Goal: Task Accomplishment & Management: Use online tool/utility

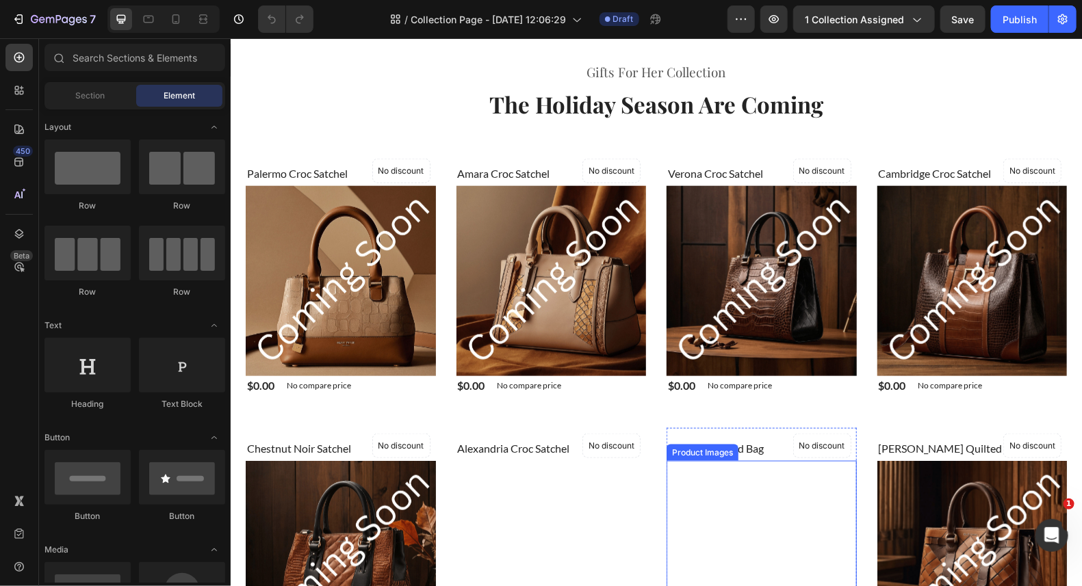
scroll to position [820, 0]
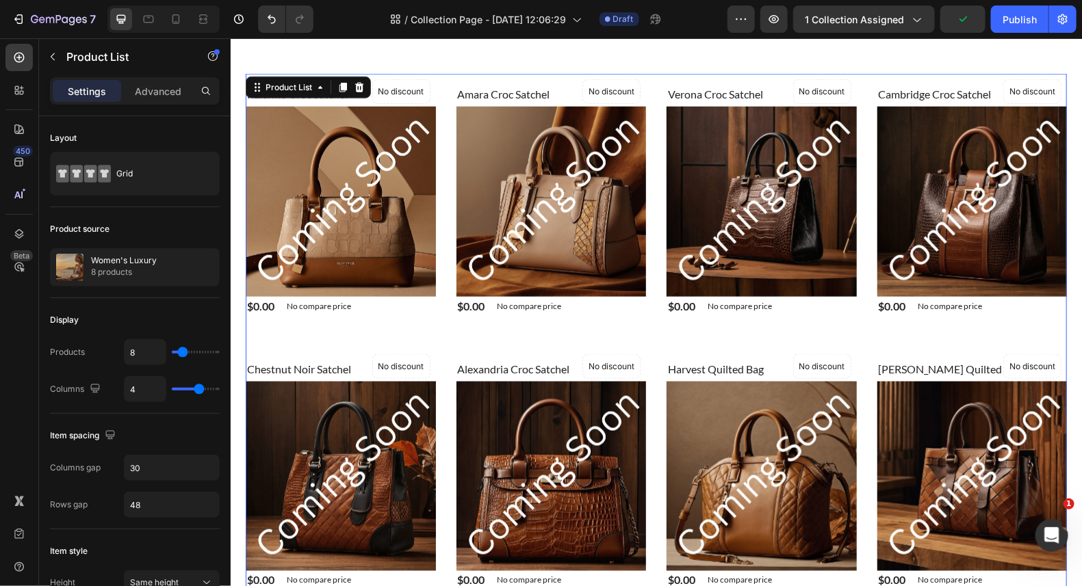
scroll to position [634, 0]
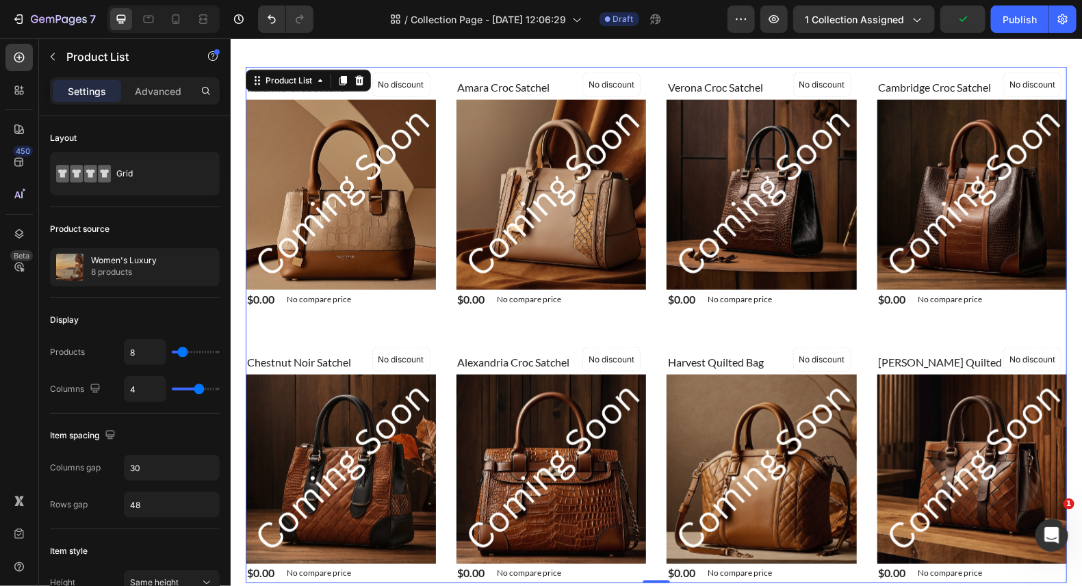
drag, startPoint x: 638, startPoint y: 335, endPoint x: 649, endPoint y: 369, distance: 35.1
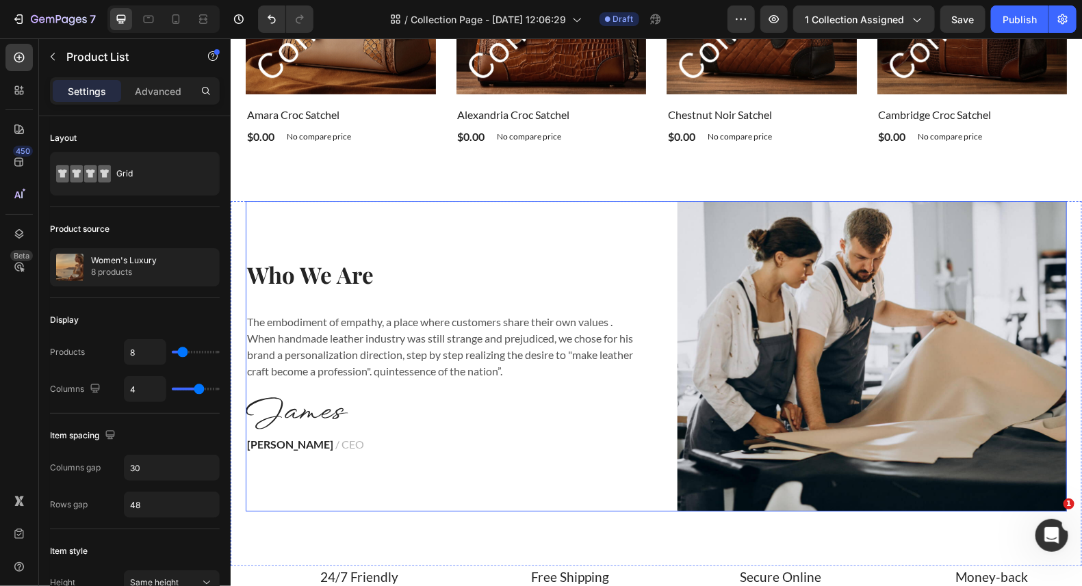
scroll to position [2052, 0]
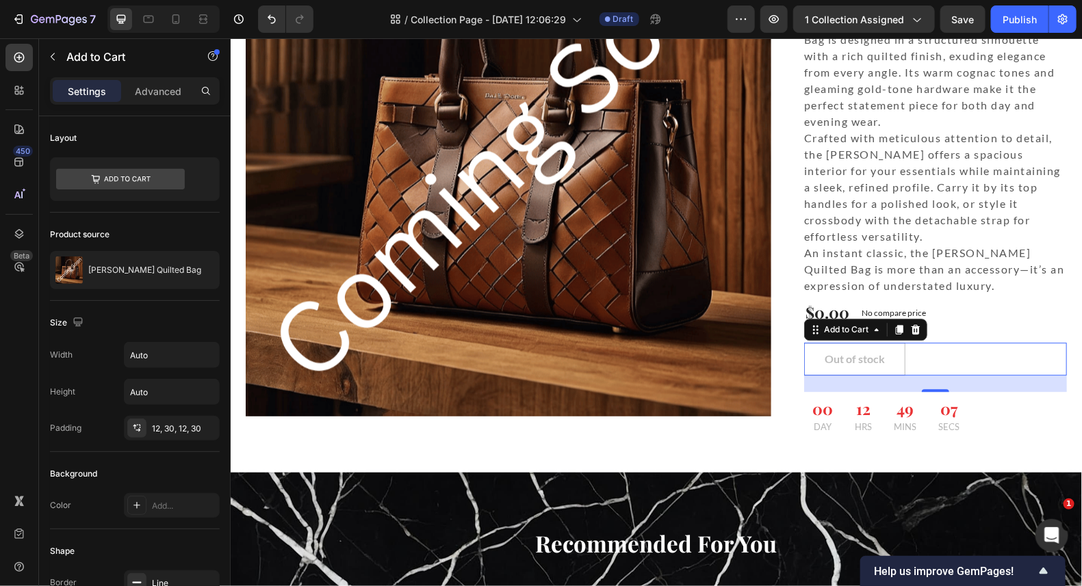
scroll to position [752, 0]
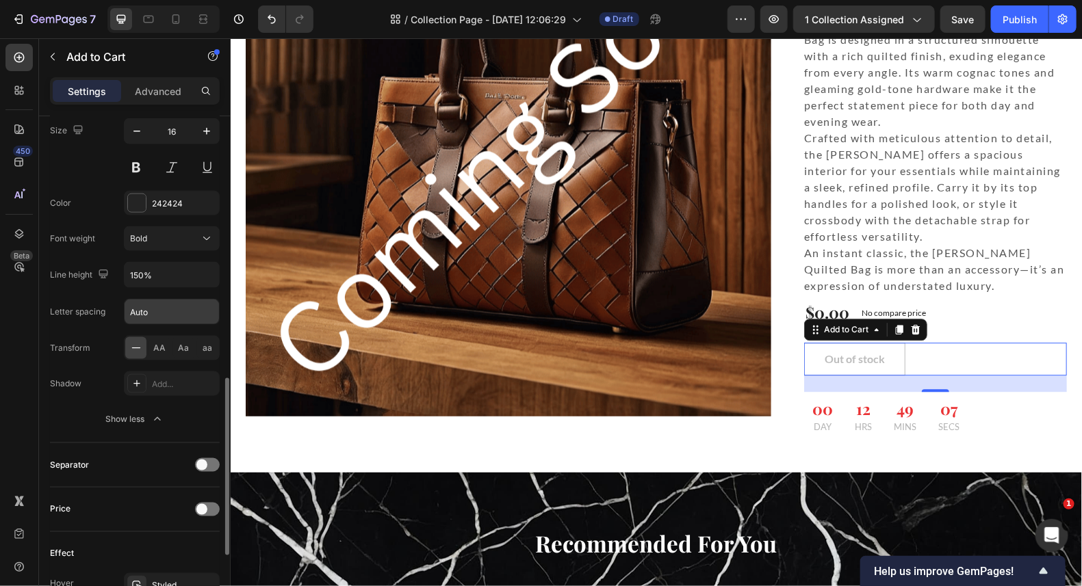
click at [161, 300] on input "Auto" at bounding box center [172, 312] width 94 height 25
type input "1"
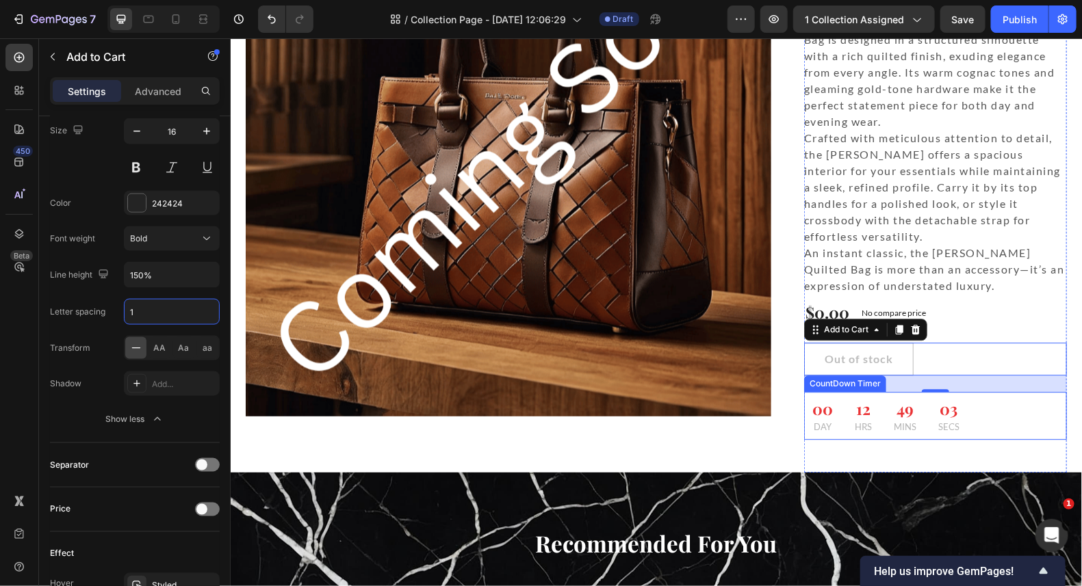
click at [999, 391] on div "00 DAY 12 HRS 49 MINS 03 SECS" at bounding box center [934, 415] width 263 height 48
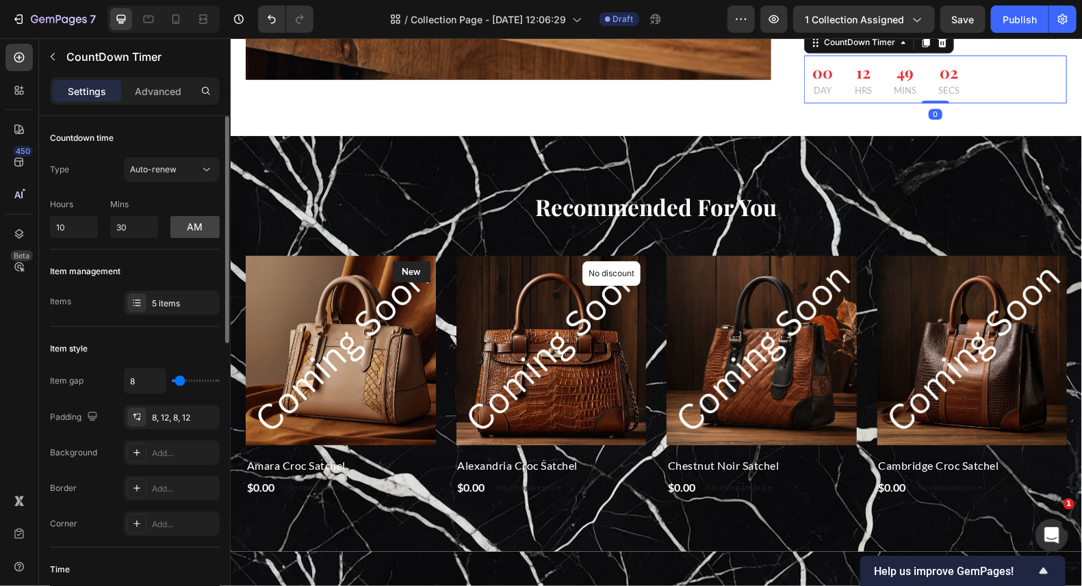
scroll to position [1778, 0]
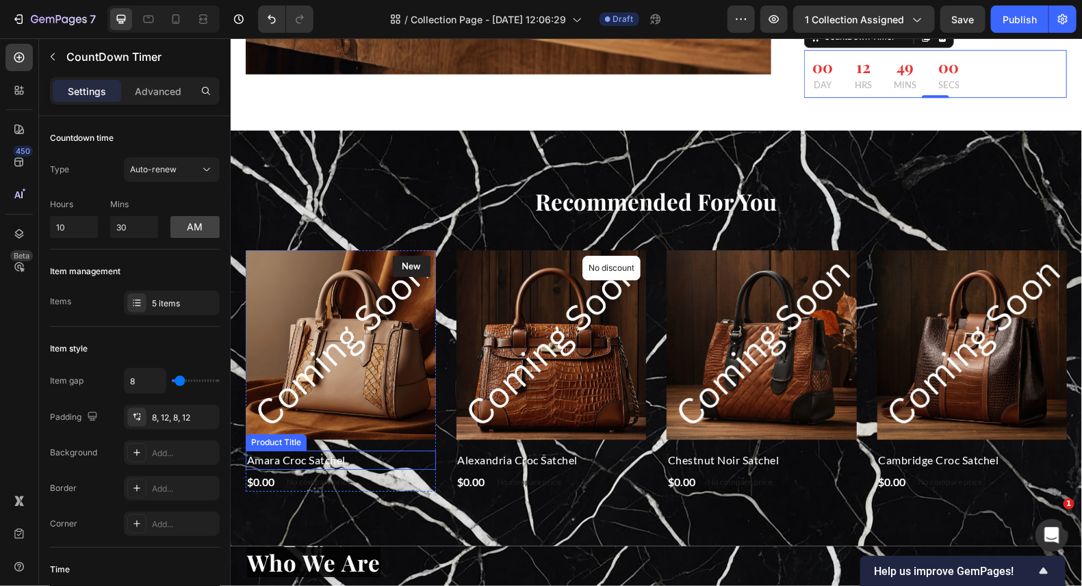
click at [256, 450] on h2 "Amara Croc Satchel" at bounding box center [340, 459] width 190 height 19
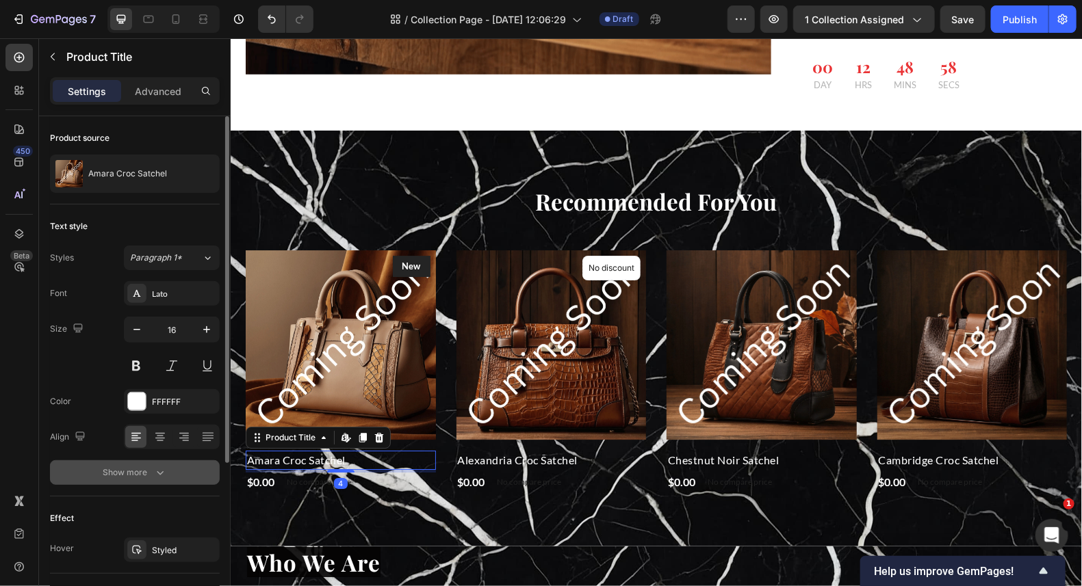
click at [134, 466] on div "Show more" at bounding box center [135, 473] width 64 height 14
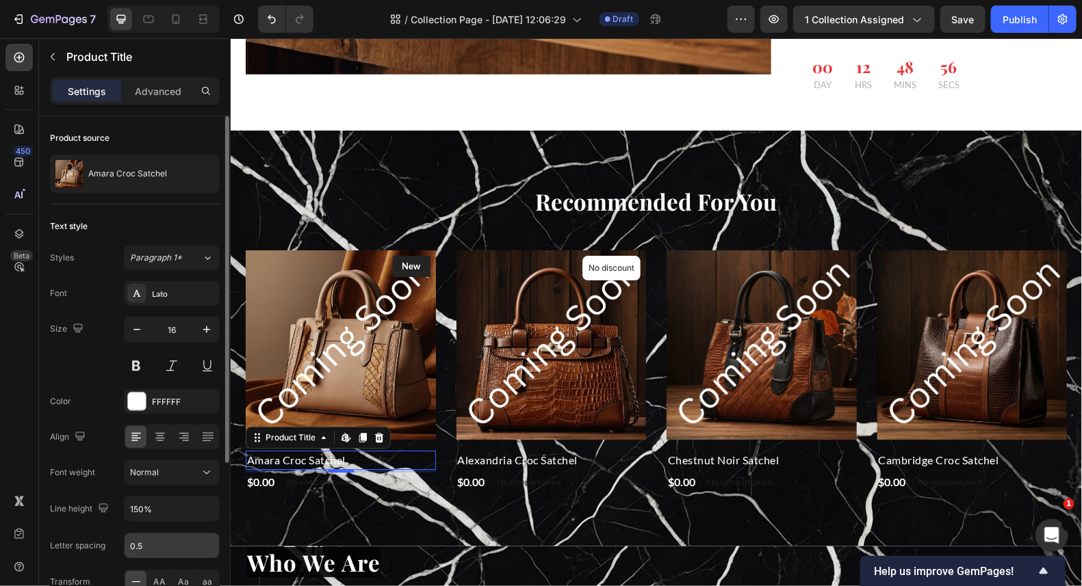
click at [158, 547] on input "0.5" at bounding box center [172, 546] width 94 height 25
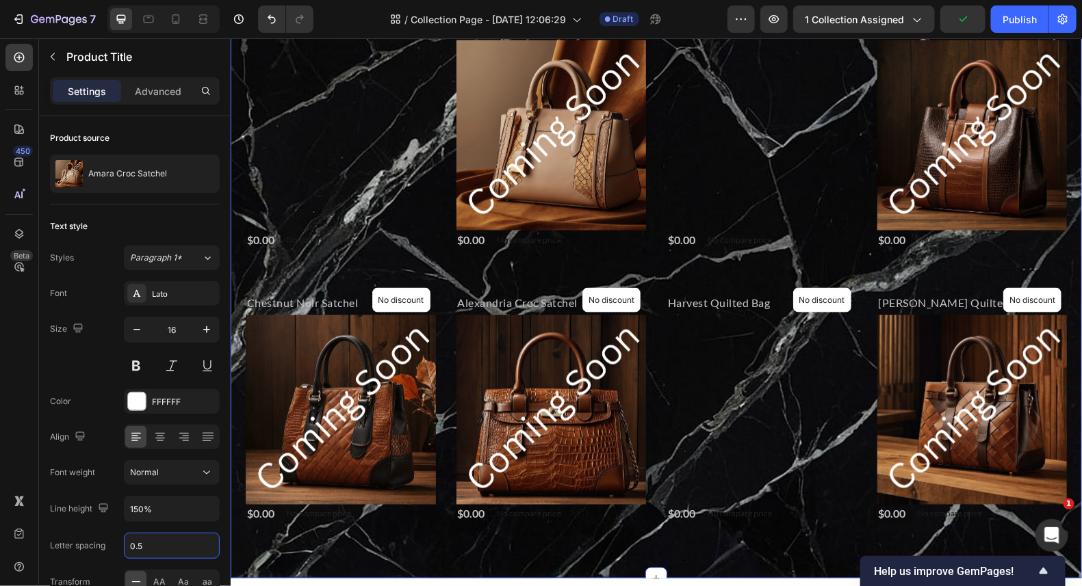
scroll to position [683, 0]
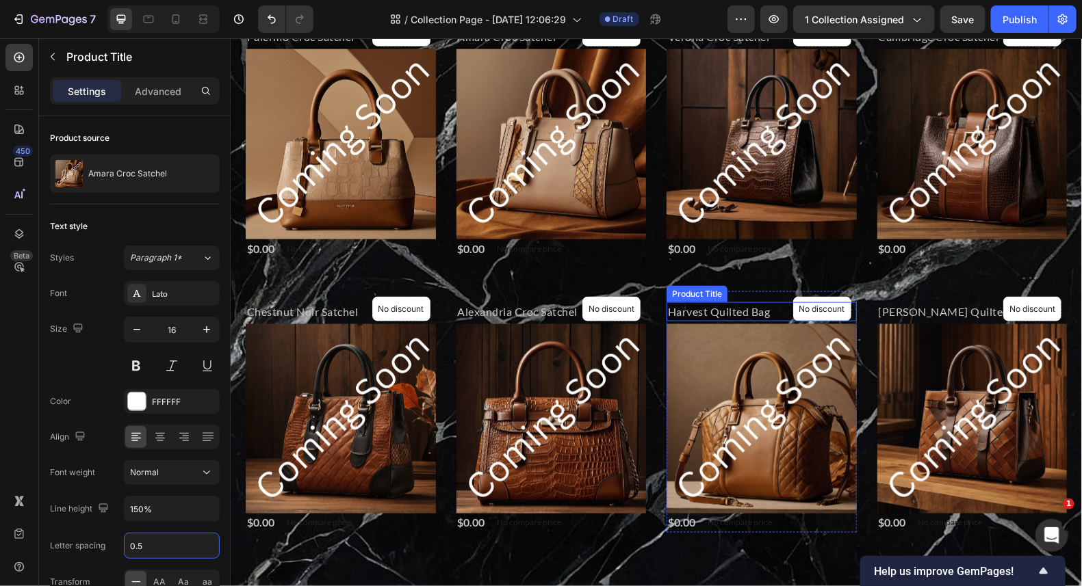
click at [706, 310] on h2 "Harvest Quilted Bag" at bounding box center [761, 311] width 190 height 19
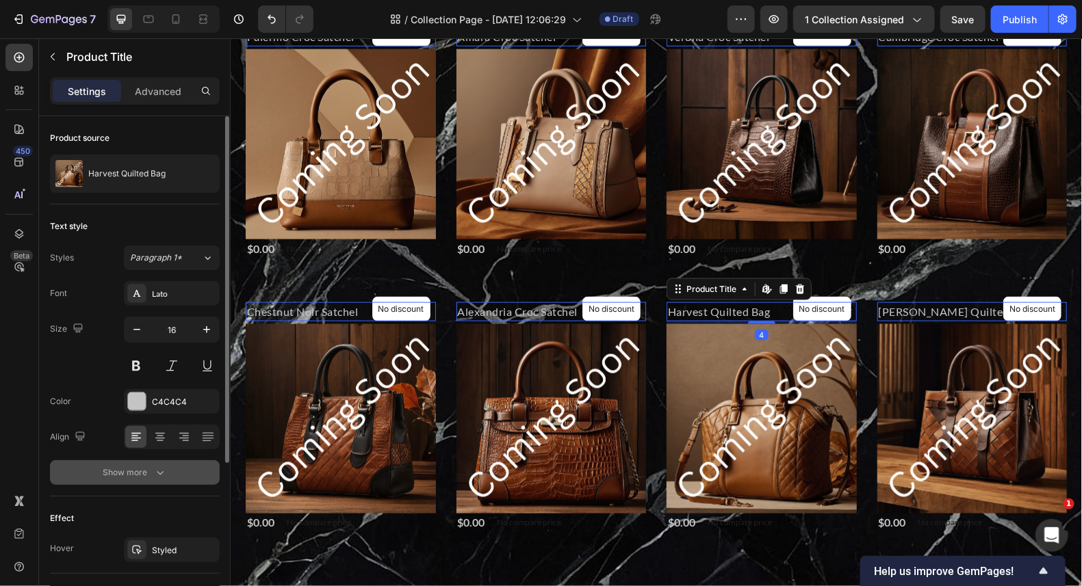
click at [131, 474] on div "Show more" at bounding box center [135, 473] width 64 height 14
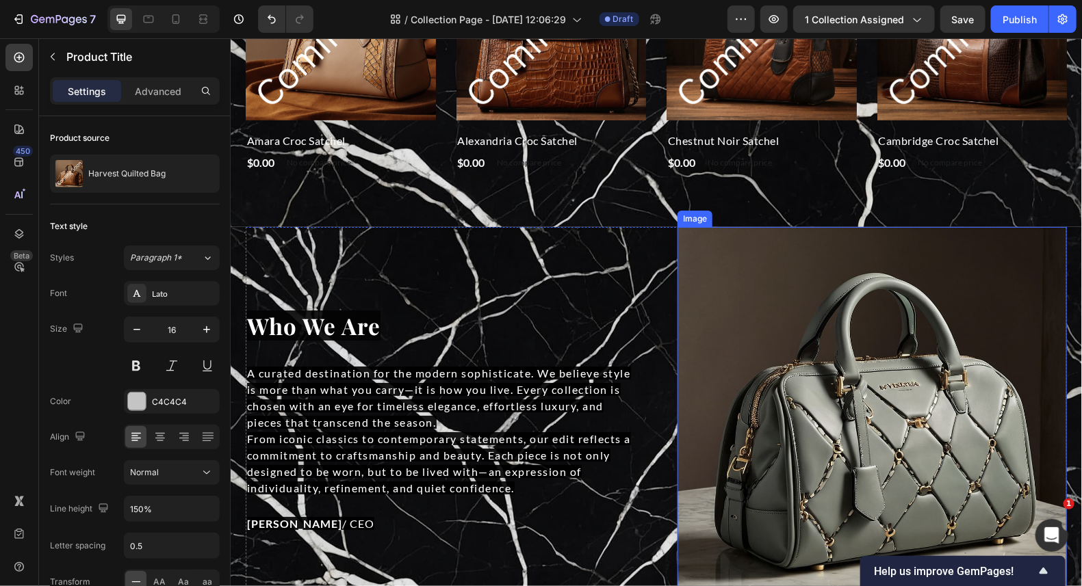
scroll to position [2188, 0]
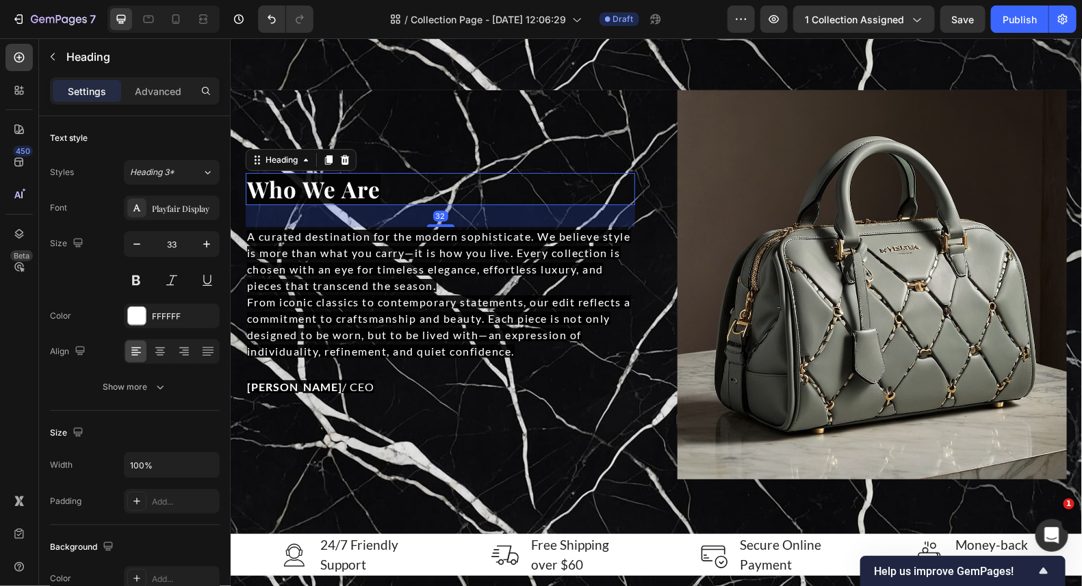
click at [319, 186] on span "Who We Are" at bounding box center [312, 188] width 133 height 30
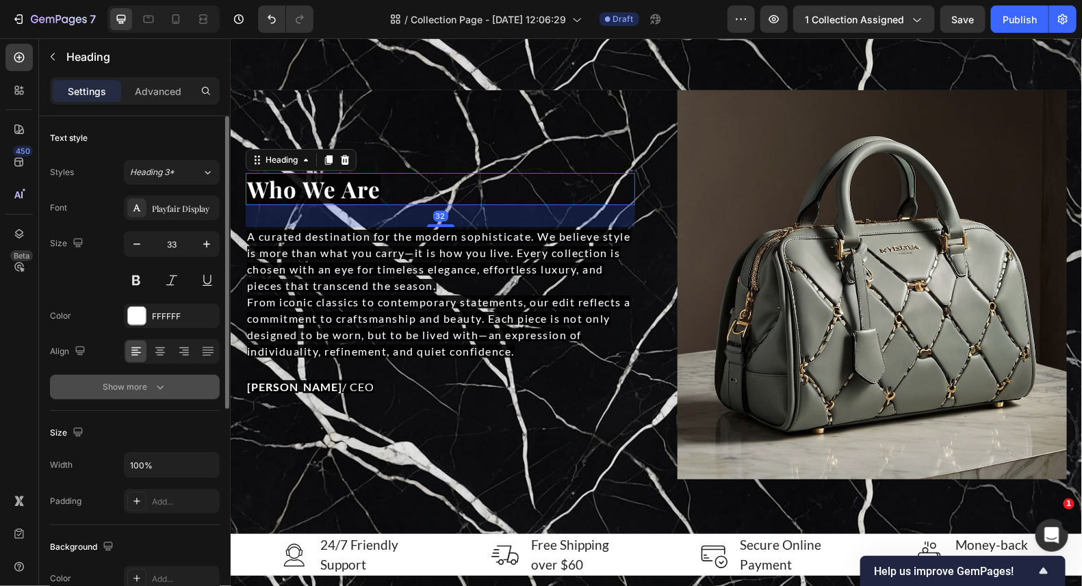
click at [109, 384] on div "Show more" at bounding box center [135, 387] width 64 height 14
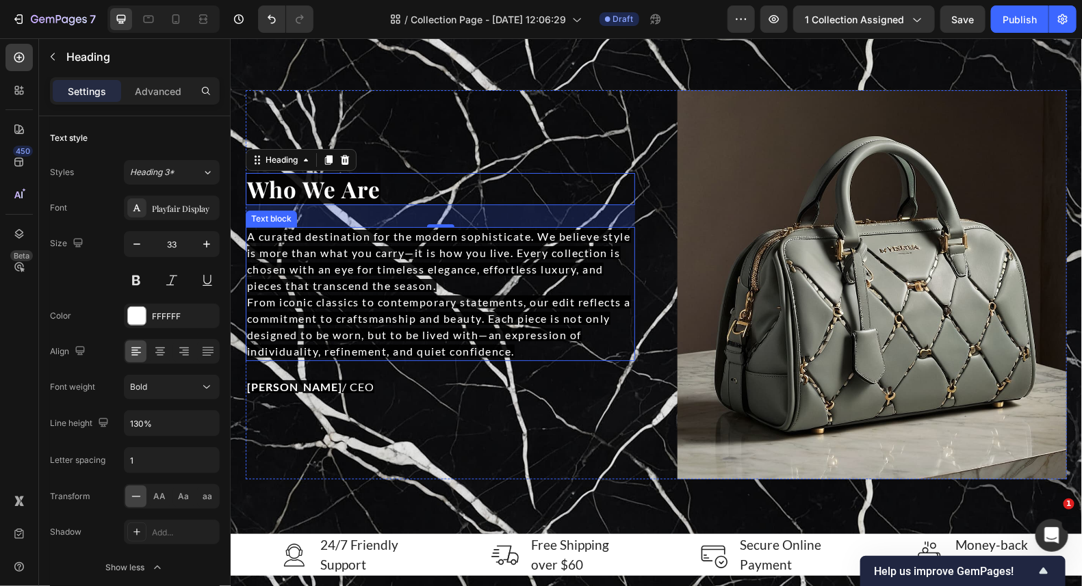
click at [380, 262] on span "A curated destination for the modern sophisticate. We believe style is more tha…" at bounding box center [438, 260] width 384 height 62
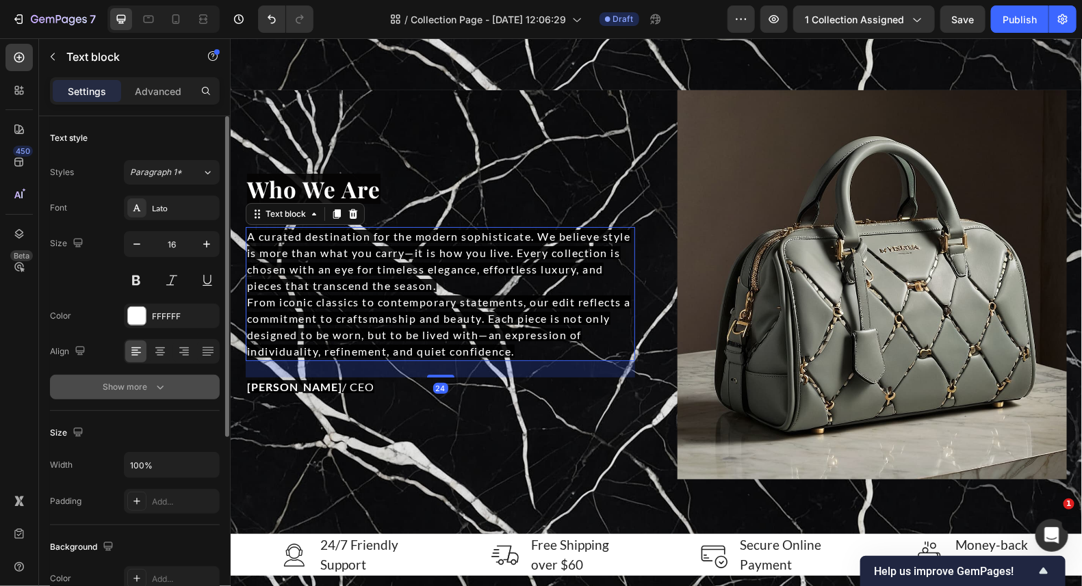
click at [140, 393] on button "Show more" at bounding box center [135, 387] width 170 height 25
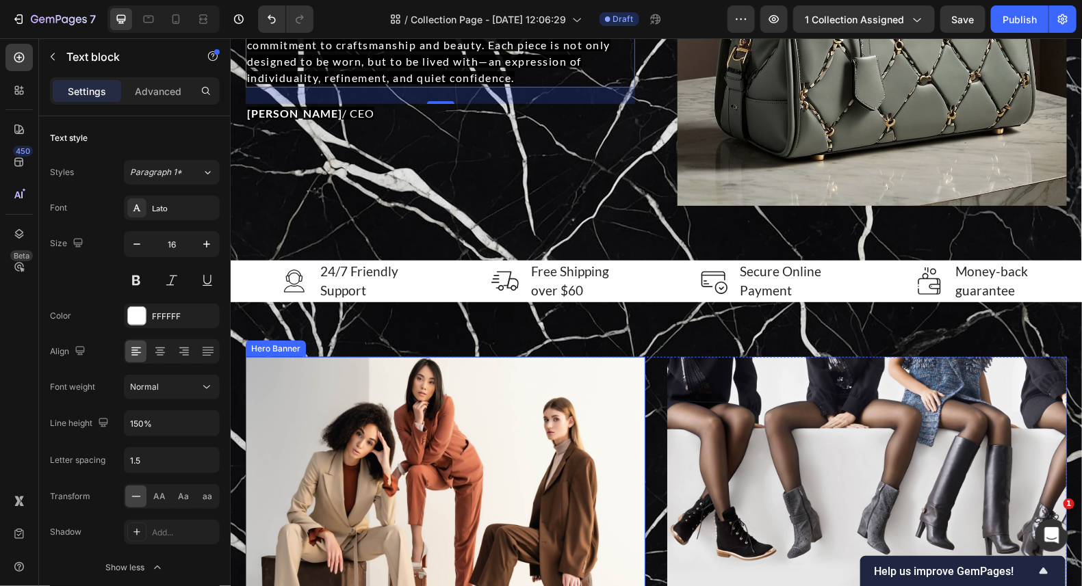
scroll to position [2599, 0]
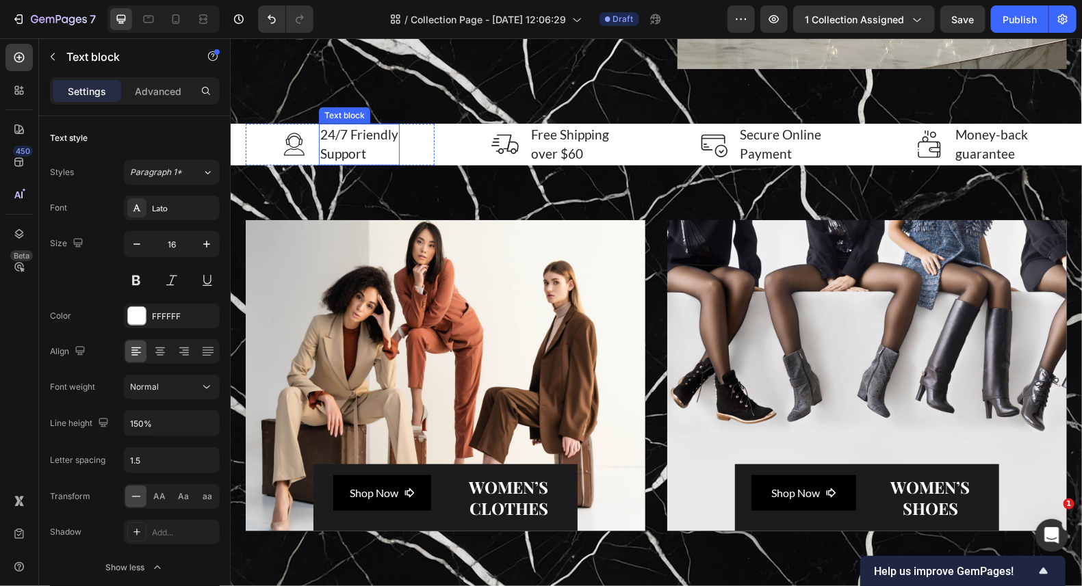
click at [335, 140] on p "24/7 Friendly Support" at bounding box center [358, 144] width 78 height 39
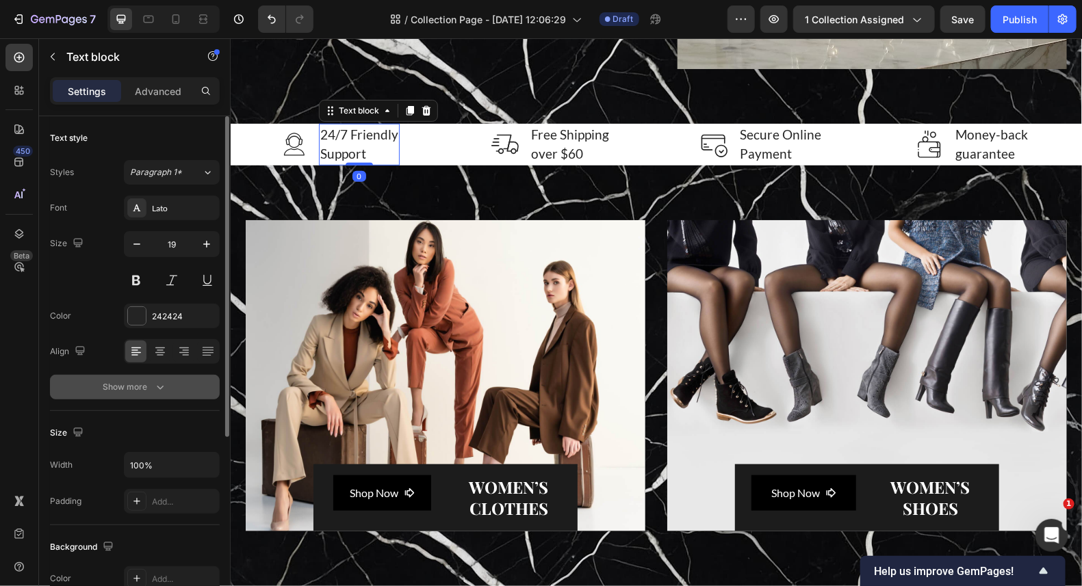
click at [137, 387] on div "Show more" at bounding box center [135, 387] width 64 height 14
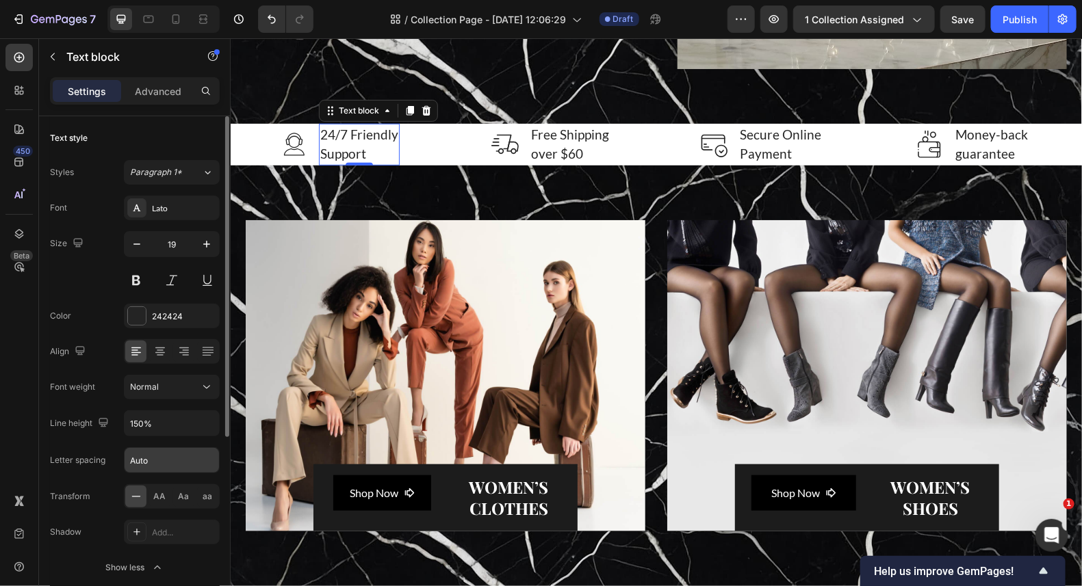
click at [157, 459] on input "Auto" at bounding box center [172, 460] width 94 height 25
type input ".5"
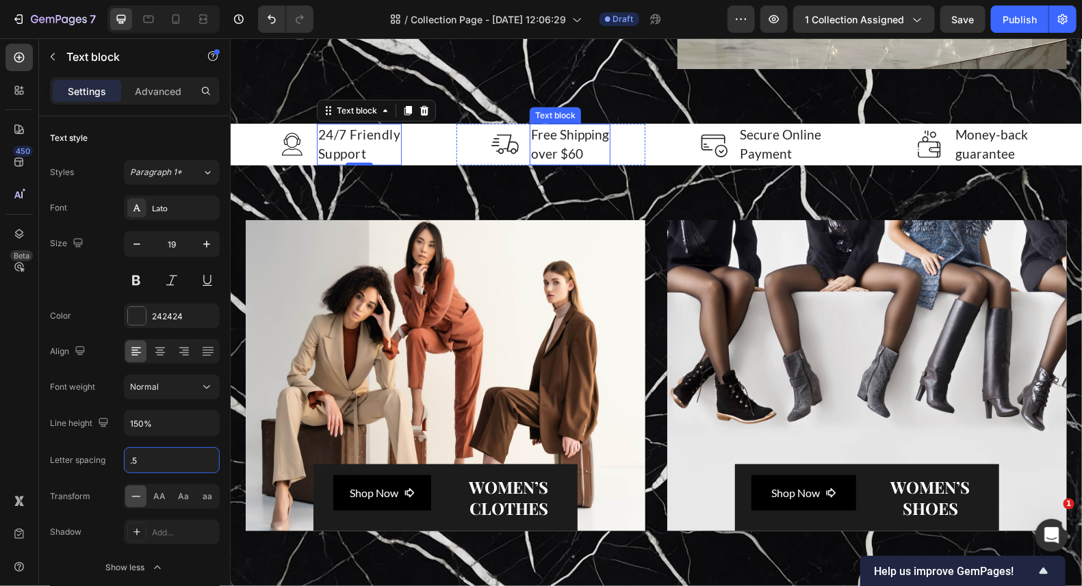
click at [573, 133] on p "Free Shipping over $60" at bounding box center [569, 144] width 78 height 39
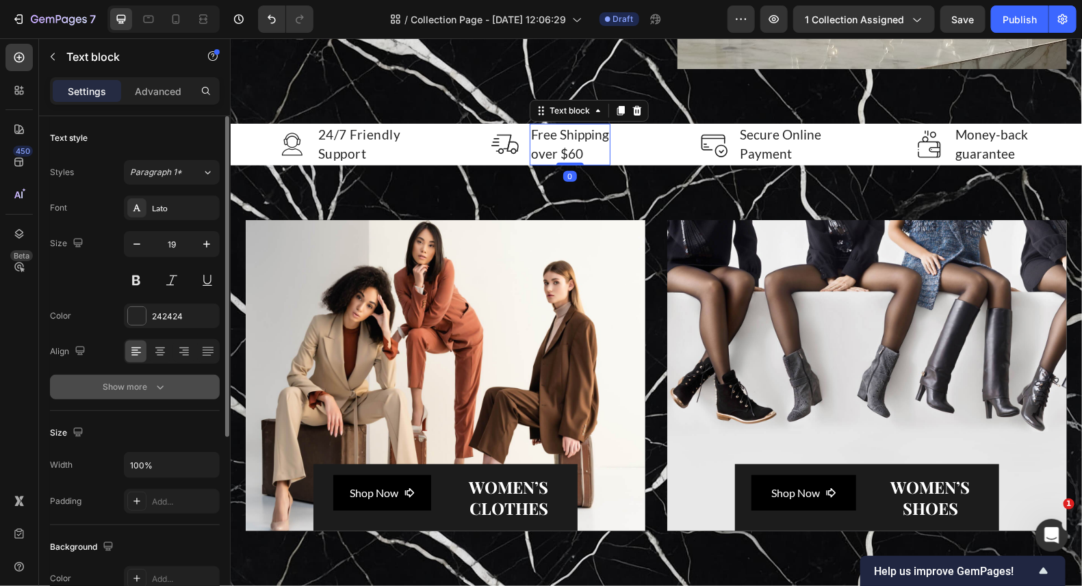
click at [129, 384] on div "Show more" at bounding box center [135, 387] width 64 height 14
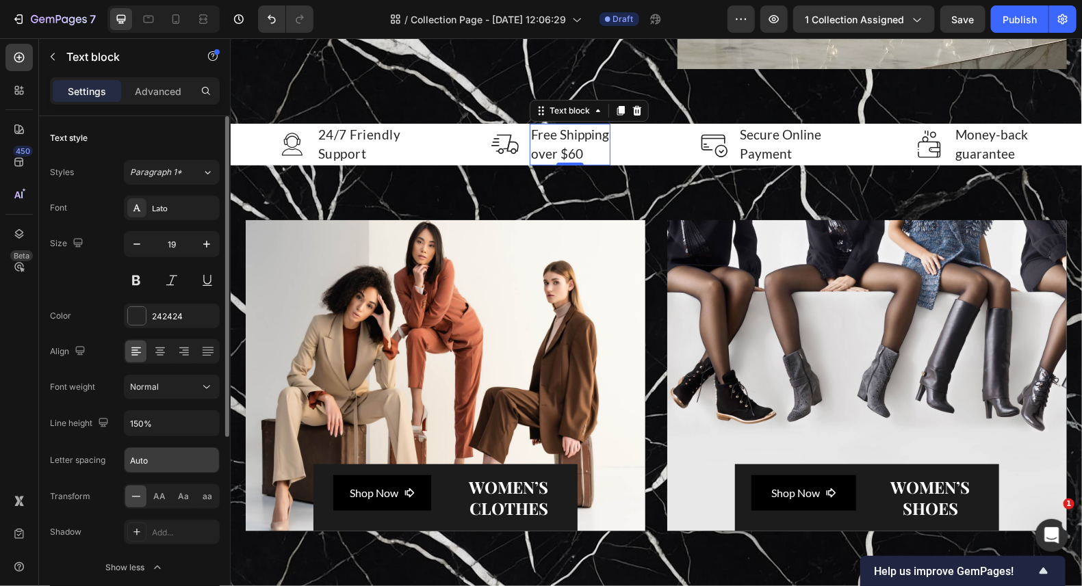
click at [146, 454] on input "Auto" at bounding box center [172, 460] width 94 height 25
type input ".5"
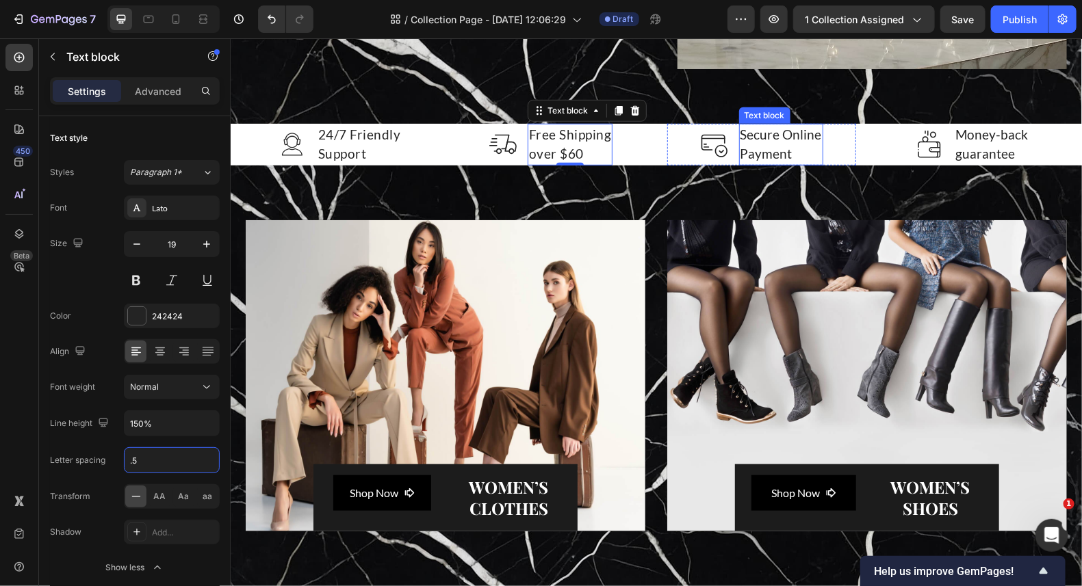
click at [771, 137] on p "Secure Online Payment" at bounding box center [779, 144] width 81 height 39
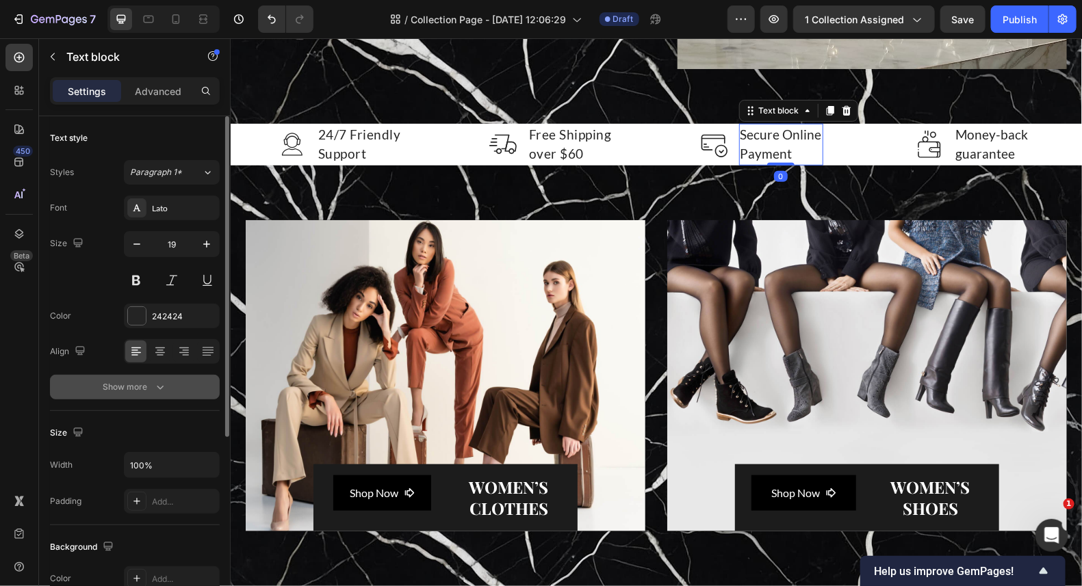
click at [122, 382] on div "Show more" at bounding box center [135, 387] width 64 height 14
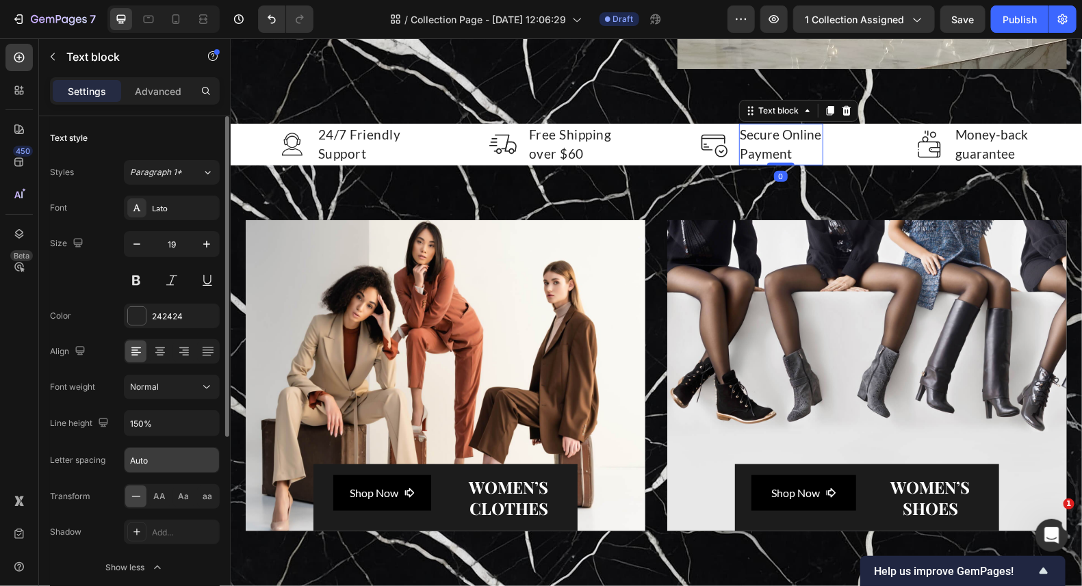
click at [154, 464] on input "Auto" at bounding box center [172, 460] width 94 height 25
type input ".5"
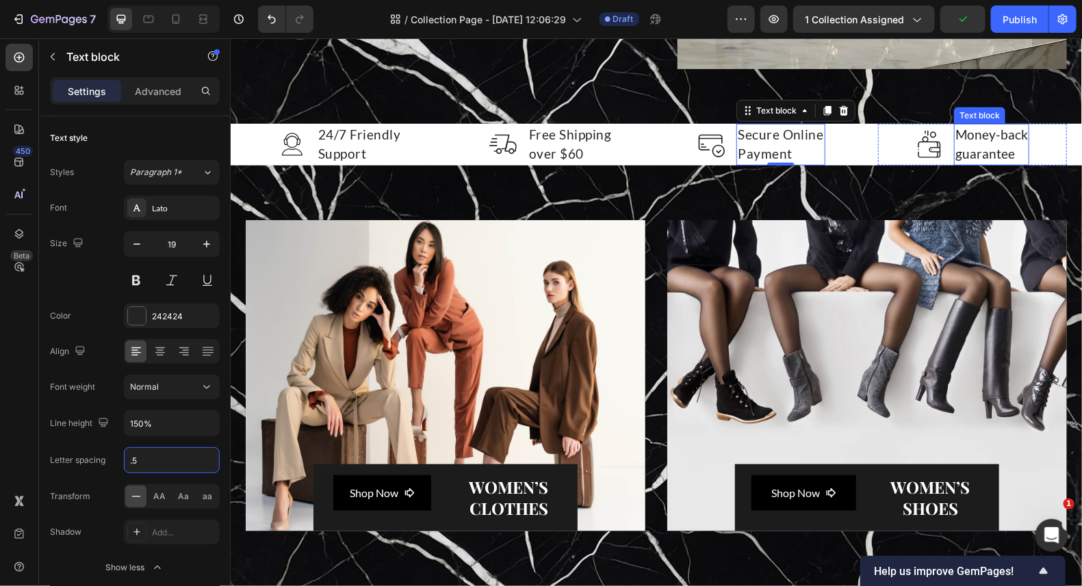
click at [1014, 135] on p "Money-back" at bounding box center [990, 135] width 73 height 20
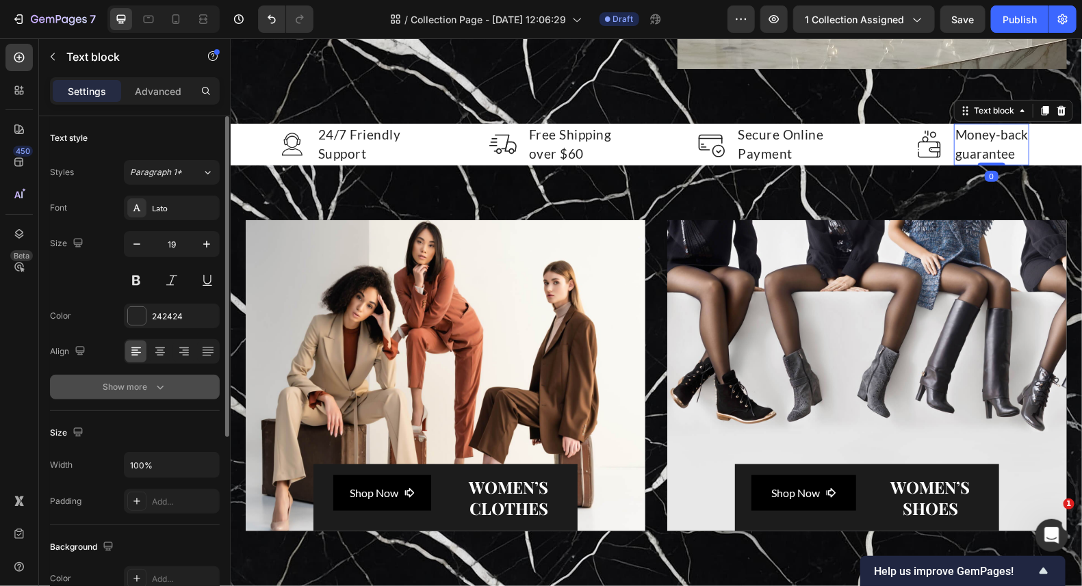
click at [105, 386] on div "Show more" at bounding box center [135, 387] width 64 height 14
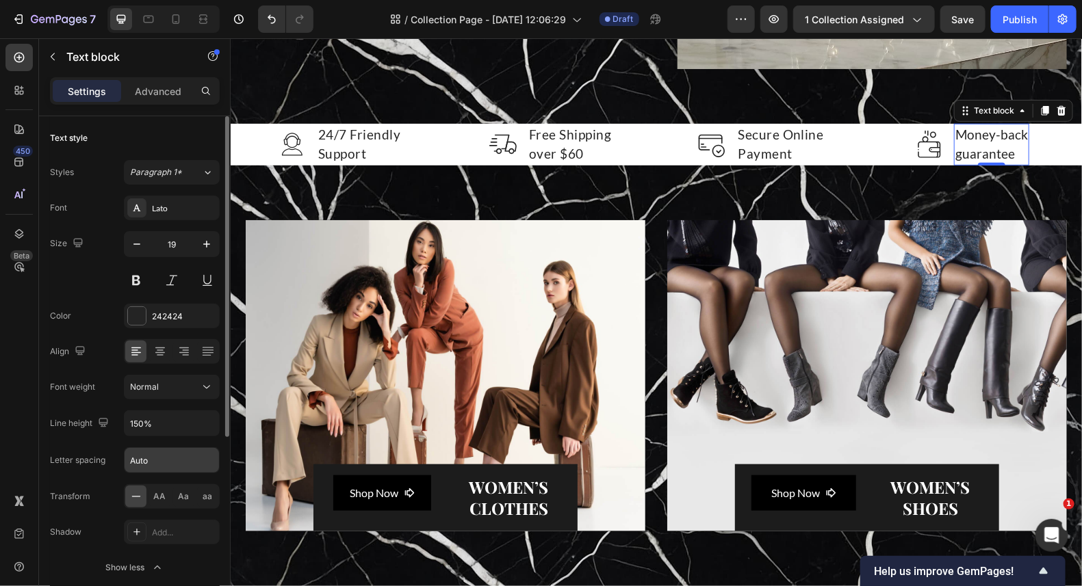
click at [144, 463] on input "Auto" at bounding box center [172, 460] width 94 height 25
type input ".5"
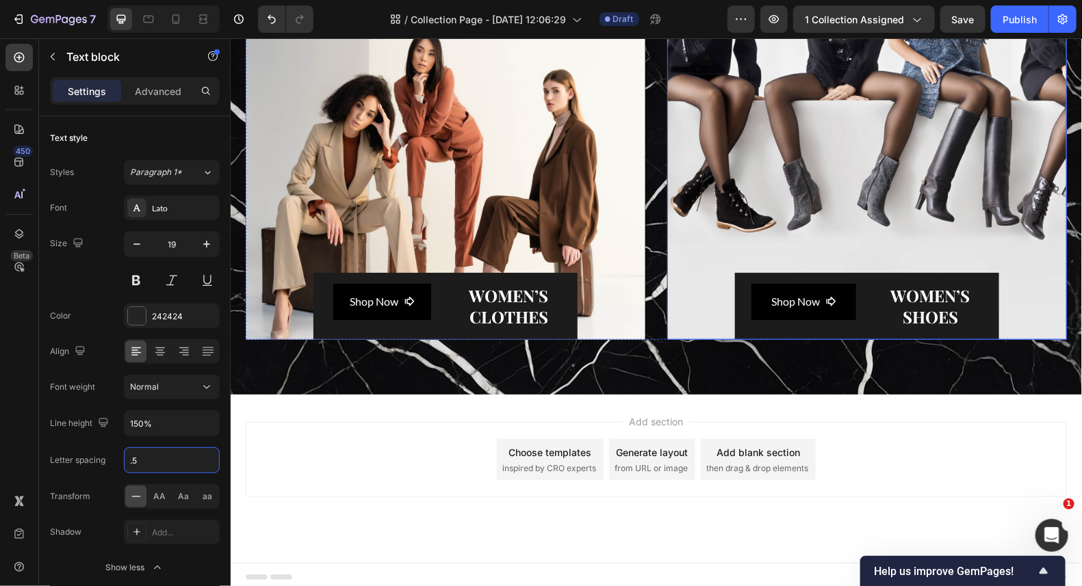
scroll to position [2794, 0]
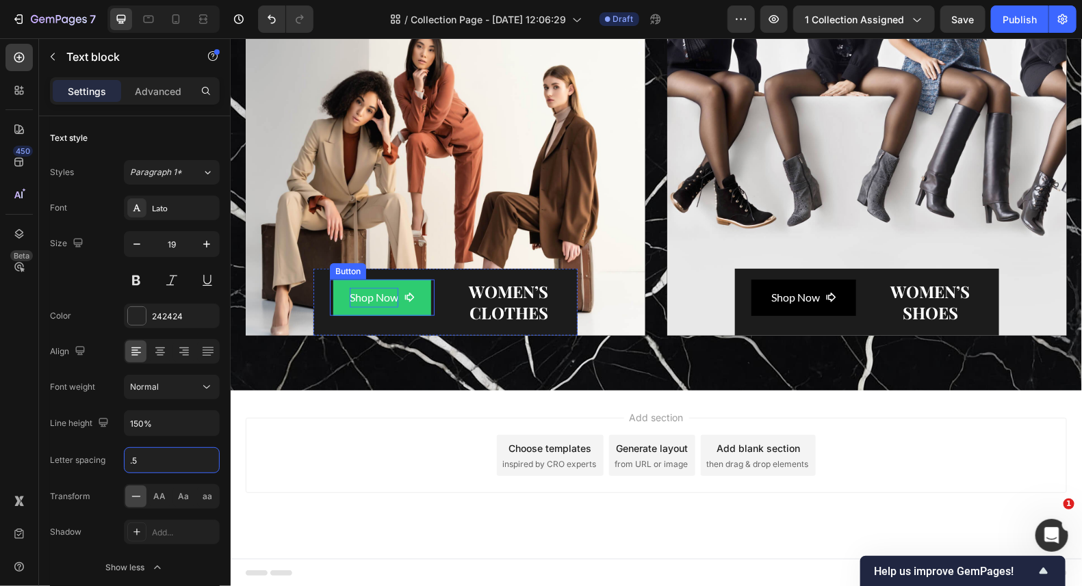
click at [385, 293] on p "Shop Now" at bounding box center [373, 297] width 49 height 20
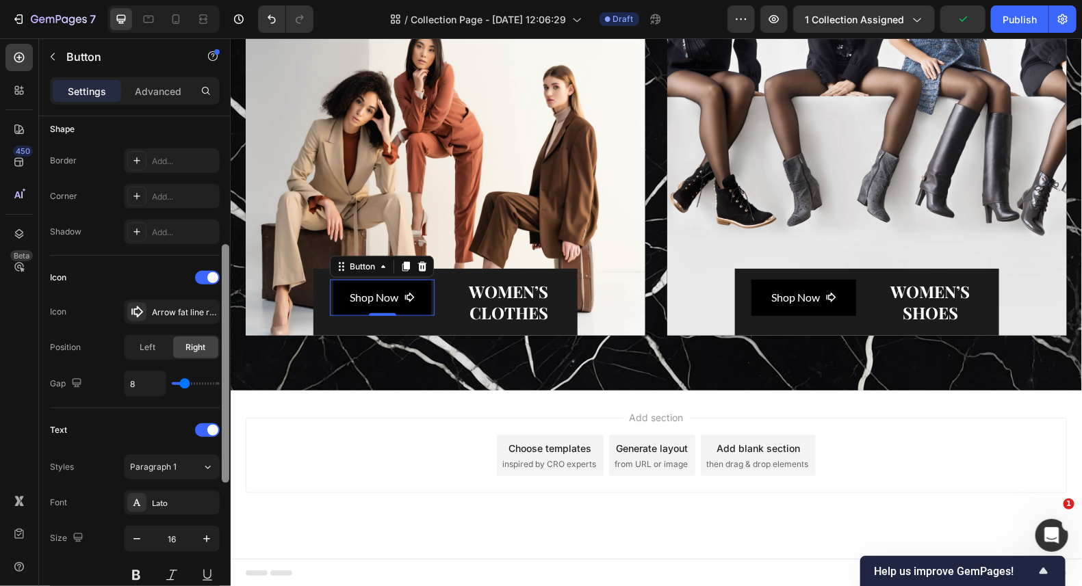
scroll to position [410, 0]
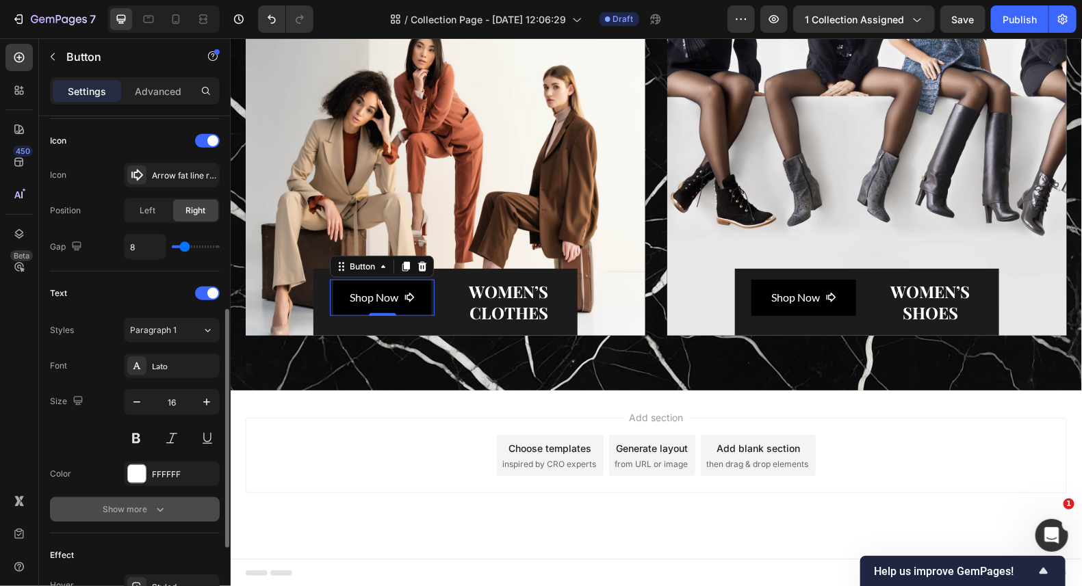
click at [137, 503] on div "Show more" at bounding box center [135, 510] width 64 height 14
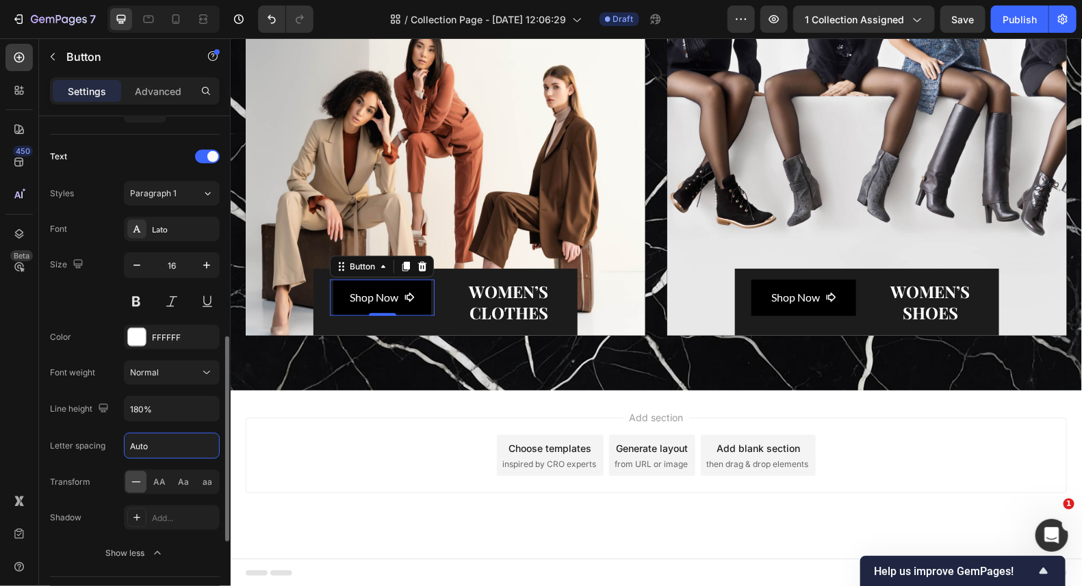
click at [140, 434] on input "Auto" at bounding box center [172, 446] width 94 height 25
type input "1"
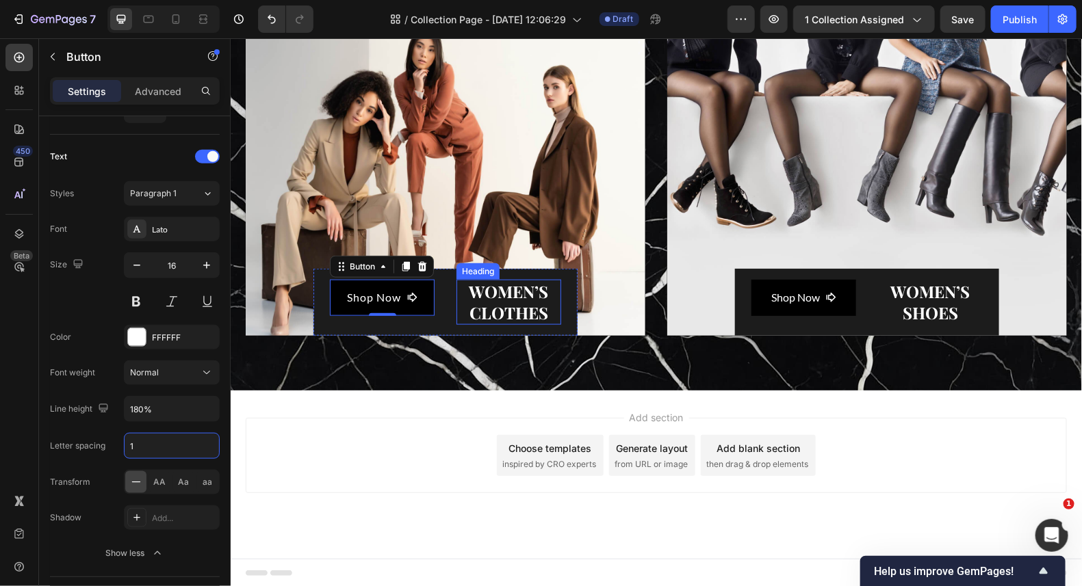
click at [505, 298] on span "WOMEN’S CLOTHES" at bounding box center [507, 301] width 79 height 43
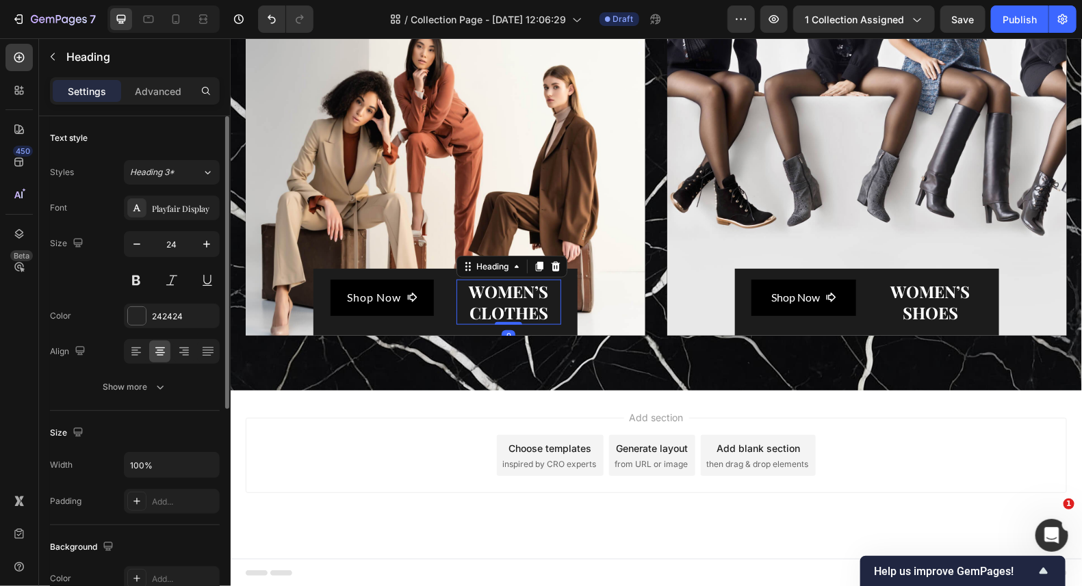
scroll to position [0, 0]
click at [163, 386] on icon "button" at bounding box center [160, 387] width 14 height 14
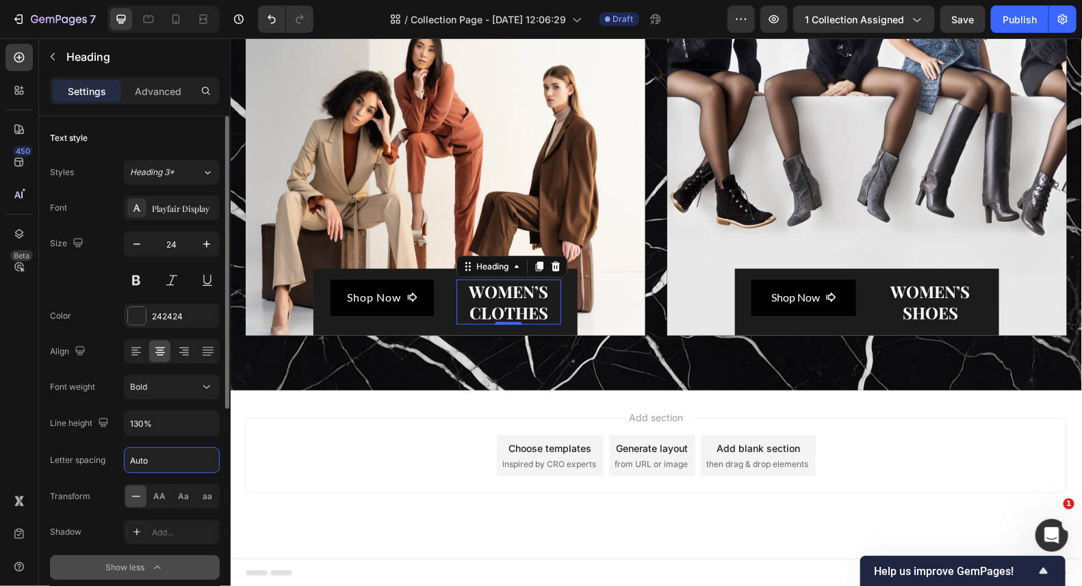
click at [159, 462] on input "Auto" at bounding box center [172, 460] width 94 height 25
type input "2"
type input "1"
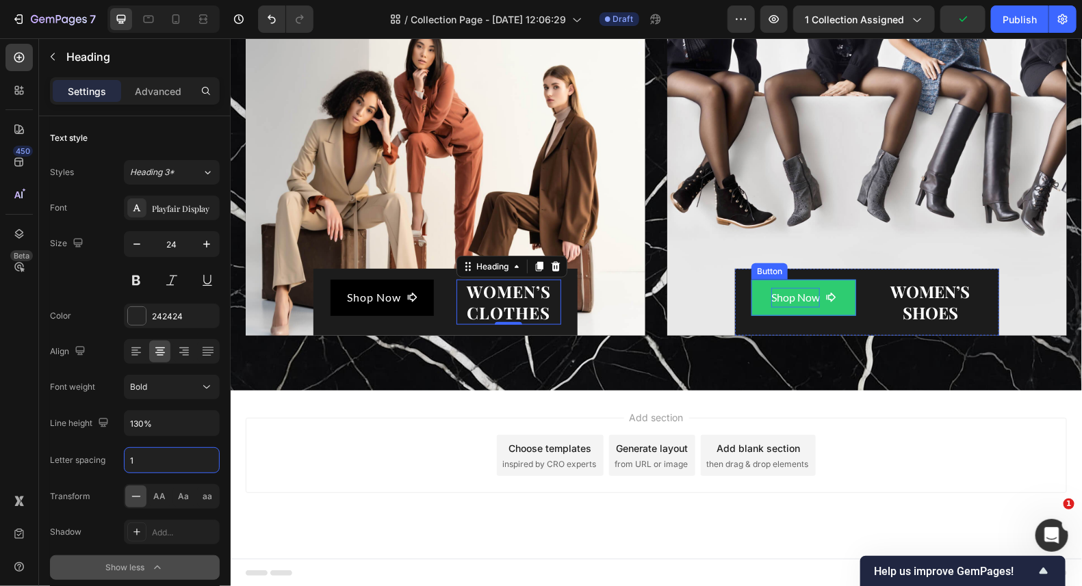
click at [789, 299] on p "Shop Now" at bounding box center [794, 297] width 49 height 20
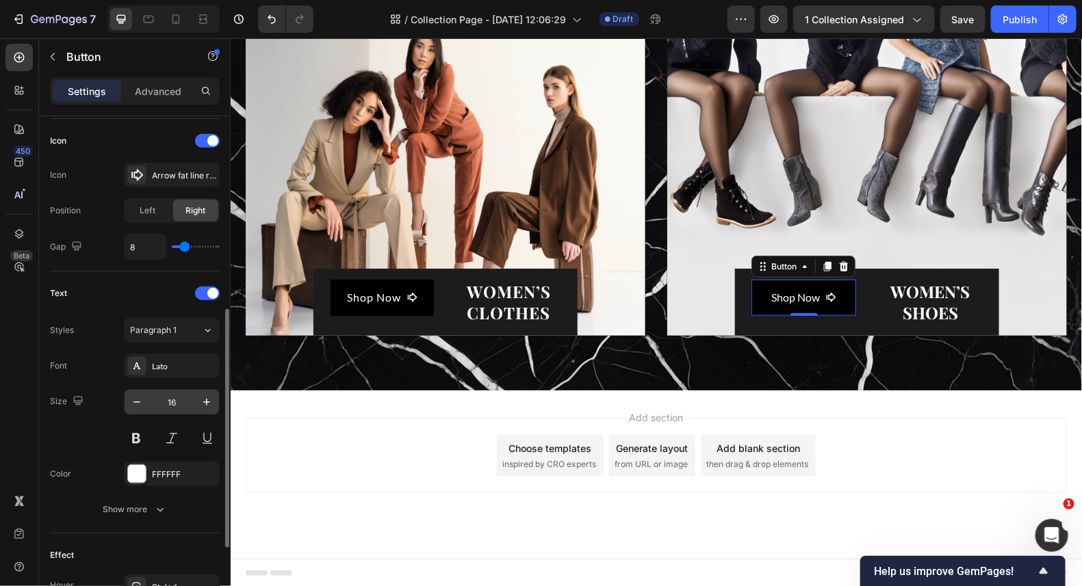
scroll to position [478, 0]
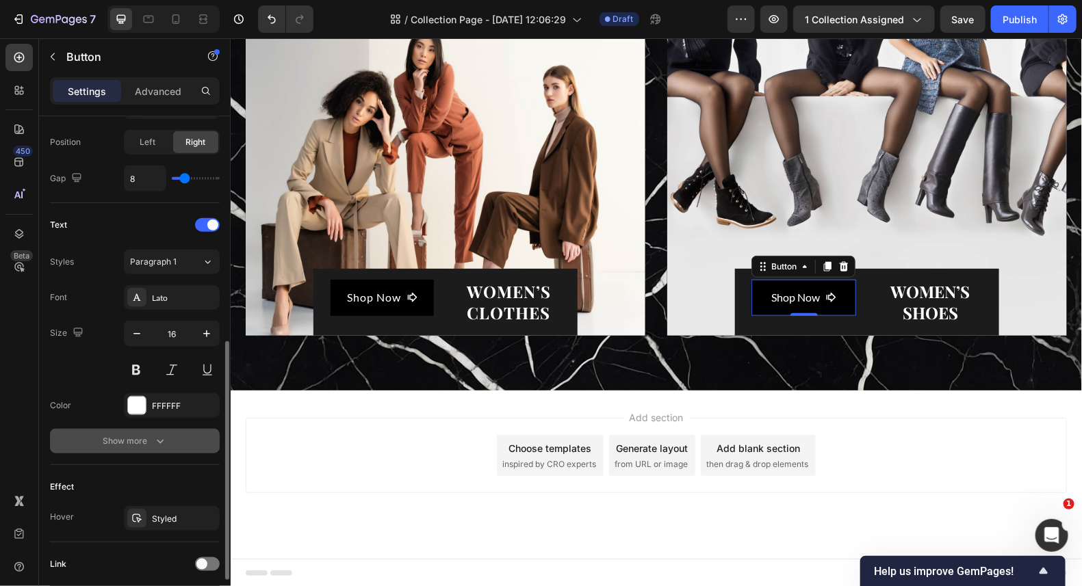
click at [135, 443] on div "Show more" at bounding box center [135, 441] width 64 height 14
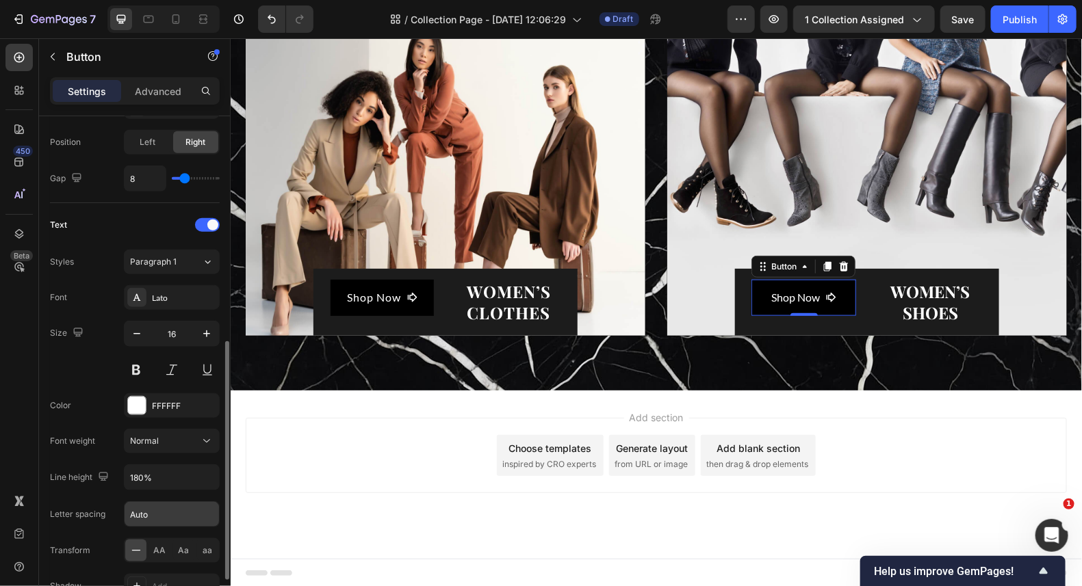
click at [153, 510] on input "Auto" at bounding box center [172, 514] width 94 height 25
type input "1"
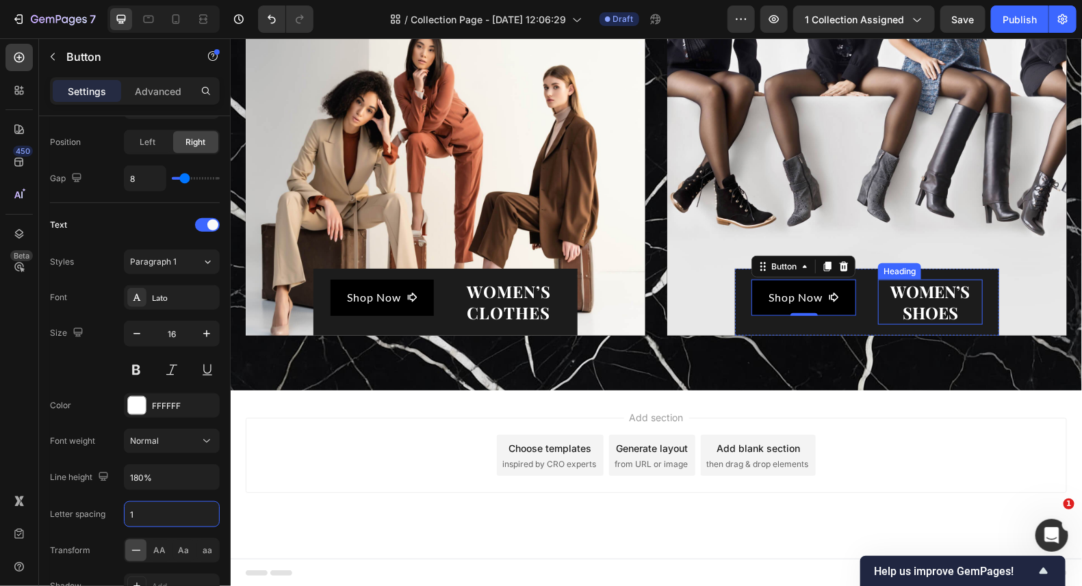
click at [922, 292] on span "WOMEN’S SHOES" at bounding box center [928, 301] width 79 height 43
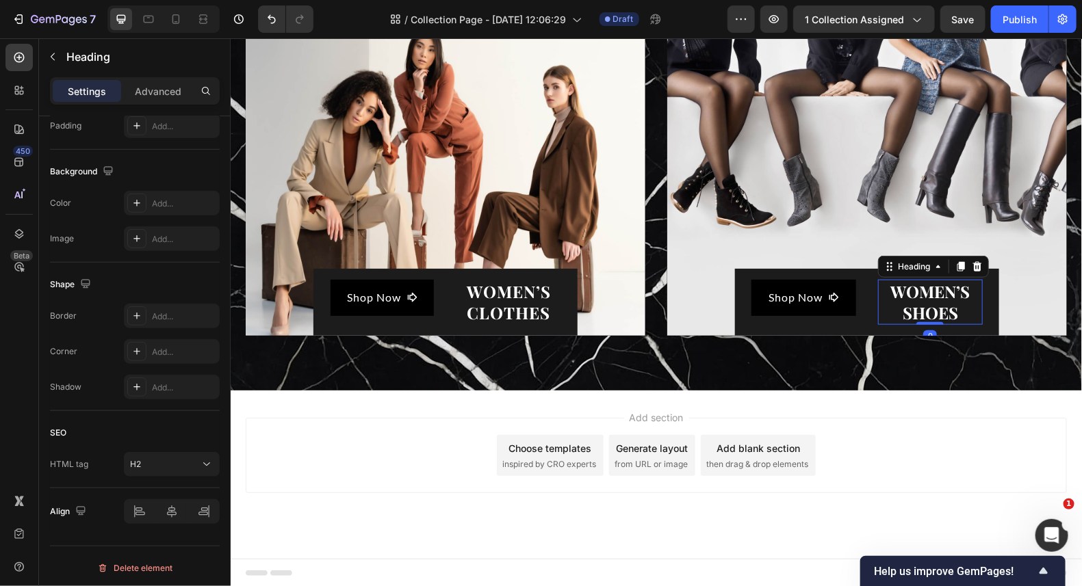
scroll to position [0, 0]
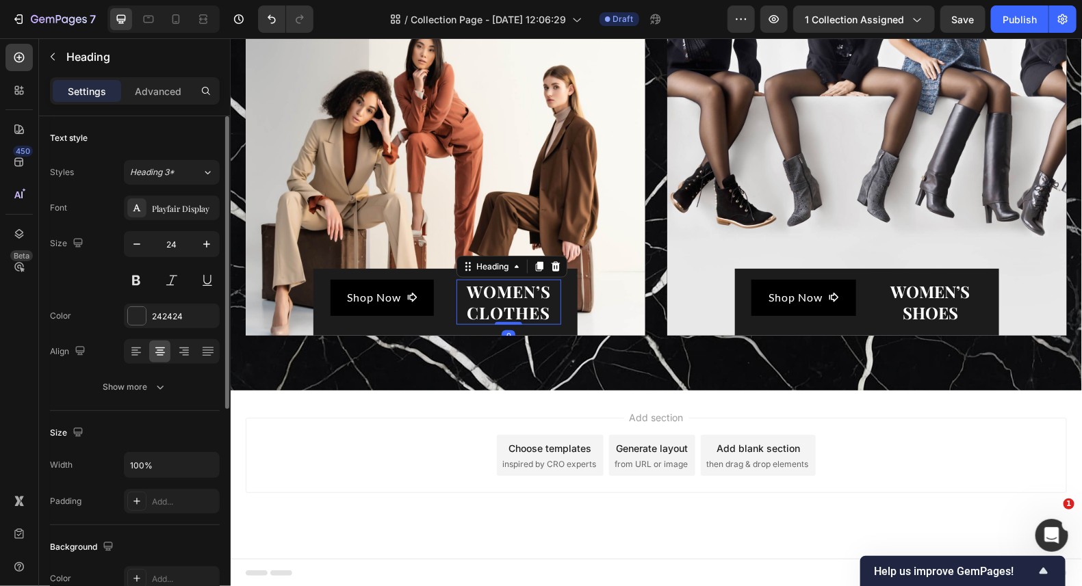
click at [504, 288] on span "WOMEN’S CLOTHES" at bounding box center [508, 301] width 84 height 43
click at [135, 380] on div "Show more" at bounding box center [135, 387] width 64 height 14
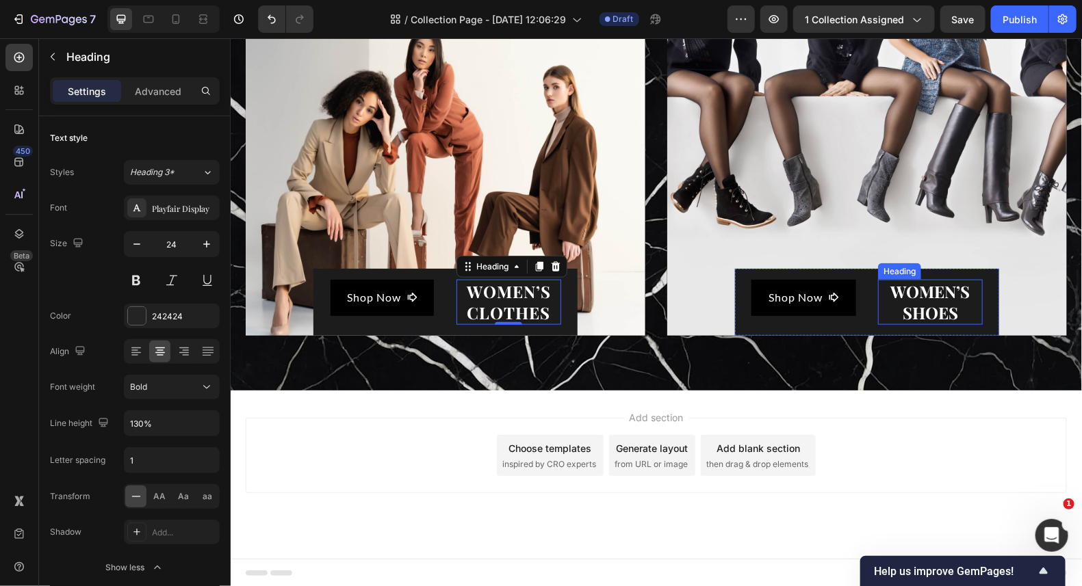
click at [939, 296] on span "WOMEN’S SHOES" at bounding box center [928, 301] width 79 height 43
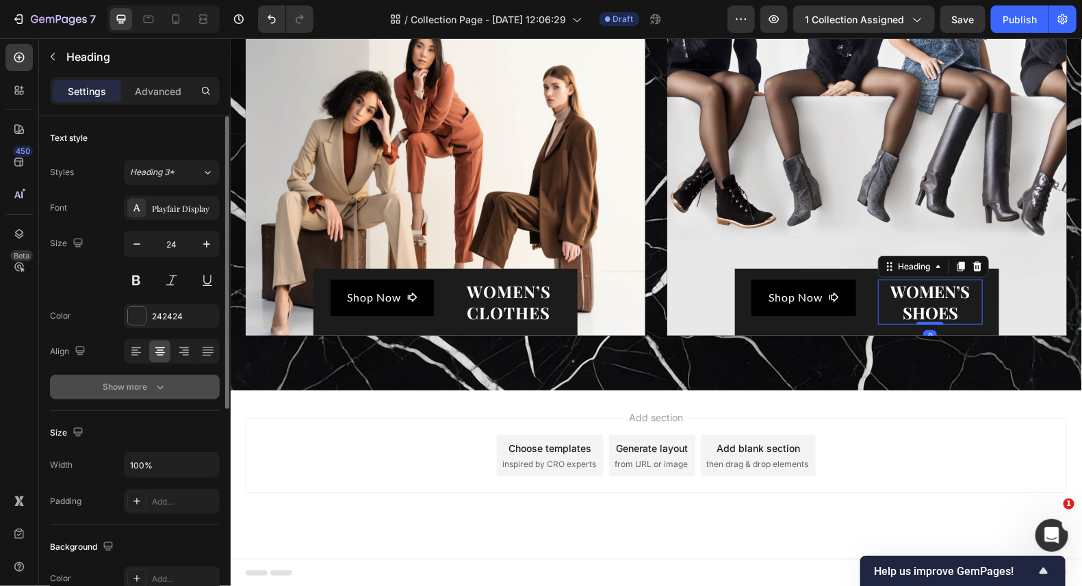
click at [142, 388] on div "Show more" at bounding box center [135, 387] width 64 height 14
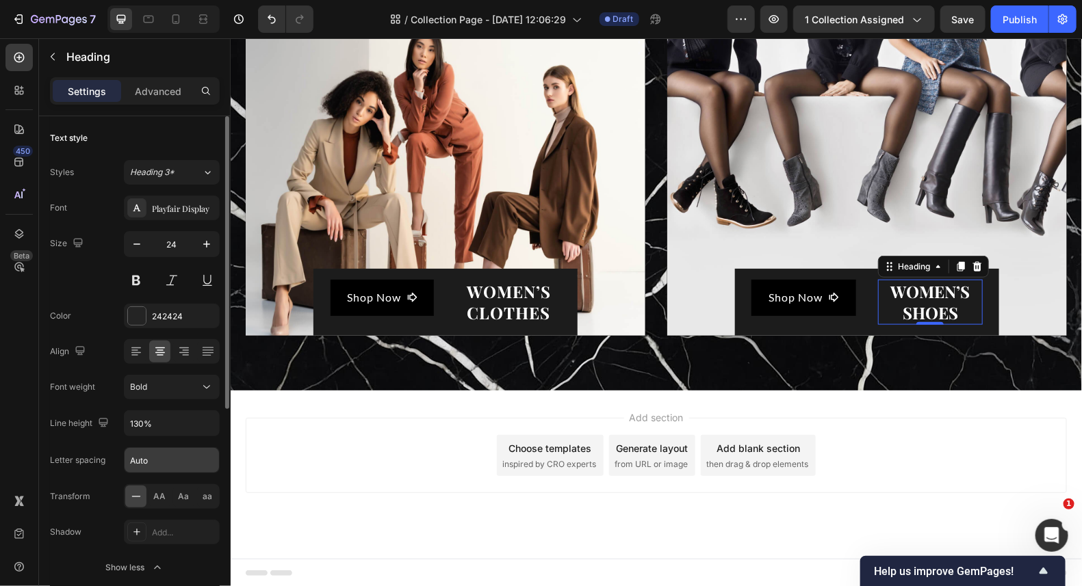
click at [159, 460] on input "Auto" at bounding box center [172, 460] width 94 height 25
type input "1"
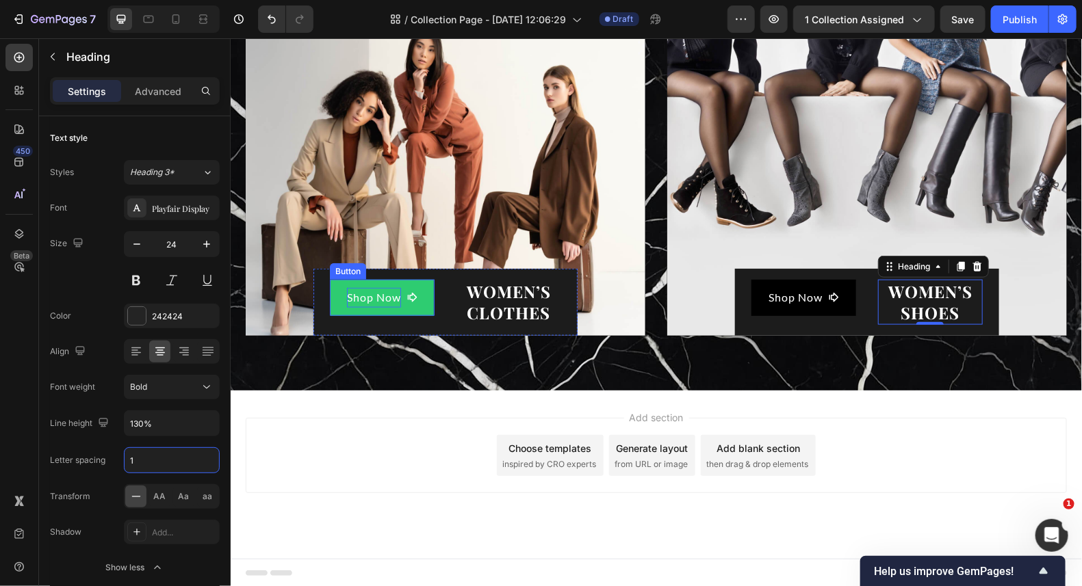
click at [355, 296] on p "Shop Now" at bounding box center [373, 297] width 54 height 20
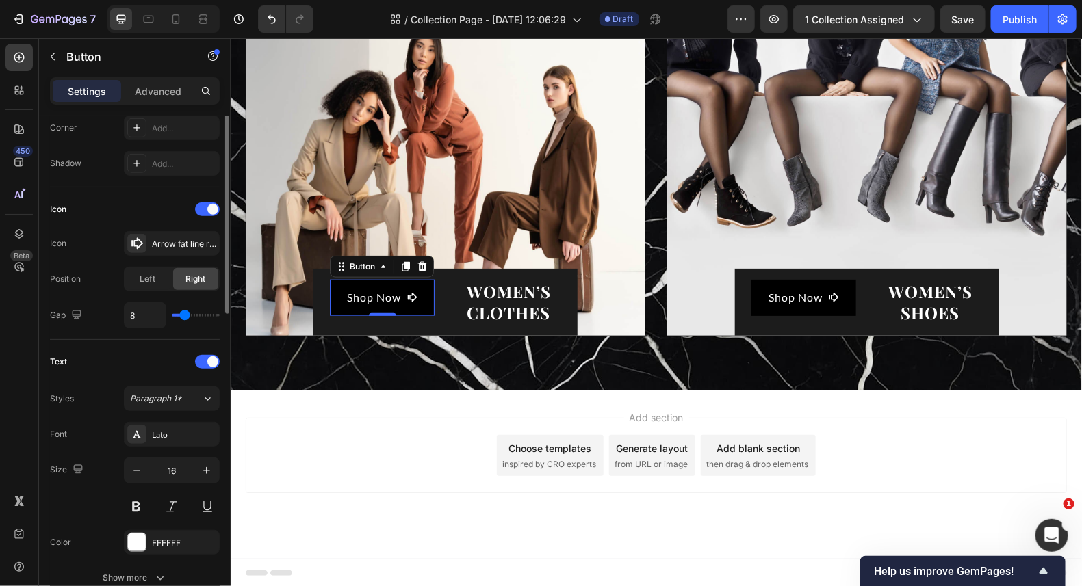
scroll to position [410, 0]
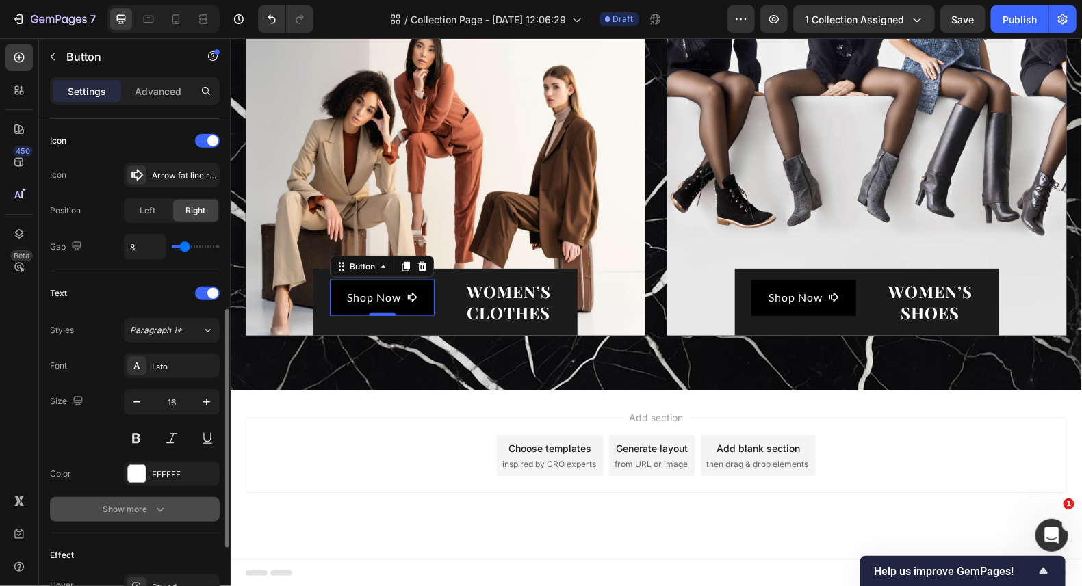
click at [136, 505] on div "Show more" at bounding box center [135, 510] width 64 height 14
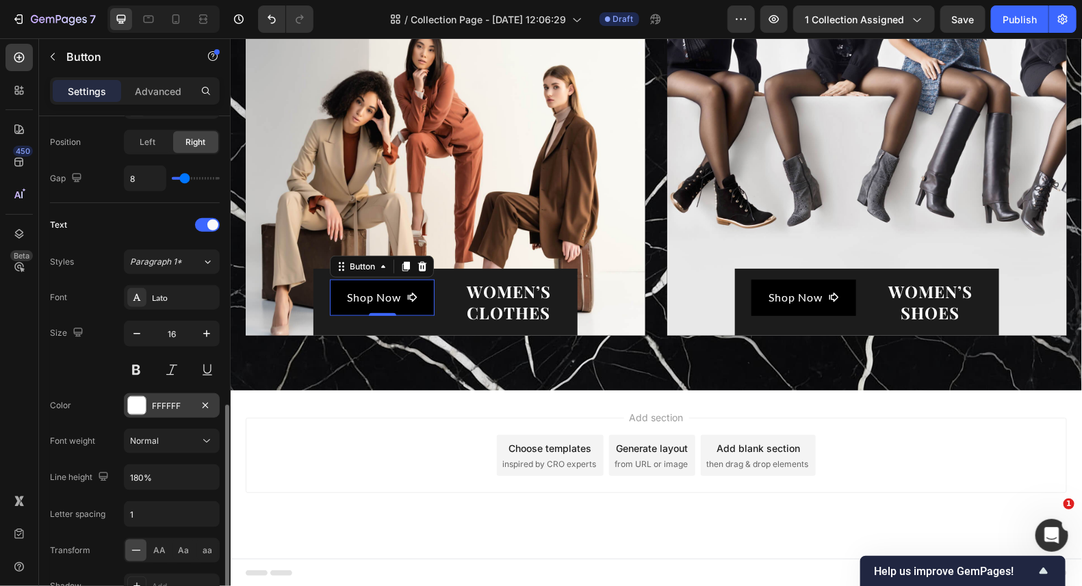
scroll to position [547, 0]
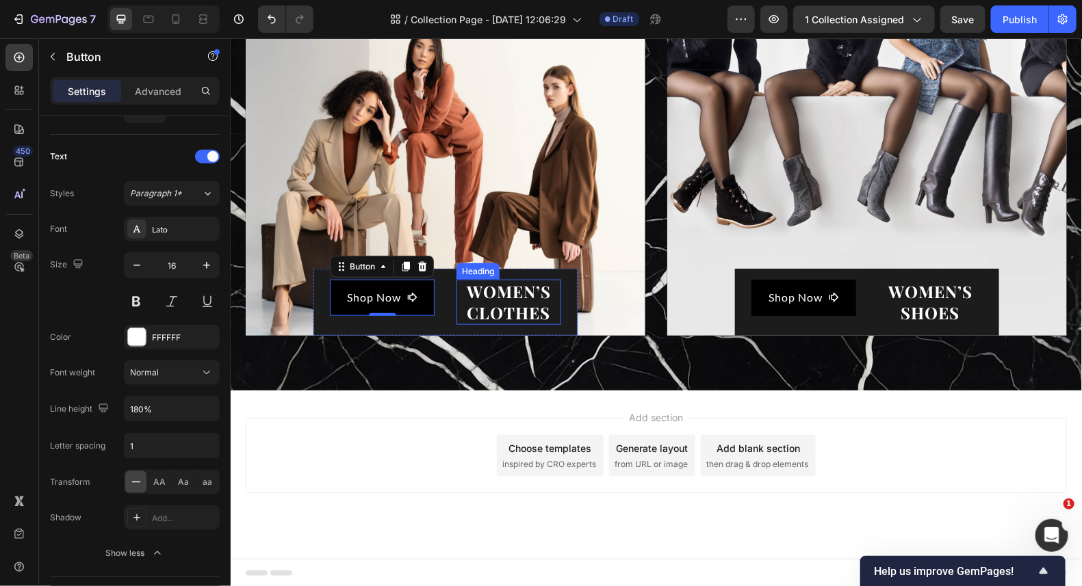
click at [496, 309] on span "WOMEN’S CLOTHES" at bounding box center [508, 301] width 84 height 43
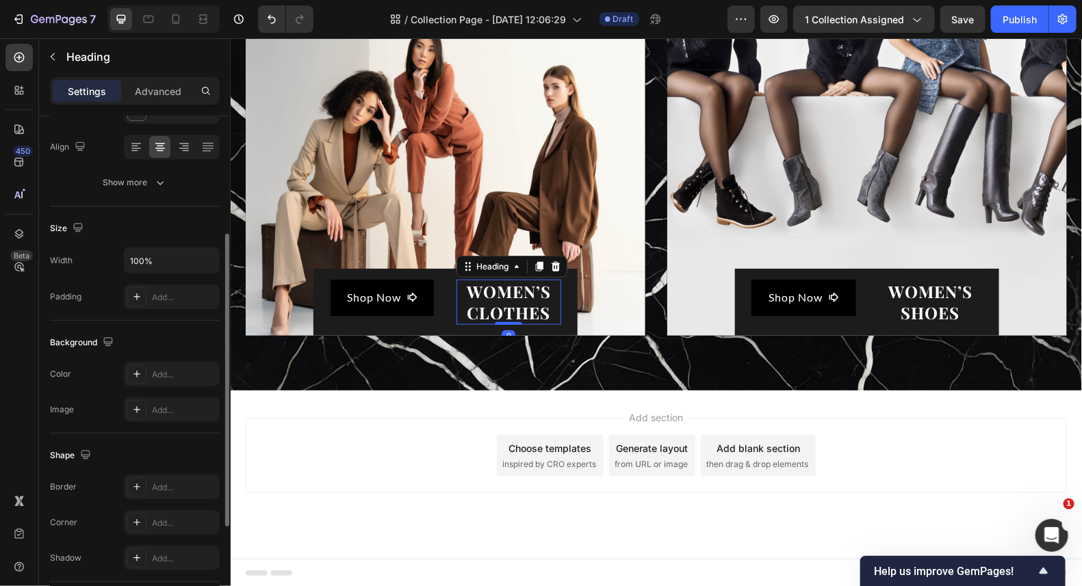
scroll to position [68, 0]
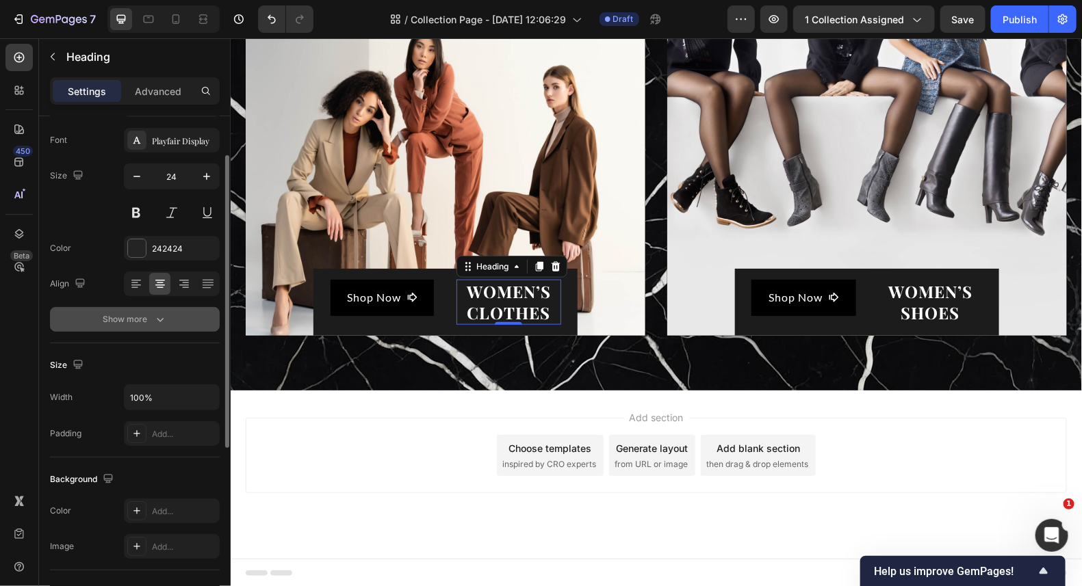
click at [149, 326] on button "Show more" at bounding box center [135, 319] width 170 height 25
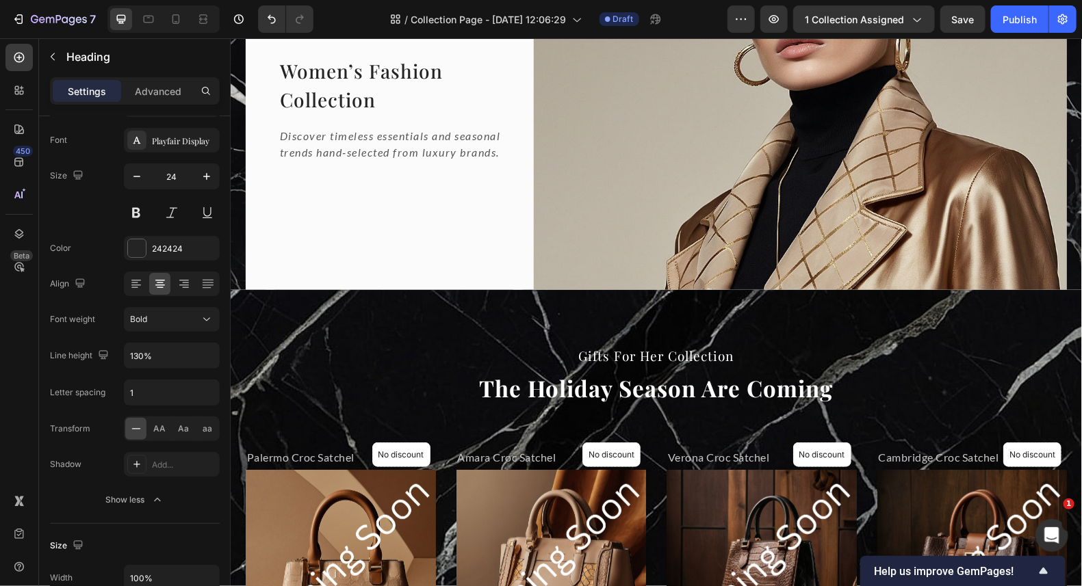
scroll to position [0, 0]
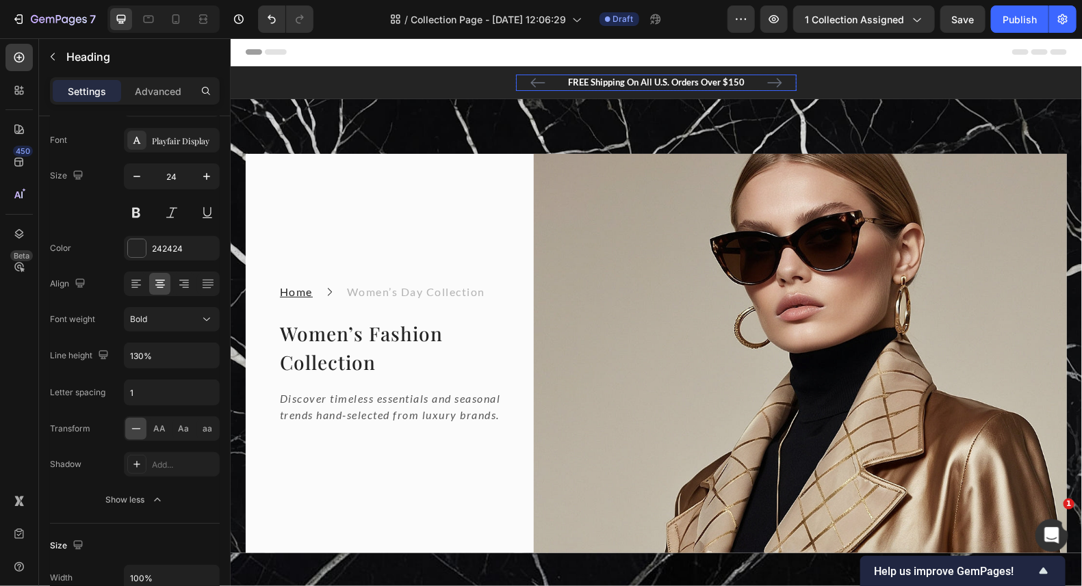
click at [675, 83] on p "FREE Shipping On All U.S. Orders Over $150" at bounding box center [655, 82] width 278 height 14
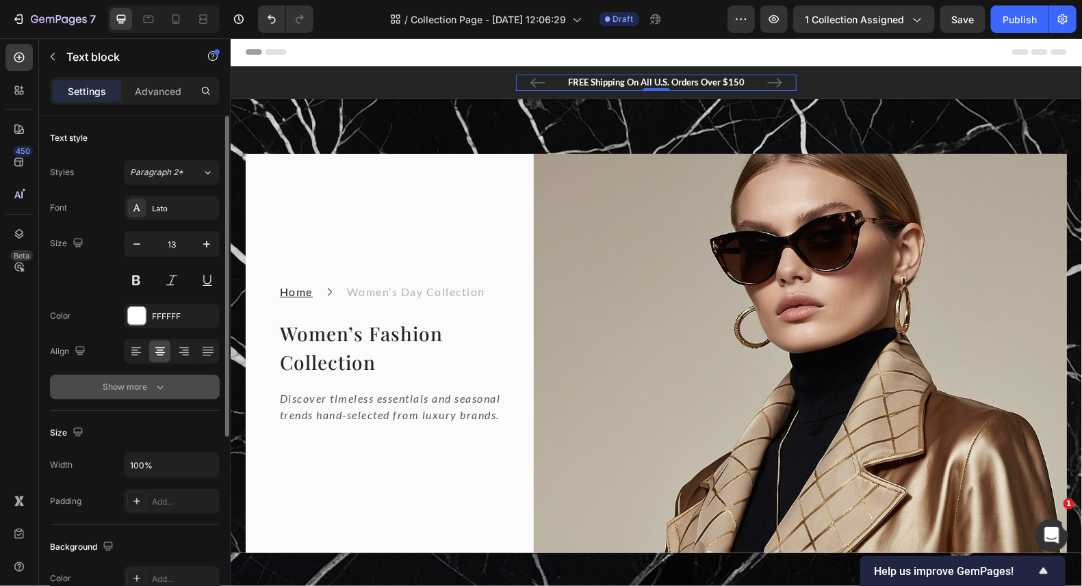
click at [113, 397] on div "Font Lato Size 13 Color FFFFFF Align Show more" at bounding box center [135, 298] width 170 height 204
click at [110, 390] on div "Show more" at bounding box center [135, 387] width 64 height 14
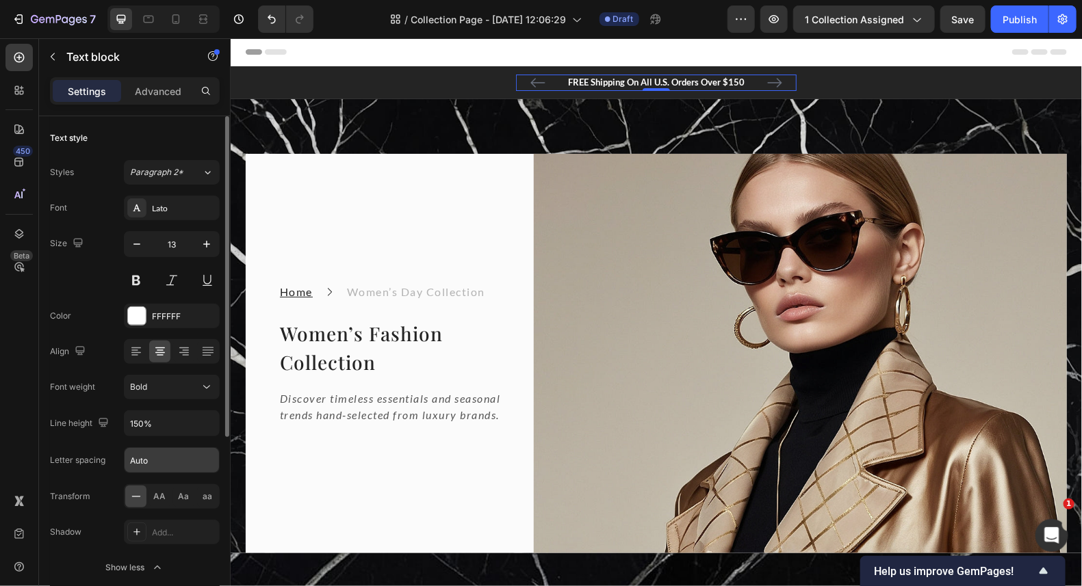
click at [179, 456] on input "Auto" at bounding box center [172, 460] width 94 height 25
type input "1"
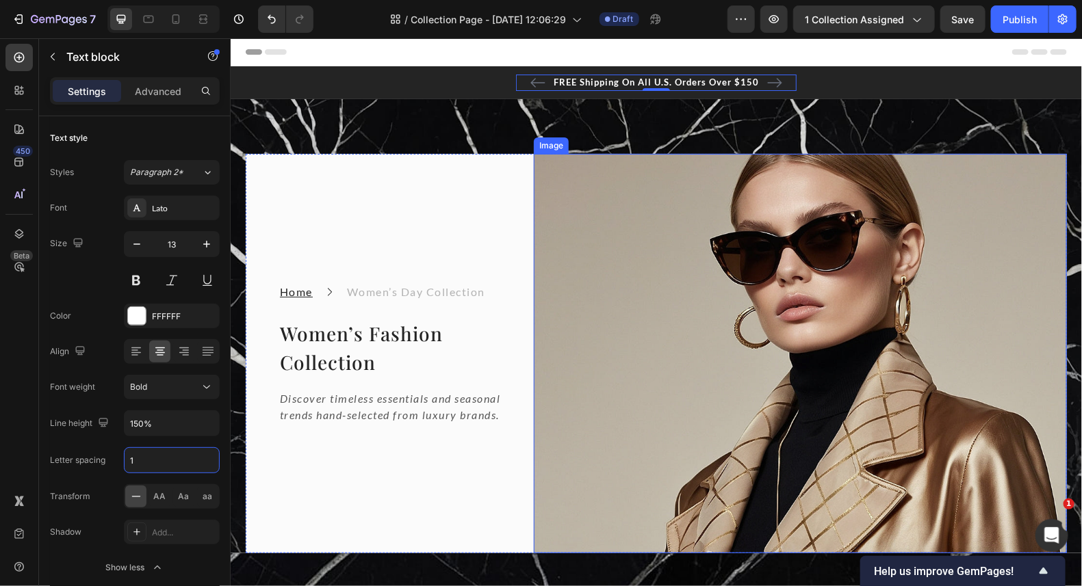
click at [646, 248] on img at bounding box center [799, 352] width 533 height 399
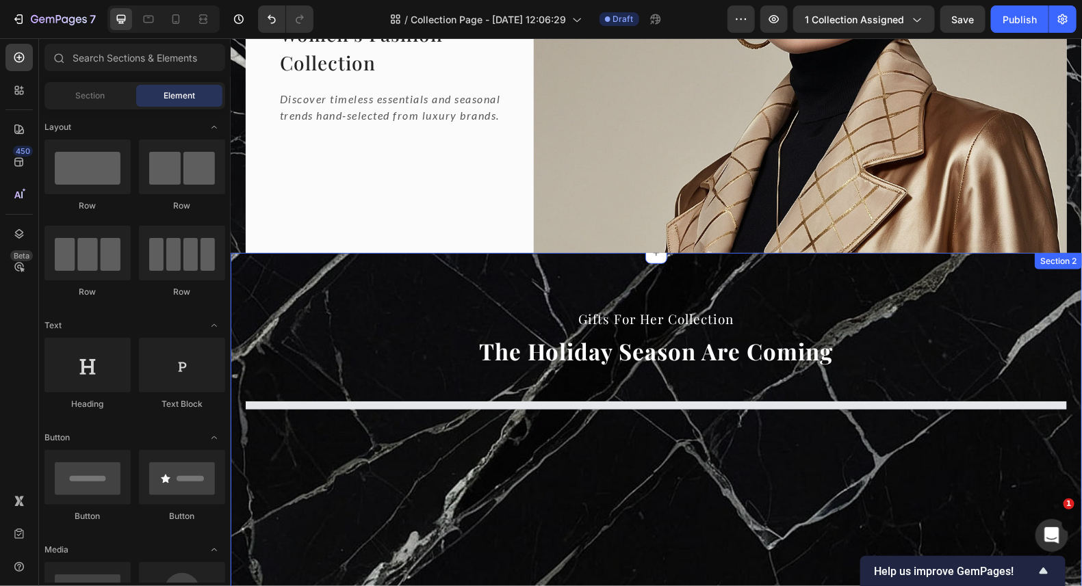
scroll to position [299, 0]
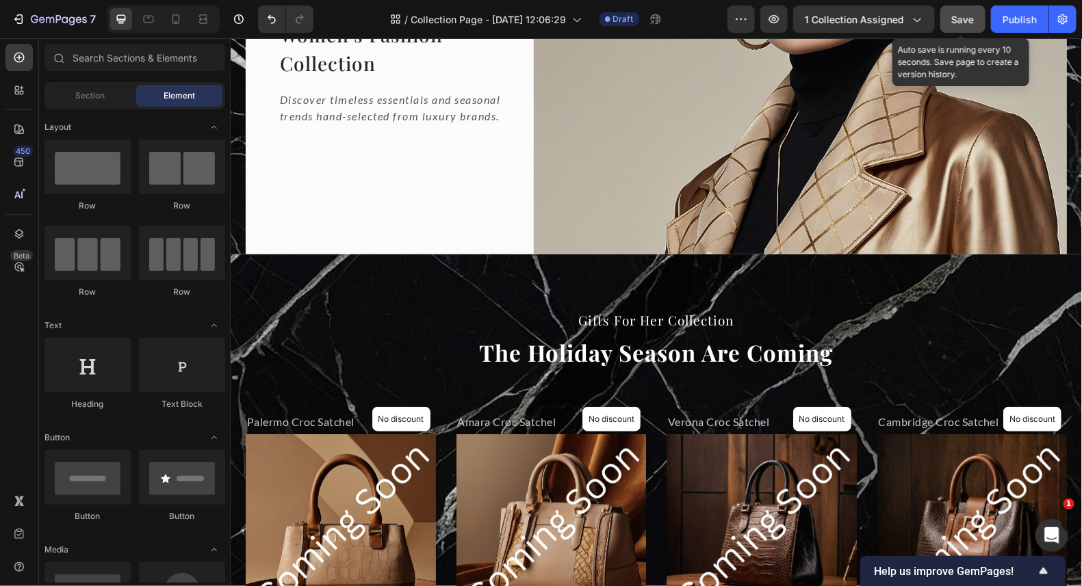
click at [965, 8] on button "Save" at bounding box center [962, 18] width 45 height 27
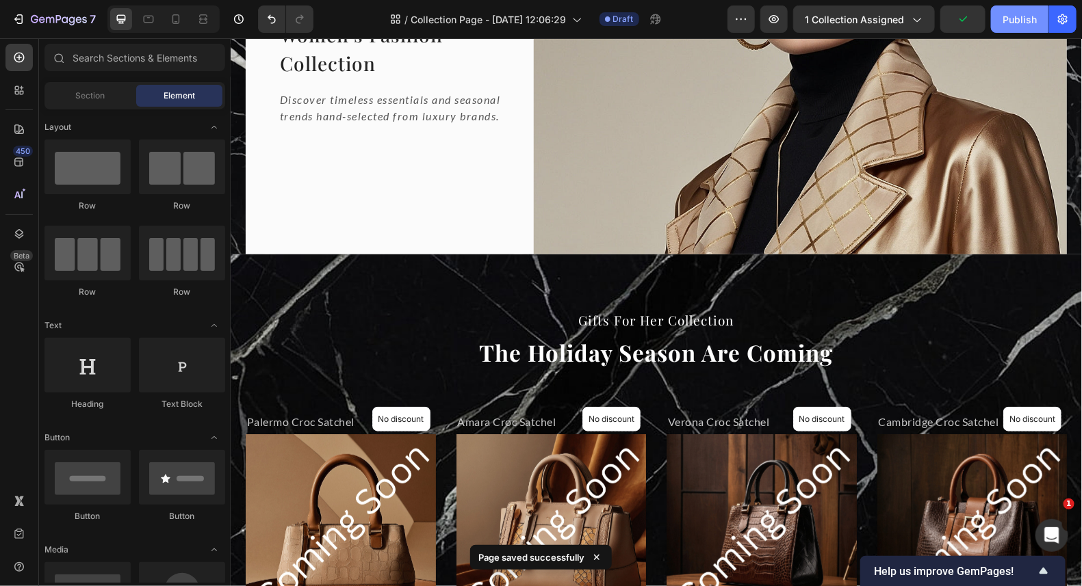
click at [1005, 17] on div "Publish" at bounding box center [1019, 19] width 34 height 14
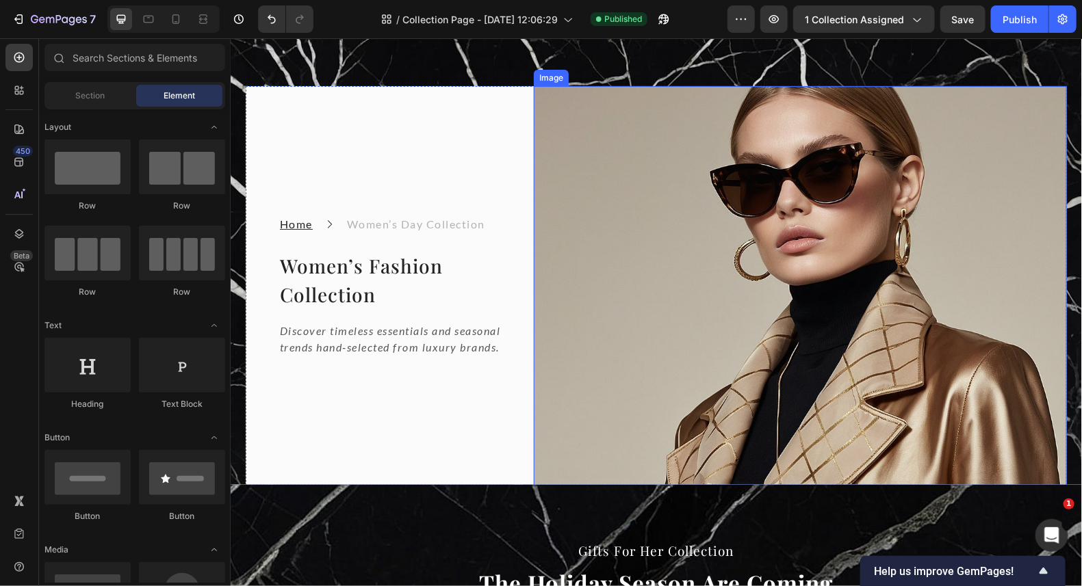
scroll to position [0, 0]
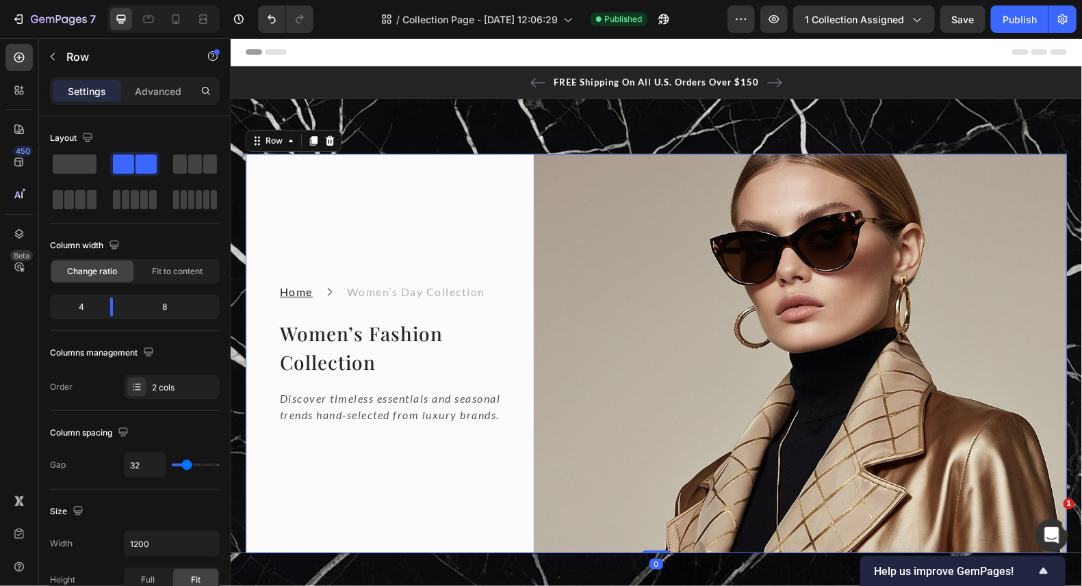
click at [427, 205] on div "Home Text block Icon Women’s Day Collection Text block Row Women’s Fashion Coll…" at bounding box center [378, 352] width 266 height 399
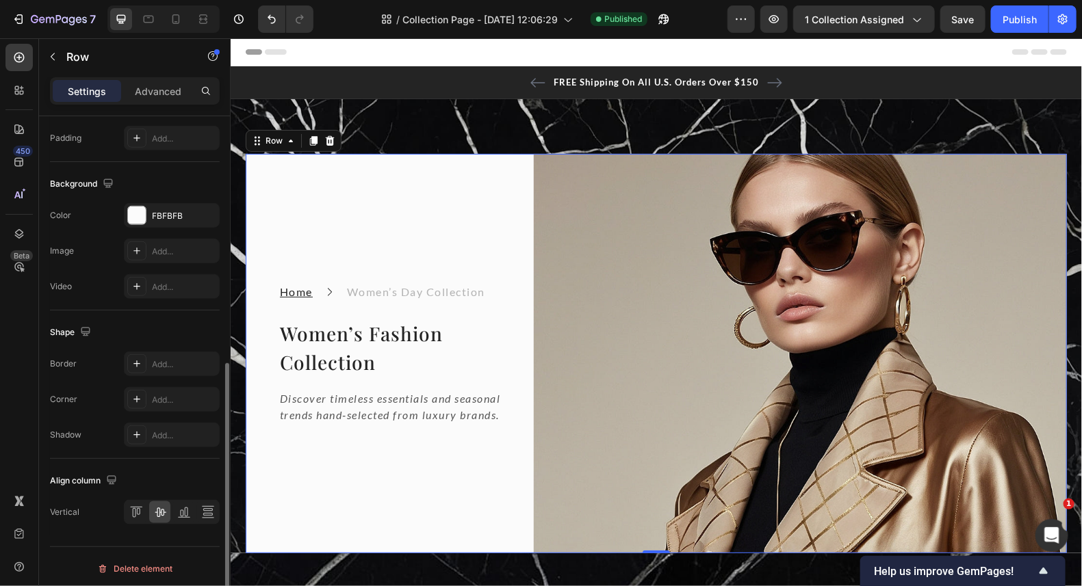
scroll to position [341, 0]
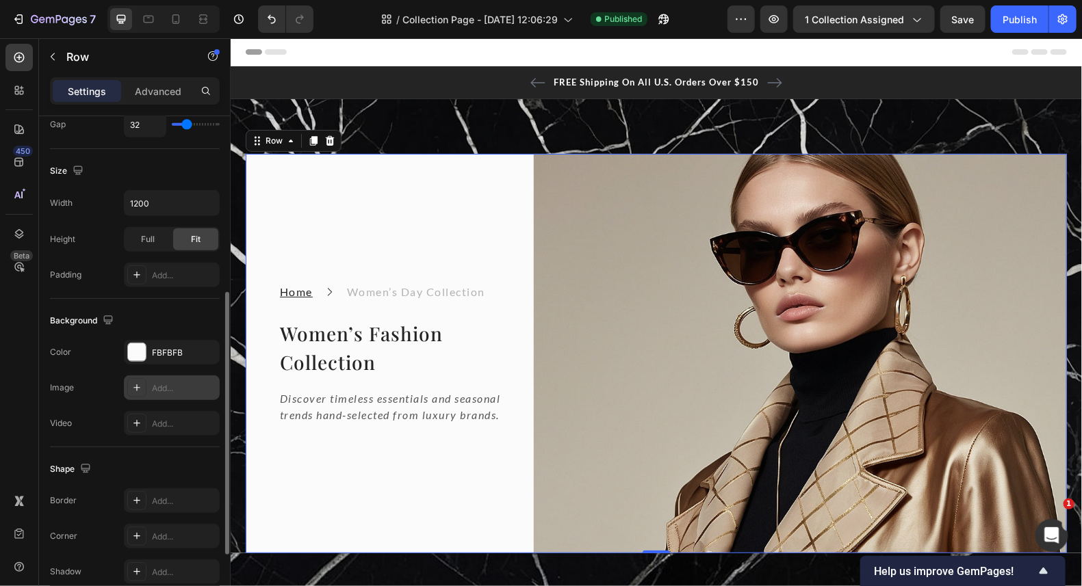
click at [129, 382] on div at bounding box center [136, 387] width 19 height 19
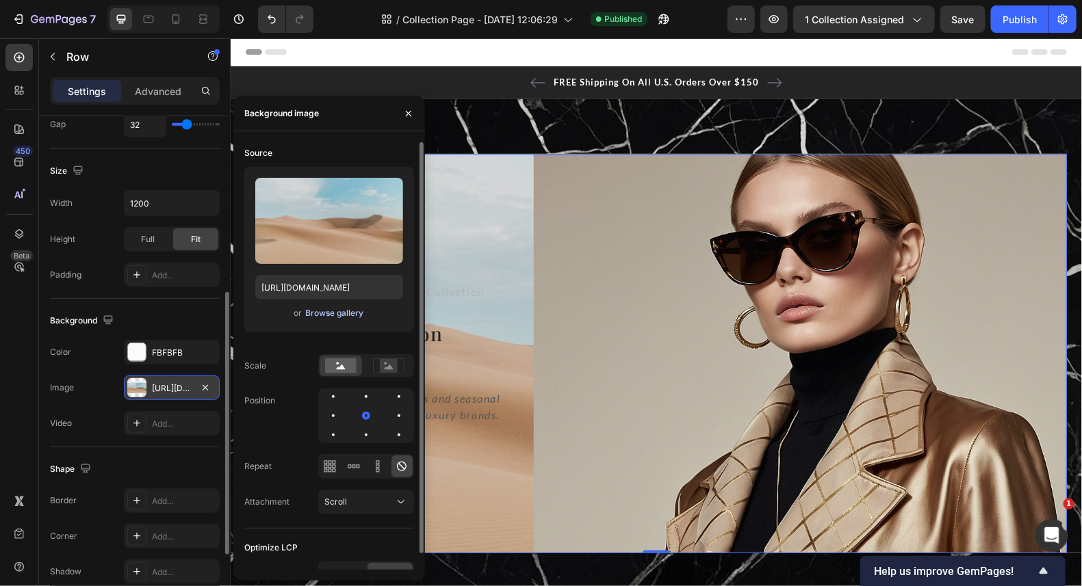
click at [326, 316] on div "Browse gallery" at bounding box center [334, 313] width 58 height 12
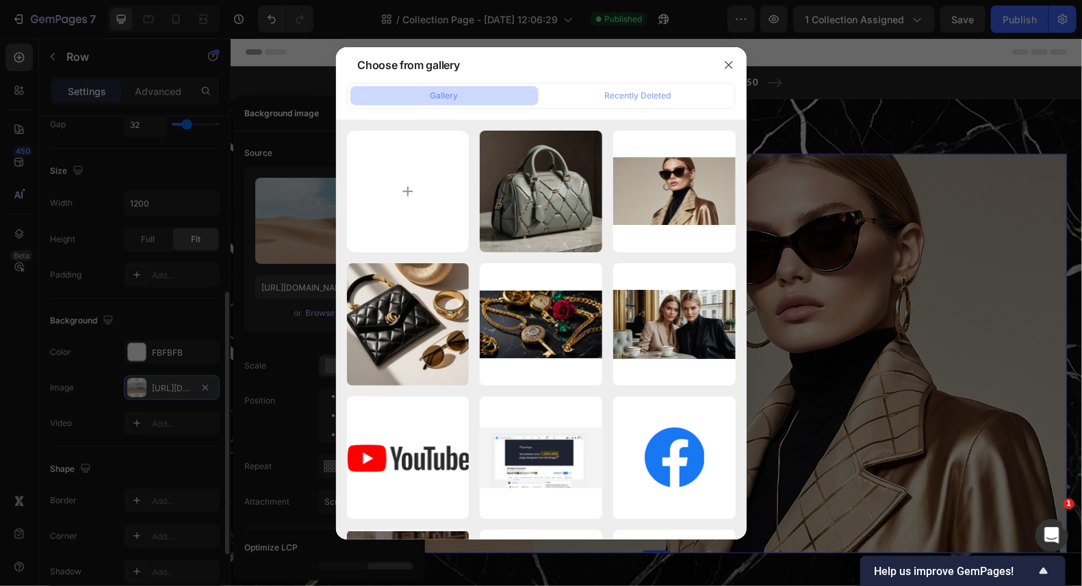
drag, startPoint x: 406, startPoint y: 188, endPoint x: 574, endPoint y: 85, distance: 196.9
click at [574, 85] on div "Gallery Recently Deleted [PERSON_NAME]...1).jpg 89.97 kb Leonardo_Kino_XL_Ultr.…" at bounding box center [541, 311] width 410 height 457
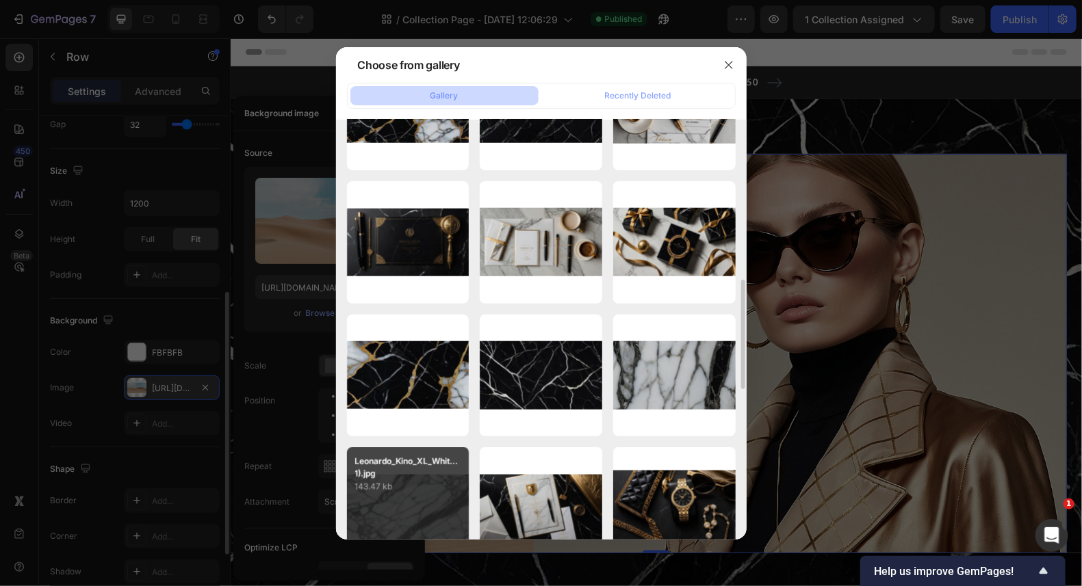
scroll to position [683, 0]
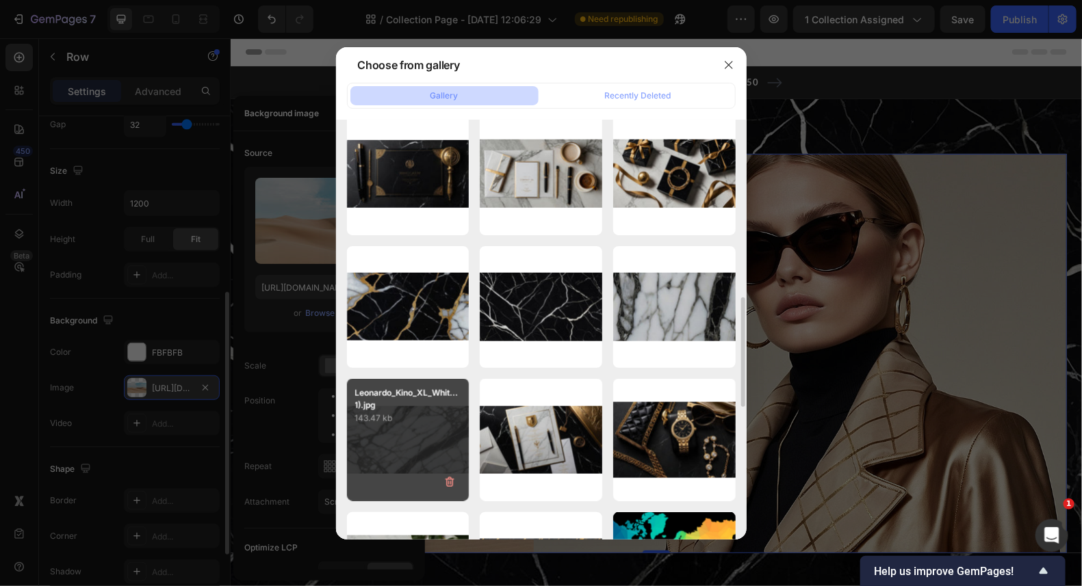
click at [411, 430] on div "Leonardo_Kino_XL_Whit...1).jpg 143.47 kb" at bounding box center [408, 440] width 122 height 122
type input "[URL][DOMAIN_NAME]"
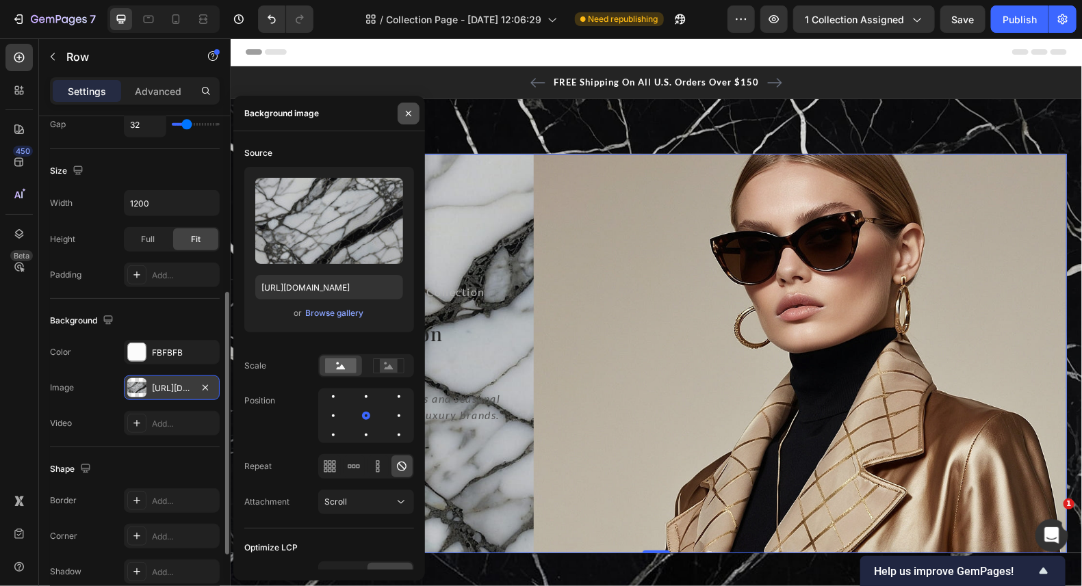
click at [404, 114] on icon "button" at bounding box center [408, 113] width 11 height 11
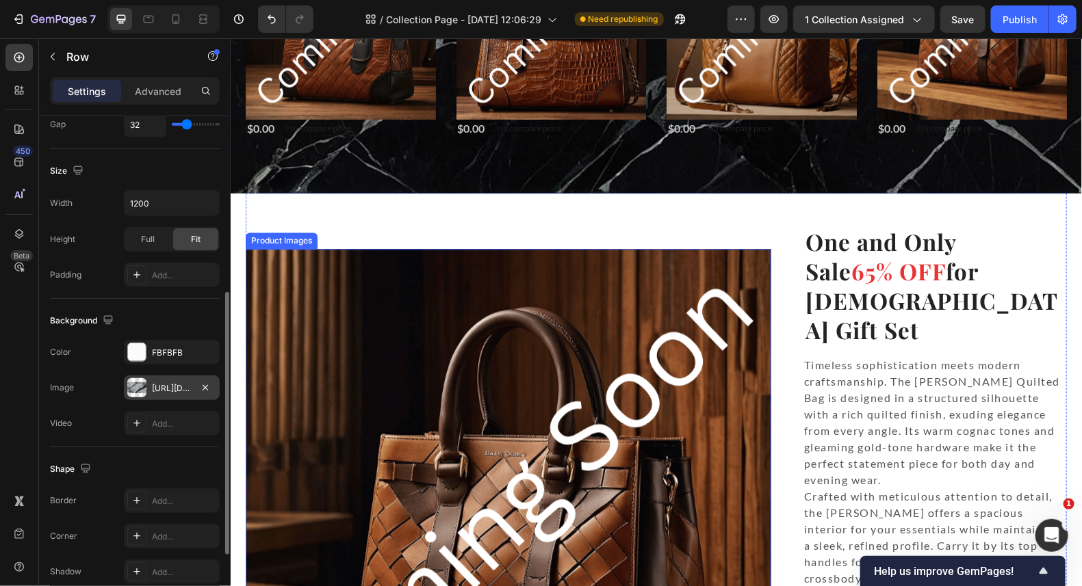
scroll to position [1162, 0]
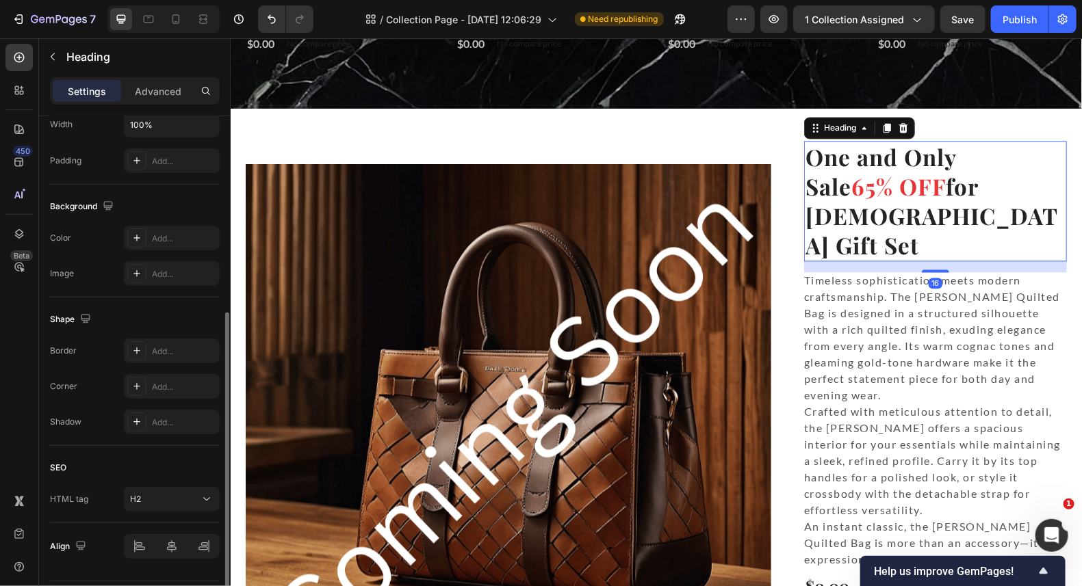
click at [1019, 156] on p "One and Only Sale 65% OFF for" at bounding box center [934, 171] width 260 height 59
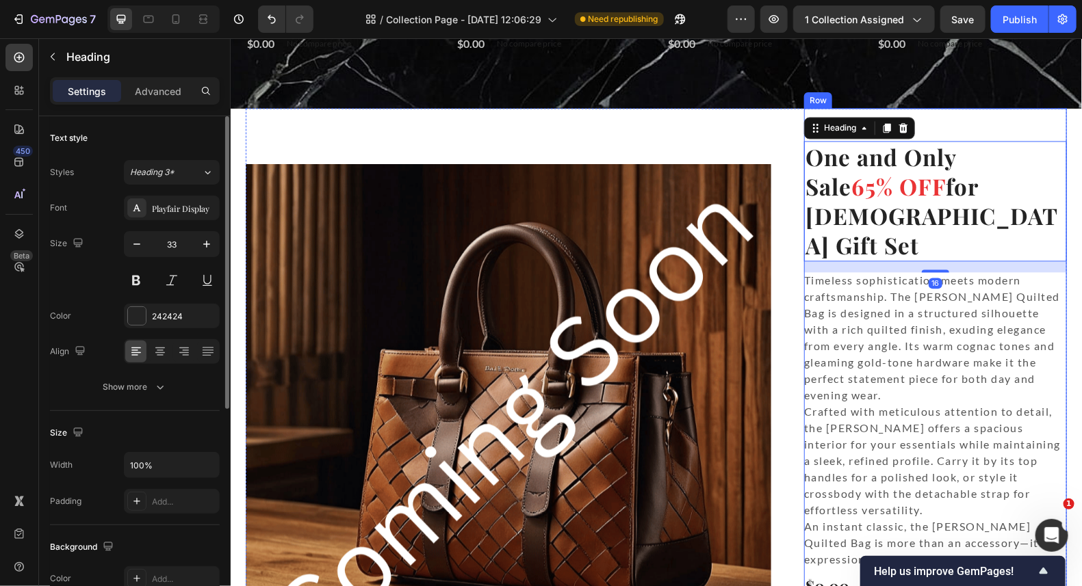
click at [1020, 125] on div "One and Only Sale 65% OFF for [DEMOGRAPHIC_DATA] Gift Set Heading 16 Timeless s…" at bounding box center [934, 427] width 263 height 638
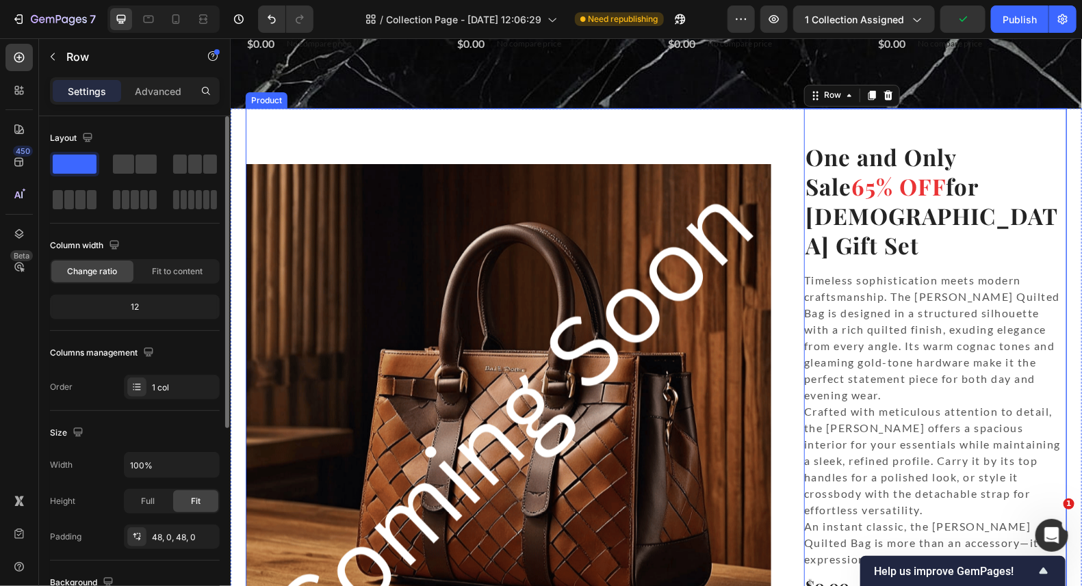
click at [733, 125] on div "One and Only Sale 65% OFF for [DEMOGRAPHIC_DATA] Gift Set Heading Product Images" at bounding box center [507, 427] width 525 height 638
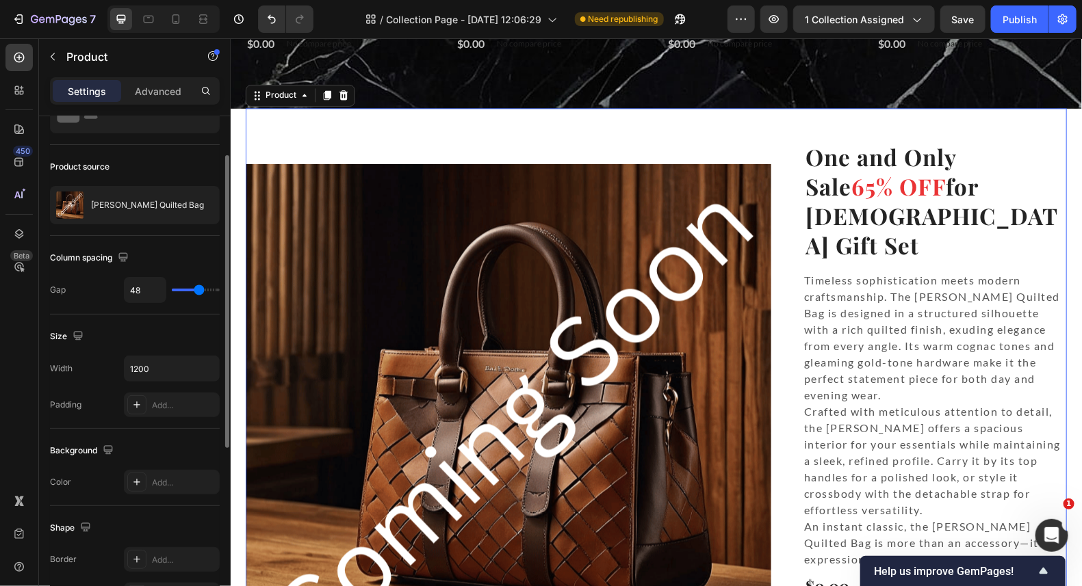
scroll to position [205, 0]
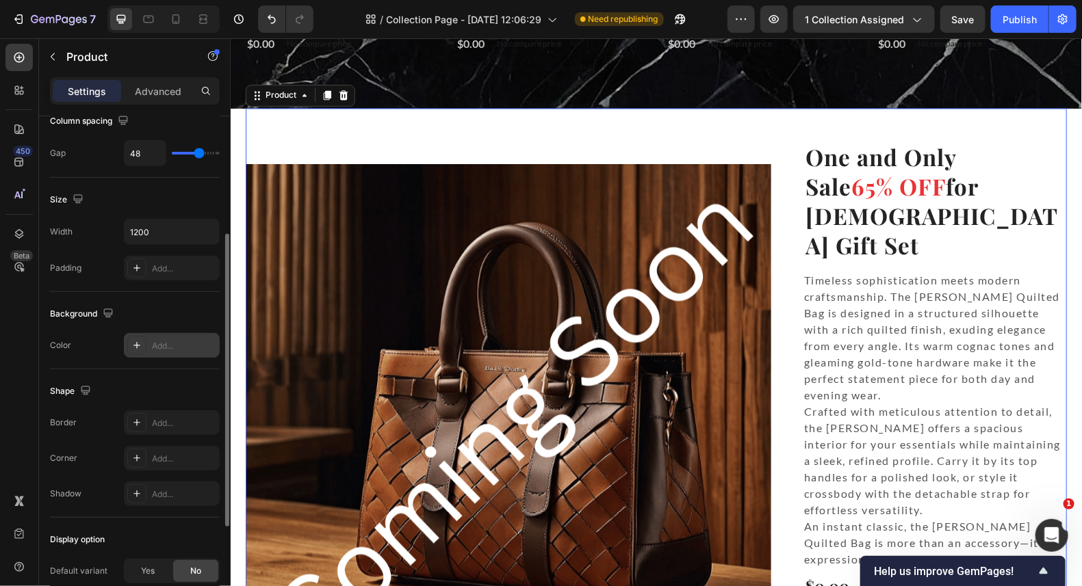
click at [136, 342] on icon at bounding box center [136, 345] width 7 height 7
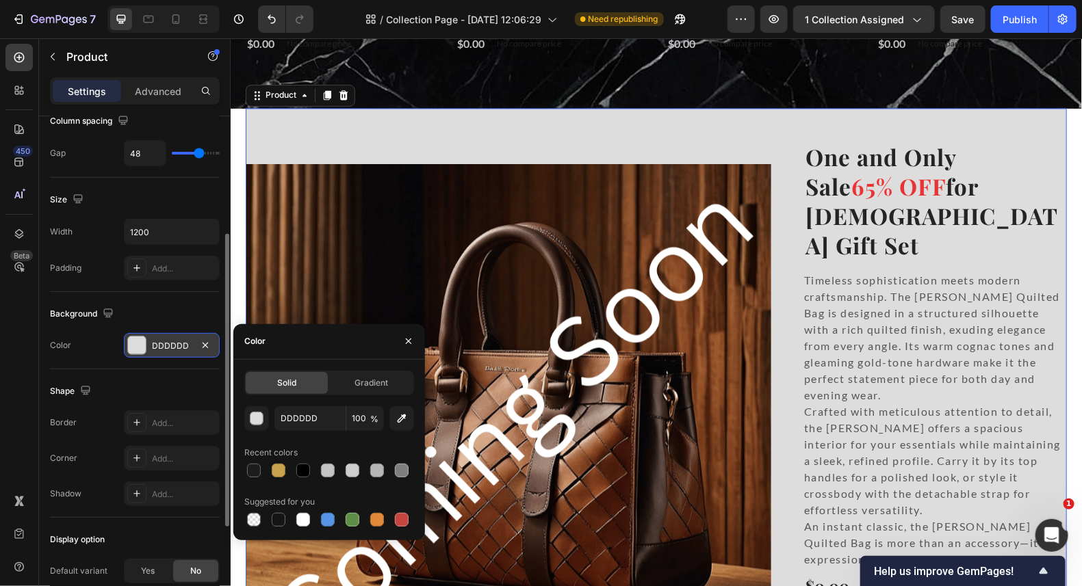
click at [153, 304] on div "Background" at bounding box center [135, 314] width 170 height 22
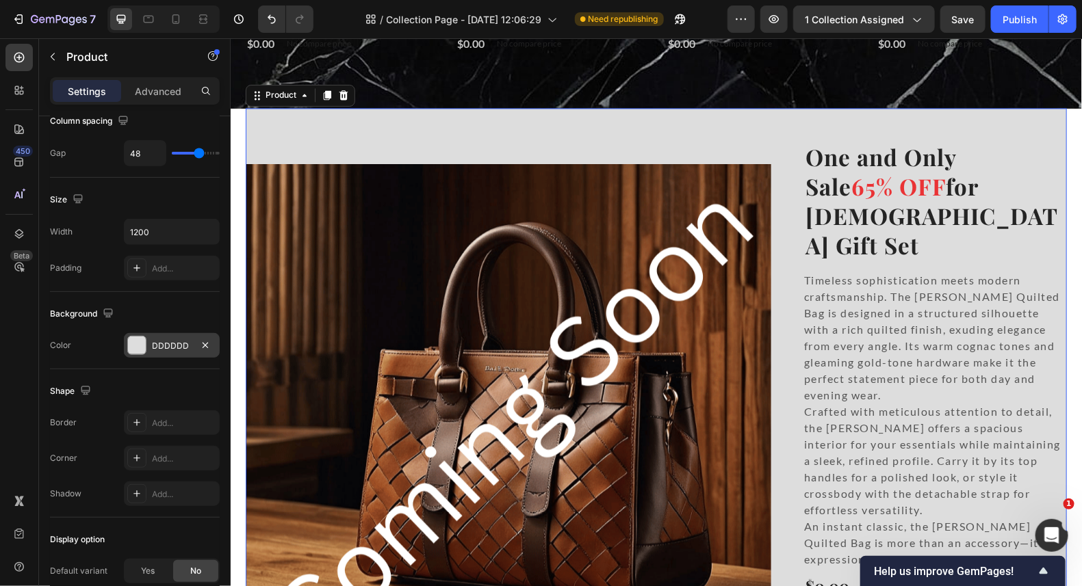
click at [789, 127] on div "One and Only Sale 65% OFF for [DEMOGRAPHIC_DATA] Gift Set Heading Product Image…" at bounding box center [655, 427] width 821 height 638
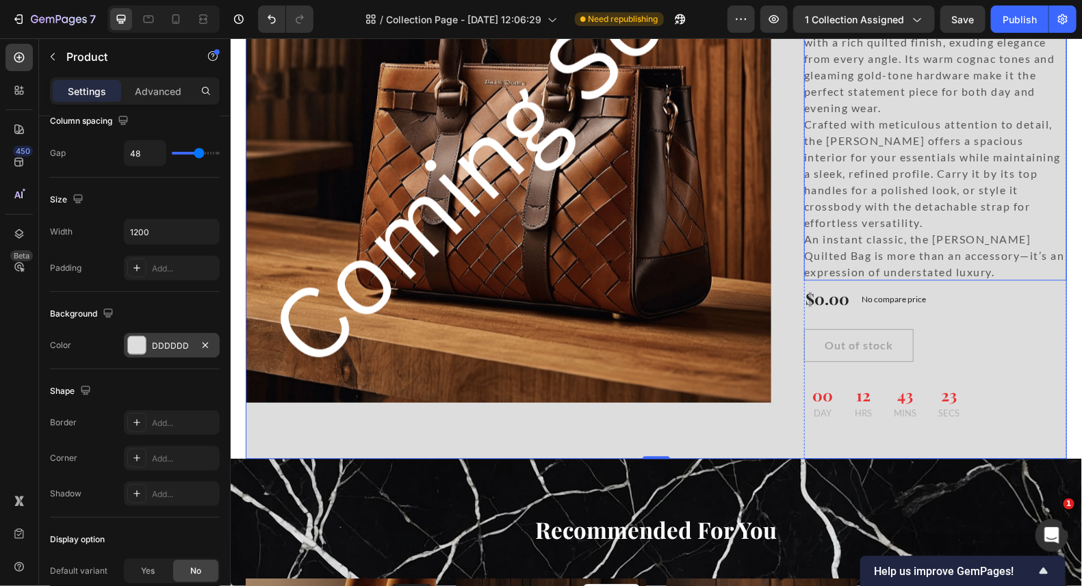
scroll to position [1504, 0]
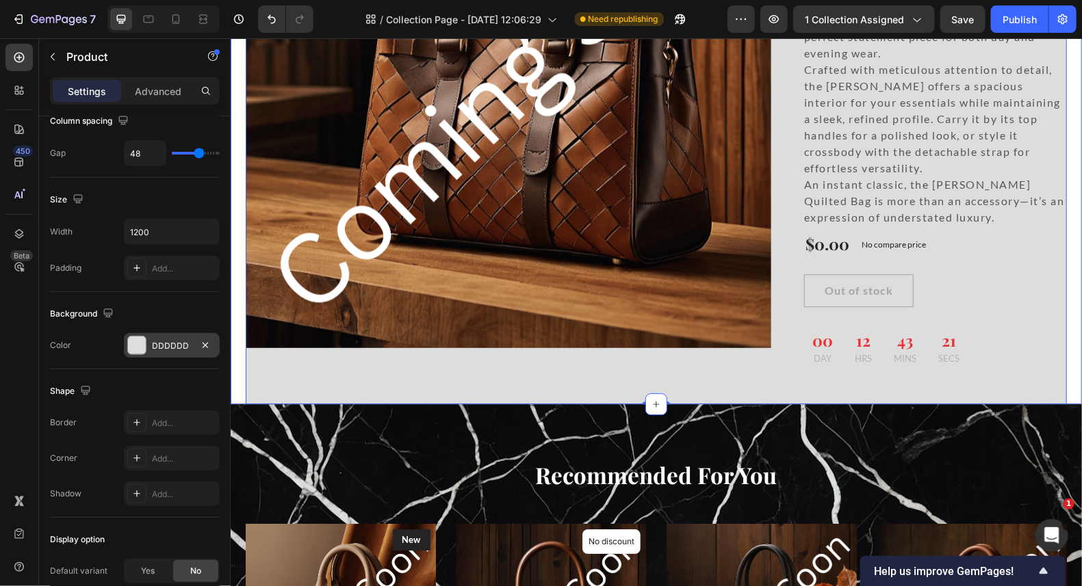
click at [1064, 246] on div "One and Only Sale 65% OFF for [DEMOGRAPHIC_DATA] Gift Set Heading Product Image…" at bounding box center [655, 85] width 851 height 638
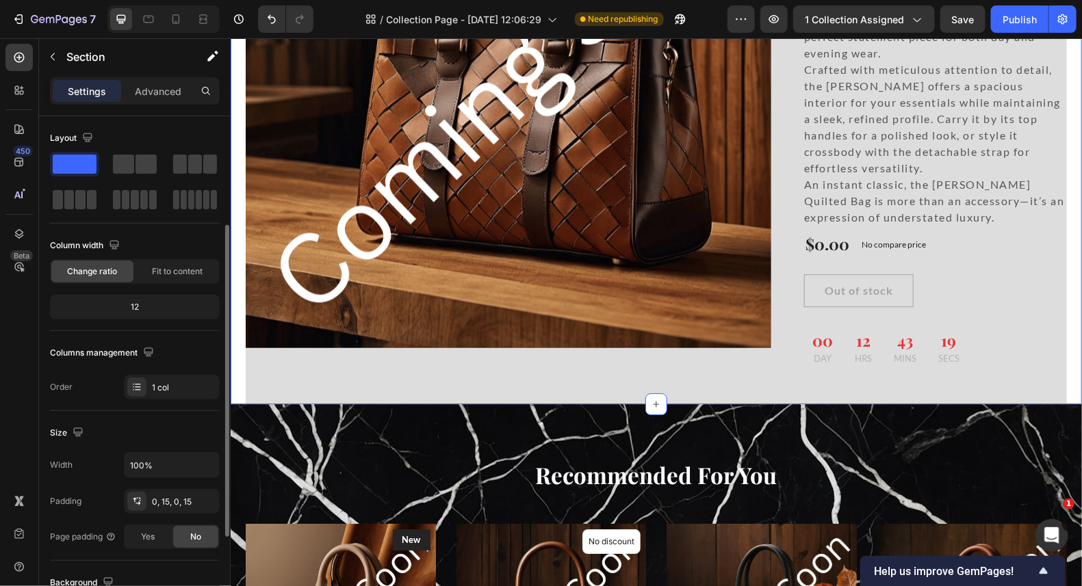
scroll to position [205, 0]
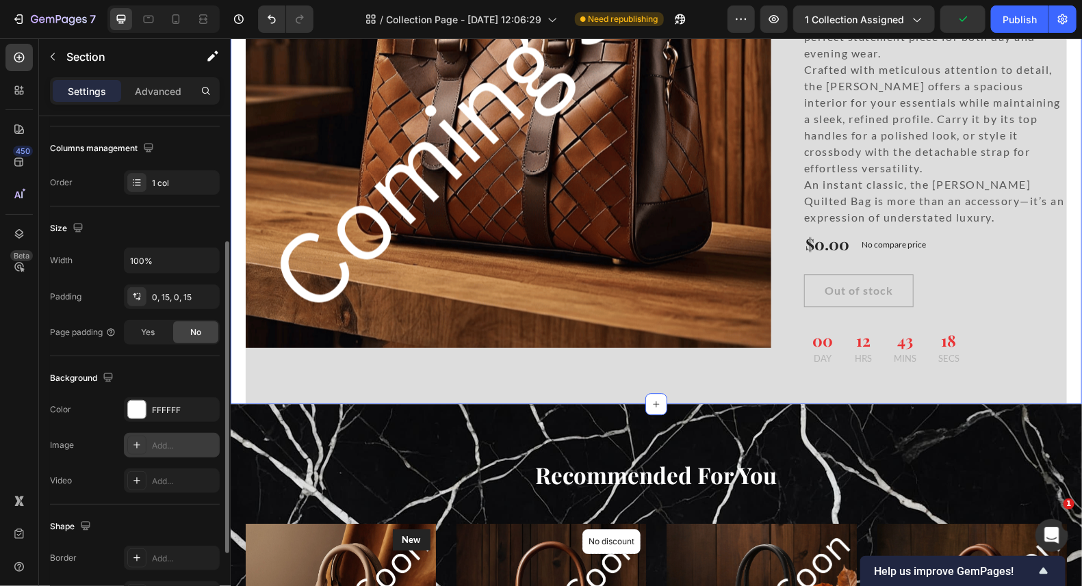
click at [145, 439] on div at bounding box center [136, 445] width 19 height 19
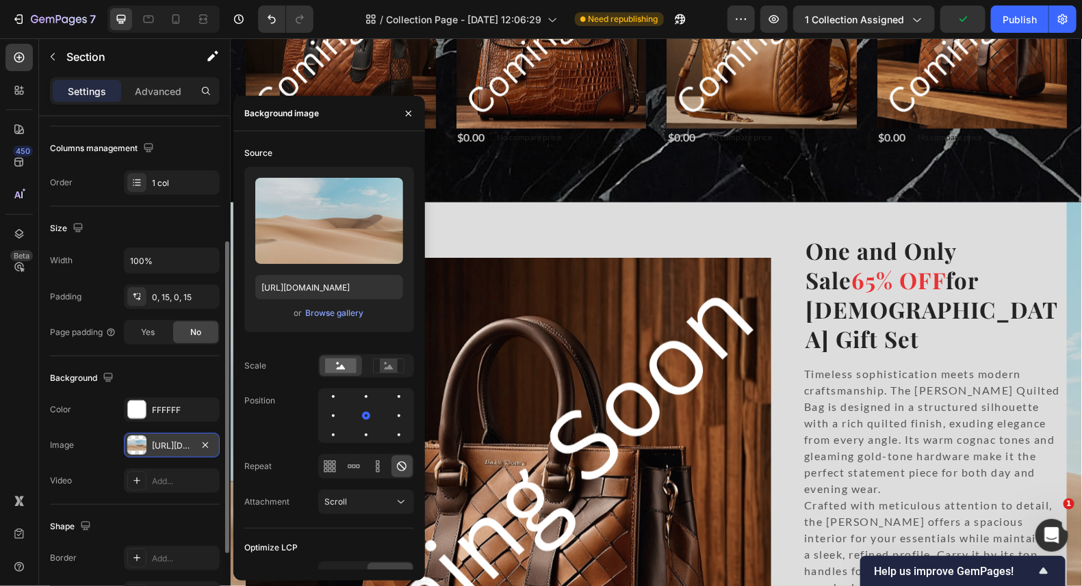
scroll to position [1094, 0]
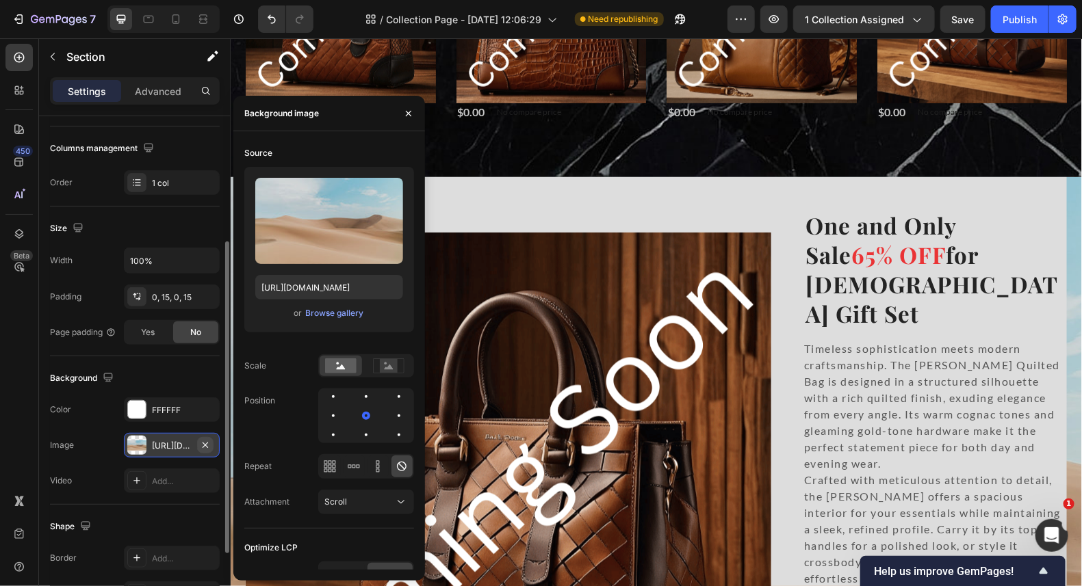
click at [207, 442] on icon "button" at bounding box center [204, 444] width 5 height 5
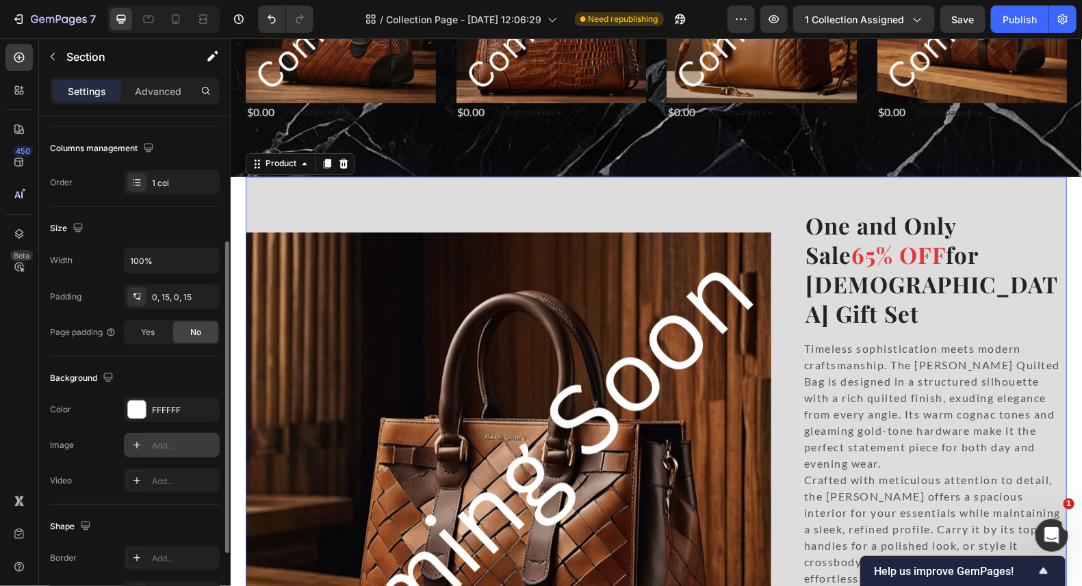
click at [778, 197] on div "One and Only Sale 65% OFF for [DEMOGRAPHIC_DATA] Gift Set Heading Product Image…" at bounding box center [655, 495] width 821 height 638
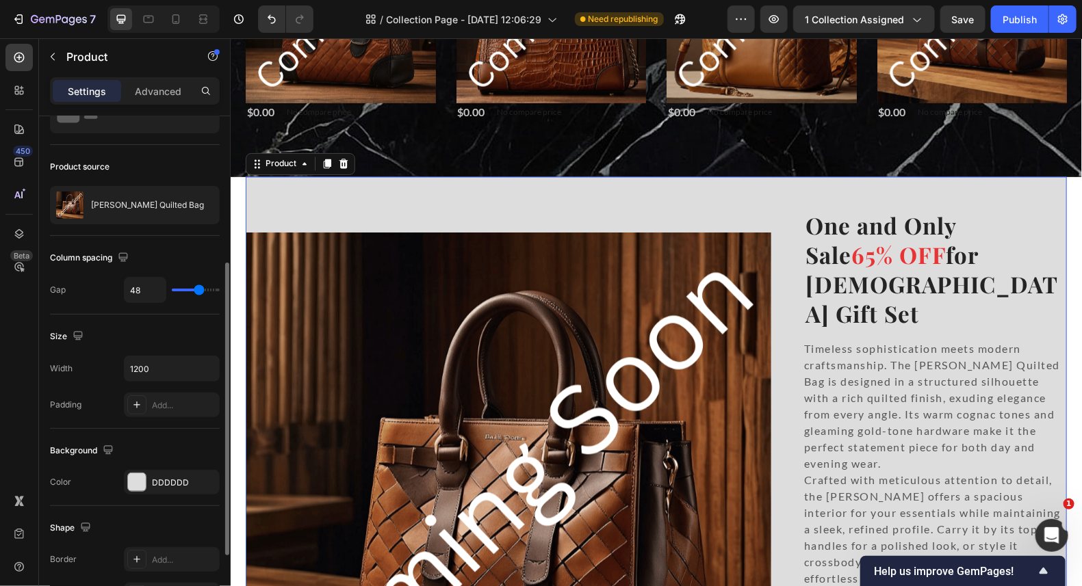
scroll to position [273, 0]
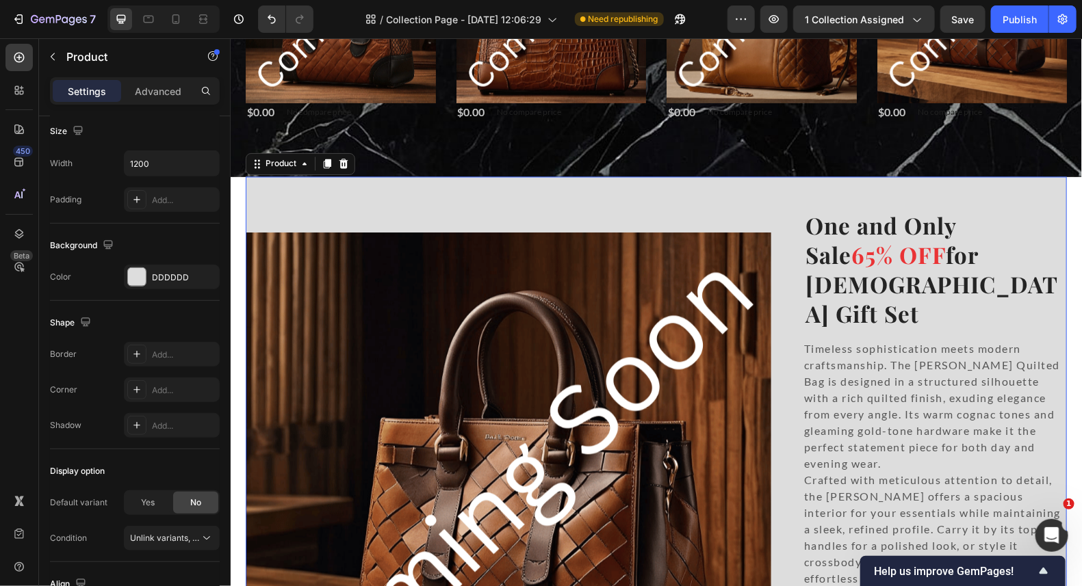
click at [456, 195] on div "One and Only Sale 65% OFF for [DEMOGRAPHIC_DATA] Gift Set Heading Product Images" at bounding box center [507, 495] width 525 height 638
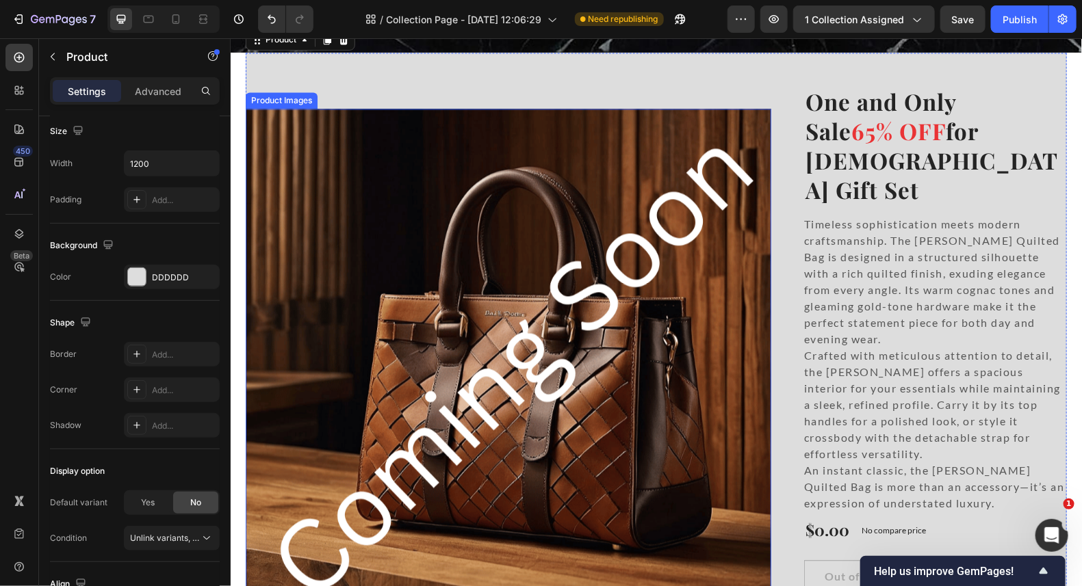
scroll to position [1367, 0]
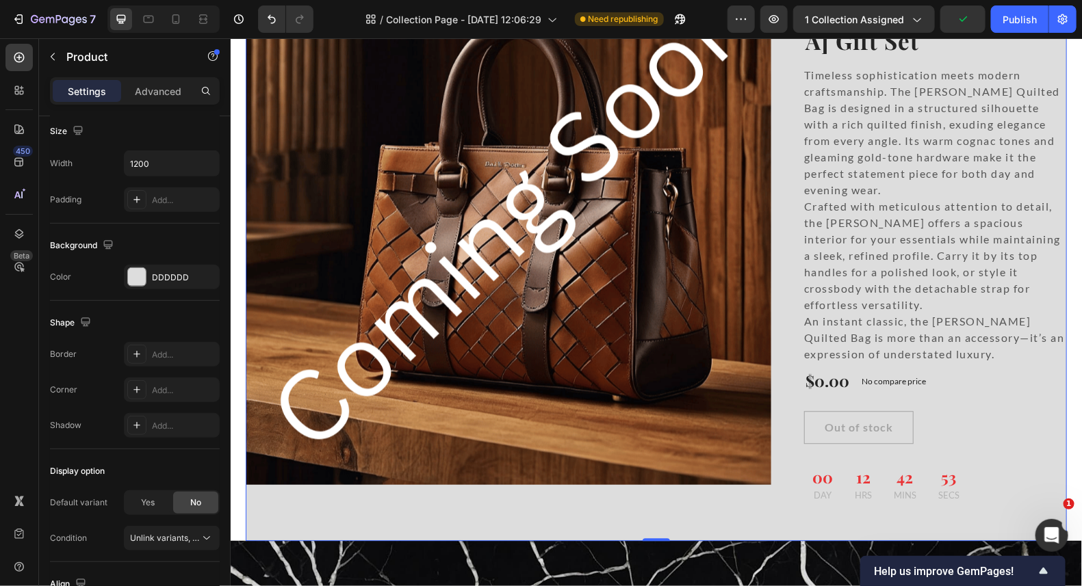
click at [781, 397] on div "One and Only Sale 65% OFF for [DEMOGRAPHIC_DATA] Gift Set Heading Product Image…" at bounding box center [655, 222] width 821 height 638
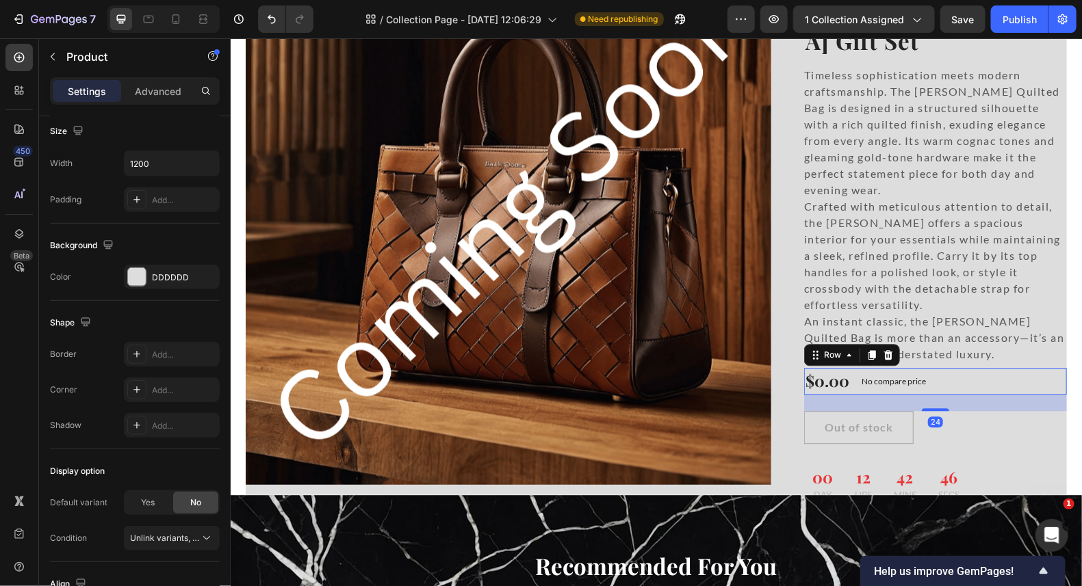
click at [929, 367] on div "$0.00 Product Price Product Price No compare price Compare Price Row 24" at bounding box center [934, 380] width 263 height 27
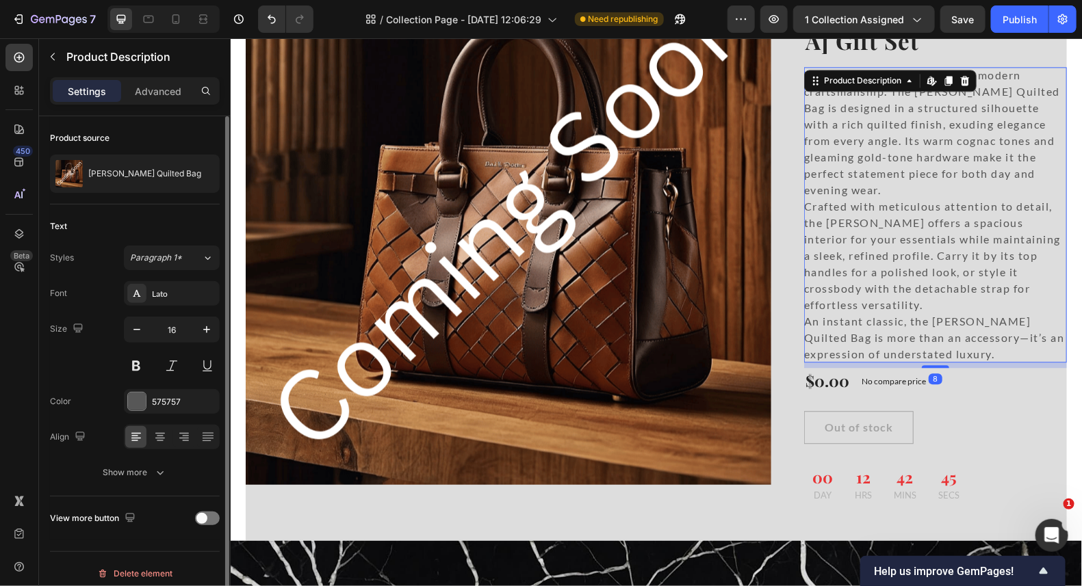
click at [942, 309] on div "Timeless sophistication meets modern craftsmanship. The [PERSON_NAME] Quilted B…" at bounding box center [934, 214] width 263 height 296
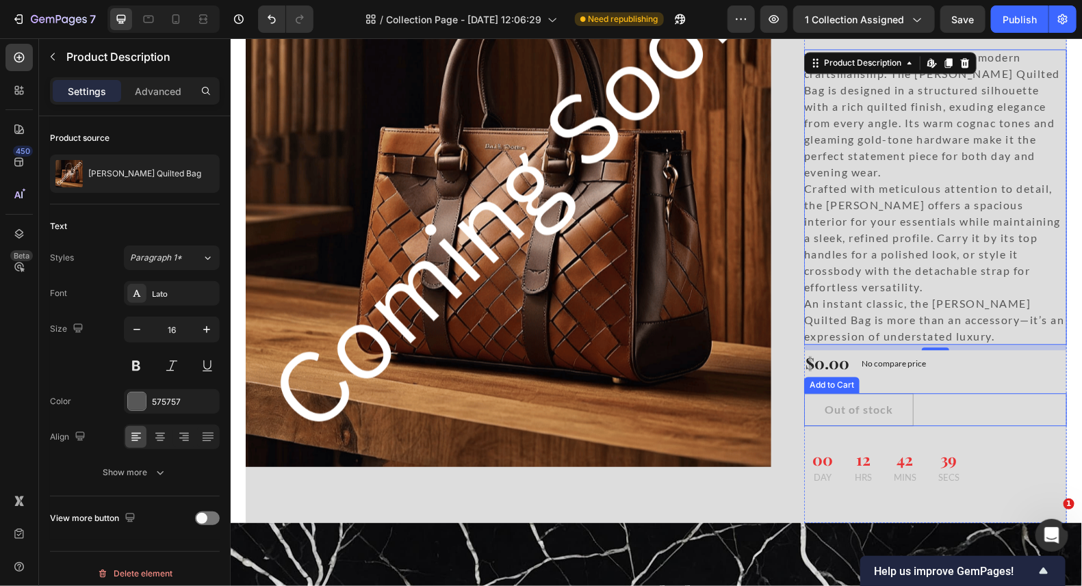
scroll to position [1504, 0]
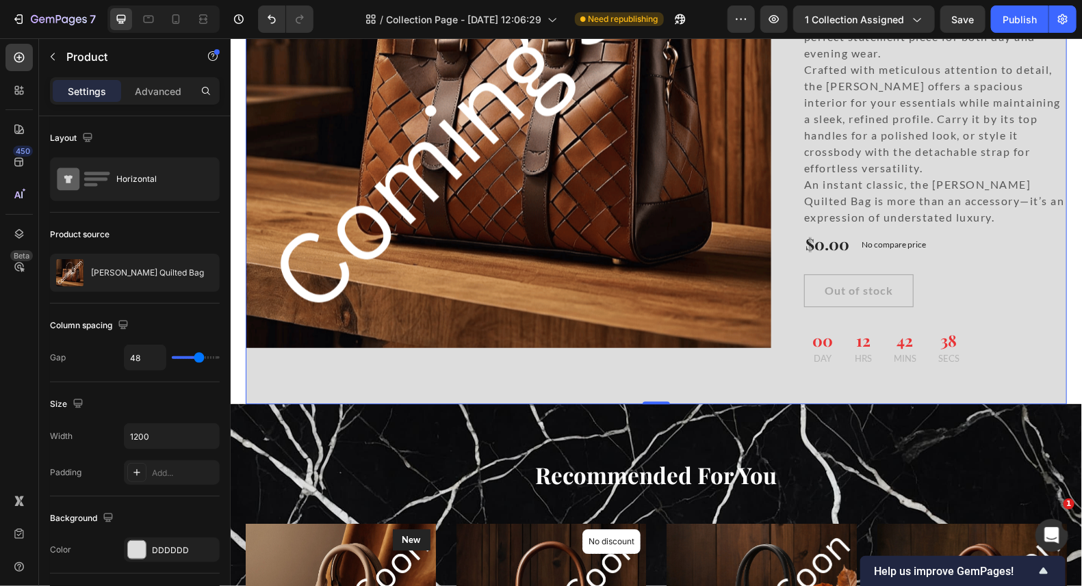
click at [775, 337] on div "One and Only Sale 65% OFF for [DEMOGRAPHIC_DATA] Gift Set Heading Product Image…" at bounding box center [655, 85] width 821 height 638
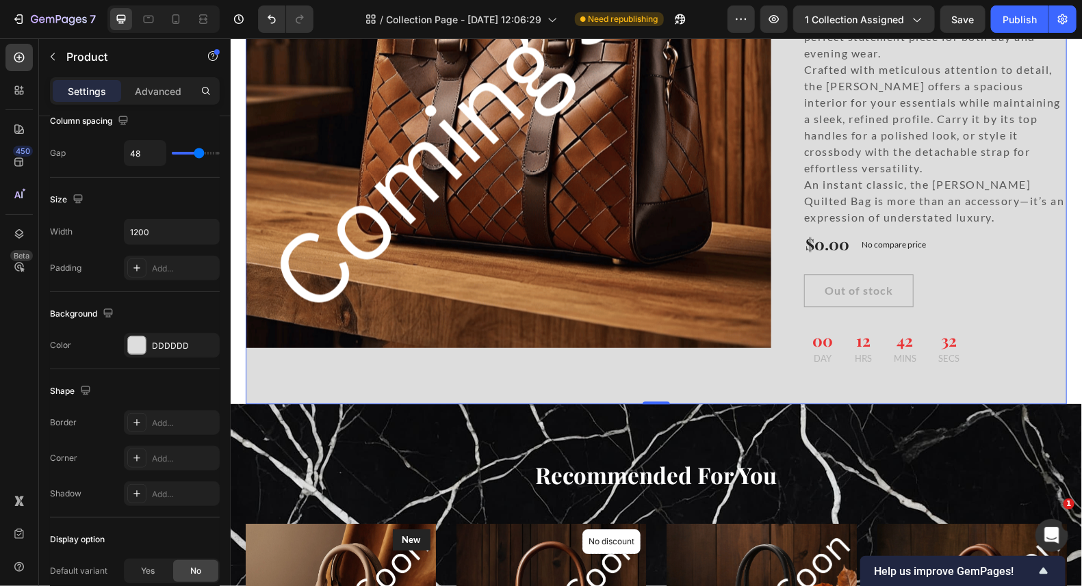
click at [796, 341] on div "One and Only Sale 65% OFF for [DEMOGRAPHIC_DATA] Gift Set Heading Product Image…" at bounding box center [655, 85] width 821 height 638
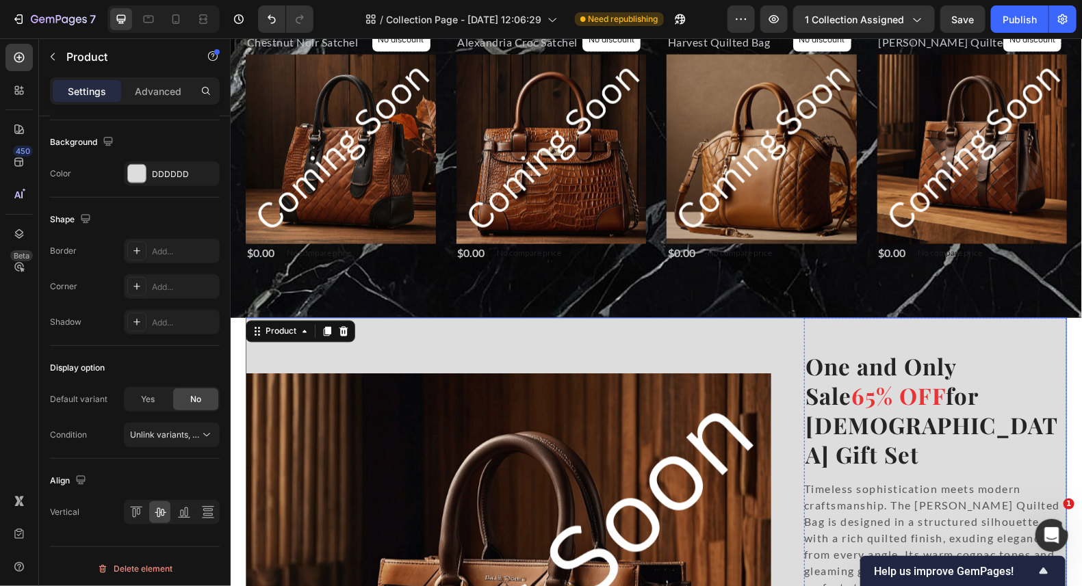
scroll to position [889, 0]
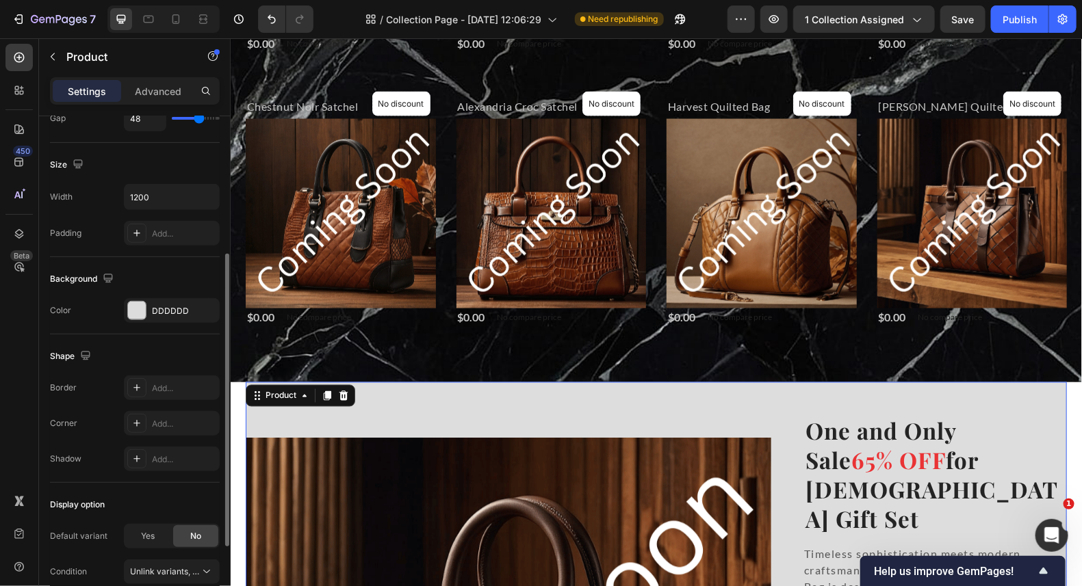
scroll to position [34, 0]
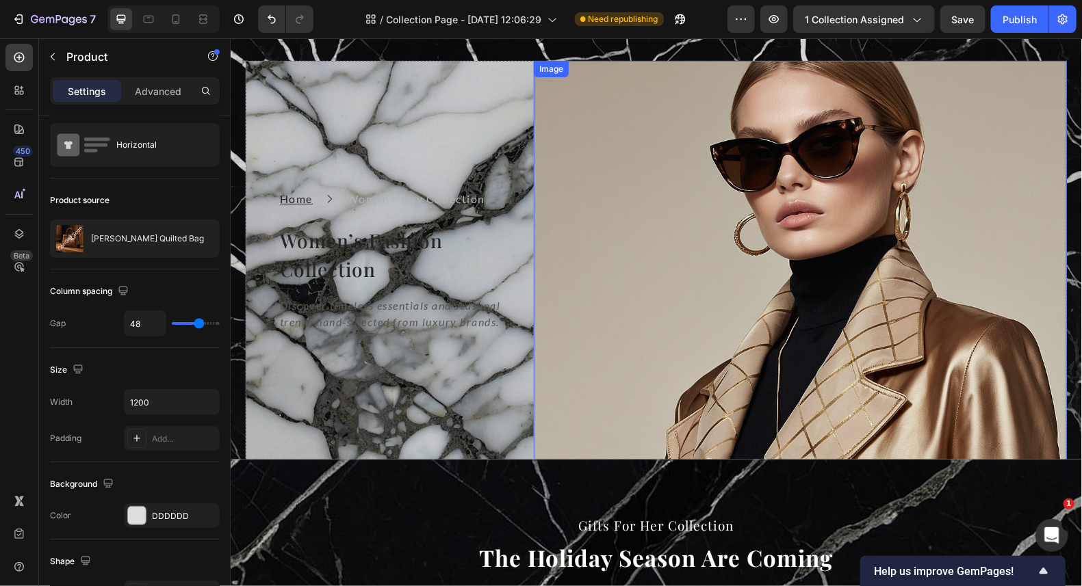
scroll to position [0, 0]
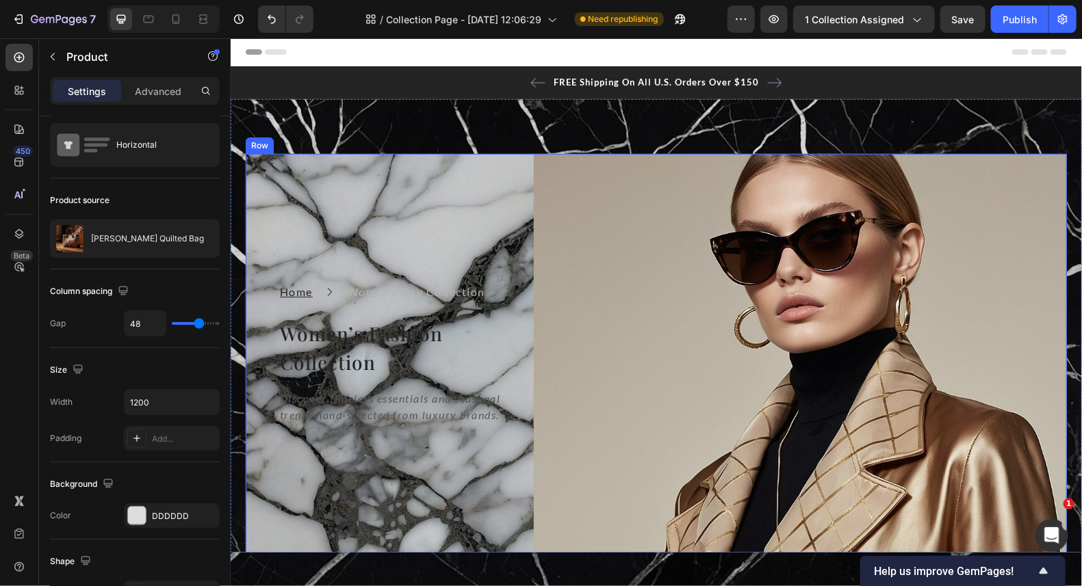
click at [424, 209] on div "Home Text block Icon Women’s Day Collection Text block Row Women’s Fashion Coll…" at bounding box center [378, 352] width 266 height 399
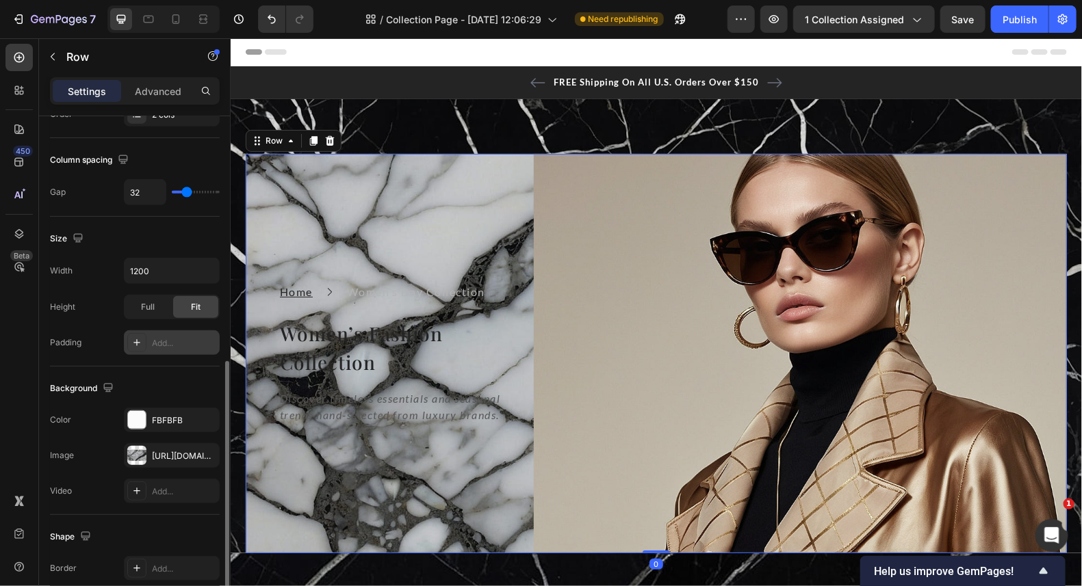
scroll to position [341, 0]
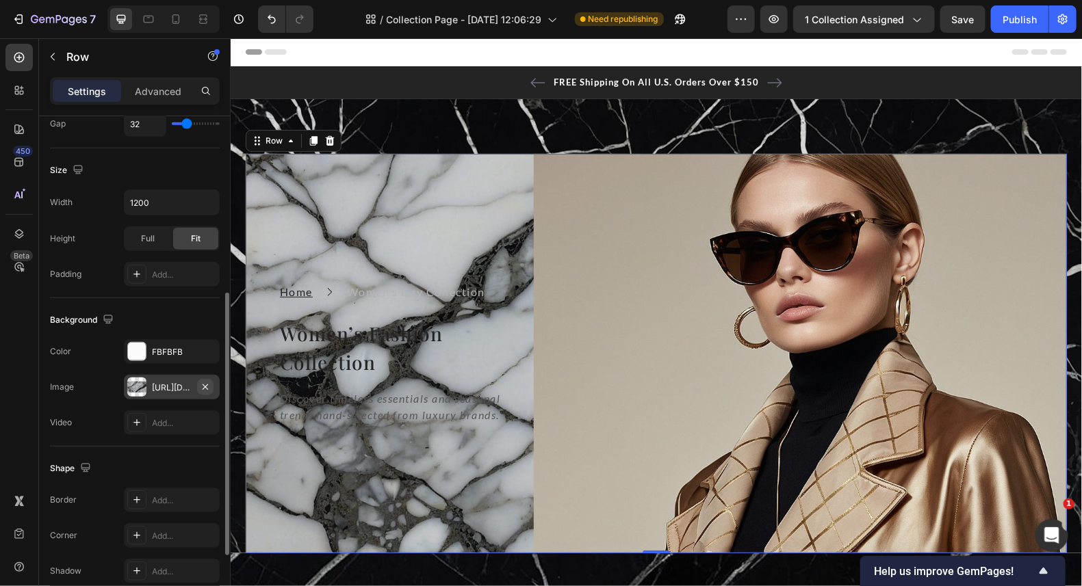
click at [205, 384] on icon "button" at bounding box center [204, 386] width 5 height 5
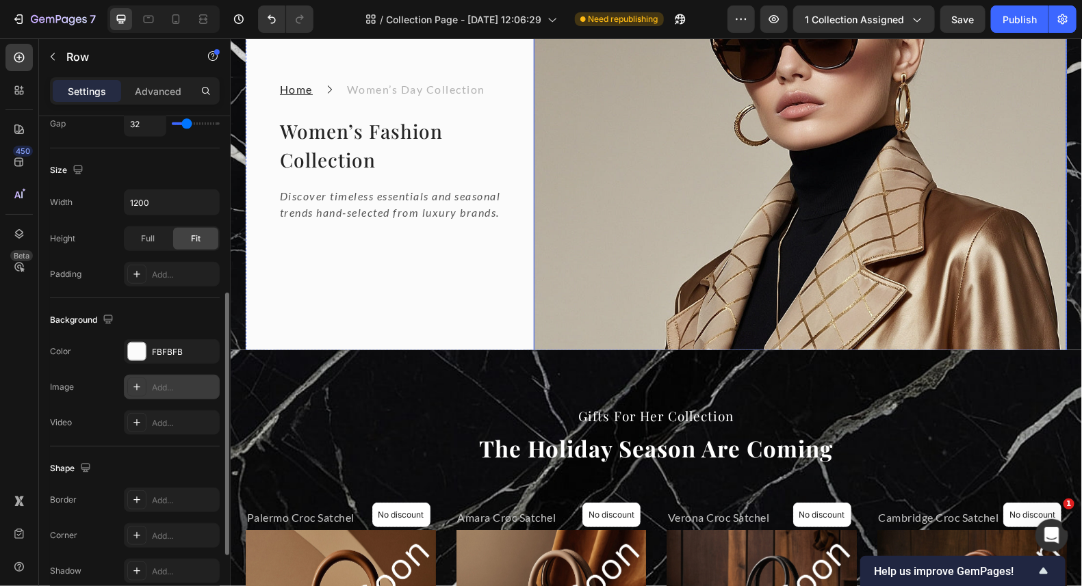
scroll to position [0, 0]
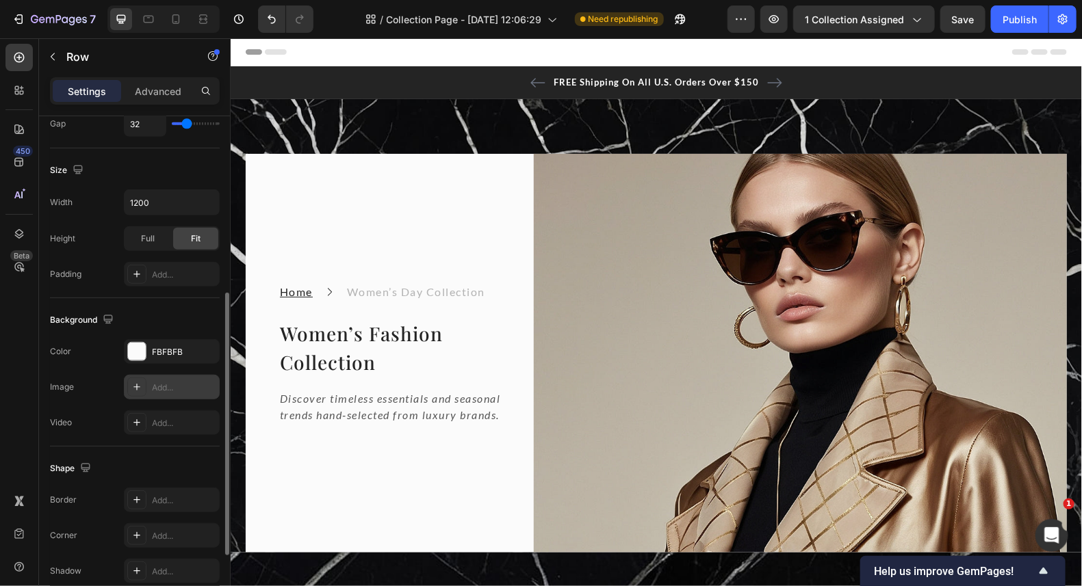
click at [454, 185] on div "Home Text block Icon Women’s Day Collection Text block Row Women’s Fashion Coll…" at bounding box center [378, 352] width 266 height 399
click at [129, 348] on div at bounding box center [137, 352] width 18 height 18
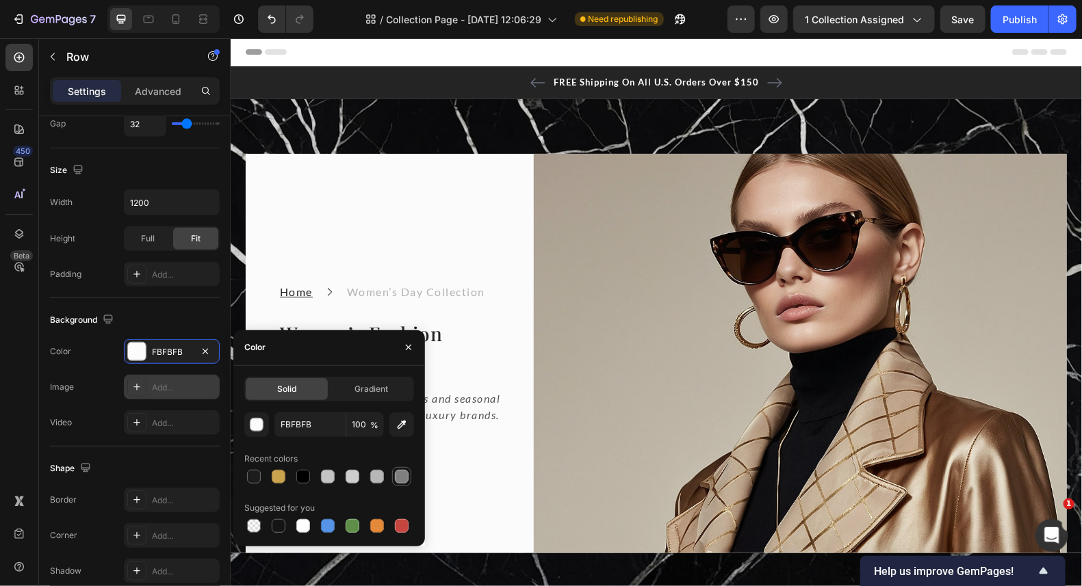
click at [397, 471] on div at bounding box center [402, 477] width 14 height 14
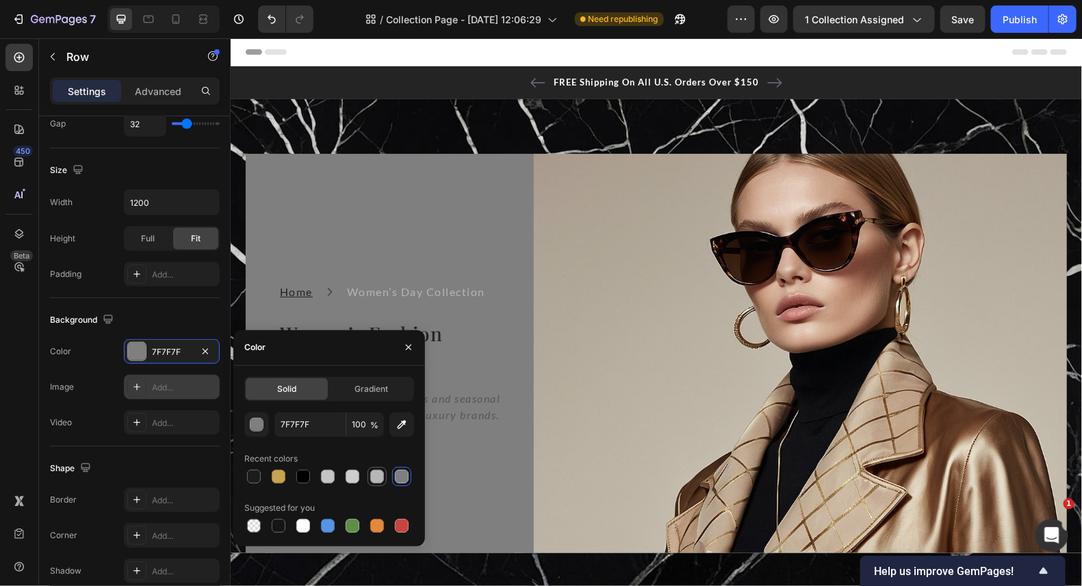
click at [377, 476] on div at bounding box center [377, 477] width 14 height 14
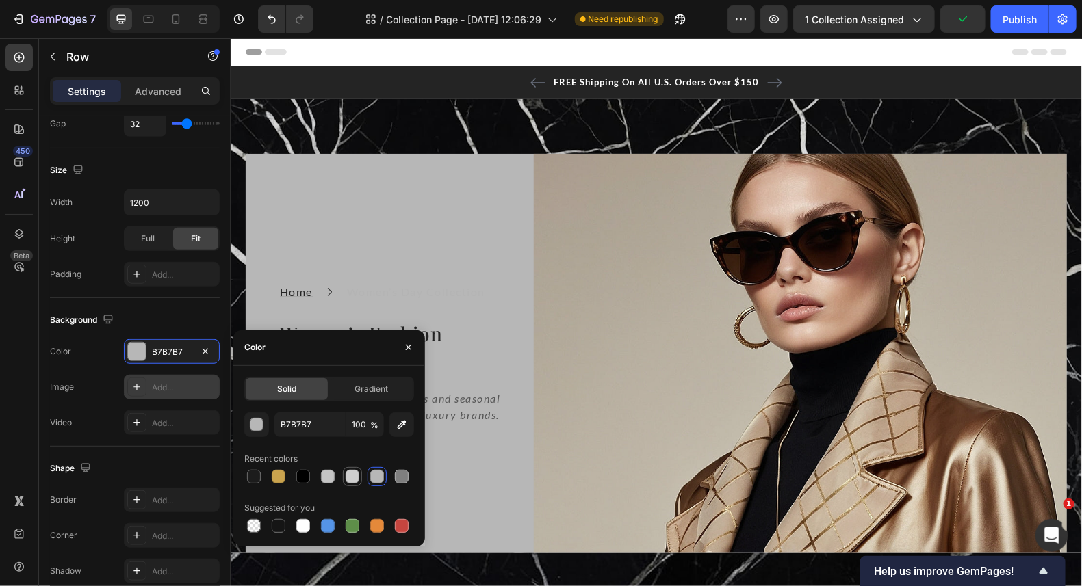
click at [352, 473] on div at bounding box center [352, 477] width 14 height 14
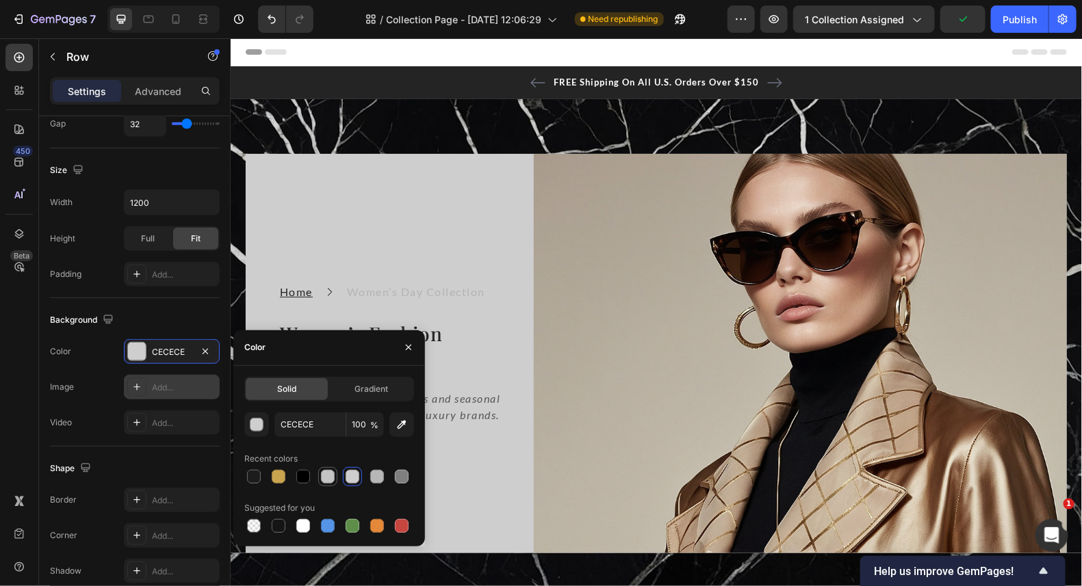
click at [325, 471] on div at bounding box center [328, 477] width 14 height 14
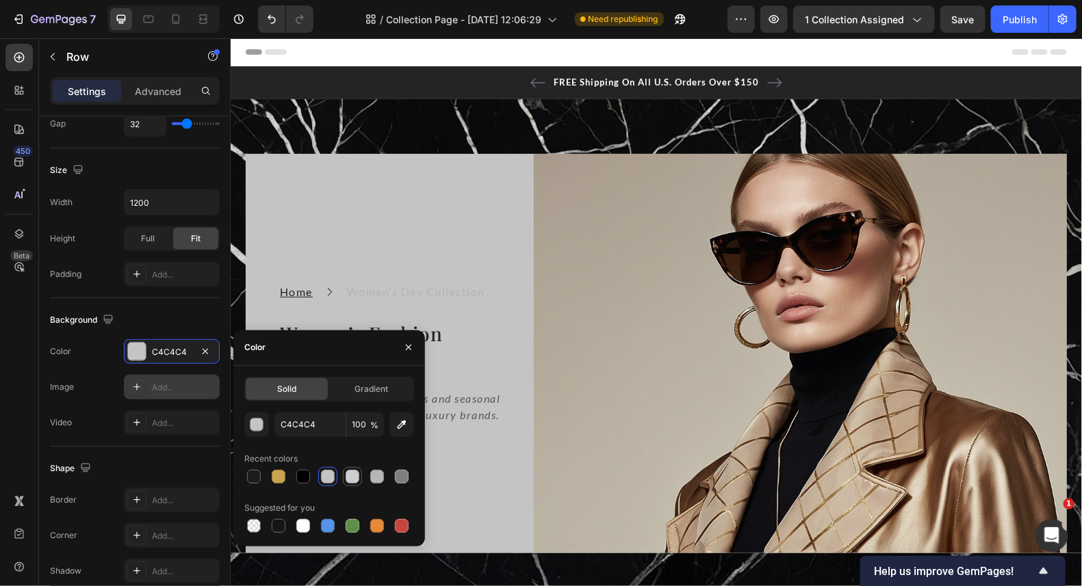
click at [358, 475] on div at bounding box center [352, 477] width 14 height 14
type input "CECECE"
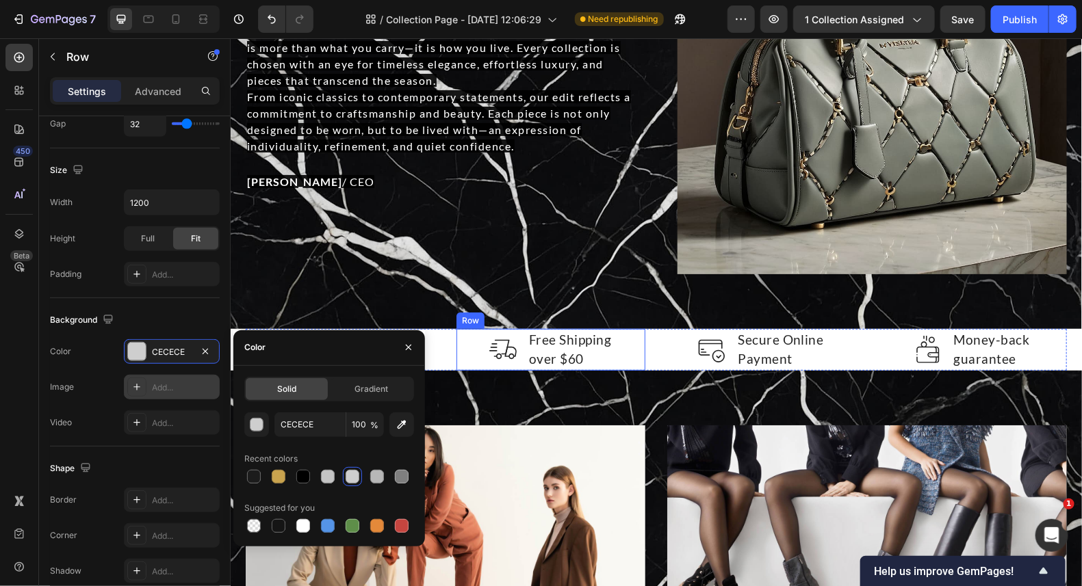
scroll to position [341, 0]
click at [632, 353] on div "Image Free Shipping over $60 Text block Row" at bounding box center [550, 349] width 189 height 42
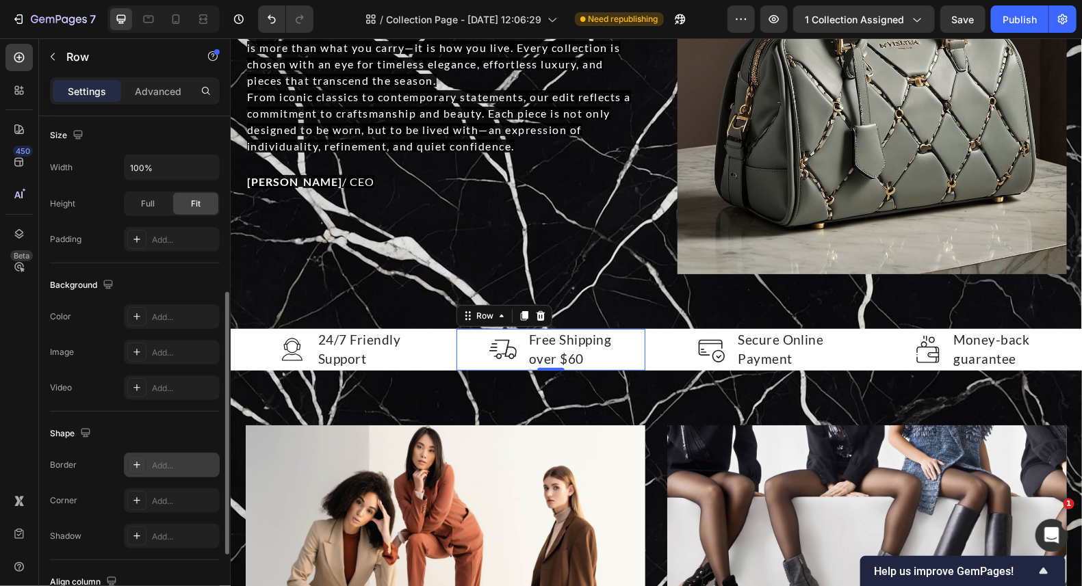
click at [133, 460] on icon at bounding box center [136, 465] width 11 height 11
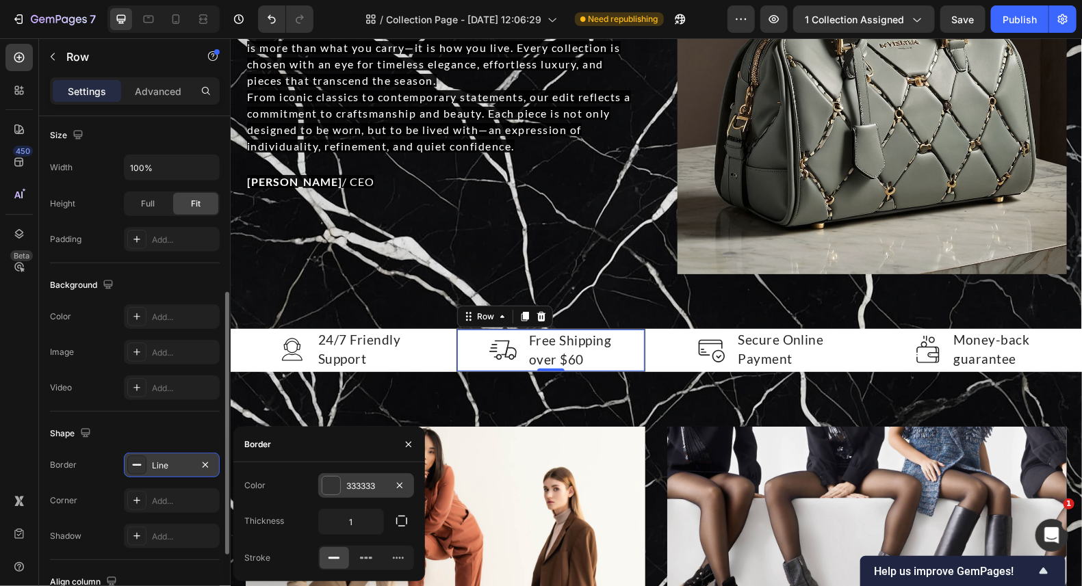
click at [335, 487] on div at bounding box center [331, 486] width 18 height 18
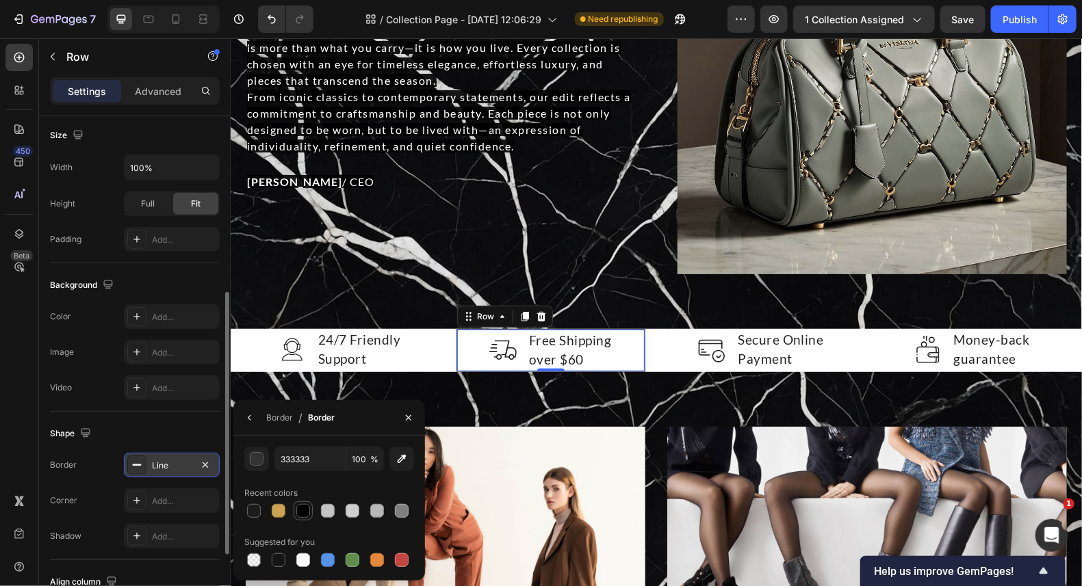
click at [305, 520] on div at bounding box center [302, 510] width 19 height 19
type input "000000"
click at [169, 453] on div "Line" at bounding box center [172, 465] width 96 height 25
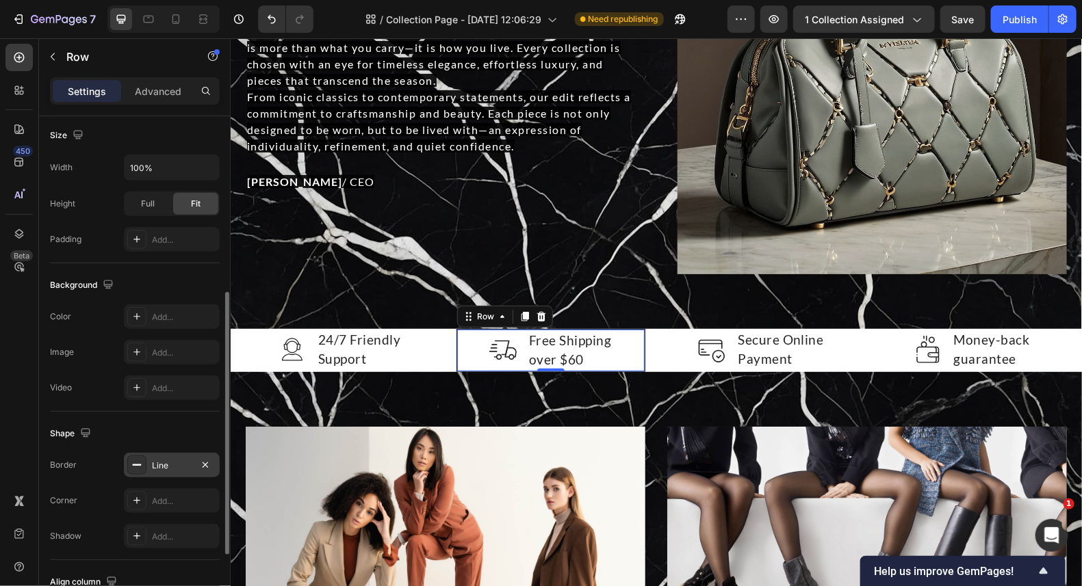
click at [166, 460] on div "Line" at bounding box center [172, 466] width 40 height 12
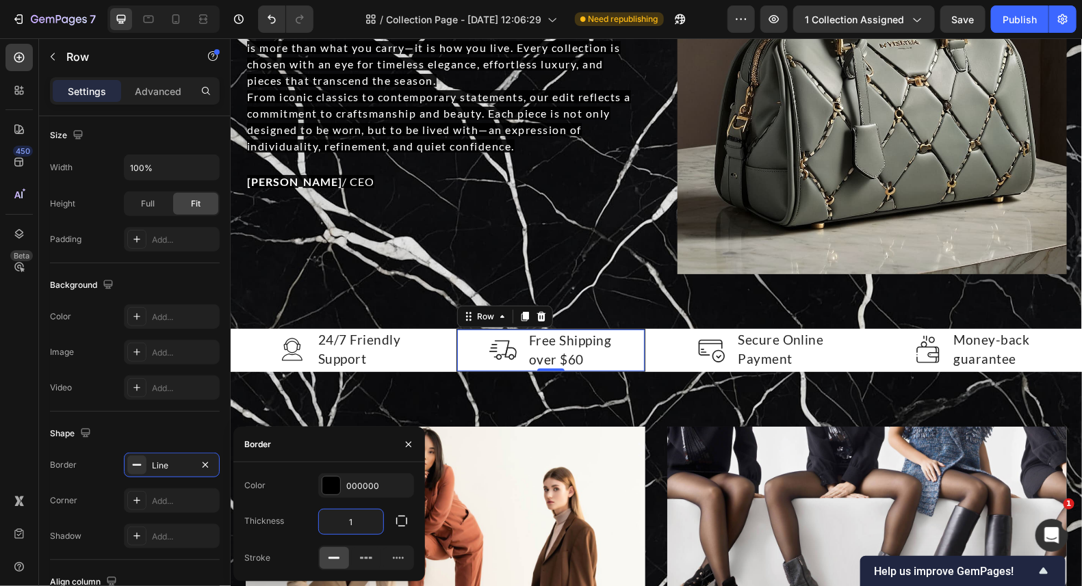
click at [365, 524] on input "1" at bounding box center [351, 522] width 64 height 25
type input "6"
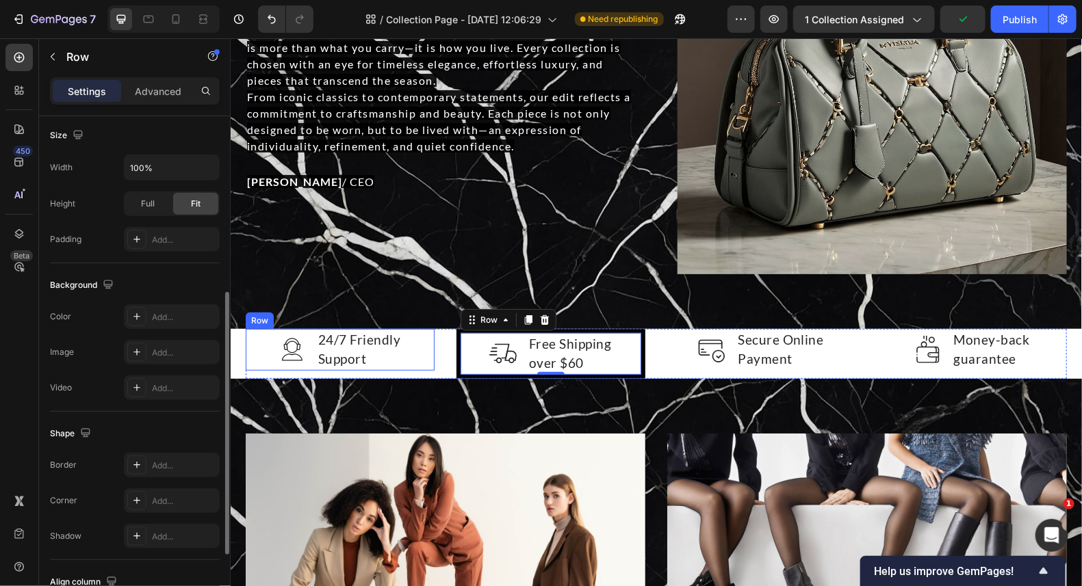
click at [419, 356] on div "Image 24/7 Friendly Support Text block Row" at bounding box center [339, 349] width 189 height 42
click at [432, 352] on div "Image 24/7 Friendly Support Text block Row 0 Image Free Shipping over $60 Text …" at bounding box center [655, 353] width 821 height 50
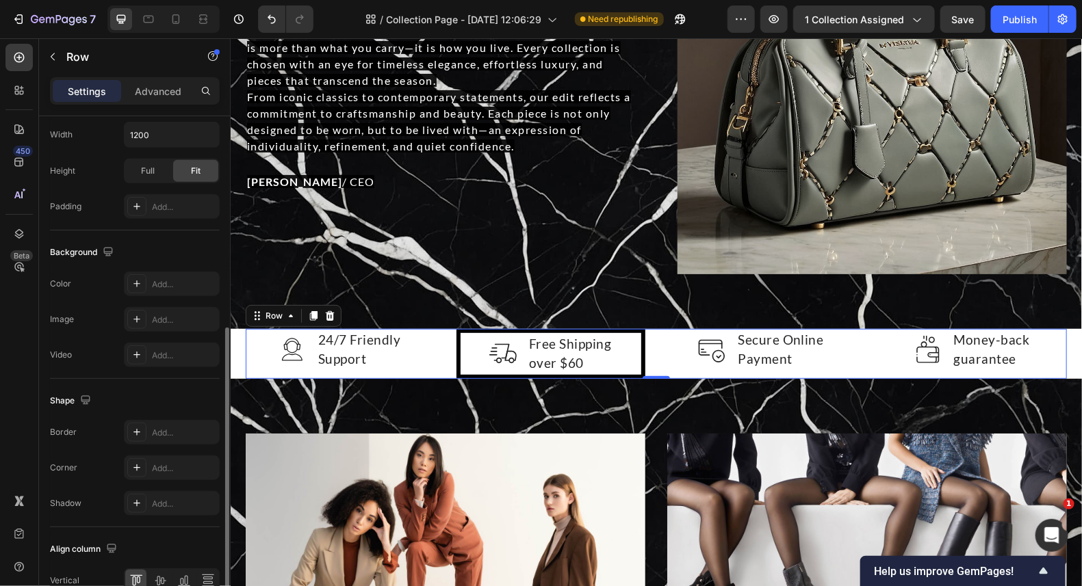
scroll to position [477, 0]
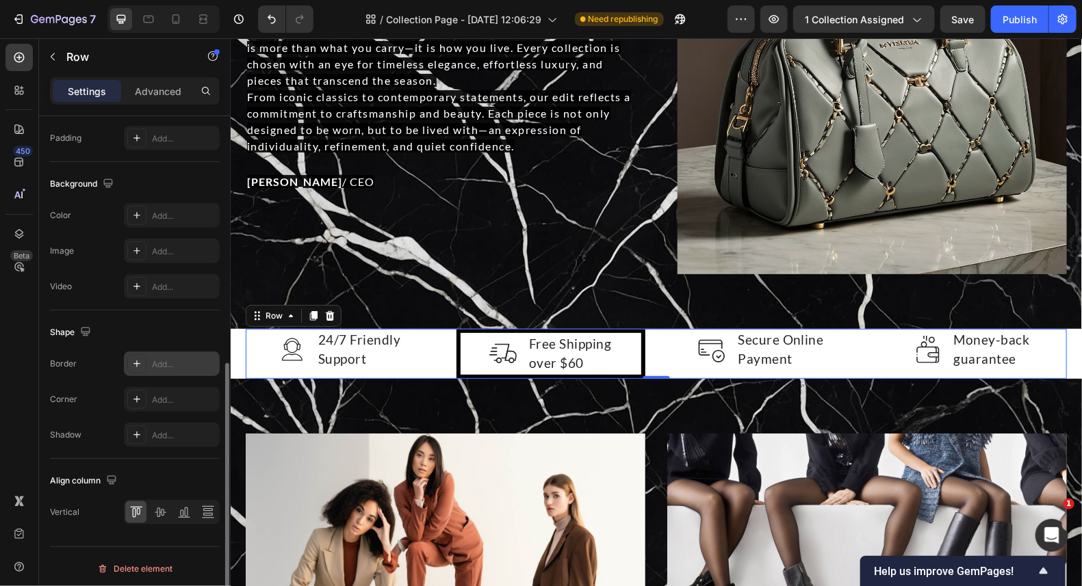
click at [137, 352] on div "Add..." at bounding box center [172, 364] width 96 height 25
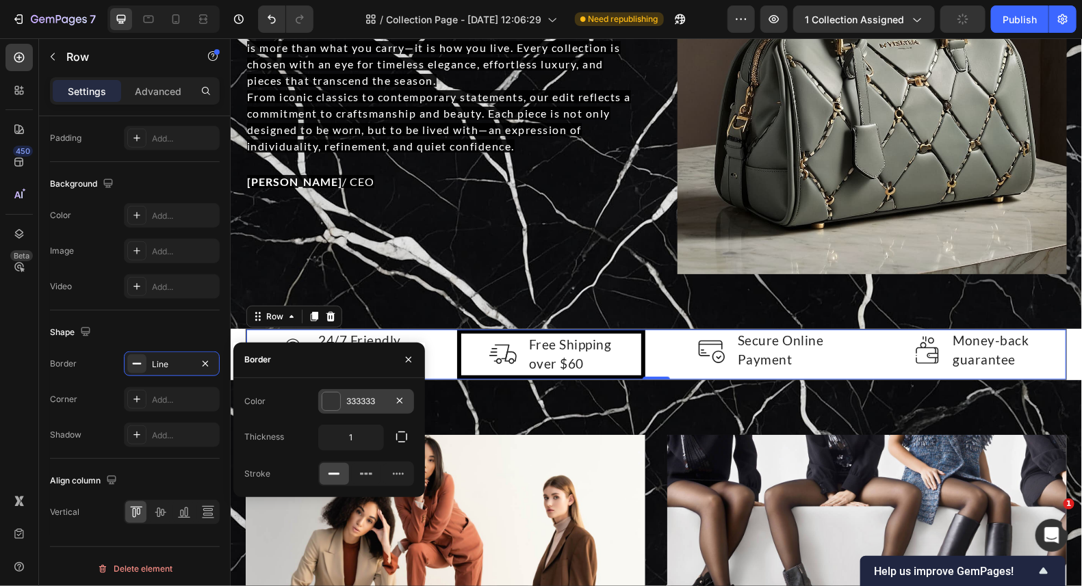
click at [332, 407] on div at bounding box center [331, 402] width 18 height 18
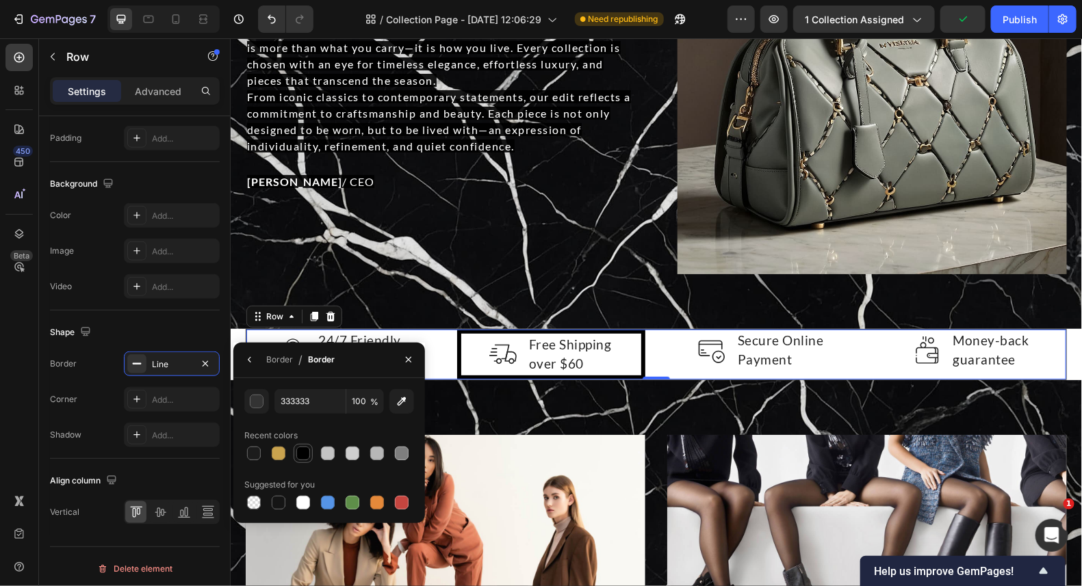
click at [300, 454] on div at bounding box center [303, 454] width 14 height 14
type input "000000"
click at [278, 362] on div "Border" at bounding box center [279, 360] width 27 height 12
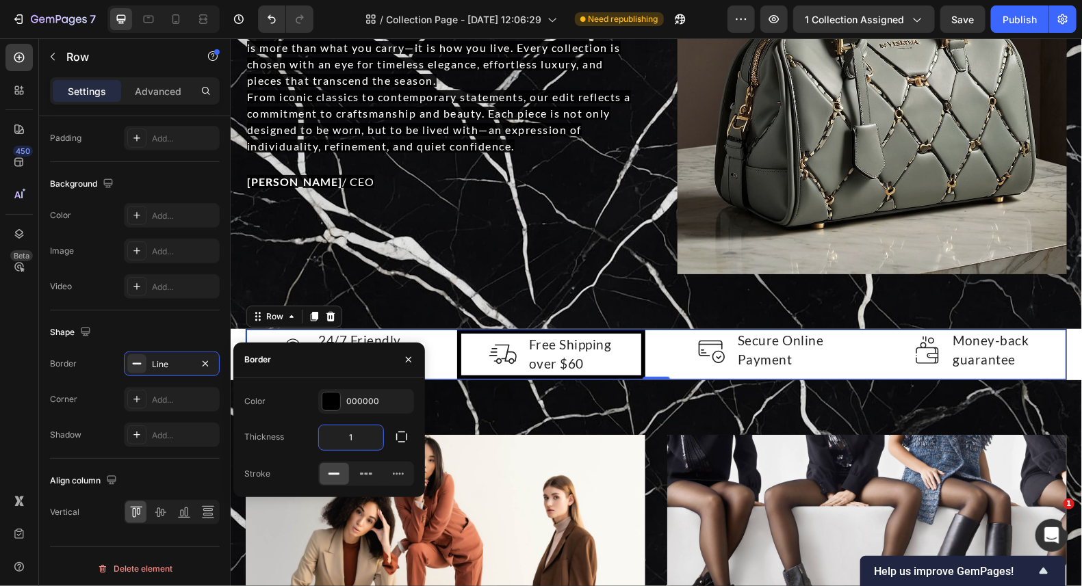
click at [363, 431] on input "1" at bounding box center [351, 437] width 64 height 25
type input "6"
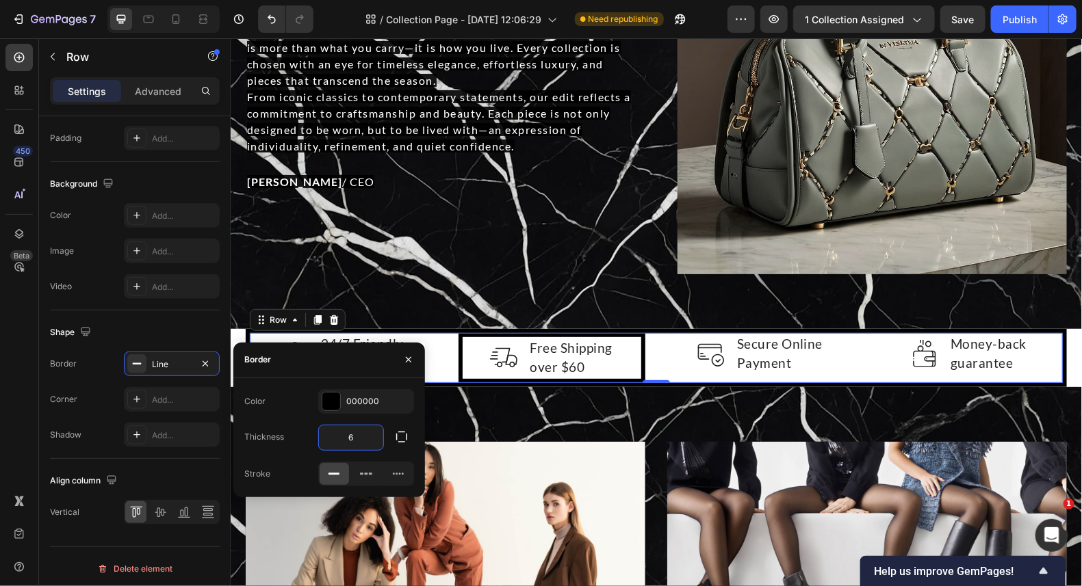
click at [442, 358] on div "Image 24/7 Friendly Support Text block Row Image Free Shipping over $60 Text bl…" at bounding box center [655, 357] width 821 height 58
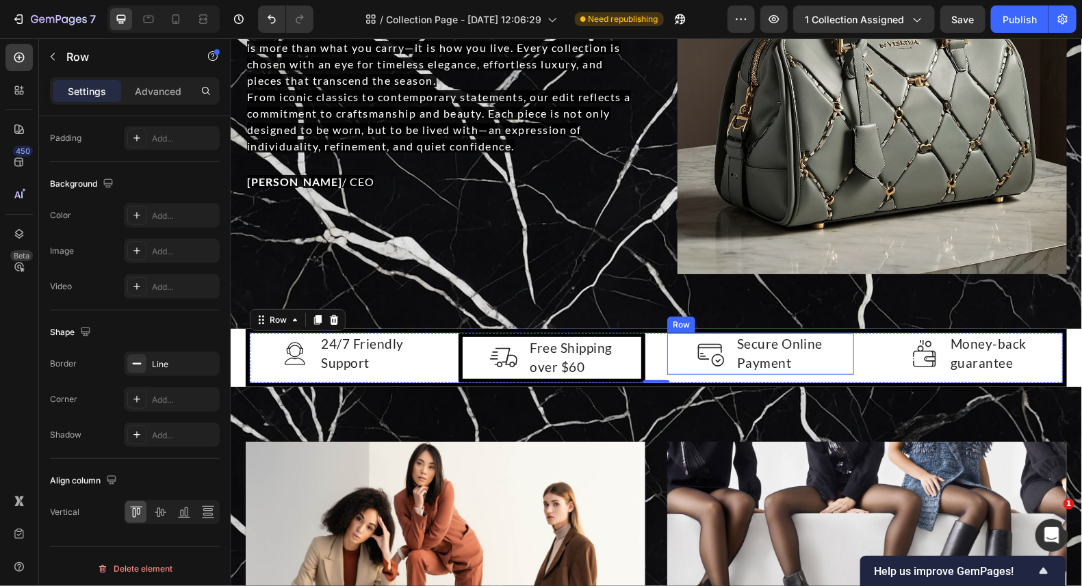
click at [669, 348] on div "Image Secure Online Payment Text block Row" at bounding box center [759, 353] width 187 height 42
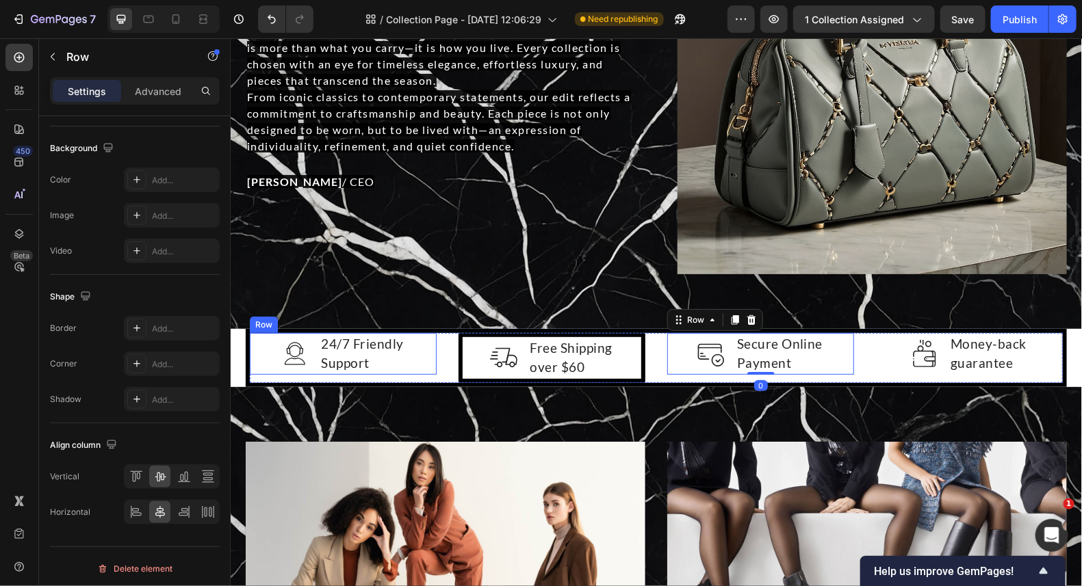
click at [415, 356] on div "Image 24/7 Friendly Support Text block Row" at bounding box center [342, 353] width 187 height 42
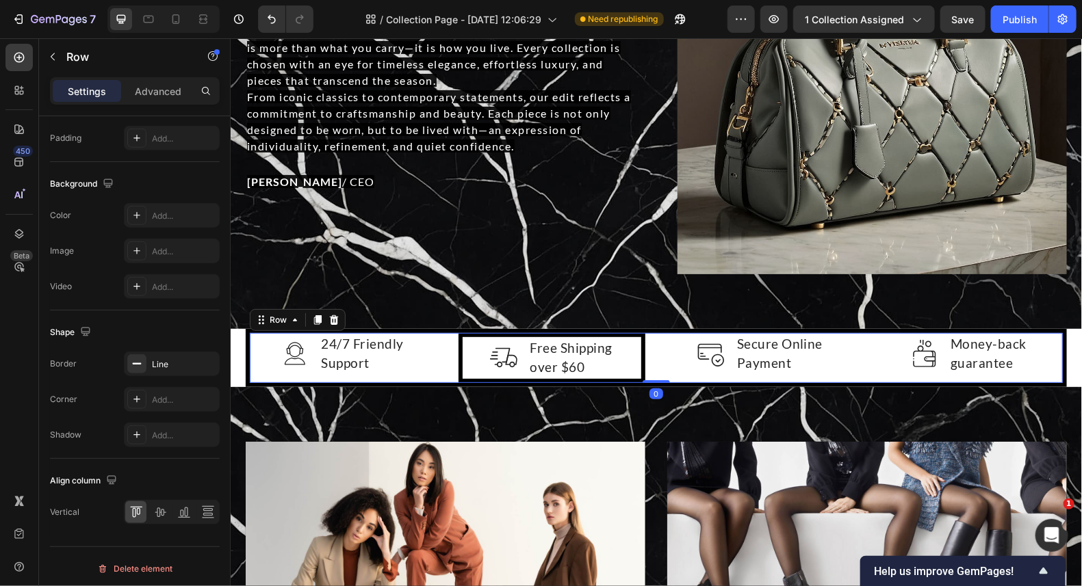
click at [438, 347] on div "Image 24/7 Friendly Support Text block Row Image Free Shipping over $60 Text bl…" at bounding box center [655, 357] width 821 height 58
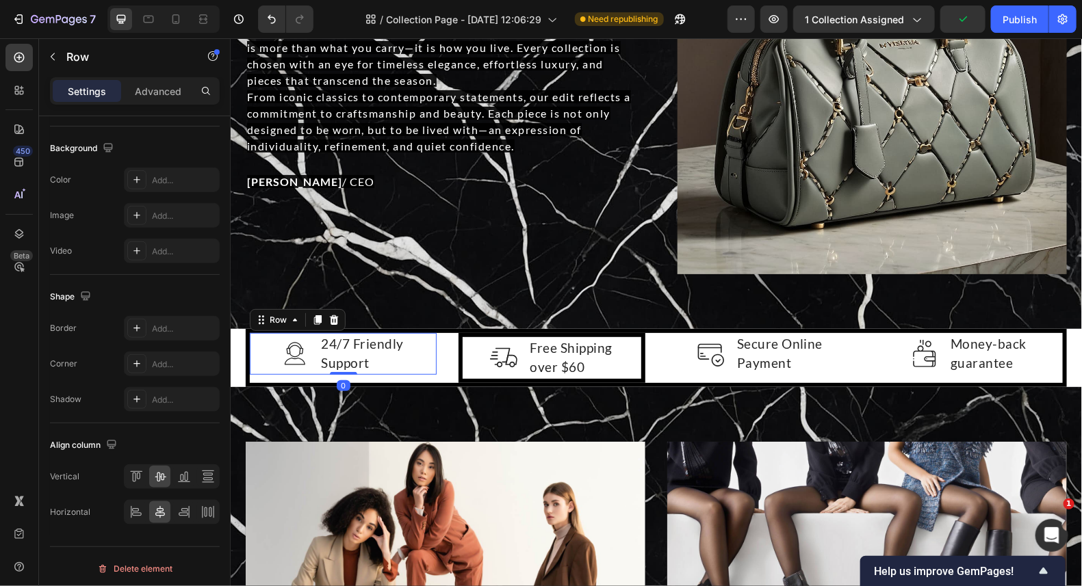
click at [417, 347] on div "Image 24/7 Friendly Support Text block Row 0" at bounding box center [342, 353] width 187 height 42
click at [666, 345] on div "Image Secure Online Payment Text block Row" at bounding box center [759, 353] width 187 height 42
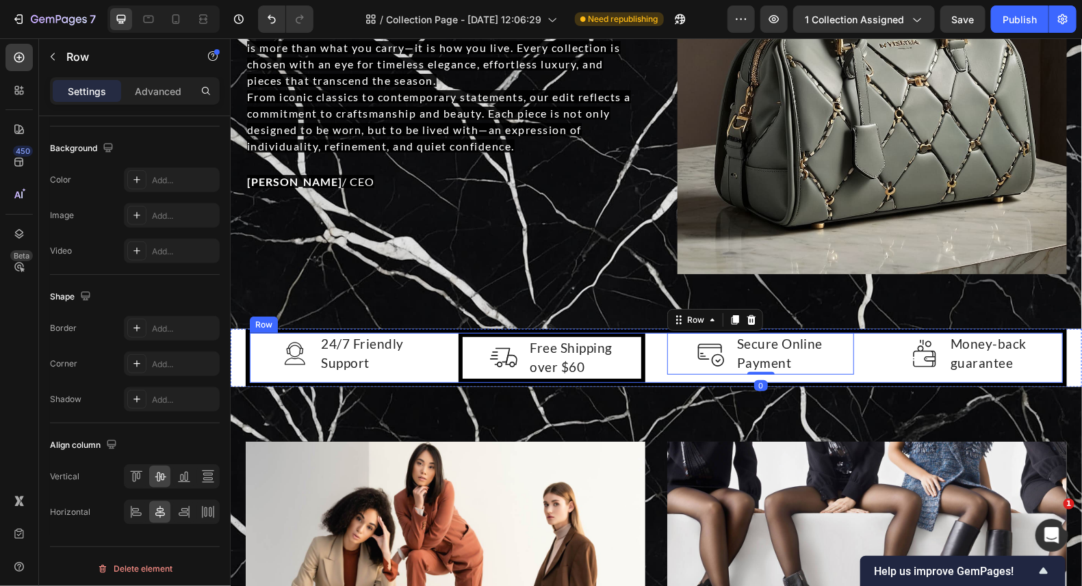
click at [646, 354] on div "Image 24/7 Friendly Support Text block Row Image Free Shipping over $60 Text bl…" at bounding box center [655, 357] width 821 height 58
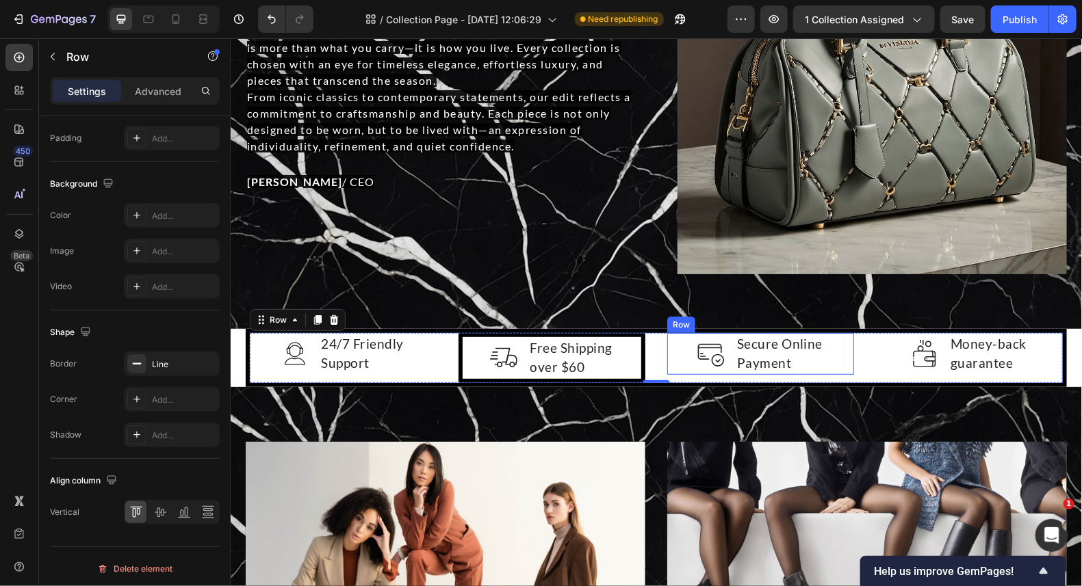
click at [834, 345] on div "Image Secure Online Payment Text block Row" at bounding box center [759, 353] width 187 height 42
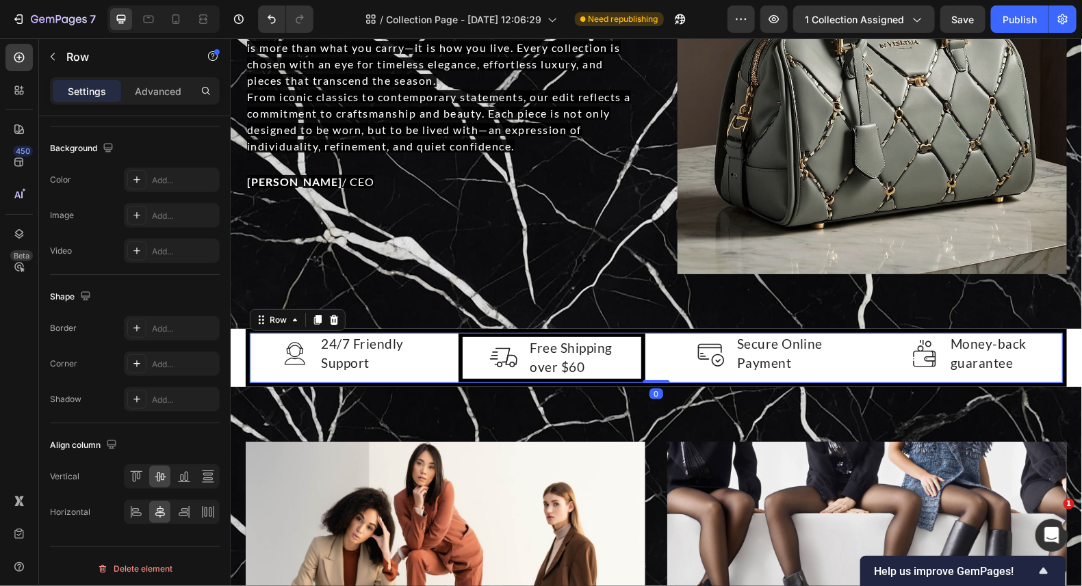
click at [857, 352] on div "Image 24/7 Friendly Support Text block Row Image Free Shipping over $60 Text bl…" at bounding box center [655, 357] width 821 height 58
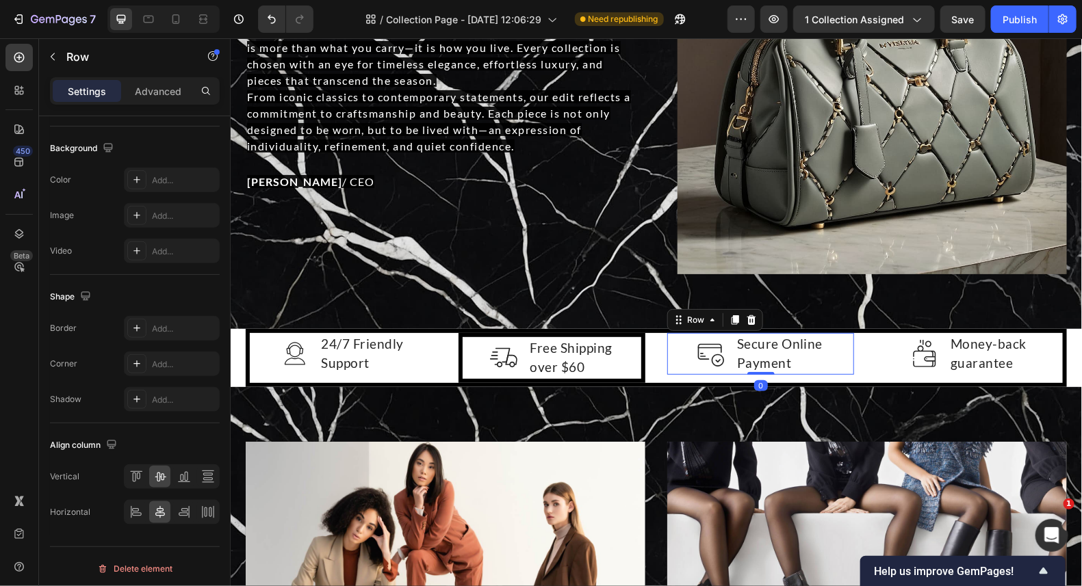
click at [836, 369] on div "Image Secure Online Payment Text block Row 0" at bounding box center [759, 353] width 187 height 42
click at [628, 341] on div "Image Free Shipping over $60 Text block Row" at bounding box center [551, 357] width 187 height 50
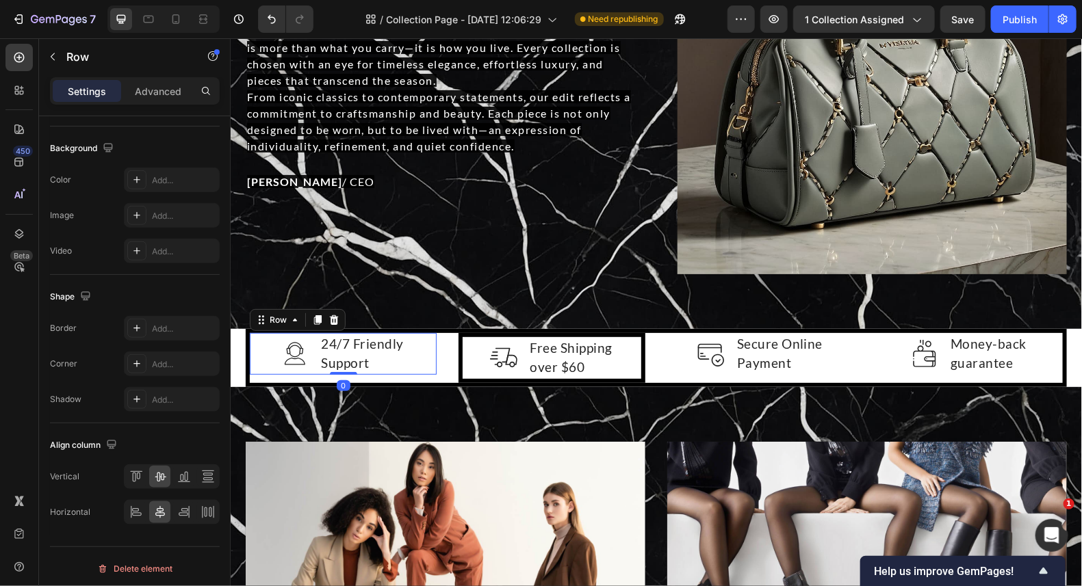
click at [411, 353] on div "Image 24/7 Friendly Support Text block Row 0" at bounding box center [342, 353] width 187 height 42
click at [133, 358] on icon at bounding box center [136, 363] width 11 height 11
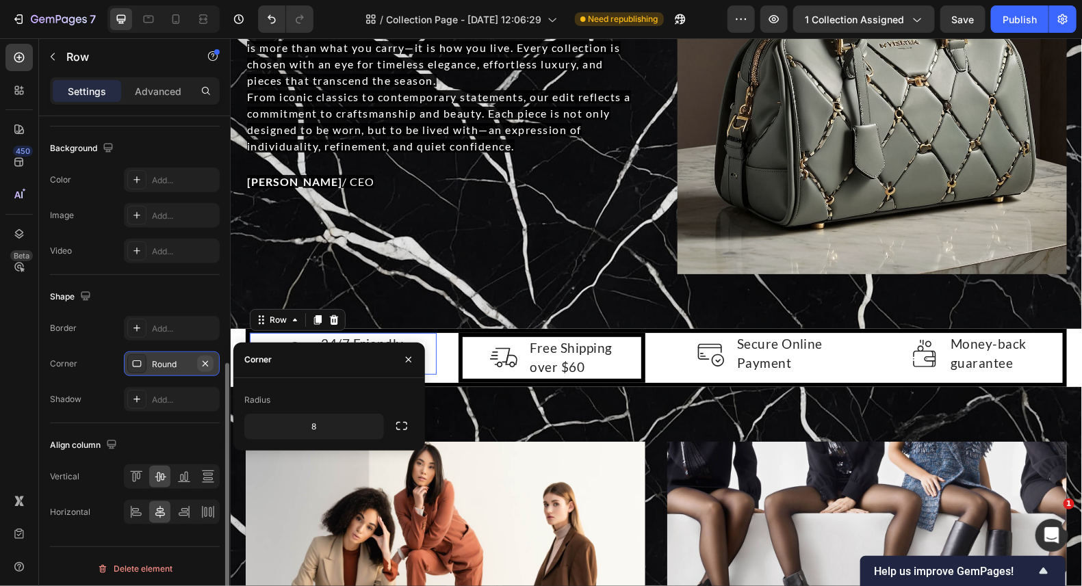
click at [205, 358] on icon "button" at bounding box center [205, 363] width 11 height 11
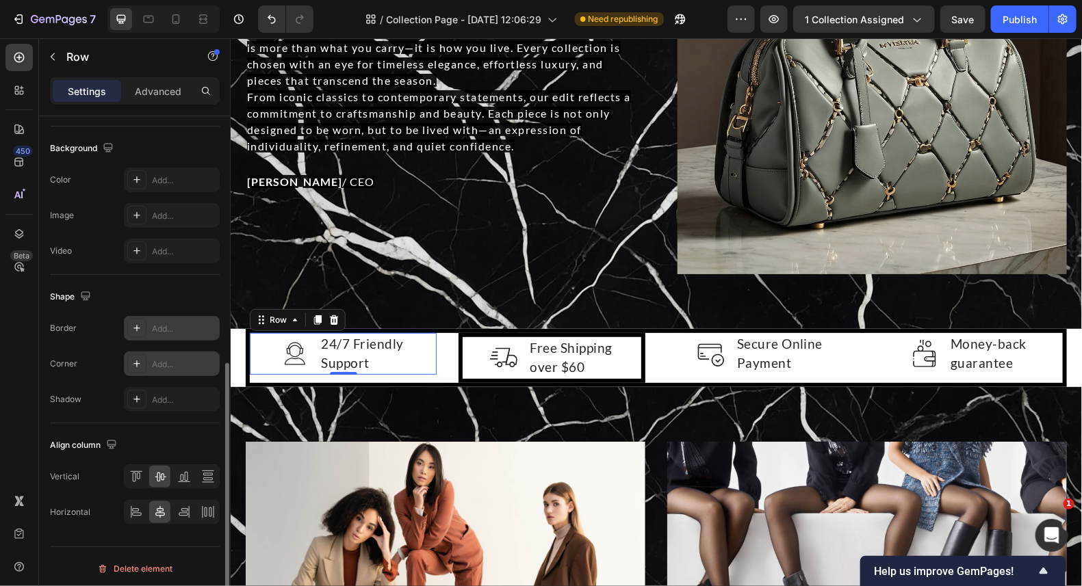
click at [137, 328] on icon at bounding box center [136, 328] width 11 height 11
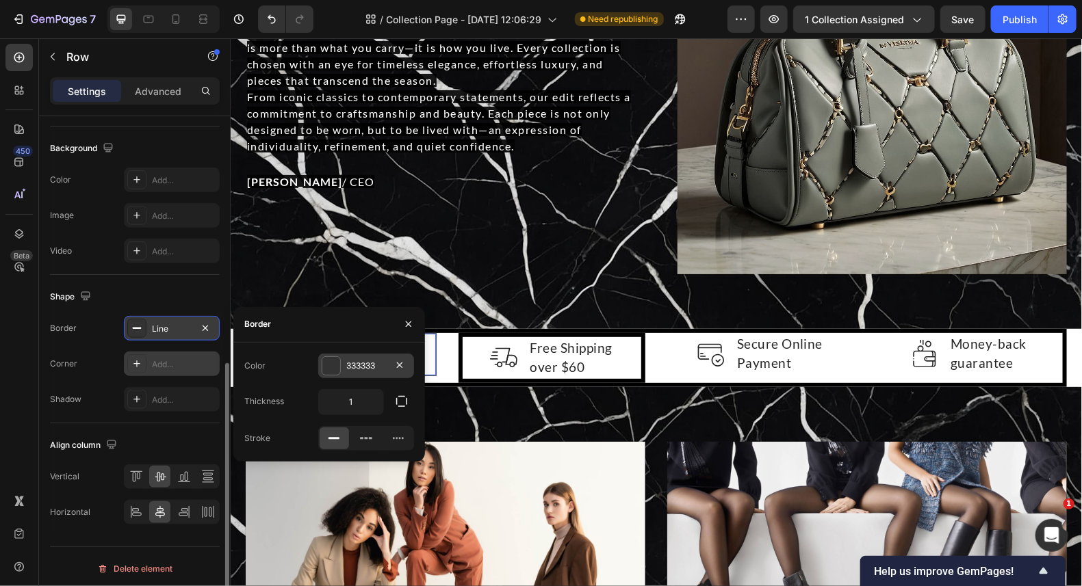
click at [336, 363] on div at bounding box center [331, 366] width 18 height 18
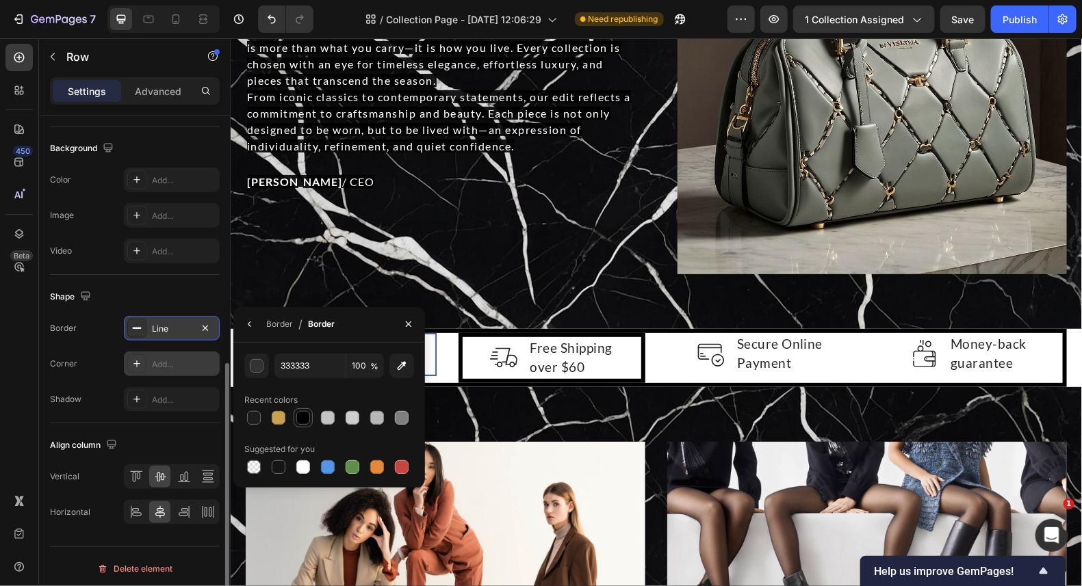
click at [305, 417] on div at bounding box center [303, 418] width 14 height 14
type input "000000"
click at [269, 328] on div "Border" at bounding box center [279, 324] width 27 height 12
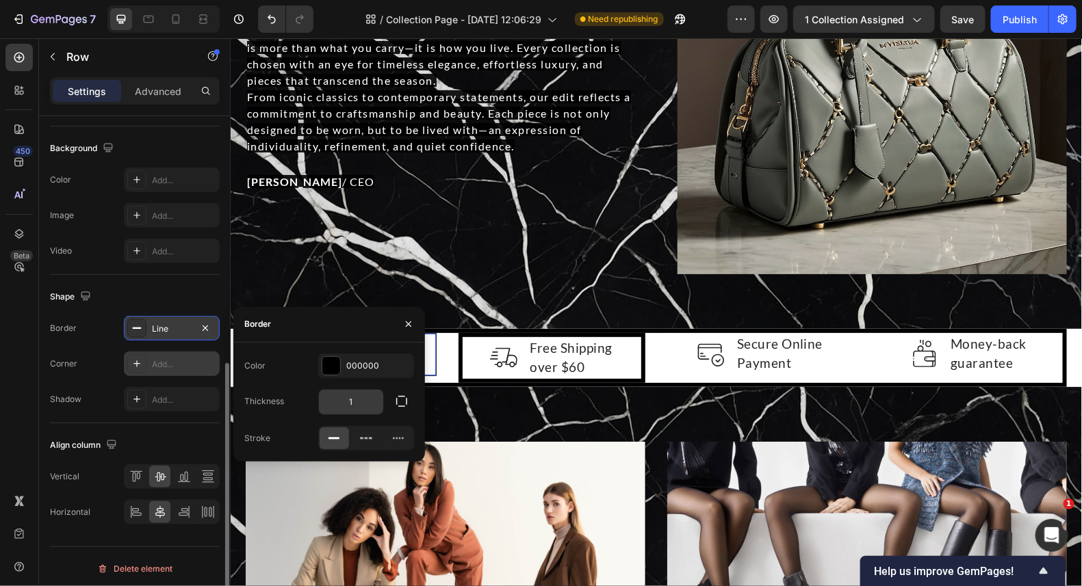
click at [357, 395] on input "1" at bounding box center [351, 402] width 64 height 25
type input "6"
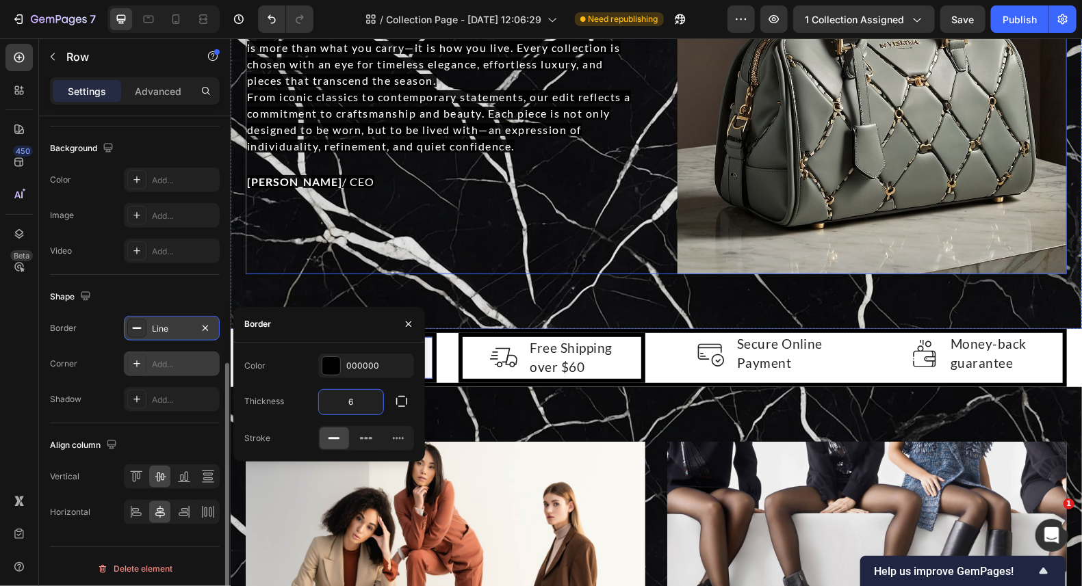
click at [484, 263] on div "Who We Are Heading A curated destination for the modern sophisticate. We believ…" at bounding box center [439, 78] width 389 height 389
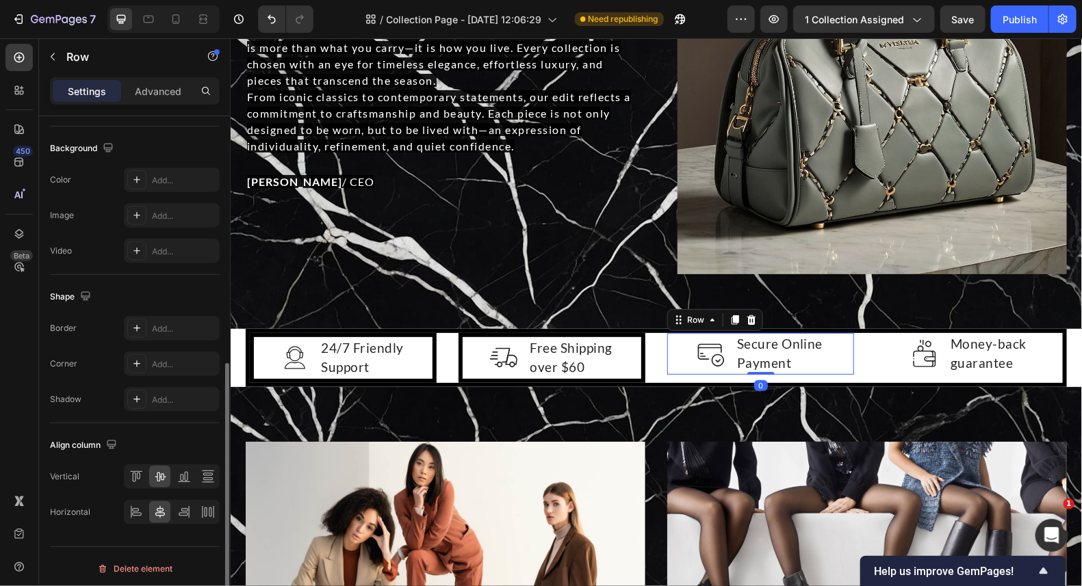
click at [675, 338] on div "Image Secure Online Payment Text block Row 0" at bounding box center [759, 353] width 187 height 42
click at [134, 323] on icon at bounding box center [136, 328] width 11 height 11
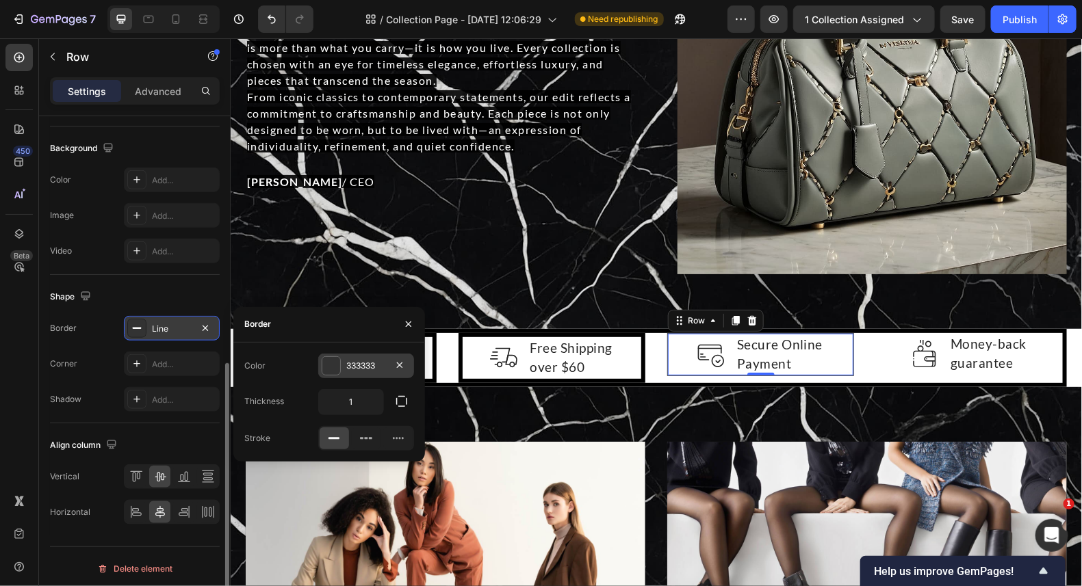
click at [335, 357] on div at bounding box center [331, 366] width 18 height 18
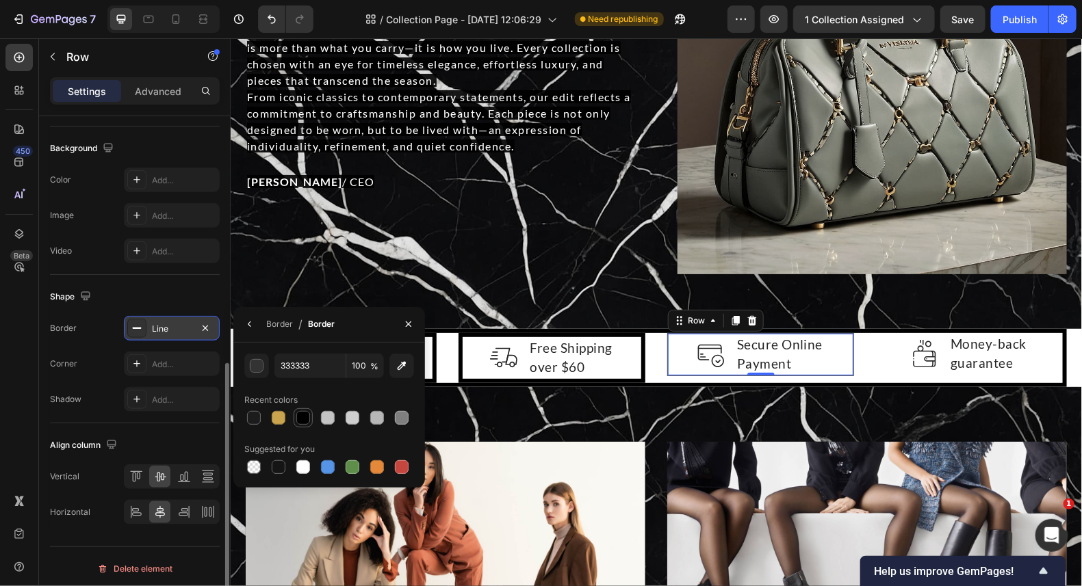
click at [303, 416] on div at bounding box center [303, 418] width 14 height 14
type input "000000"
click at [282, 322] on div "Border" at bounding box center [279, 324] width 27 height 12
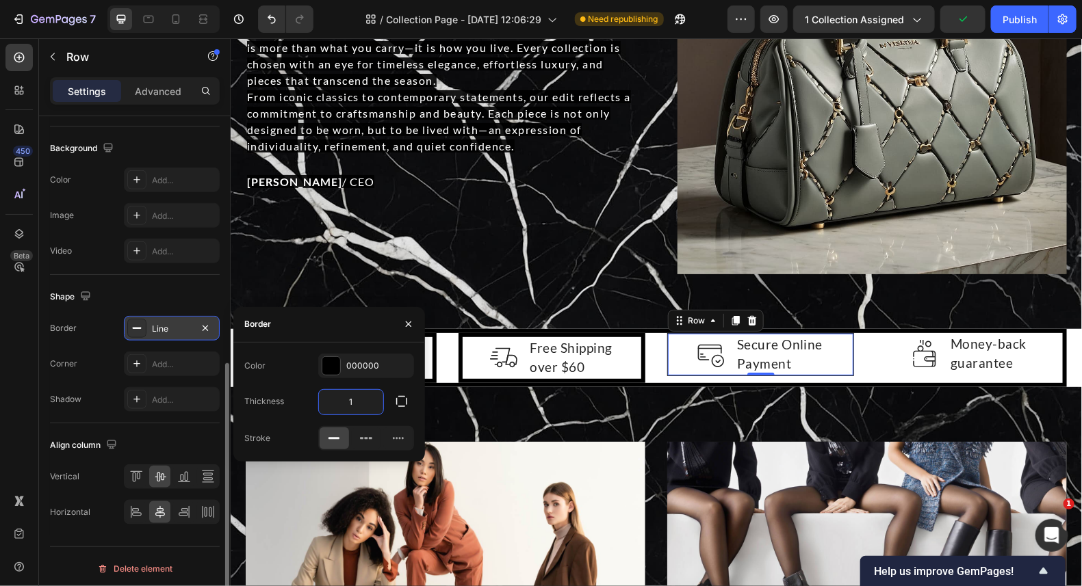
click at [356, 406] on input "1" at bounding box center [351, 402] width 64 height 25
type input "6"
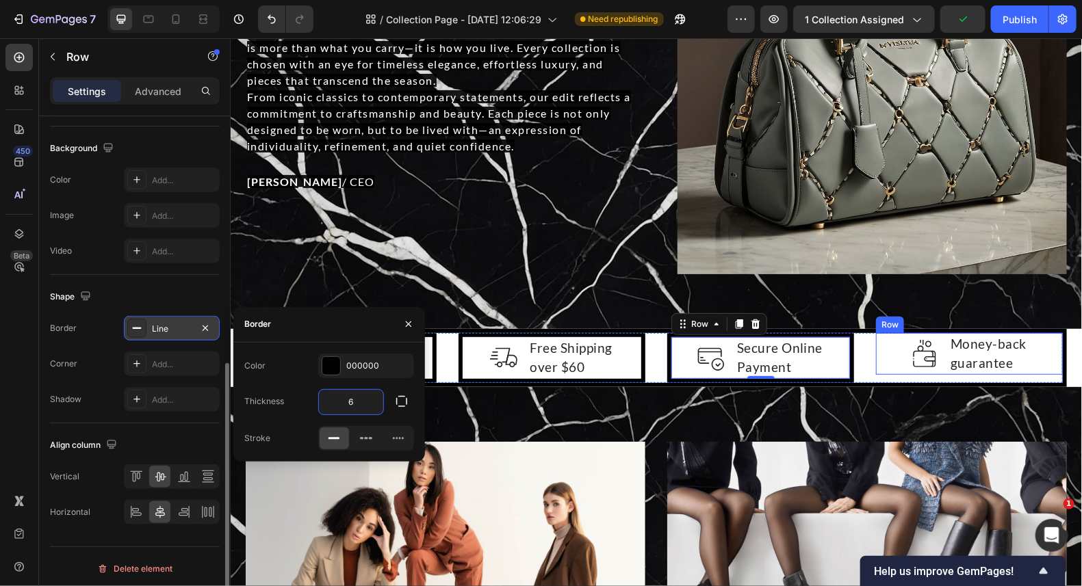
click at [880, 344] on div "Image Money-back guarantee Text block Row" at bounding box center [968, 353] width 187 height 42
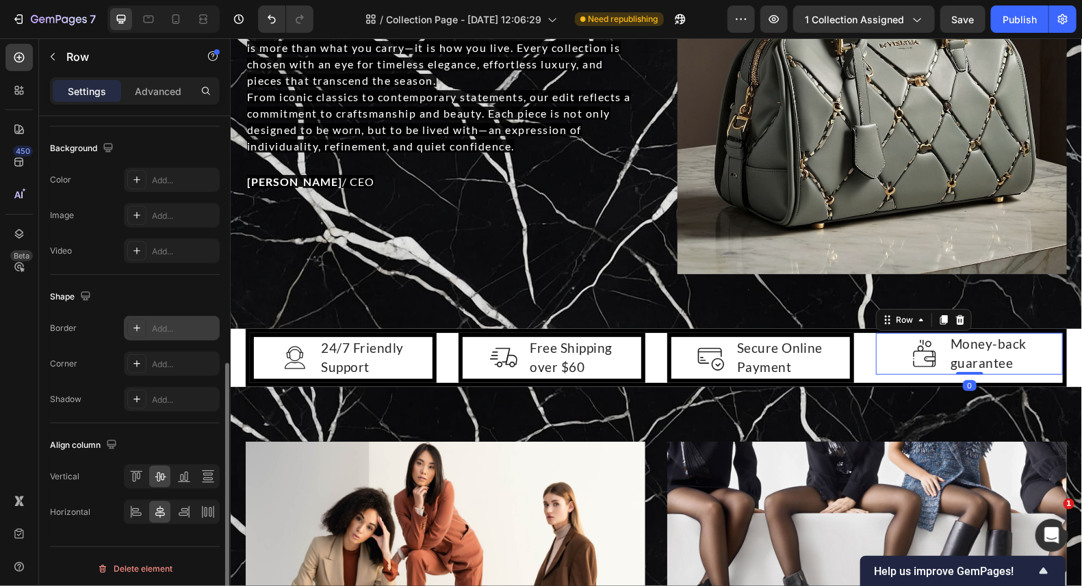
click at [139, 323] on icon at bounding box center [136, 328] width 11 height 11
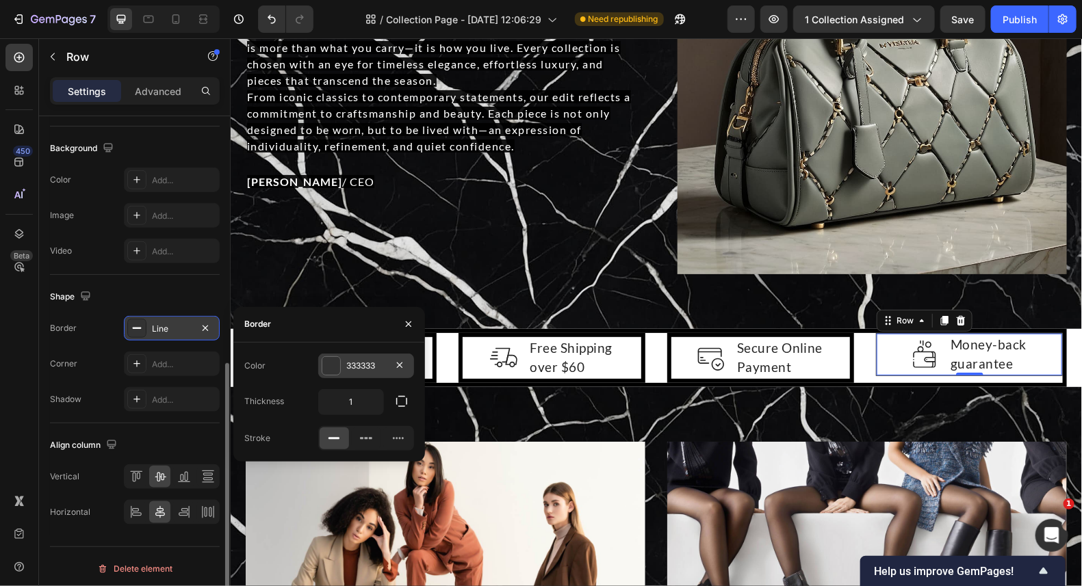
click at [324, 363] on div at bounding box center [331, 366] width 18 height 18
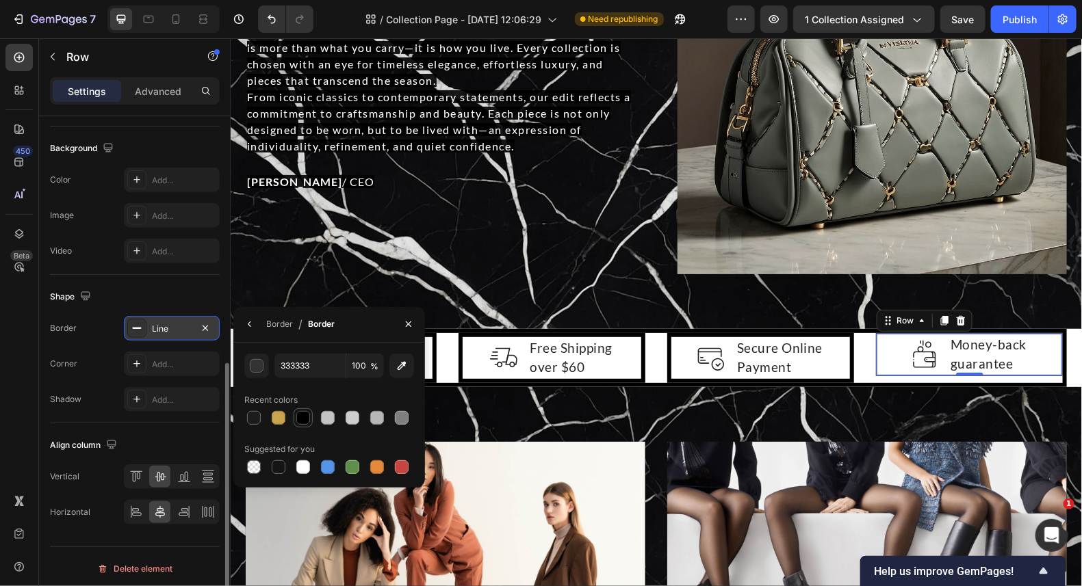
click at [306, 412] on div at bounding box center [303, 418] width 14 height 14
type input "000000"
click at [278, 319] on div "Border" at bounding box center [279, 324] width 27 height 12
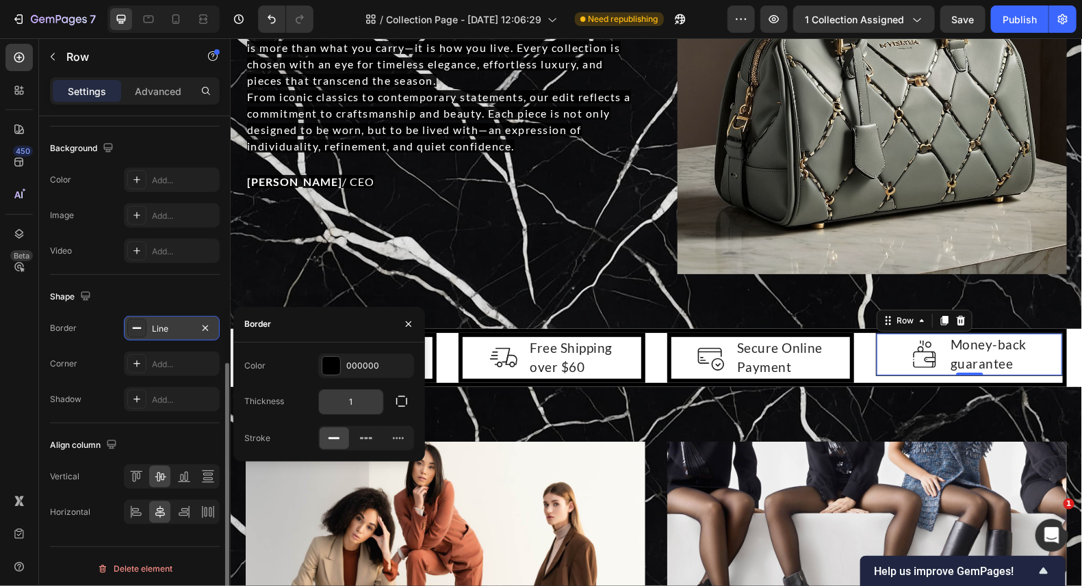
click at [358, 398] on input "1" at bounding box center [351, 402] width 64 height 25
type input "6"
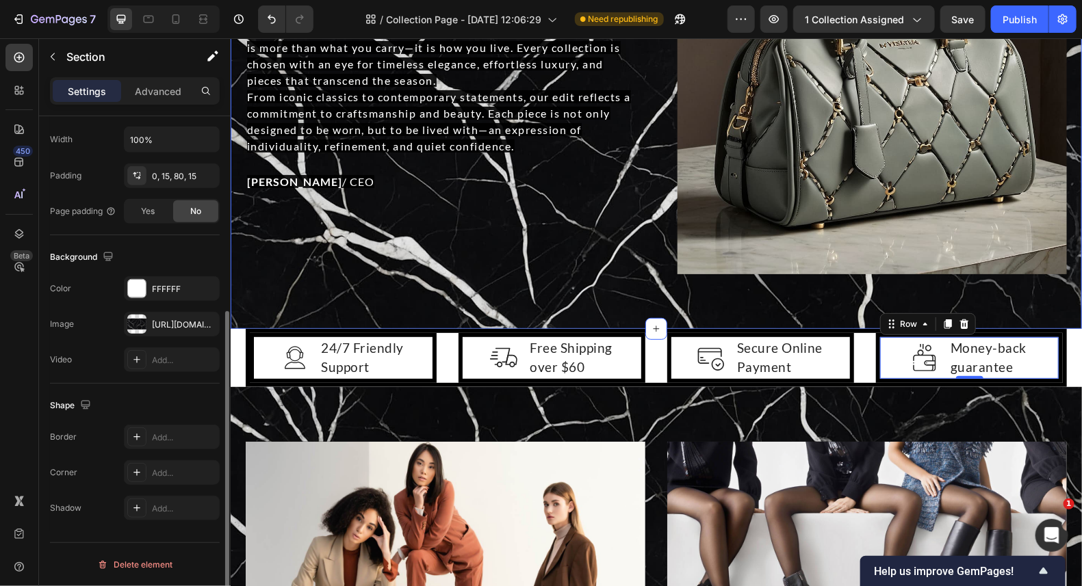
click at [852, 289] on div "Who We Are Heading A curated destination for the modern sophisticate. We believ…" at bounding box center [655, 106] width 851 height 444
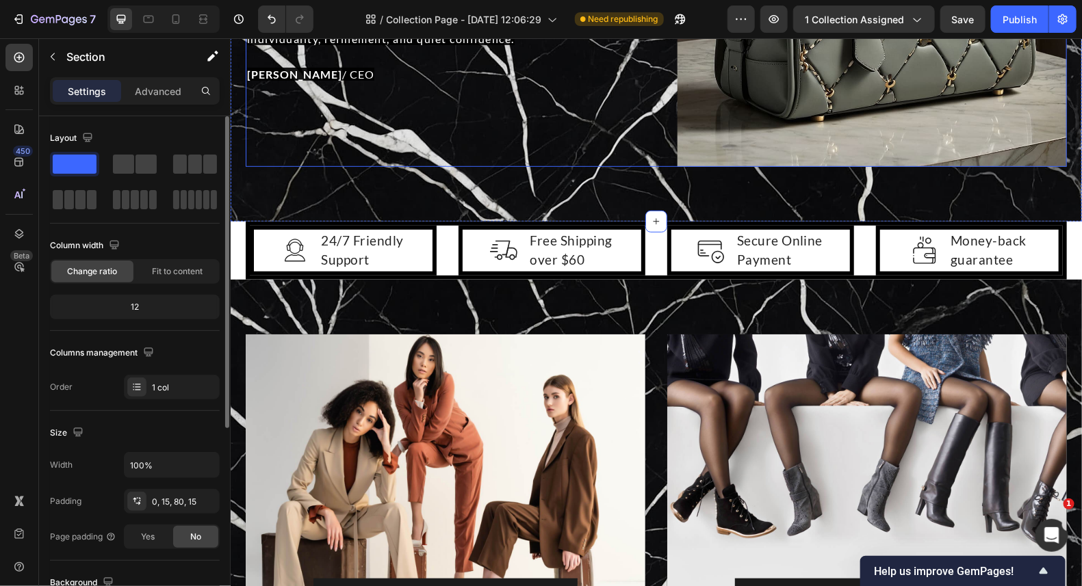
scroll to position [2462, 0]
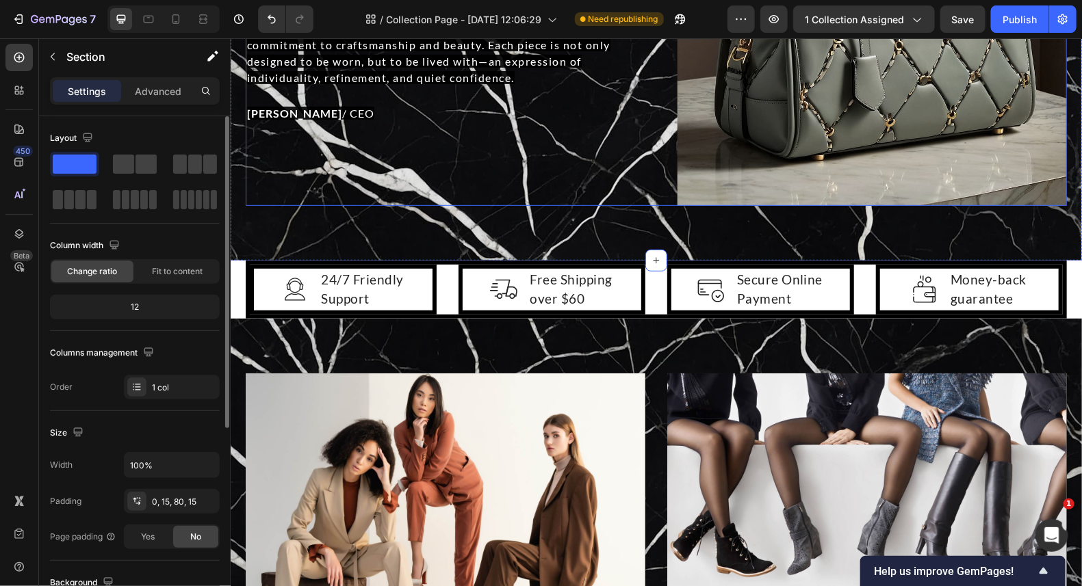
click at [554, 151] on div "Who We Are Heading A curated destination for the modern sophisticate. We believ…" at bounding box center [439, 10] width 389 height 389
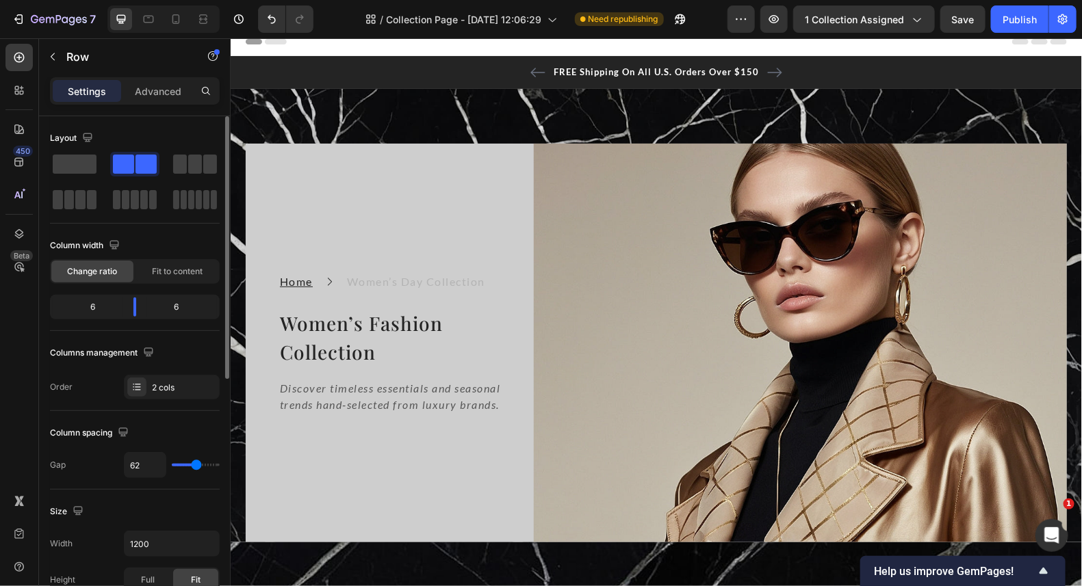
scroll to position [0, 0]
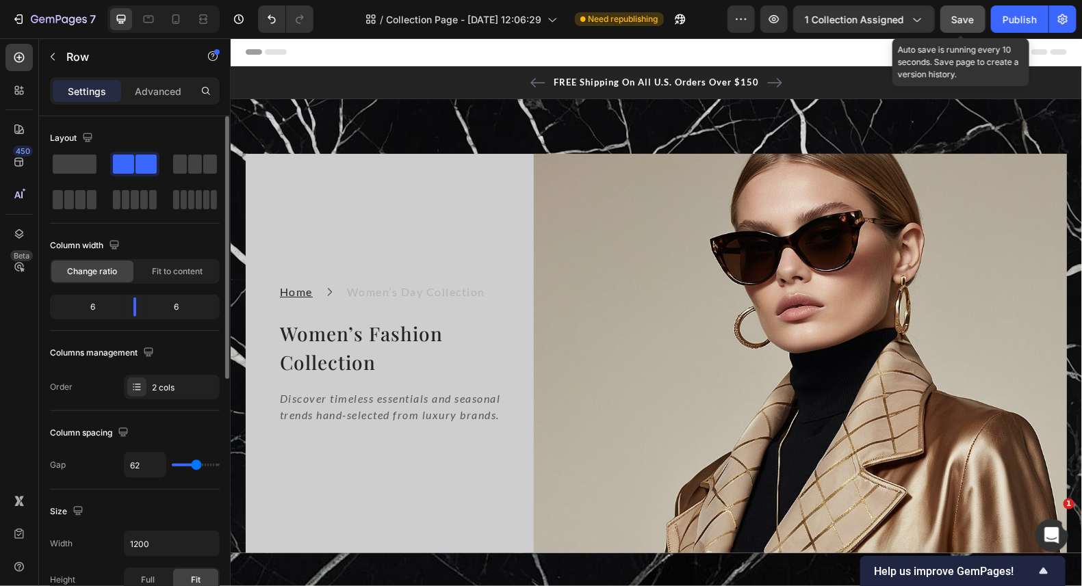
click at [969, 22] on span "Save" at bounding box center [963, 20] width 23 height 12
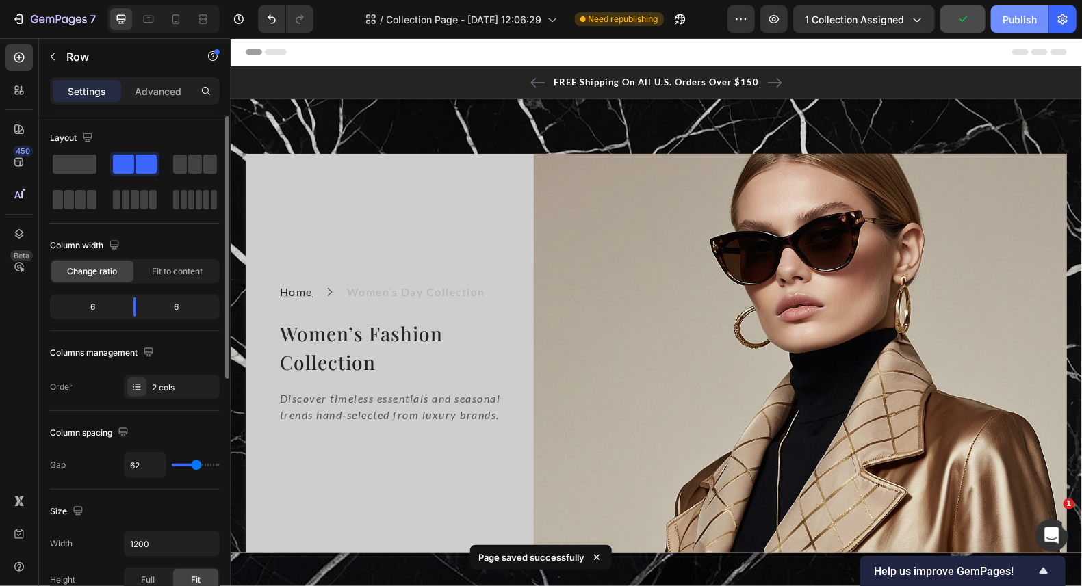
click at [1017, 19] on div "Publish" at bounding box center [1019, 19] width 34 height 14
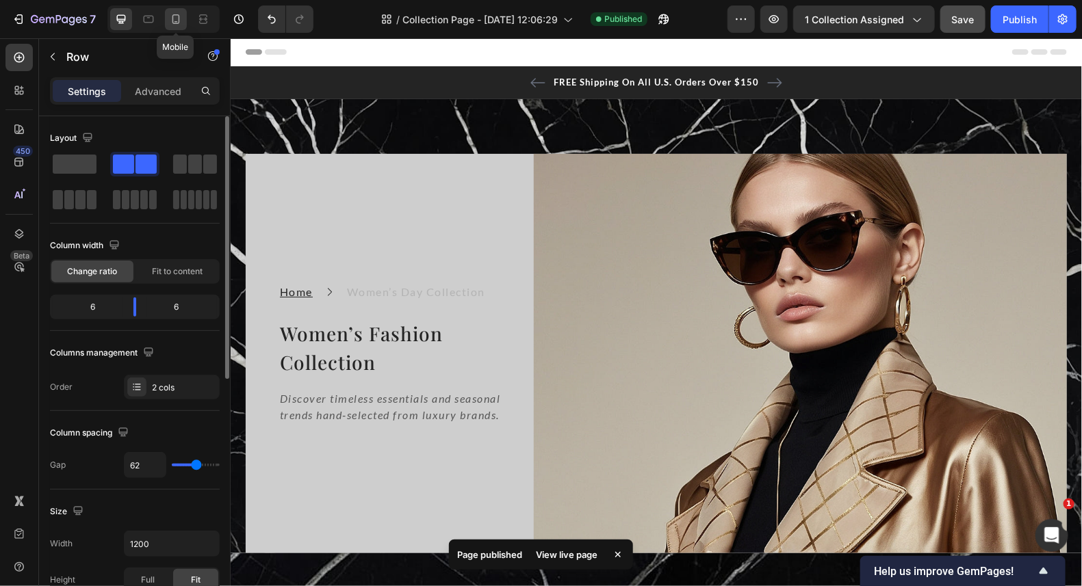
click at [165, 18] on div at bounding box center [176, 19] width 22 height 22
type input "0"
type input "100%"
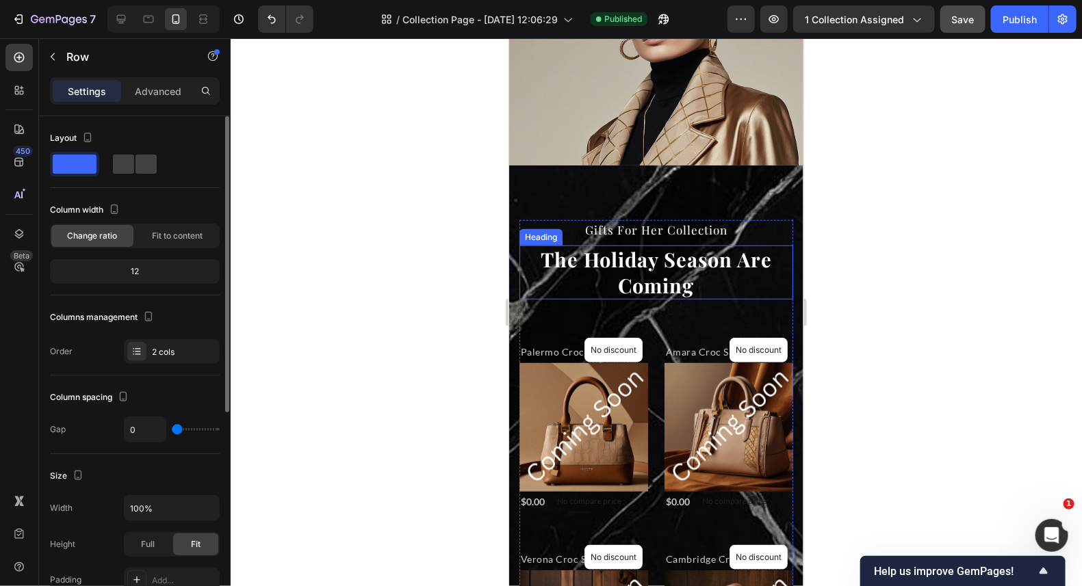
scroll to position [341, 0]
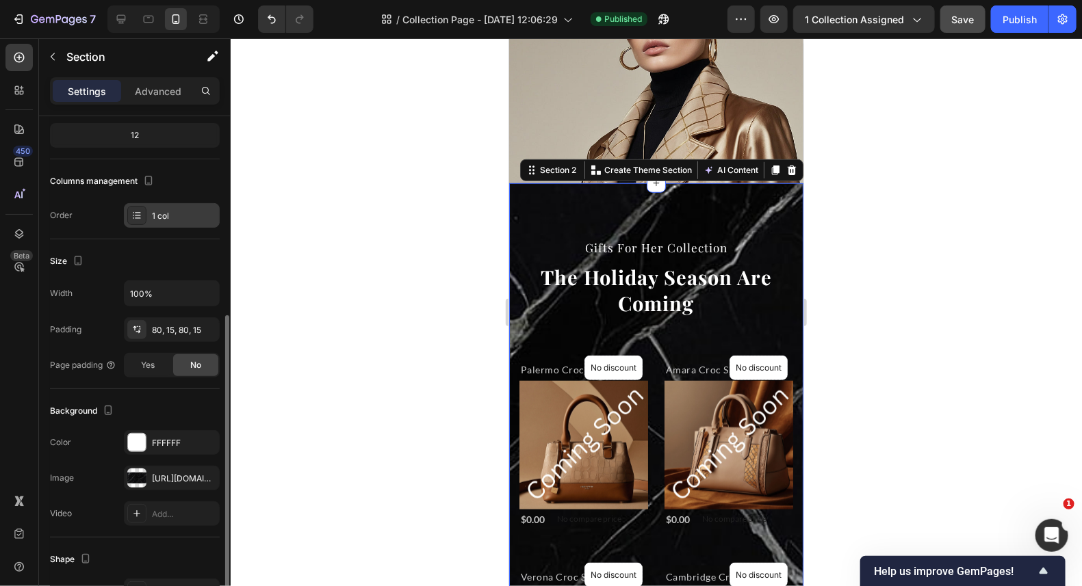
scroll to position [205, 0]
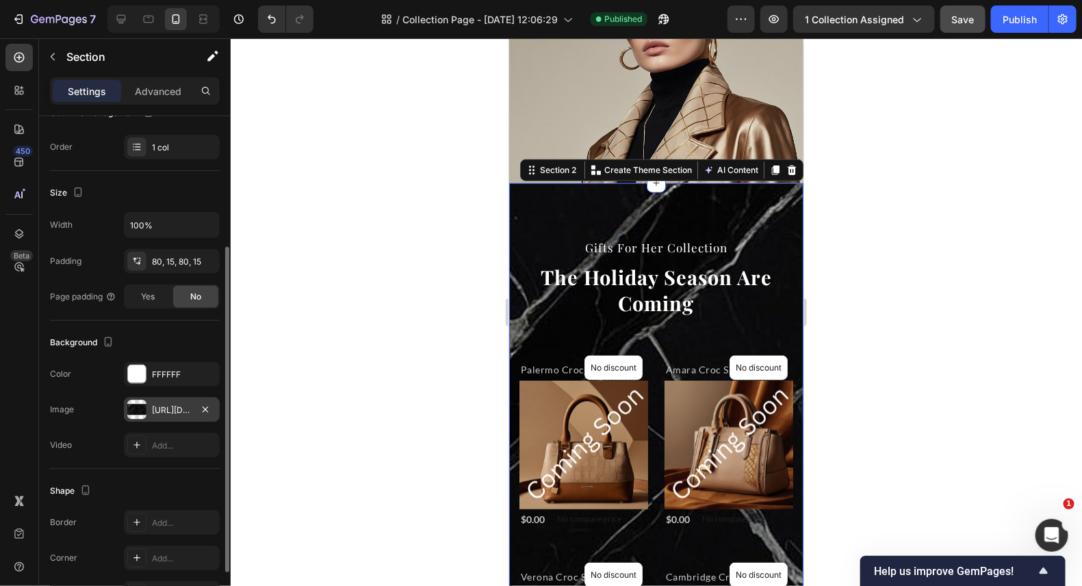
click at [162, 407] on div "[URL][DOMAIN_NAME]" at bounding box center [172, 410] width 40 height 12
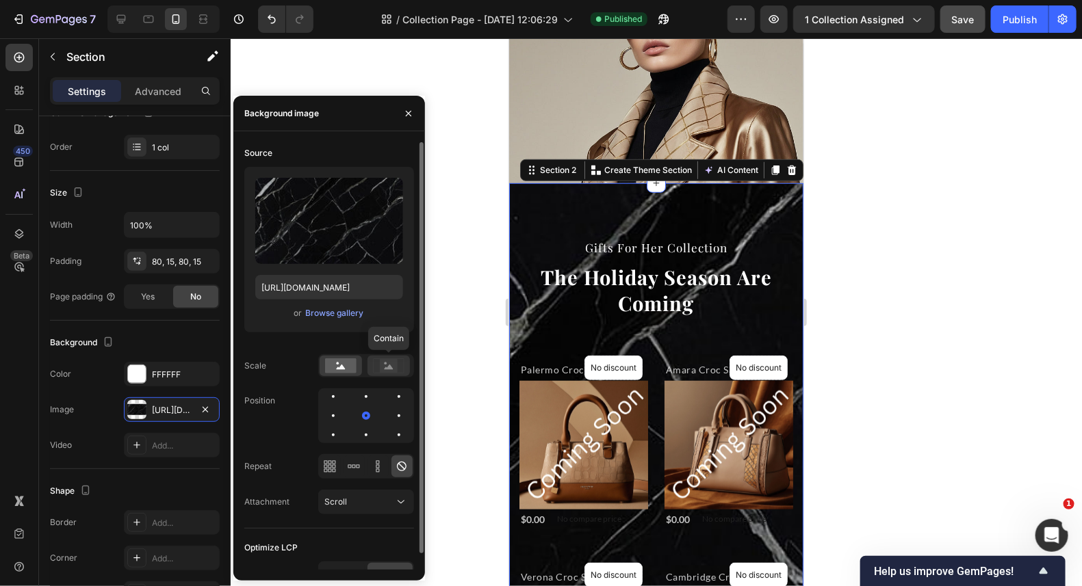
click at [393, 369] on rect at bounding box center [389, 366] width 18 height 14
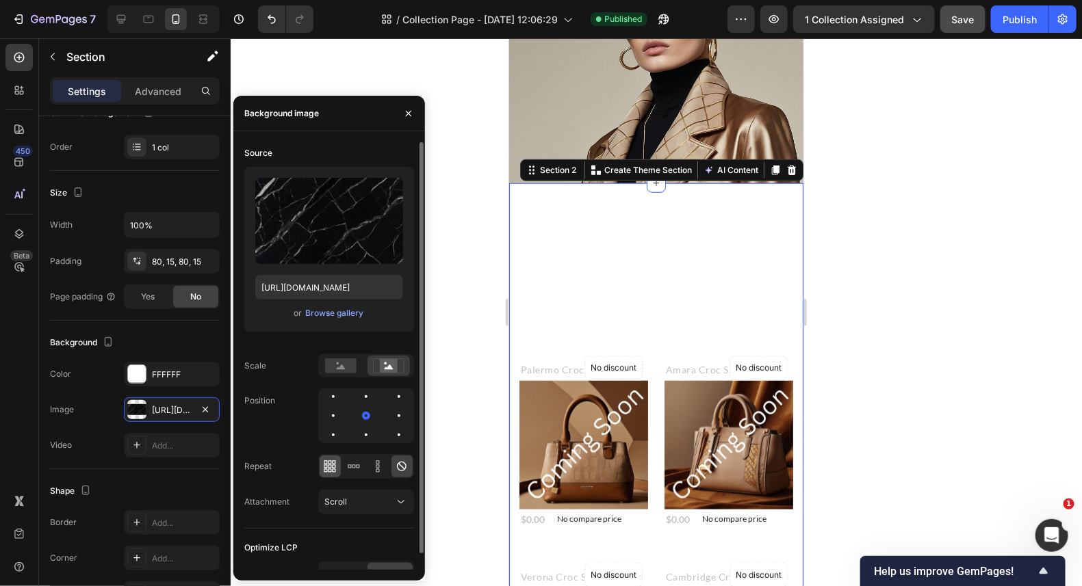
click at [322, 464] on div at bounding box center [329, 467] width 21 height 22
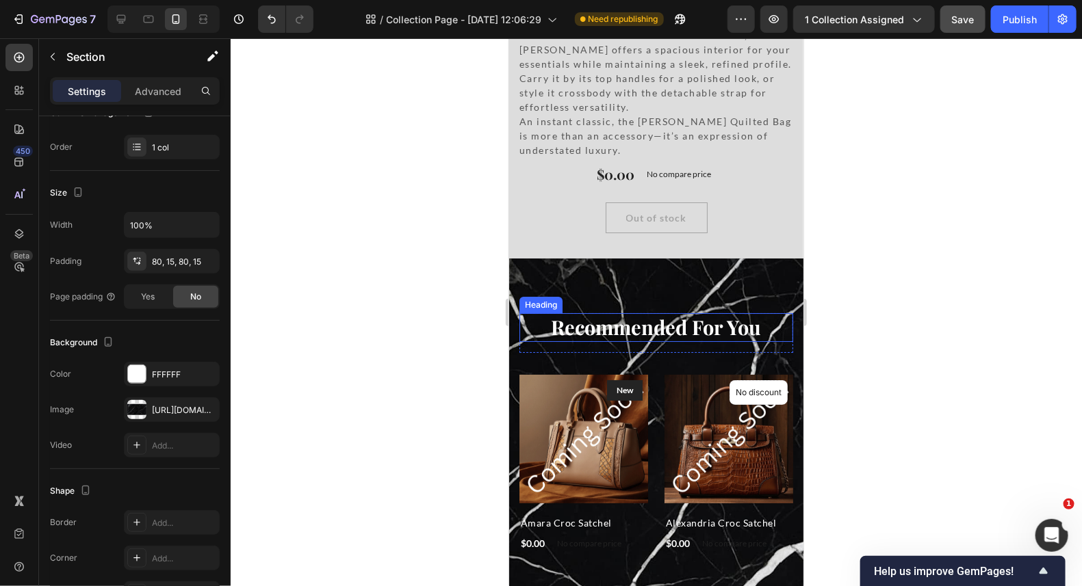
scroll to position [2052, 0]
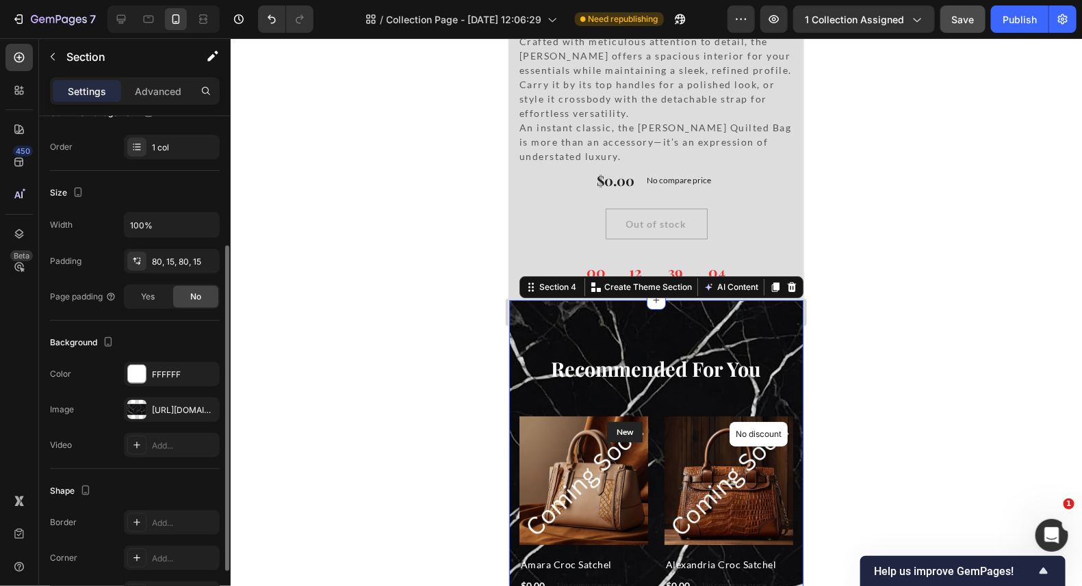
click at [707, 300] on div "Recommended For You Heading Row Product Images New Text block Row Amara Croc Sa…" at bounding box center [655, 580] width 294 height 561
click at [175, 398] on div "[URL][DOMAIN_NAME]" at bounding box center [172, 410] width 96 height 25
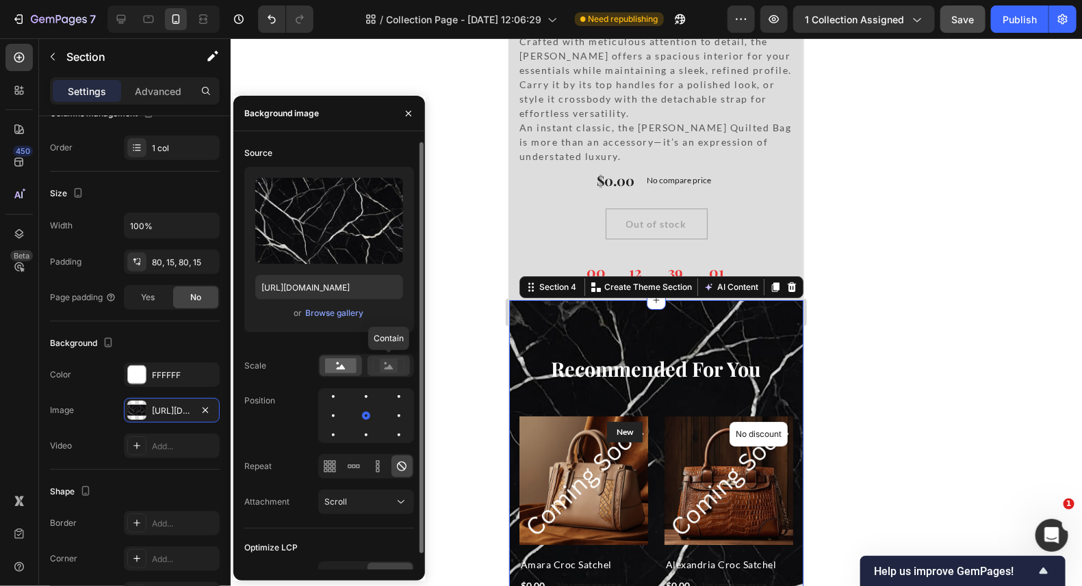
click at [385, 368] on icon at bounding box center [388, 367] width 9 height 5
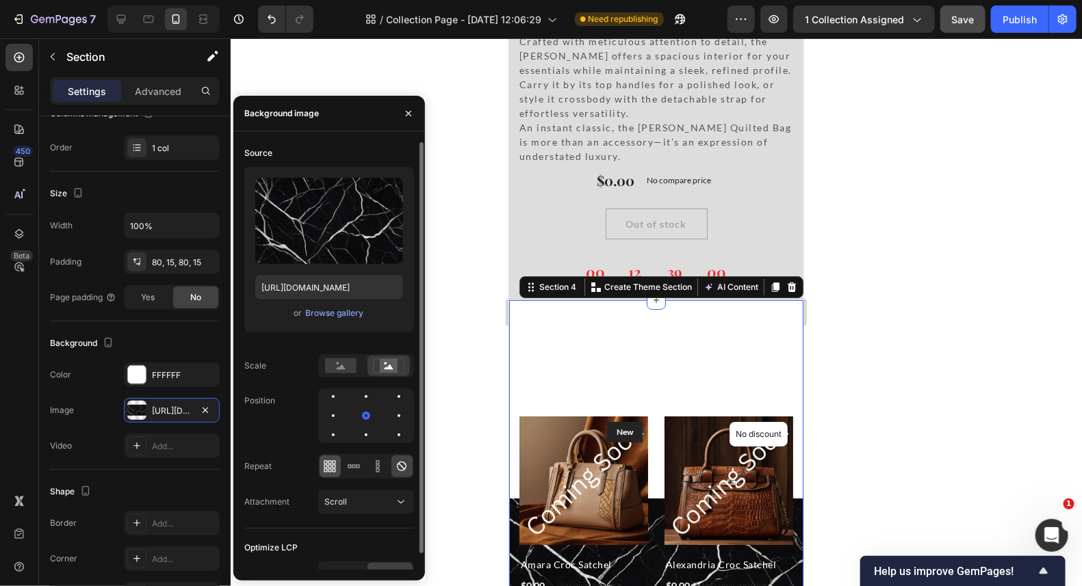
click at [330, 466] on icon at bounding box center [330, 467] width 14 height 14
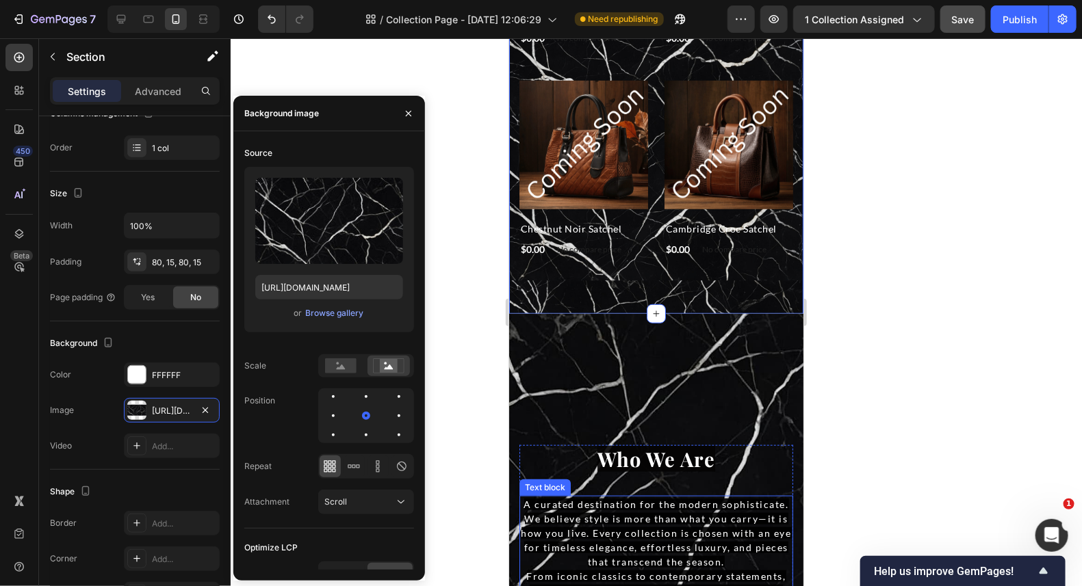
scroll to position [2599, 0]
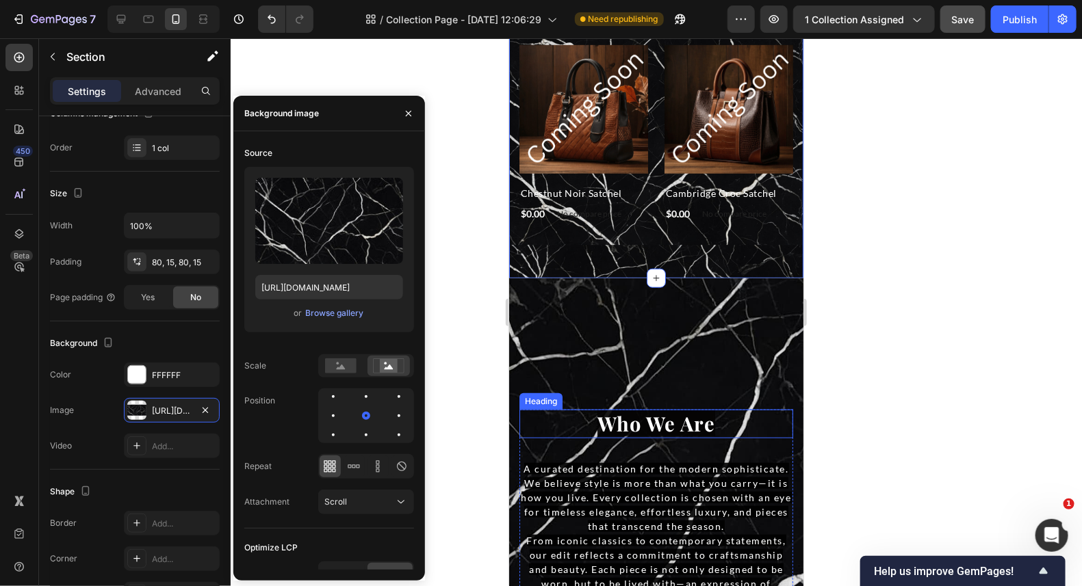
click at [744, 409] on h2 "Who We Are" at bounding box center [656, 423] width 274 height 29
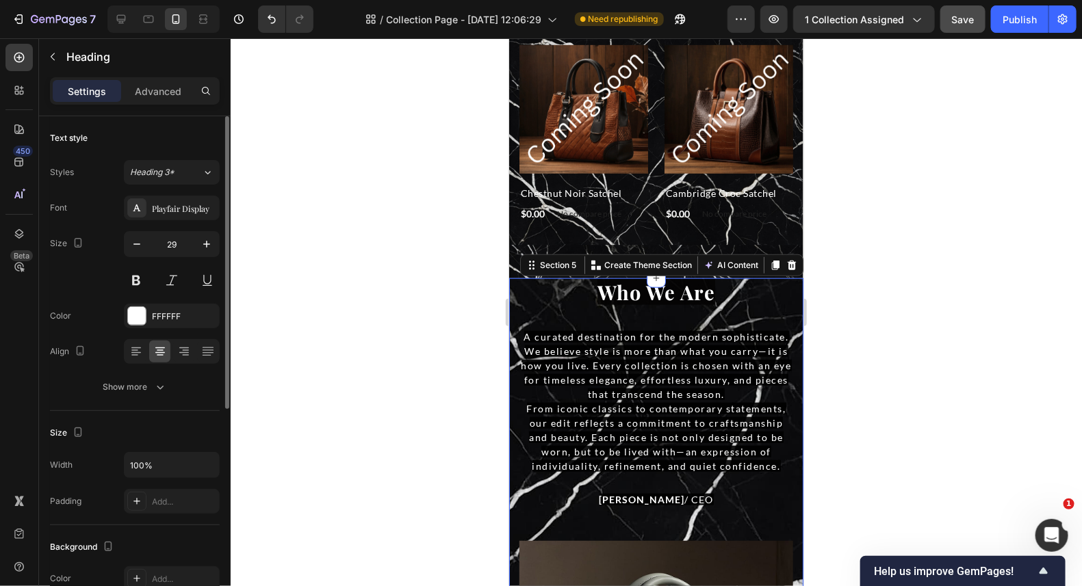
click at [787, 282] on div "Who We Are Heading A curated destination for the modern sophisticate. We believ…" at bounding box center [655, 574] width 294 height 592
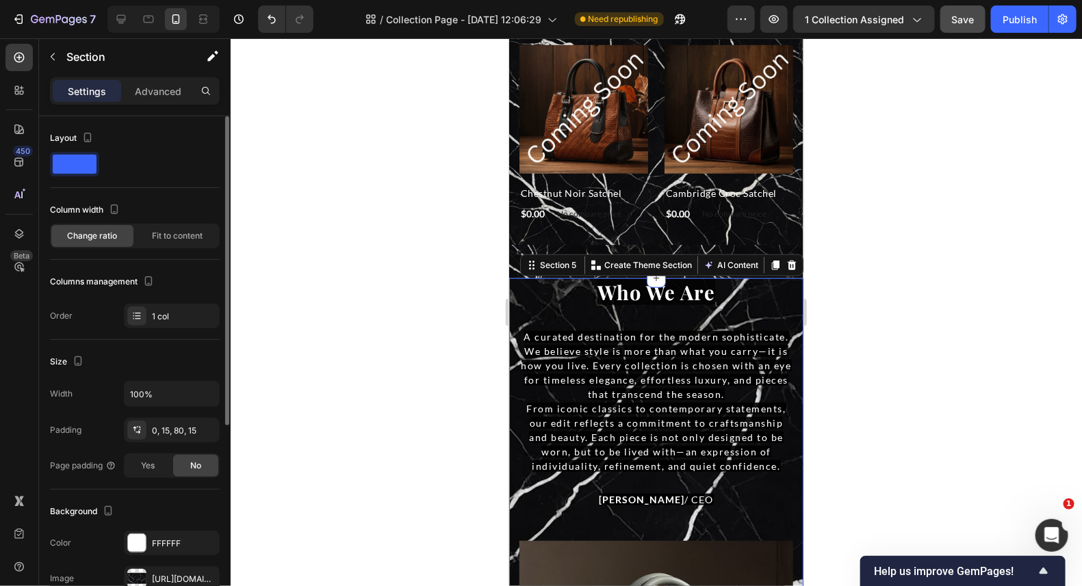
scroll to position [68, 0]
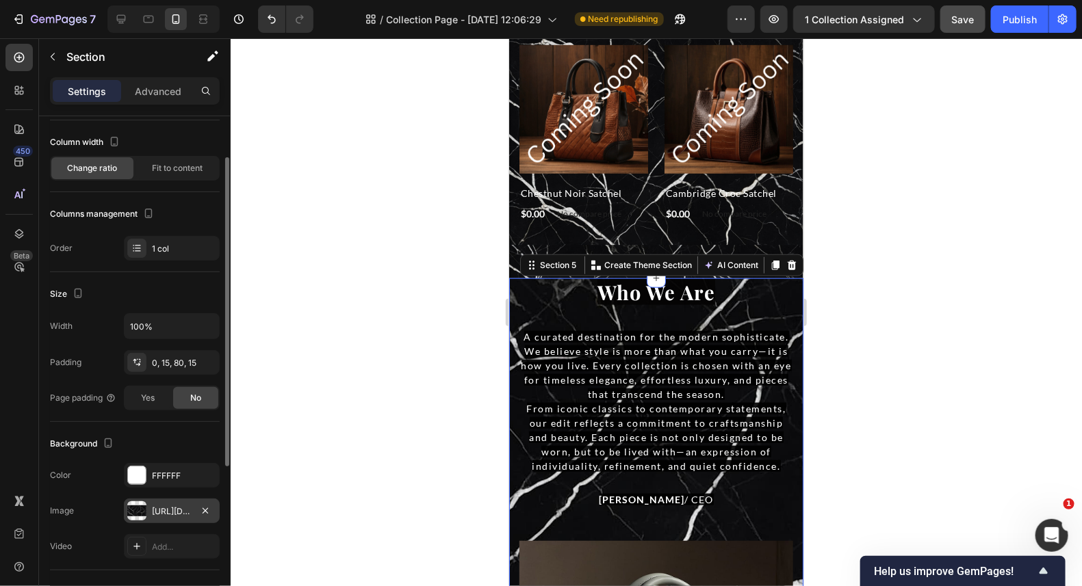
click at [171, 509] on div "[URL][DOMAIN_NAME]" at bounding box center [172, 512] width 40 height 12
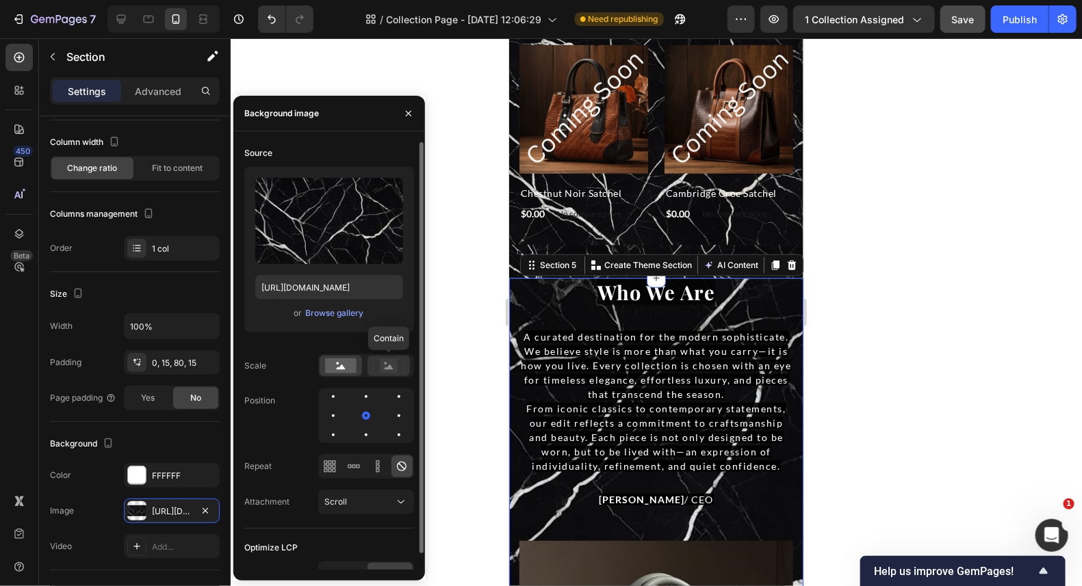
click at [391, 368] on icon at bounding box center [388, 367] width 9 height 5
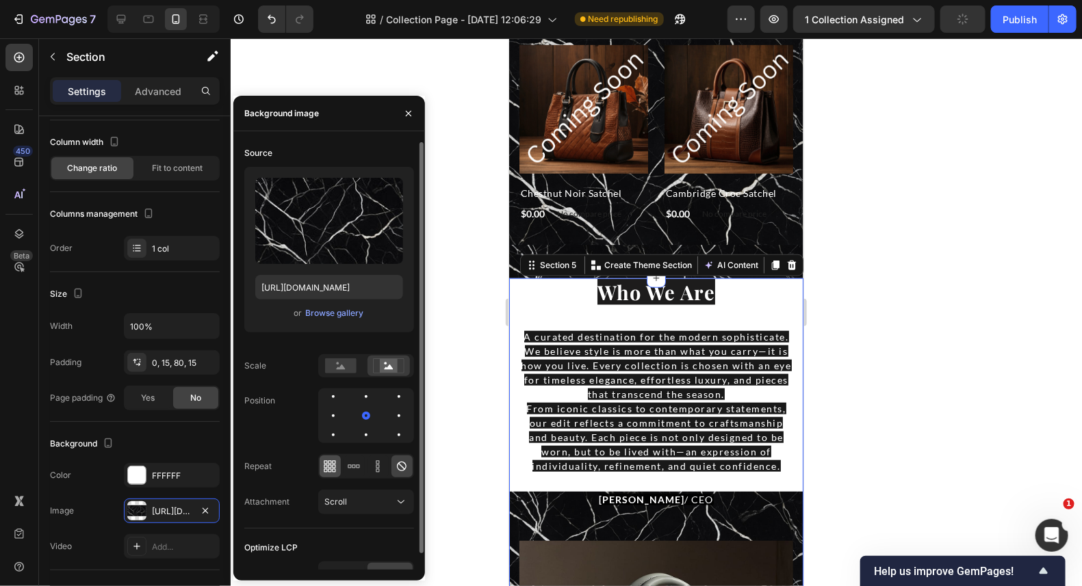
click at [335, 462] on icon at bounding box center [330, 467] width 14 height 14
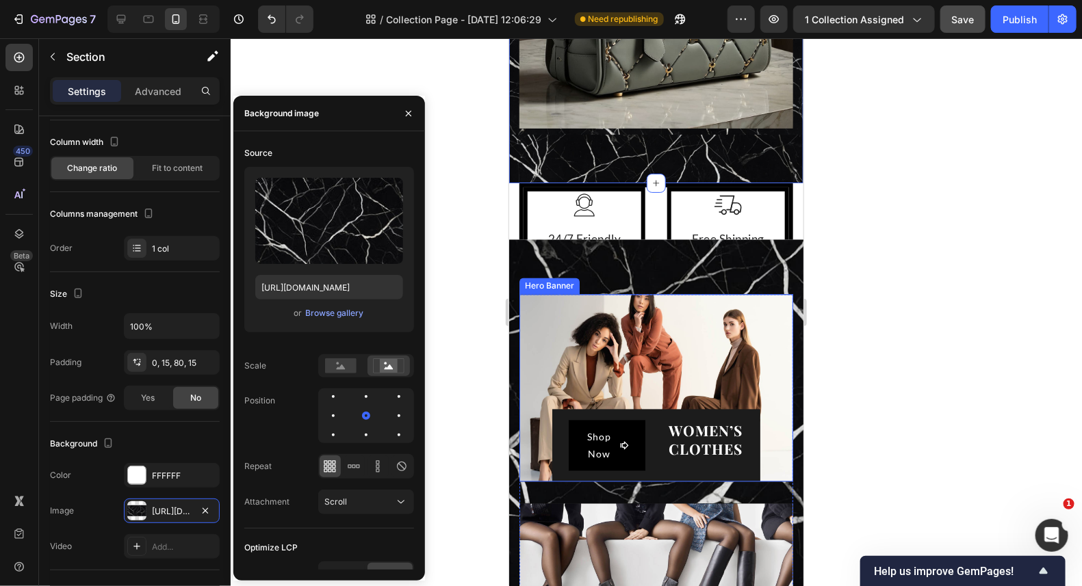
scroll to position [3283, 0]
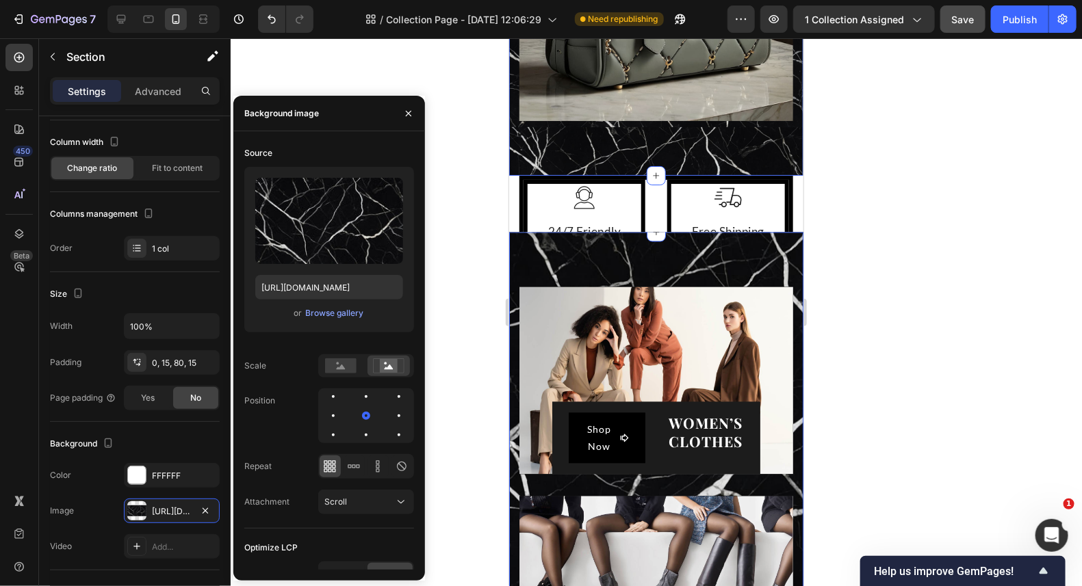
click at [700, 242] on p "Free Shipping over $60" at bounding box center [727, 240] width 73 height 35
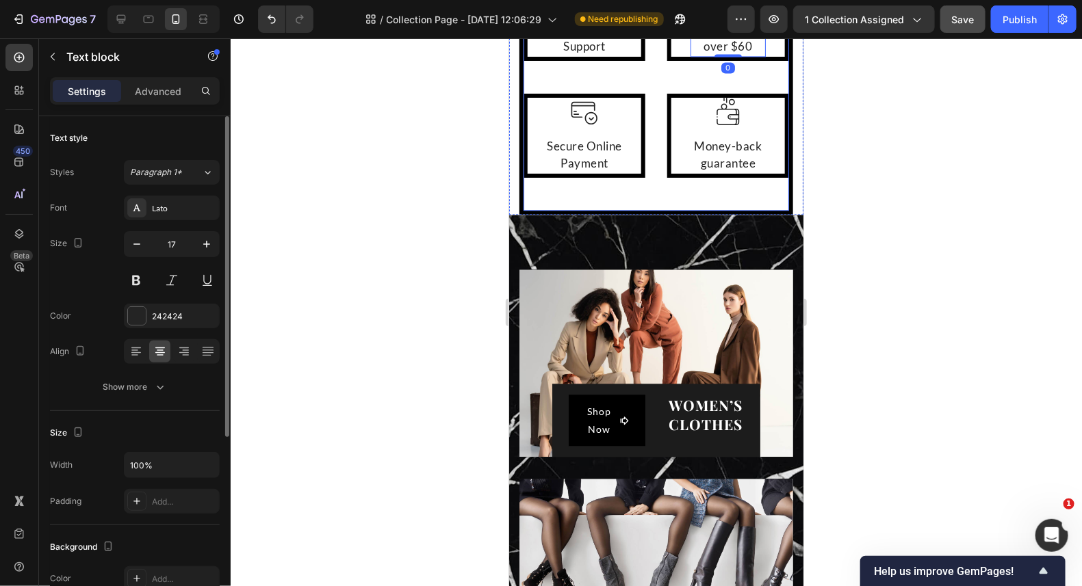
scroll to position [3488, 0]
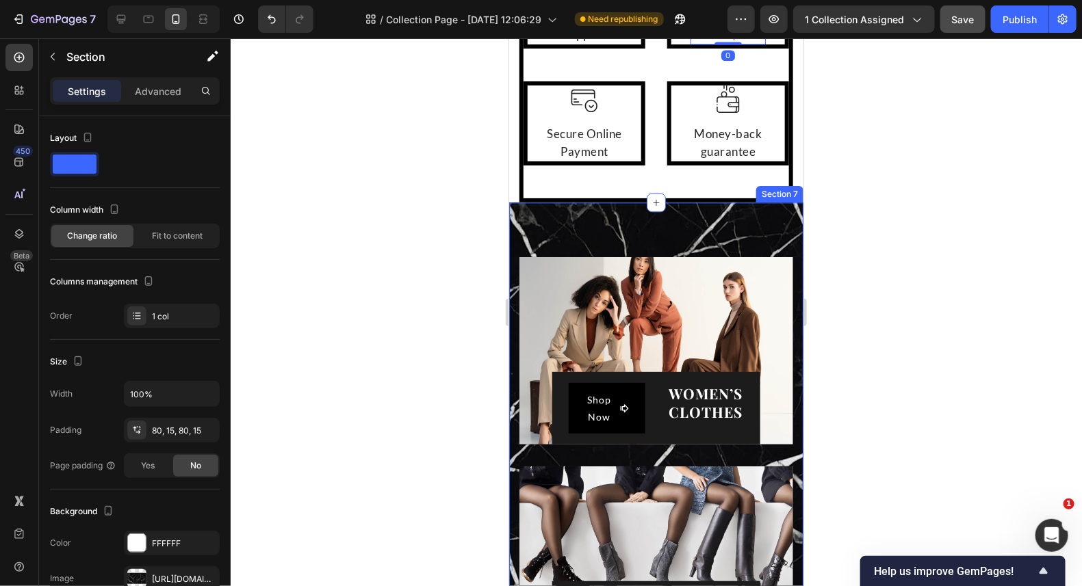
click at [692, 224] on div "Shop Now Button WOMEN’S CLOTHES Heading Row Hero Banner Shop Now Button WOMEN’S…" at bounding box center [655, 455] width 294 height 506
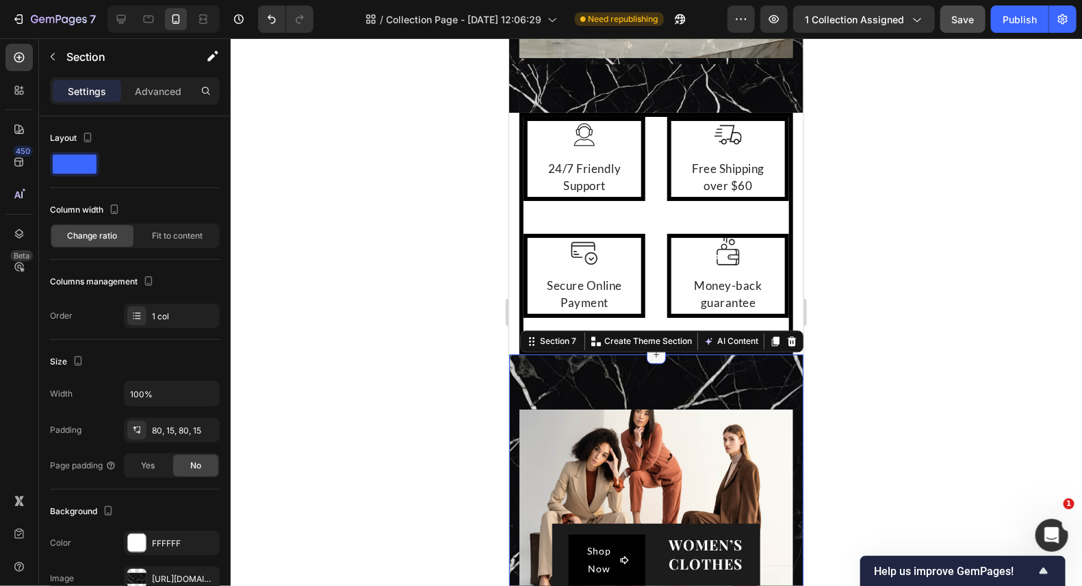
scroll to position [3351, 0]
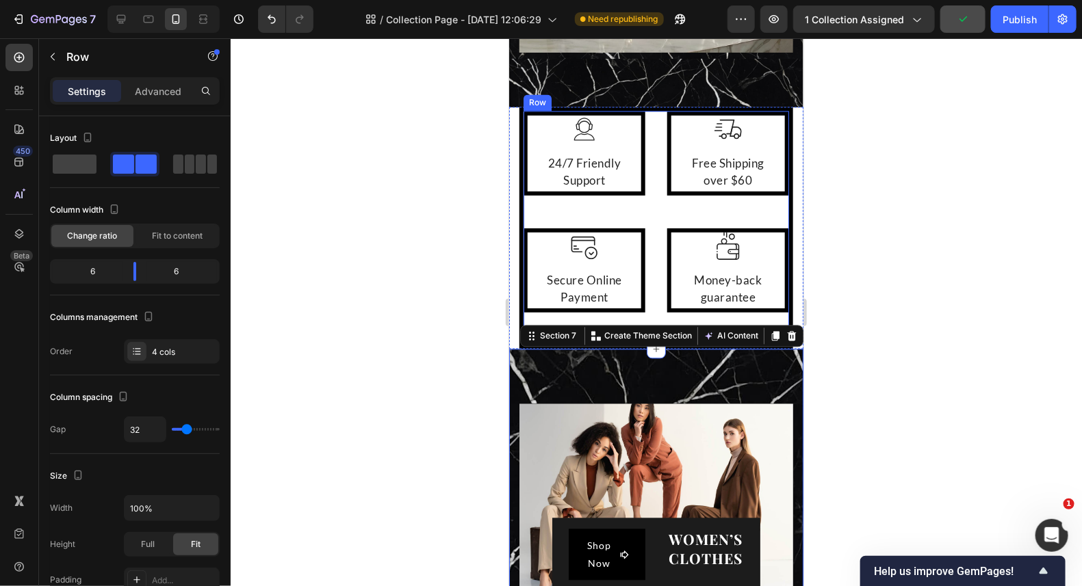
click at [651, 196] on div "Image 24/7 Friendly Support Text block Row Image Free Shipping over $60 Text bl…" at bounding box center [656, 228] width 274 height 242
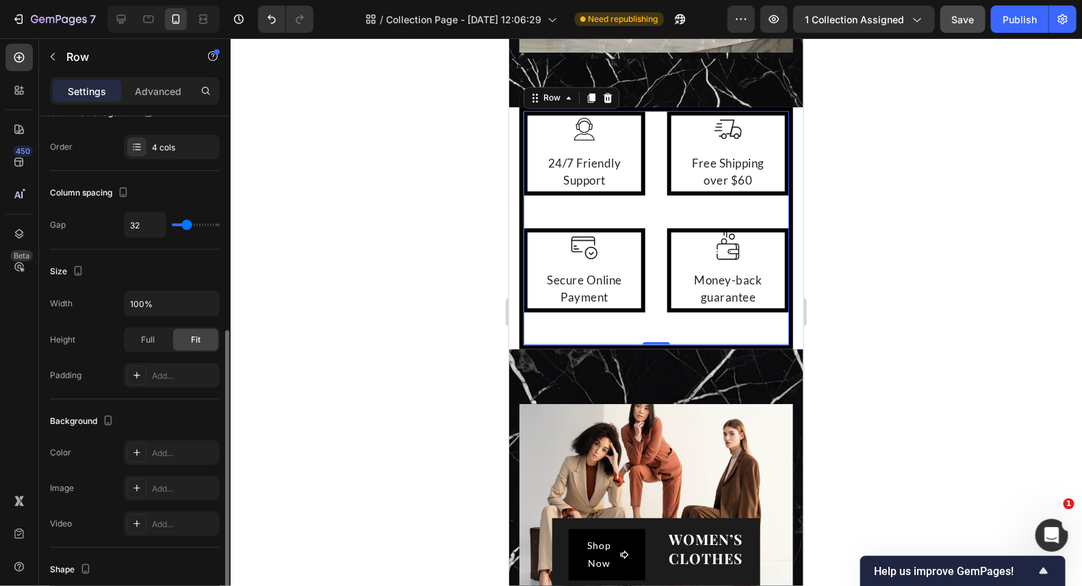
scroll to position [273, 0]
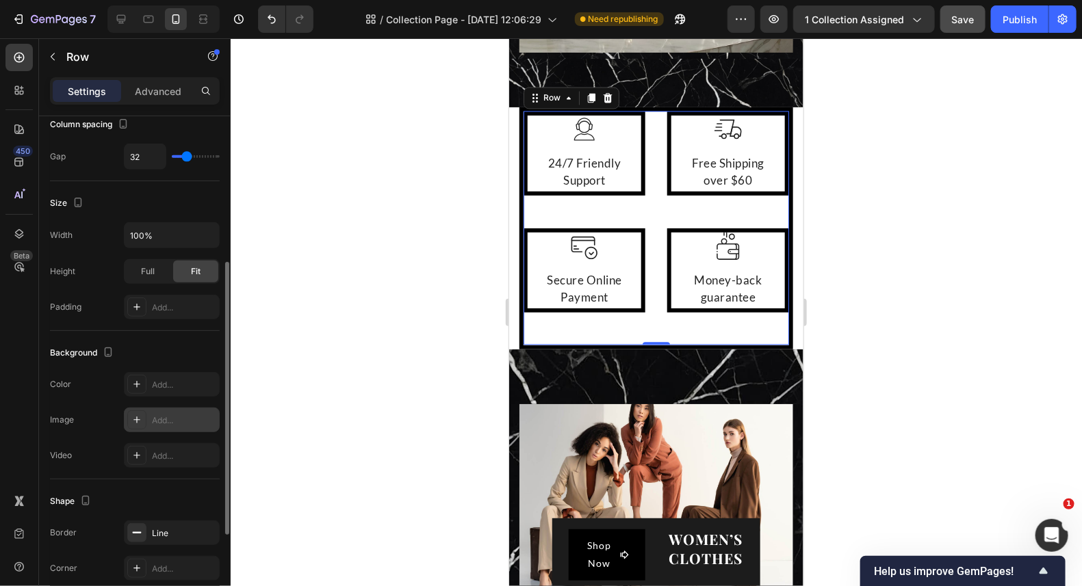
click at [138, 415] on icon at bounding box center [136, 420] width 11 height 11
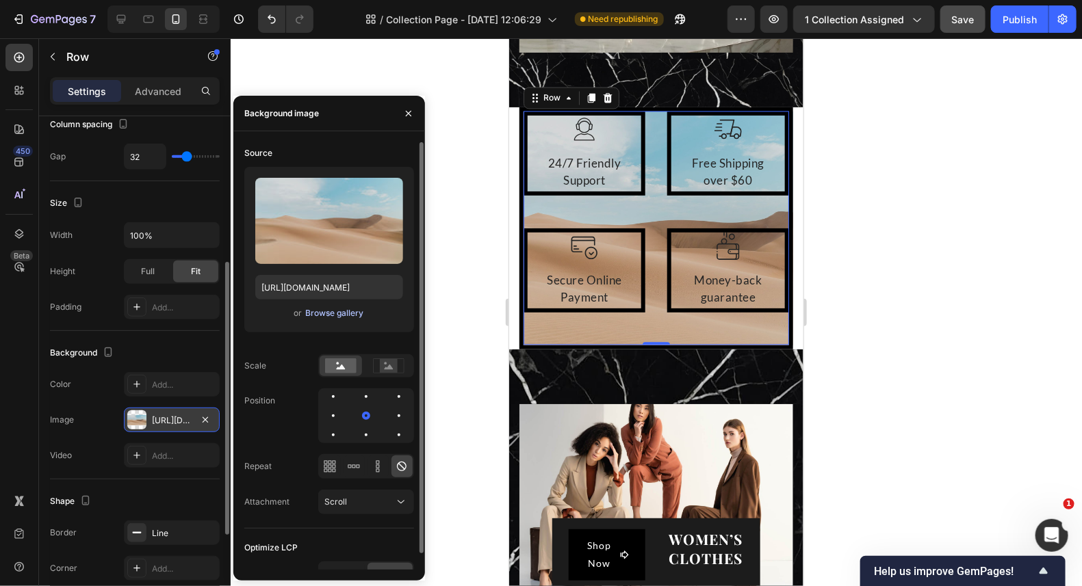
click at [330, 310] on div "Browse gallery" at bounding box center [334, 313] width 58 height 12
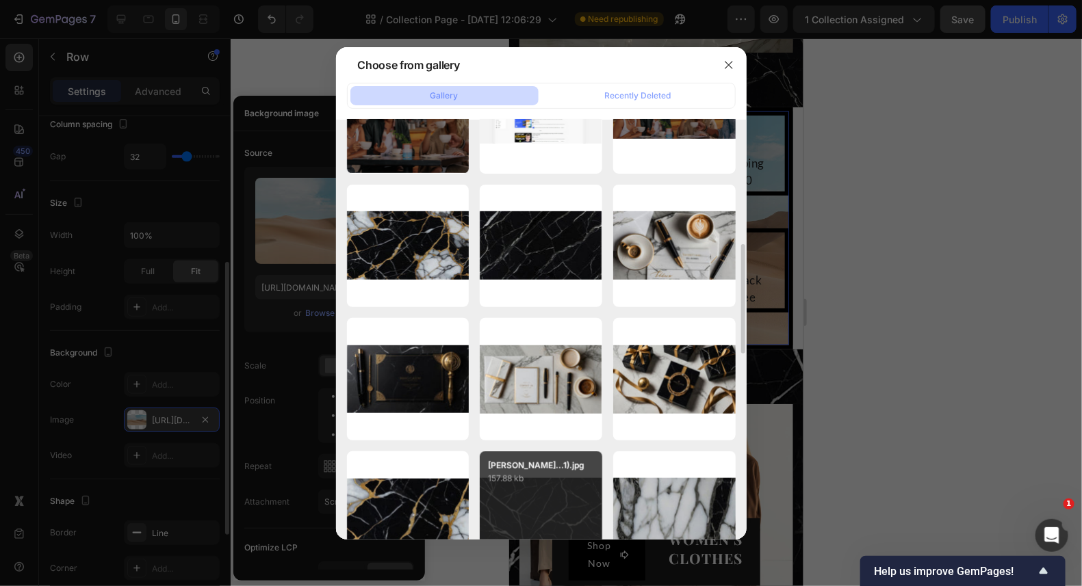
scroll to position [752, 0]
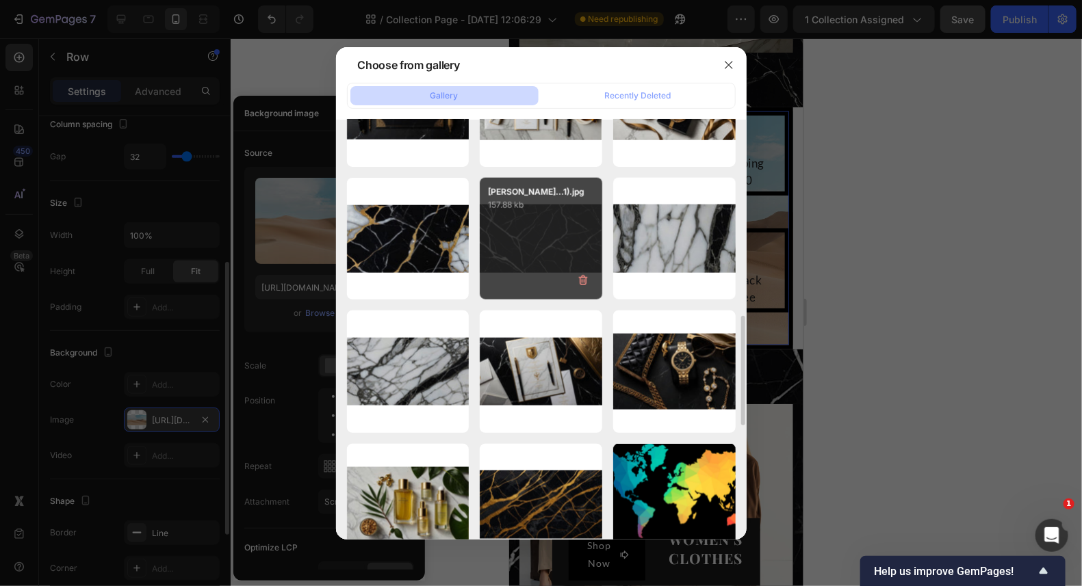
click at [519, 232] on div "[PERSON_NAME]...1).jpg 157.88 kb" at bounding box center [541, 239] width 122 height 122
type input "[URL][DOMAIN_NAME]"
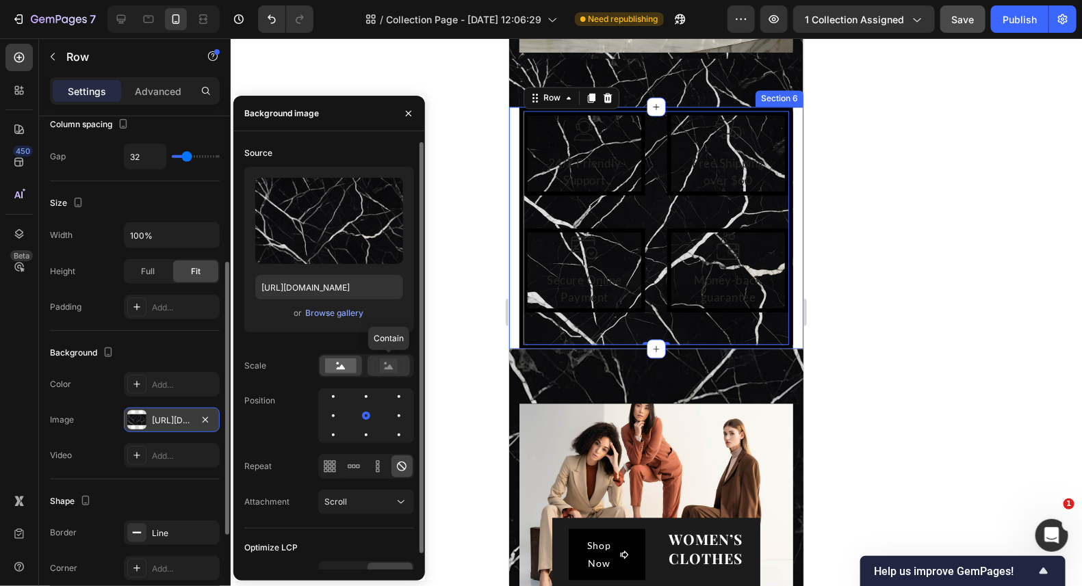
drag, startPoint x: 374, startPoint y: 365, endPoint x: 380, endPoint y: 356, distance: 9.9
click at [375, 365] on icon at bounding box center [388, 365] width 31 height 15
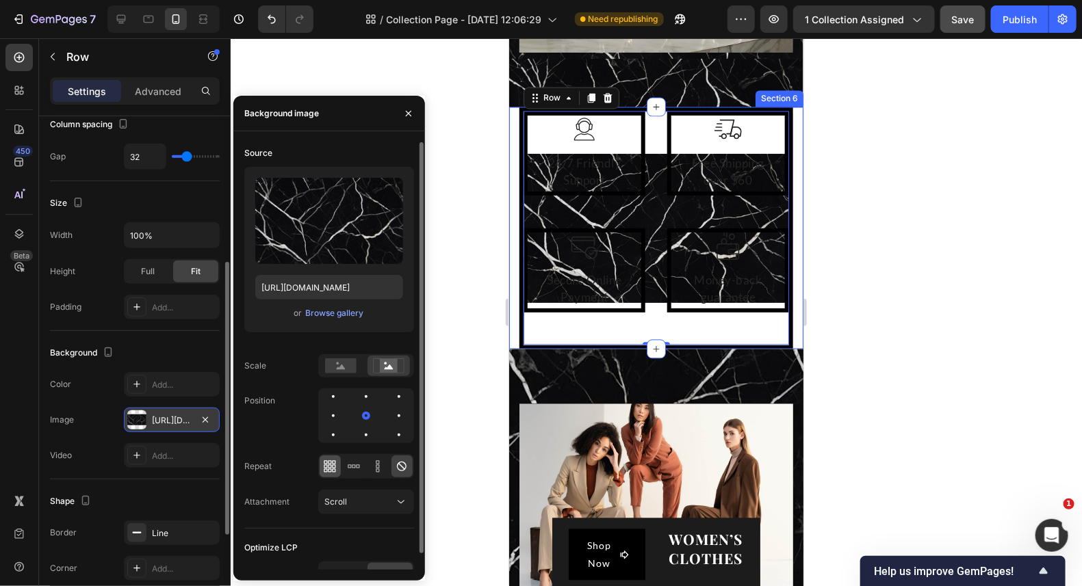
click at [334, 465] on icon at bounding box center [330, 467] width 14 height 14
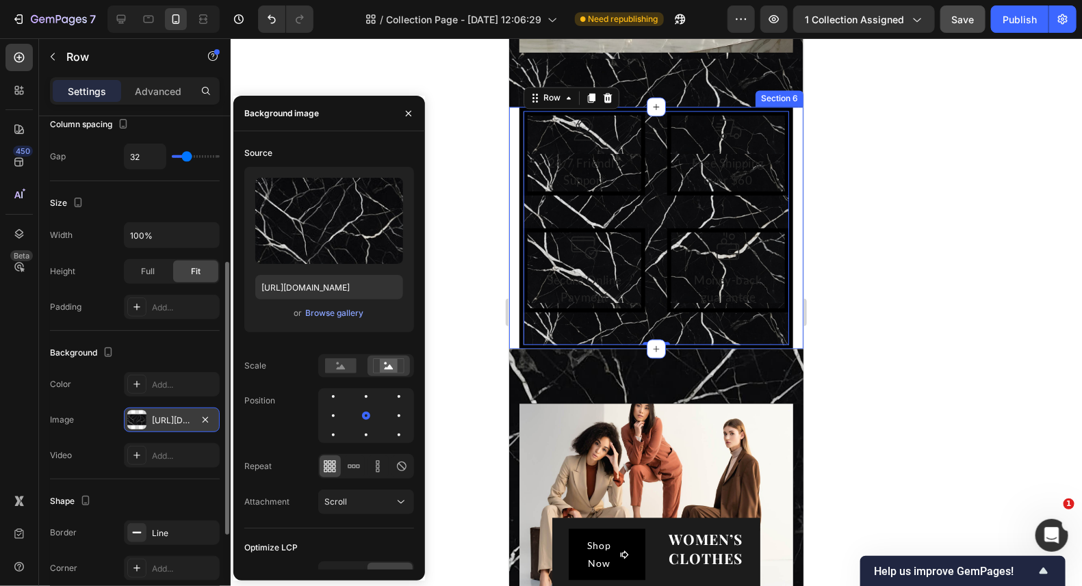
click at [861, 228] on div at bounding box center [656, 312] width 851 height 548
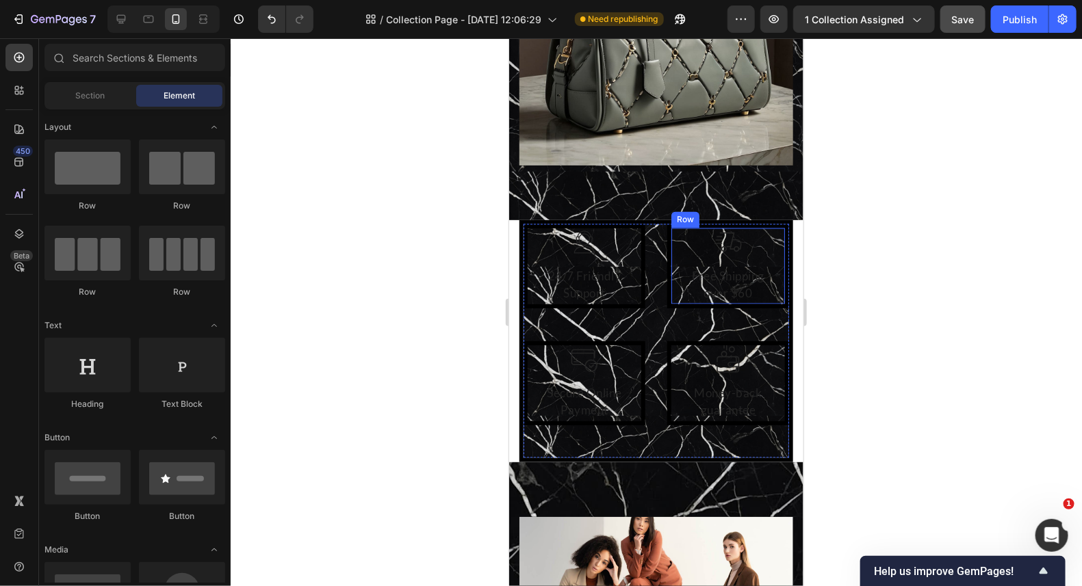
scroll to position [3214, 0]
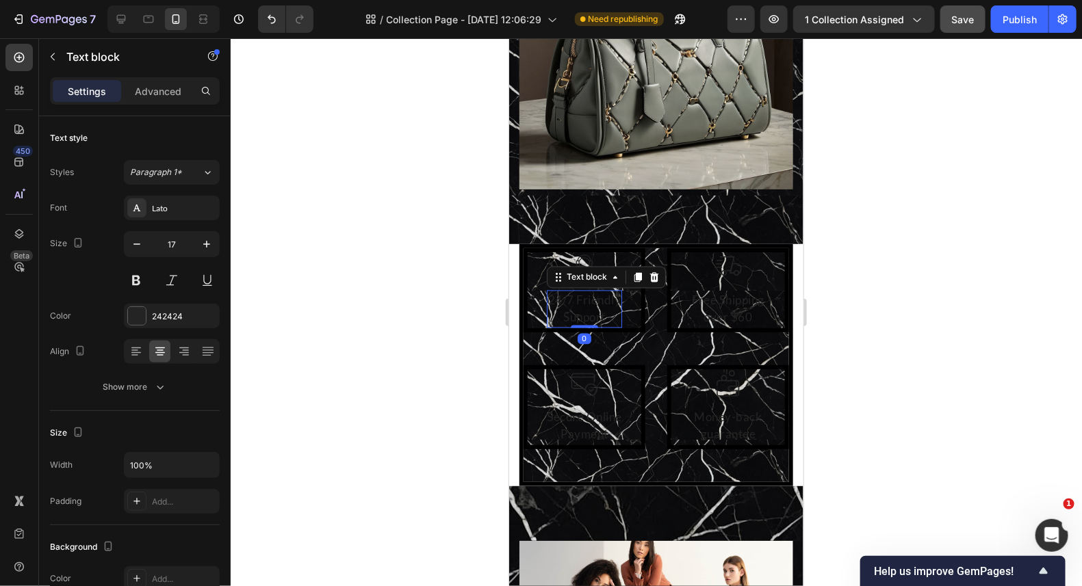
click at [603, 293] on p "24/7 Friendly Support" at bounding box center [583, 308] width 73 height 35
click at [136, 320] on div at bounding box center [137, 316] width 18 height 18
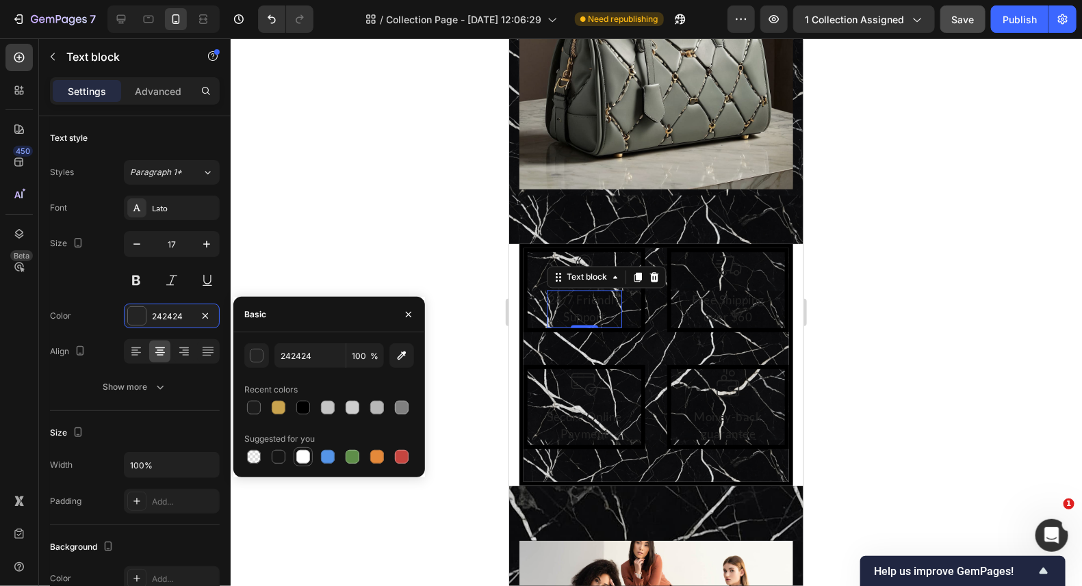
click at [302, 448] on div at bounding box center [302, 456] width 19 height 19
type input "FFFFFF"
click at [702, 298] on p "Free Shipping over $60" at bounding box center [727, 308] width 73 height 35
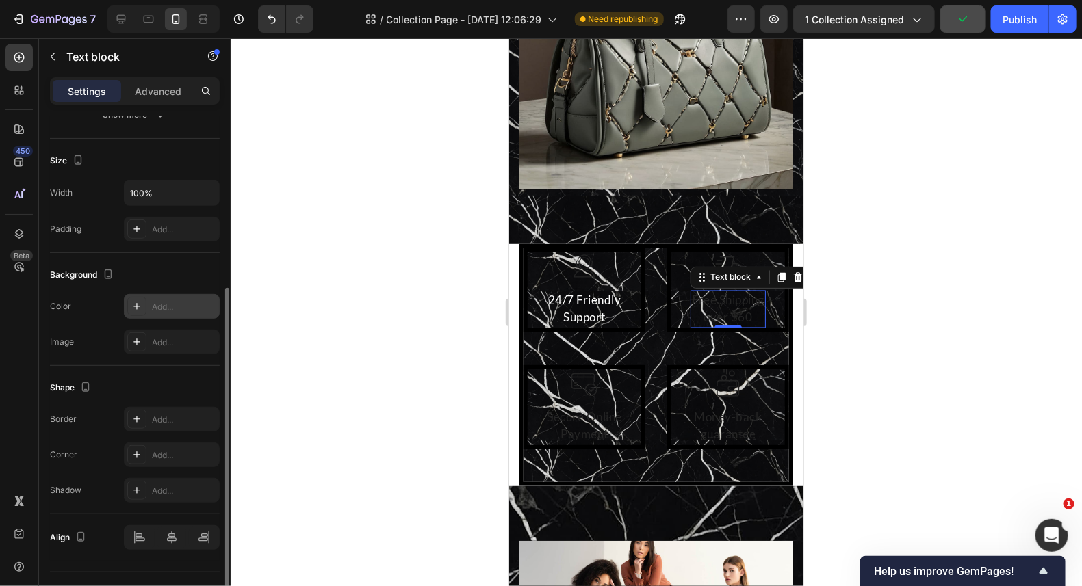
click at [137, 301] on icon at bounding box center [136, 306] width 11 height 11
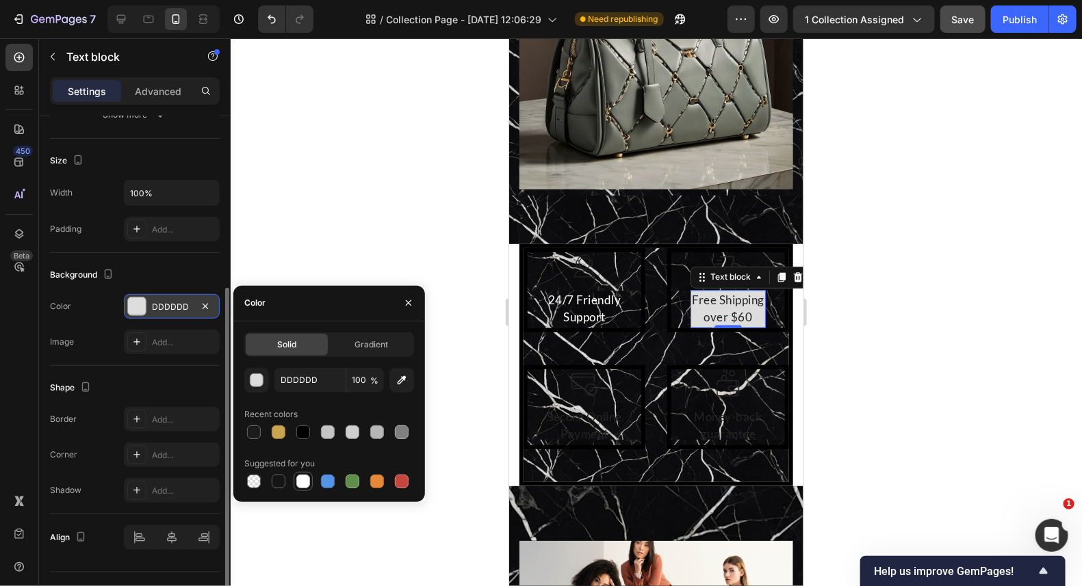
click at [299, 481] on div at bounding box center [303, 482] width 14 height 14
type input "FFFFFF"
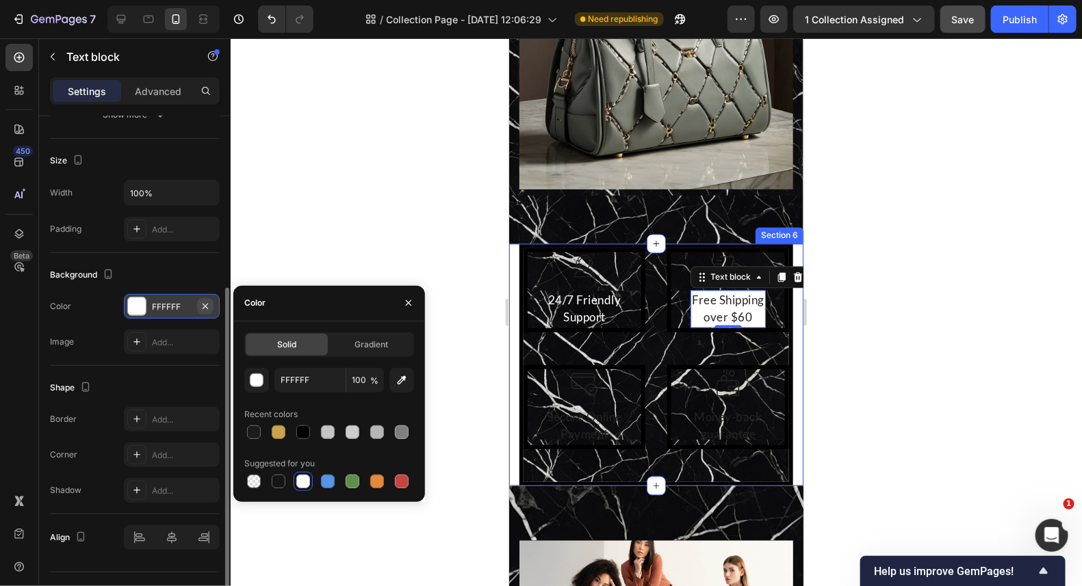
click at [205, 301] on icon "button" at bounding box center [205, 306] width 11 height 11
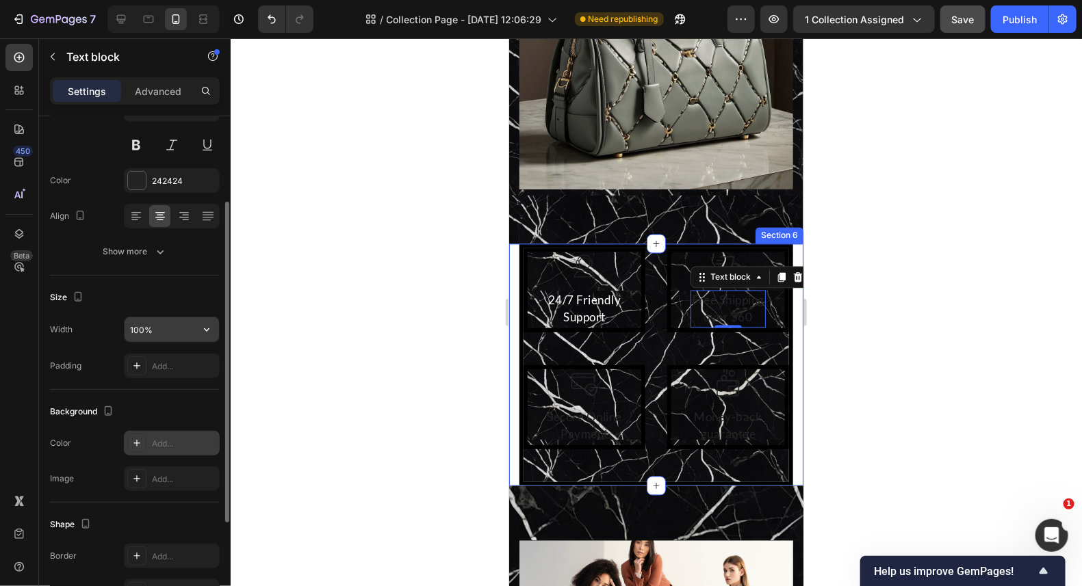
scroll to position [0, 0]
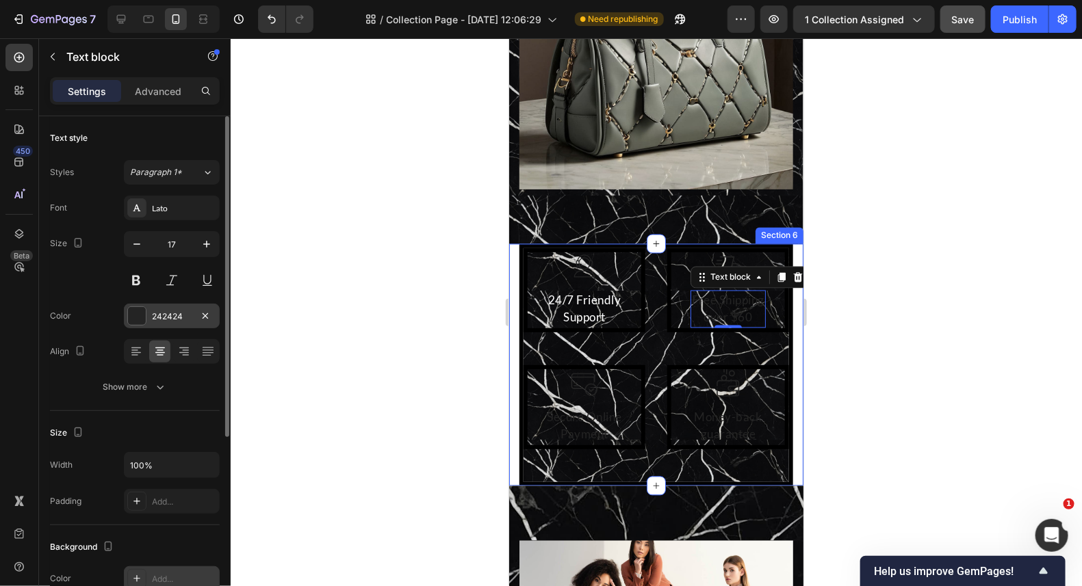
click at [140, 312] on div at bounding box center [137, 316] width 18 height 18
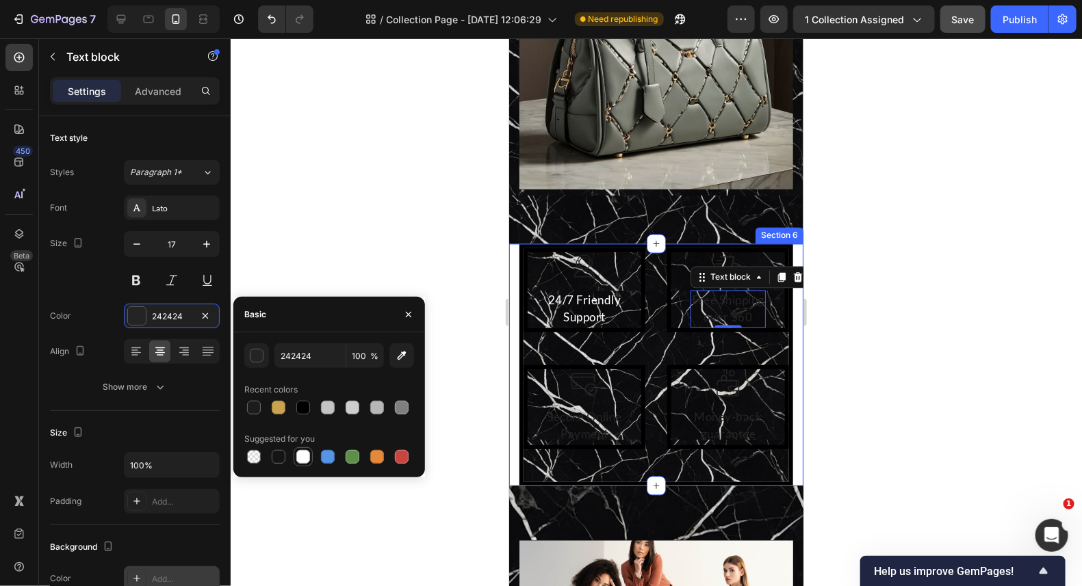
click at [306, 455] on div at bounding box center [303, 457] width 14 height 14
type input "FFFFFF"
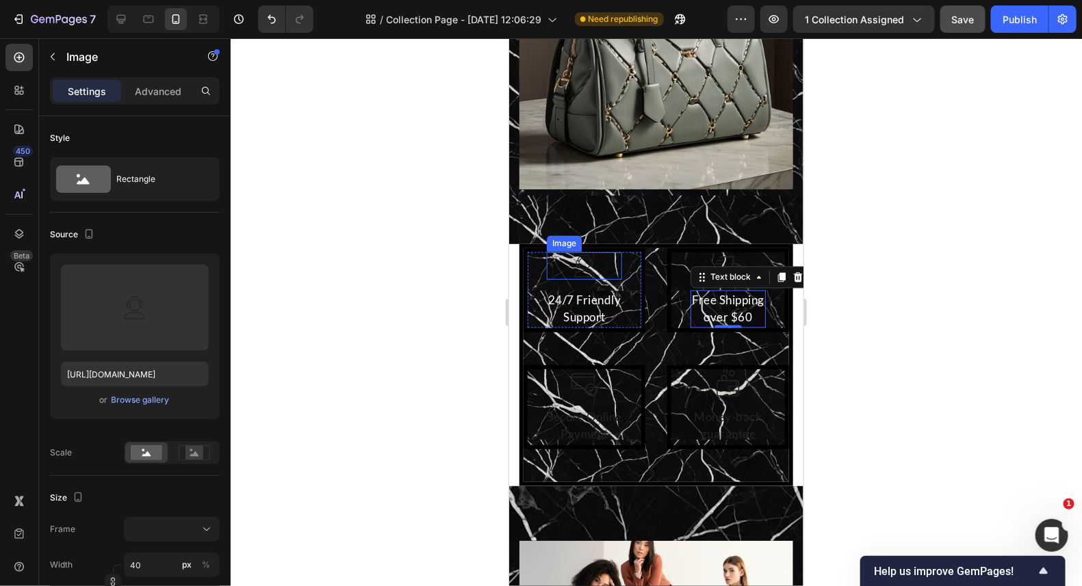
click at [579, 252] on img at bounding box center [583, 265] width 27 height 27
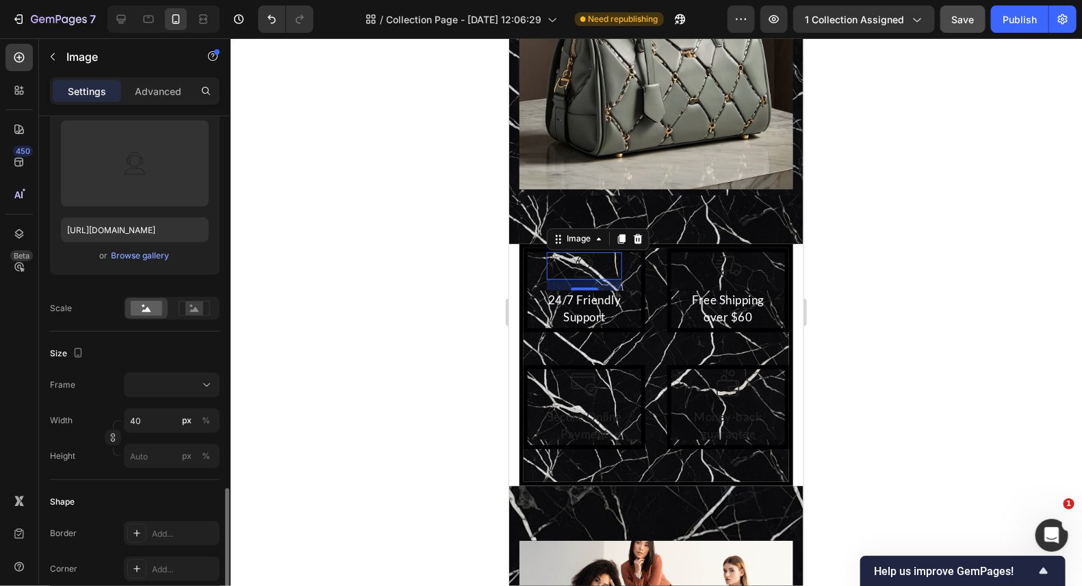
scroll to position [76, 0]
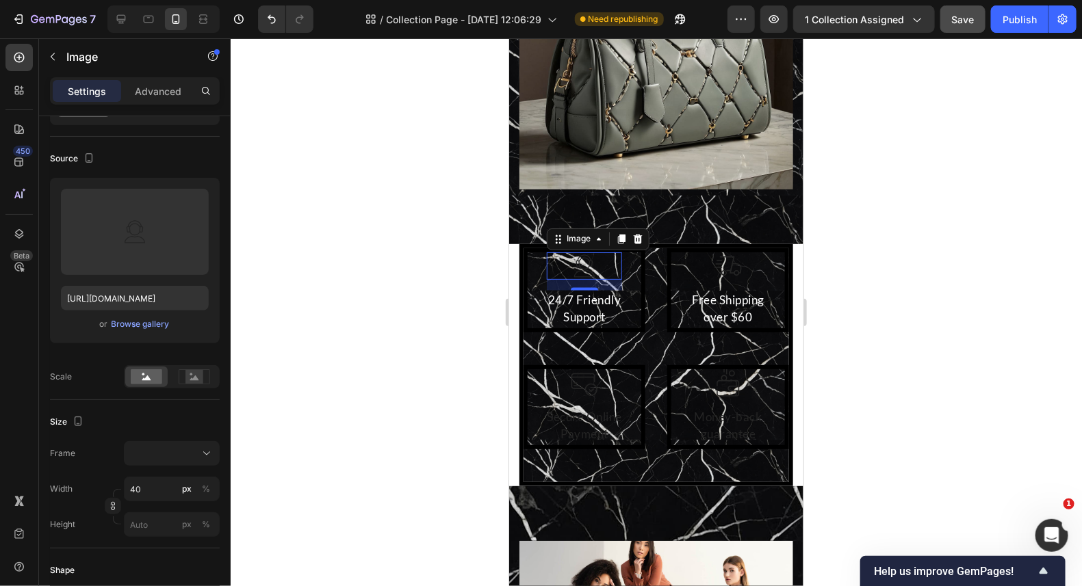
click at [581, 252] on img at bounding box center [583, 265] width 27 height 27
click at [705, 252] on div at bounding box center [727, 265] width 75 height 27
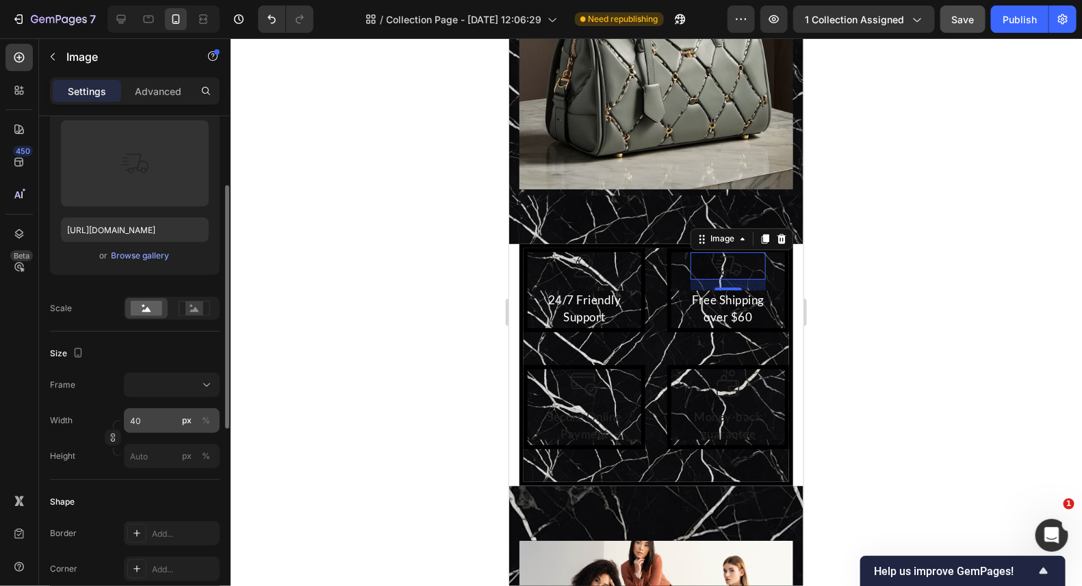
scroll to position [0, 0]
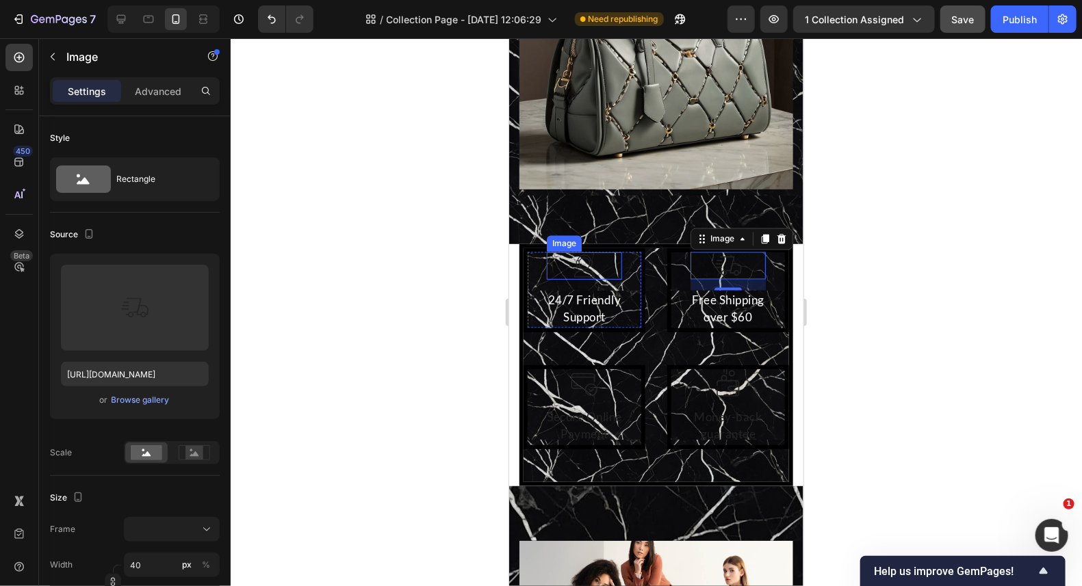
click at [589, 252] on img at bounding box center [583, 265] width 27 height 27
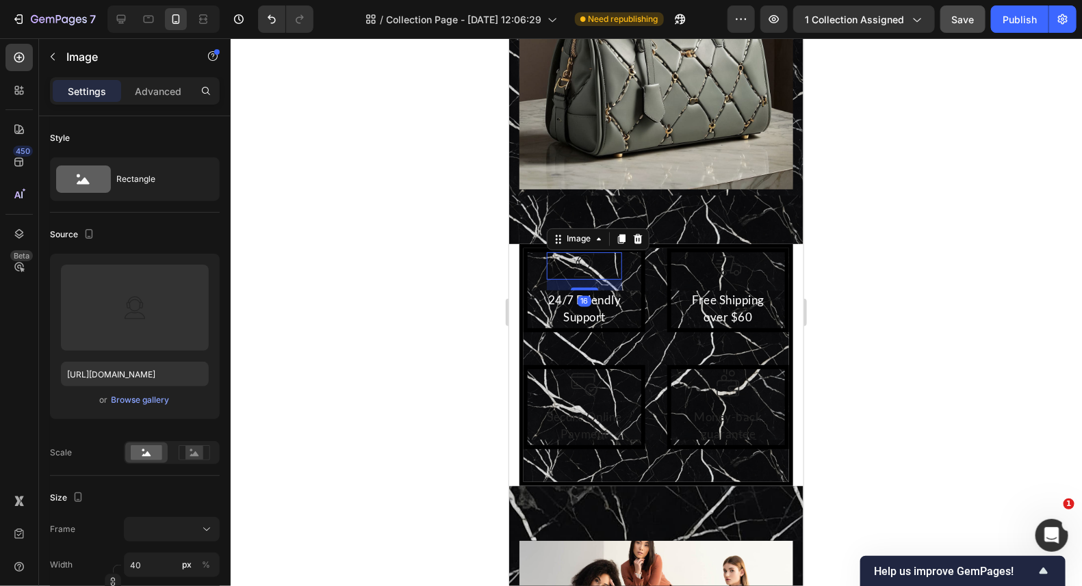
click at [589, 252] on img at bounding box center [583, 265] width 27 height 27
click at [586, 252] on img at bounding box center [583, 265] width 27 height 27
drag, startPoint x: 588, startPoint y: 252, endPoint x: 560, endPoint y: 248, distance: 29.0
click at [588, 253] on img at bounding box center [583, 265] width 27 height 27
click at [587, 253] on img at bounding box center [583, 265] width 27 height 27
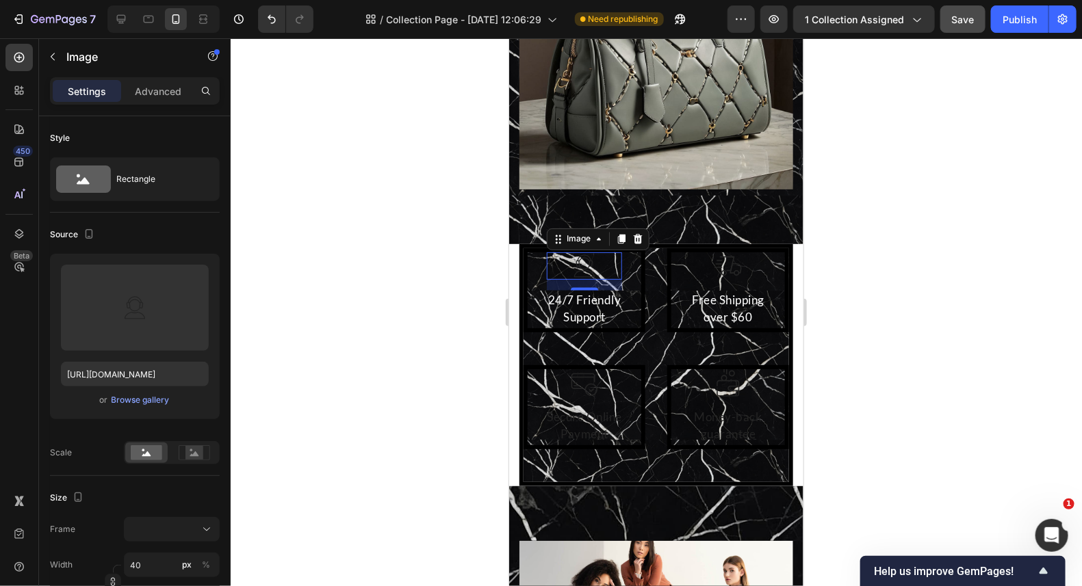
click at [586, 253] on img at bounding box center [583, 265] width 27 height 27
click at [566, 252] on div at bounding box center [584, 265] width 76 height 27
click at [581, 254] on img at bounding box center [583, 265] width 27 height 27
click at [575, 254] on img at bounding box center [583, 265] width 27 height 27
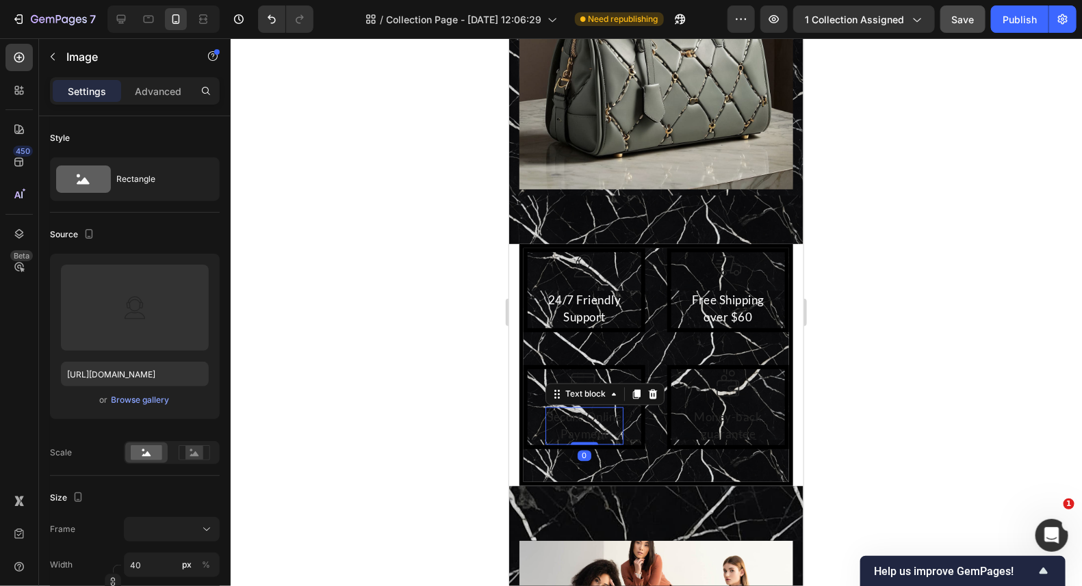
click at [591, 421] on p "Secure Online Payment" at bounding box center [583, 425] width 75 height 35
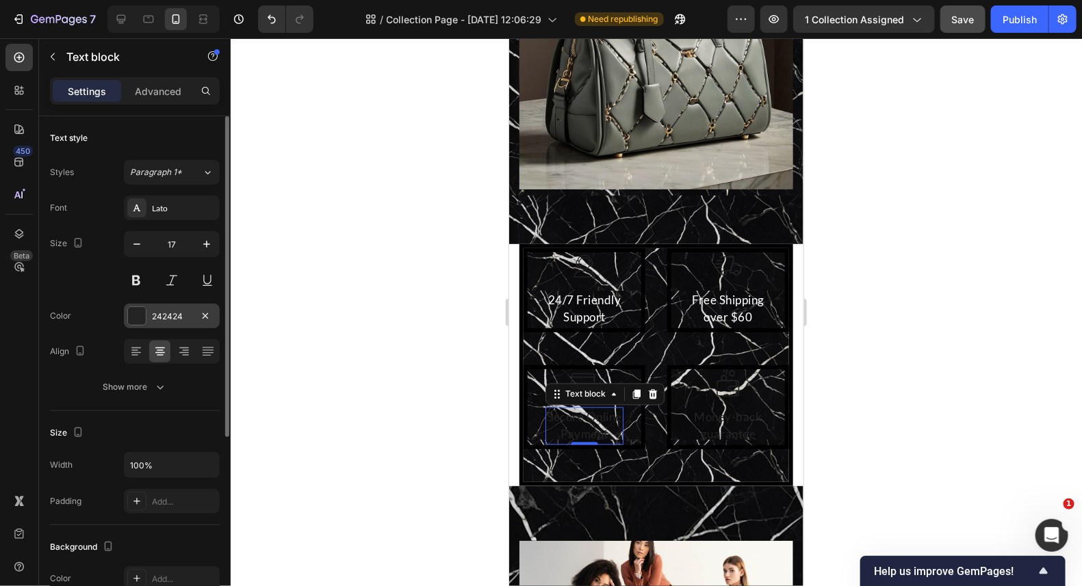
click at [129, 311] on div at bounding box center [137, 316] width 18 height 18
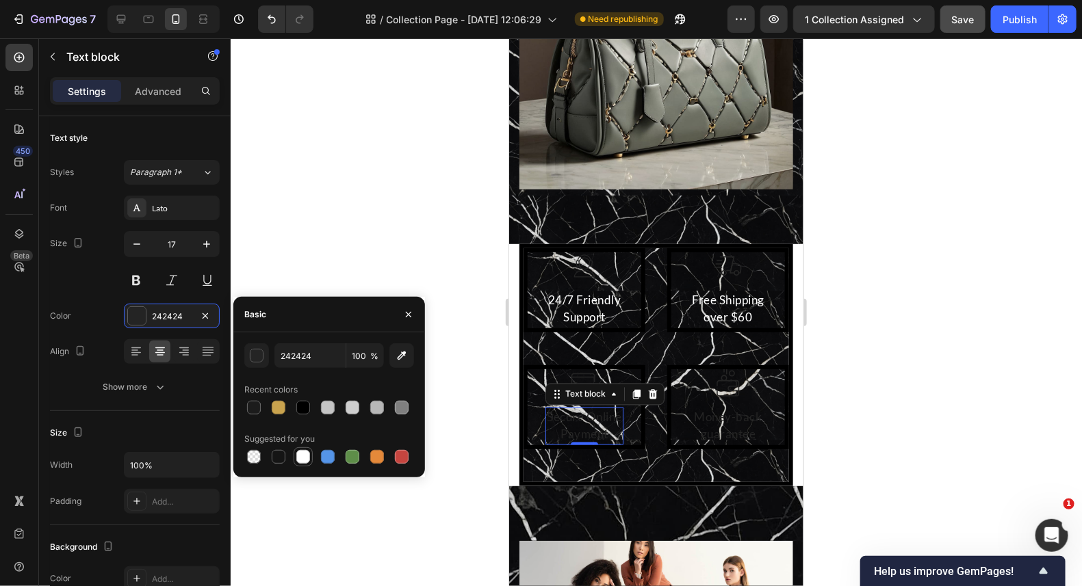
click at [302, 452] on div at bounding box center [303, 457] width 14 height 14
type input "FFFFFF"
click at [735, 425] on p "guarantee" at bounding box center [728, 434] width 68 height 18
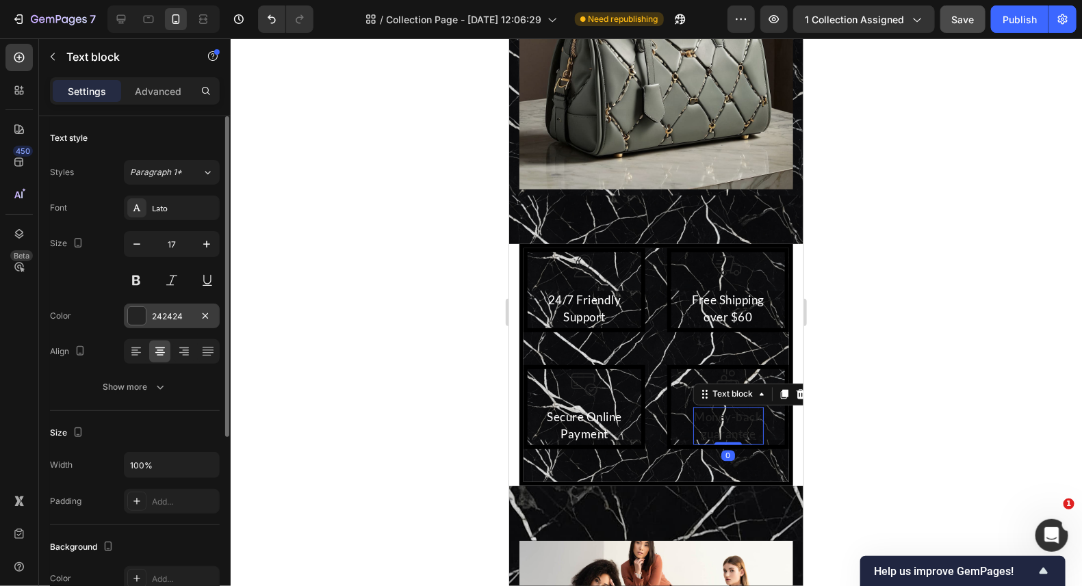
click at [143, 323] on div at bounding box center [137, 316] width 18 height 18
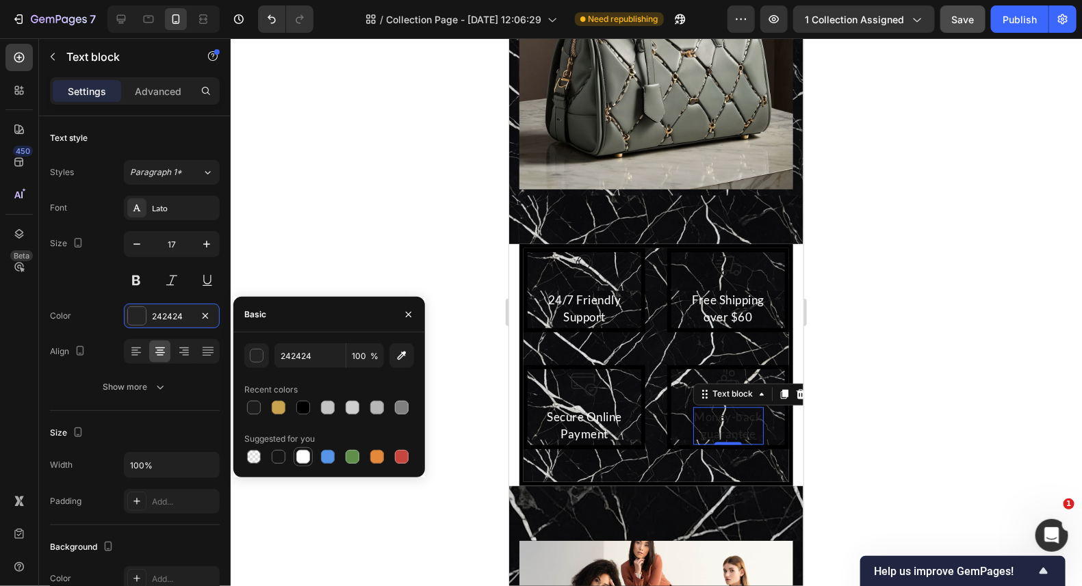
click at [303, 452] on div at bounding box center [303, 457] width 14 height 14
type input "FFFFFF"
click at [582, 379] on img at bounding box center [583, 382] width 27 height 27
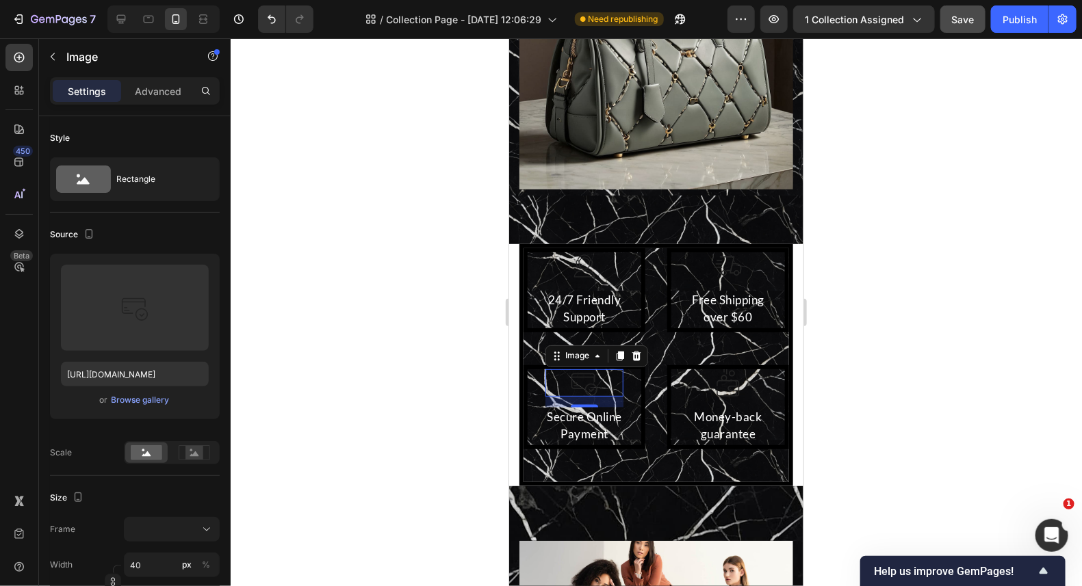
click at [565, 372] on div at bounding box center [584, 382] width 78 height 27
click at [594, 369] on div at bounding box center [584, 382] width 78 height 27
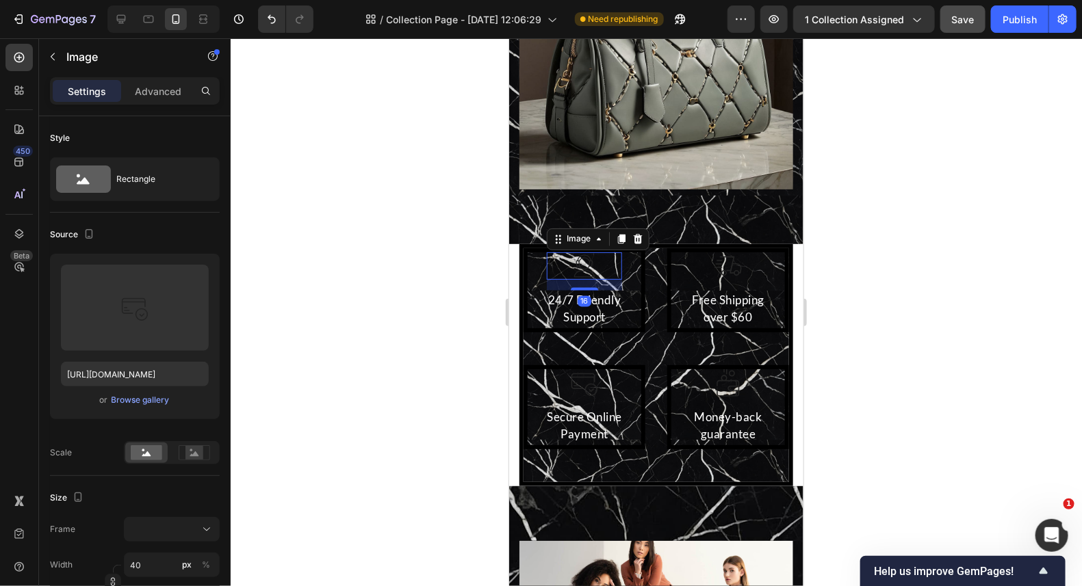
click at [587, 252] on img at bounding box center [583, 265] width 27 height 27
click at [570, 252] on img at bounding box center [583, 265] width 27 height 27
click at [575, 257] on img at bounding box center [583, 265] width 27 height 27
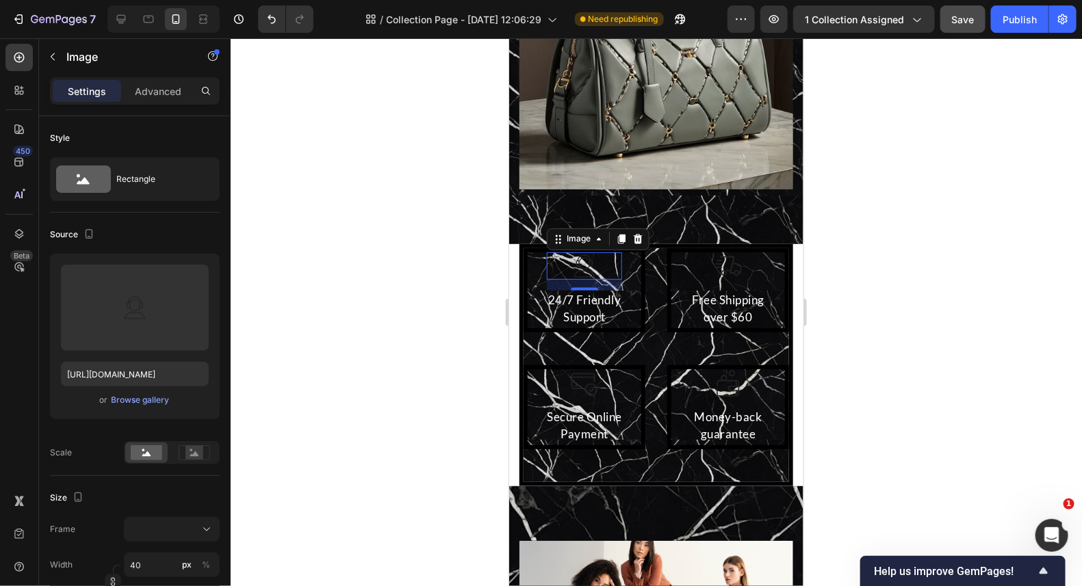
click at [575, 257] on img at bounding box center [583, 265] width 27 height 27
click at [576, 257] on img at bounding box center [583, 265] width 27 height 27
click at [577, 252] on img at bounding box center [583, 265] width 27 height 27
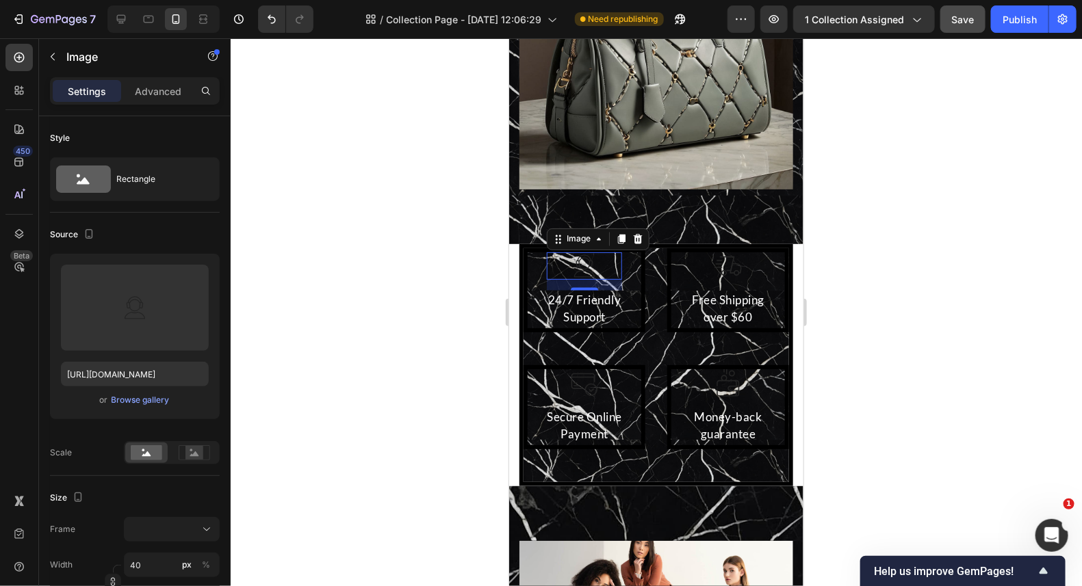
click at [590, 257] on img at bounding box center [583, 265] width 27 height 27
click at [587, 257] on img at bounding box center [583, 265] width 27 height 27
click at [584, 254] on img at bounding box center [583, 265] width 27 height 27
click at [600, 252] on div at bounding box center [584, 265] width 76 height 27
click at [599, 252] on div at bounding box center [584, 265] width 76 height 27
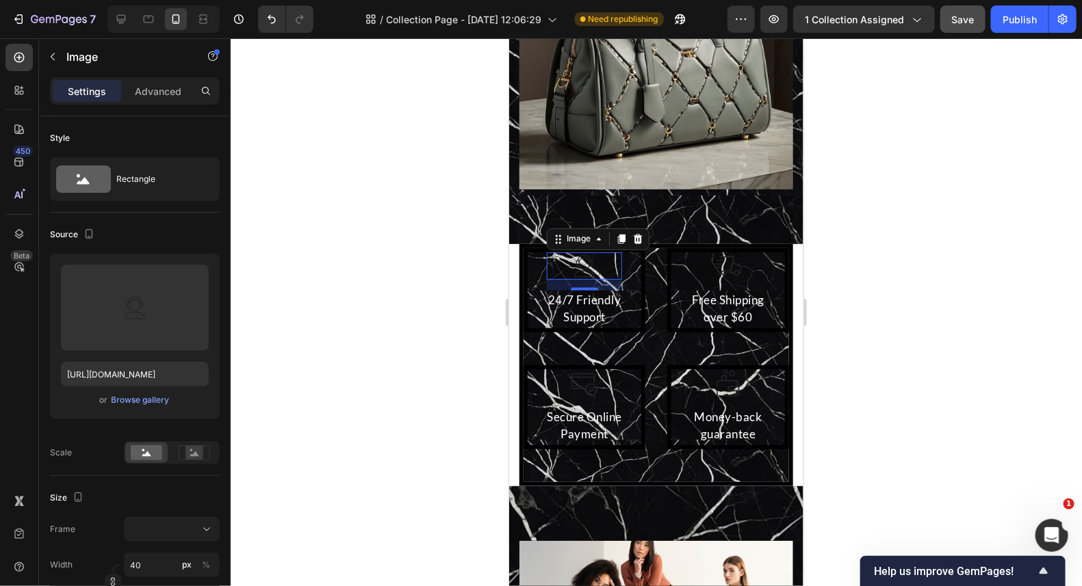
click at [593, 252] on img at bounding box center [583, 265] width 27 height 27
click at [564, 252] on div at bounding box center [584, 265] width 76 height 27
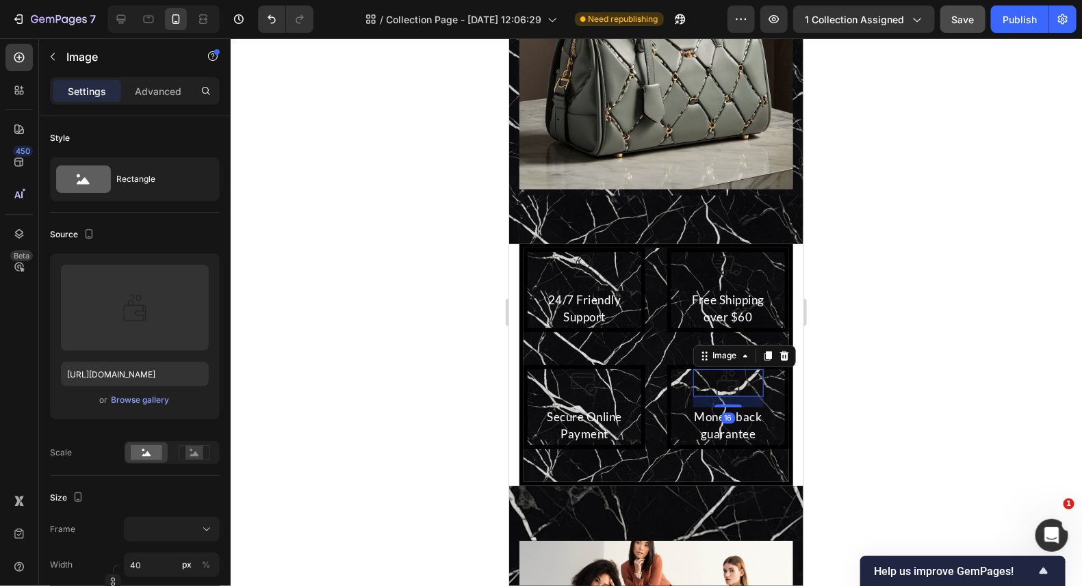
click at [724, 371] on img at bounding box center [726, 382] width 27 height 27
click at [739, 369] on div at bounding box center [727, 382] width 70 height 27
drag, startPoint x: 739, startPoint y: 363, endPoint x: 712, endPoint y: 371, distance: 28.6
click at [724, 369] on img at bounding box center [726, 382] width 27 height 27
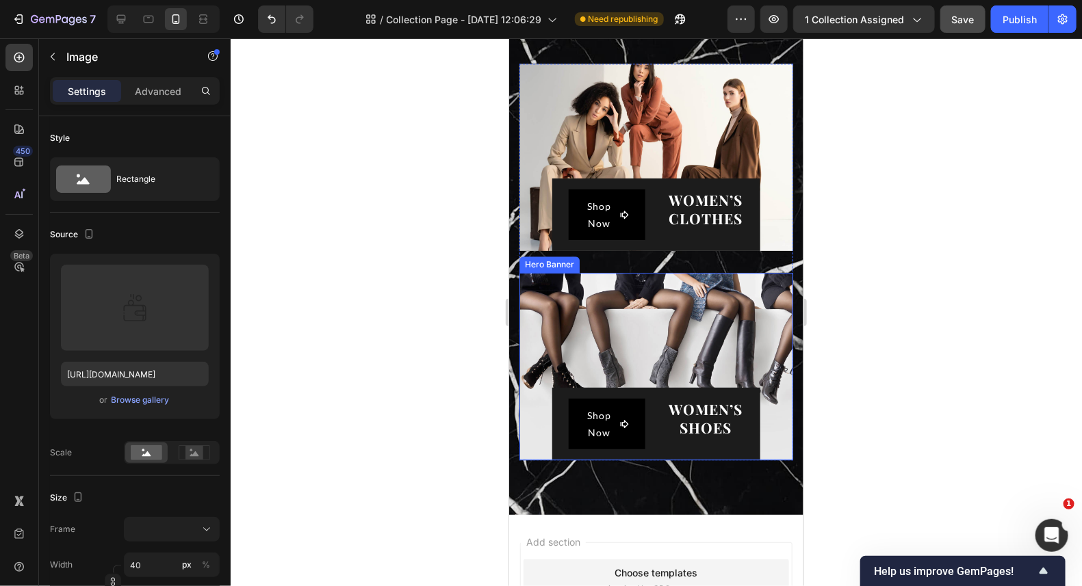
scroll to position [3693, 0]
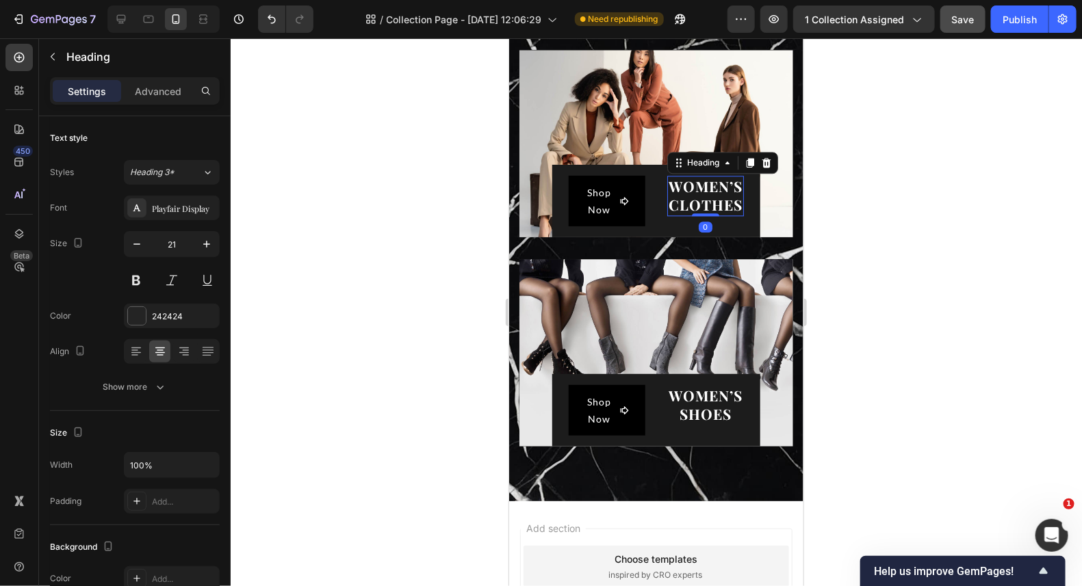
click at [705, 176] on h2 "WOMEN’S CLOTHES" at bounding box center [704, 195] width 77 height 40
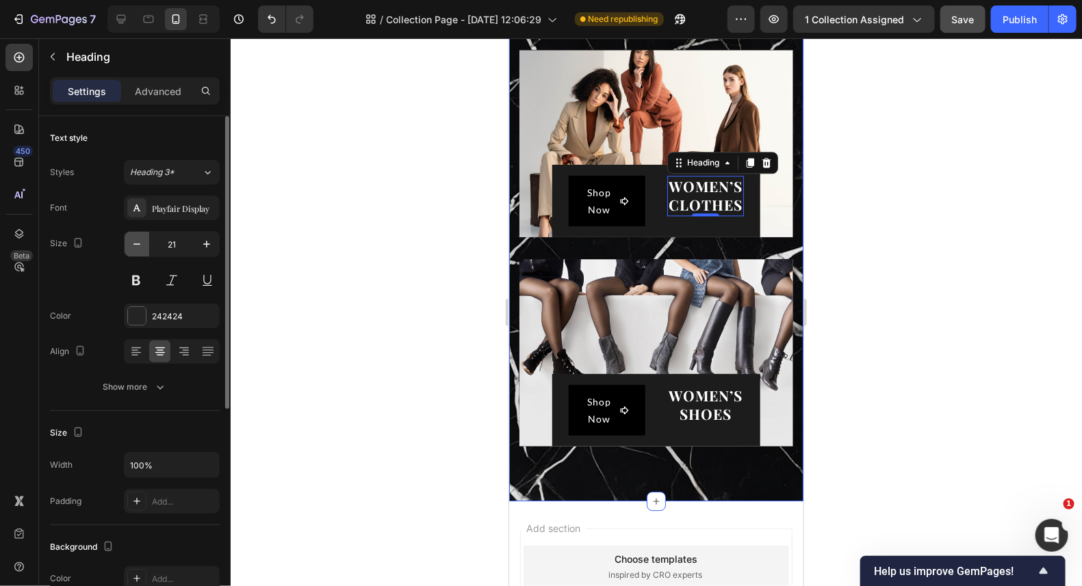
click at [138, 246] on icon "button" at bounding box center [137, 244] width 14 height 14
type input "19"
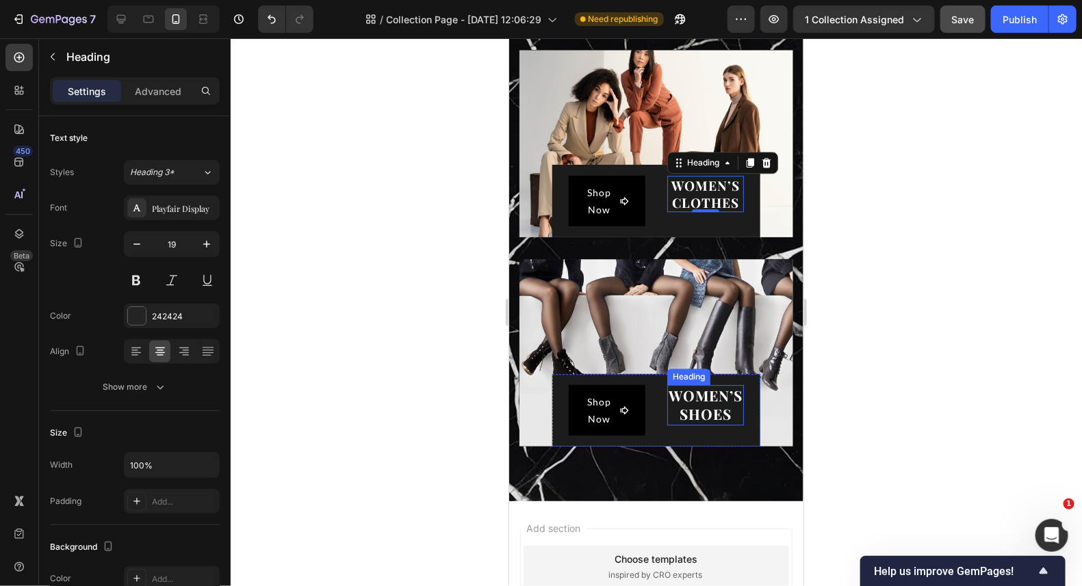
click at [694, 398] on span "WOMEN’S SHOES" at bounding box center [705, 404] width 74 height 38
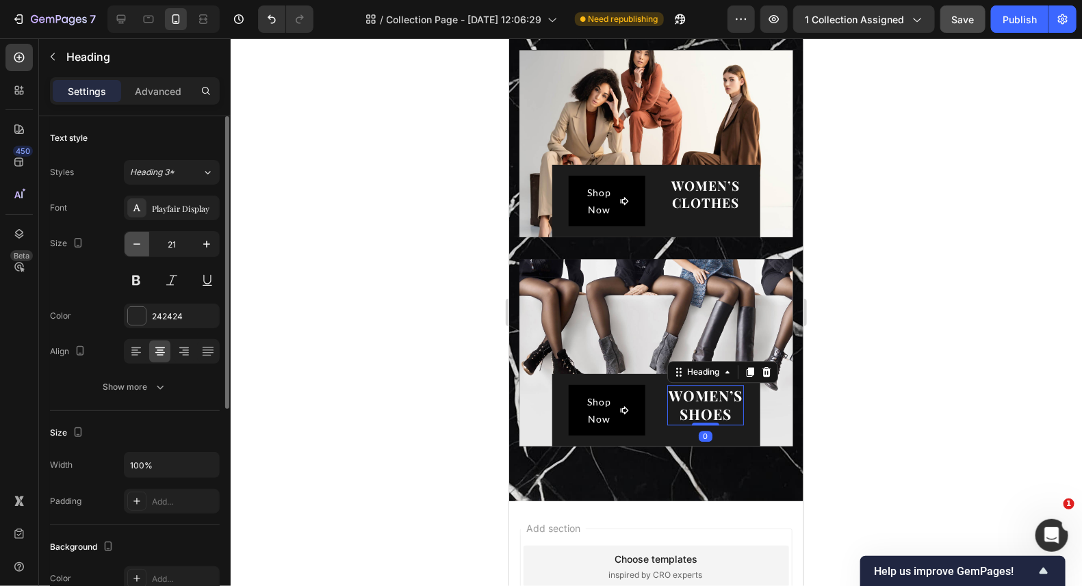
click at [135, 245] on icon "button" at bounding box center [137, 244] width 14 height 14
type input "19"
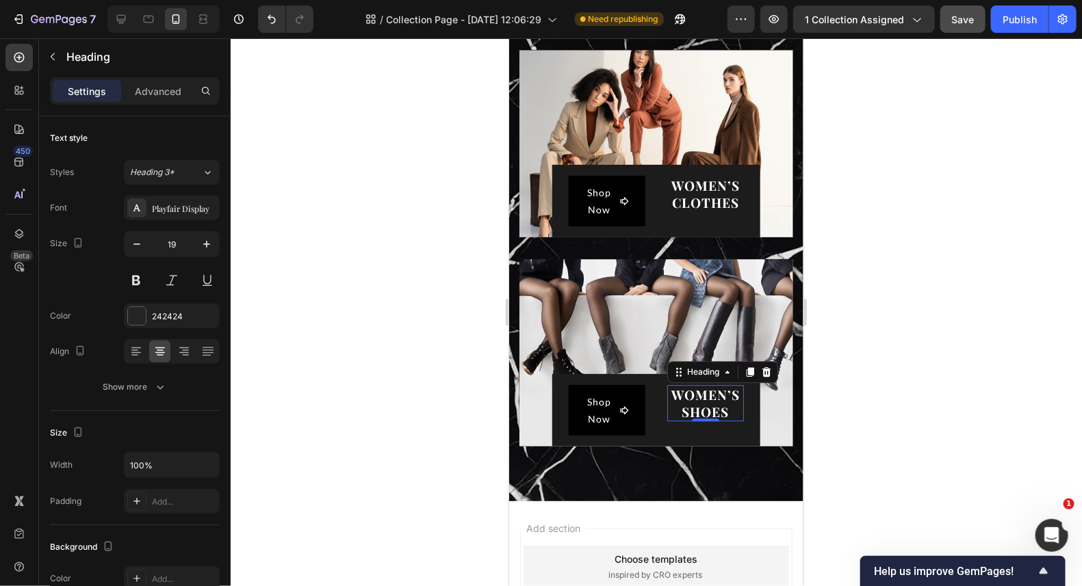
click at [870, 375] on div at bounding box center [656, 312] width 851 height 548
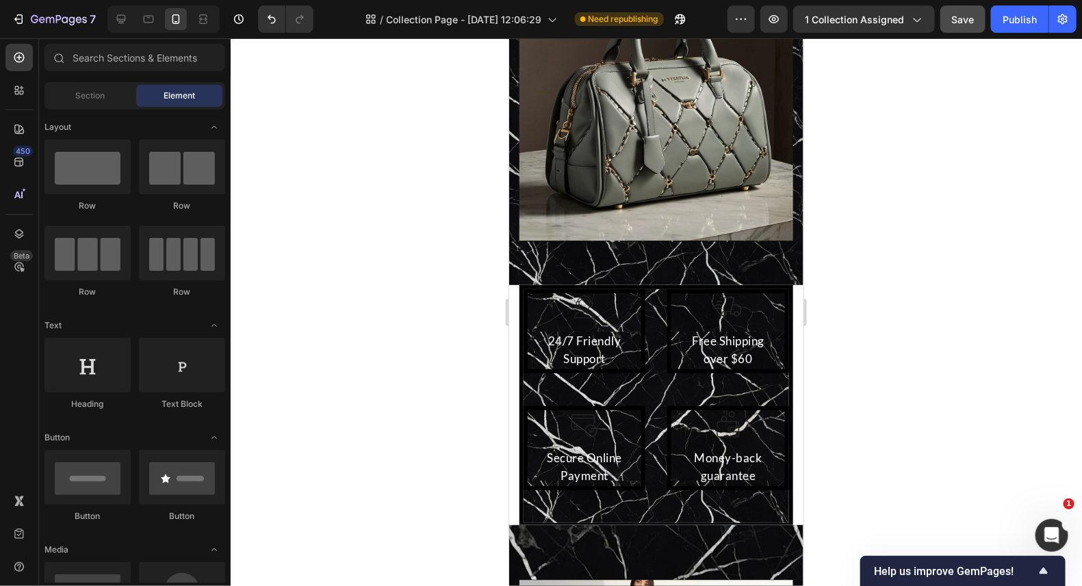
scroll to position [3144, 0]
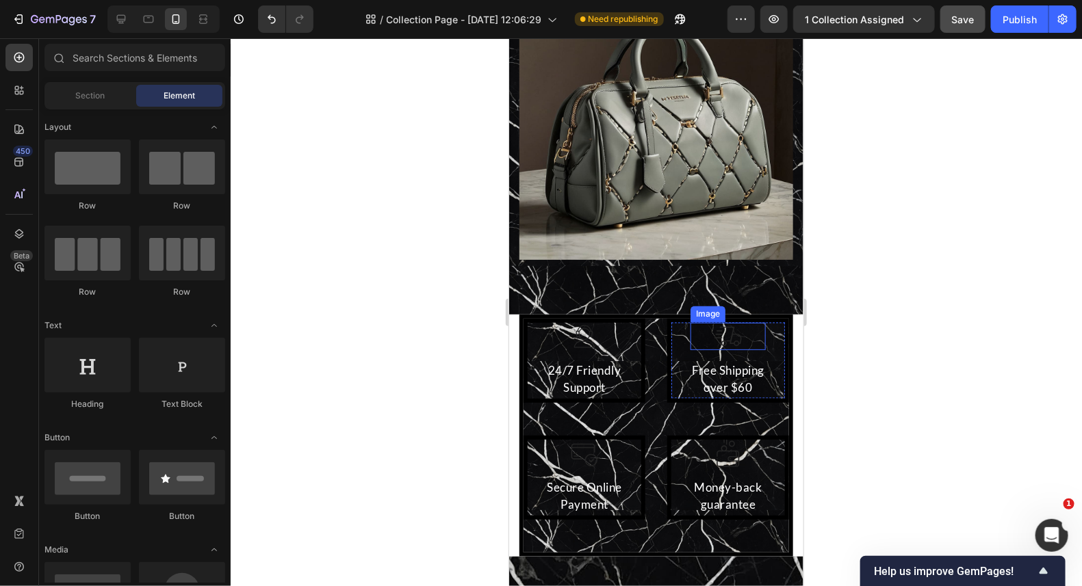
click at [735, 326] on div at bounding box center [727, 335] width 75 height 27
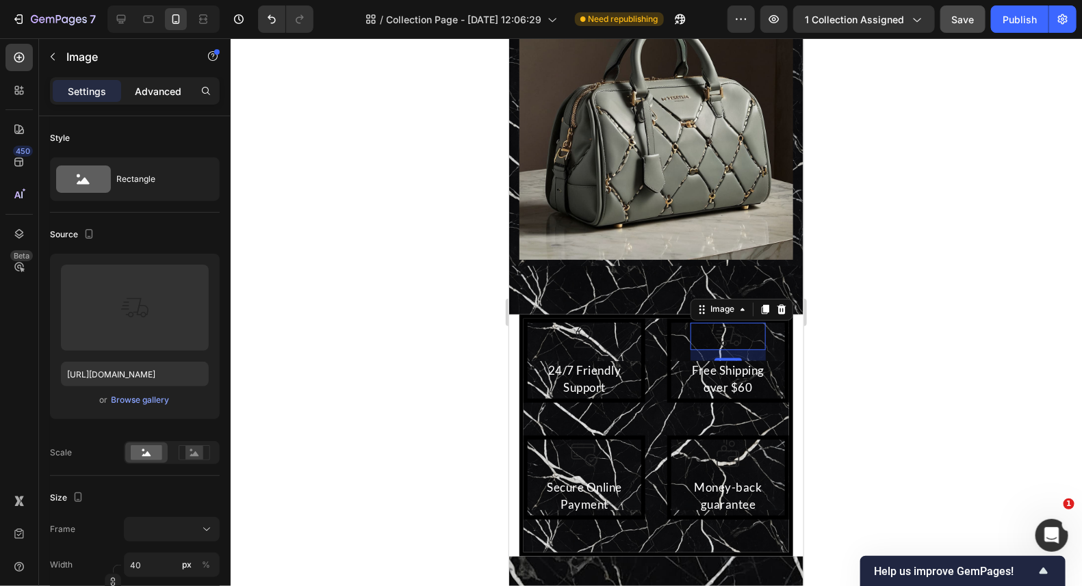
click at [158, 86] on p "Advanced" at bounding box center [158, 91] width 47 height 14
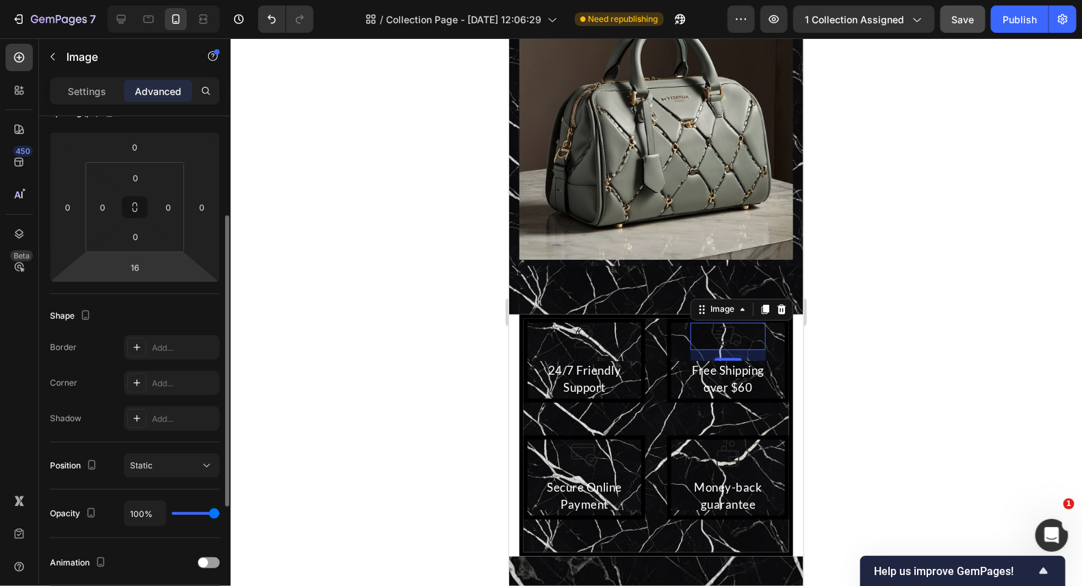
scroll to position [0, 0]
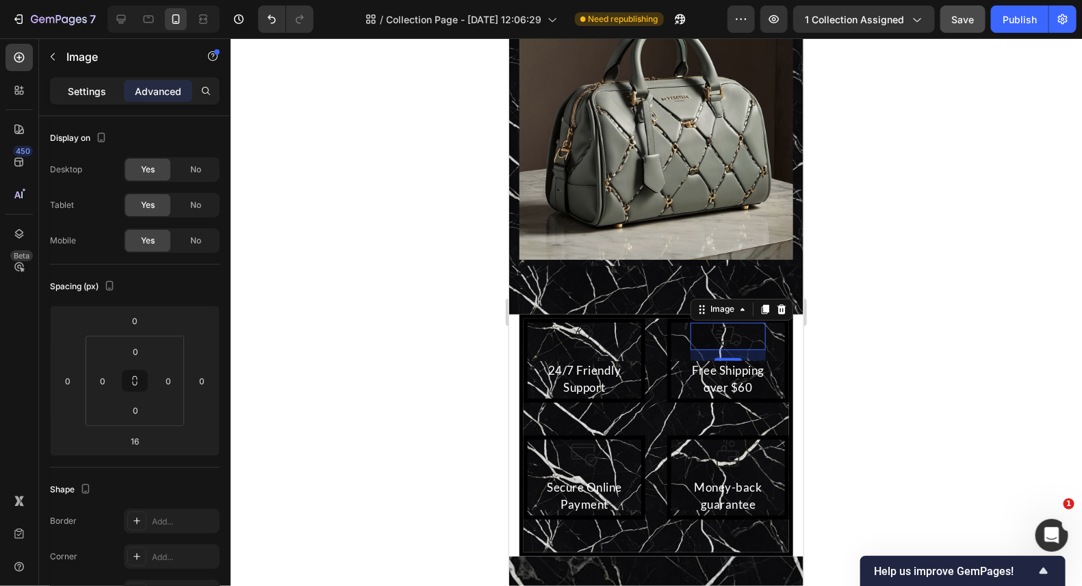
click at [69, 81] on div "Settings" at bounding box center [87, 91] width 68 height 22
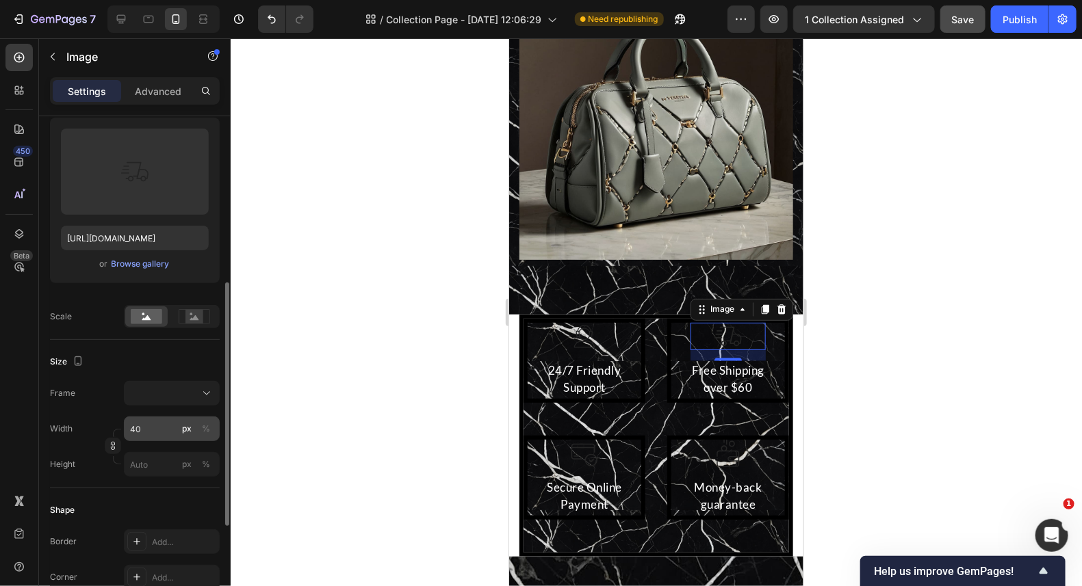
scroll to position [410, 0]
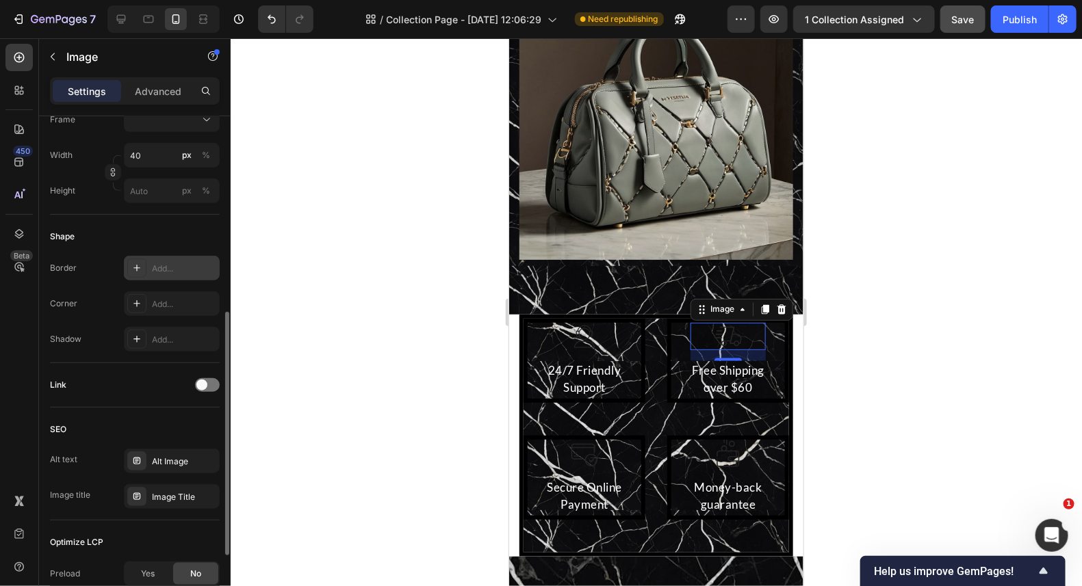
click at [137, 264] on icon at bounding box center [136, 268] width 11 height 11
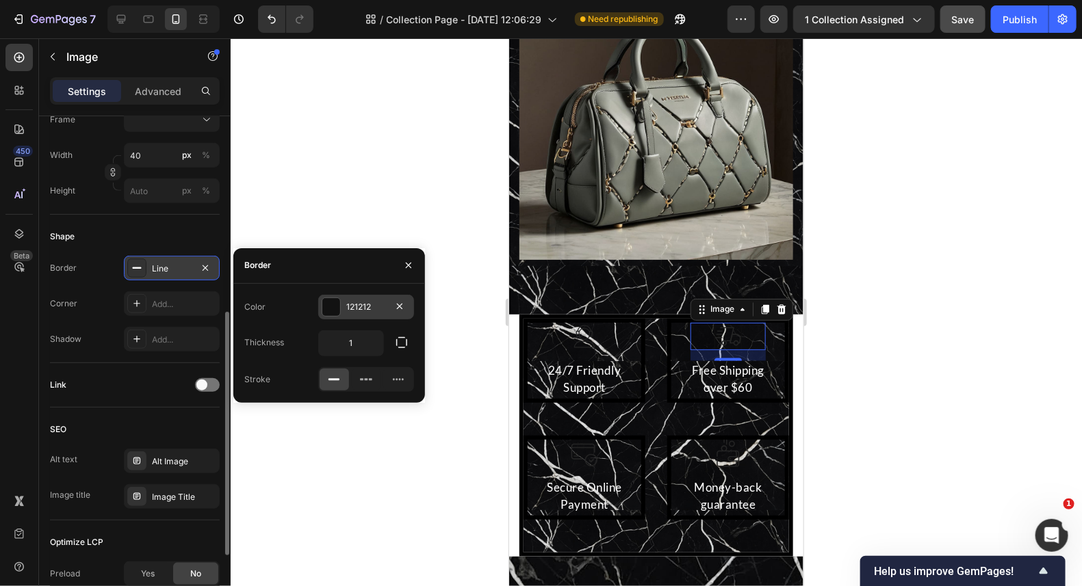
click at [333, 309] on div at bounding box center [331, 307] width 18 height 18
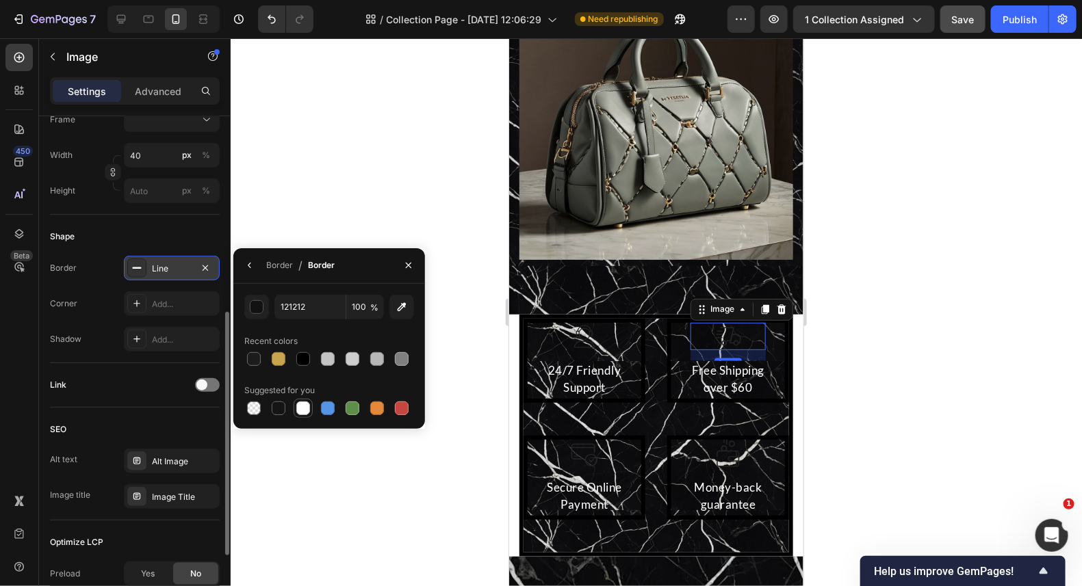
click at [305, 403] on div at bounding box center [303, 409] width 14 height 14
type input "FFFFFF"
click at [206, 263] on icon "button" at bounding box center [205, 268] width 11 height 11
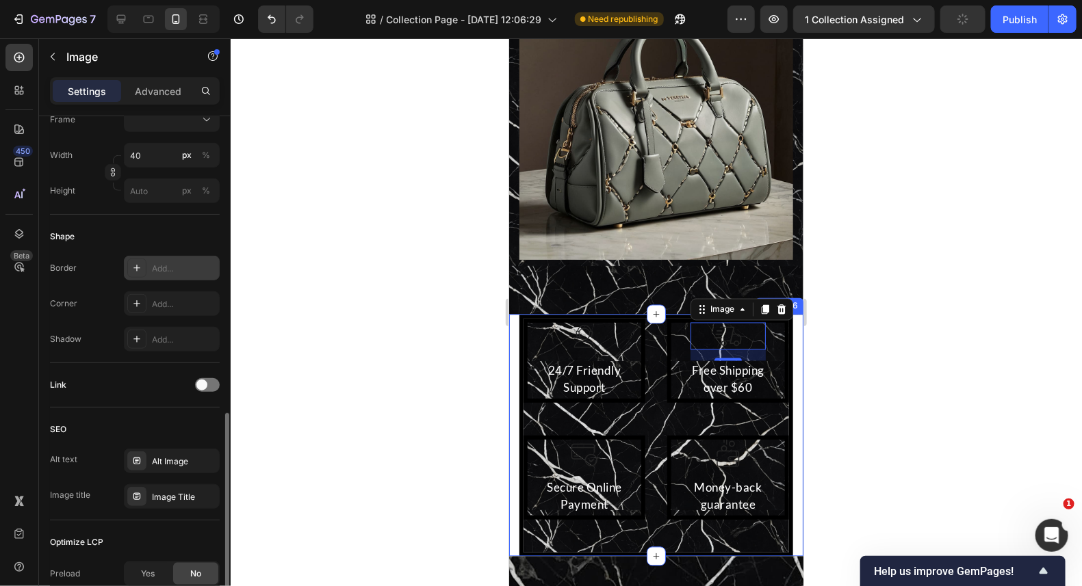
scroll to position [555, 0]
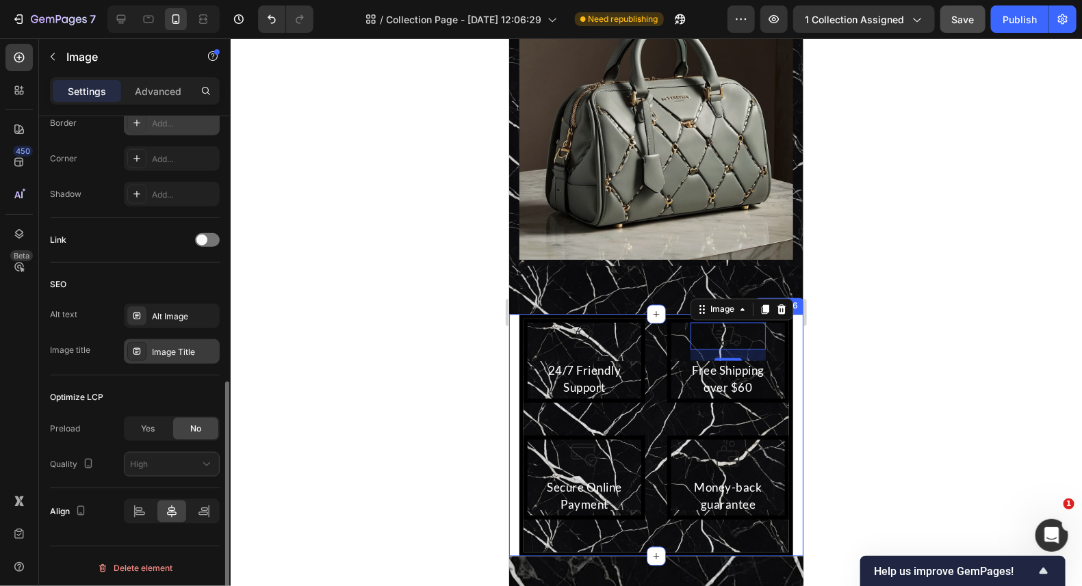
click at [140, 348] on icon at bounding box center [136, 351] width 11 height 11
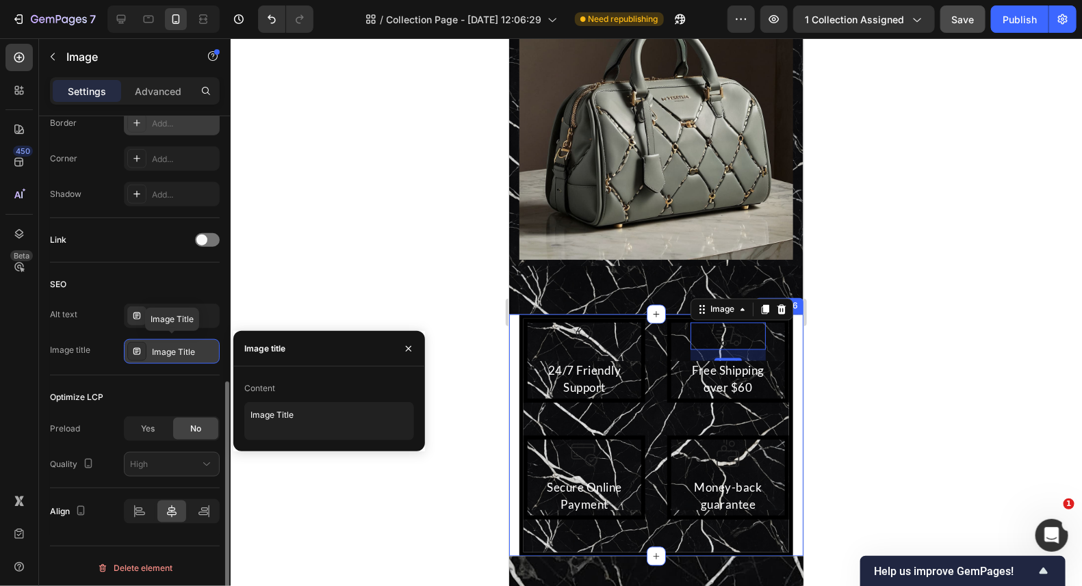
click at [140, 348] on icon at bounding box center [136, 351] width 11 height 11
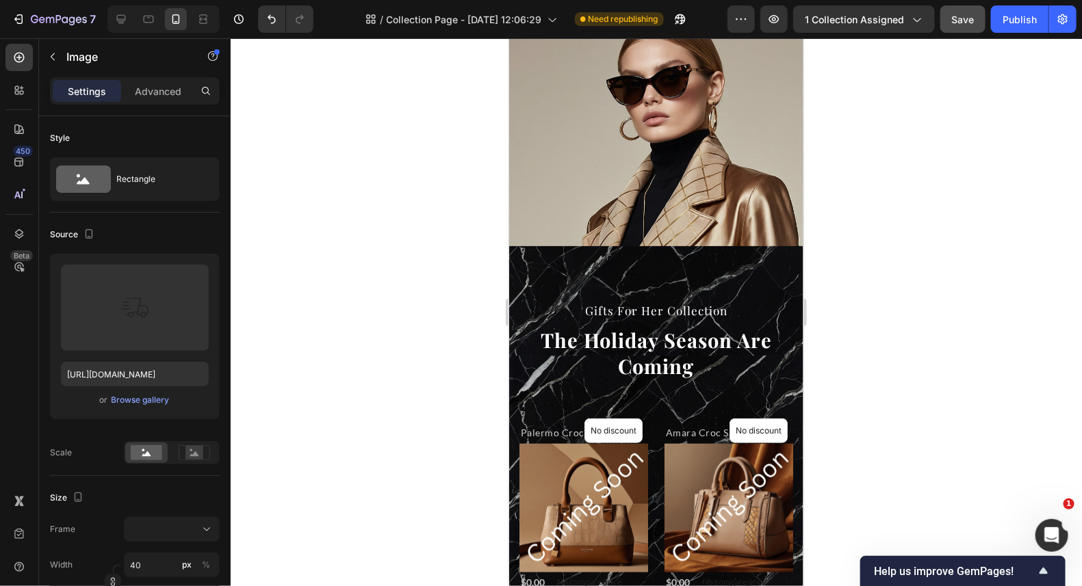
scroll to position [0, 0]
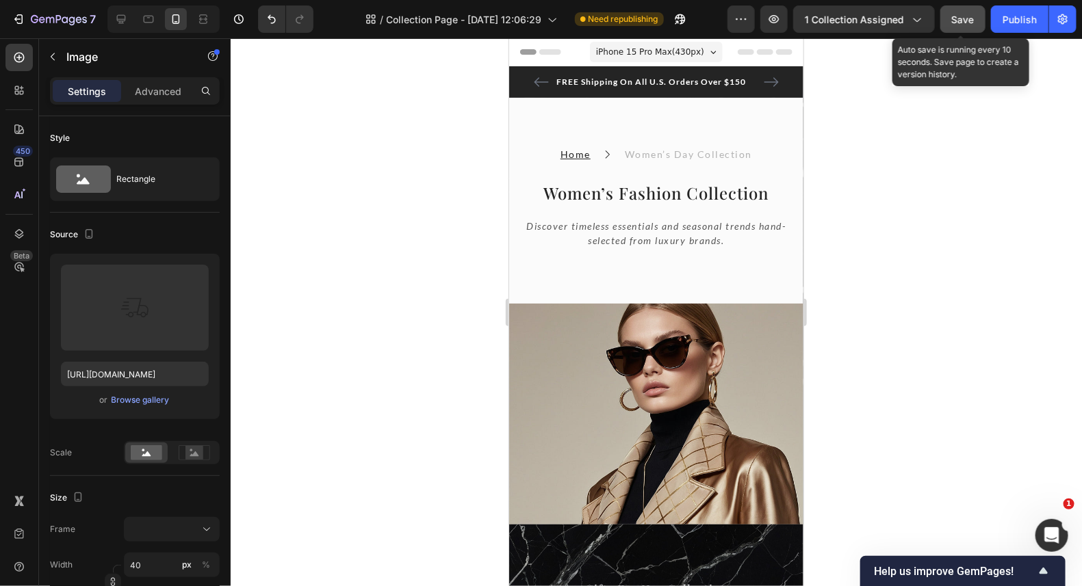
click at [955, 16] on span "Save" at bounding box center [963, 20] width 23 height 12
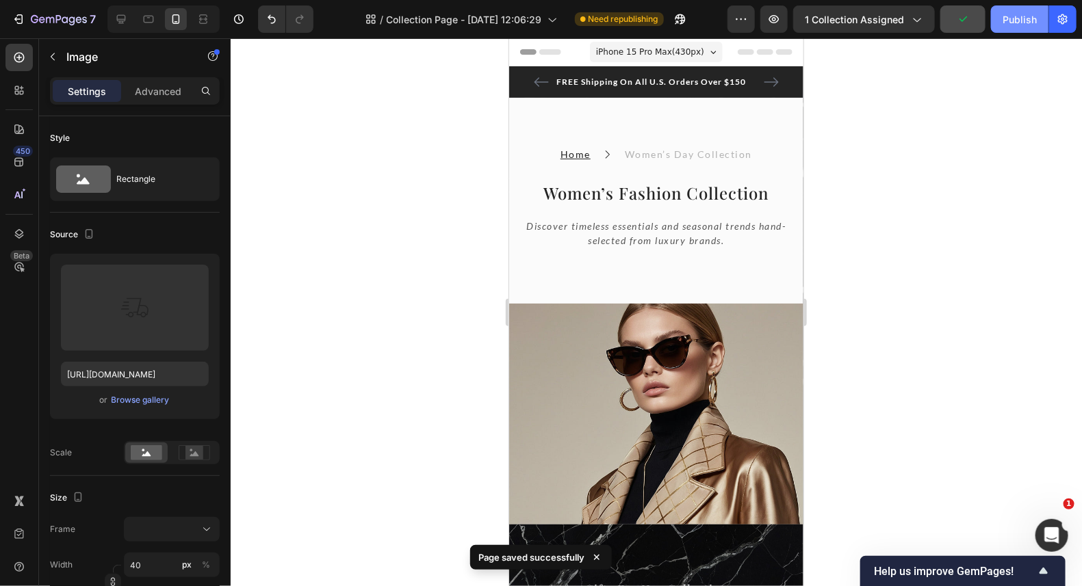
click at [1023, 22] on div "Publish" at bounding box center [1019, 19] width 34 height 14
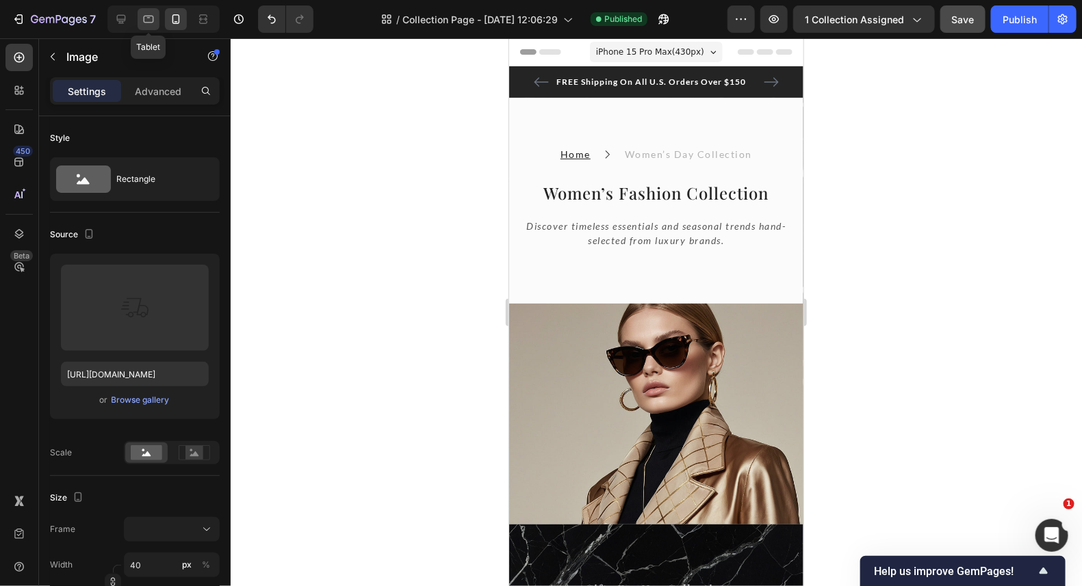
click at [146, 15] on icon at bounding box center [149, 19] width 14 height 14
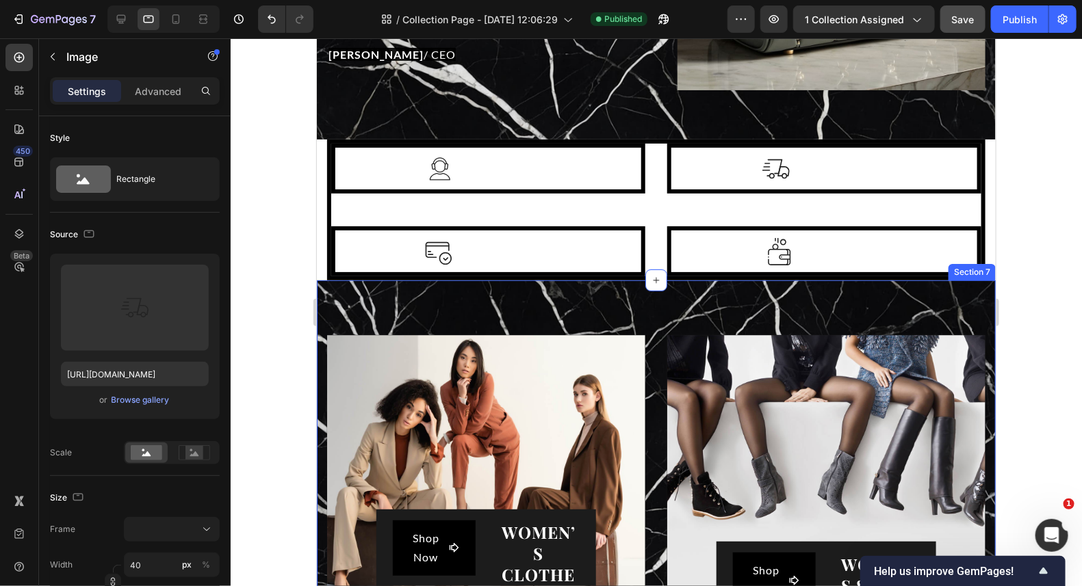
scroll to position [2325, 0]
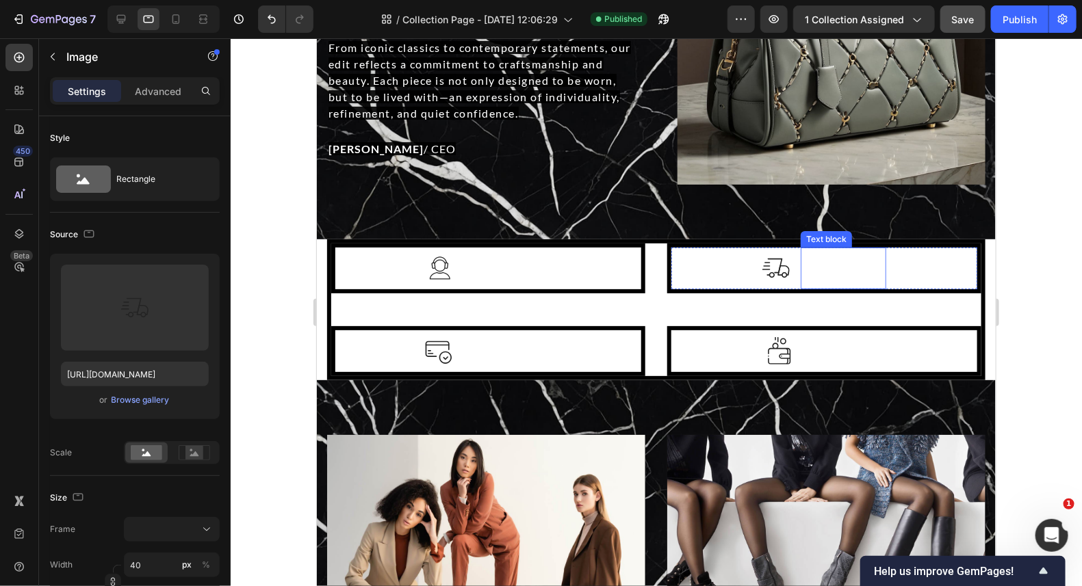
click at [859, 267] on p "Free Shipping over $60" at bounding box center [842, 267] width 83 height 39
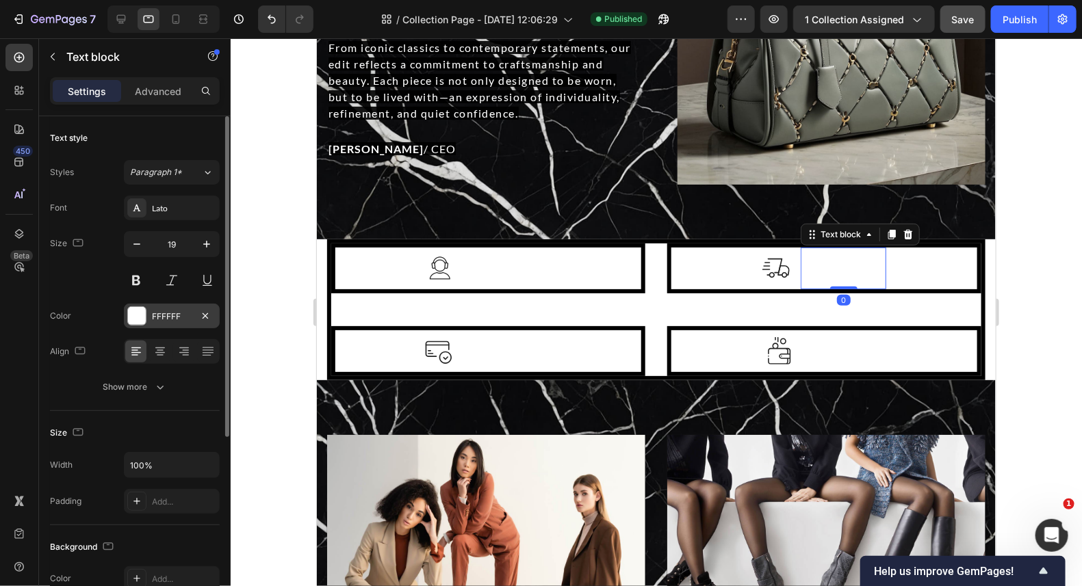
click at [138, 315] on div at bounding box center [137, 316] width 18 height 18
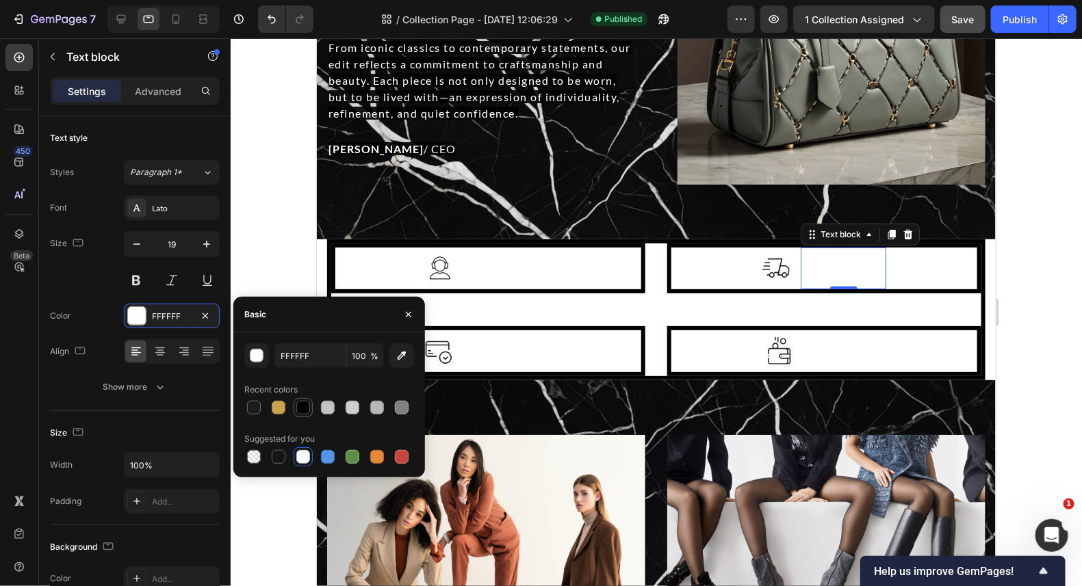
click at [300, 405] on div at bounding box center [303, 408] width 14 height 14
type input "000000"
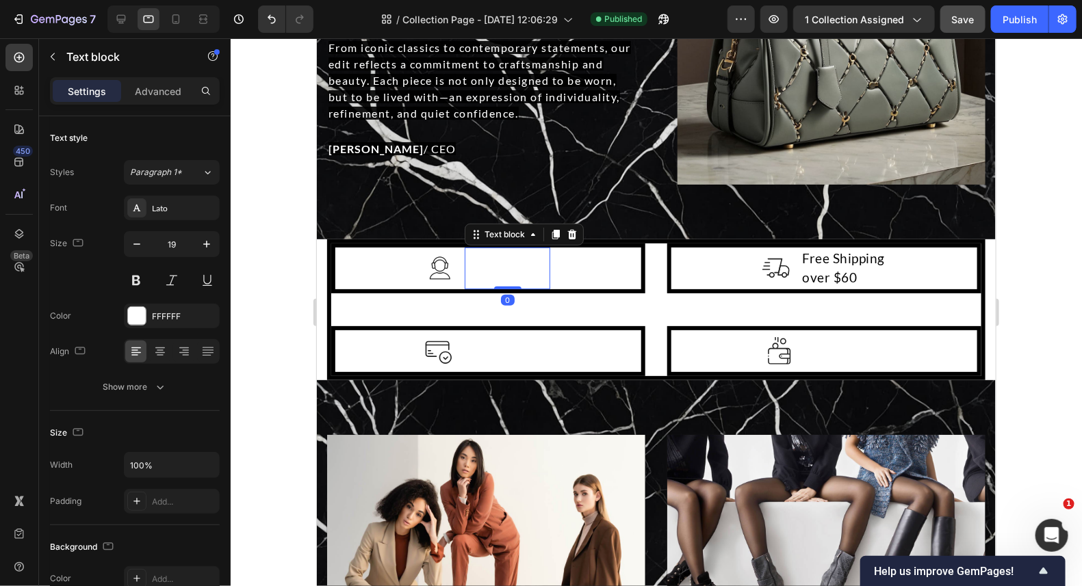
click at [506, 257] on p "24/7 Friendly Support" at bounding box center [506, 267] width 83 height 39
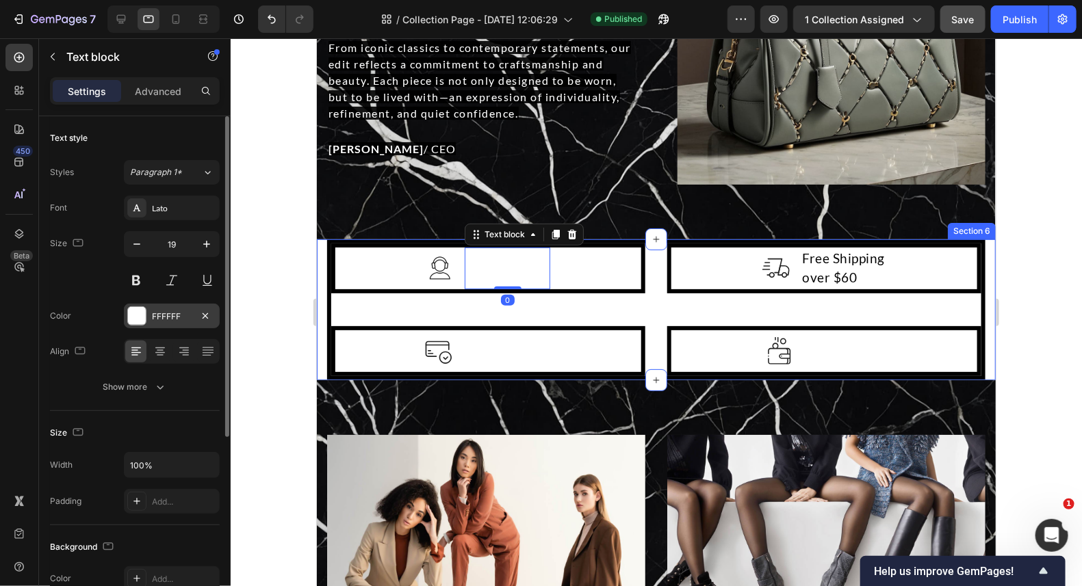
click at [140, 324] on div at bounding box center [137, 316] width 18 height 18
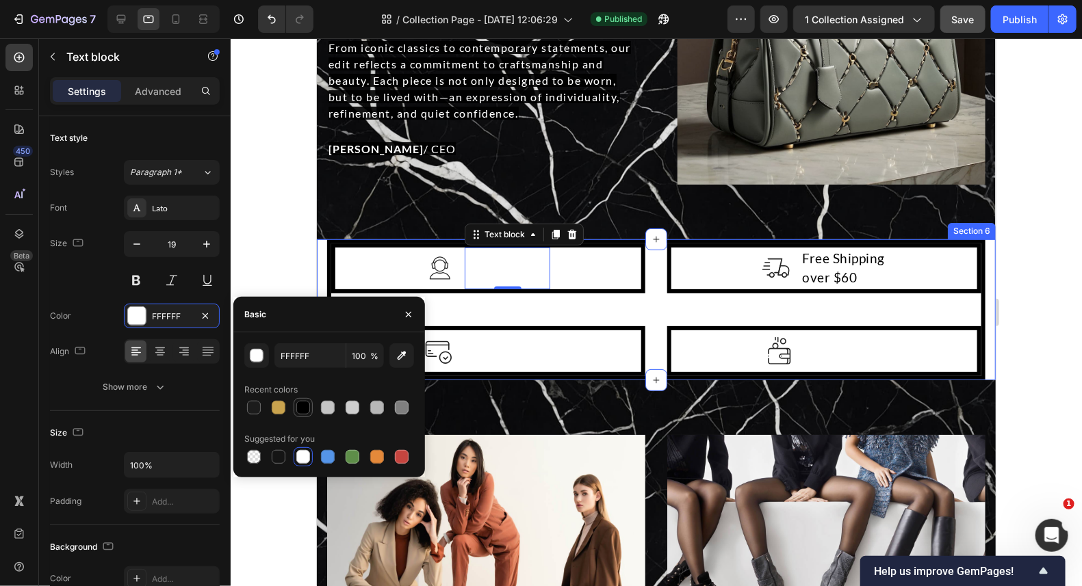
click at [296, 404] on div at bounding box center [303, 408] width 14 height 14
type input "000000"
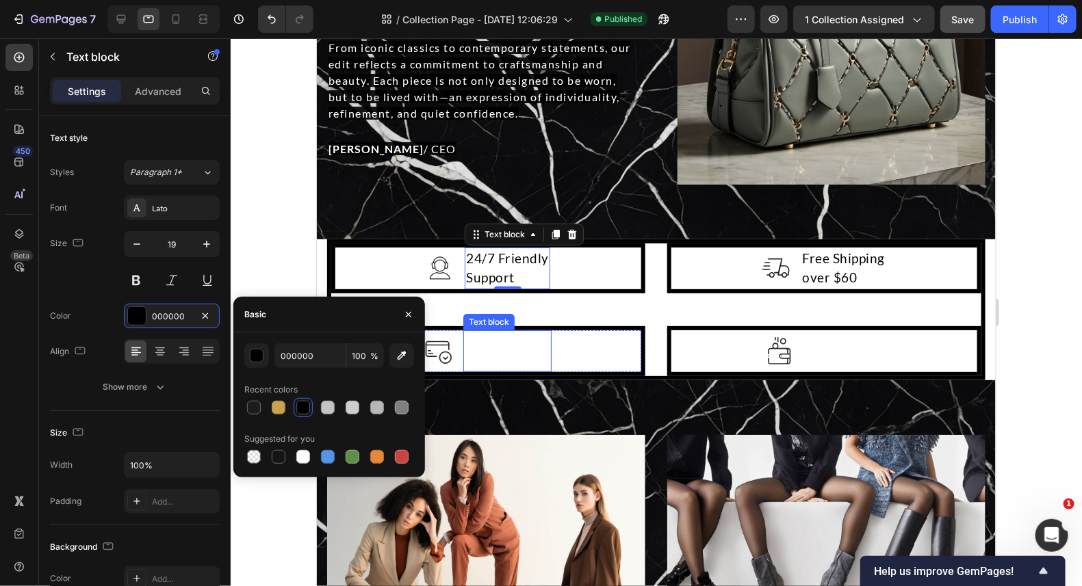
click at [478, 343] on p "Secure Online Payment" at bounding box center [507, 350] width 86 height 39
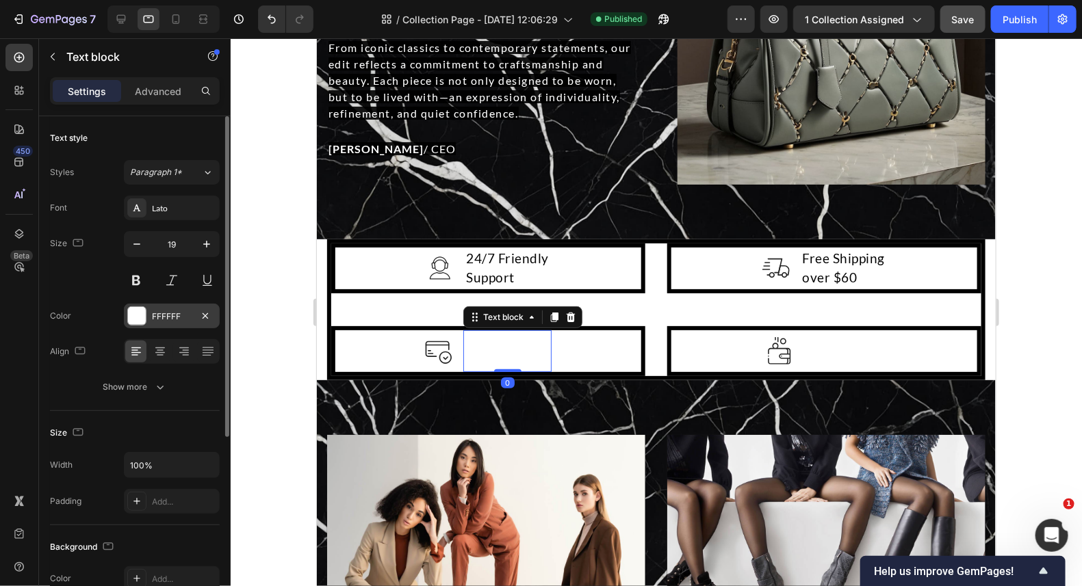
click at [135, 313] on div at bounding box center [137, 316] width 18 height 18
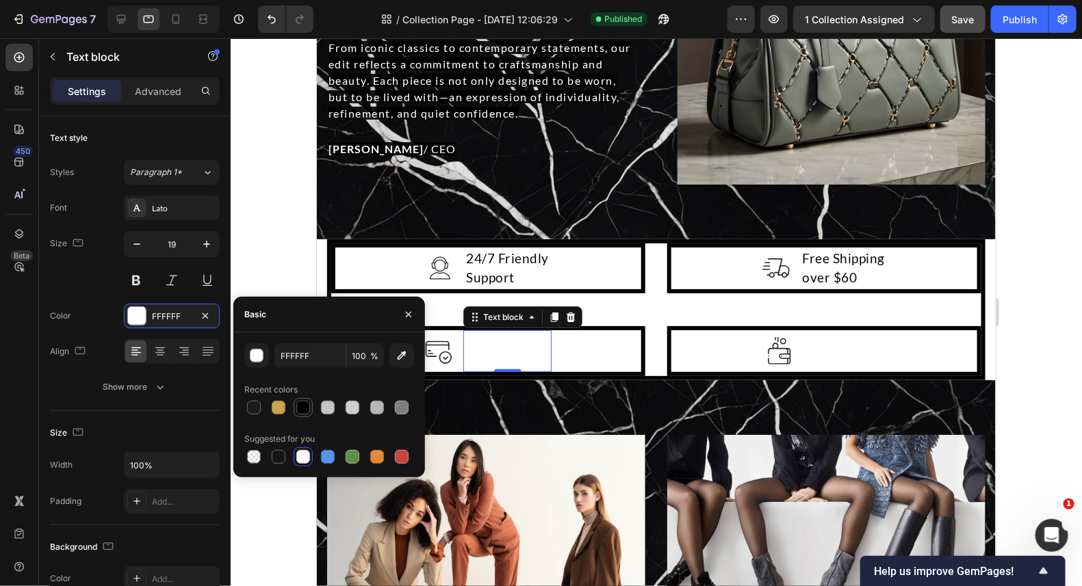
click at [301, 404] on div at bounding box center [303, 408] width 14 height 14
type input "000000"
click at [835, 350] on p "guarantee" at bounding box center [842, 360] width 76 height 20
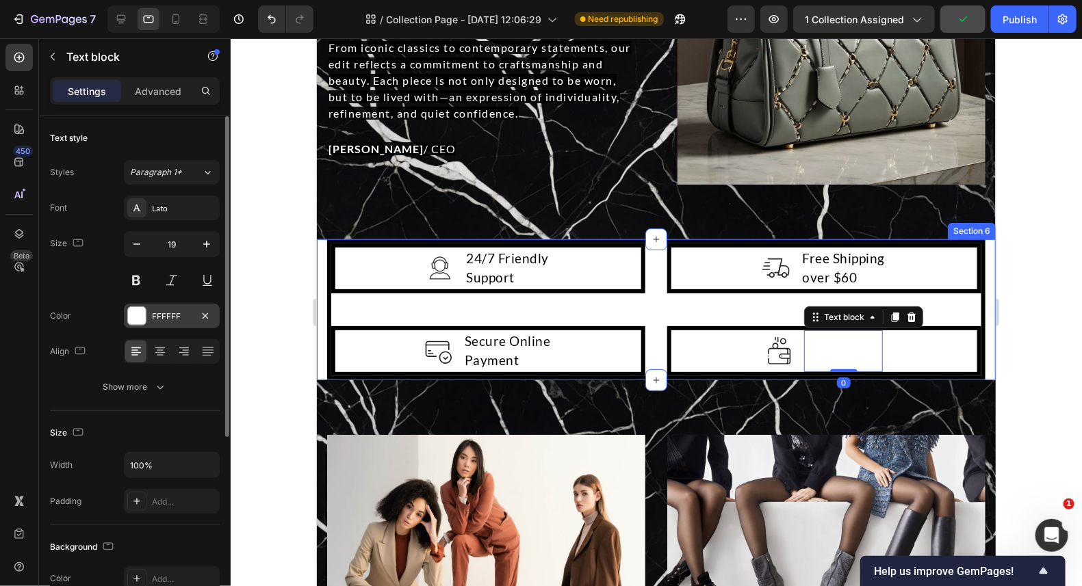
click at [133, 314] on div at bounding box center [137, 316] width 18 height 18
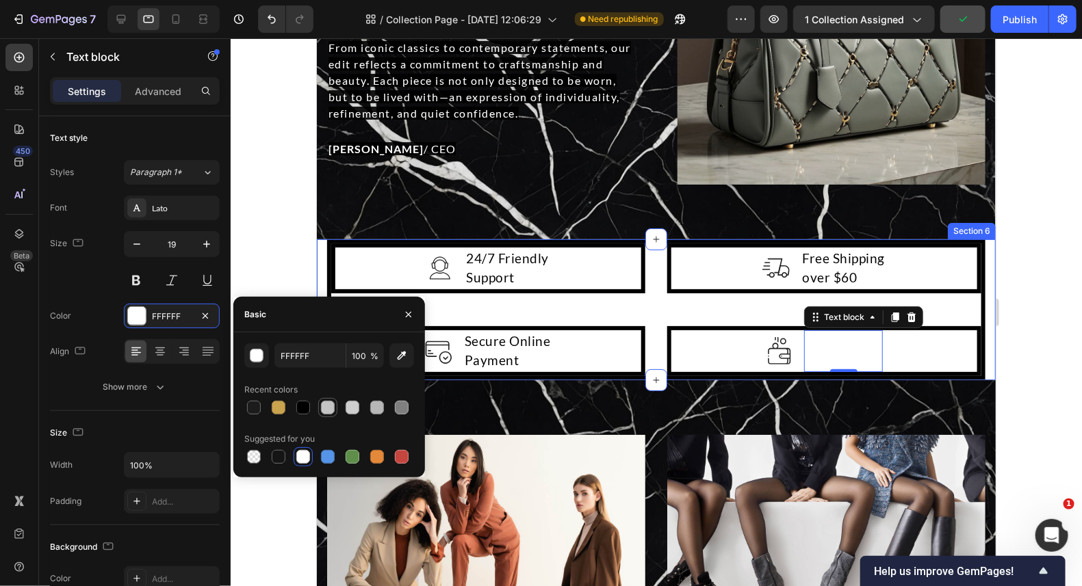
click at [328, 405] on div at bounding box center [328, 408] width 14 height 14
click at [296, 402] on div at bounding box center [303, 407] width 16 height 16
type input "000000"
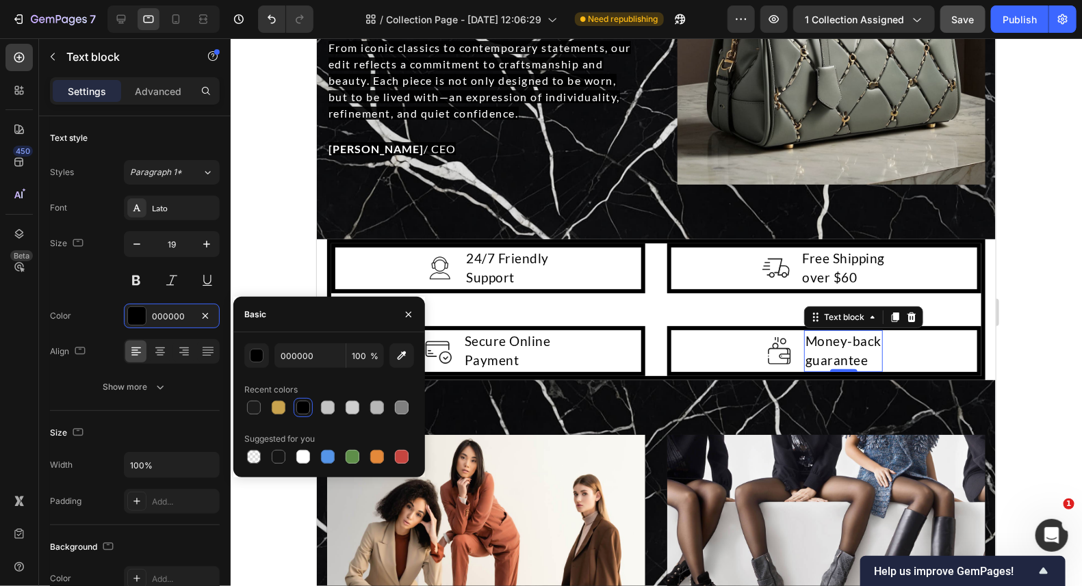
click at [1021, 205] on div at bounding box center [656, 312] width 851 height 548
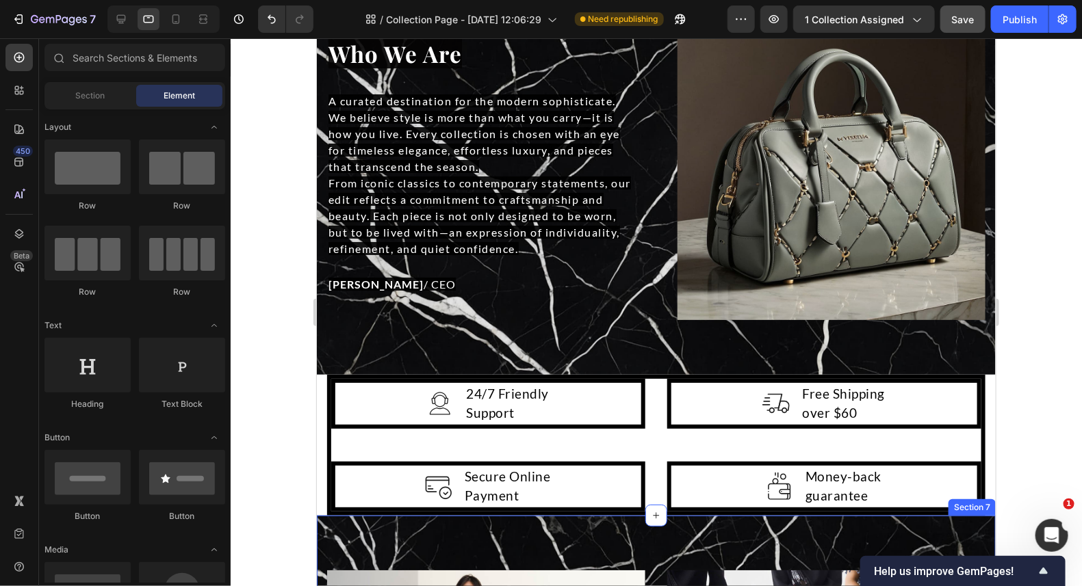
scroll to position [2188, 0]
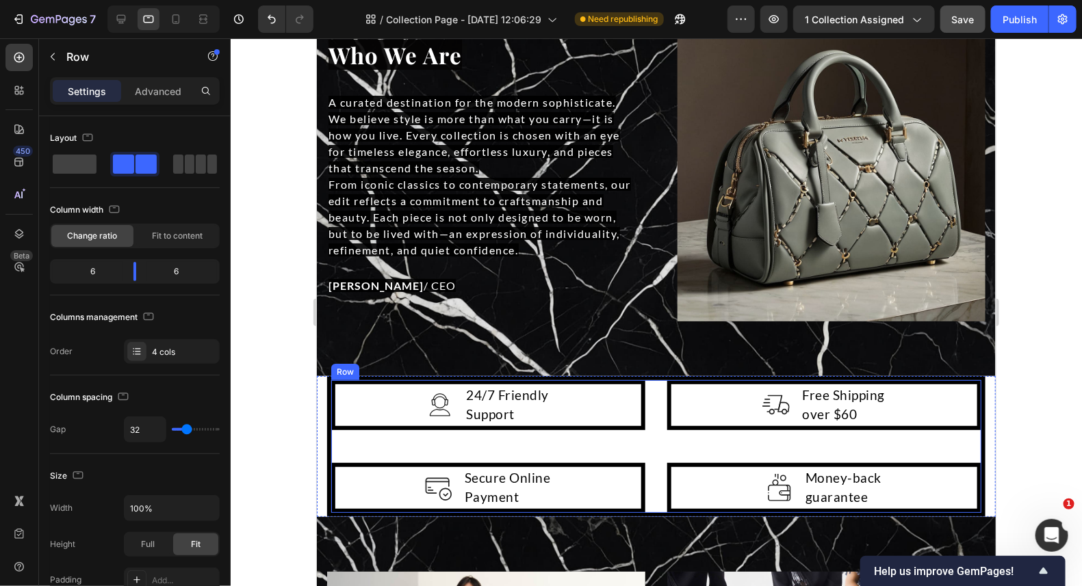
click at [656, 441] on div "Image 24/7 Friendly Support Text block Row Image Free Shipping over $60 Text bl…" at bounding box center [655, 446] width 658 height 141
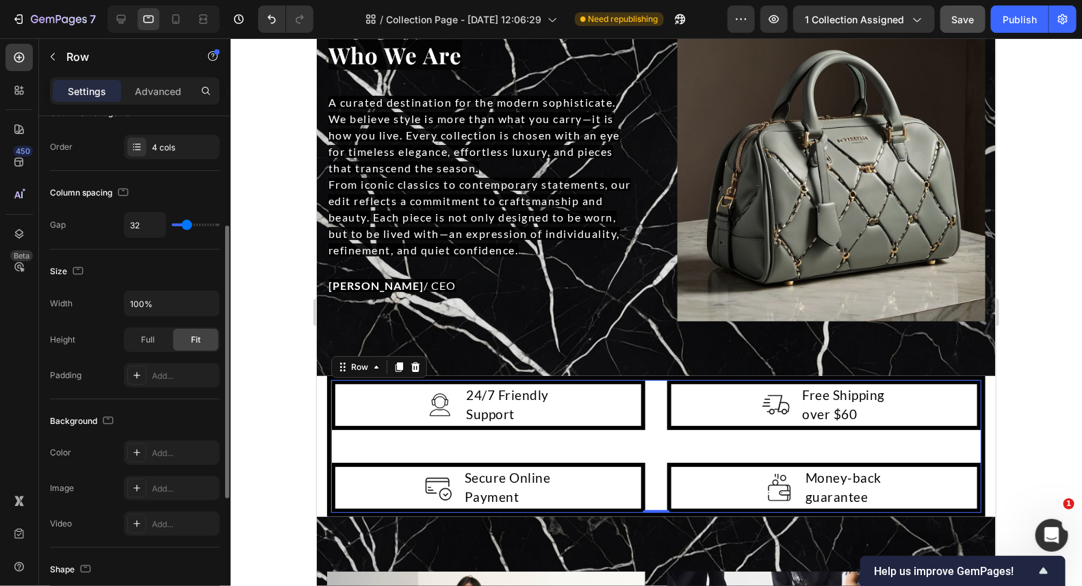
scroll to position [410, 0]
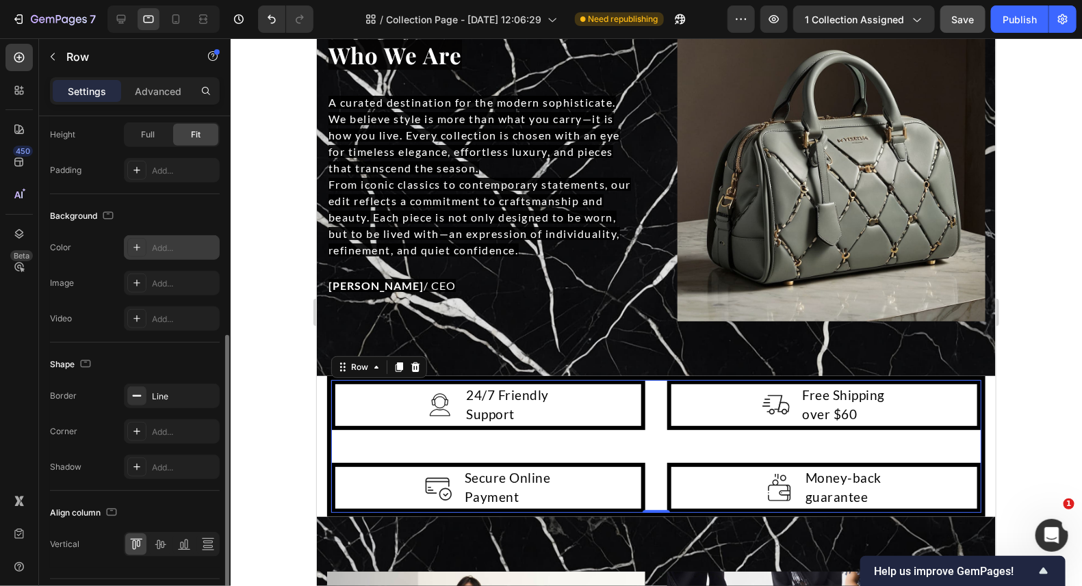
click at [134, 242] on icon at bounding box center [136, 247] width 11 height 11
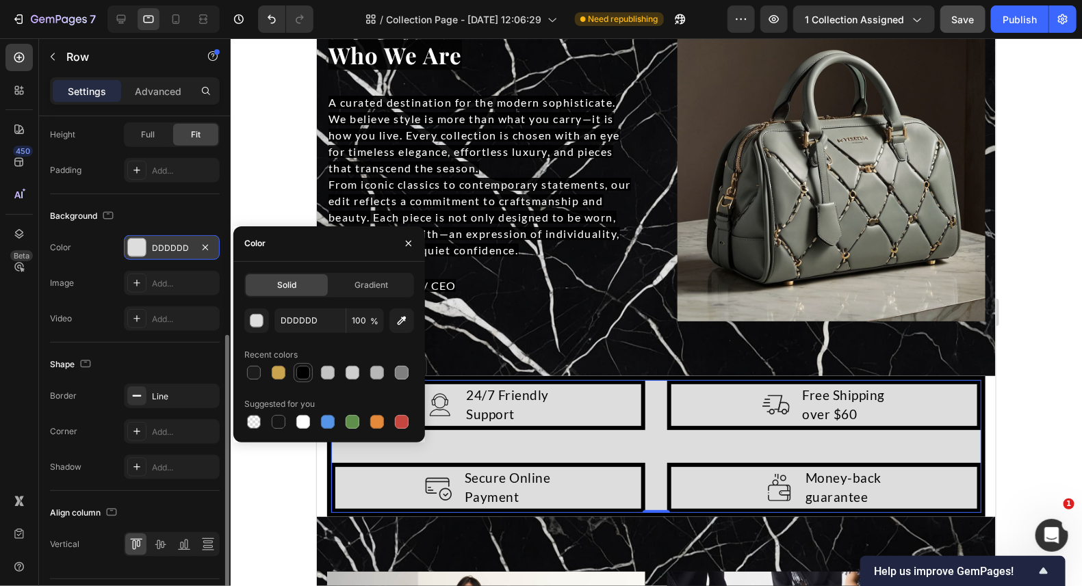
click at [306, 374] on div at bounding box center [303, 373] width 14 height 14
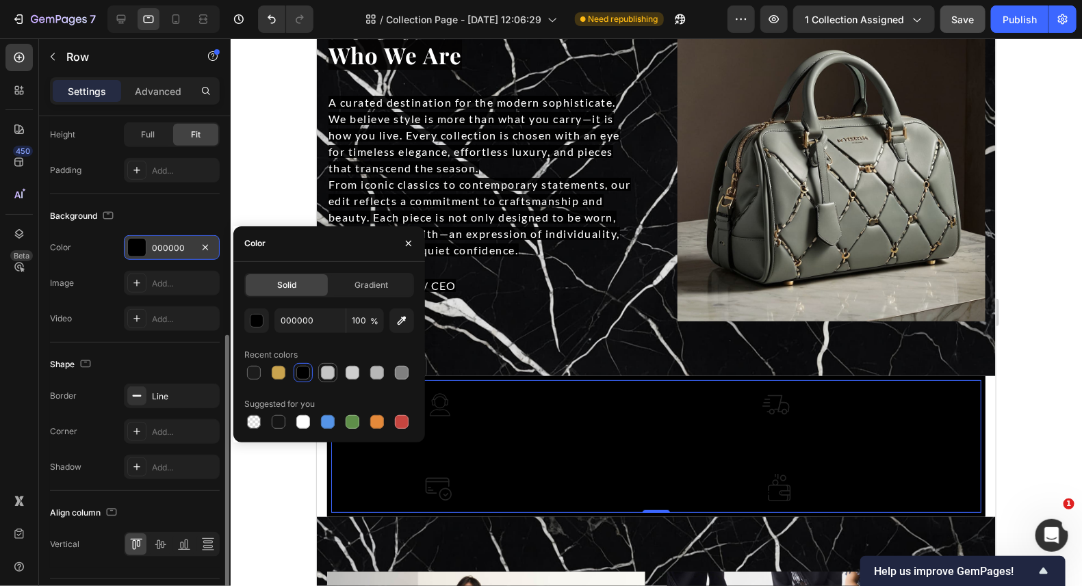
click at [324, 371] on div at bounding box center [328, 373] width 14 height 14
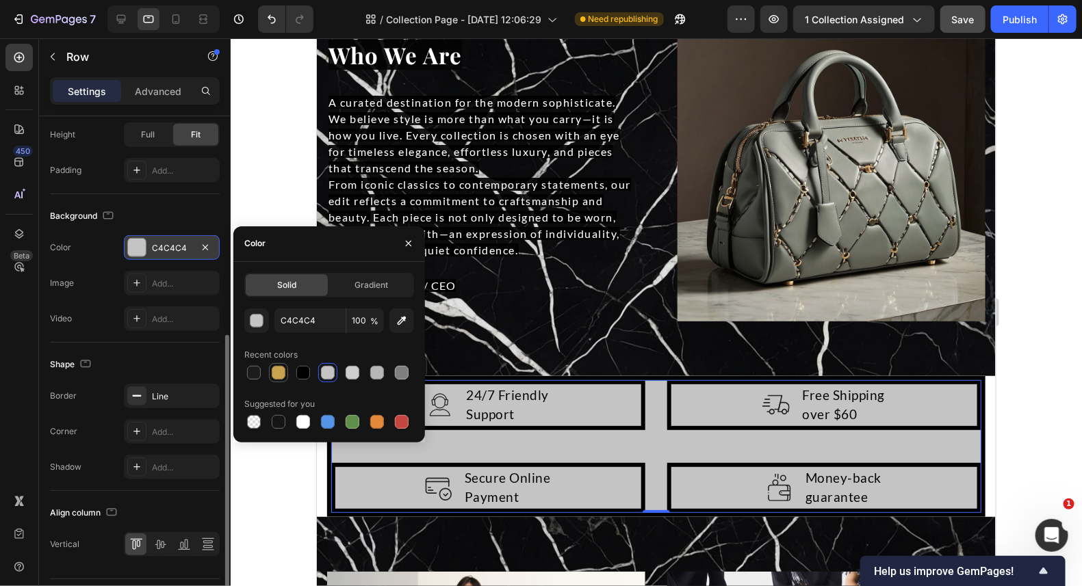
click at [285, 369] on div at bounding box center [279, 373] width 14 height 14
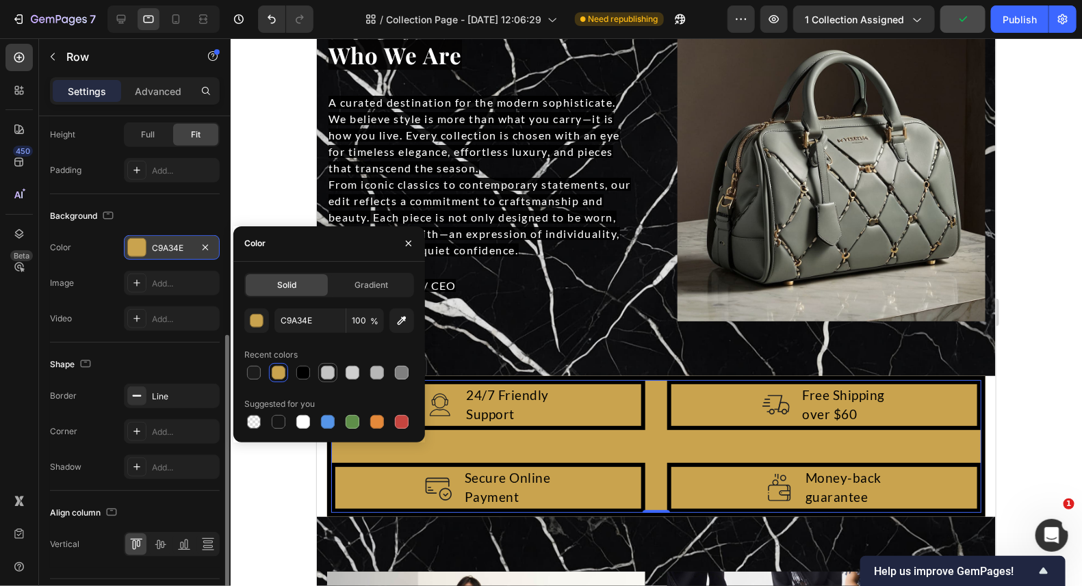
click at [326, 368] on div at bounding box center [328, 373] width 14 height 14
type input "C4C4C4"
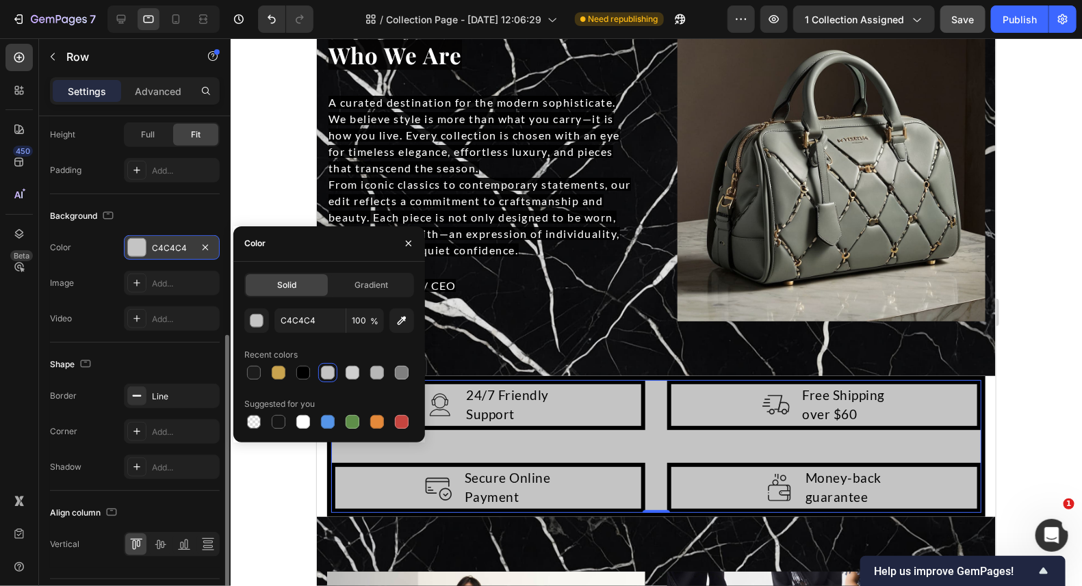
click at [1034, 285] on div at bounding box center [656, 312] width 851 height 548
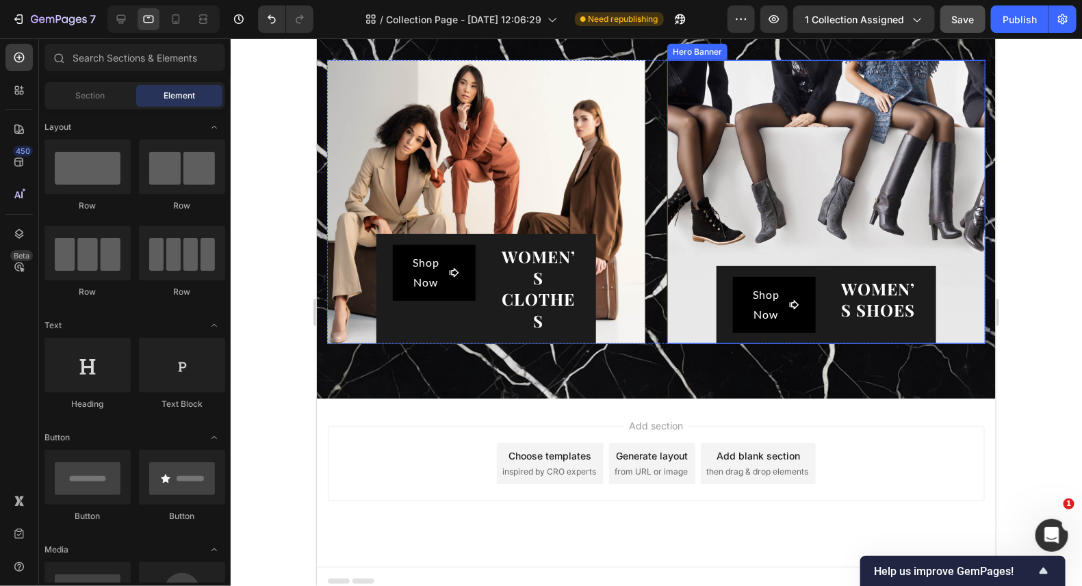
scroll to position [2701, 0]
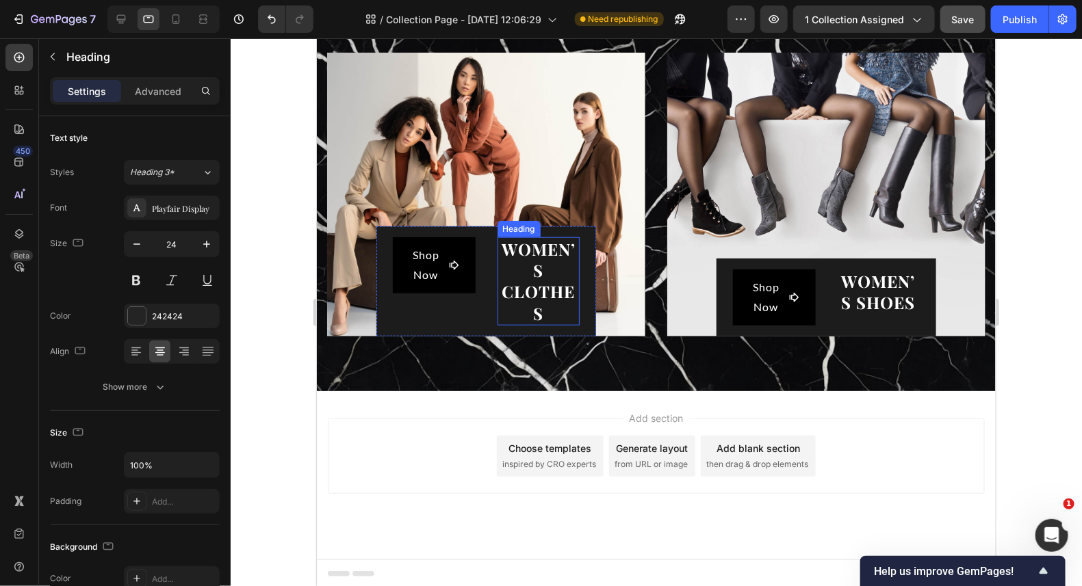
click at [516, 280] on span "WOMEN’S CLOTHES" at bounding box center [538, 280] width 74 height 86
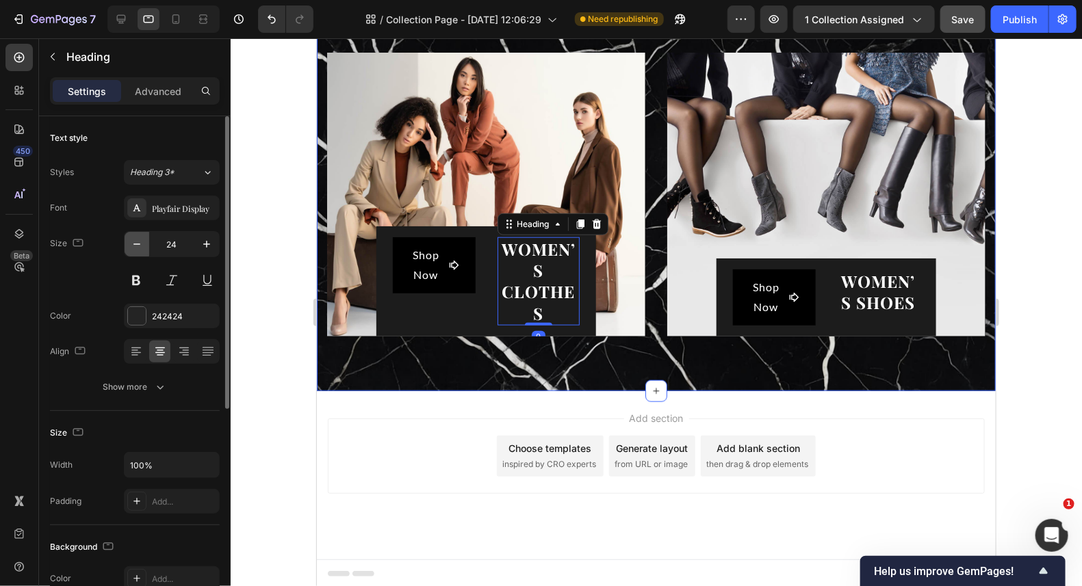
click at [129, 240] on button "button" at bounding box center [137, 244] width 25 height 25
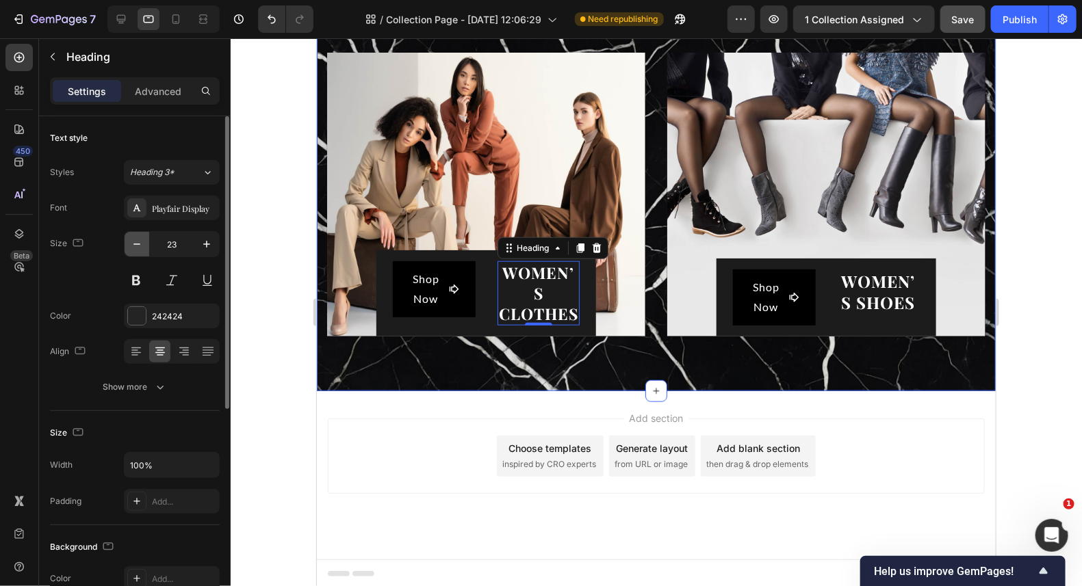
click at [131, 238] on button "button" at bounding box center [137, 244] width 25 height 25
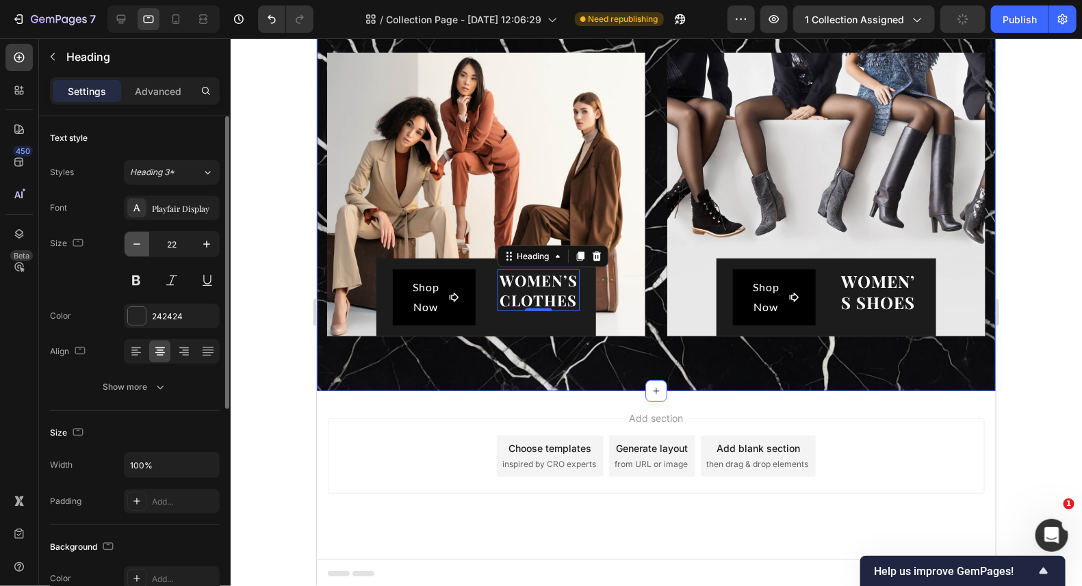
click at [137, 246] on icon "button" at bounding box center [137, 244] width 14 height 14
type input "21"
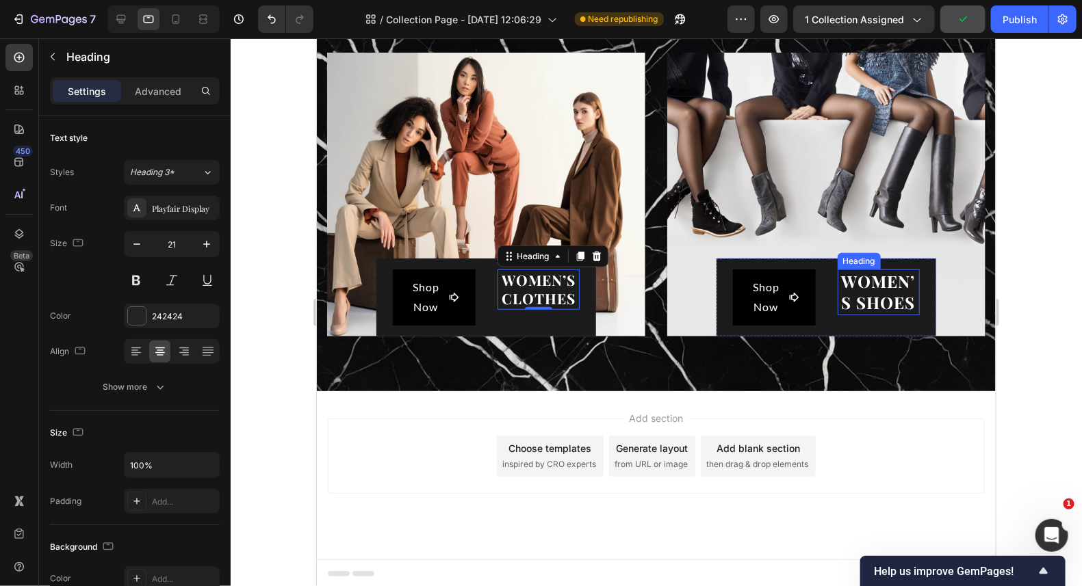
click at [875, 287] on span "WOMEN’S SHOES" at bounding box center [878, 291] width 74 height 43
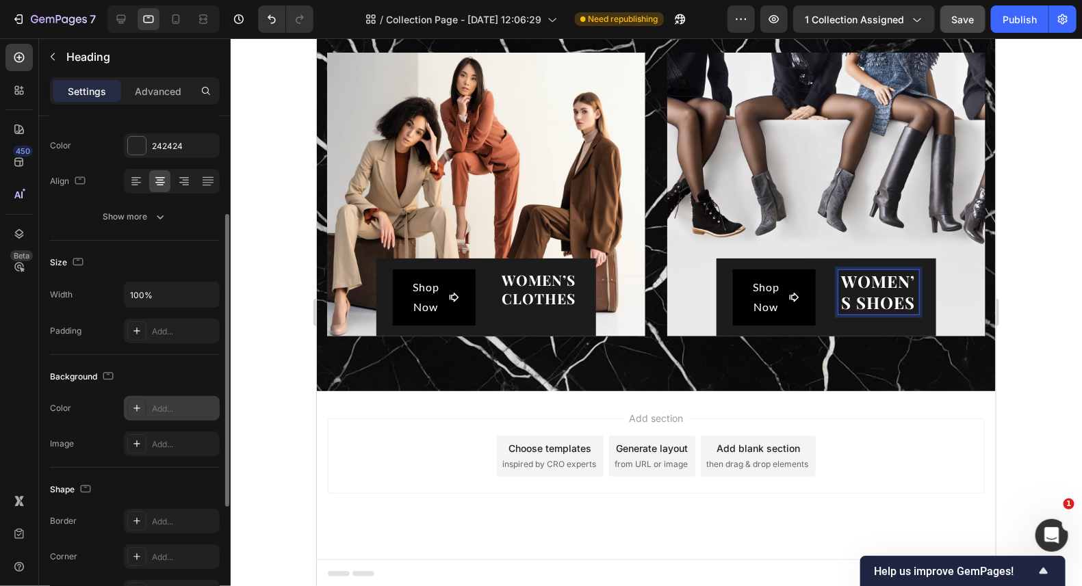
scroll to position [0, 0]
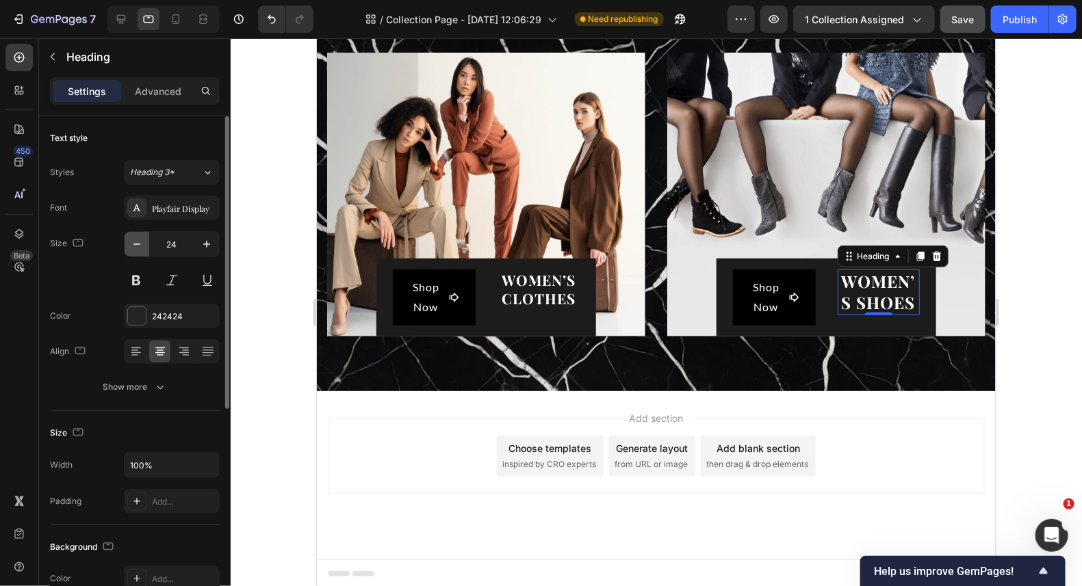
click at [142, 244] on icon "button" at bounding box center [137, 244] width 14 height 14
type input "21"
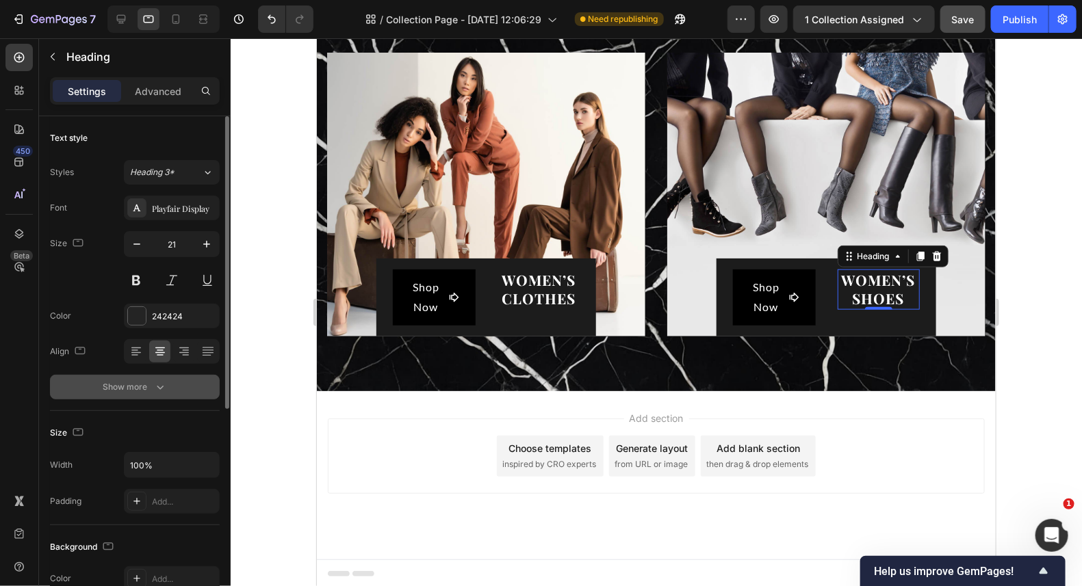
click at [149, 393] on button "Show more" at bounding box center [135, 387] width 170 height 25
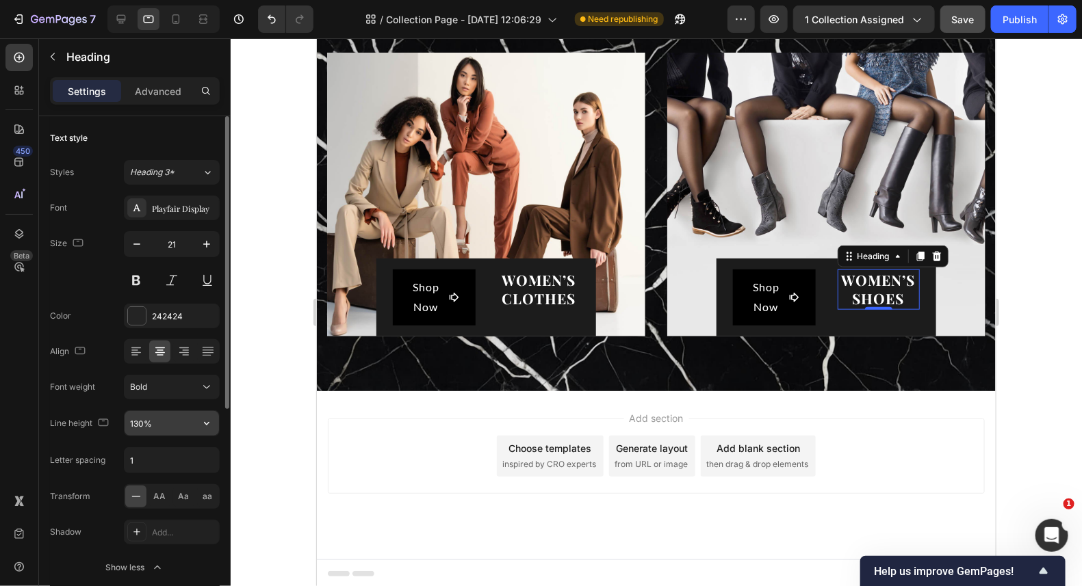
click at [185, 419] on input "130%" at bounding box center [172, 423] width 94 height 25
click at [207, 419] on icon "button" at bounding box center [207, 424] width 14 height 14
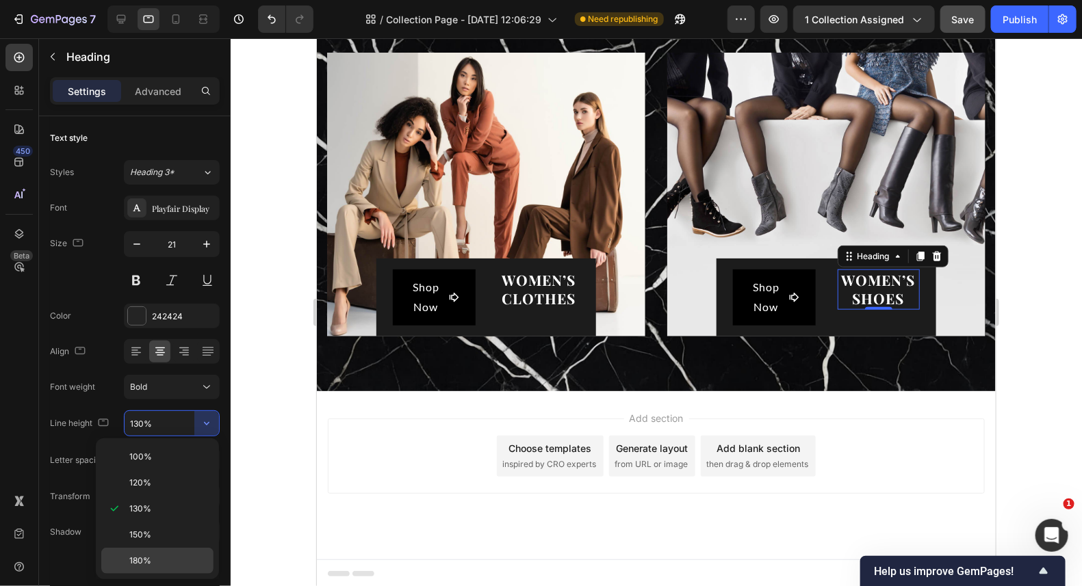
click at [148, 548] on div "180%" at bounding box center [157, 561] width 112 height 26
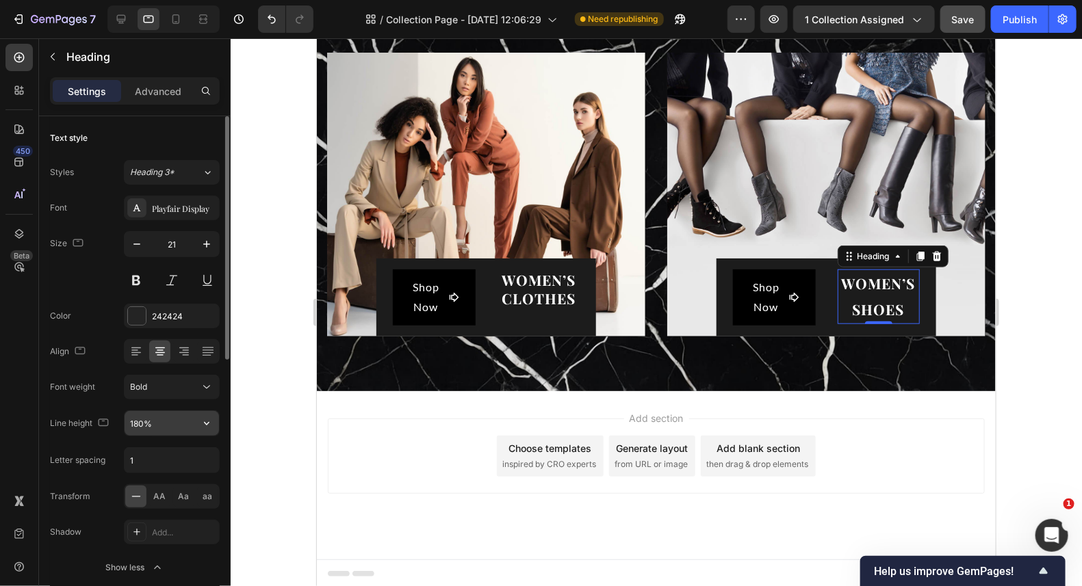
click at [209, 423] on icon "button" at bounding box center [207, 424] width 14 height 14
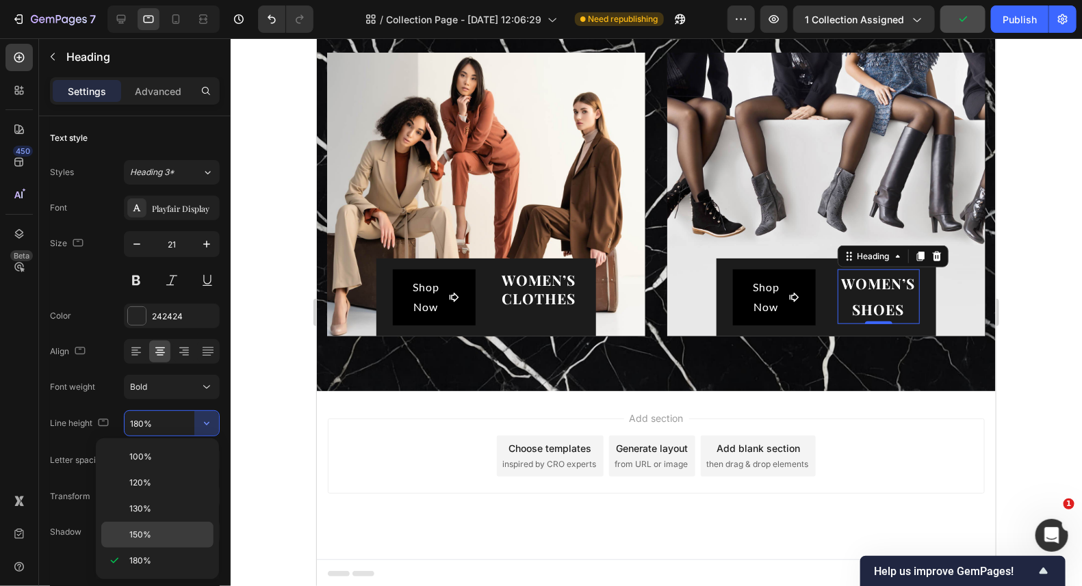
click at [144, 529] on span "150%" at bounding box center [140, 535] width 22 height 12
type input "150%"
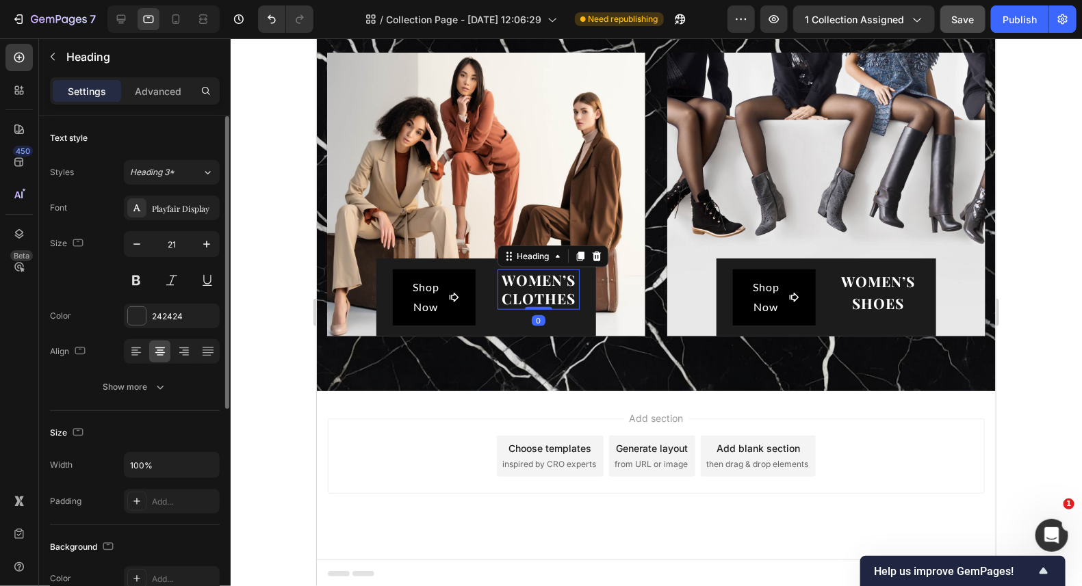
click at [521, 282] on span "WOMEN’S CLOTHES" at bounding box center [538, 289] width 74 height 38
click at [159, 384] on icon "button" at bounding box center [160, 387] width 14 height 14
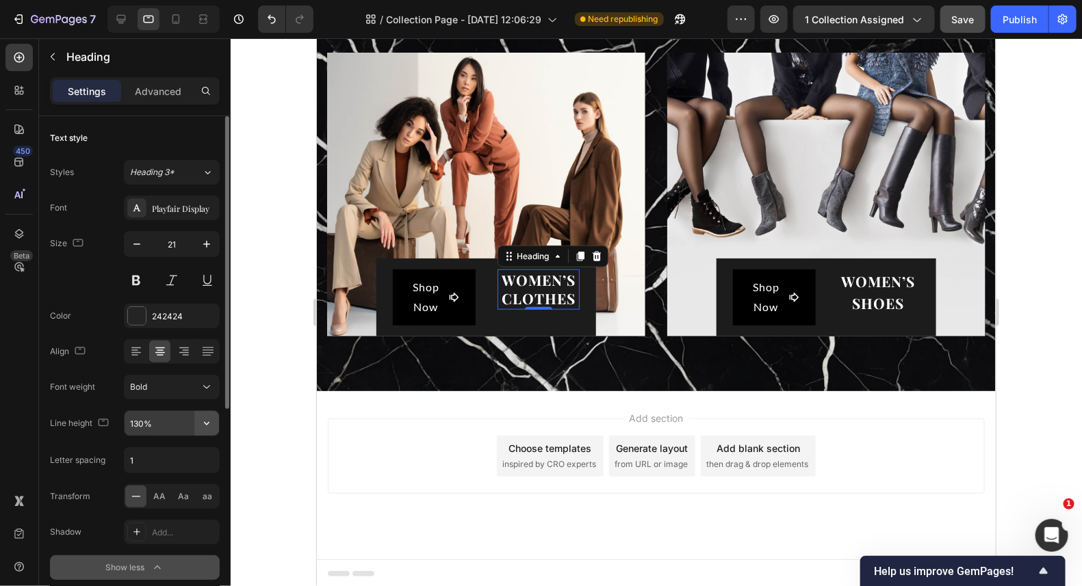
click at [209, 417] on icon "button" at bounding box center [207, 424] width 14 height 14
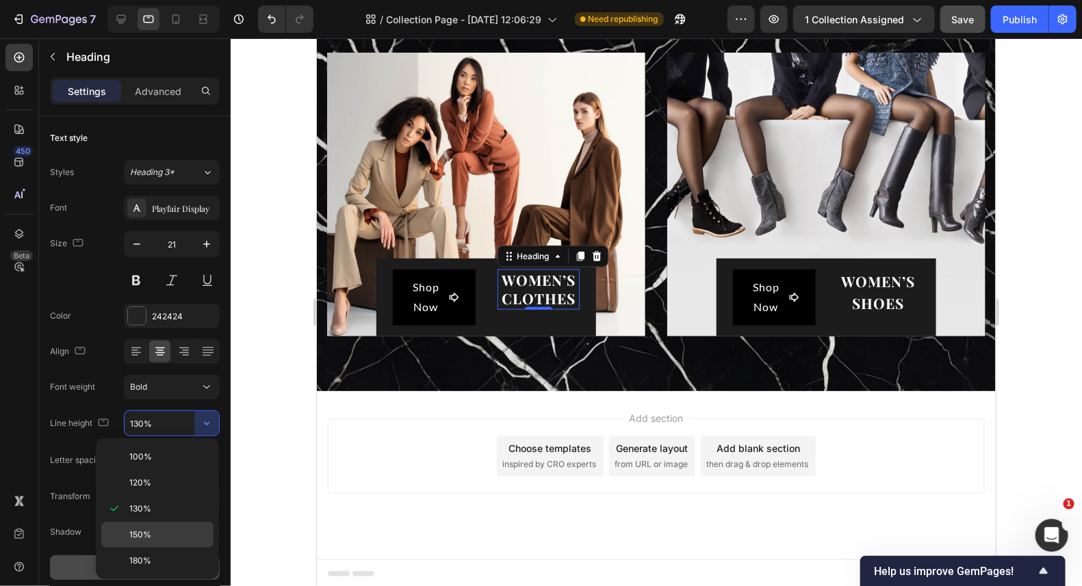
click at [140, 529] on span "150%" at bounding box center [140, 535] width 22 height 12
type input "150%"
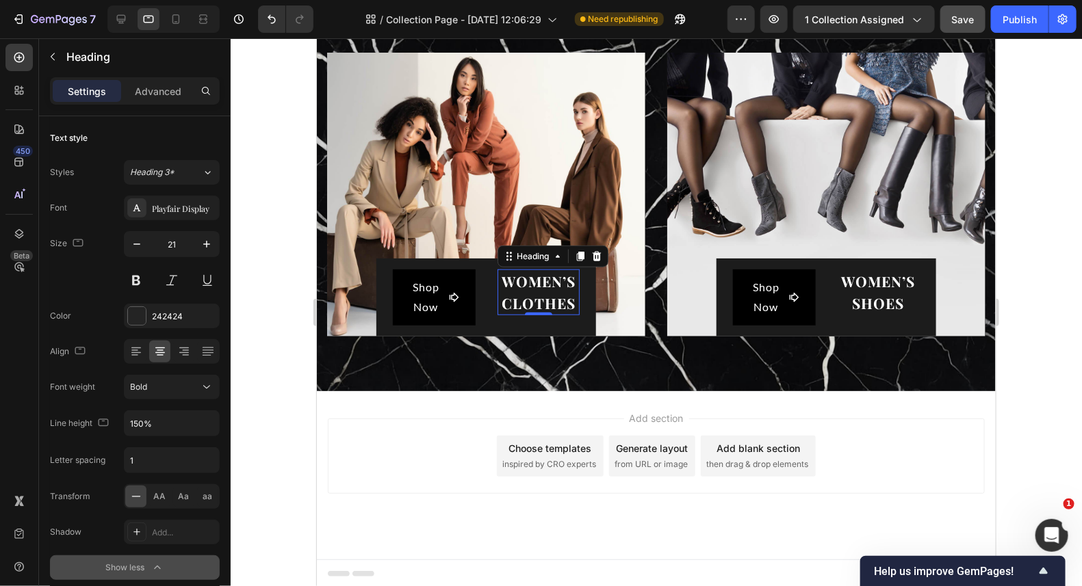
click at [1030, 199] on div at bounding box center [656, 312] width 851 height 548
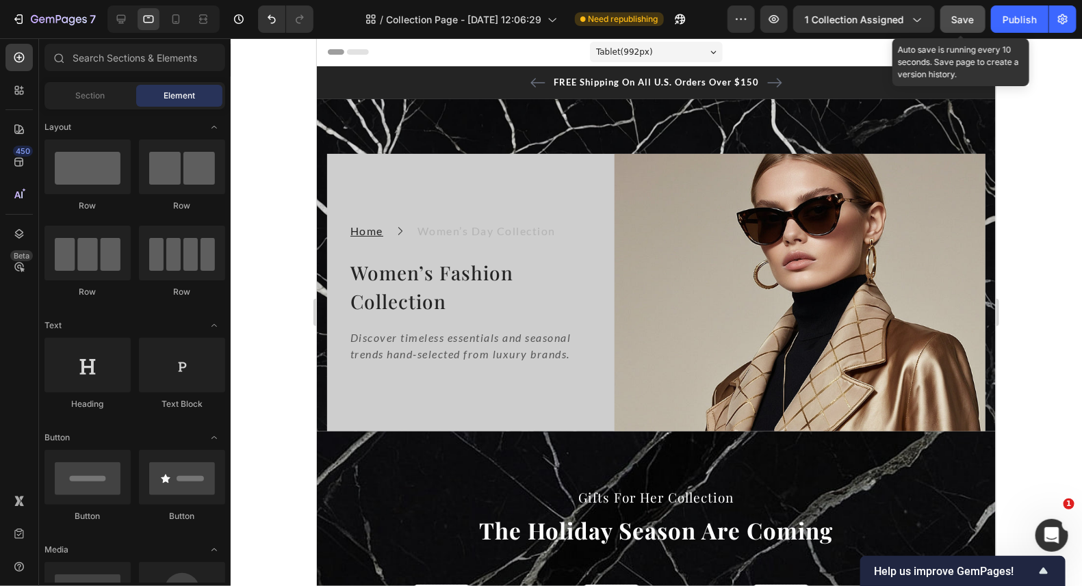
click at [967, 14] on span "Save" at bounding box center [963, 20] width 23 height 12
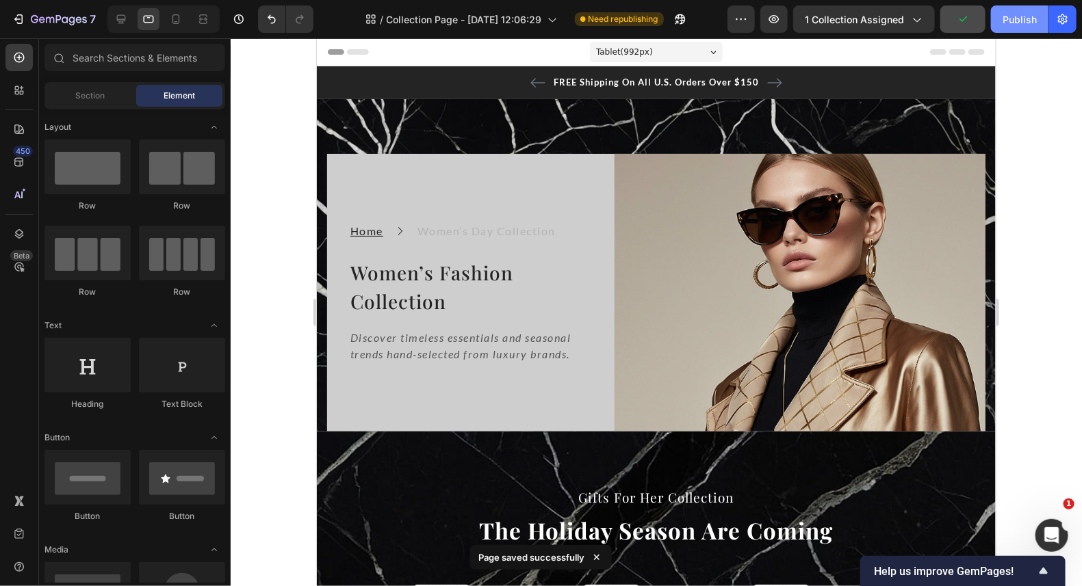
click at [1023, 15] on div "Publish" at bounding box center [1019, 19] width 34 height 14
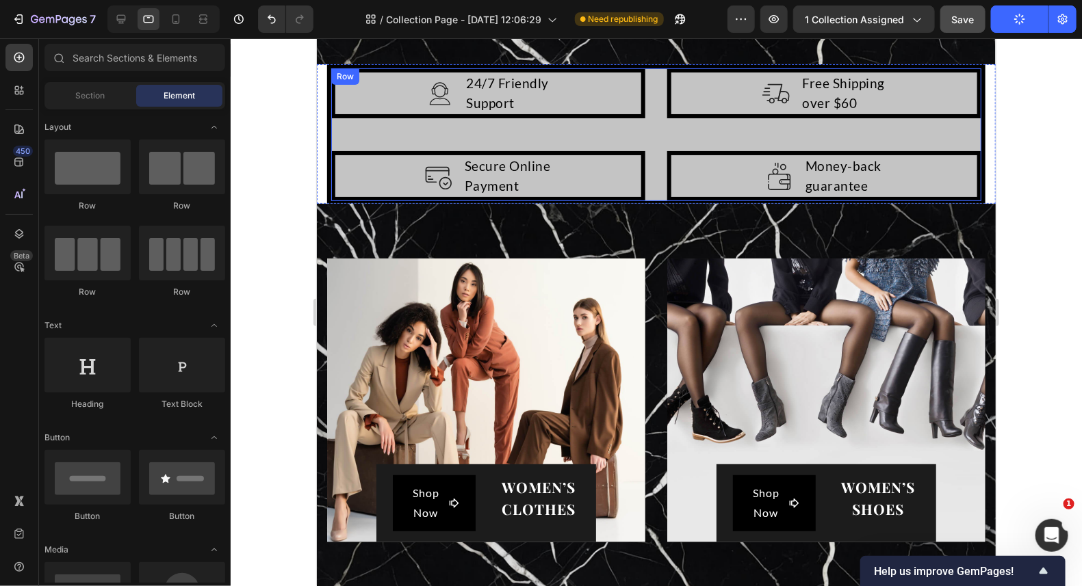
scroll to position [2120, 0]
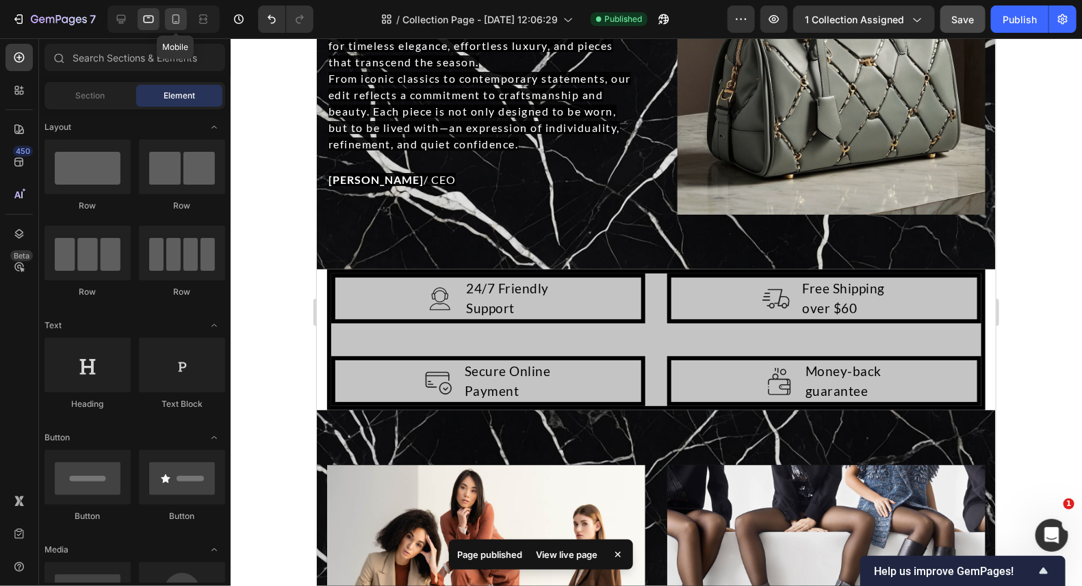
click at [173, 20] on icon at bounding box center [176, 19] width 14 height 14
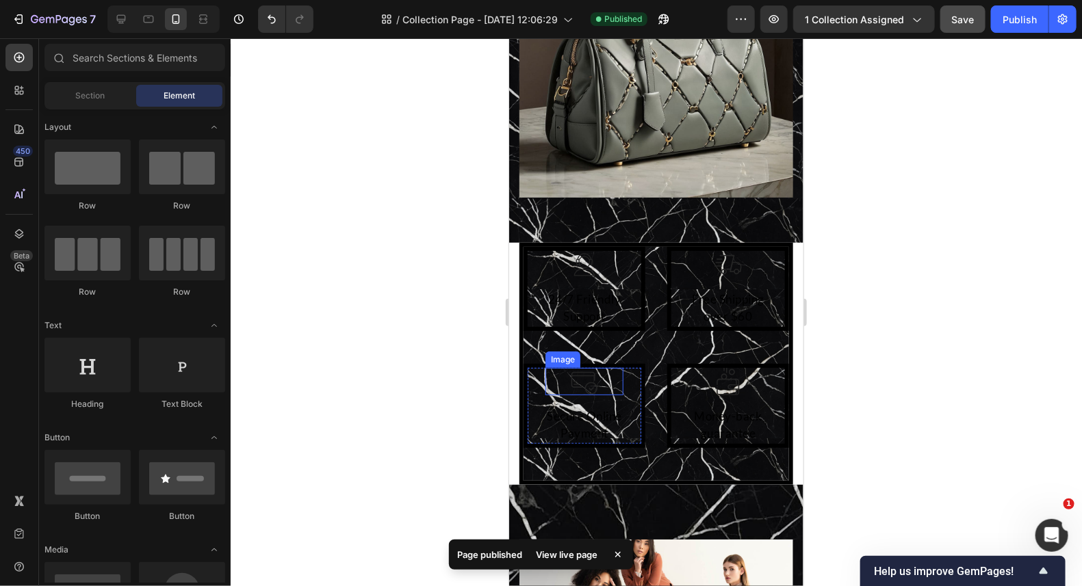
scroll to position [2299, 0]
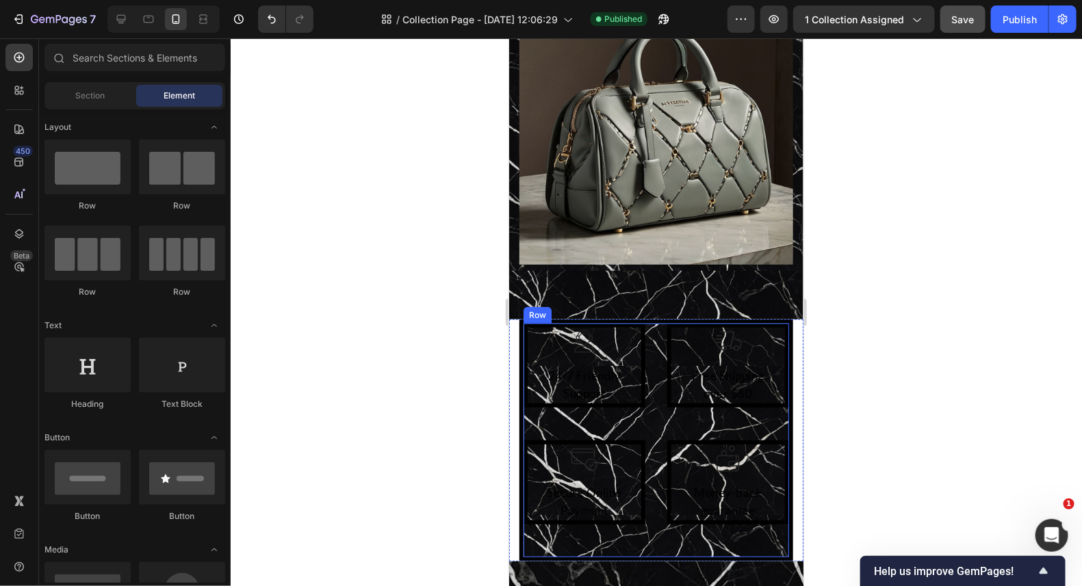
click at [653, 358] on div "Image 24/7 Friendly Support Text block Row Image Free Shipping over $60 Text bl…" at bounding box center [656, 440] width 274 height 242
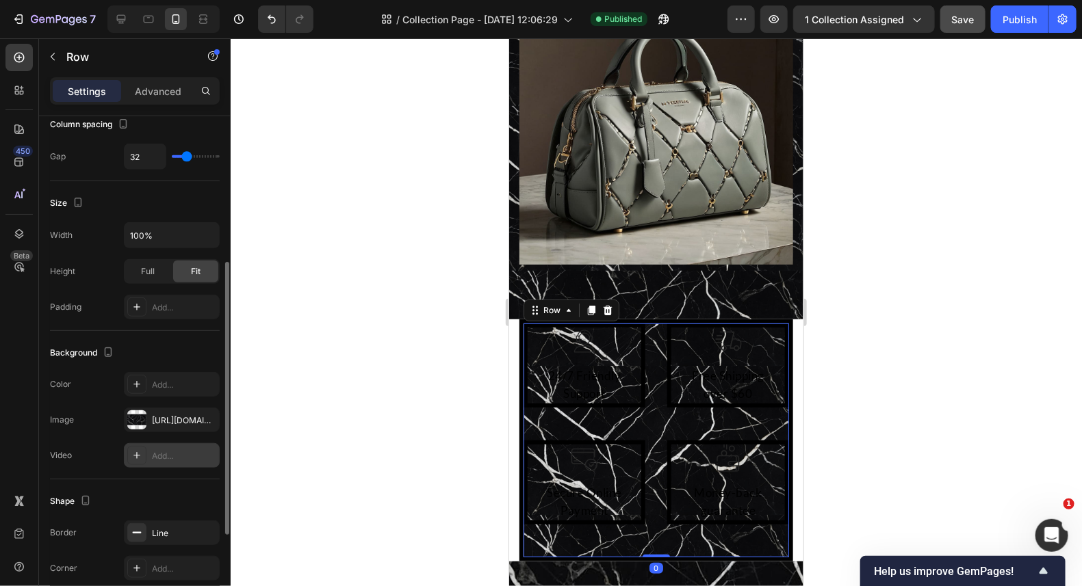
scroll to position [341, 0]
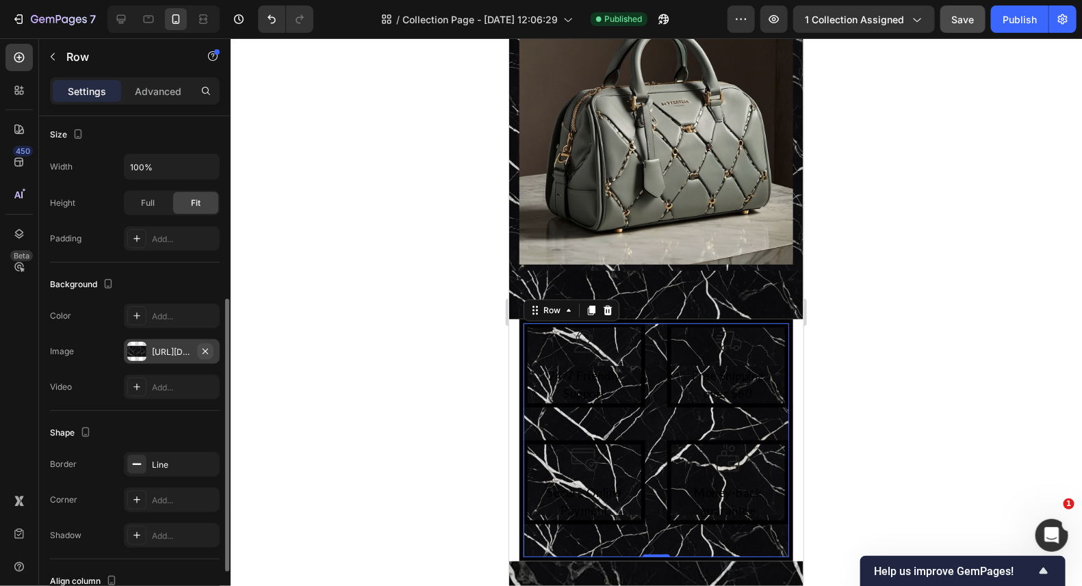
click at [204, 347] on icon "button" at bounding box center [205, 351] width 11 height 11
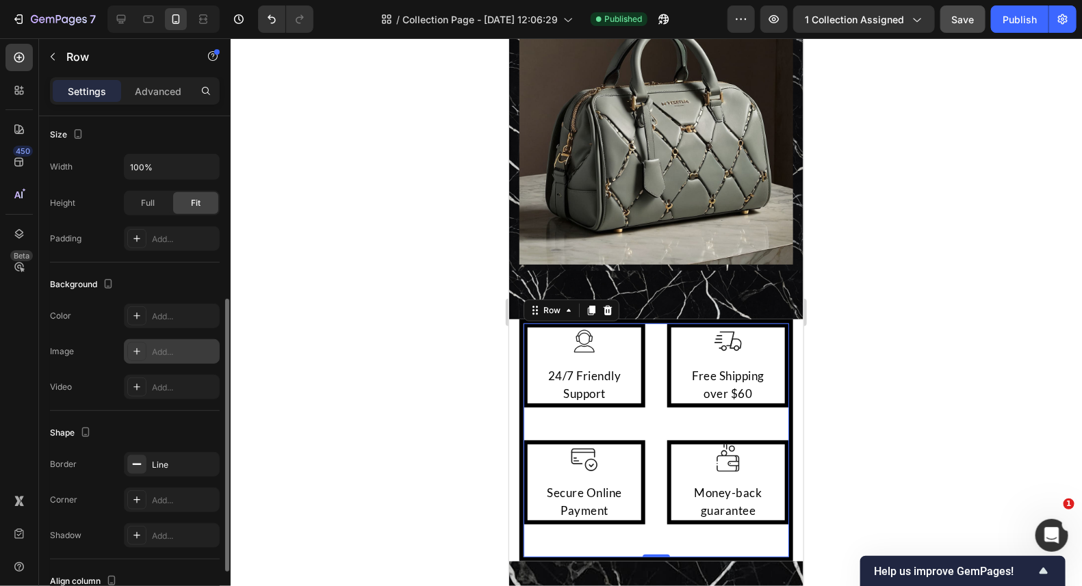
click at [657, 404] on div "Image 24/7 Friendly Support Text block Row Image Free Shipping over $60 Text bl…" at bounding box center [656, 440] width 274 height 242
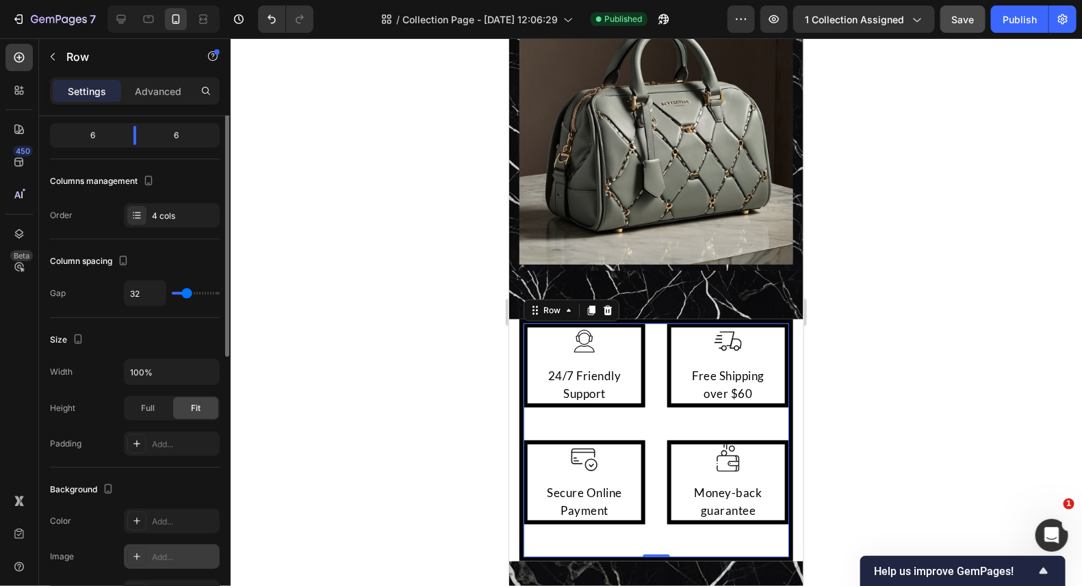
scroll to position [0, 0]
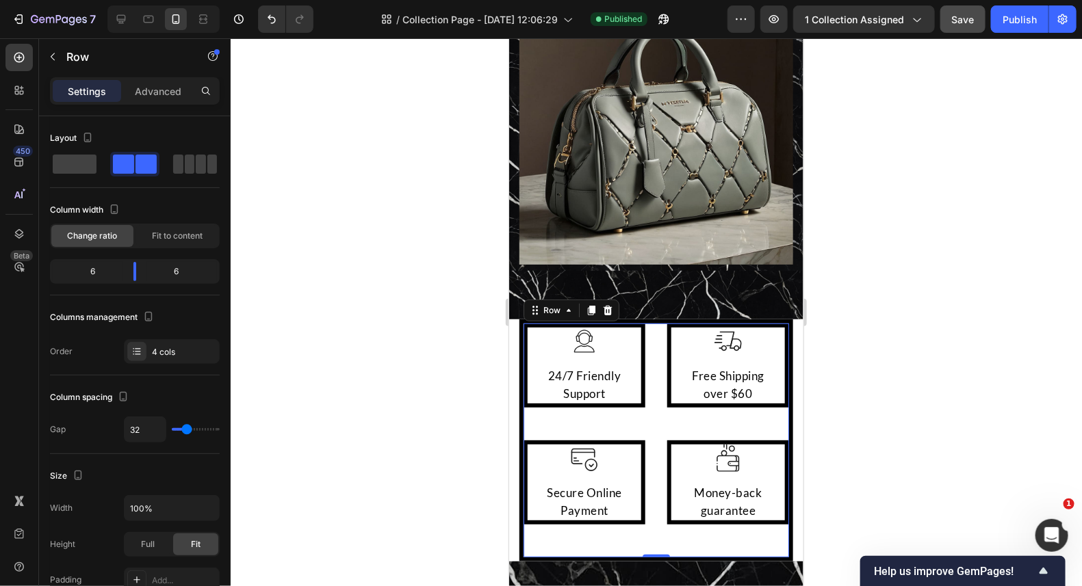
click at [645, 359] on div "Image 24/7 Friendly Support Text block Row Image Free Shipping over $60 Text bl…" at bounding box center [656, 440] width 274 height 242
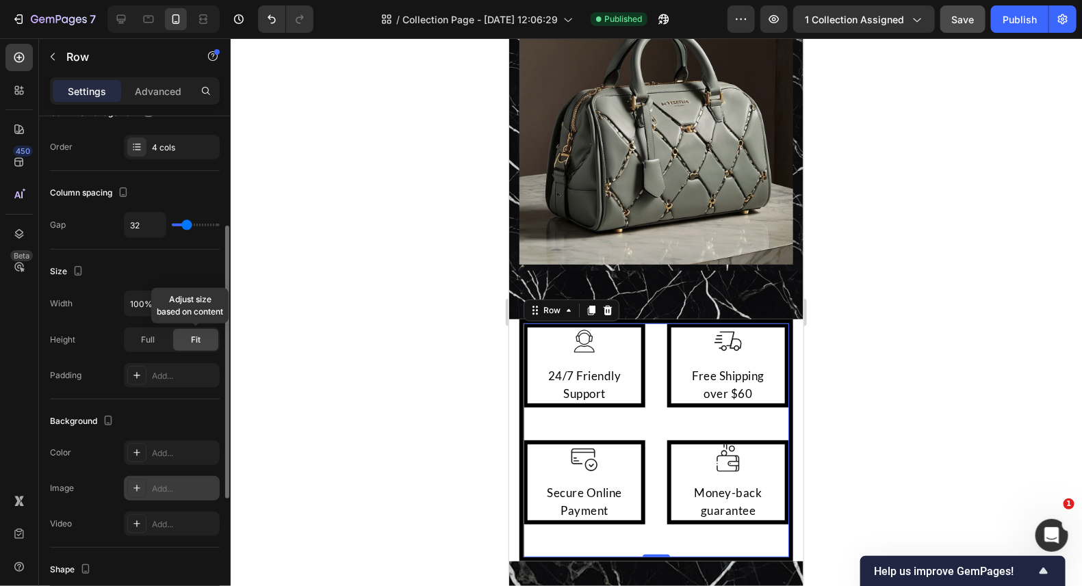
scroll to position [410, 0]
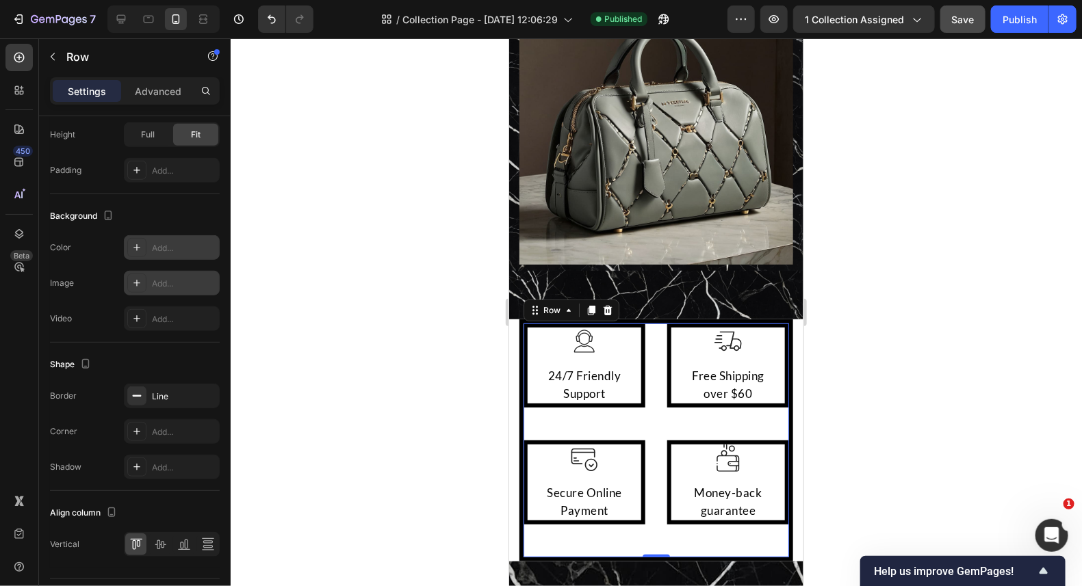
click at [141, 244] on icon at bounding box center [136, 247] width 11 height 11
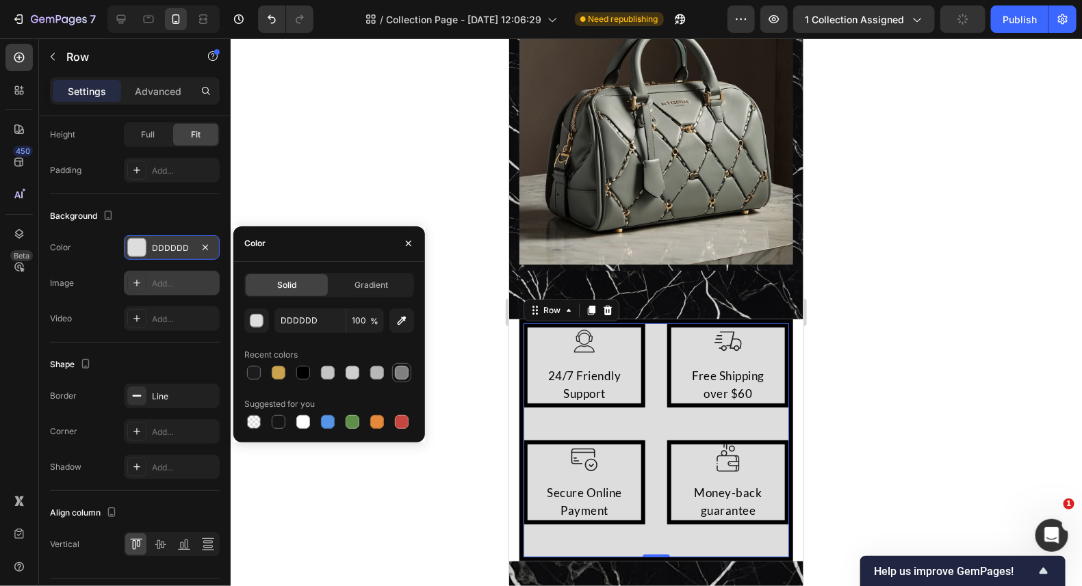
click at [406, 371] on div at bounding box center [402, 373] width 14 height 14
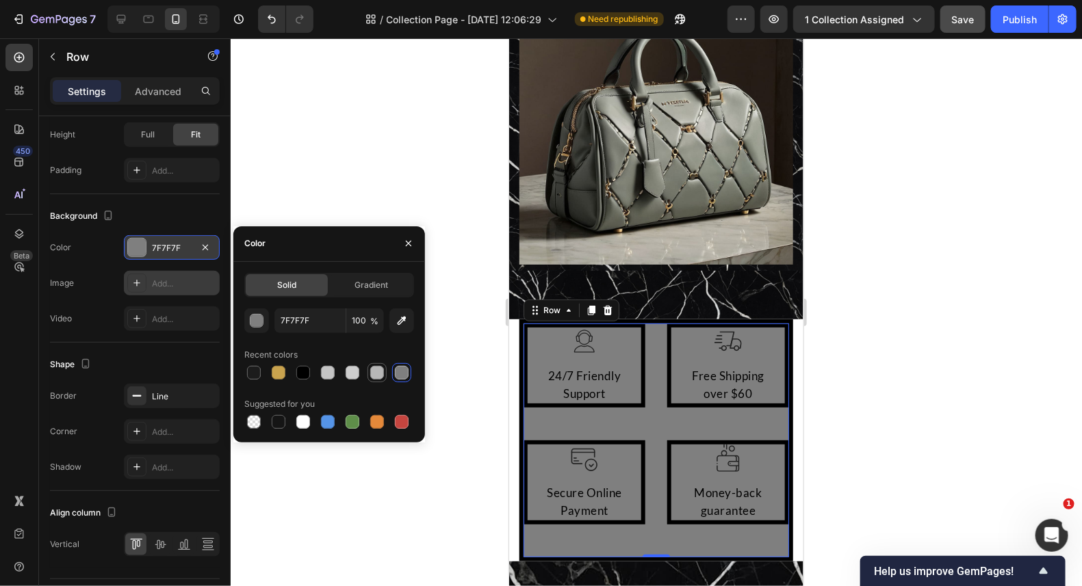
click at [384, 371] on div at bounding box center [377, 373] width 16 height 16
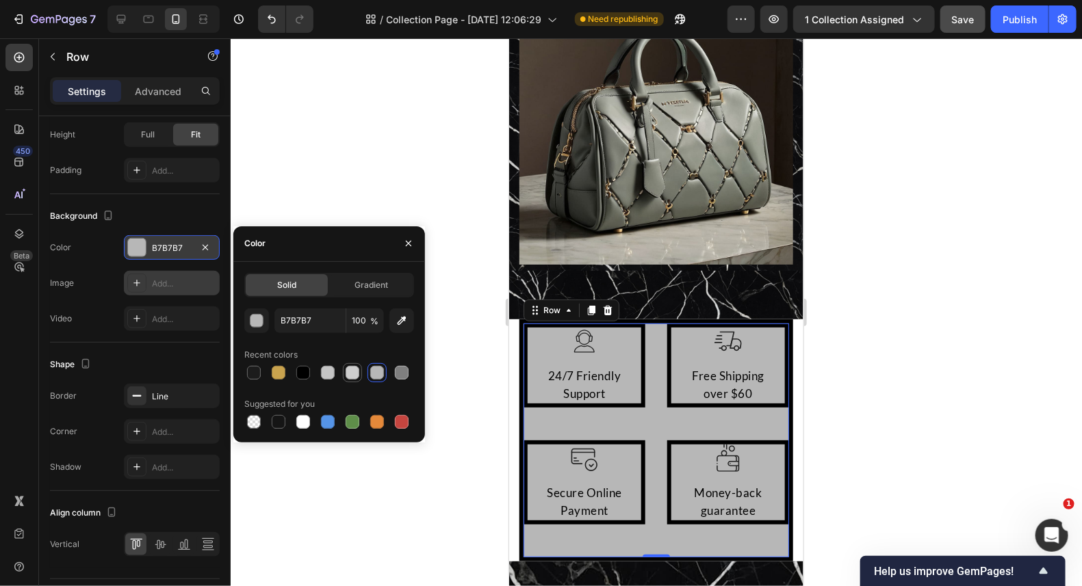
click at [344, 371] on div at bounding box center [352, 373] width 16 height 16
type input "CECECE"
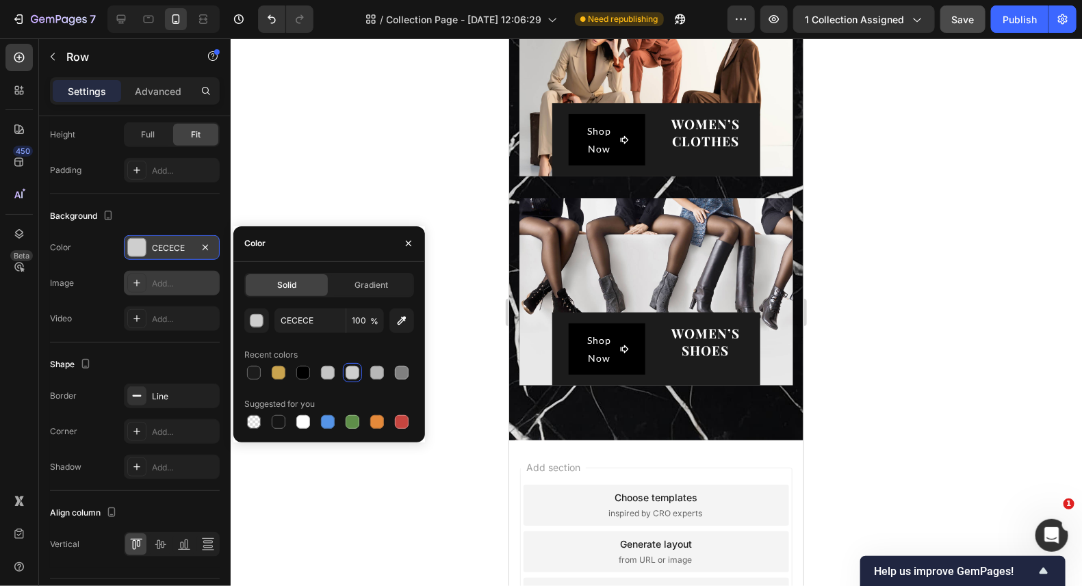
scroll to position [2778, 0]
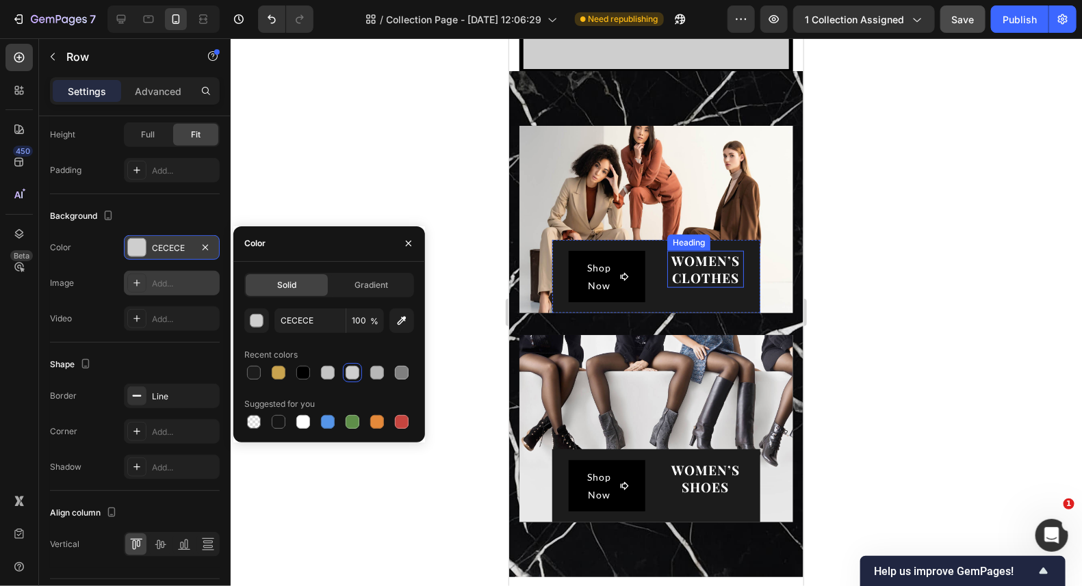
click at [685, 263] on span "WOMEN’S CLOTHES" at bounding box center [704, 268] width 68 height 35
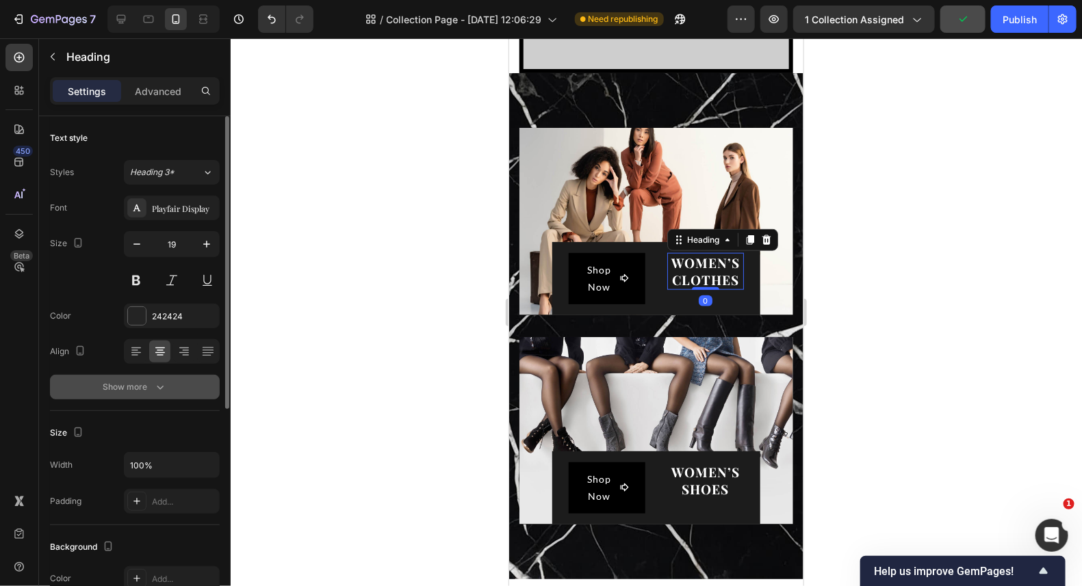
click at [155, 384] on icon "button" at bounding box center [160, 387] width 14 height 14
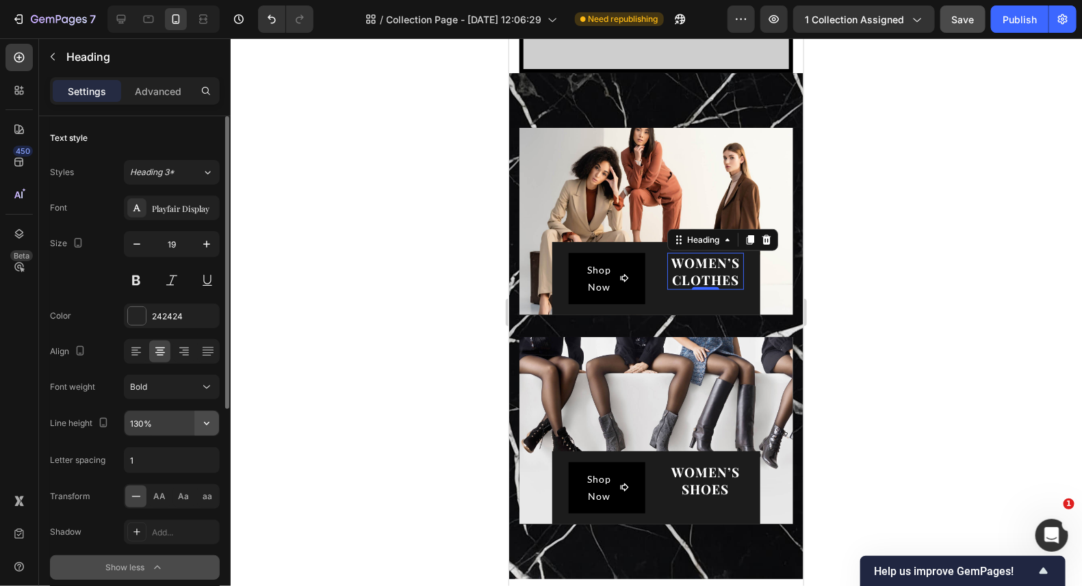
click at [205, 422] on icon "button" at bounding box center [206, 423] width 5 height 3
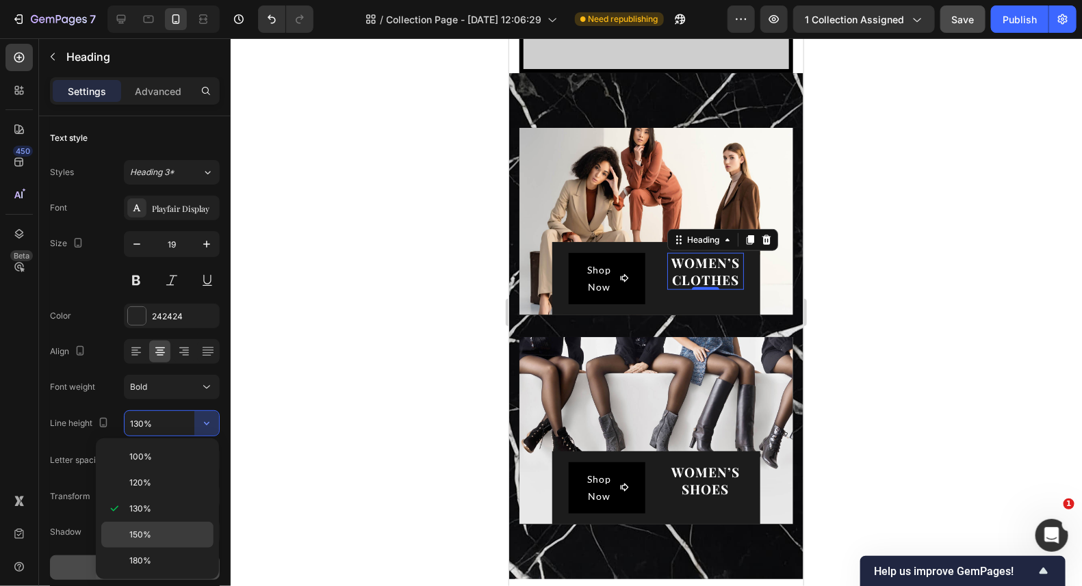
click at [144, 530] on span "150%" at bounding box center [140, 535] width 22 height 12
type input "150%"
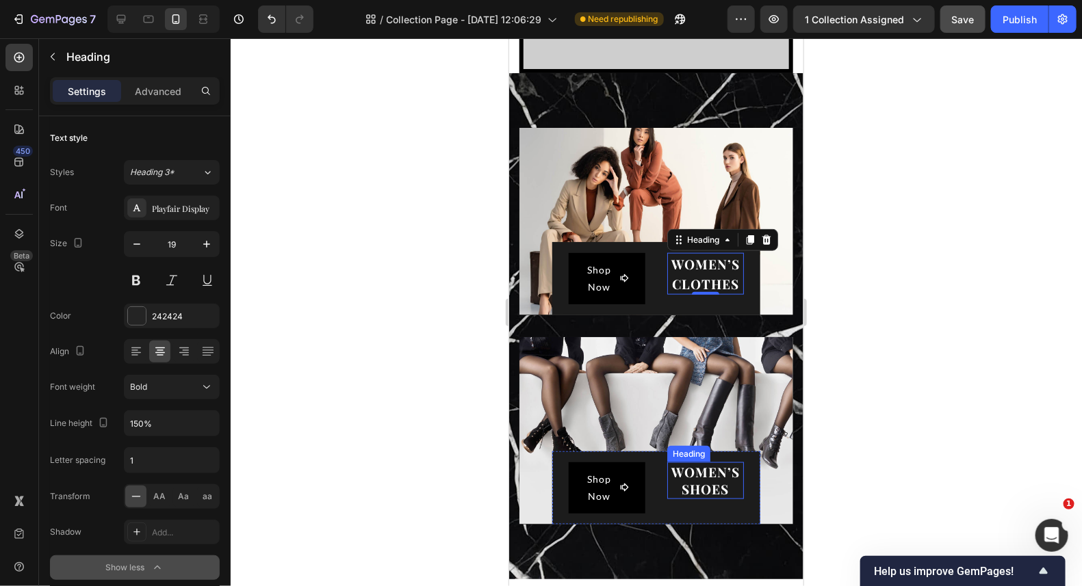
click at [693, 482] on span "WOMEN’S SHOES" at bounding box center [704, 479] width 68 height 35
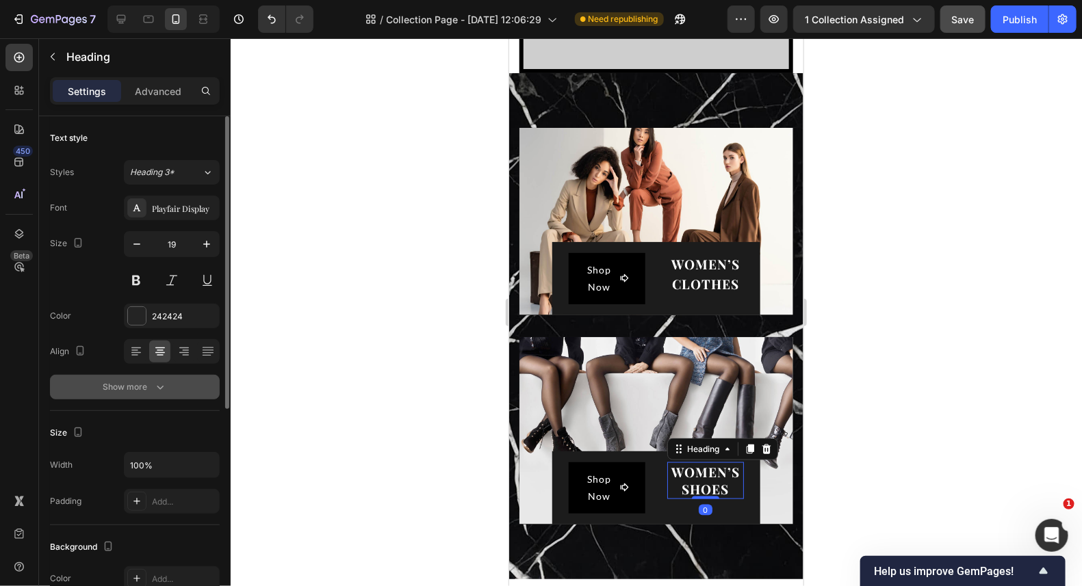
click at [153, 384] on icon "button" at bounding box center [160, 387] width 14 height 14
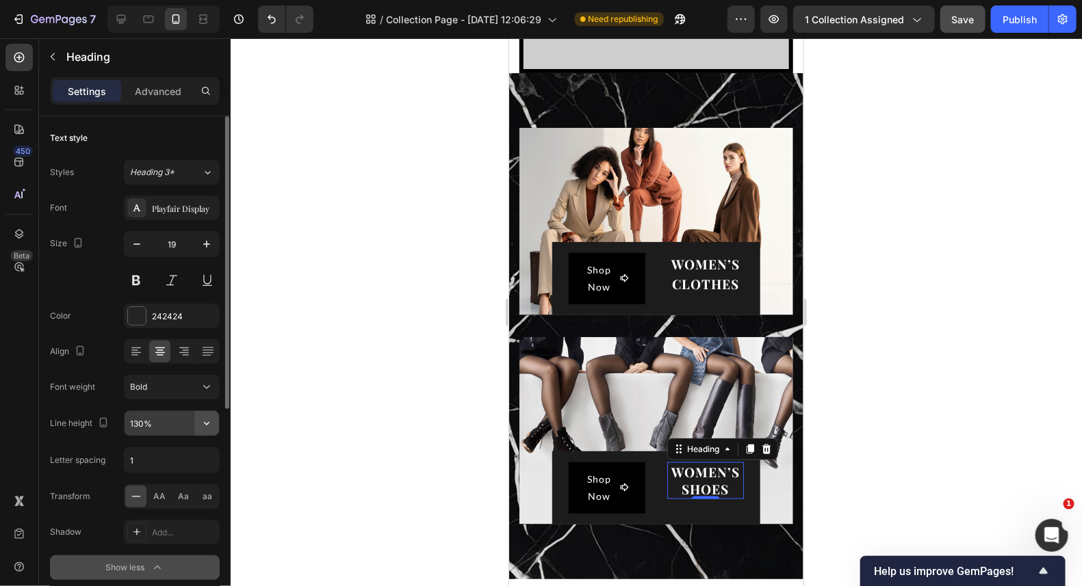
click at [205, 424] on icon "button" at bounding box center [207, 424] width 14 height 14
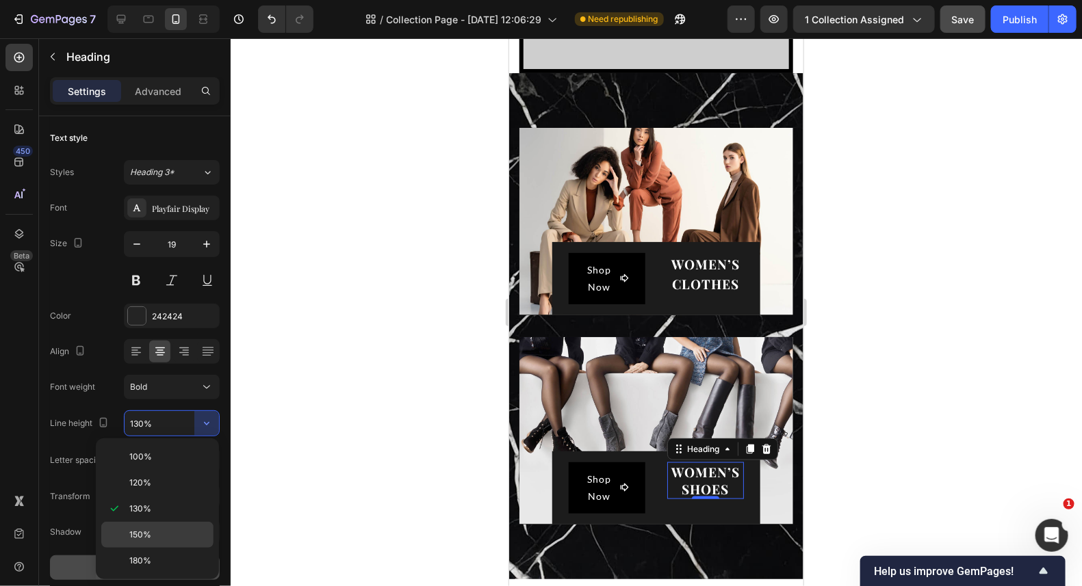
click at [159, 529] on p "150%" at bounding box center [168, 535] width 78 height 12
type input "150%"
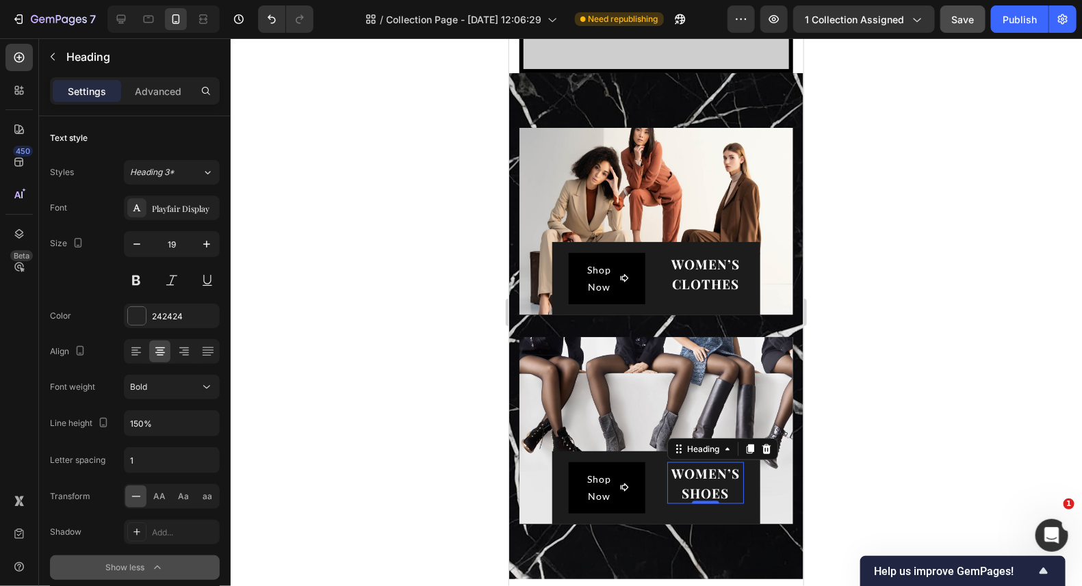
click at [998, 242] on div at bounding box center [656, 312] width 851 height 548
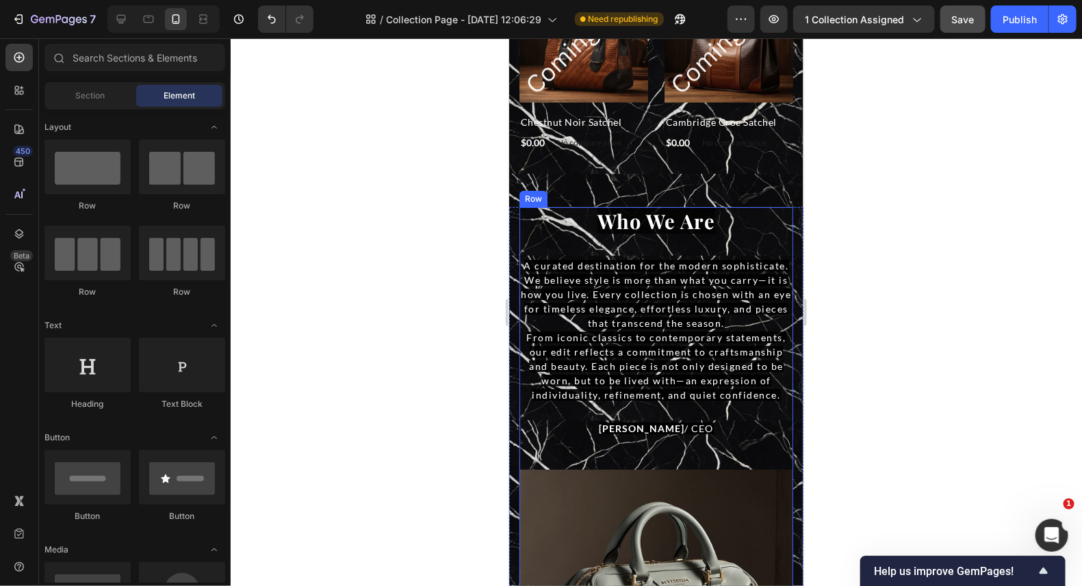
scroll to position [2026, 0]
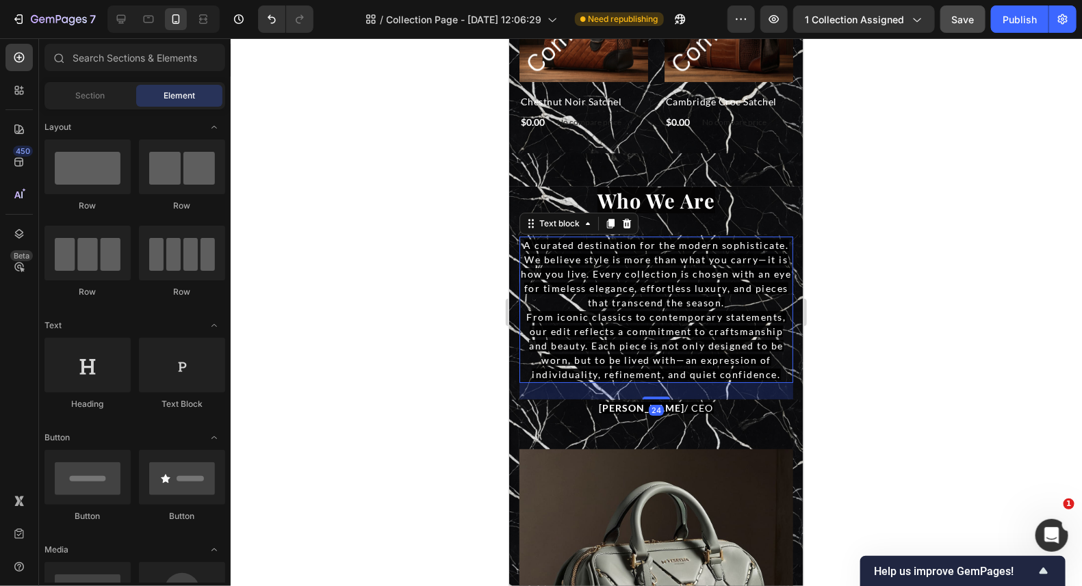
click at [632, 259] on span "A curated destination for the modern sophisticate. We believe style is more tha…" at bounding box center [656, 273] width 270 height 69
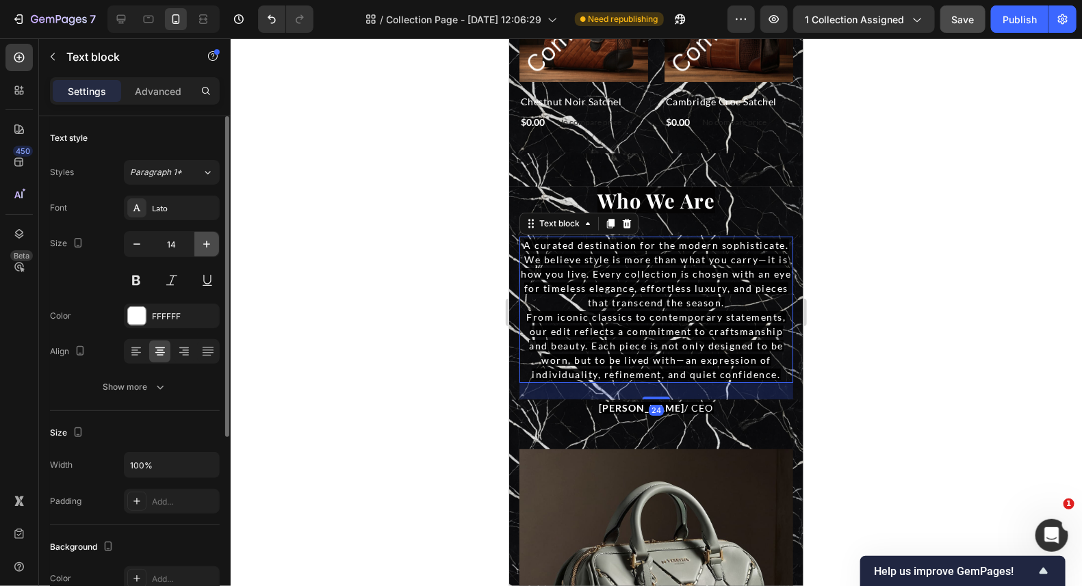
click at [206, 246] on icon "button" at bounding box center [206, 244] width 7 height 7
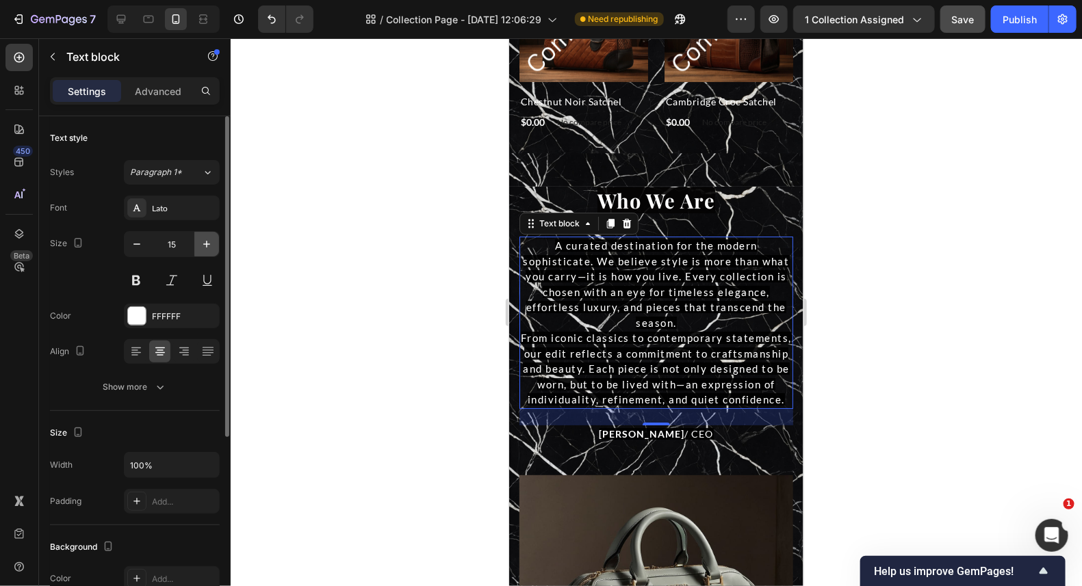
click at [206, 246] on icon "button" at bounding box center [206, 244] width 7 height 7
type input "16"
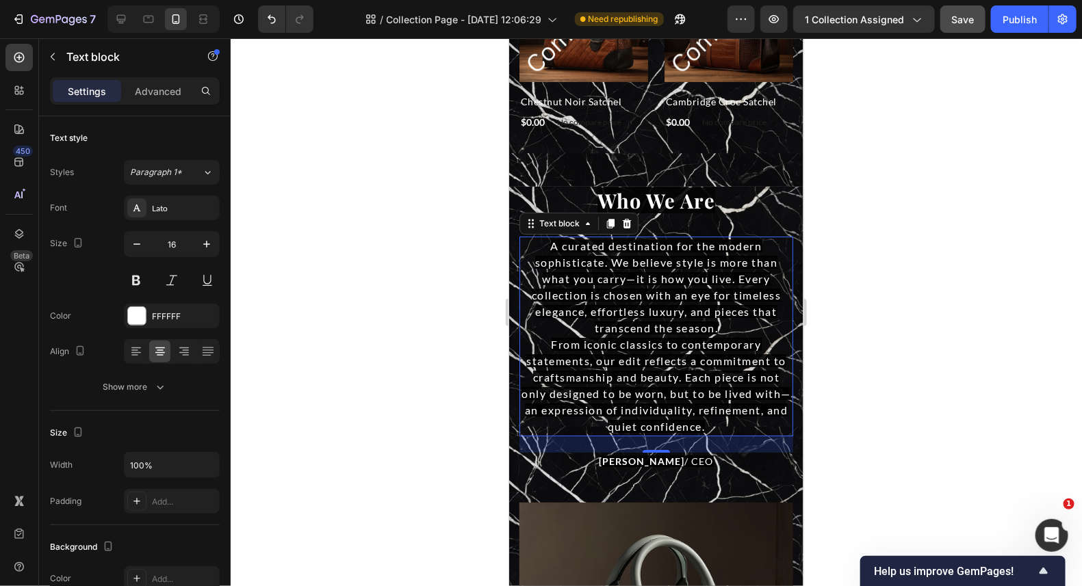
click at [651, 458] on div "24" at bounding box center [655, 463] width 15 height 11
click at [625, 455] on strong "[PERSON_NAME]" at bounding box center [642, 461] width 86 height 12
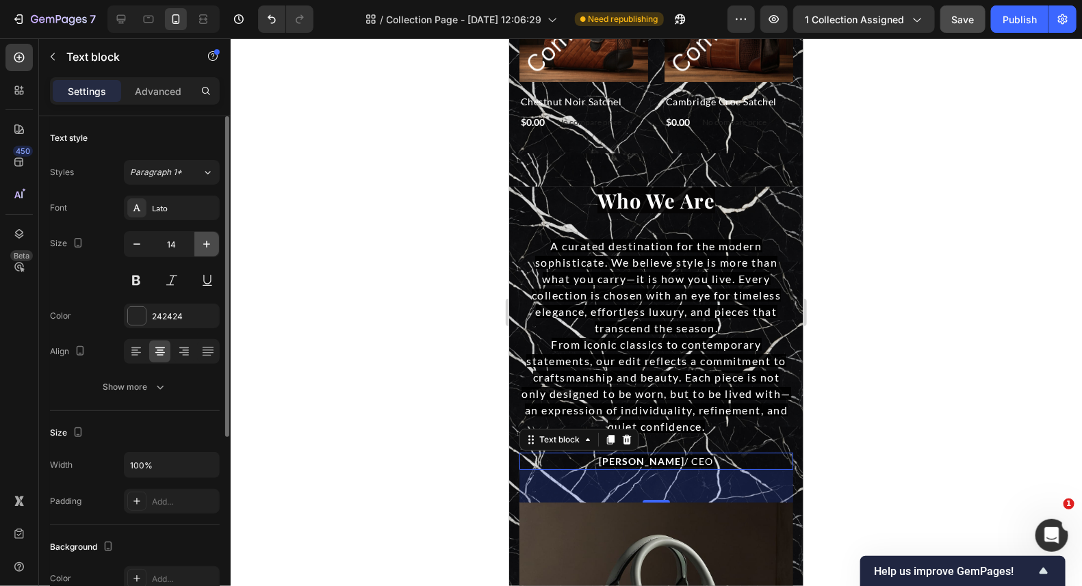
click at [211, 247] on icon "button" at bounding box center [207, 244] width 14 height 14
type input "15"
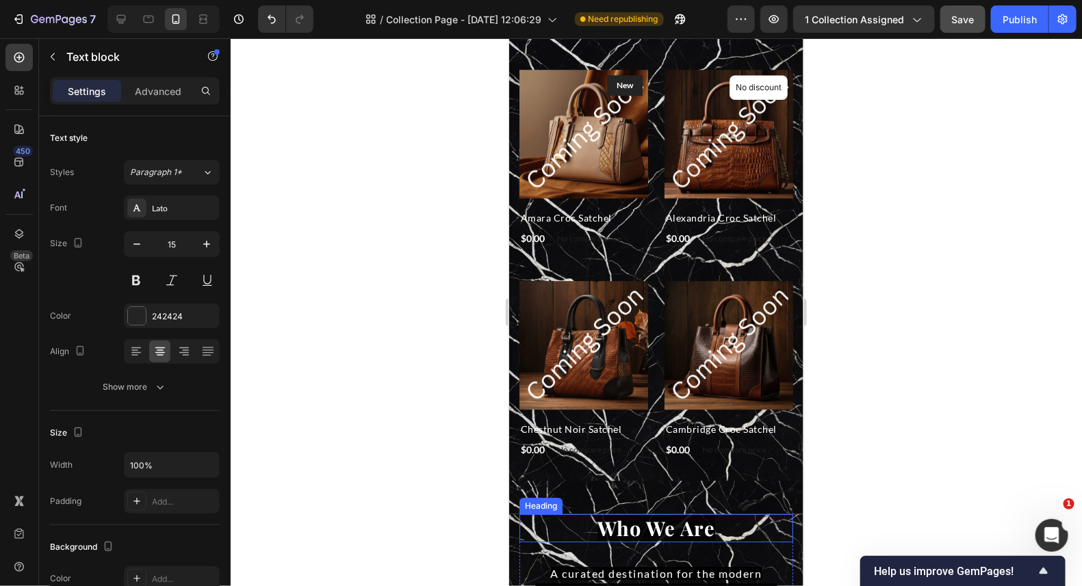
scroll to position [1684, 0]
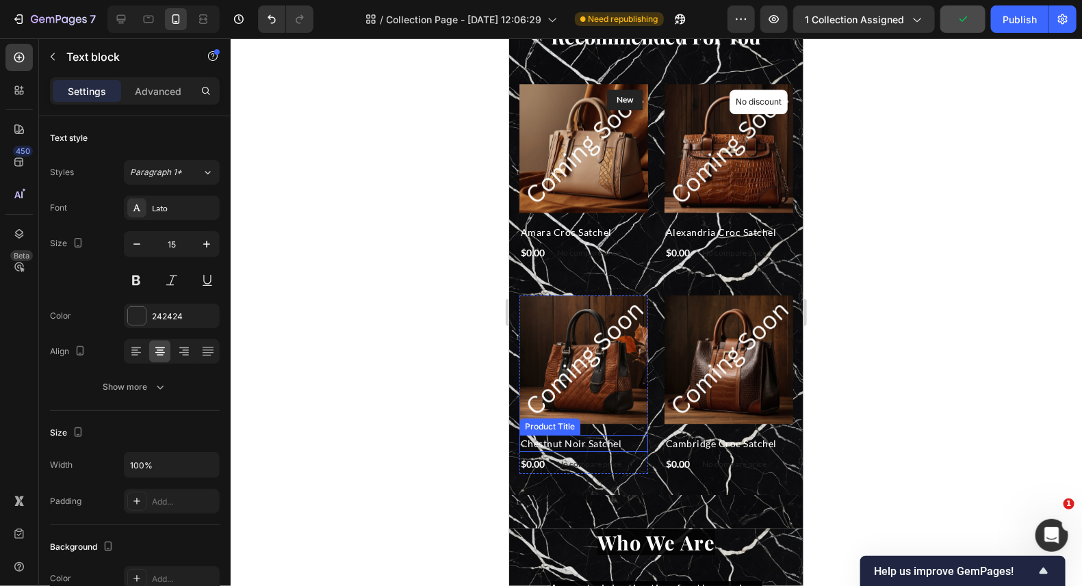
click at [594, 434] on h2 "Chestnut Noir Satchel" at bounding box center [583, 442] width 129 height 17
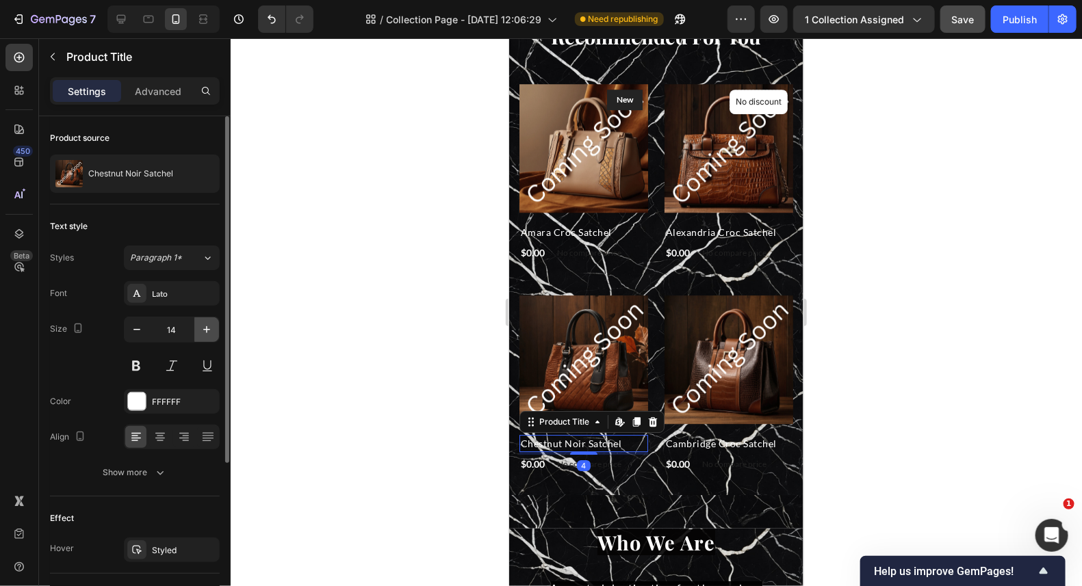
click at [205, 328] on icon "button" at bounding box center [206, 329] width 7 height 7
type input "16"
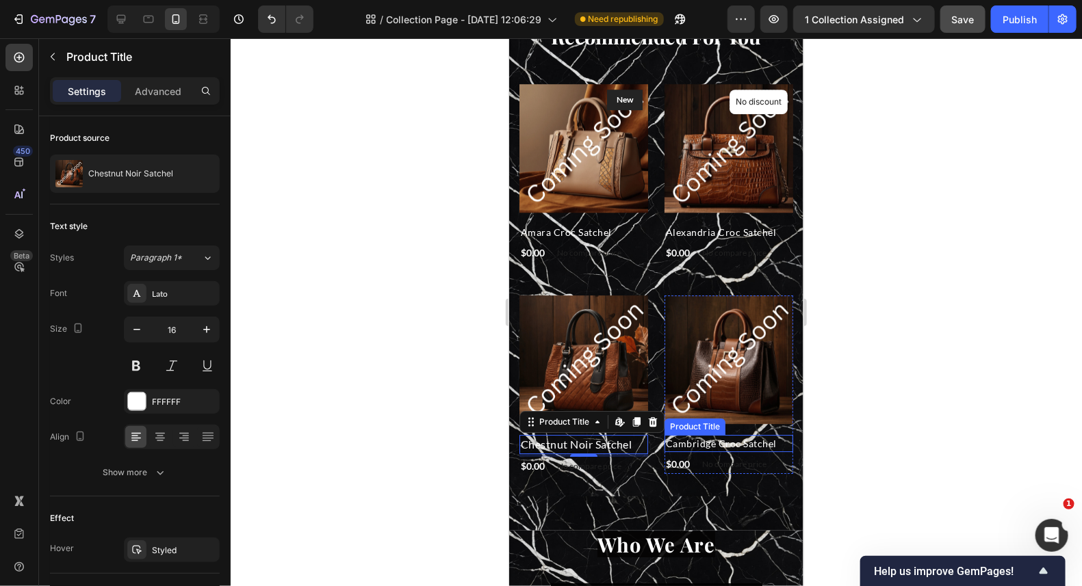
click at [769, 434] on h2 "Cambridge Croc Satchel" at bounding box center [728, 442] width 129 height 17
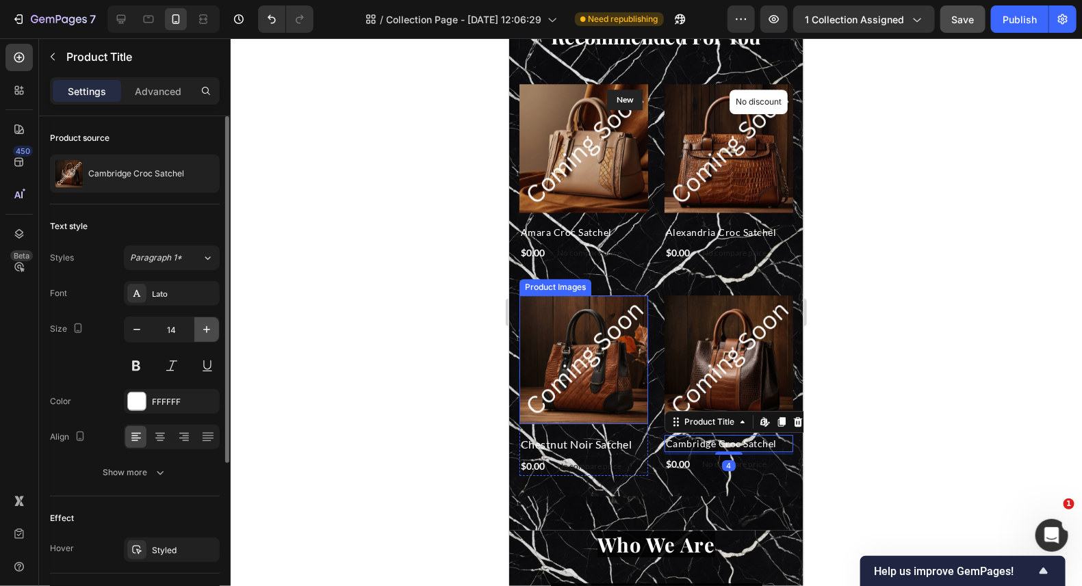
click at [205, 330] on icon "button" at bounding box center [207, 330] width 14 height 14
type input "16"
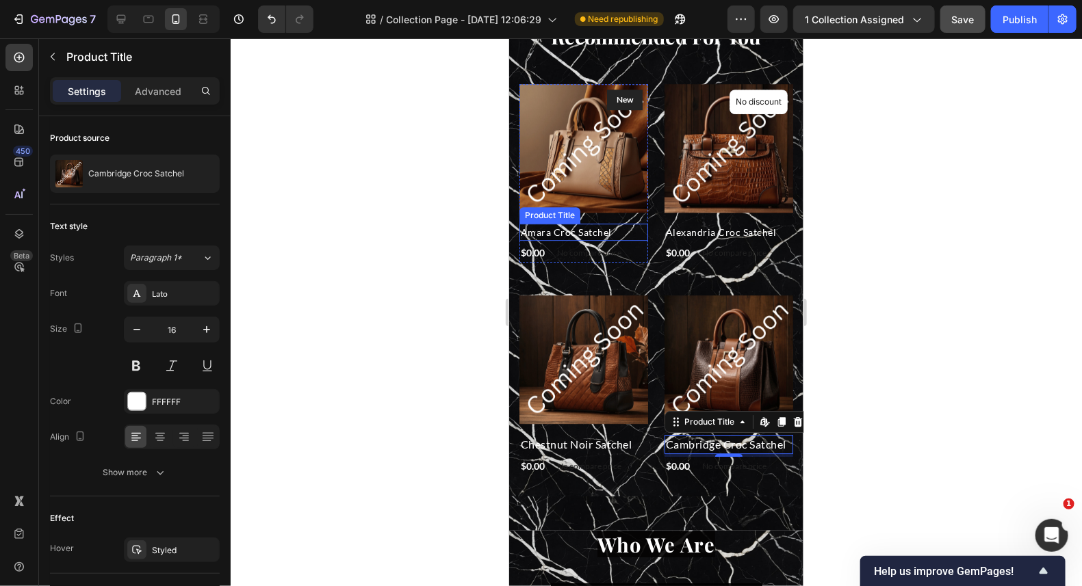
click at [614, 224] on h2 "Amara Croc Satchel" at bounding box center [583, 231] width 129 height 17
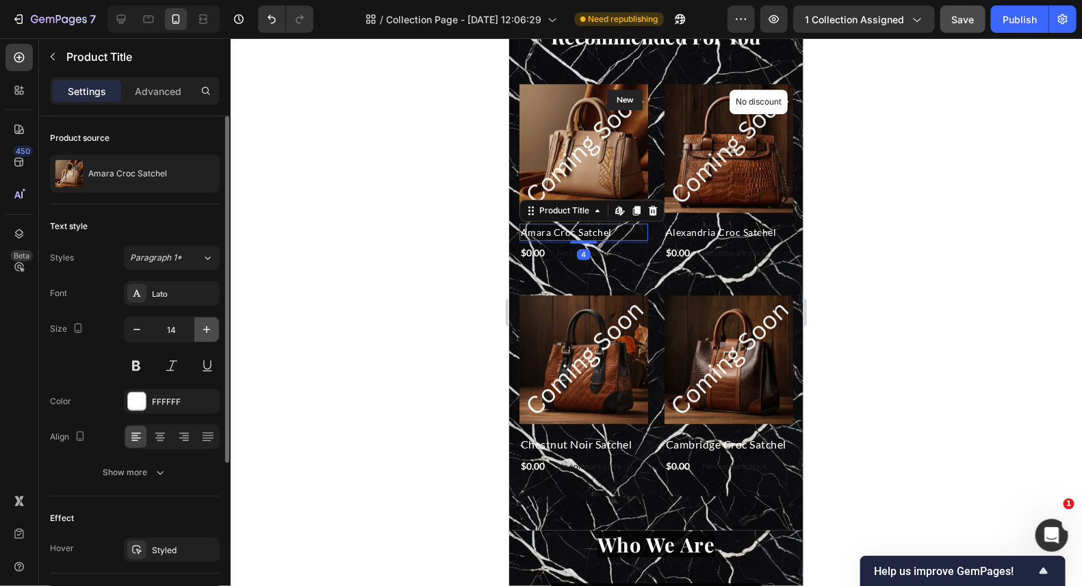
click at [216, 333] on button "button" at bounding box center [206, 329] width 25 height 25
type input "16"
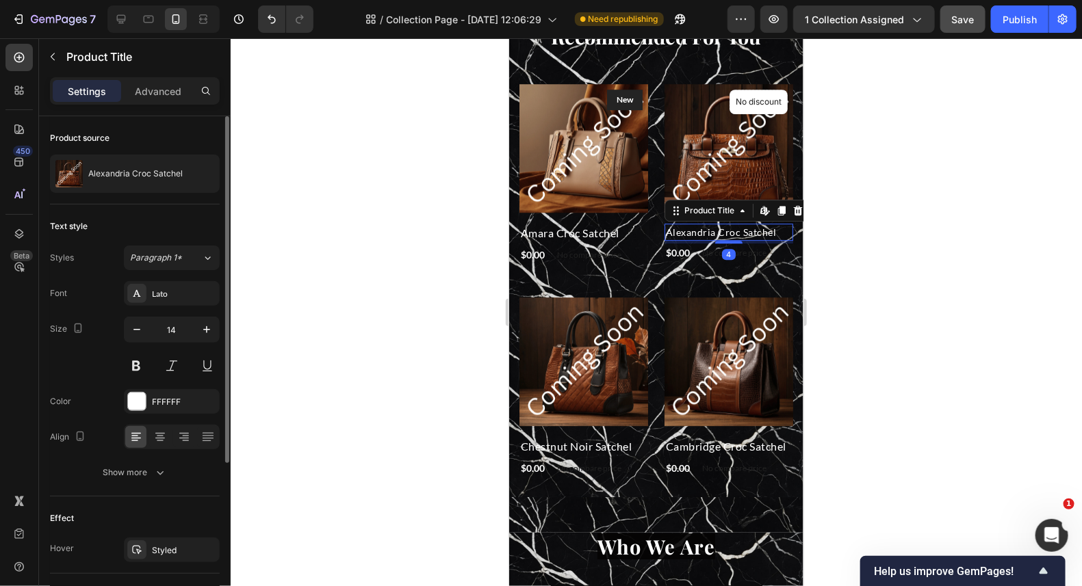
click at [767, 225] on h2 "Alexandria Croc Satchel" at bounding box center [728, 231] width 129 height 17
click at [204, 331] on icon "button" at bounding box center [207, 330] width 14 height 14
type input "16"
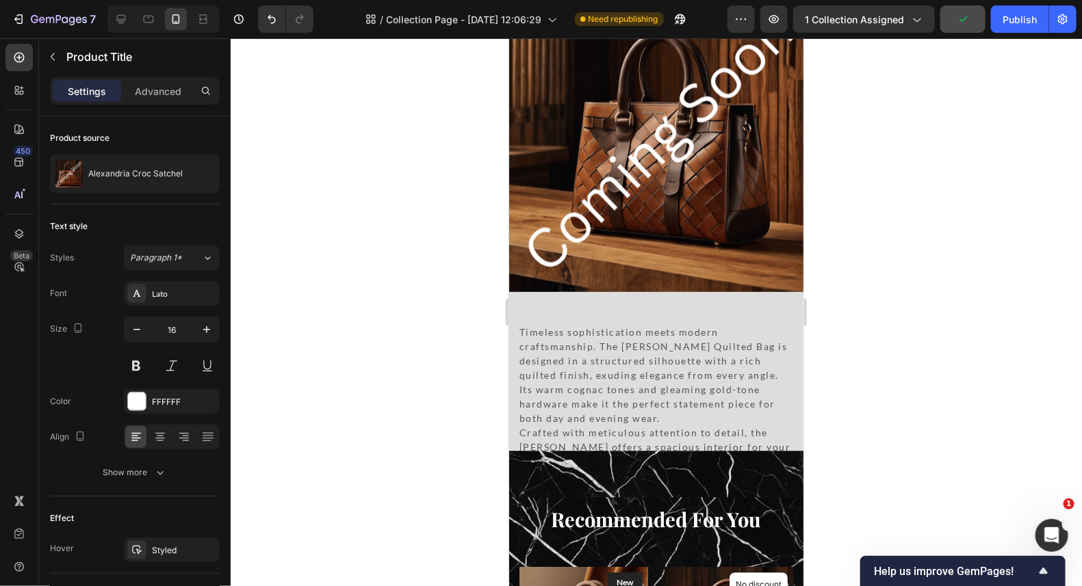
scroll to position [1203, 0]
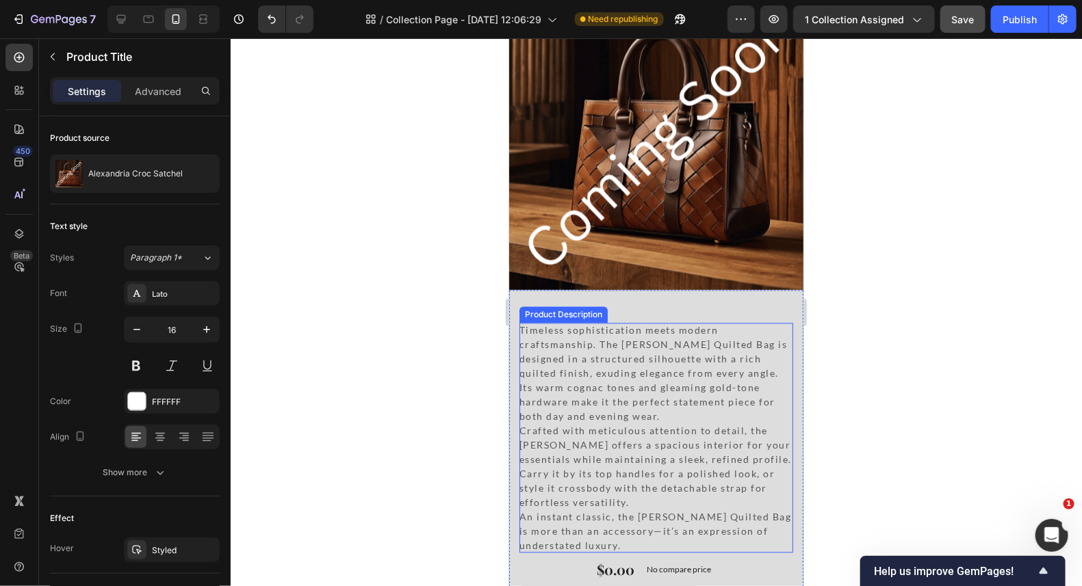
click at [665, 349] on p "Timeless sophistication meets modern craftsmanship. The [PERSON_NAME] Quilted B…" at bounding box center [653, 373] width 268 height 98
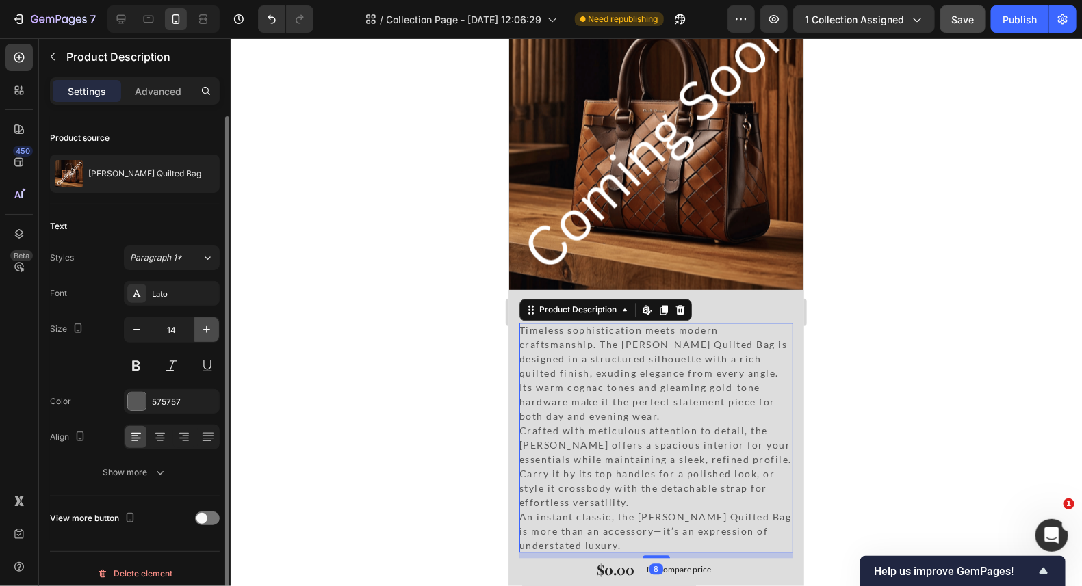
click at [207, 324] on icon "button" at bounding box center [207, 330] width 14 height 14
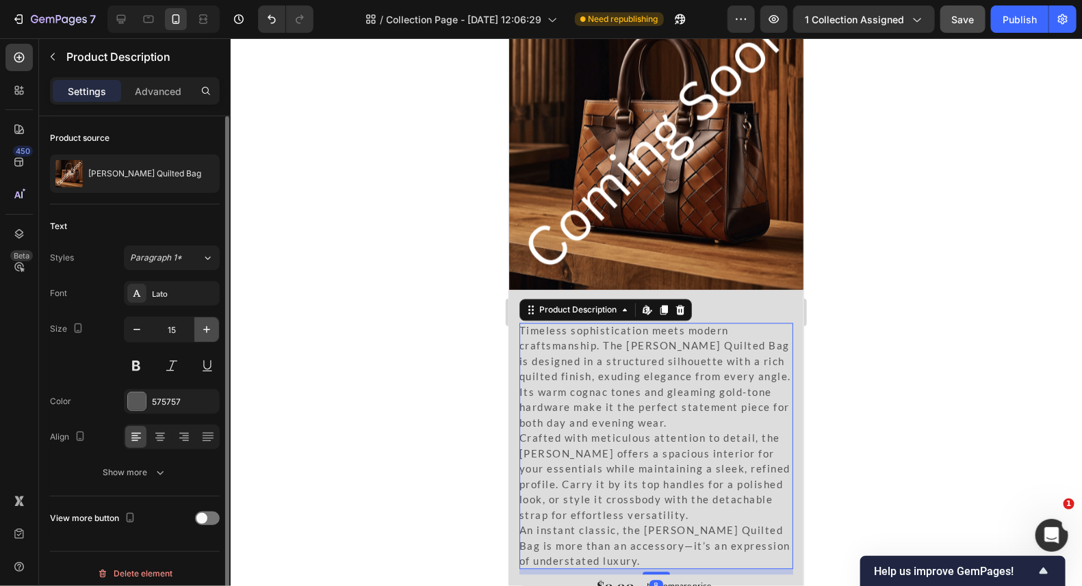
click at [207, 324] on icon "button" at bounding box center [207, 330] width 14 height 14
type input "16"
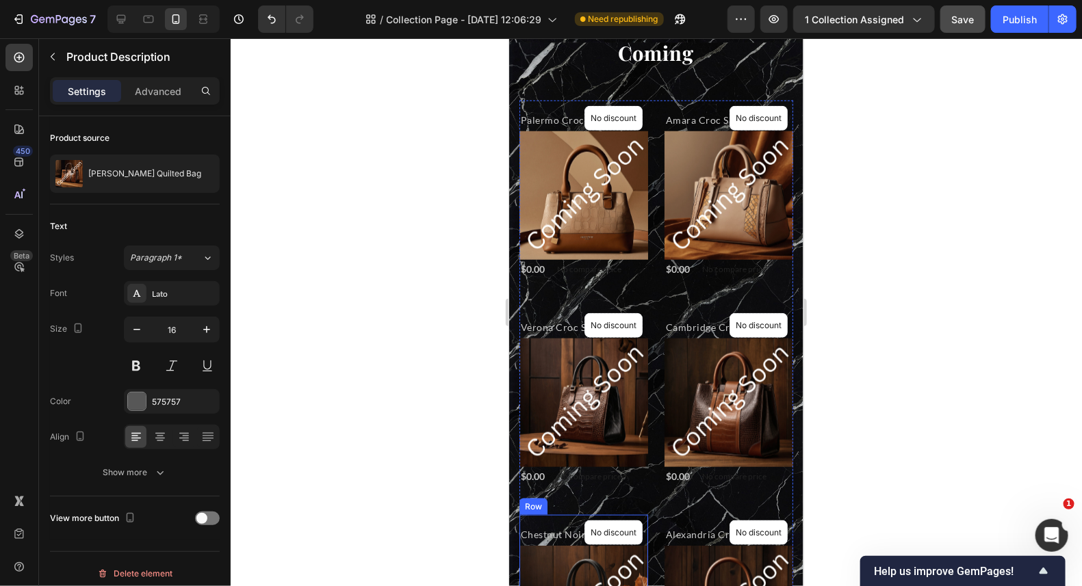
scroll to position [587, 0]
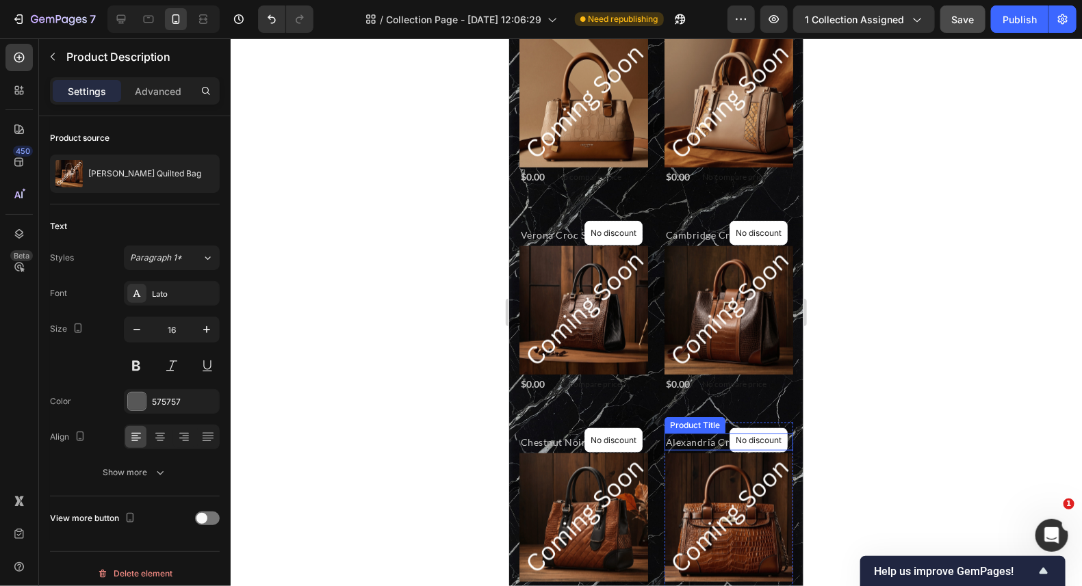
click at [692, 433] on h2 "Alexandria Croc Satchel" at bounding box center [728, 441] width 129 height 17
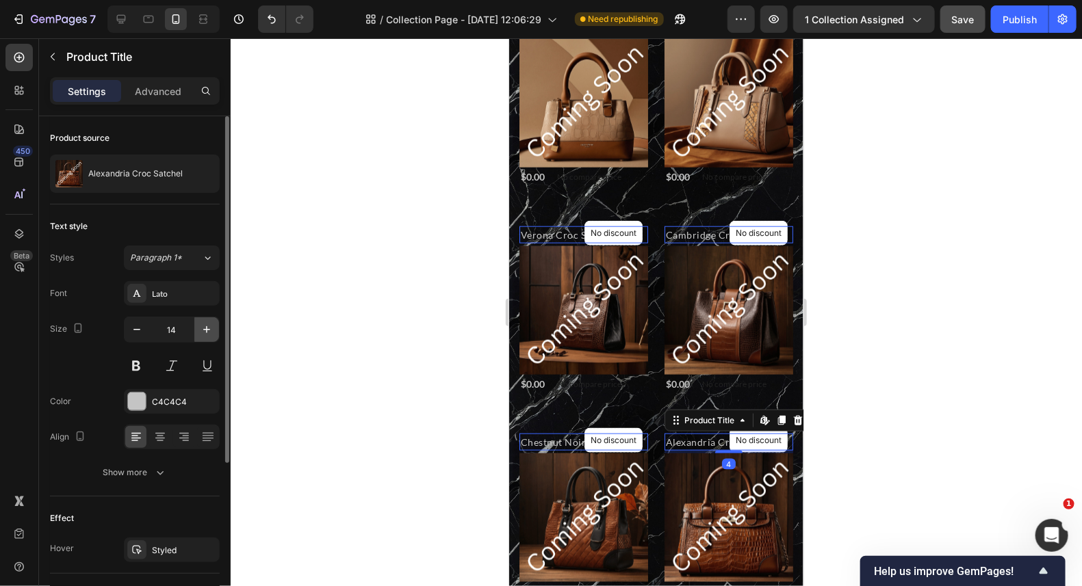
click at [204, 319] on button "button" at bounding box center [206, 329] width 25 height 25
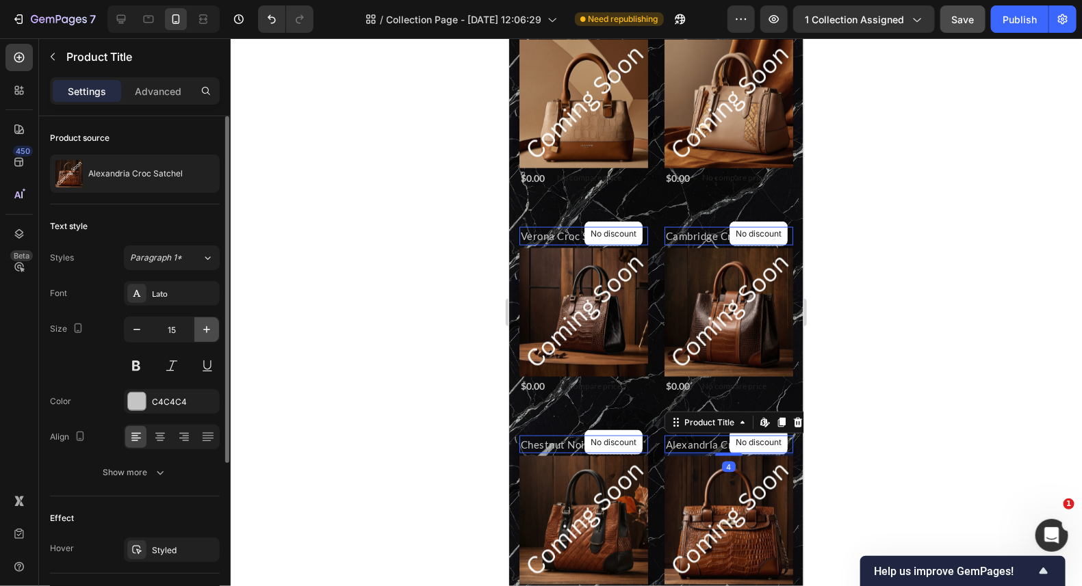
click at [204, 319] on button "button" at bounding box center [206, 329] width 25 height 25
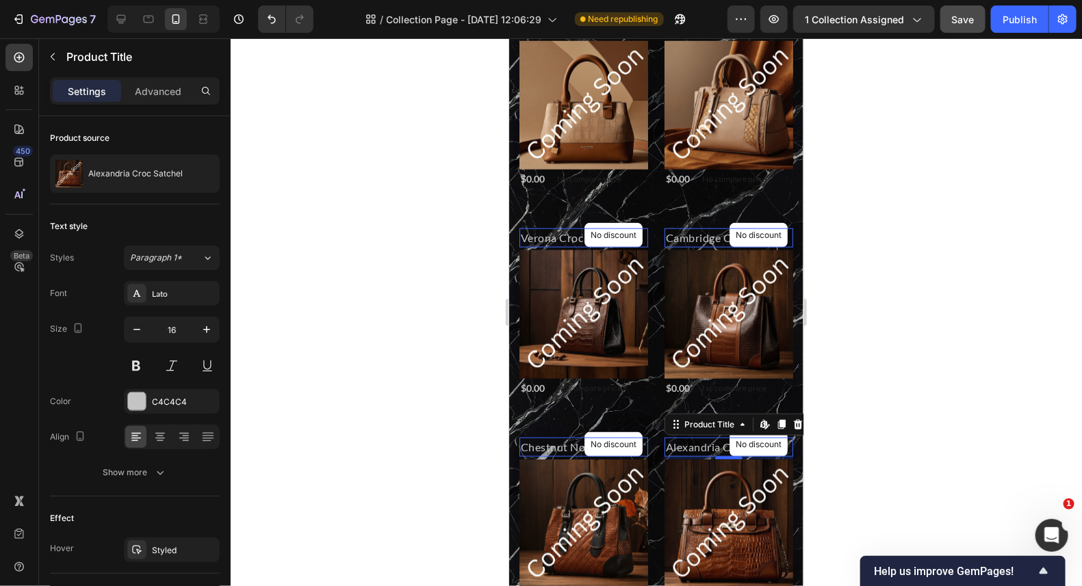
click at [544, 452] on h2 "Chestnut Noir Satchel" at bounding box center [583, 446] width 129 height 19
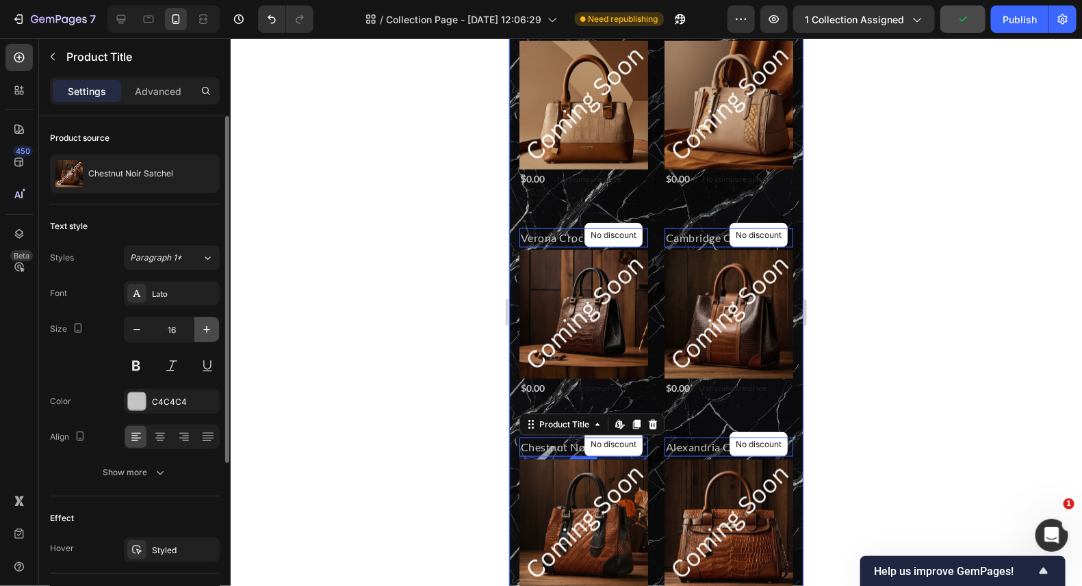
click at [206, 323] on icon "button" at bounding box center [207, 330] width 14 height 14
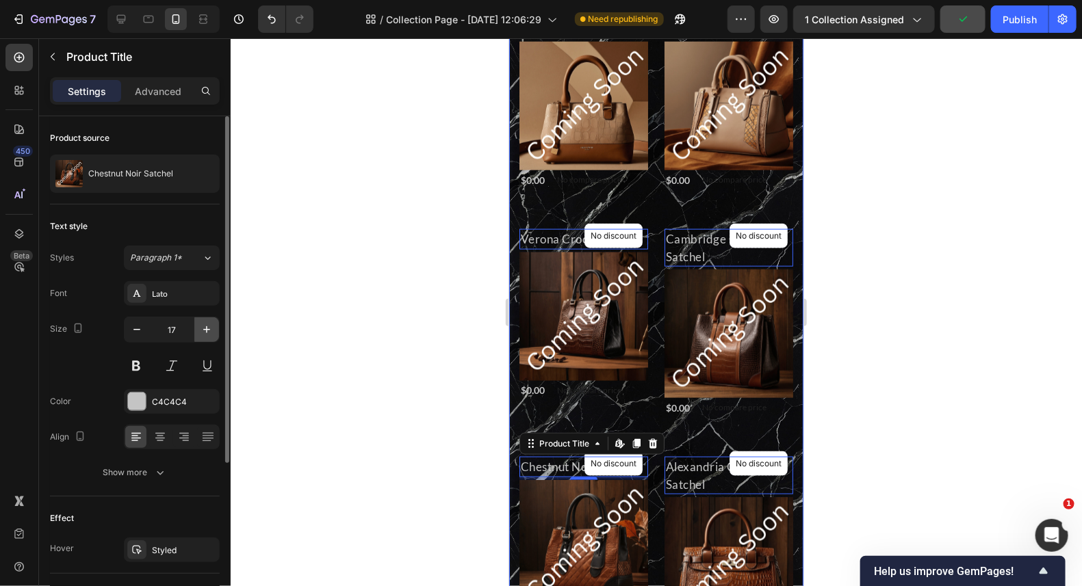
click at [206, 323] on icon "button" at bounding box center [207, 330] width 14 height 14
type input "18"
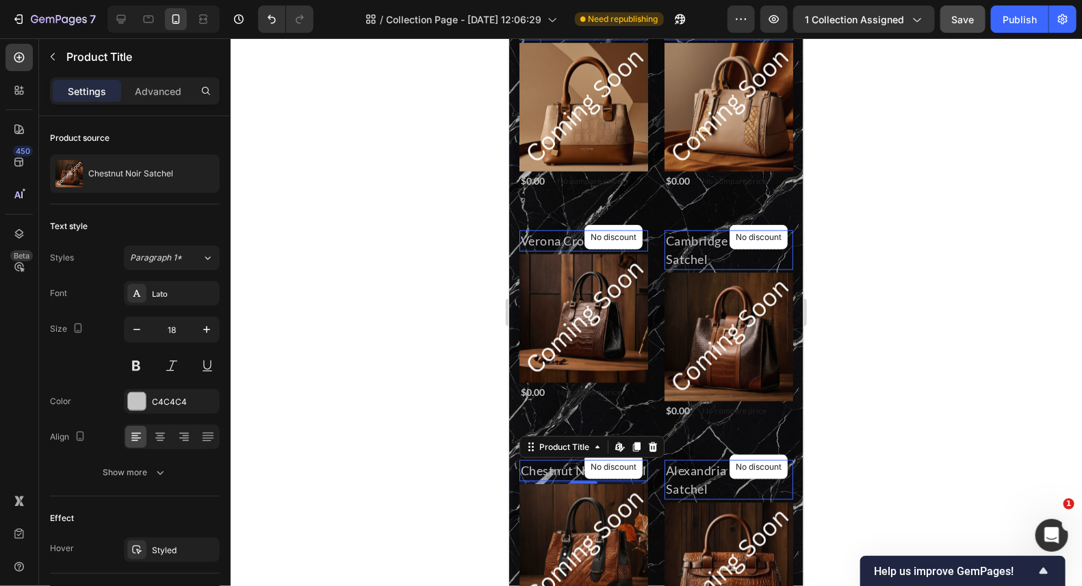
click at [697, 255] on h2 "Cambridge Croc Satchel" at bounding box center [728, 250] width 129 height 40
click at [538, 475] on h2 "Chestnut Noir Satchel" at bounding box center [583, 470] width 129 height 21
click at [690, 481] on h2 "Alexandria Croc Satchel" at bounding box center [728, 480] width 129 height 40
click at [557, 251] on h2 "Verona Croc Satchel" at bounding box center [583, 240] width 129 height 21
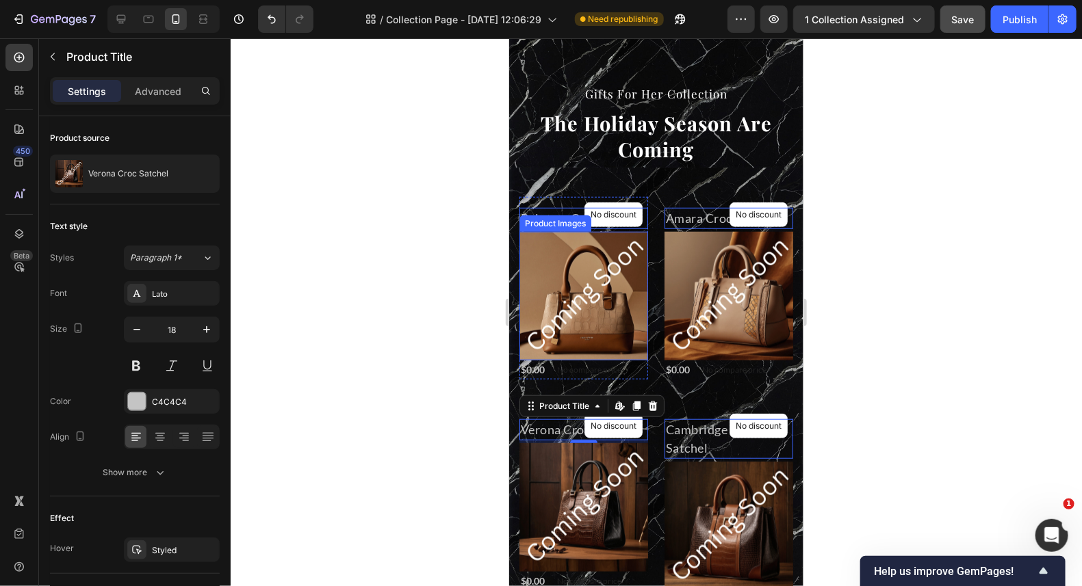
scroll to position [382, 0]
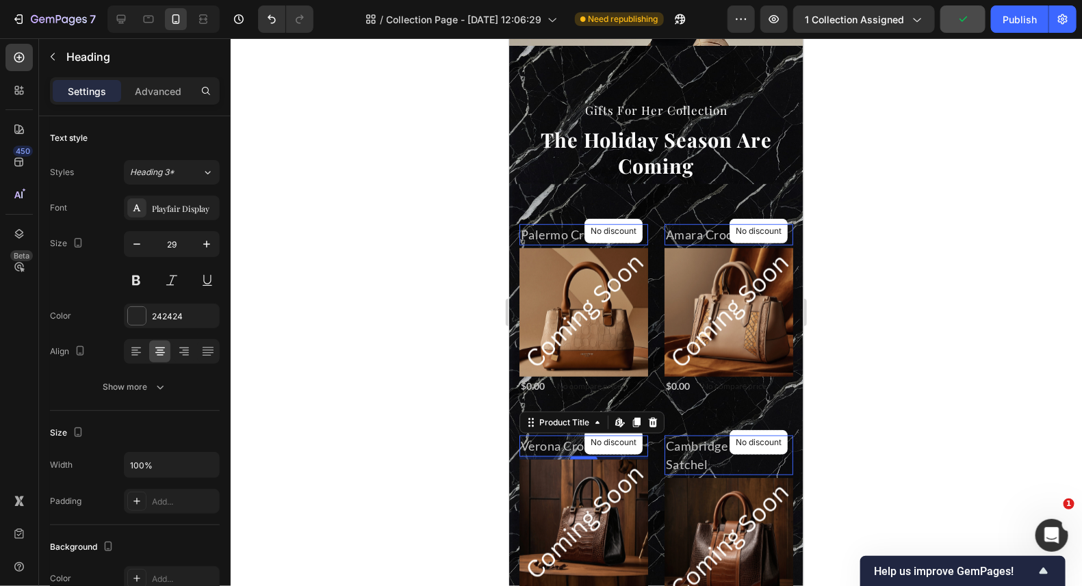
click at [544, 178] on span "The Holiday Season Are Coming" at bounding box center [655, 152] width 231 height 52
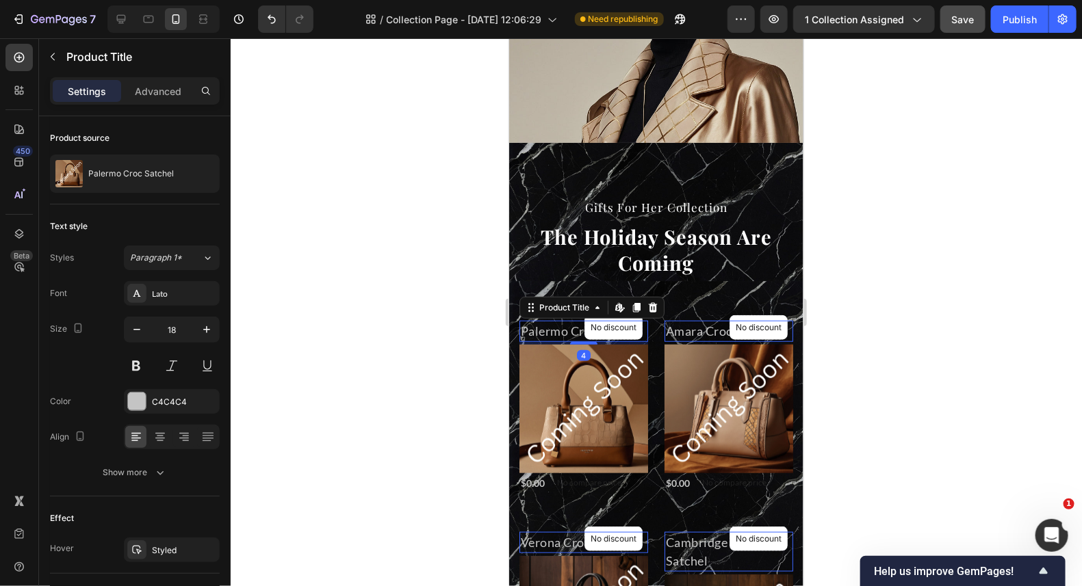
click at [555, 324] on h2 "Palermo Croc Satchel" at bounding box center [583, 330] width 129 height 21
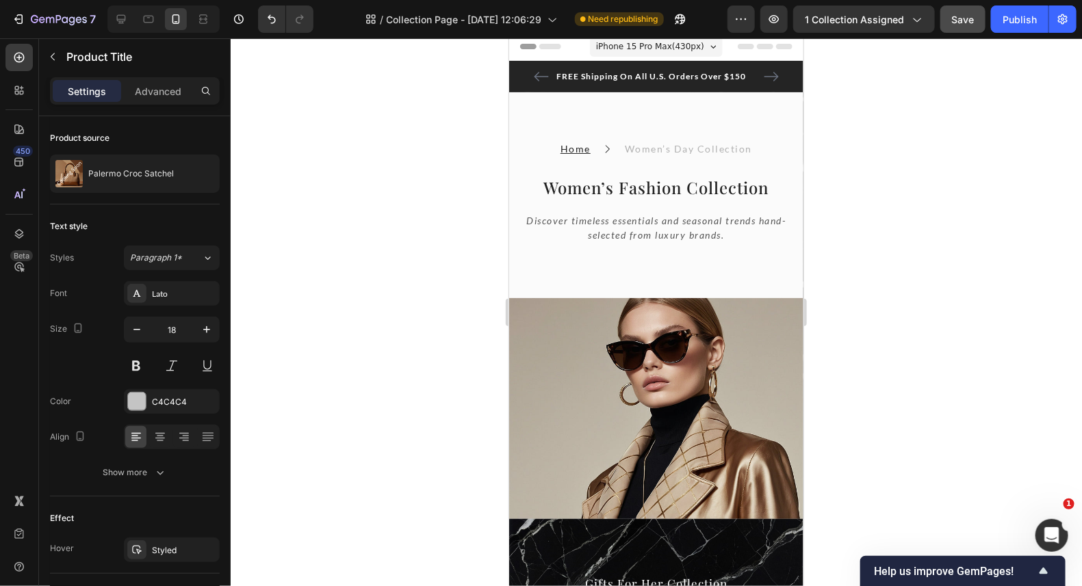
scroll to position [0, 0]
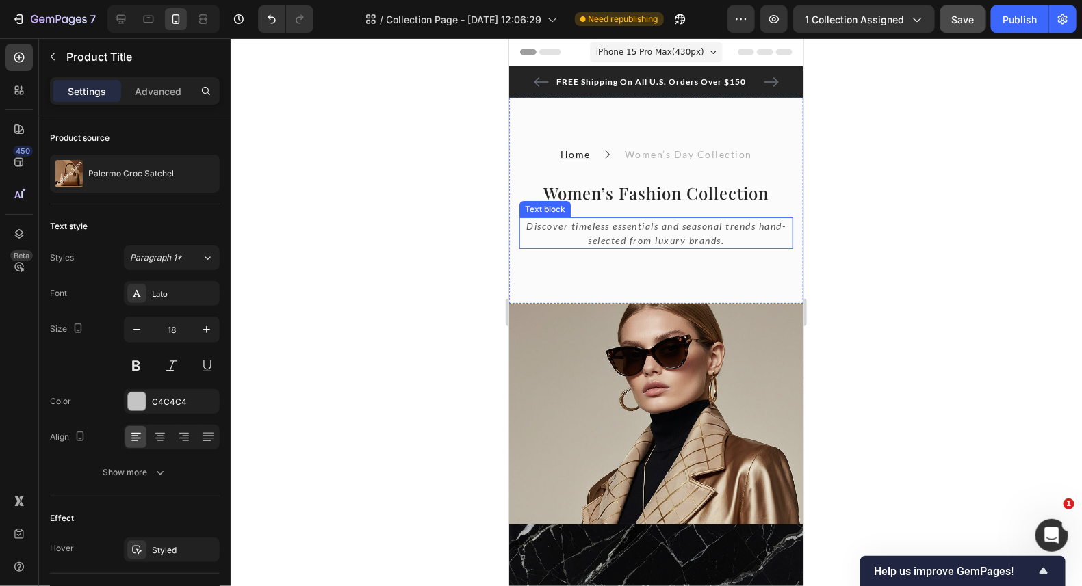
click at [629, 236] on icon "Discover timeless essentials and seasonal trends hand-selected from luxury bran…" at bounding box center [655, 233] width 259 height 26
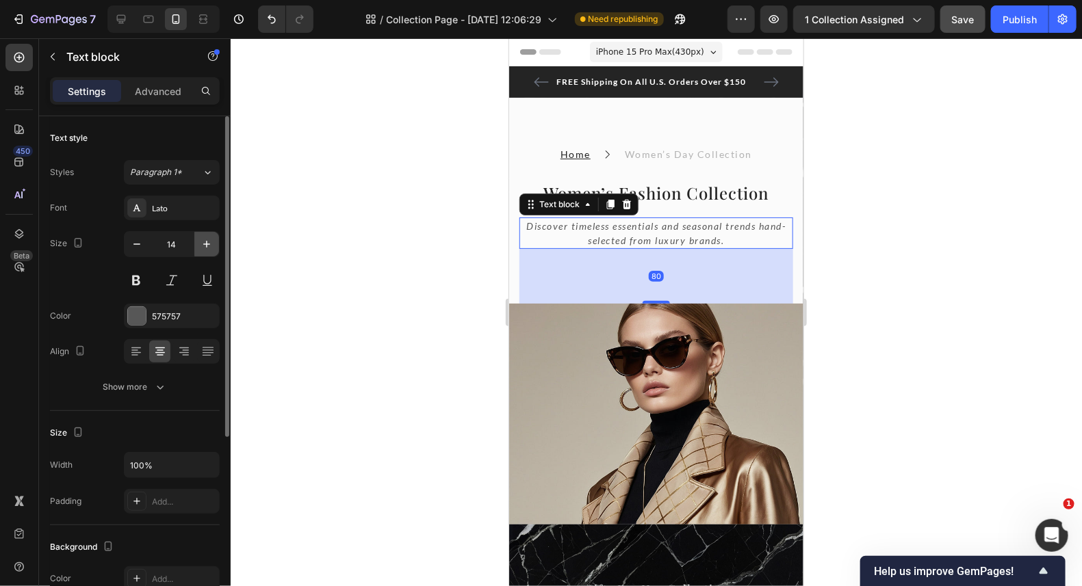
click at [205, 244] on icon "button" at bounding box center [207, 244] width 14 height 14
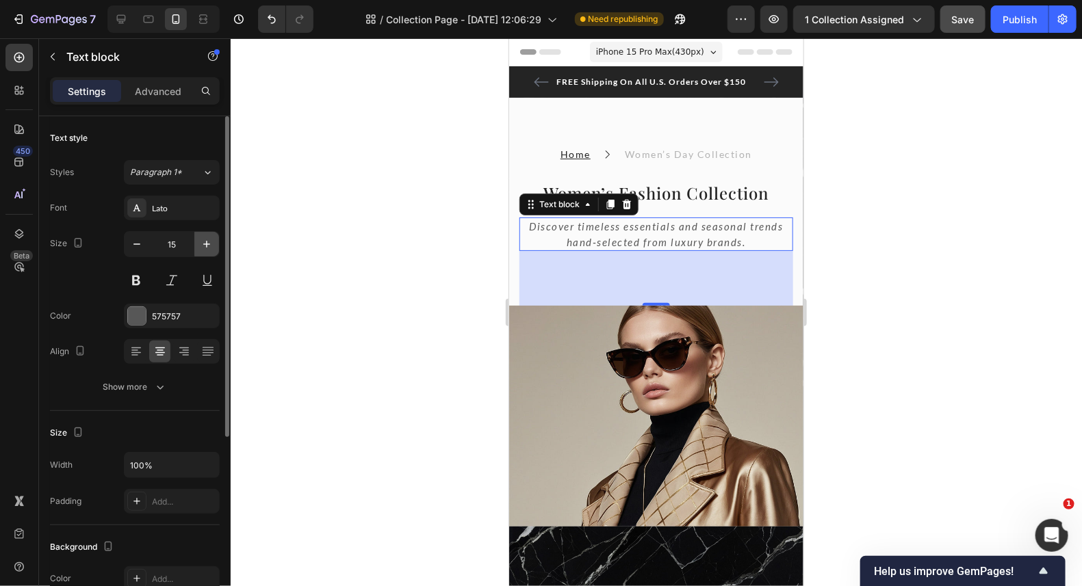
click at [205, 240] on icon "button" at bounding box center [207, 244] width 14 height 14
type input "16"
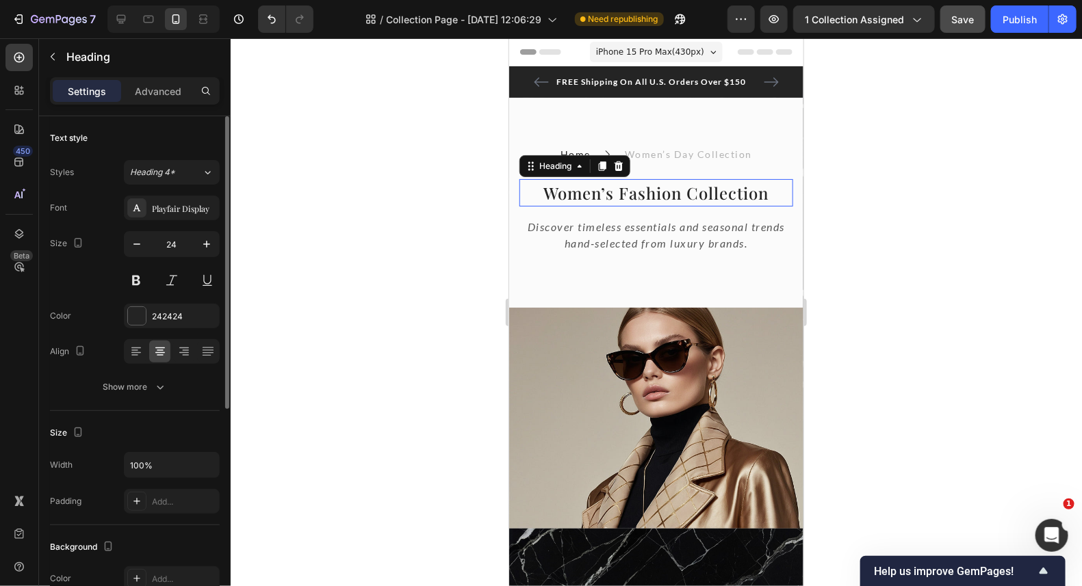
click at [684, 187] on h2 "Women’s Fashion Collection" at bounding box center [656, 192] width 274 height 27
click at [202, 240] on icon "button" at bounding box center [207, 244] width 14 height 14
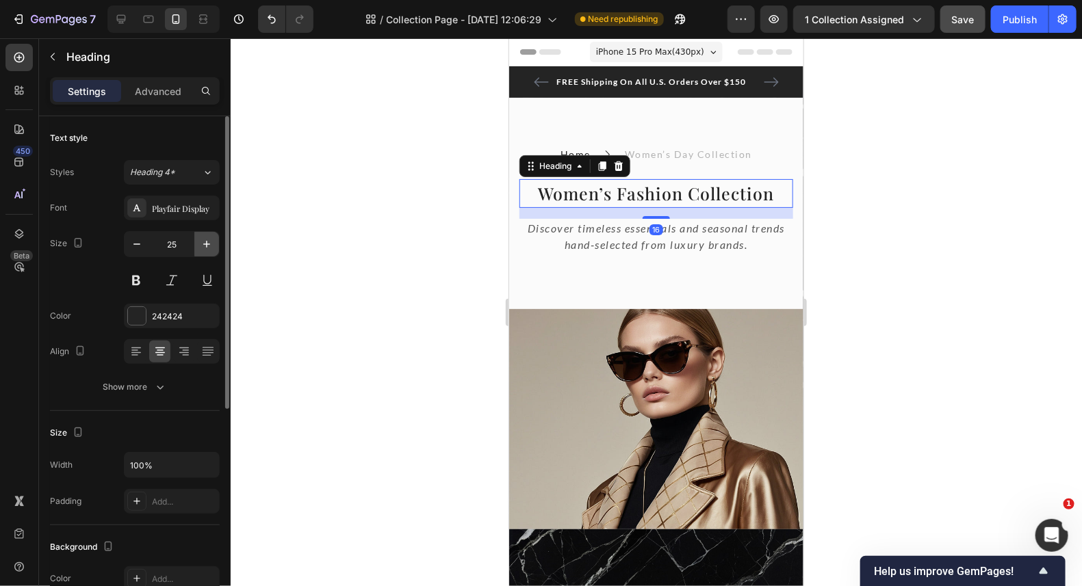
click at [202, 240] on icon "button" at bounding box center [207, 244] width 14 height 14
type input "26"
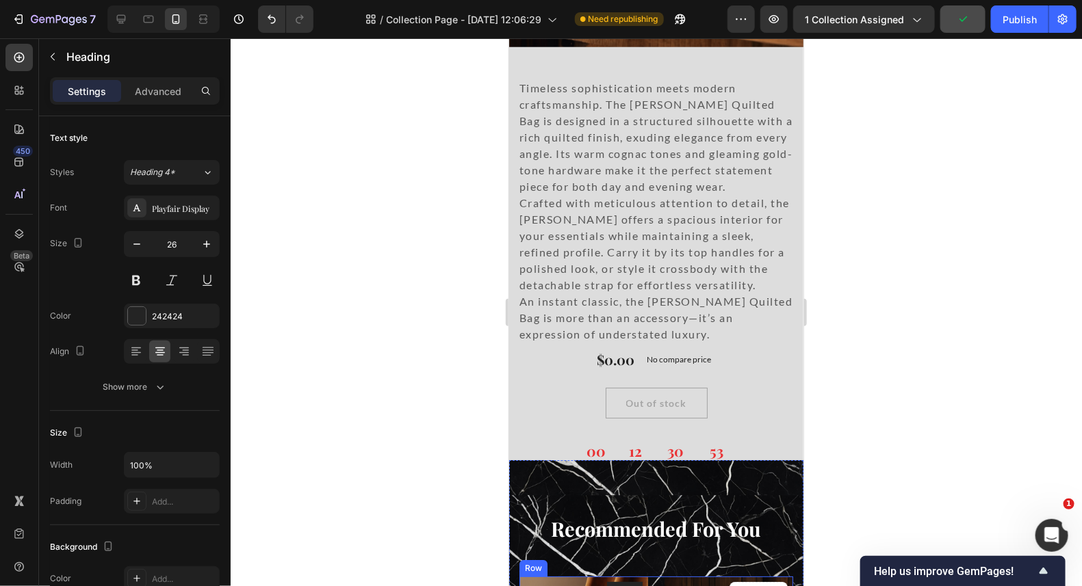
scroll to position [1778, 0]
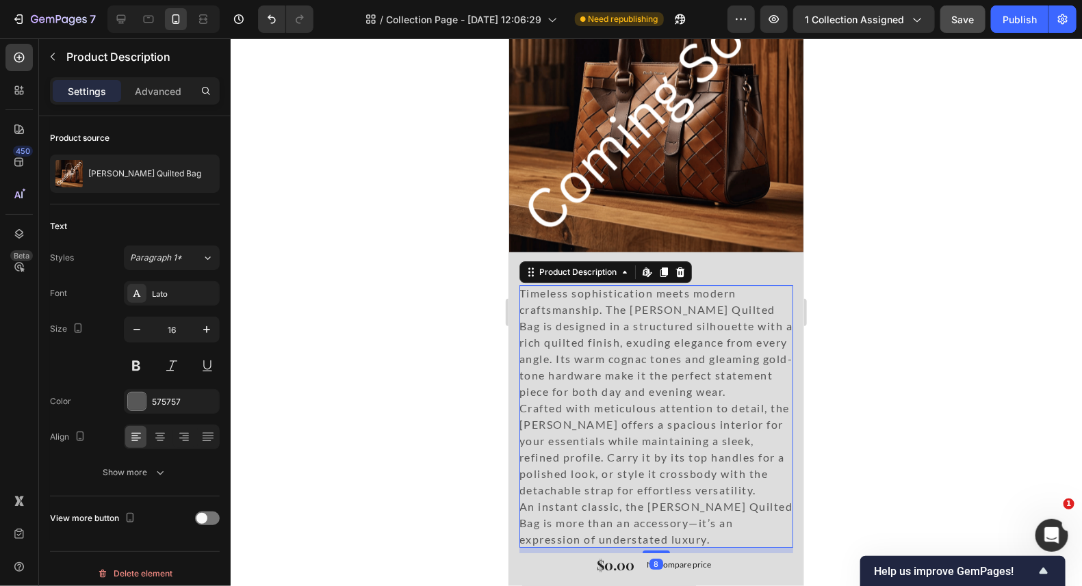
click at [622, 369] on div "Timeless sophistication meets modern craftsmanship. The [PERSON_NAME] Quilted B…" at bounding box center [656, 416] width 274 height 263
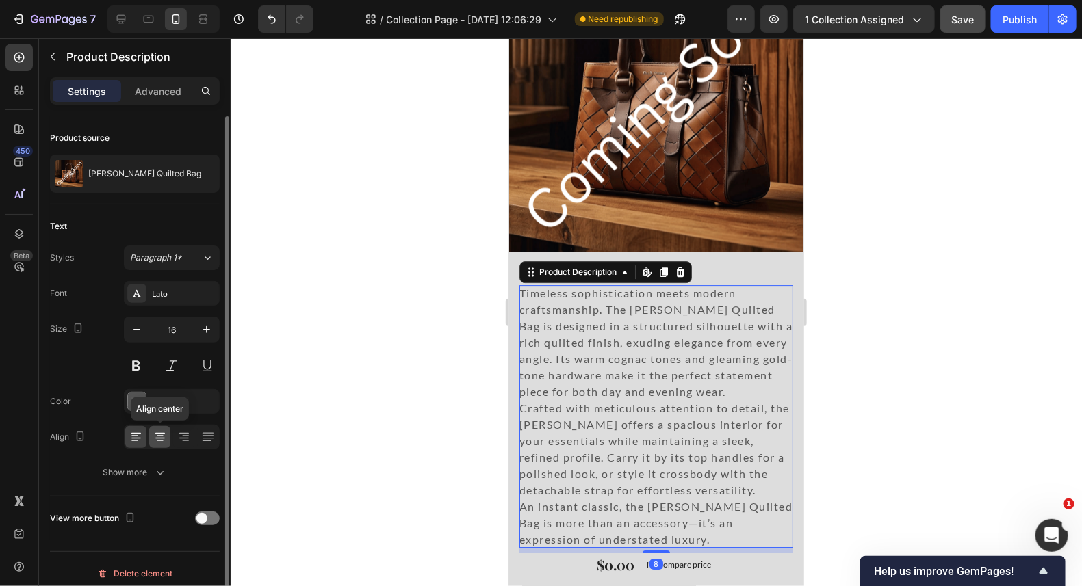
click at [161, 437] on icon at bounding box center [160, 437] width 14 height 14
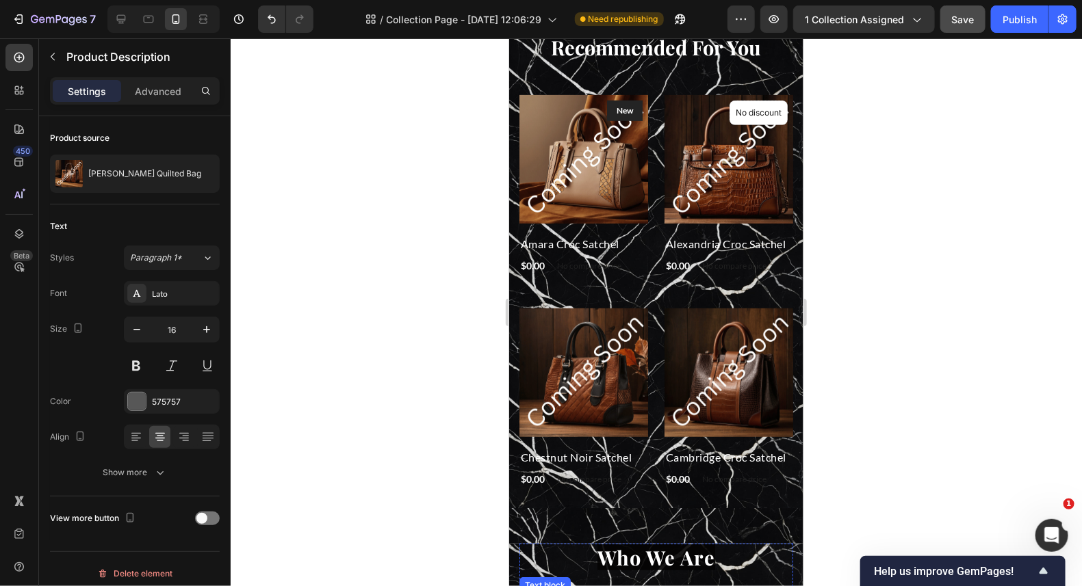
scroll to position [2394, 0]
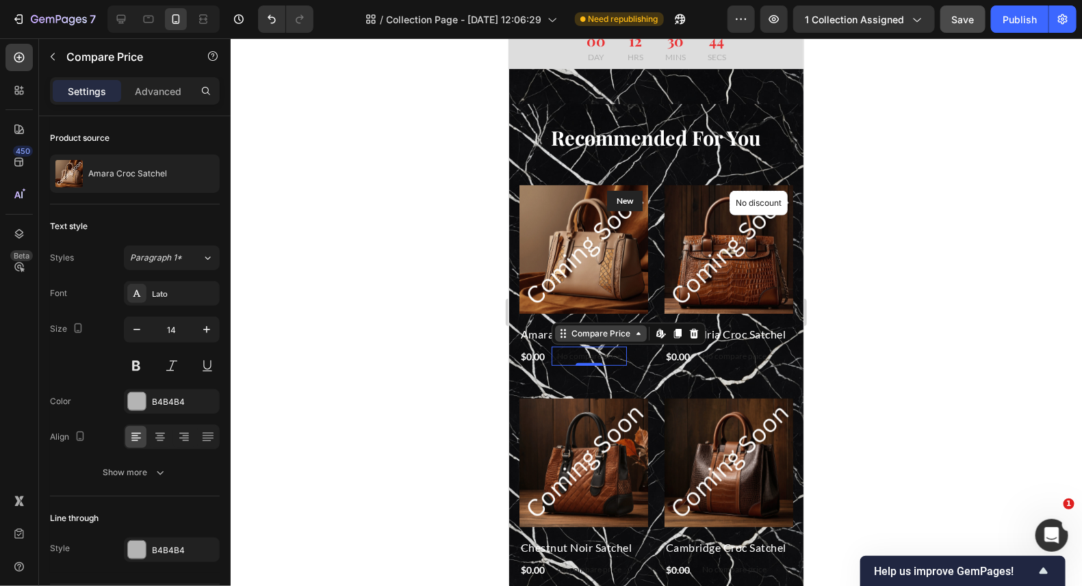
click at [555, 325] on div "Compare Price" at bounding box center [600, 333] width 92 height 16
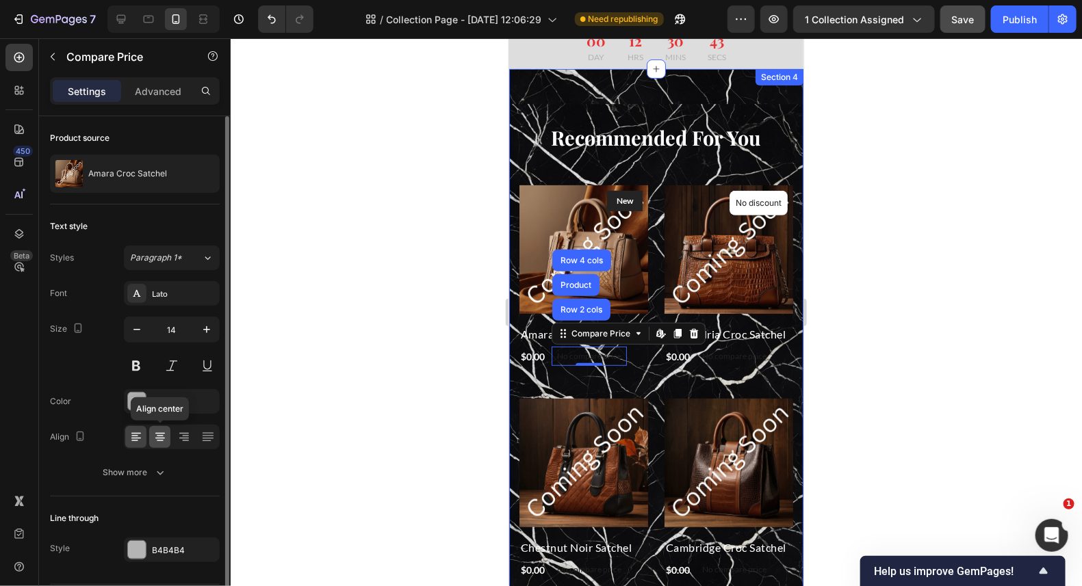
click at [157, 438] on icon at bounding box center [160, 437] width 14 height 14
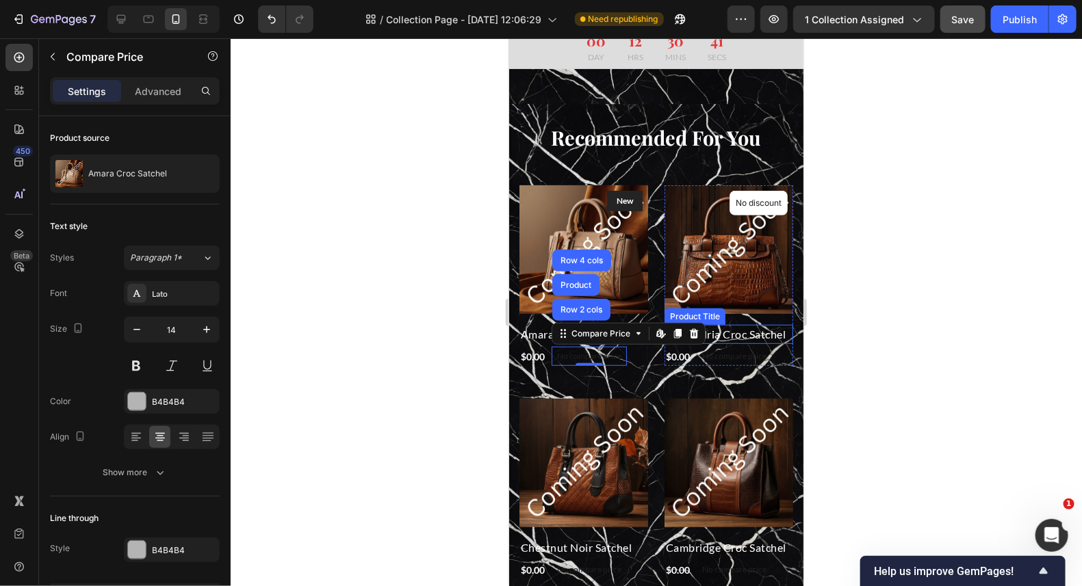
click at [730, 324] on h2 "Alexandria Croc Satchel" at bounding box center [728, 333] width 129 height 19
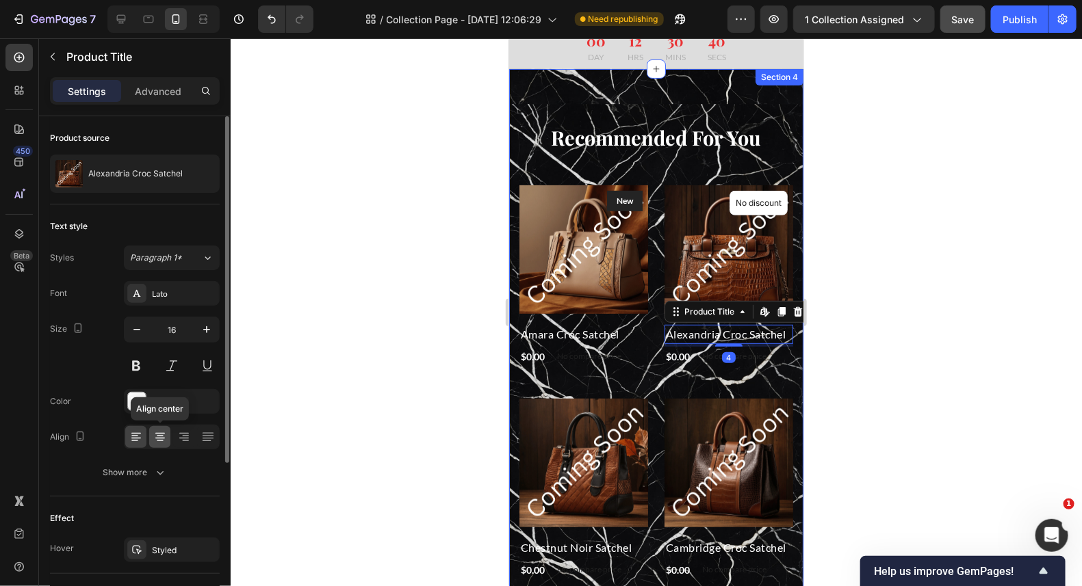
click at [164, 435] on icon at bounding box center [160, 437] width 14 height 14
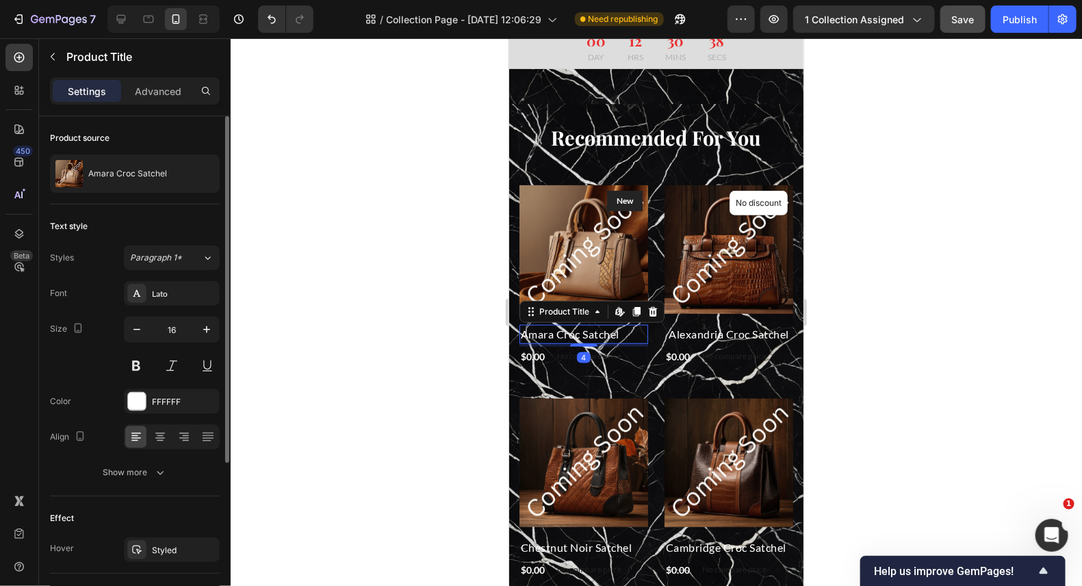
click at [535, 324] on h2 "Amara Croc Satchel" at bounding box center [583, 333] width 129 height 19
click at [161, 441] on icon at bounding box center [160, 441] width 7 height 1
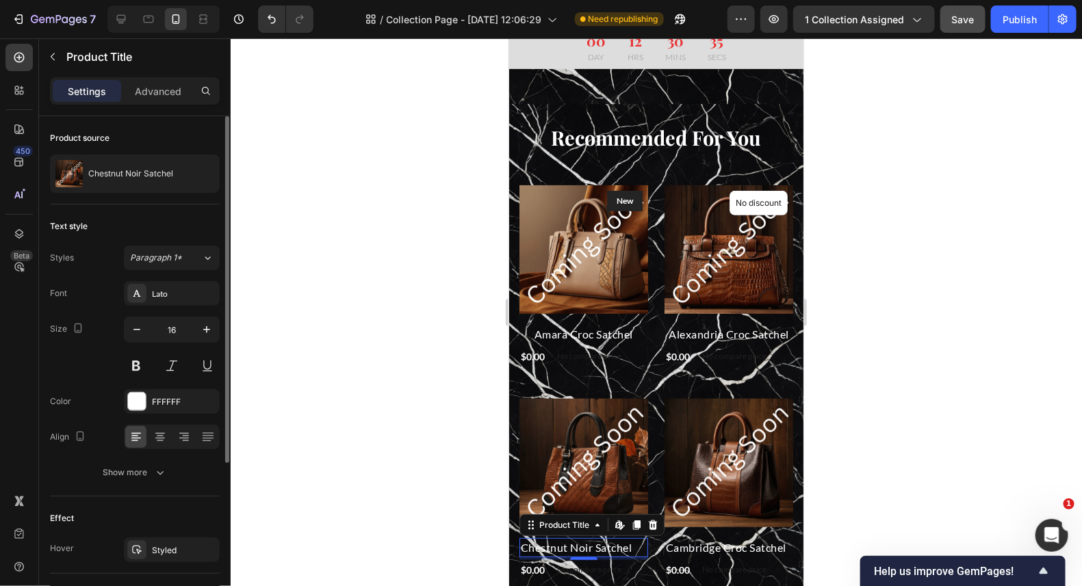
click at [584, 538] on h2 "Chestnut Noir Satchel" at bounding box center [583, 547] width 129 height 19
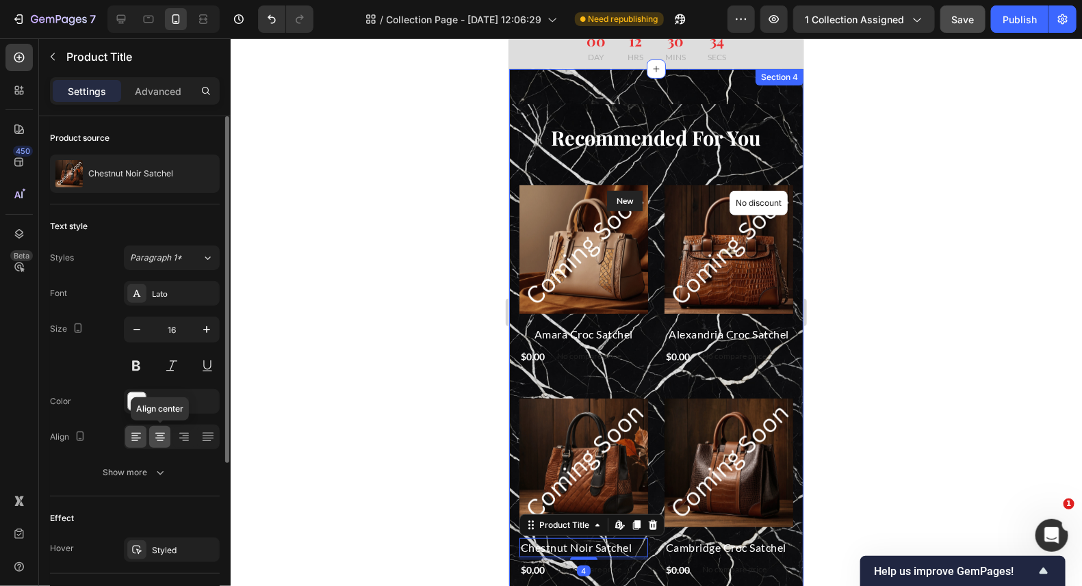
click at [162, 435] on icon at bounding box center [160, 437] width 14 height 14
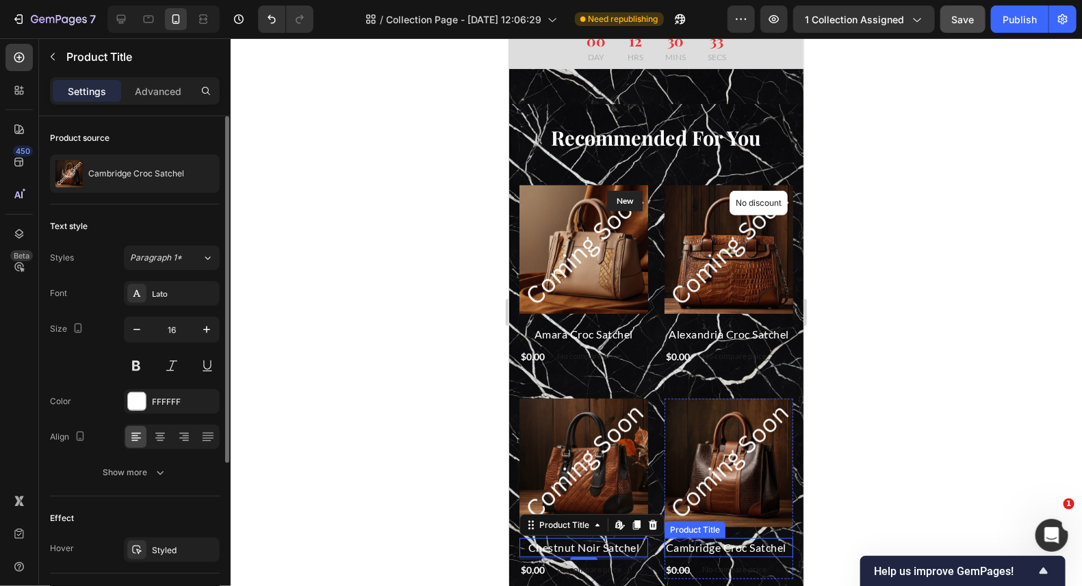
click at [705, 538] on h2 "Cambridge Croc Satchel" at bounding box center [728, 547] width 129 height 19
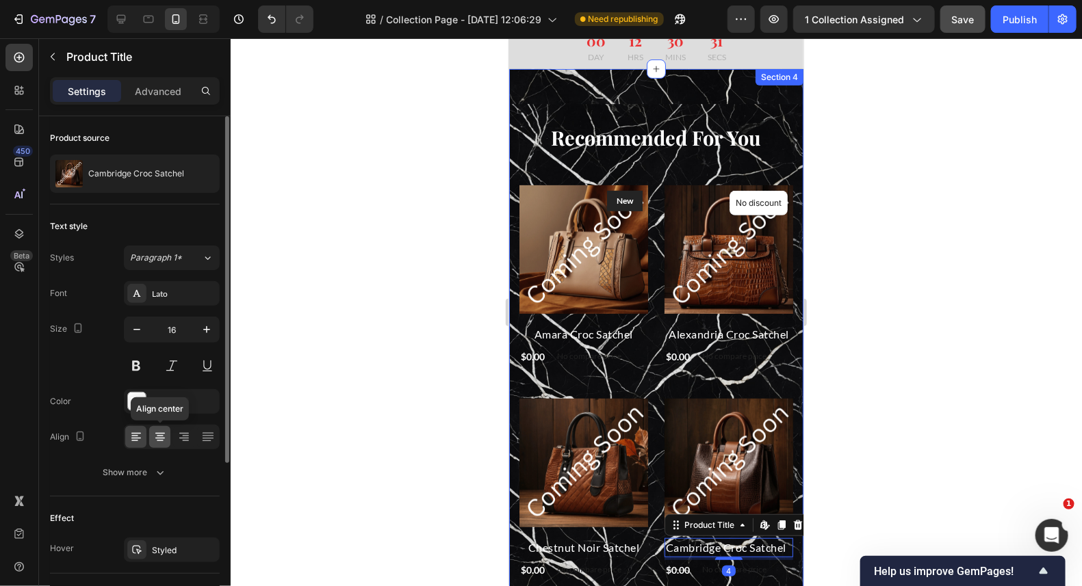
click at [162, 436] on icon at bounding box center [160, 437] width 14 height 14
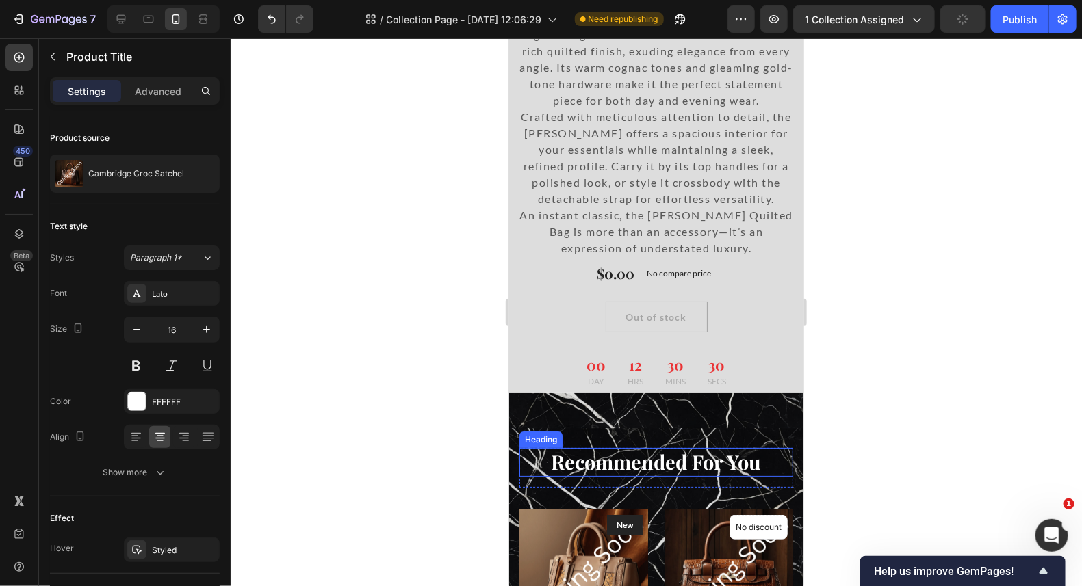
scroll to position [2052, 0]
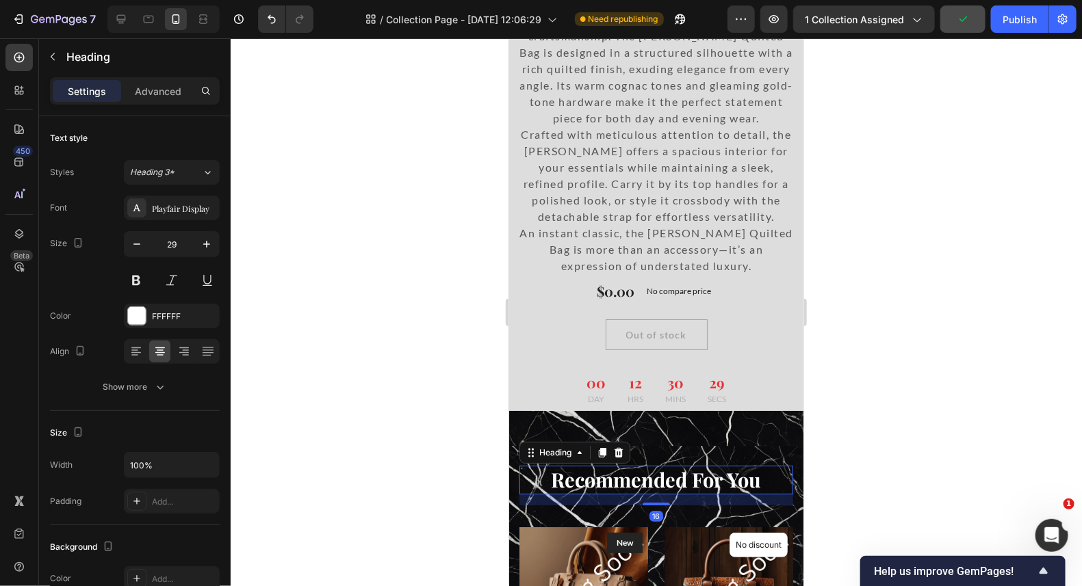
click at [665, 467] on p "Recommended For You" at bounding box center [655, 480] width 271 height 26
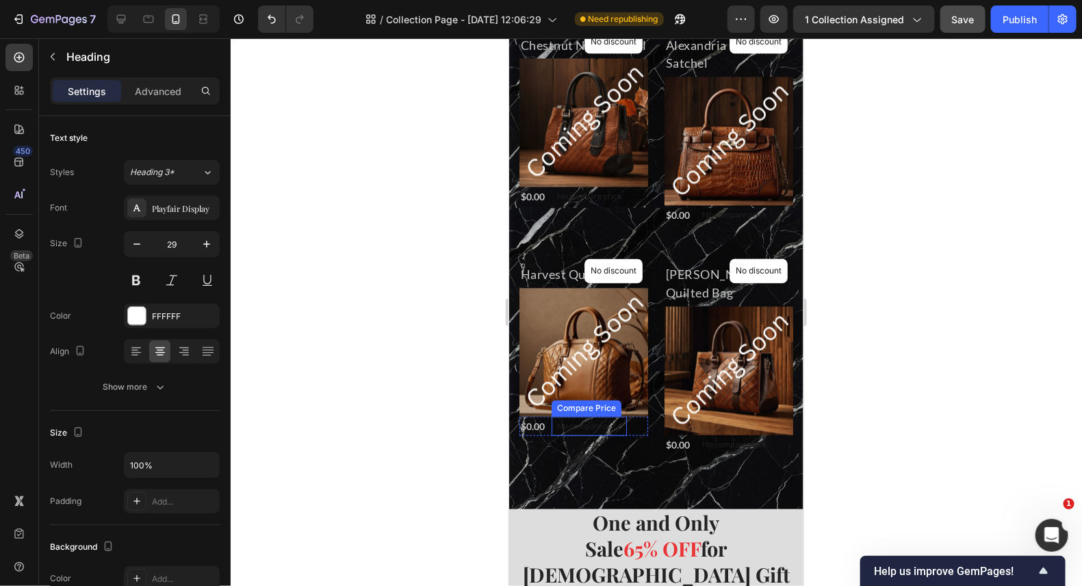
scroll to position [1025, 0]
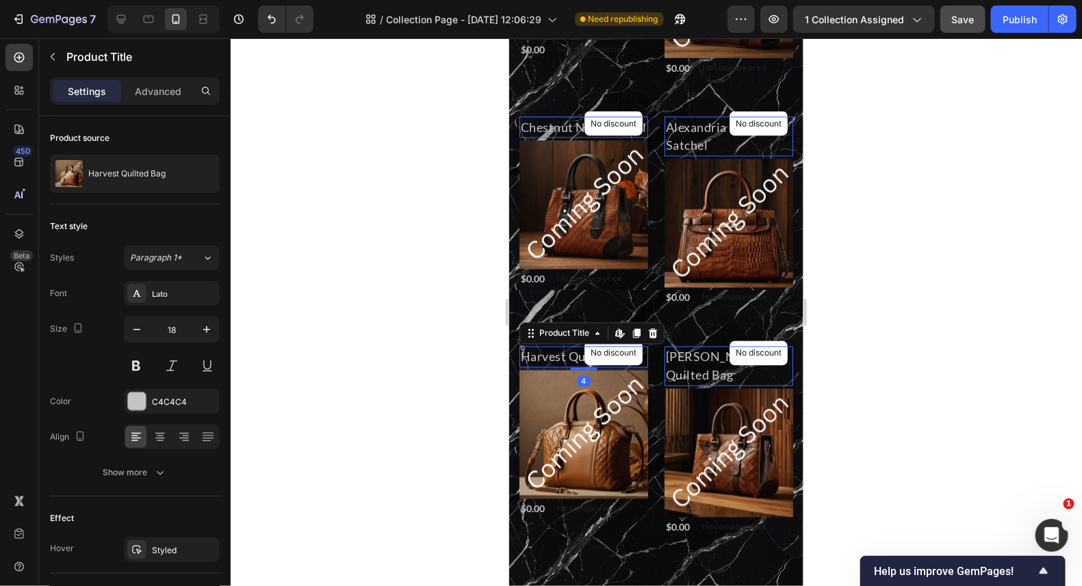
click at [540, 358] on h2 "Harvest Quilted Bag" at bounding box center [583, 356] width 129 height 21
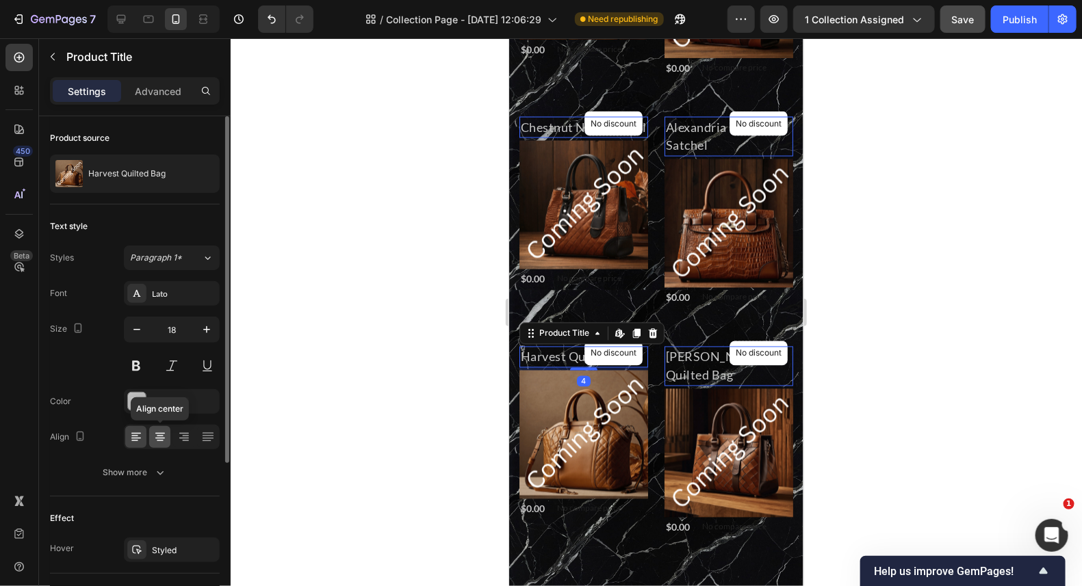
click at [159, 433] on icon at bounding box center [160, 433] width 10 height 1
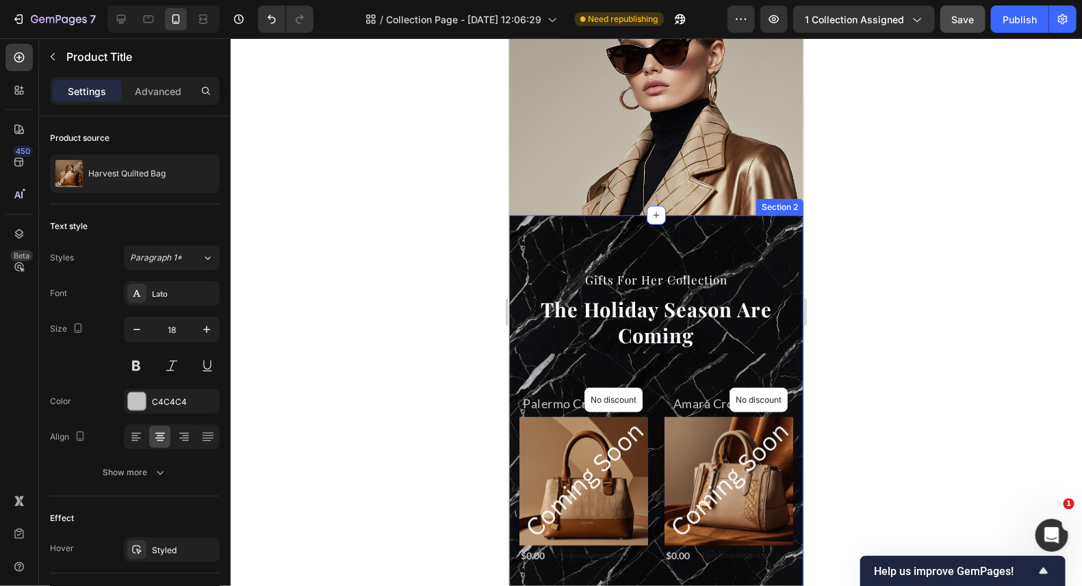
scroll to position [0, 0]
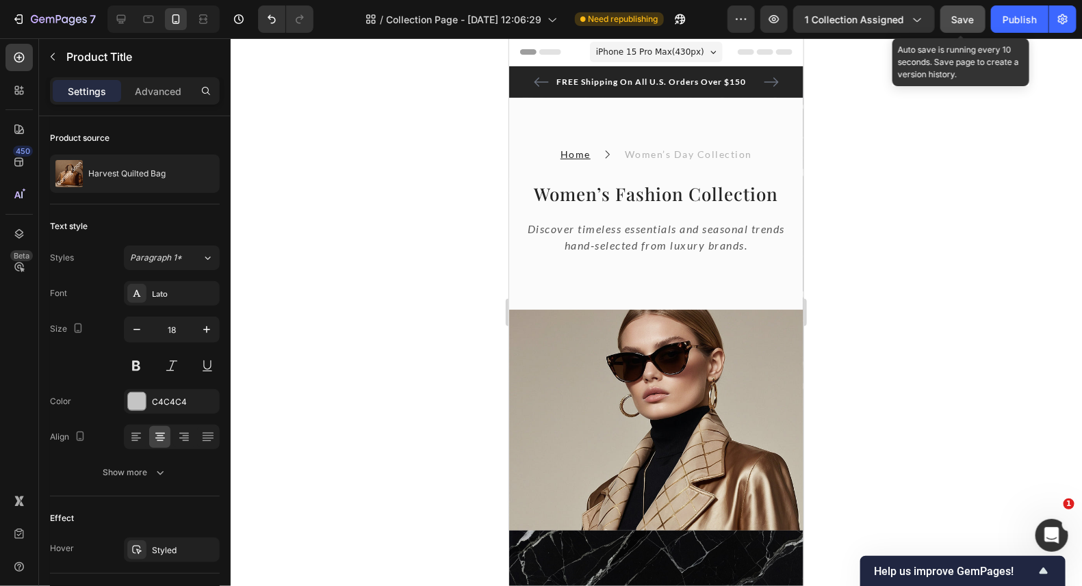
click at [964, 19] on span "Save" at bounding box center [963, 20] width 23 height 12
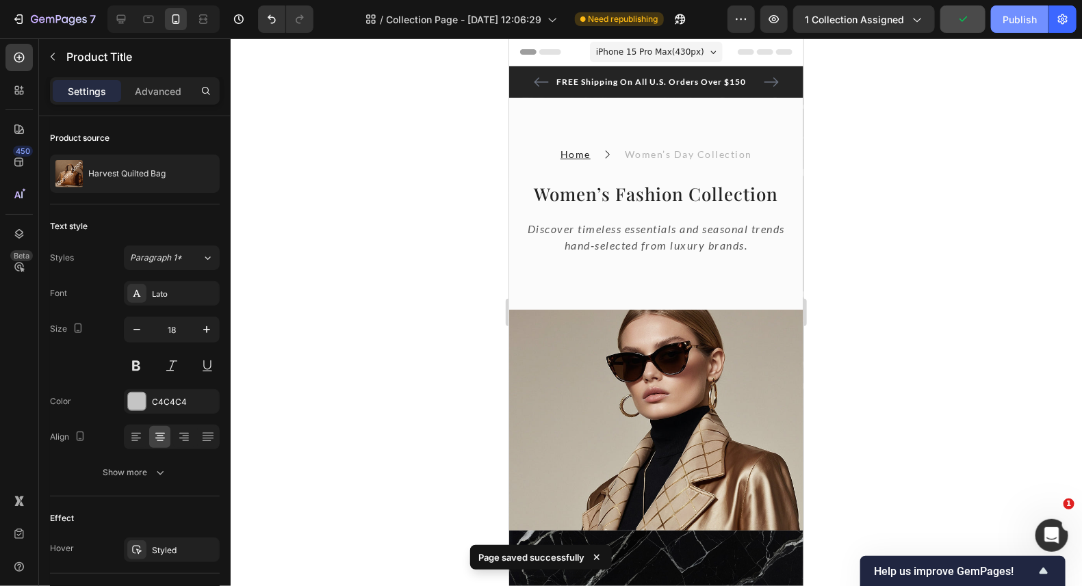
click at [1016, 27] on button "Publish" at bounding box center [1019, 18] width 57 height 27
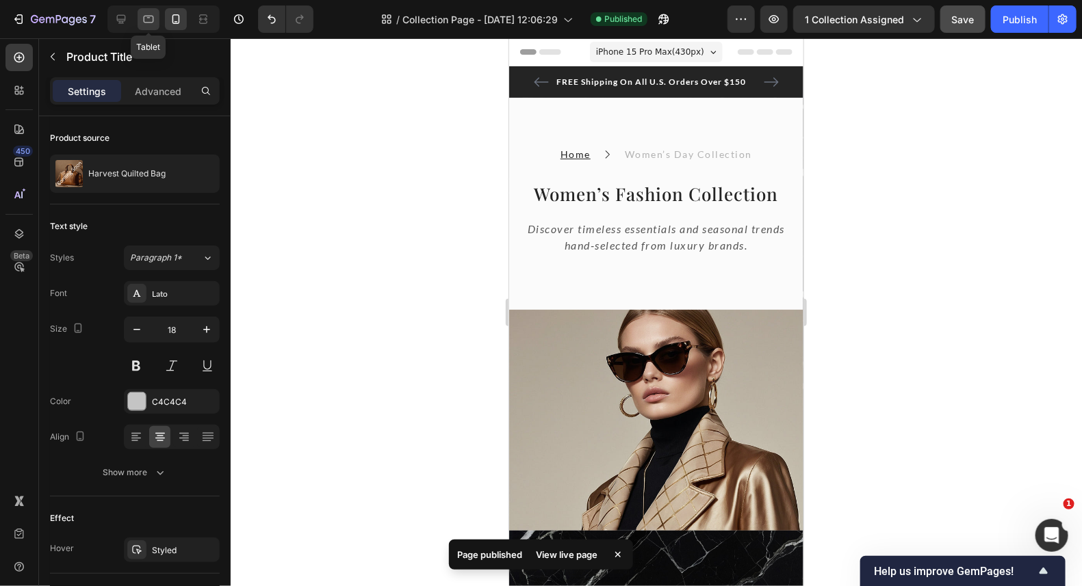
click at [154, 16] on icon at bounding box center [149, 19] width 14 height 14
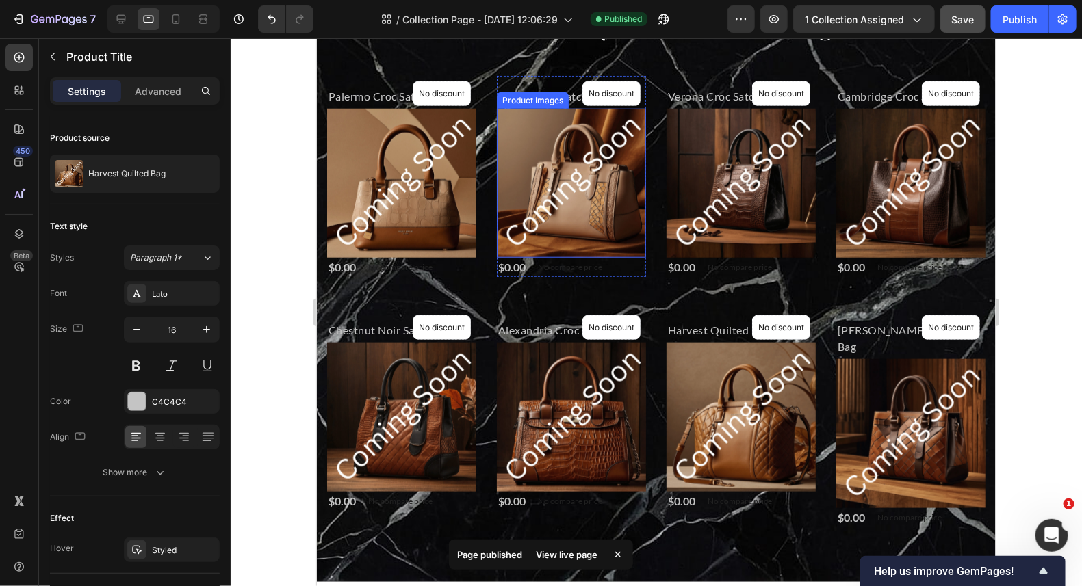
scroll to position [362, 0]
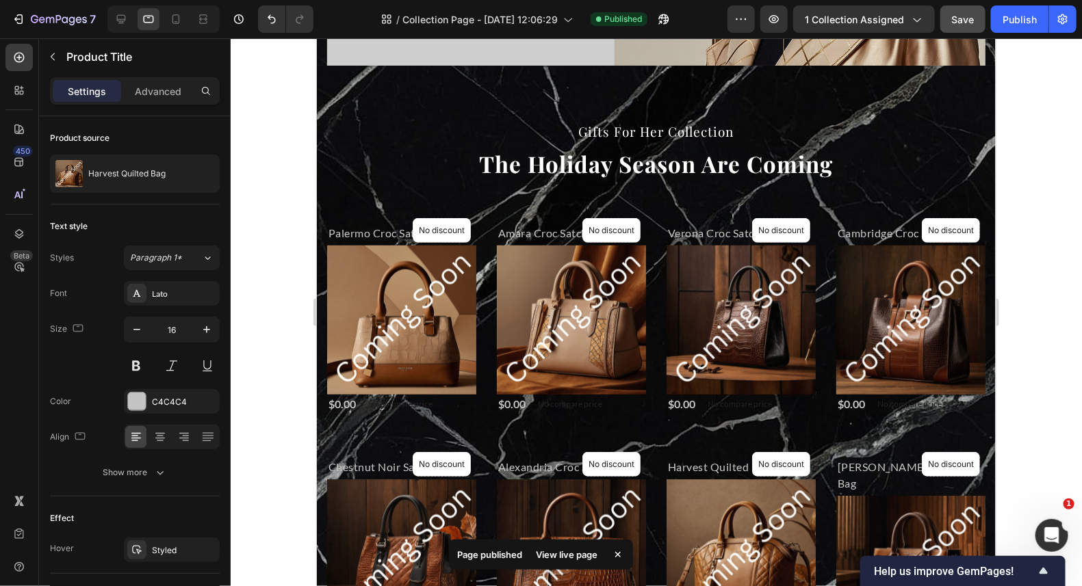
click at [378, 231] on h2 "Palermo Croc Satchel" at bounding box center [400, 232] width 149 height 19
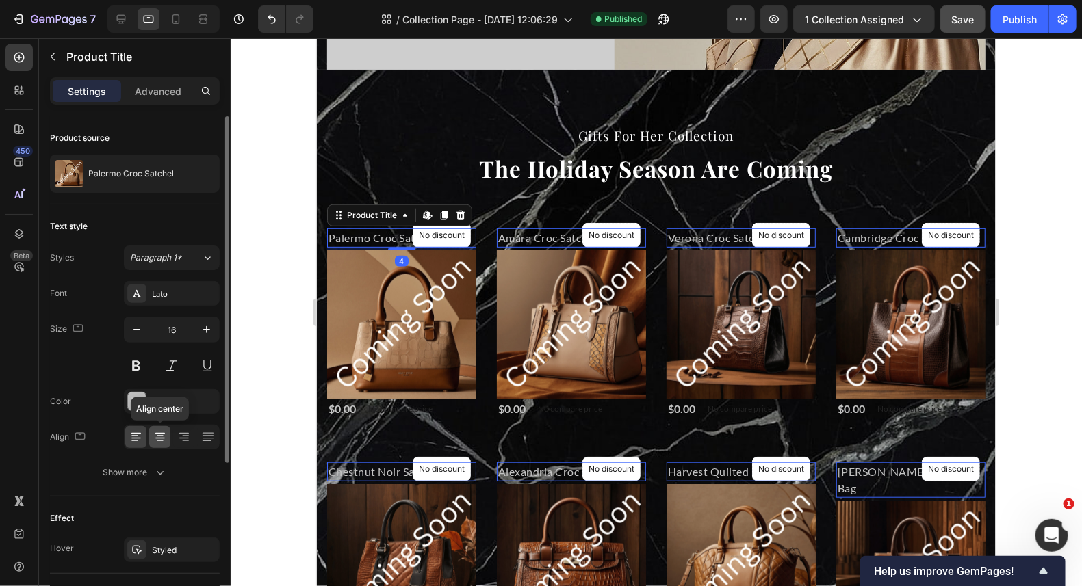
click at [157, 441] on icon at bounding box center [160, 437] width 14 height 14
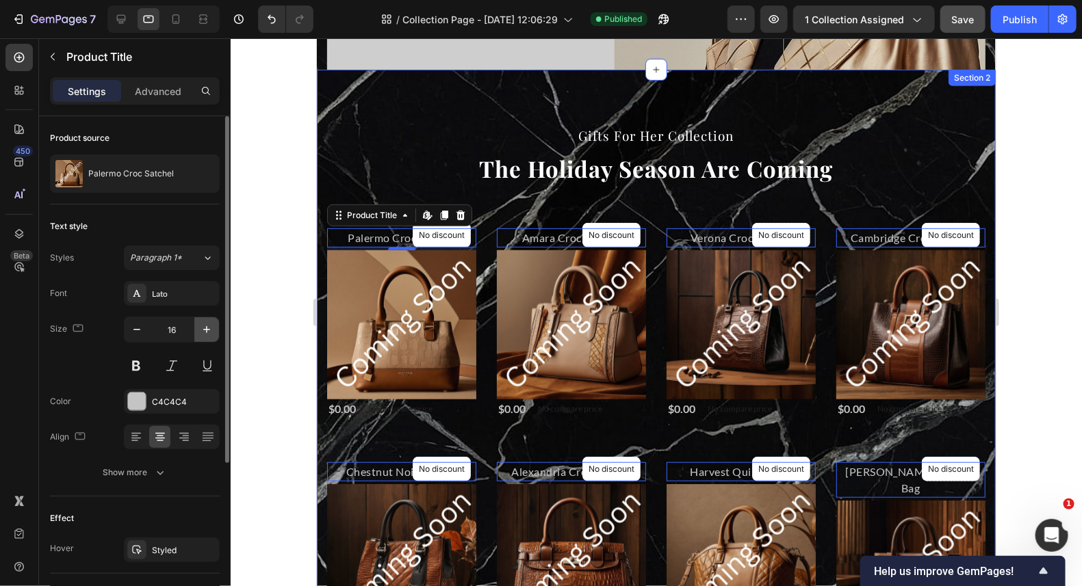
click at [202, 328] on icon "button" at bounding box center [207, 330] width 14 height 14
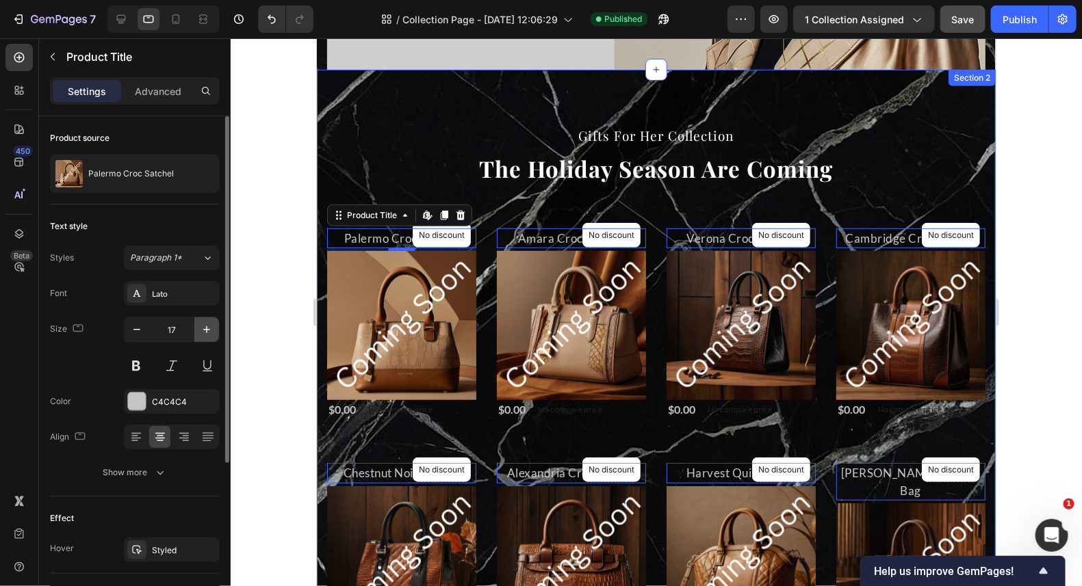
click at [202, 328] on icon "button" at bounding box center [207, 330] width 14 height 14
type input "18"
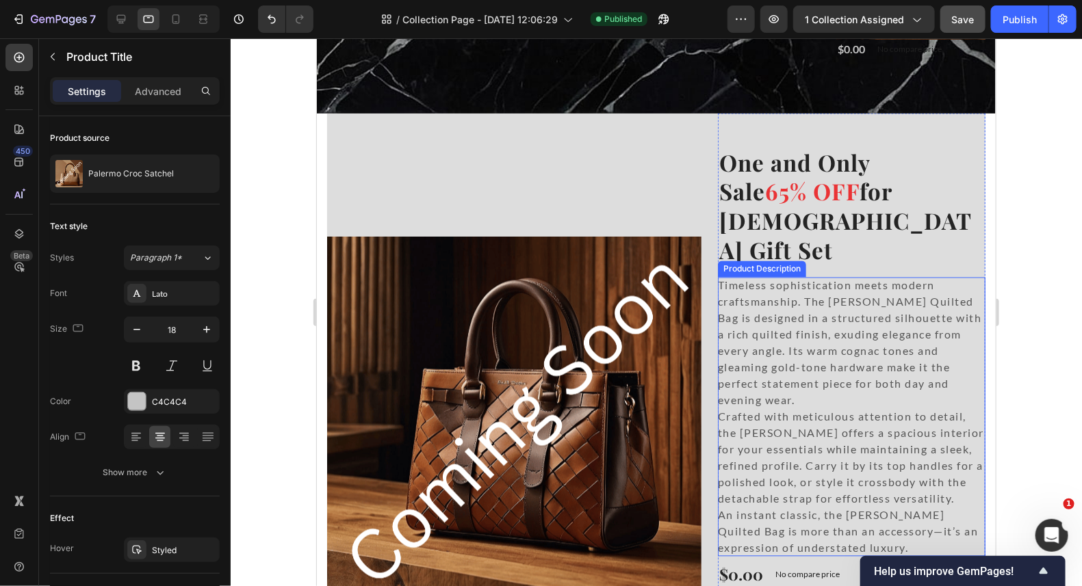
scroll to position [1114, 0]
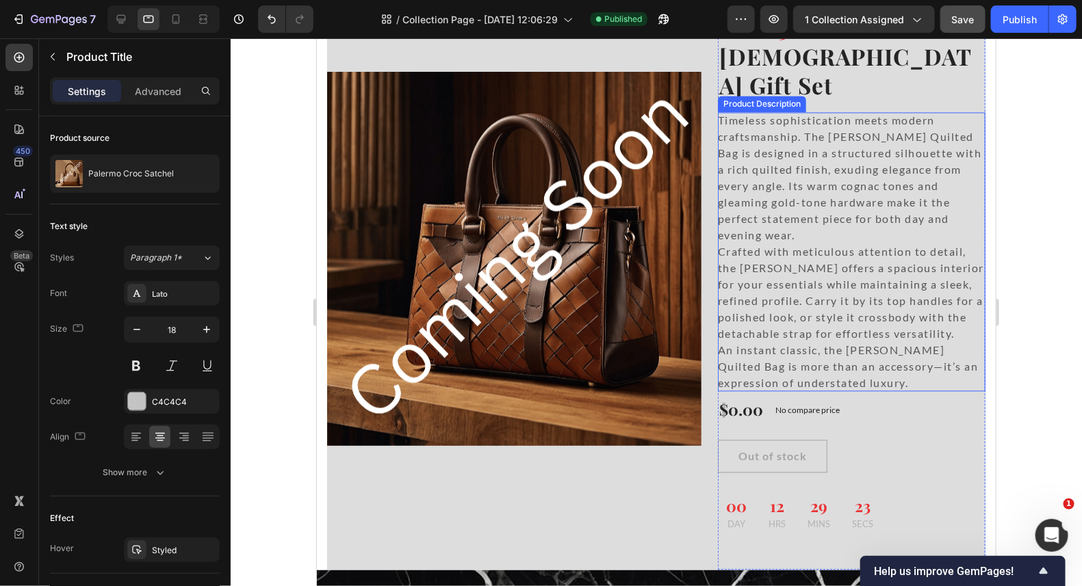
click at [779, 153] on p "Timeless sophistication meets modern craftsmanship. The [PERSON_NAME] Quilted B…" at bounding box center [849, 178] width 264 height 128
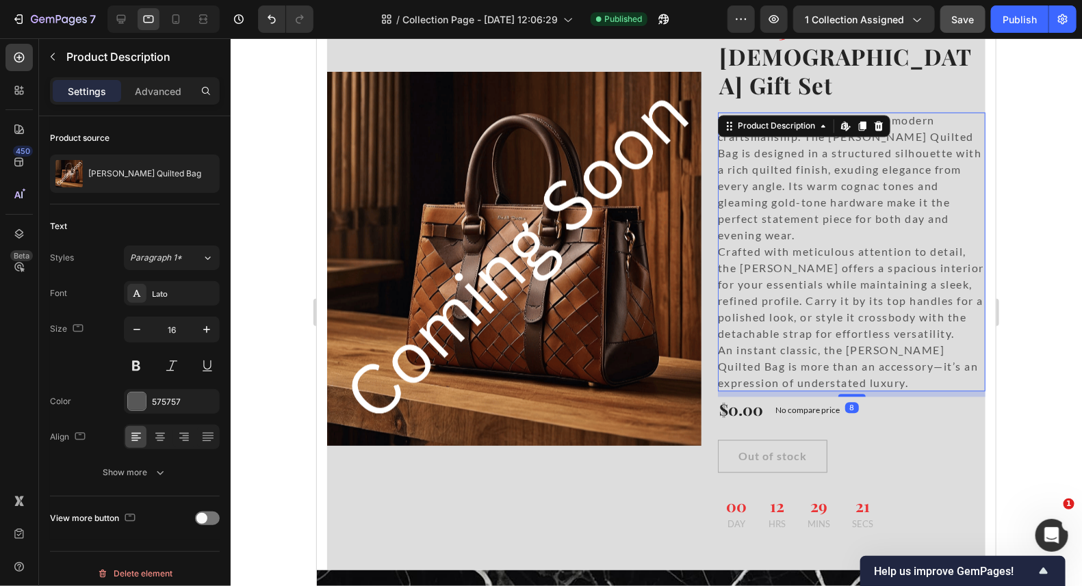
scroll to position [978, 0]
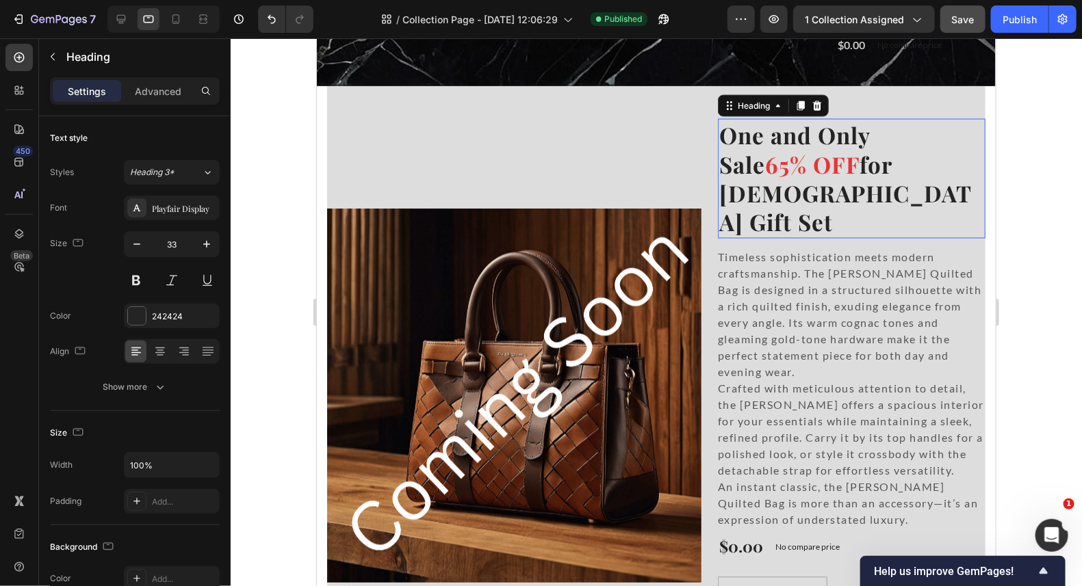
click at [833, 148] on span "65% OFF" at bounding box center [811, 163] width 94 height 30
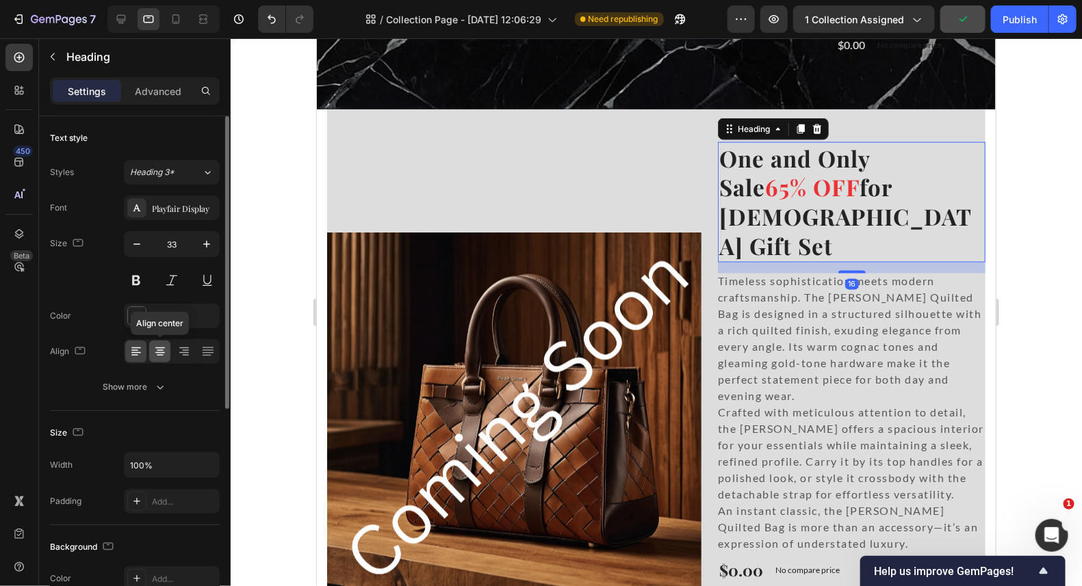
click at [160, 358] on div at bounding box center [159, 352] width 21 height 22
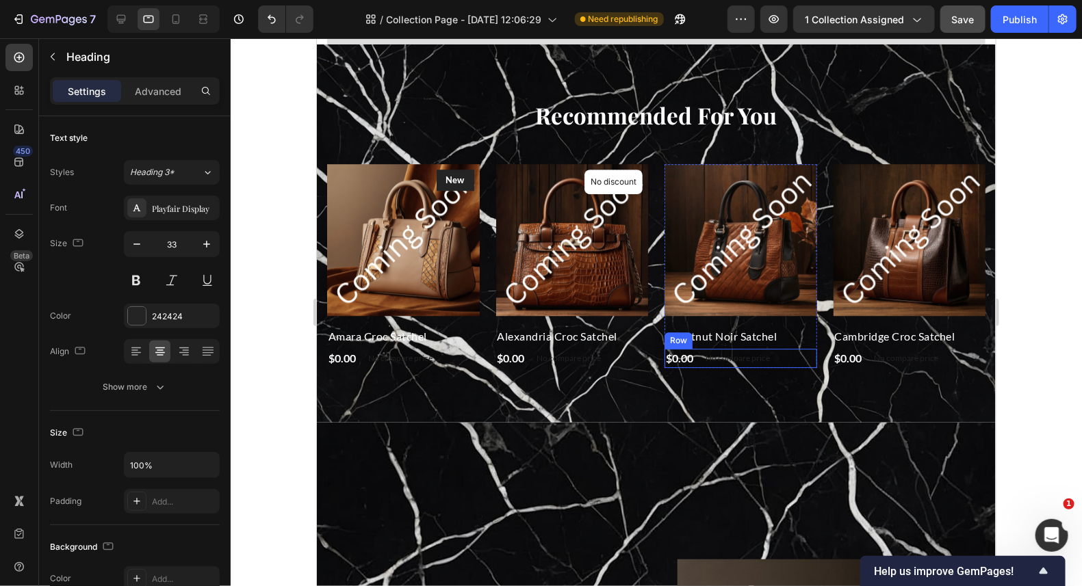
scroll to position [1662, 0]
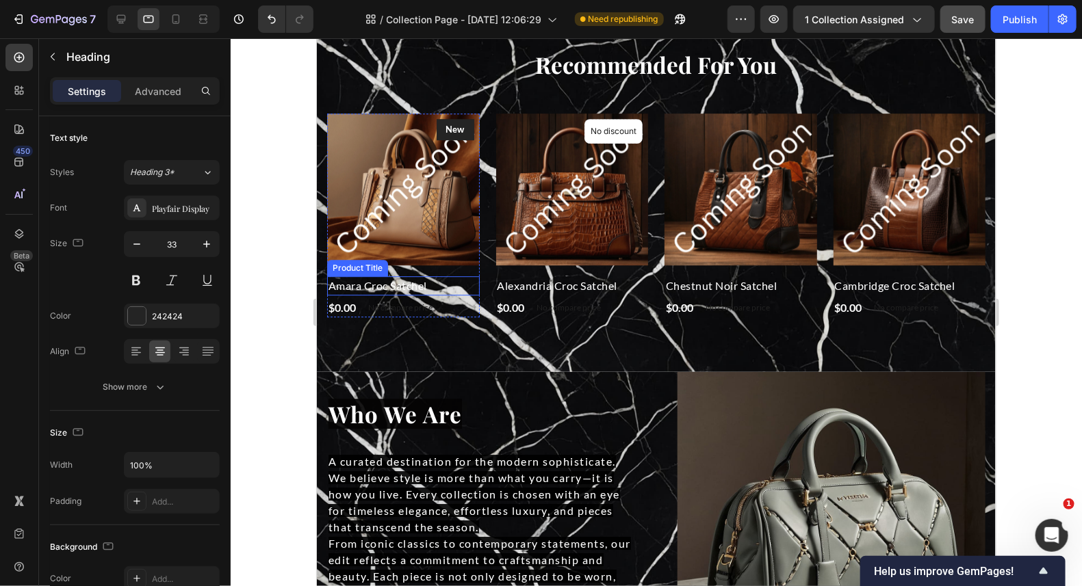
click at [367, 282] on h2 "Amara Croc Satchel" at bounding box center [402, 285] width 153 height 19
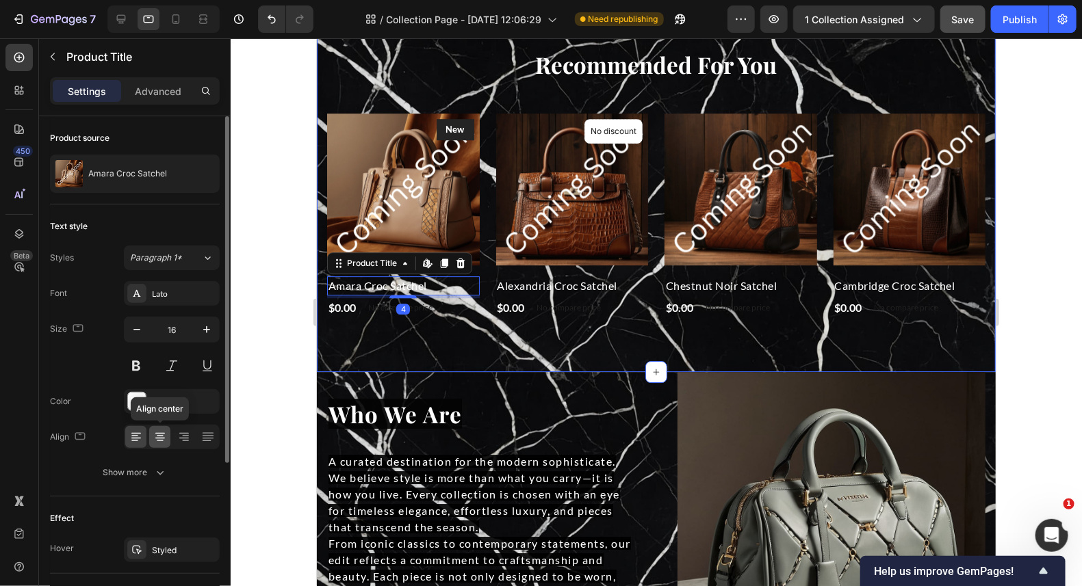
click at [157, 436] on icon at bounding box center [160, 437] width 14 height 14
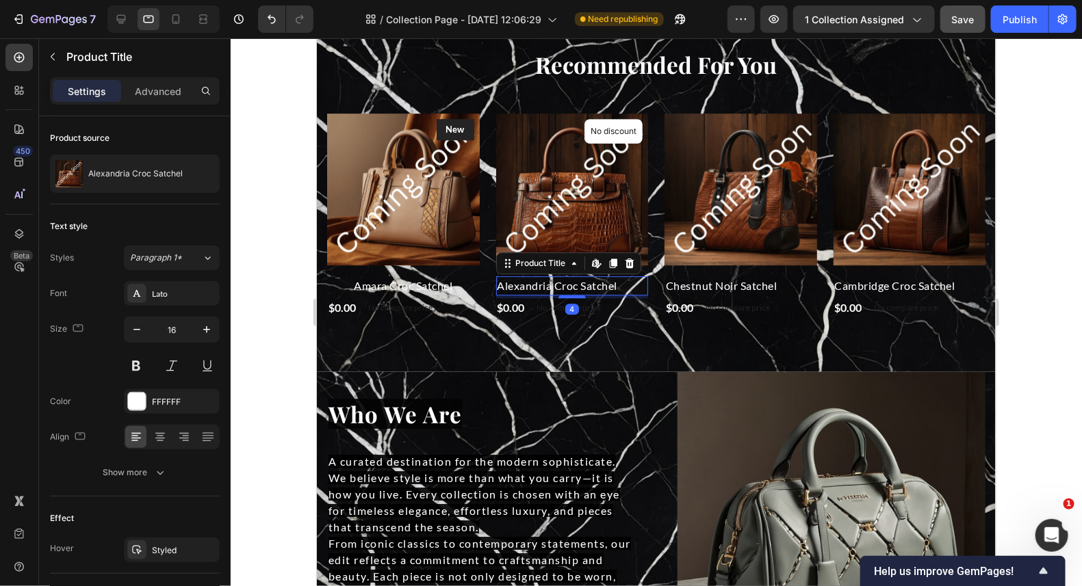
click at [596, 286] on h2 "Alexandria Croc Satchel" at bounding box center [571, 285] width 153 height 19
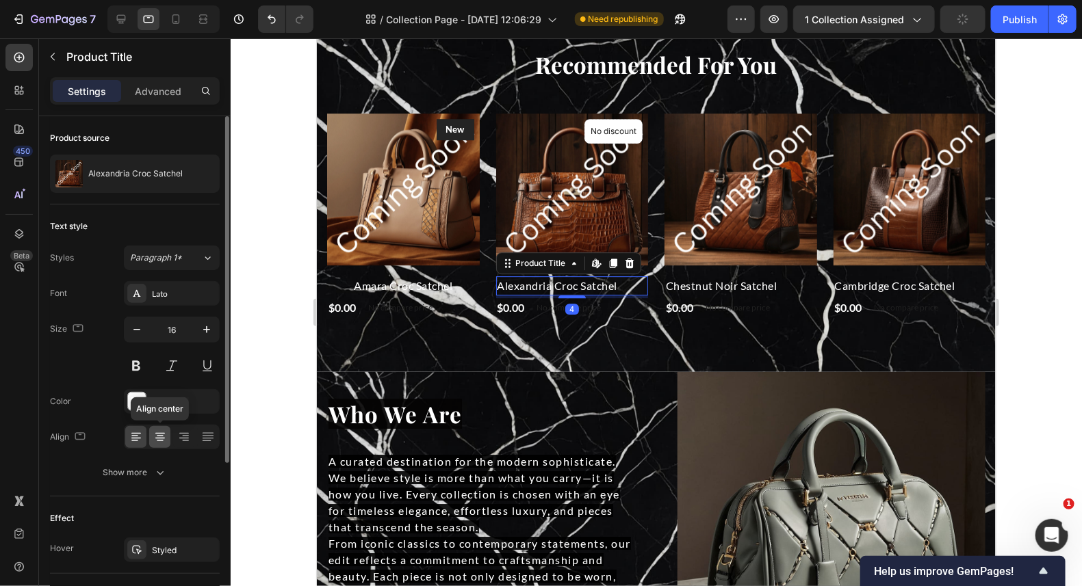
click at [159, 436] on icon at bounding box center [160, 436] width 7 height 1
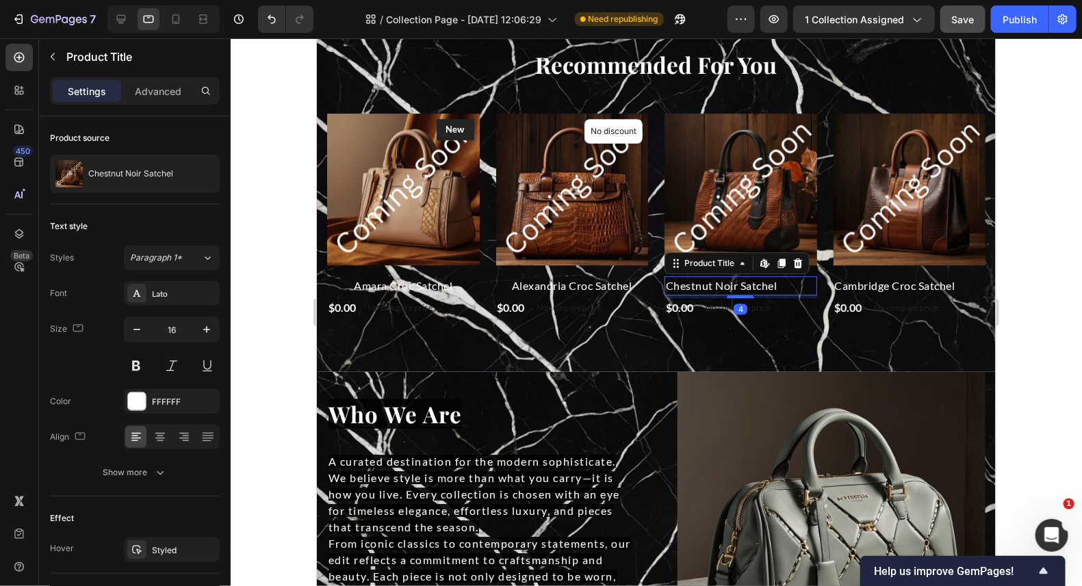
click at [717, 278] on h2 "Chestnut Noir Satchel" at bounding box center [740, 285] width 153 height 19
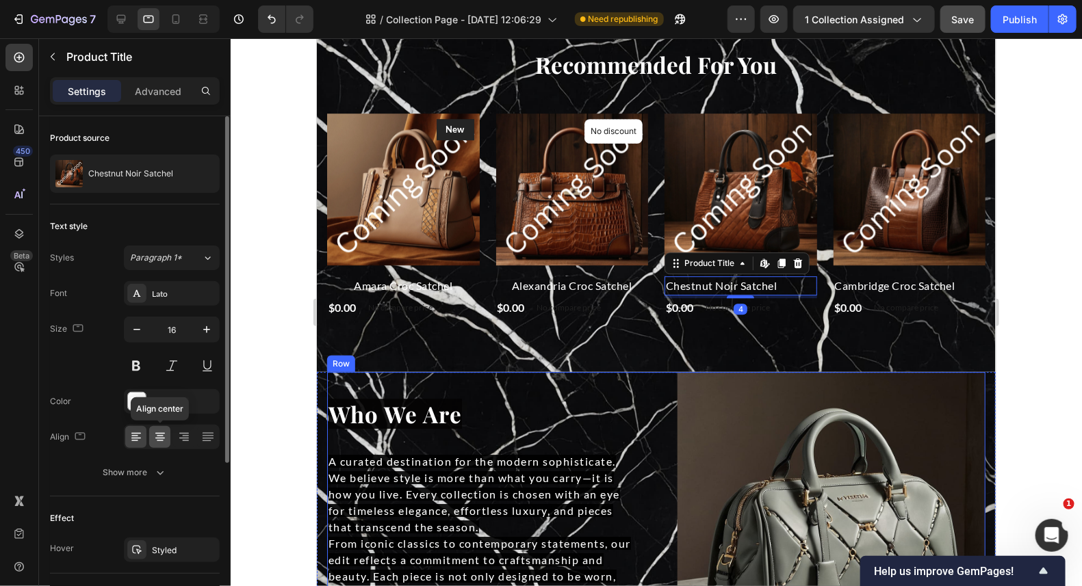
click at [155, 438] on icon at bounding box center [160, 438] width 10 height 1
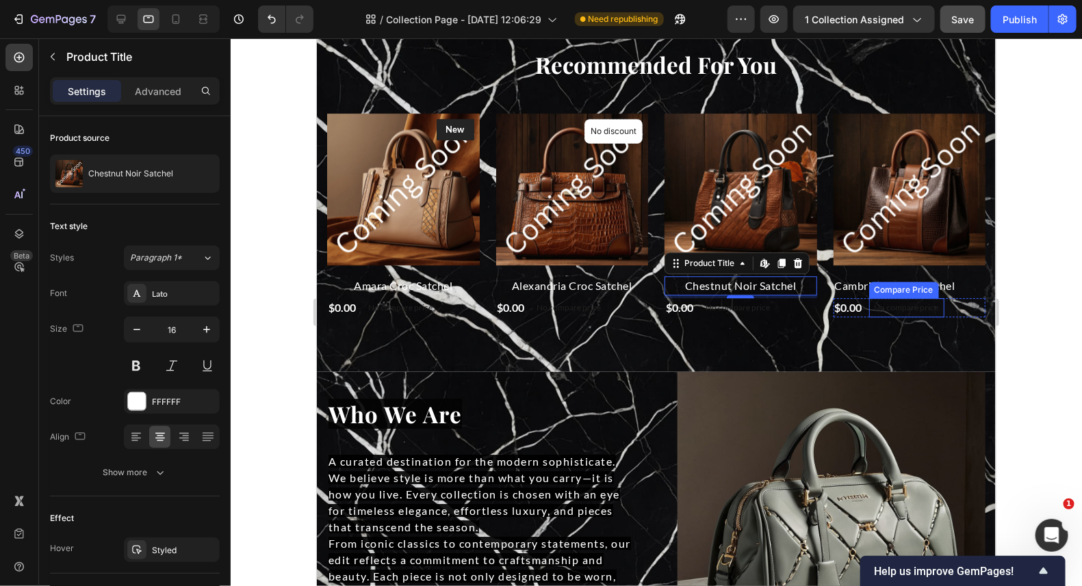
click at [908, 281] on div "Compare Price" at bounding box center [903, 289] width 70 height 16
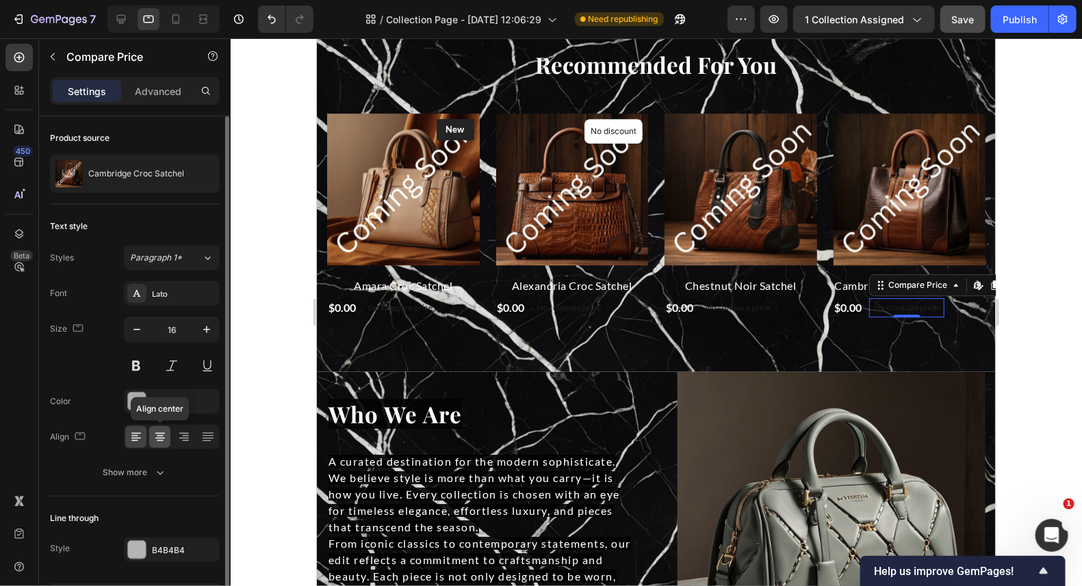
click at [165, 430] on icon at bounding box center [160, 437] width 14 height 14
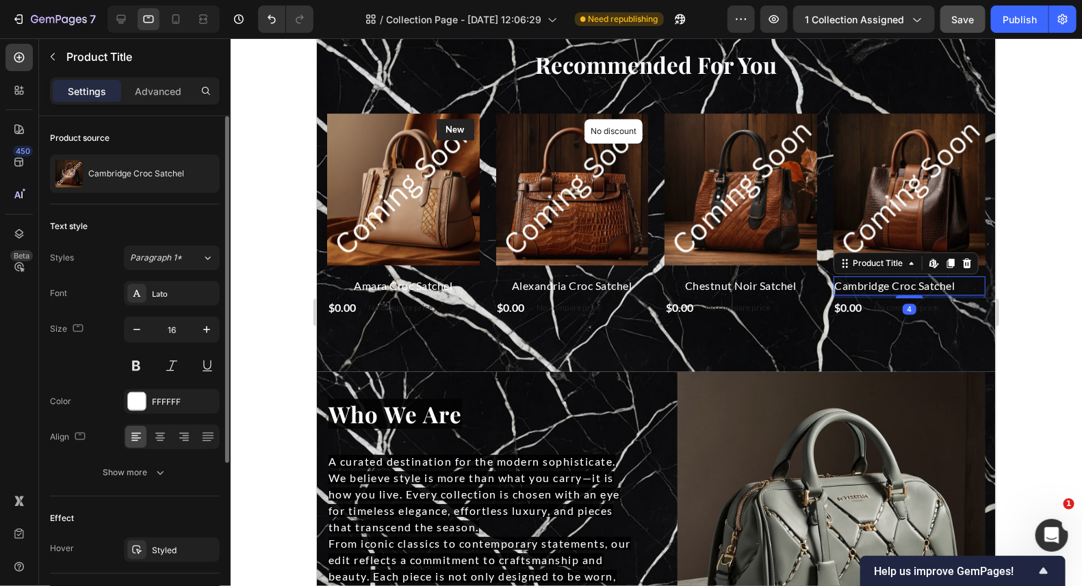
click at [833, 278] on h2 "Cambridge Croc Satchel" at bounding box center [909, 285] width 153 height 19
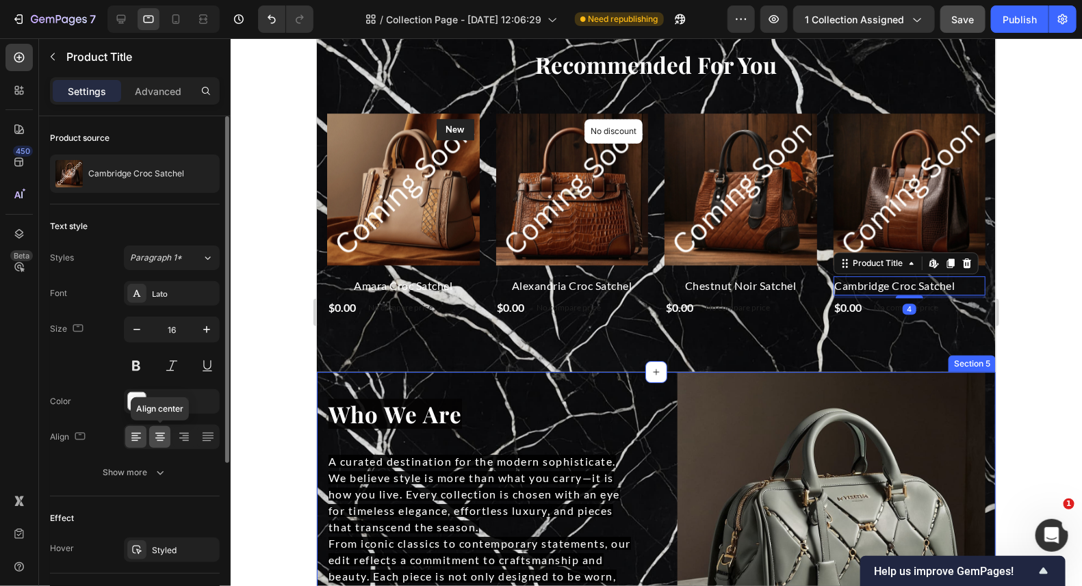
click at [158, 436] on icon at bounding box center [160, 436] width 7 height 1
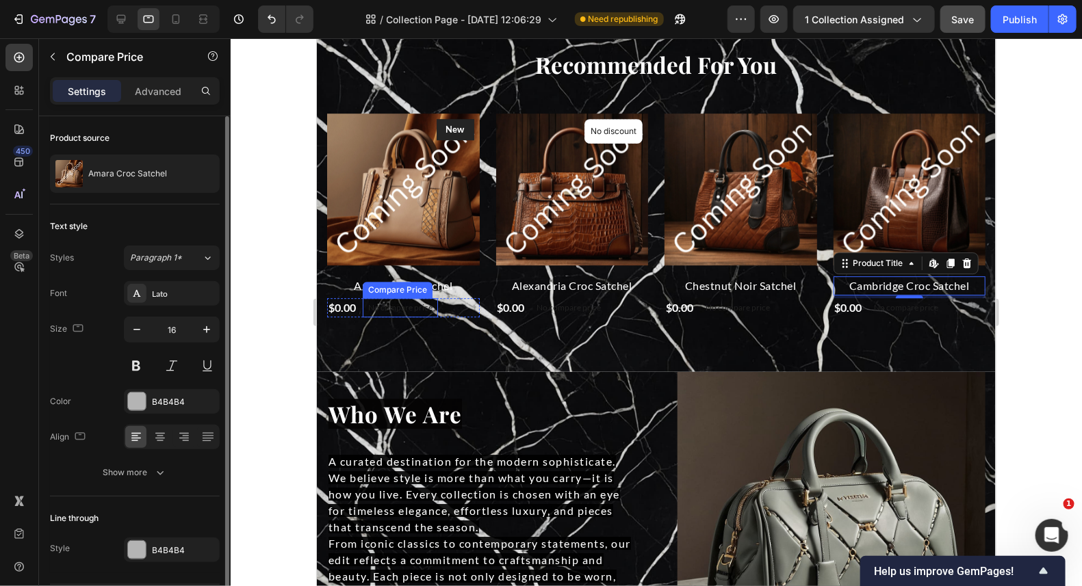
click at [396, 281] on div "Compare Price" at bounding box center [397, 289] width 70 height 16
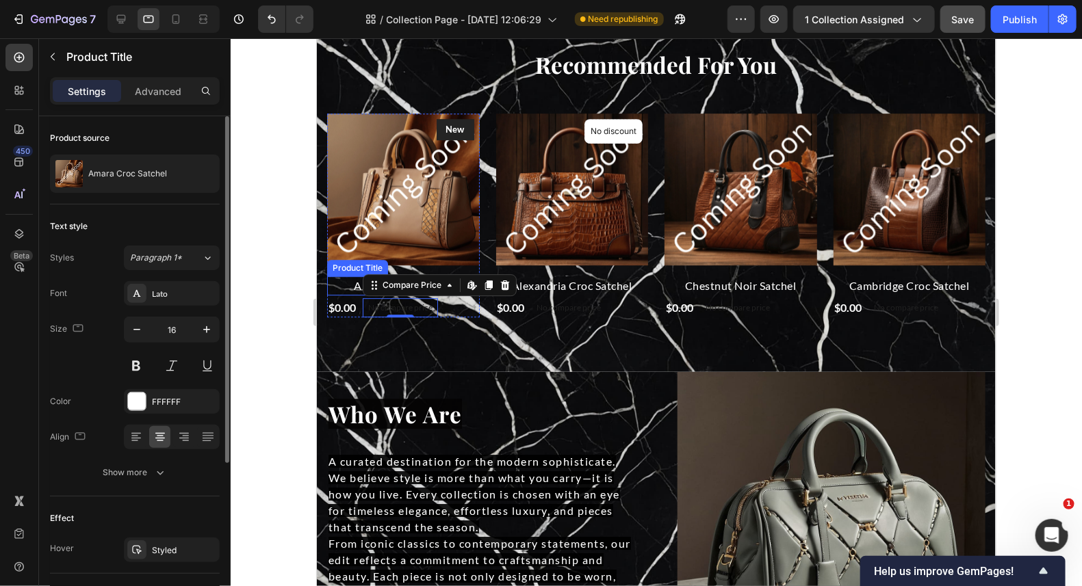
click at [361, 282] on h2 "Amara Croc Satchel" at bounding box center [402, 285] width 153 height 19
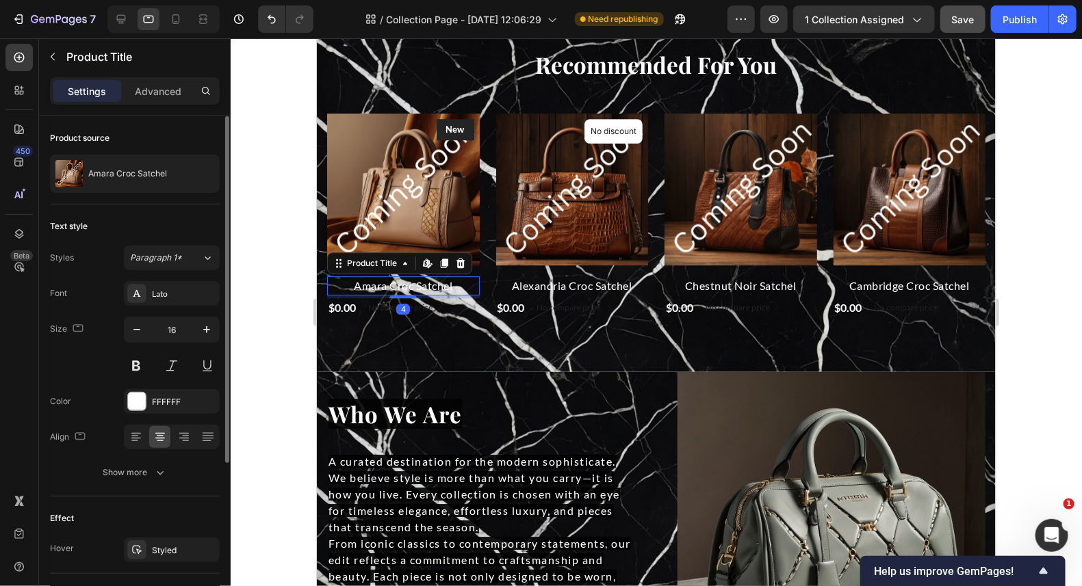
click at [350, 281] on h2 "Amara Croc Satchel" at bounding box center [402, 285] width 153 height 19
click at [209, 325] on icon "button" at bounding box center [207, 330] width 14 height 14
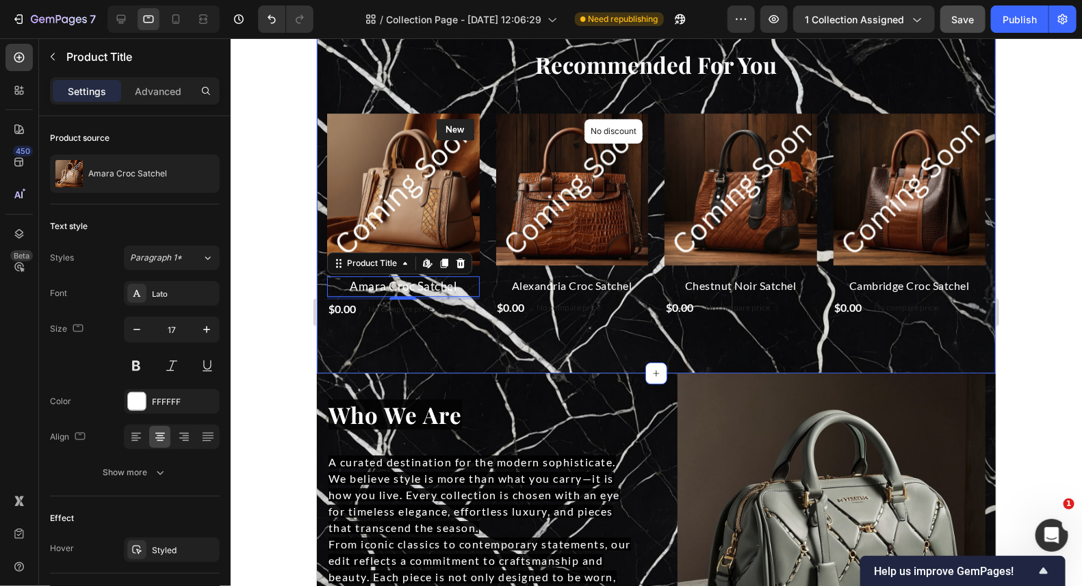
type input "18"
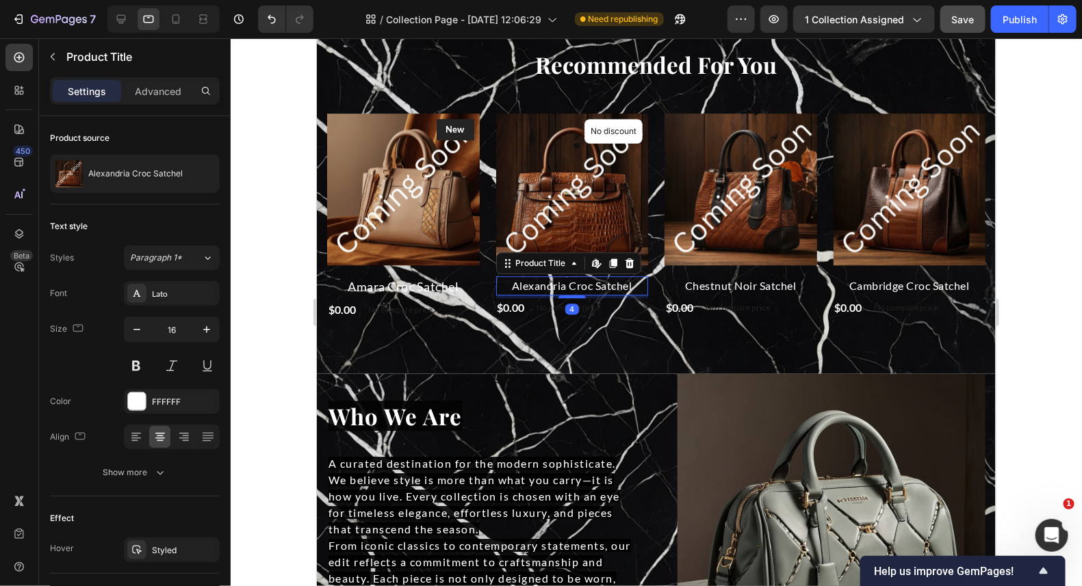
click at [510, 283] on h2 "Alexandria Croc Satchel" at bounding box center [571, 285] width 153 height 19
click at [200, 330] on icon "button" at bounding box center [207, 330] width 14 height 14
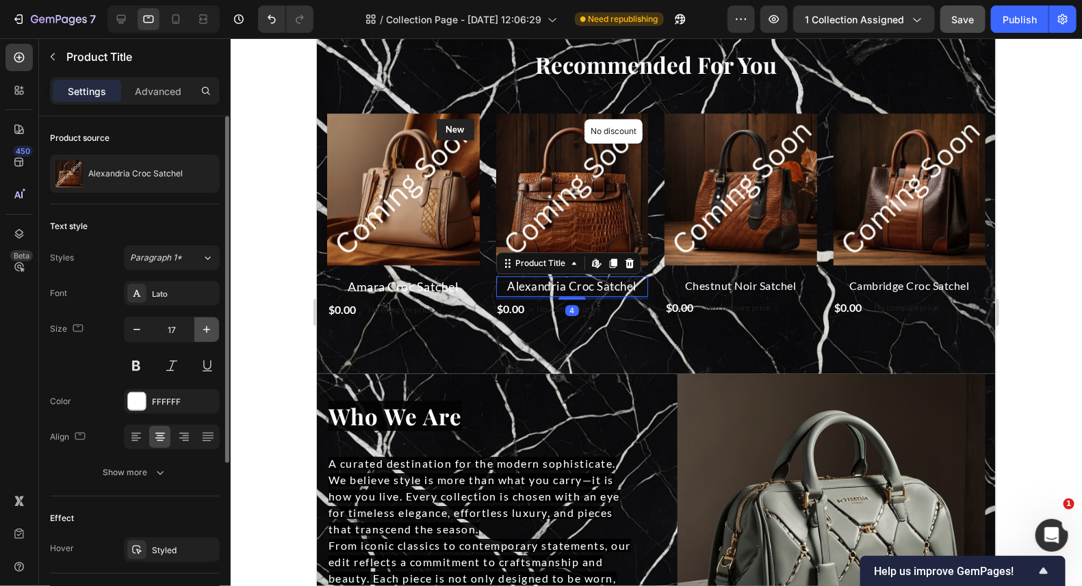
click at [200, 330] on icon "button" at bounding box center [207, 330] width 14 height 14
type input "18"
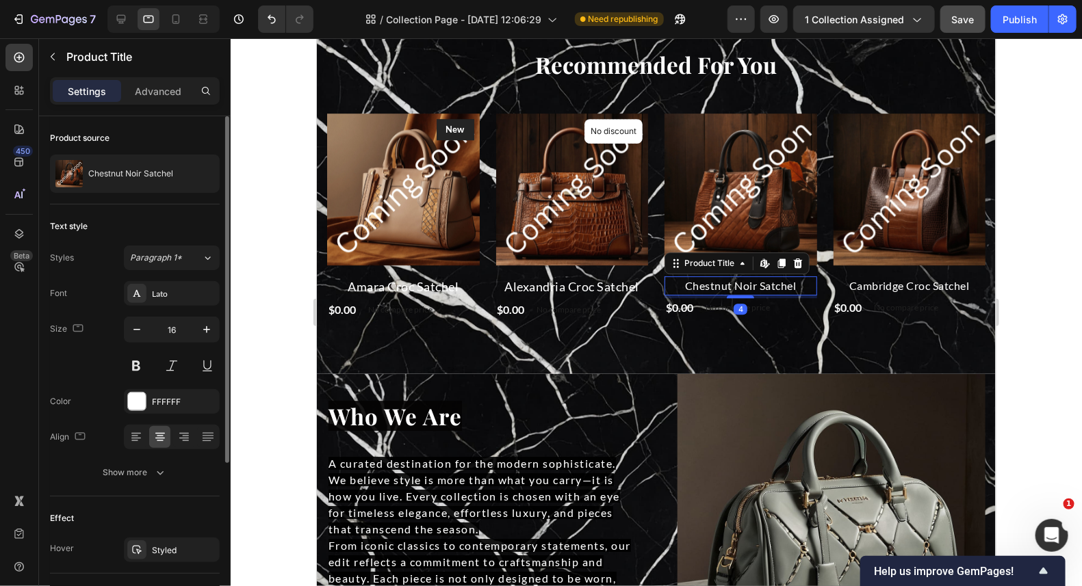
drag, startPoint x: 723, startPoint y: 279, endPoint x: 714, endPoint y: 278, distance: 8.9
click at [722, 279] on h2 "Chestnut Noir Satchel" at bounding box center [740, 285] width 153 height 19
click at [216, 326] on button "button" at bounding box center [206, 329] width 25 height 25
click at [215, 325] on button "button" at bounding box center [206, 329] width 25 height 25
type input "18"
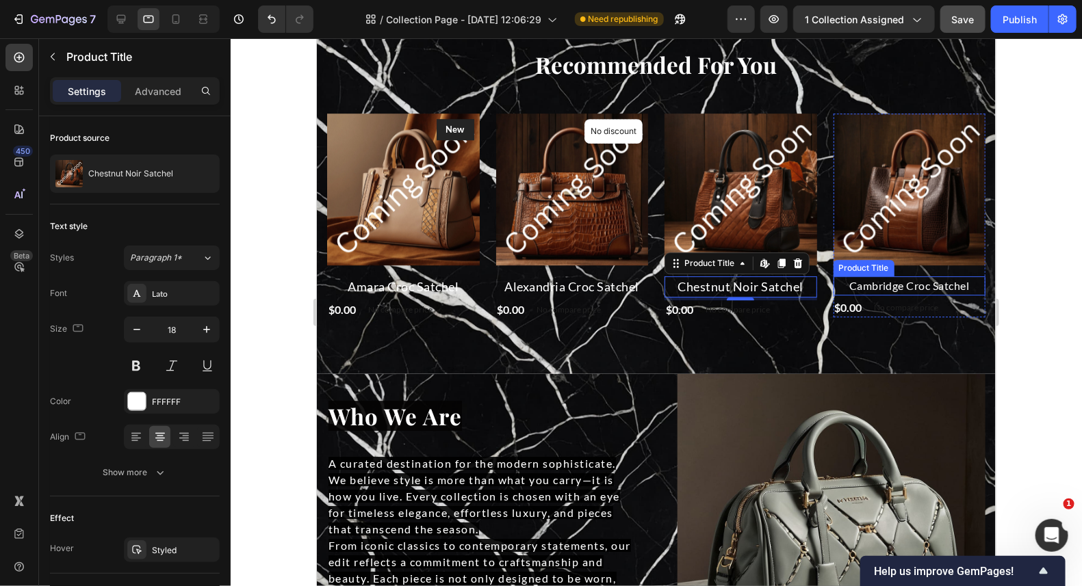
click at [872, 280] on h2 "Cambridge Croc Satchel" at bounding box center [909, 285] width 153 height 19
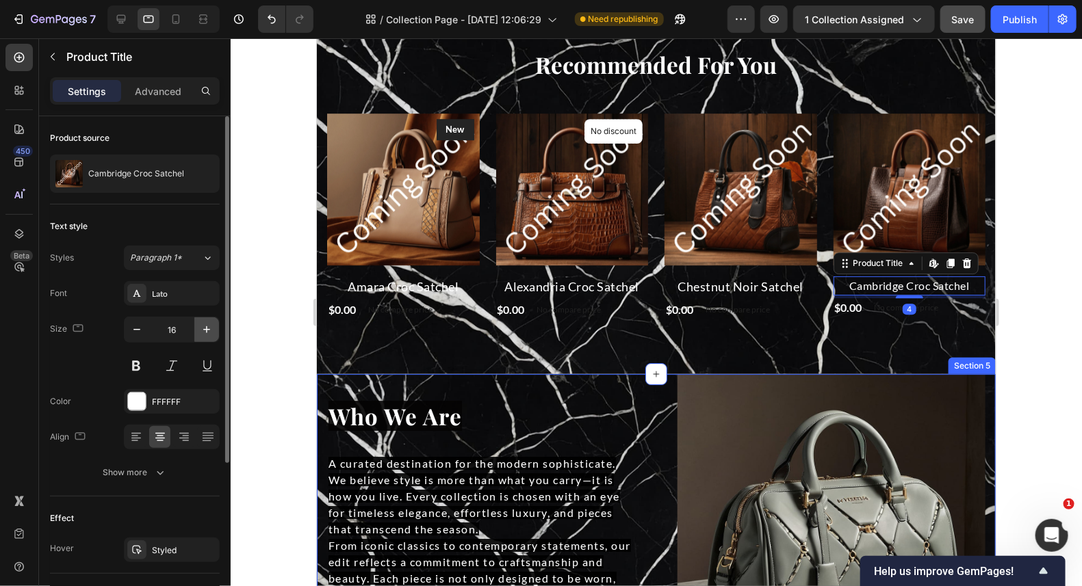
click at [207, 332] on icon "button" at bounding box center [207, 330] width 14 height 14
type input "18"
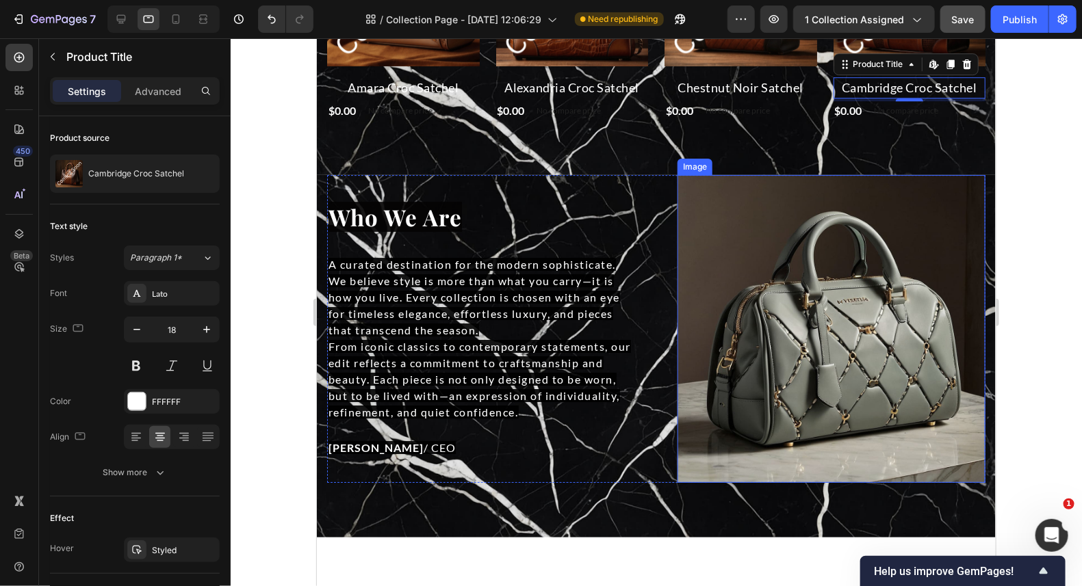
scroll to position [1867, 0]
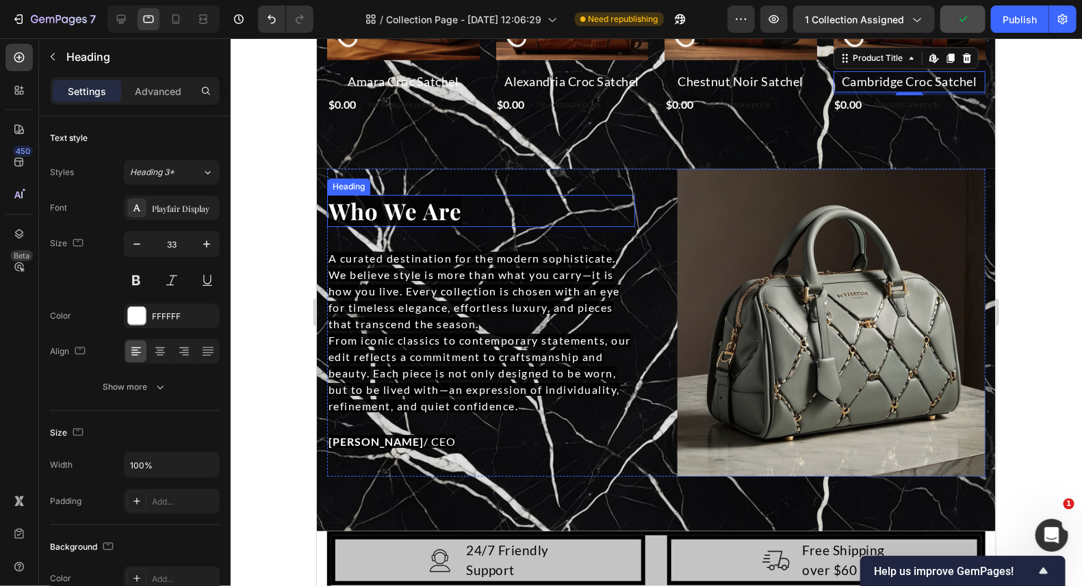
click at [440, 213] on span "Who We Are" at bounding box center [394, 210] width 133 height 30
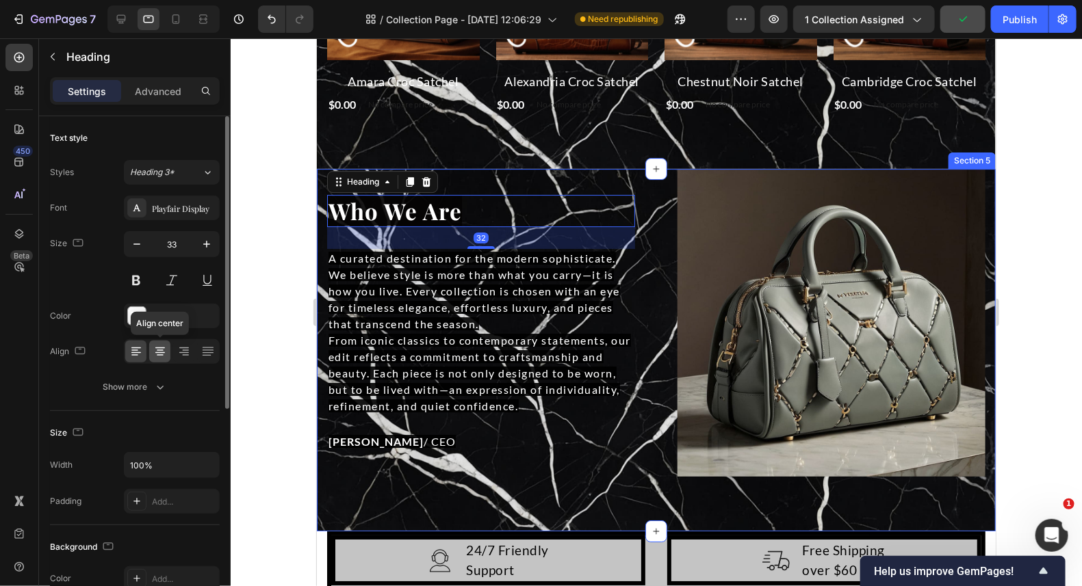
click at [159, 345] on icon at bounding box center [160, 352] width 14 height 14
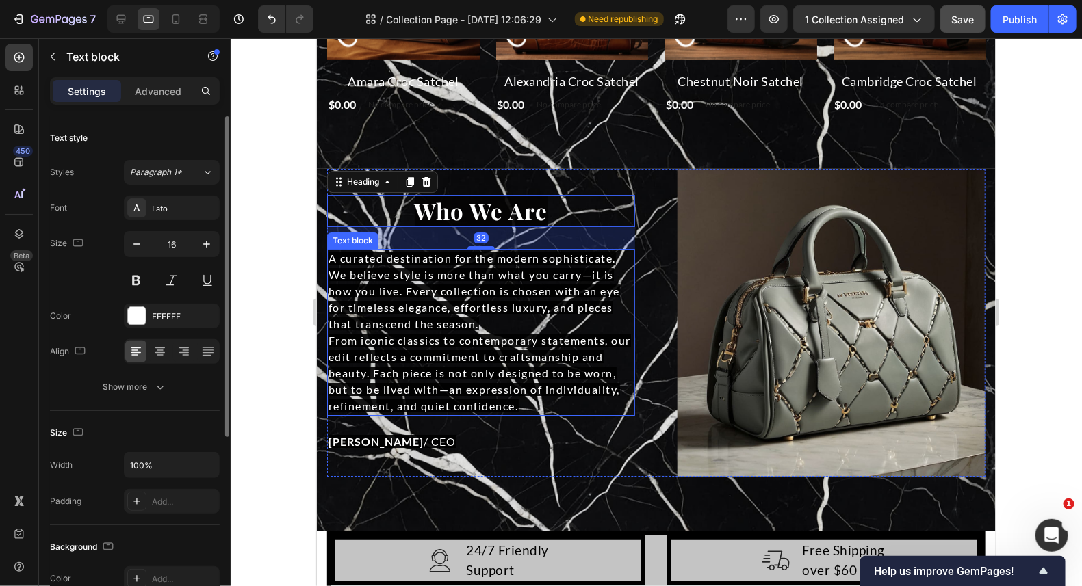
click at [413, 335] on span "From iconic classics to contemporary statements, our edit reflects a commitment…" at bounding box center [479, 372] width 302 height 79
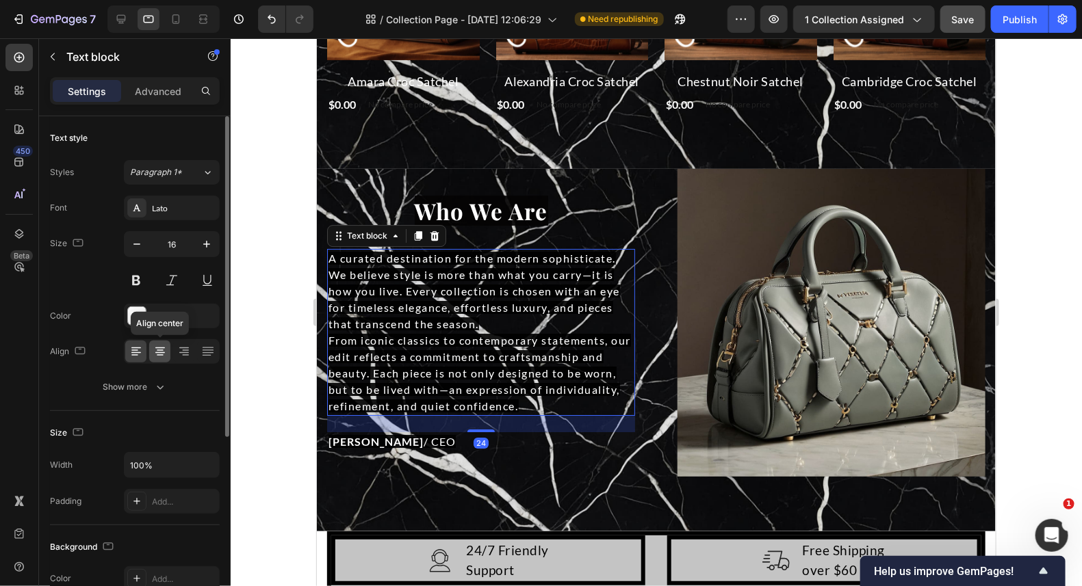
click at [165, 346] on icon at bounding box center [160, 352] width 14 height 14
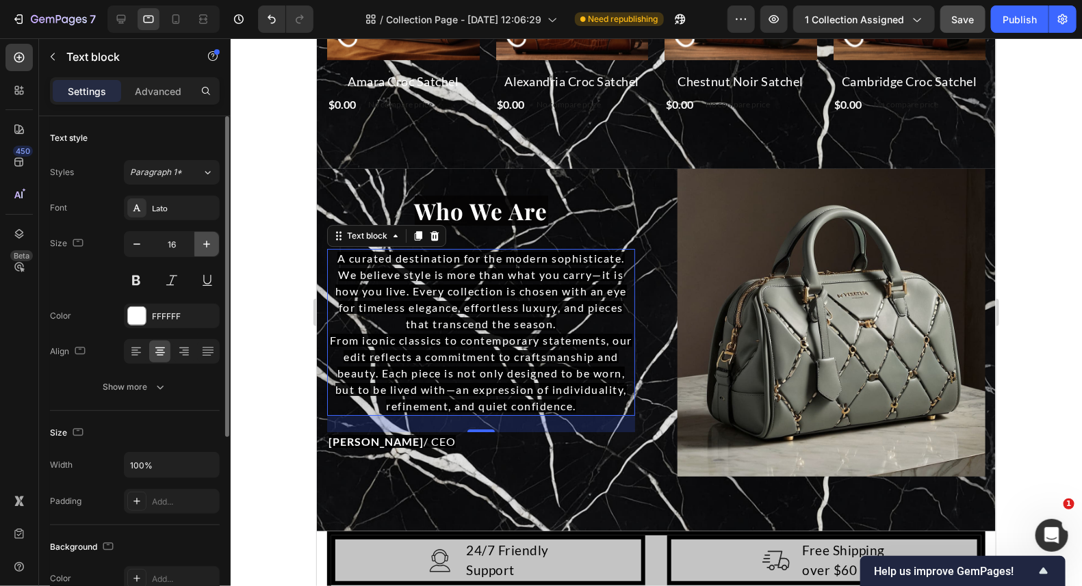
click at [202, 243] on icon "button" at bounding box center [207, 244] width 14 height 14
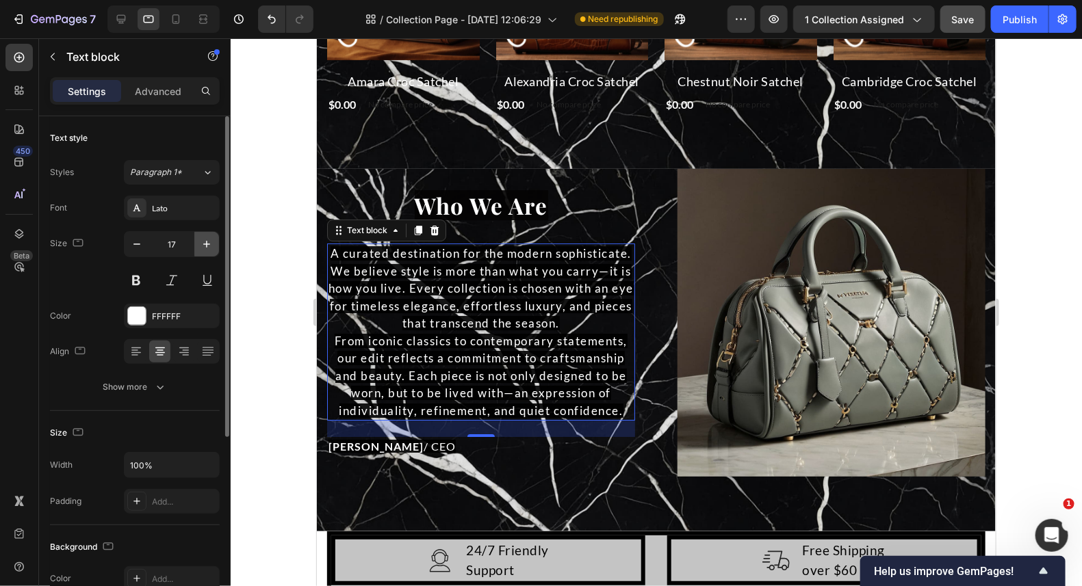
type input "18"
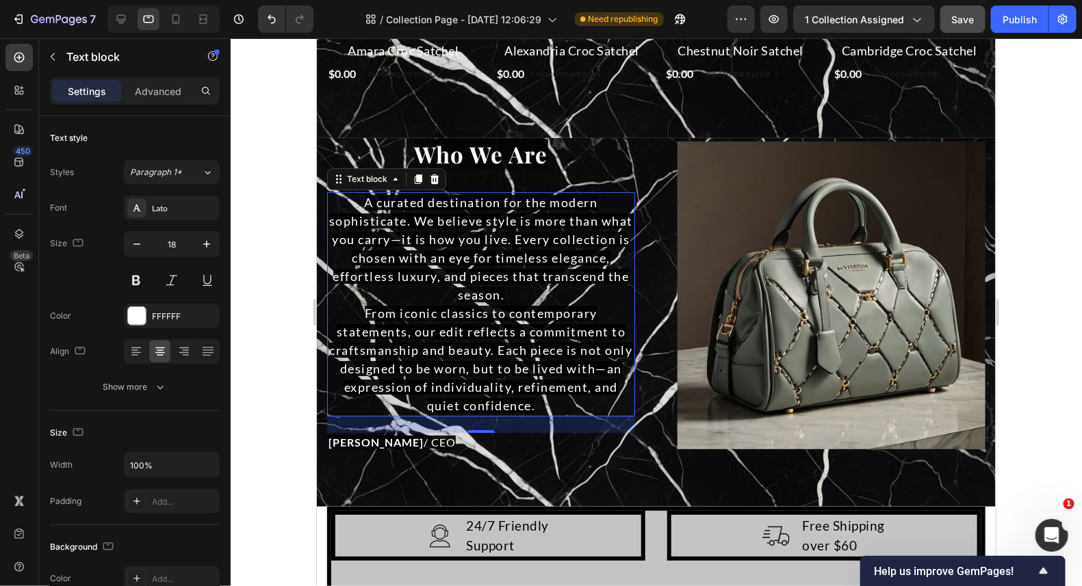
scroll to position [1935, 0]
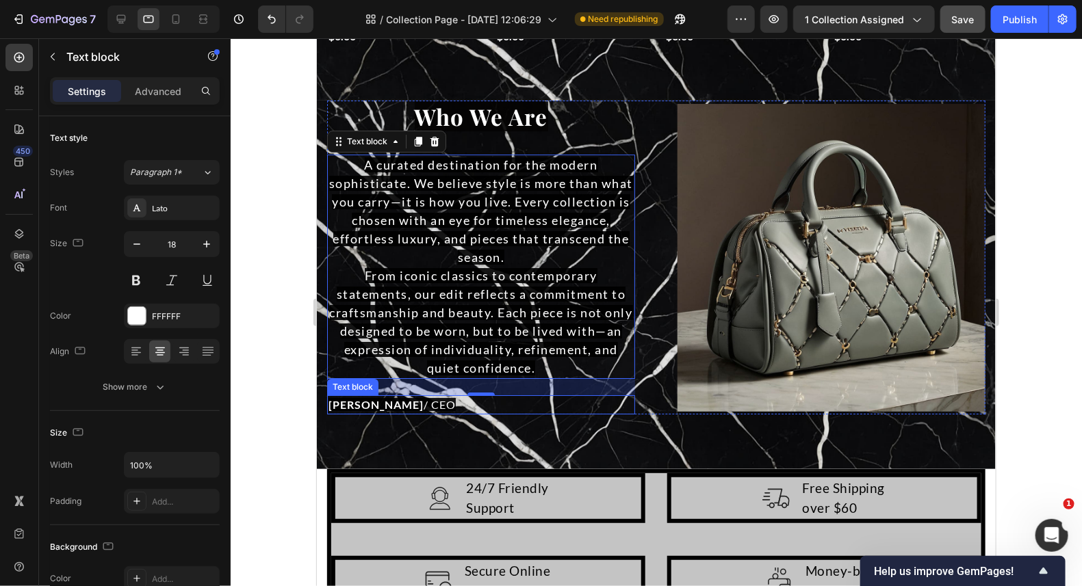
click at [361, 398] on strong "[PERSON_NAME]" at bounding box center [375, 403] width 95 height 13
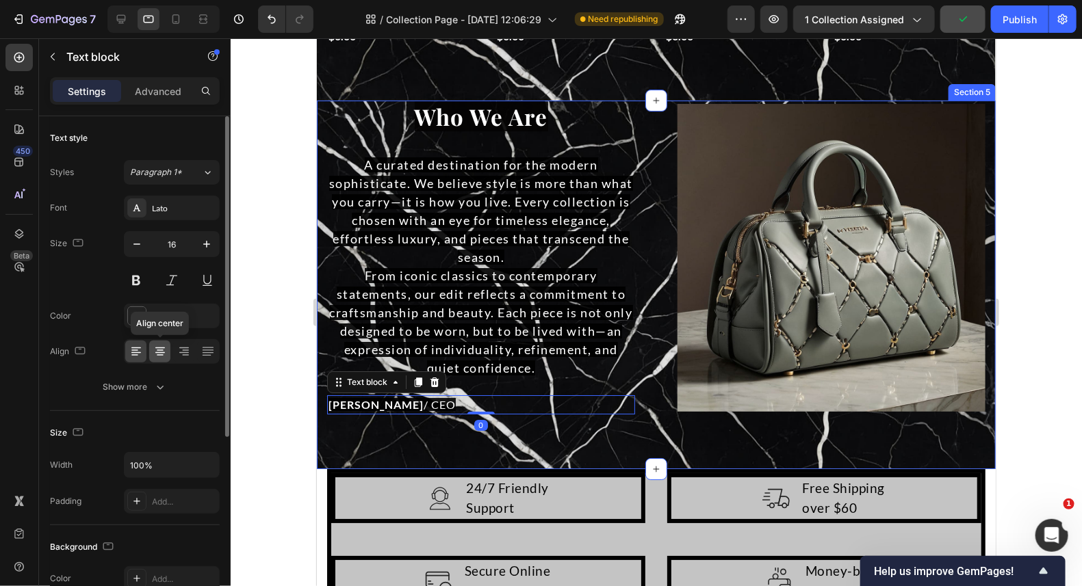
click at [157, 350] on icon at bounding box center [160, 352] width 14 height 14
click at [209, 242] on icon "button" at bounding box center [207, 244] width 14 height 14
type input "17"
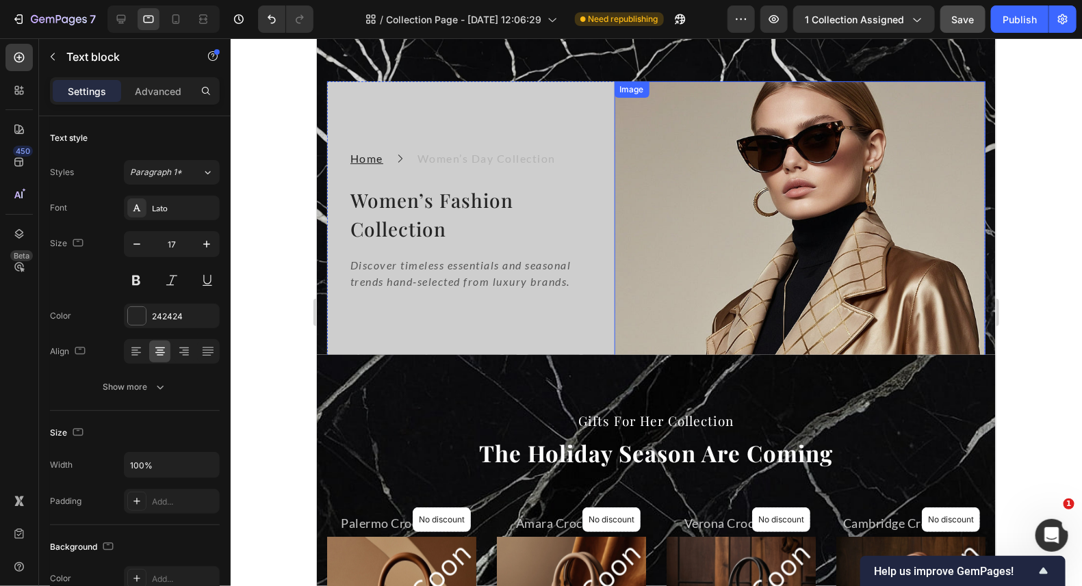
scroll to position [0, 0]
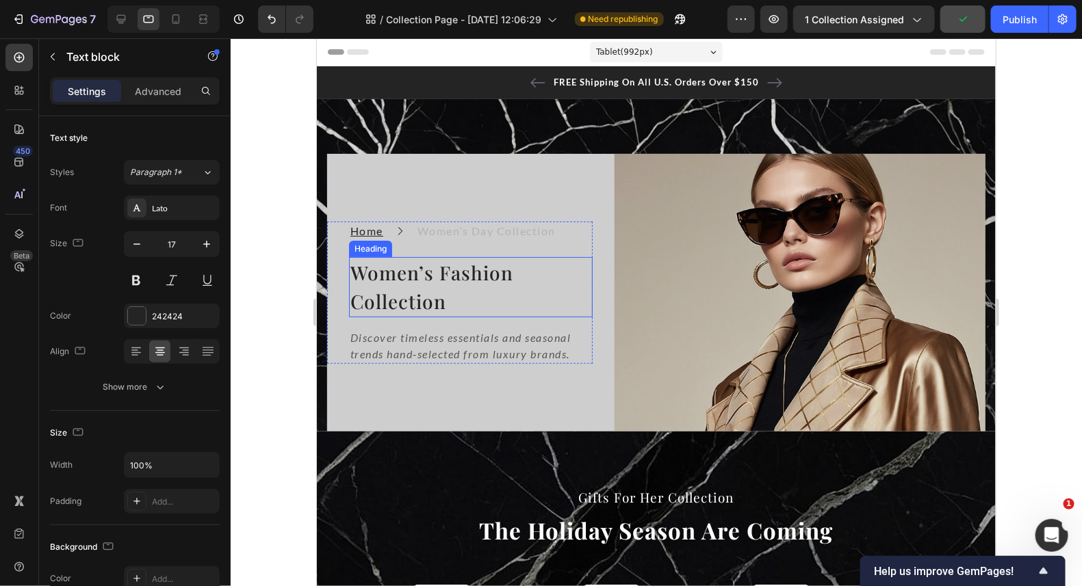
click at [400, 287] on h2 "Women’s Fashion Collection" at bounding box center [470, 287] width 244 height 60
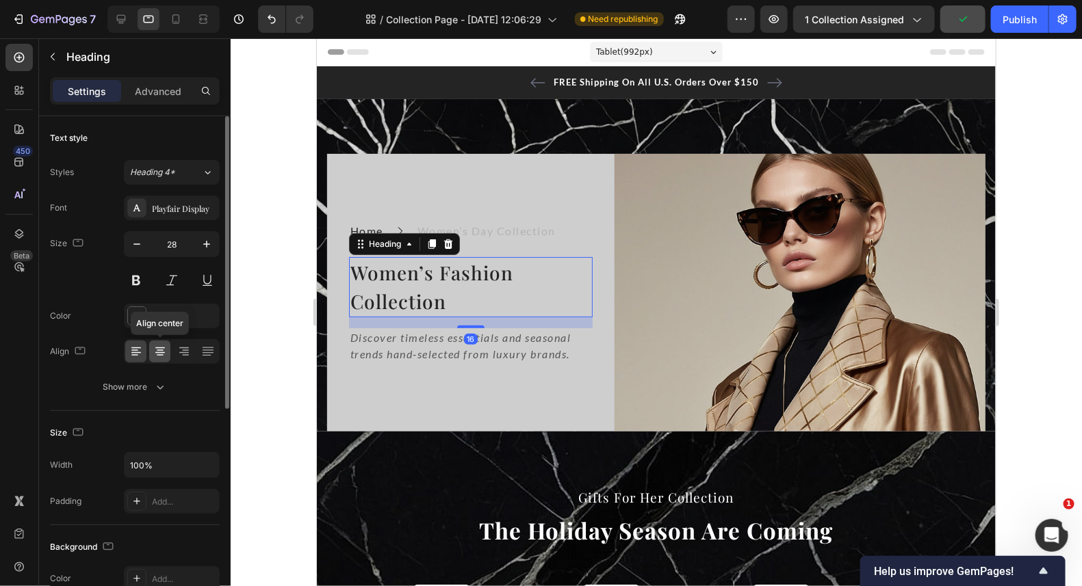
click at [154, 345] on icon at bounding box center [160, 352] width 14 height 14
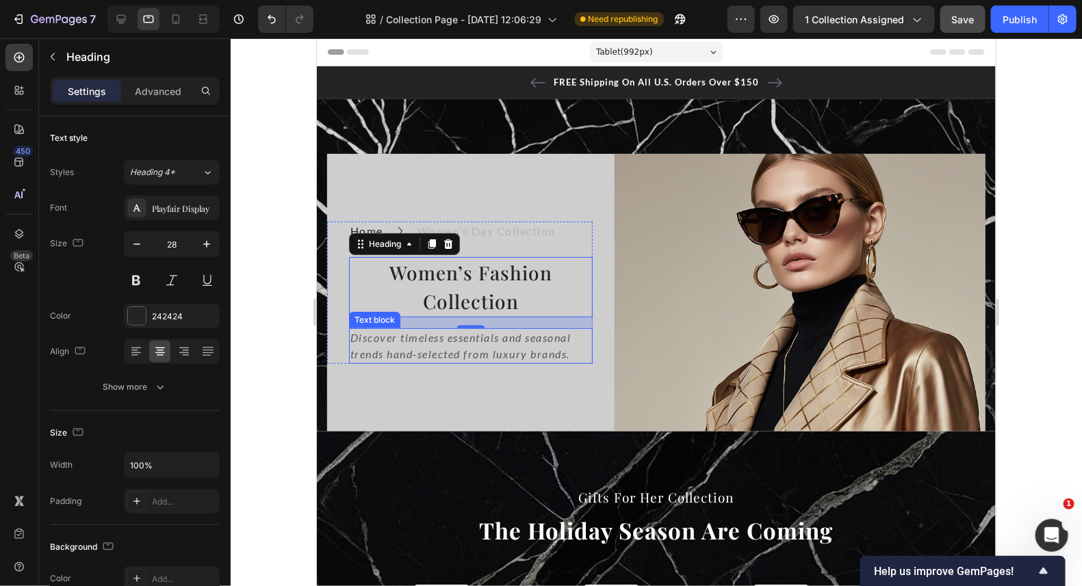
click at [431, 342] on p "Discover timeless essentials and seasonal trends hand-selected from luxury bran…" at bounding box center [470, 345] width 241 height 33
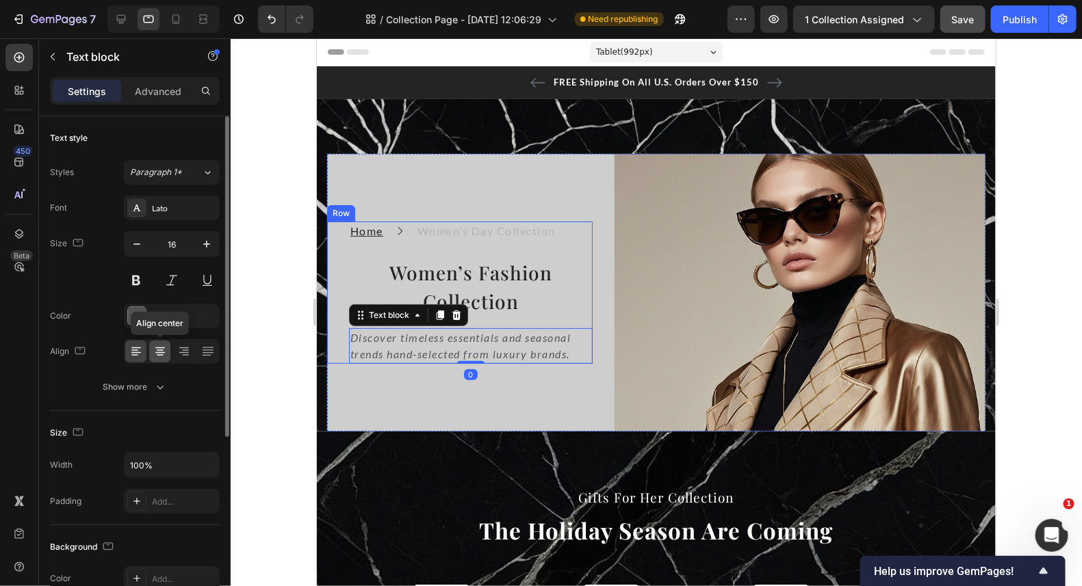
click at [153, 352] on icon at bounding box center [160, 352] width 14 height 14
click at [213, 244] on icon "button" at bounding box center [207, 244] width 14 height 14
type input "18"
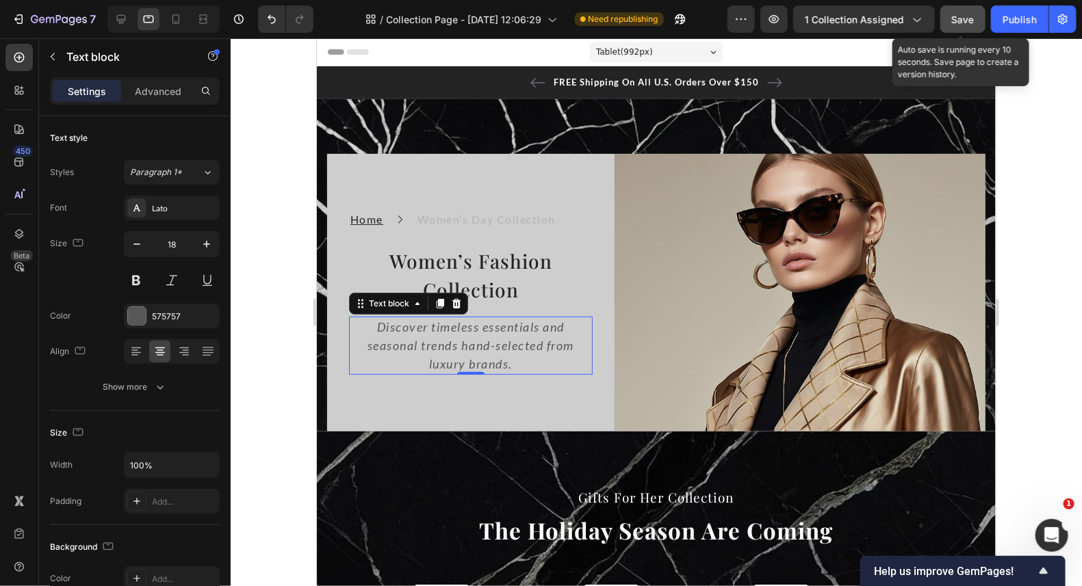
click at [958, 19] on span "Save" at bounding box center [963, 20] width 23 height 12
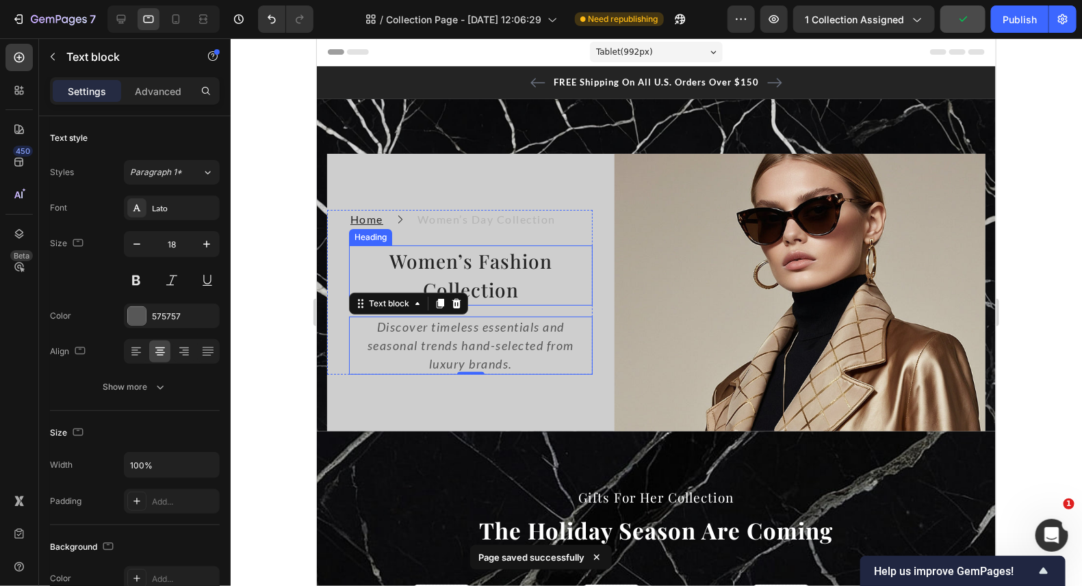
click at [481, 271] on h2 "Women’s Fashion Collection" at bounding box center [470, 275] width 244 height 60
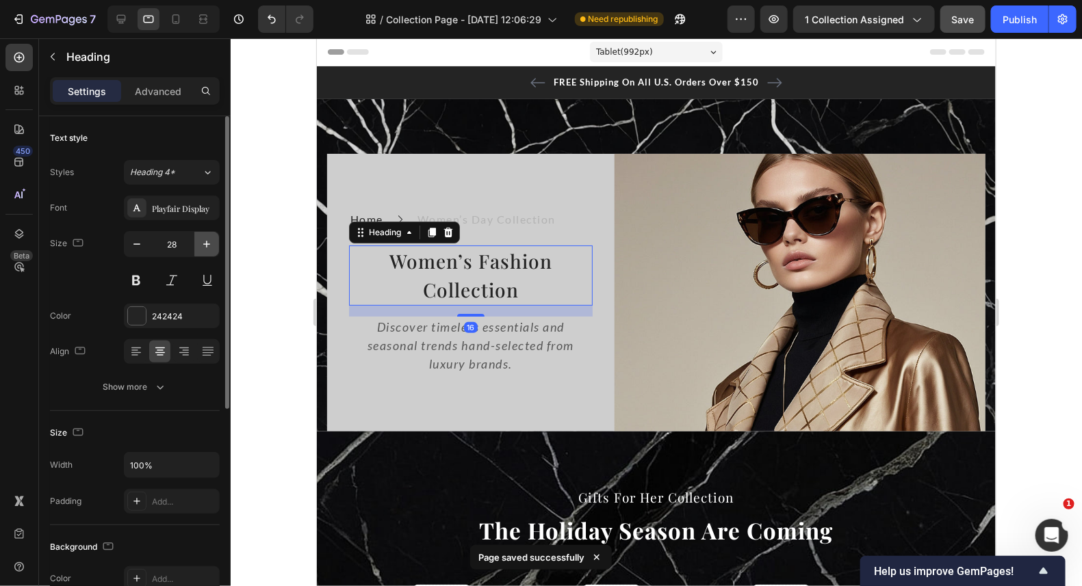
click at [207, 242] on icon "button" at bounding box center [207, 244] width 14 height 14
click at [211, 241] on icon "button" at bounding box center [207, 244] width 14 height 14
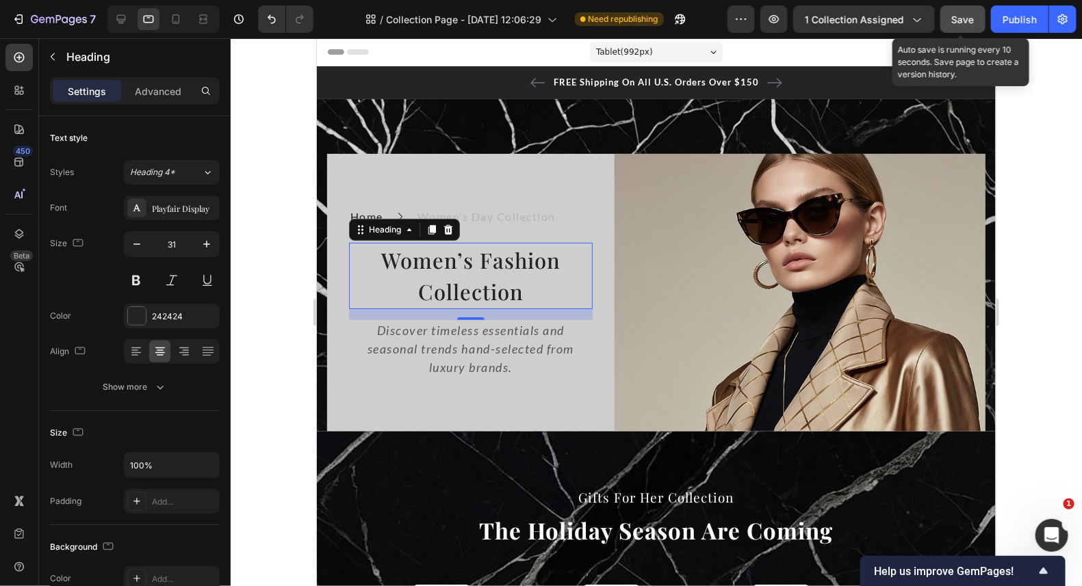
click at [969, 23] on span "Save" at bounding box center [963, 20] width 23 height 12
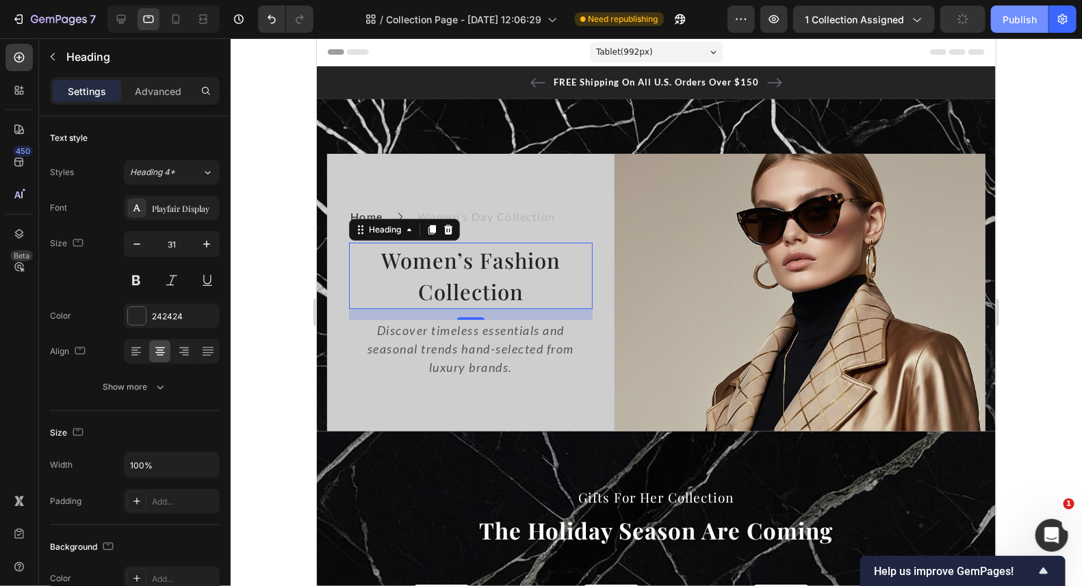
click at [1015, 21] on div "Publish" at bounding box center [1019, 19] width 34 height 14
click at [122, 18] on icon at bounding box center [121, 19] width 9 height 9
type input "28"
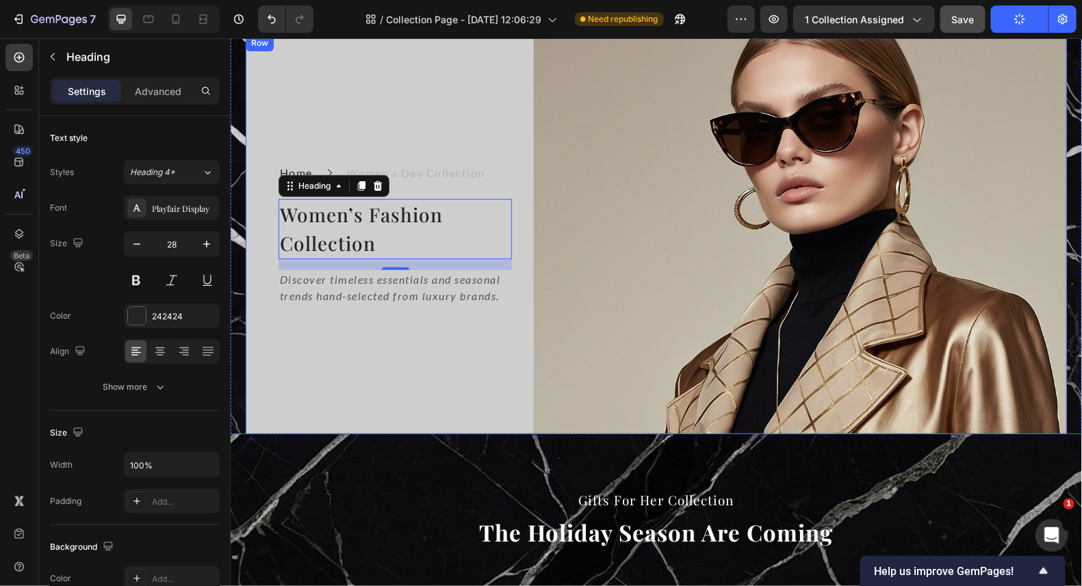
scroll to position [94, 0]
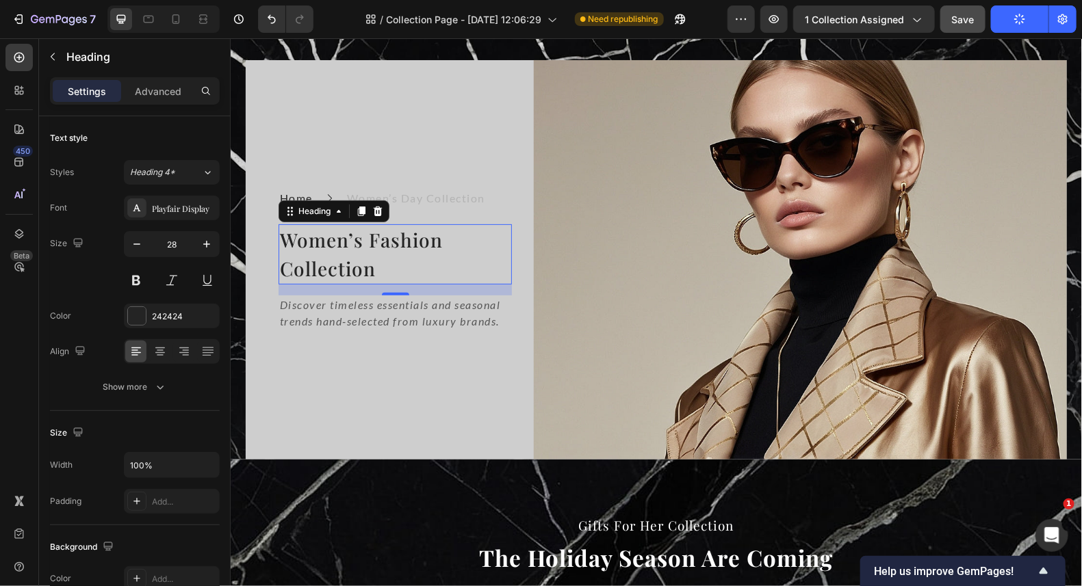
click at [384, 224] on h2 "Women’s Fashion Collection" at bounding box center [394, 254] width 233 height 60
click at [365, 268] on p "Women’s Fashion Collection" at bounding box center [394, 253] width 231 height 57
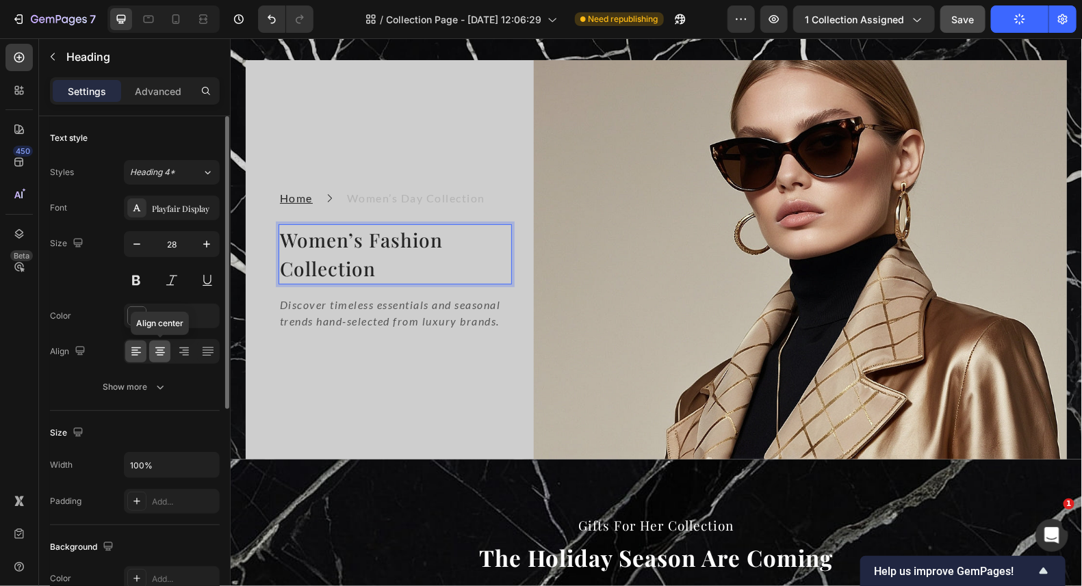
click at [155, 354] on icon at bounding box center [160, 352] width 14 height 14
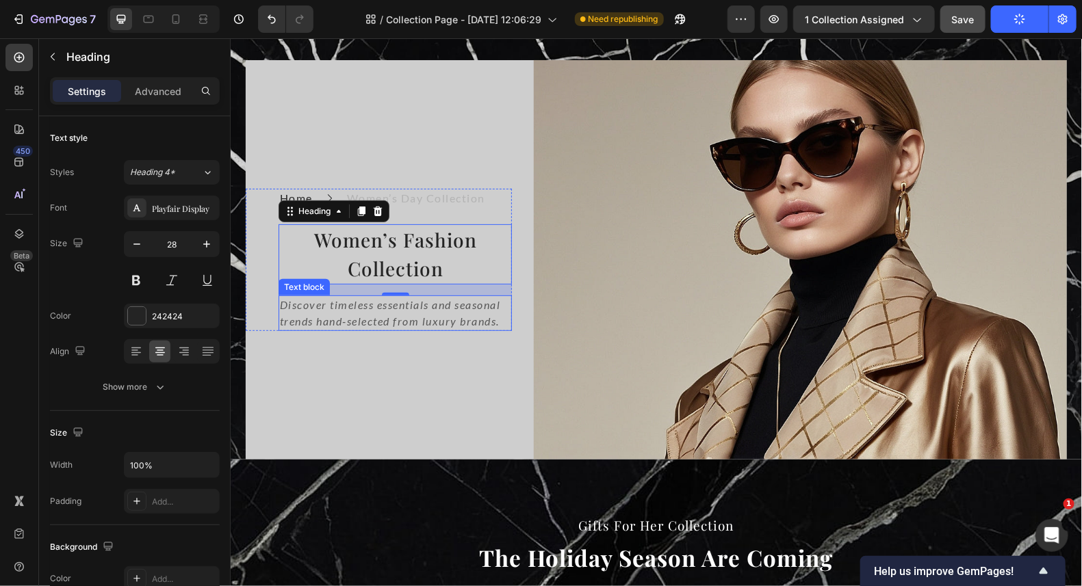
click at [373, 315] on icon "Discover timeless essentials and seasonal trends hand-selected from luxury bran…" at bounding box center [389, 312] width 221 height 29
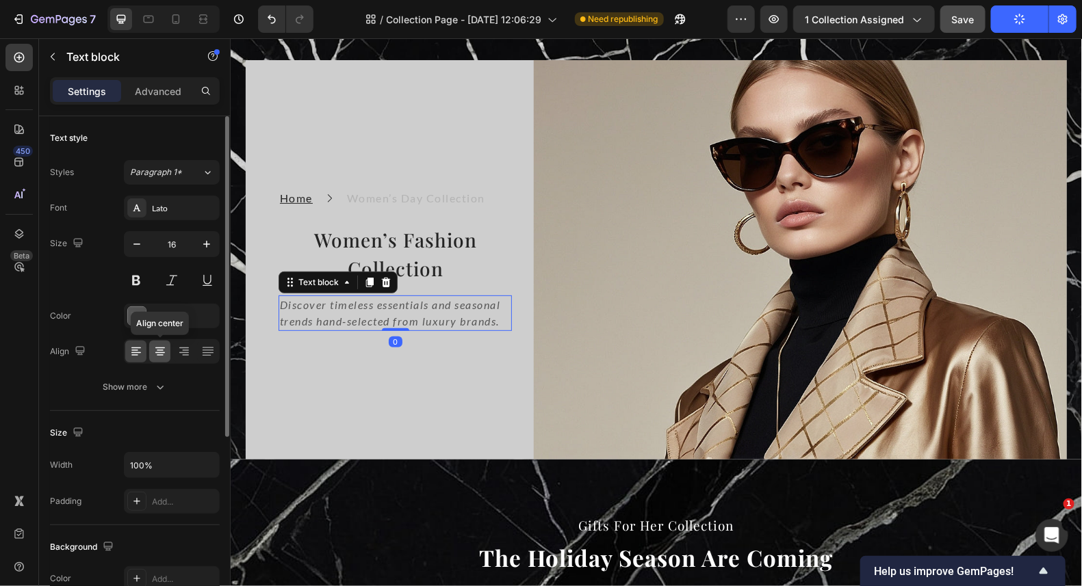
click at [161, 348] on icon at bounding box center [160, 352] width 14 height 14
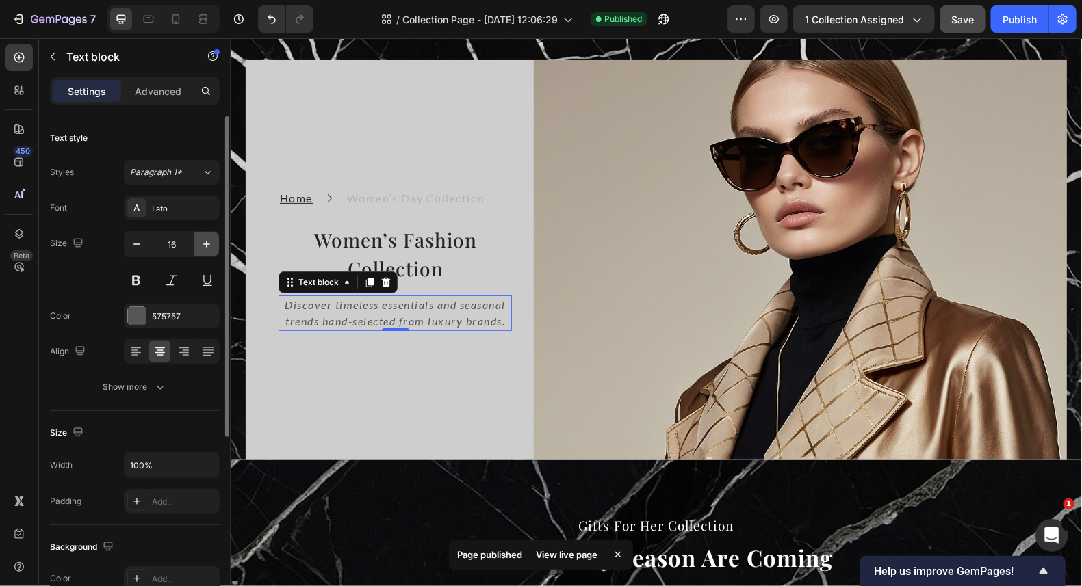
click at [209, 238] on icon "button" at bounding box center [207, 244] width 14 height 14
click at [207, 238] on icon "button" at bounding box center [207, 244] width 14 height 14
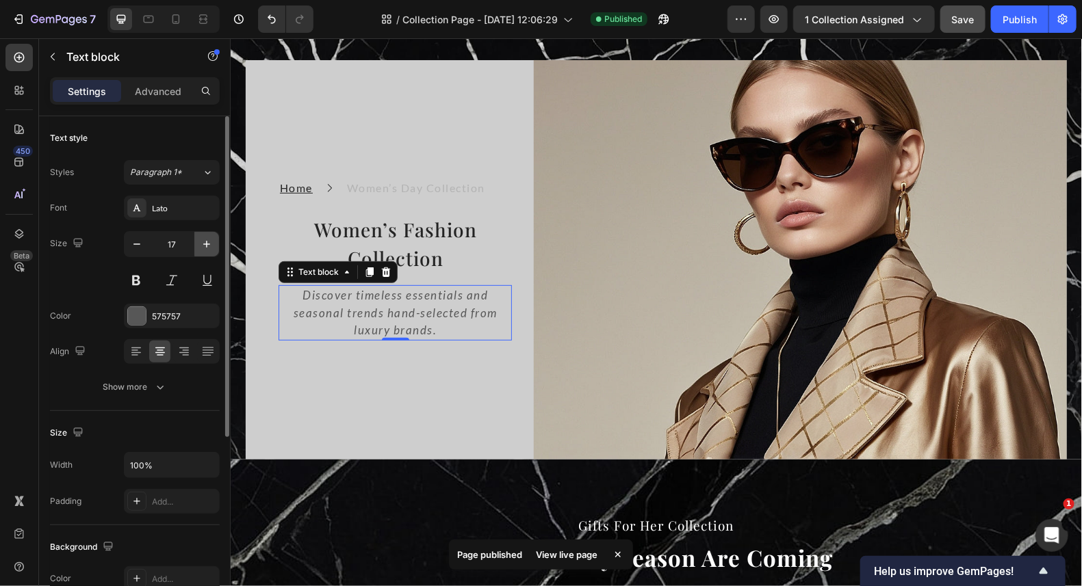
type input "18"
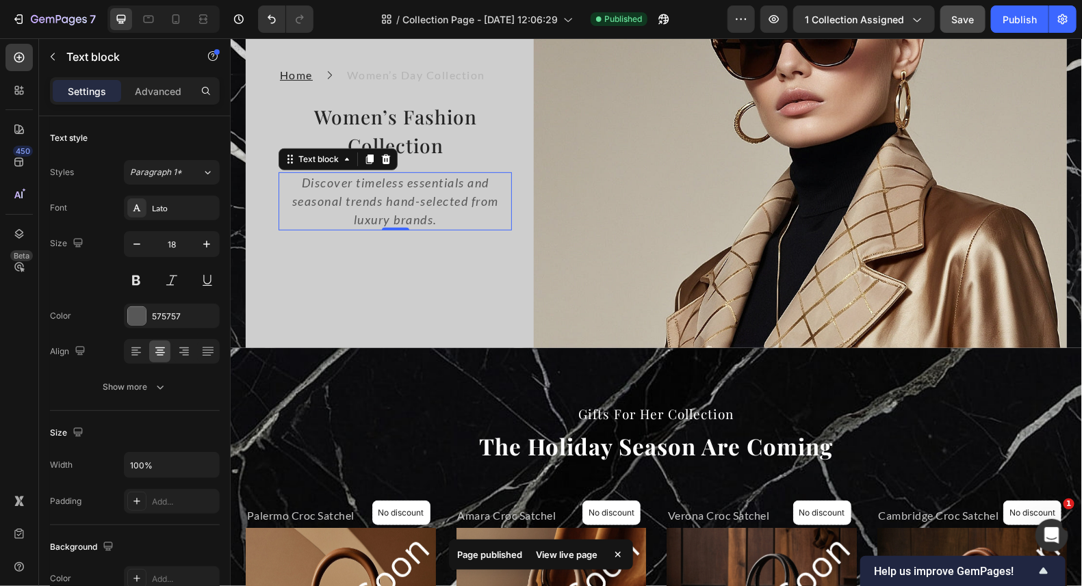
scroll to position [231, 0]
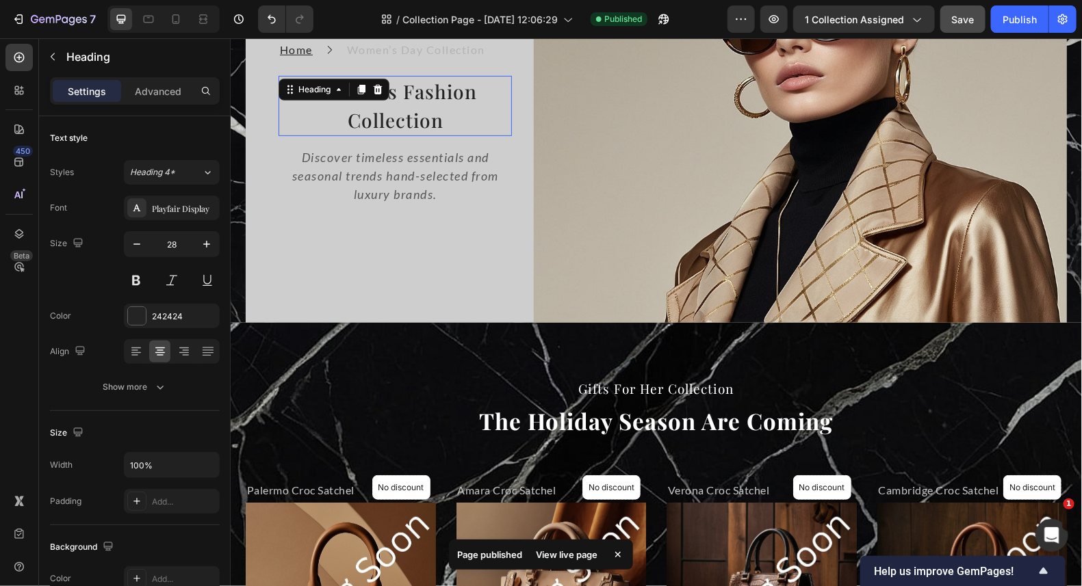
click at [390, 104] on p "Women’s Fashion Collection" at bounding box center [394, 105] width 231 height 57
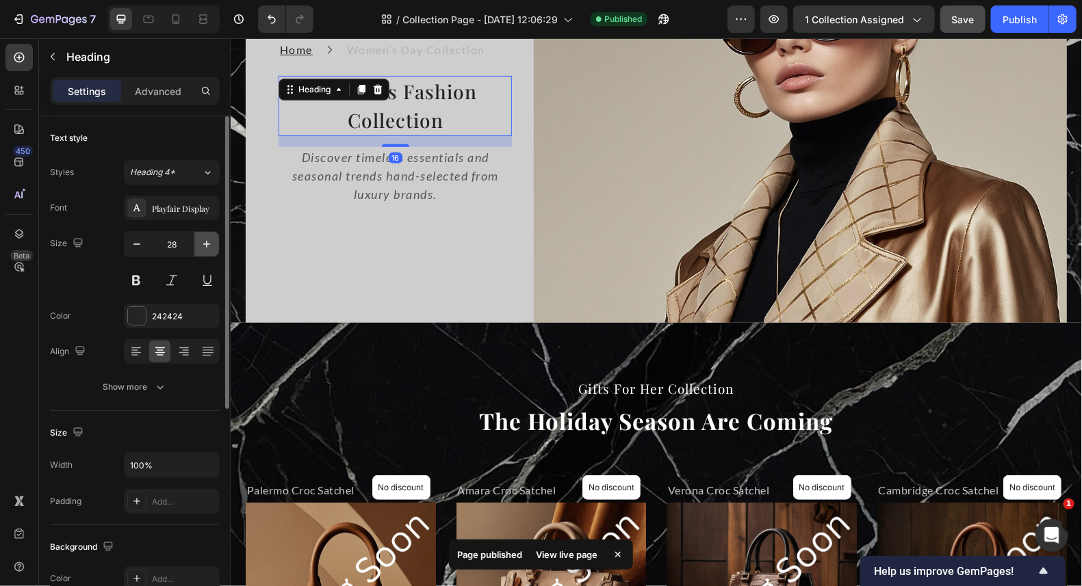
click at [206, 235] on button "button" at bounding box center [206, 244] width 25 height 25
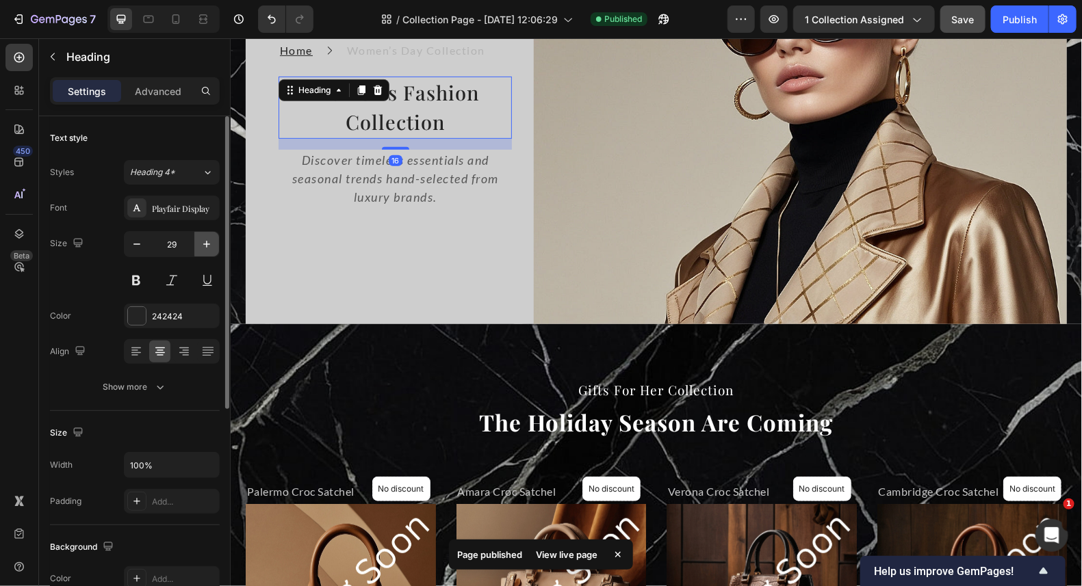
click at [206, 235] on button "button" at bounding box center [206, 244] width 25 height 25
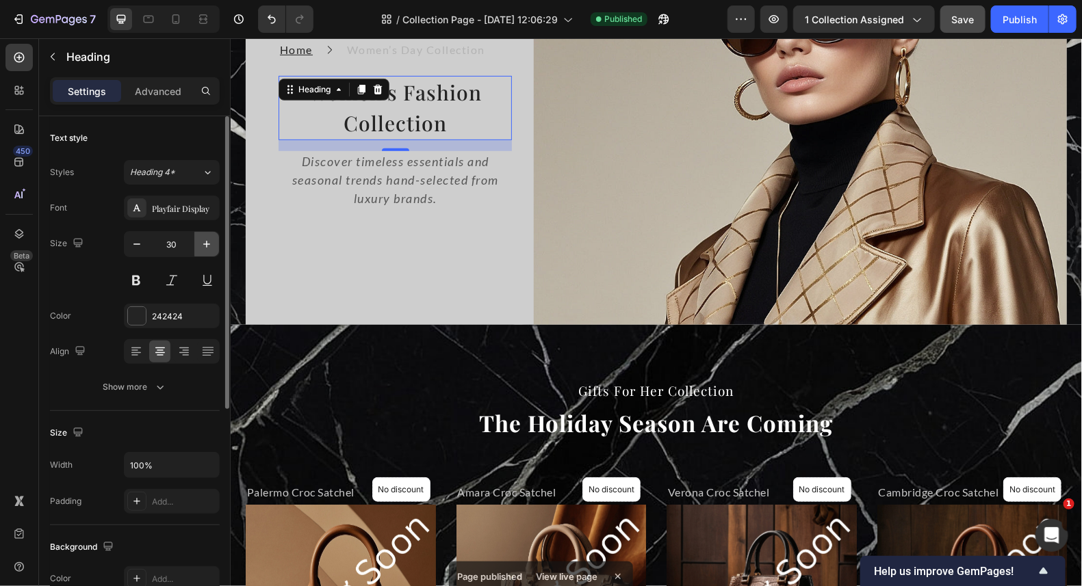
type input "31"
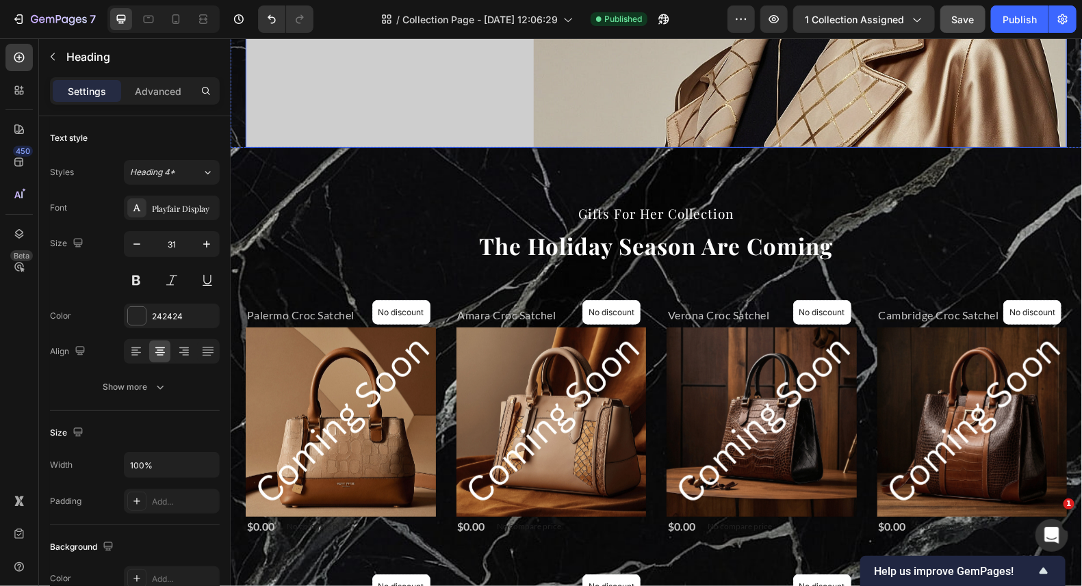
scroll to position [433, 0]
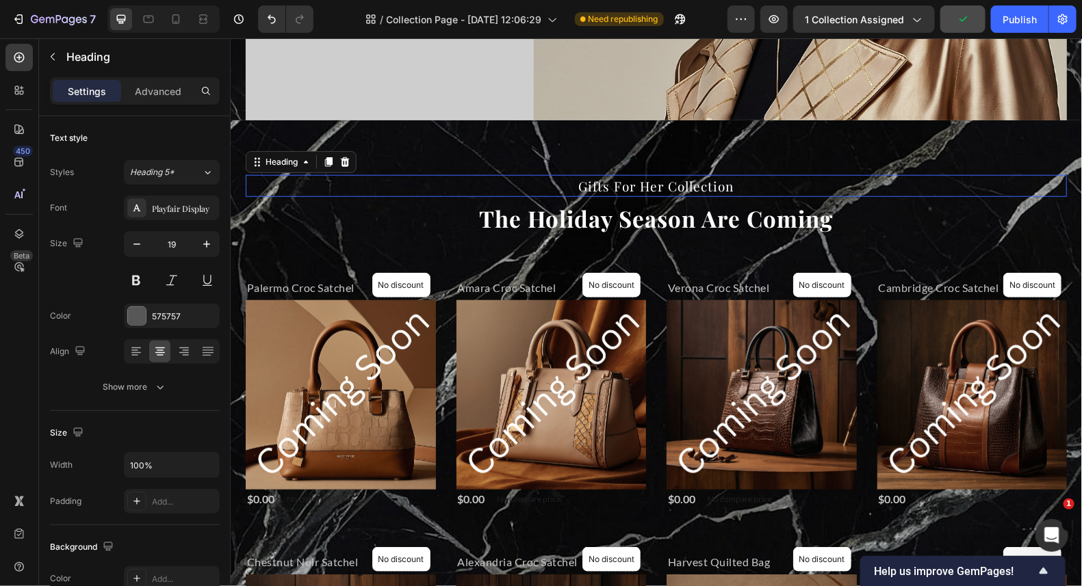
click at [653, 179] on span "Gifts For Her Collection" at bounding box center [655, 185] width 155 height 18
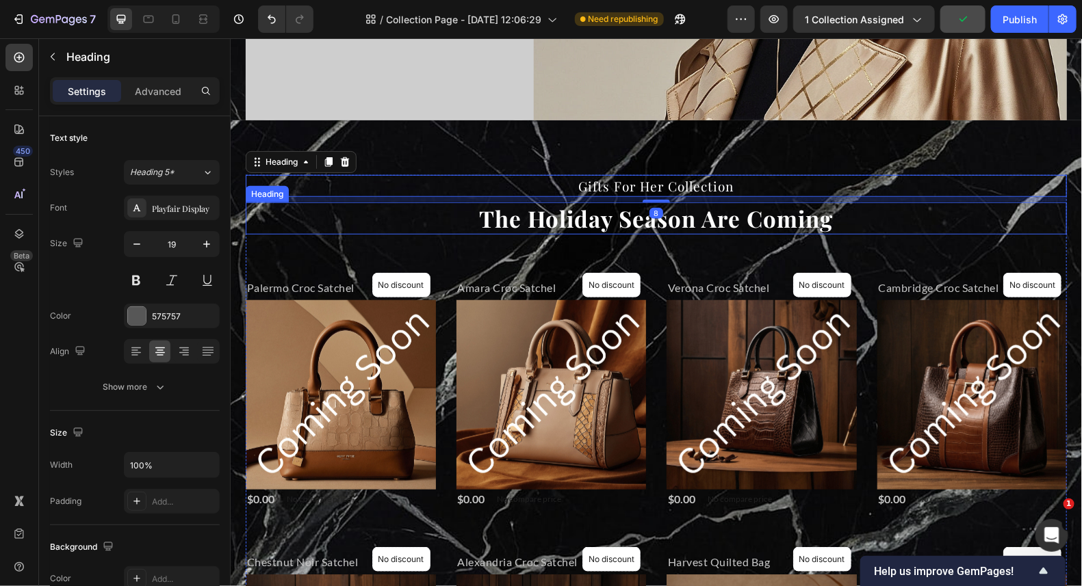
click at [676, 215] on span "The Holiday Season Are Coming" at bounding box center [656, 217] width 354 height 30
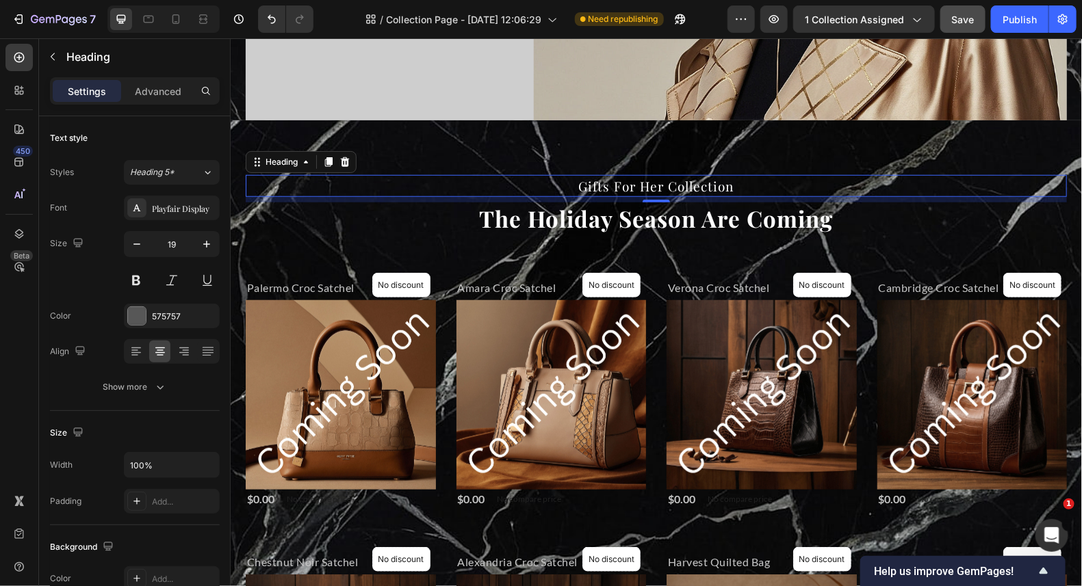
click at [676, 174] on h2 "Gifts For Her Collection" at bounding box center [655, 185] width 821 height 23
click at [209, 241] on icon "button" at bounding box center [207, 244] width 14 height 14
type input "20"
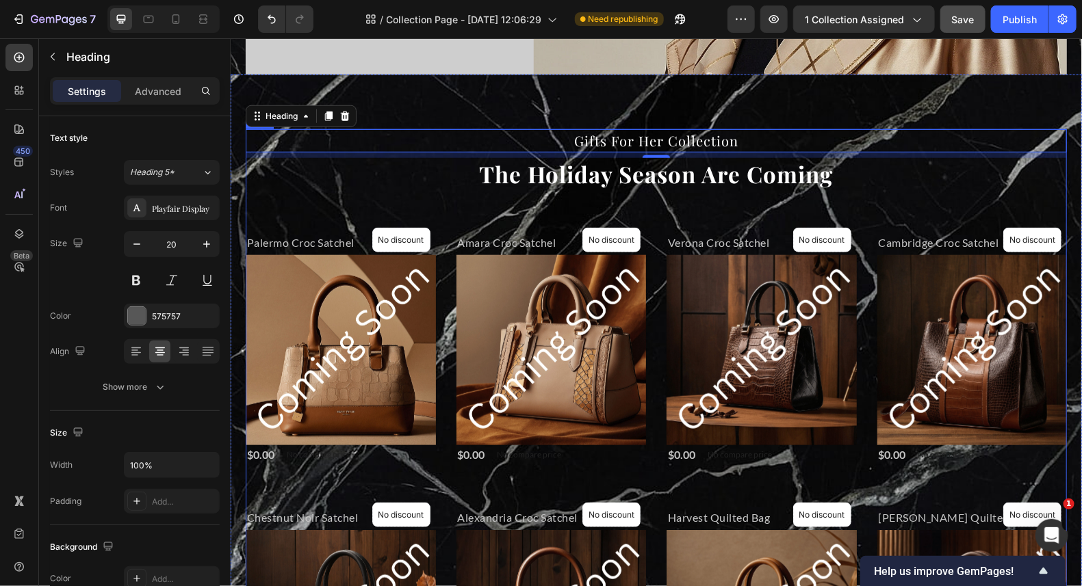
scroll to position [570, 0]
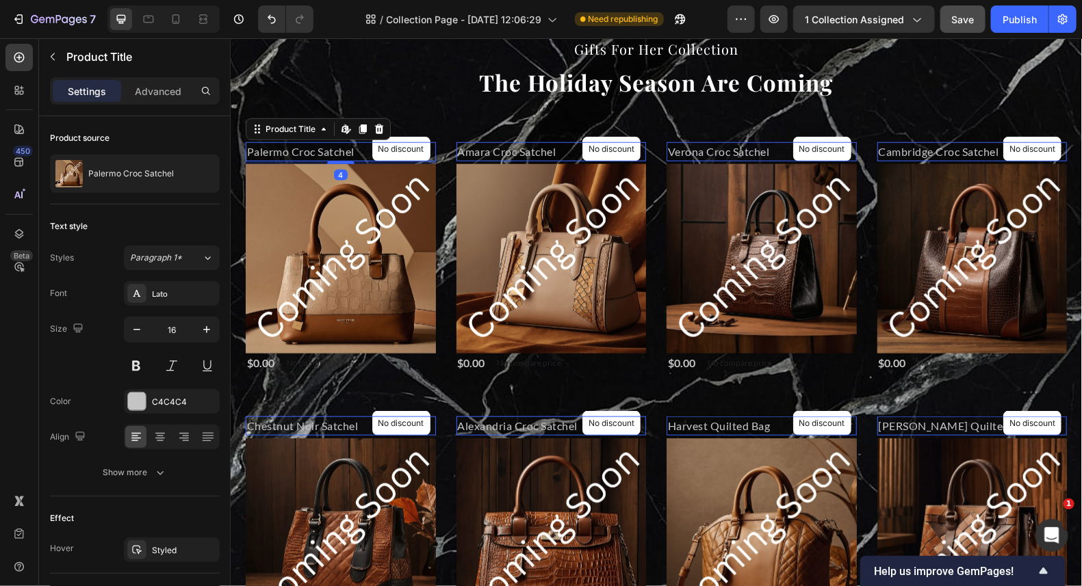
click at [307, 151] on h2 "Palermo Croc Satchel" at bounding box center [340, 151] width 190 height 19
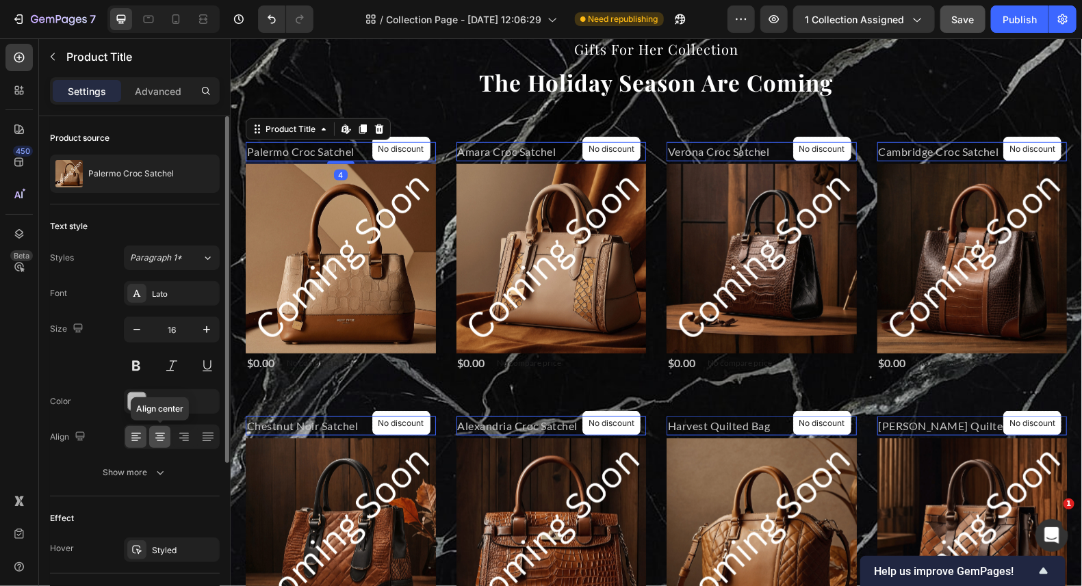
click at [157, 436] on icon at bounding box center [160, 437] width 14 height 14
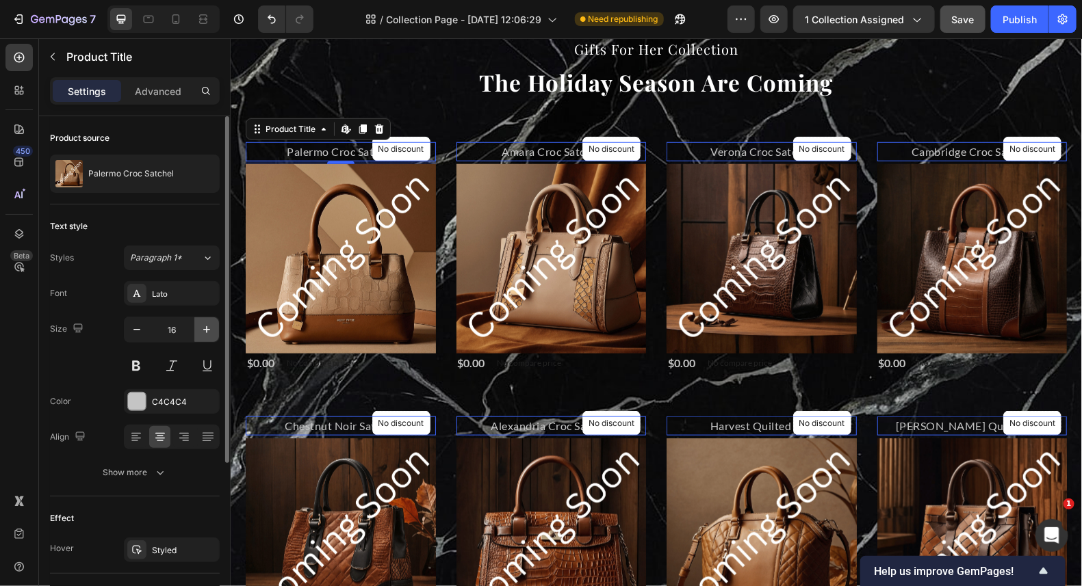
click at [202, 321] on button "button" at bounding box center [206, 329] width 25 height 25
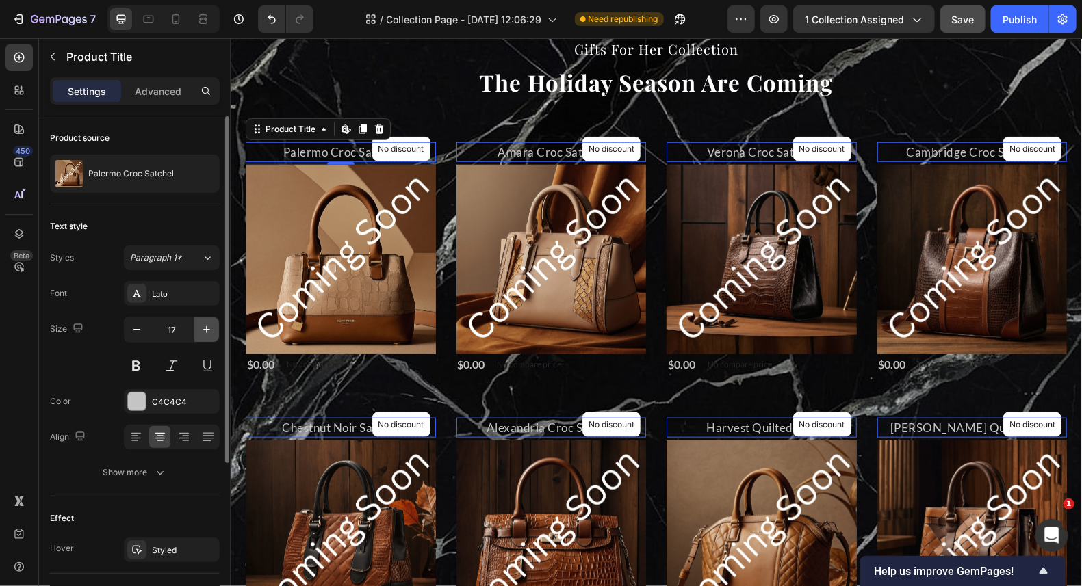
click at [202, 321] on button "button" at bounding box center [206, 329] width 25 height 25
type input "18"
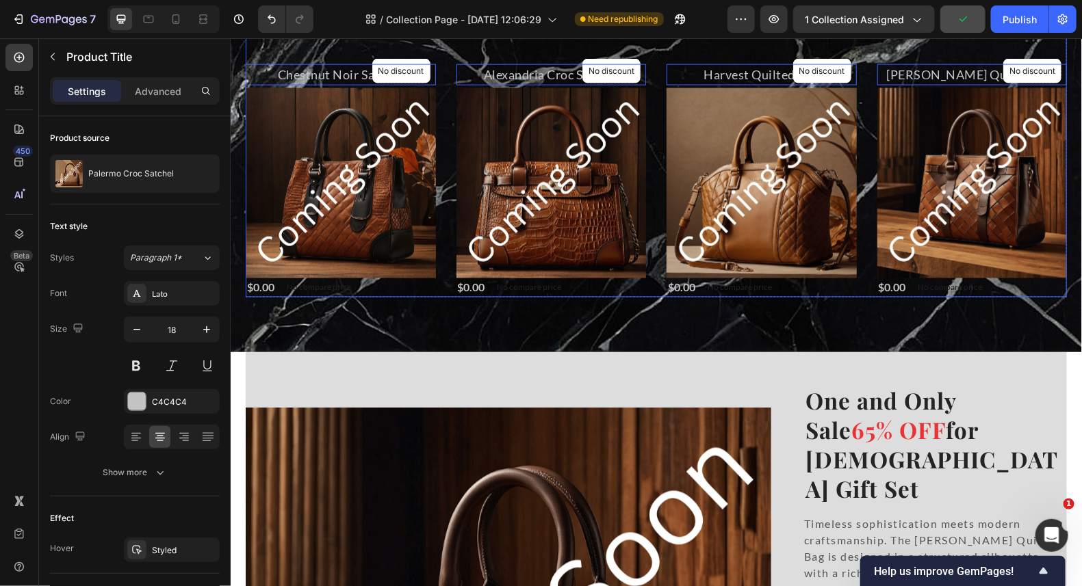
scroll to position [980, 0]
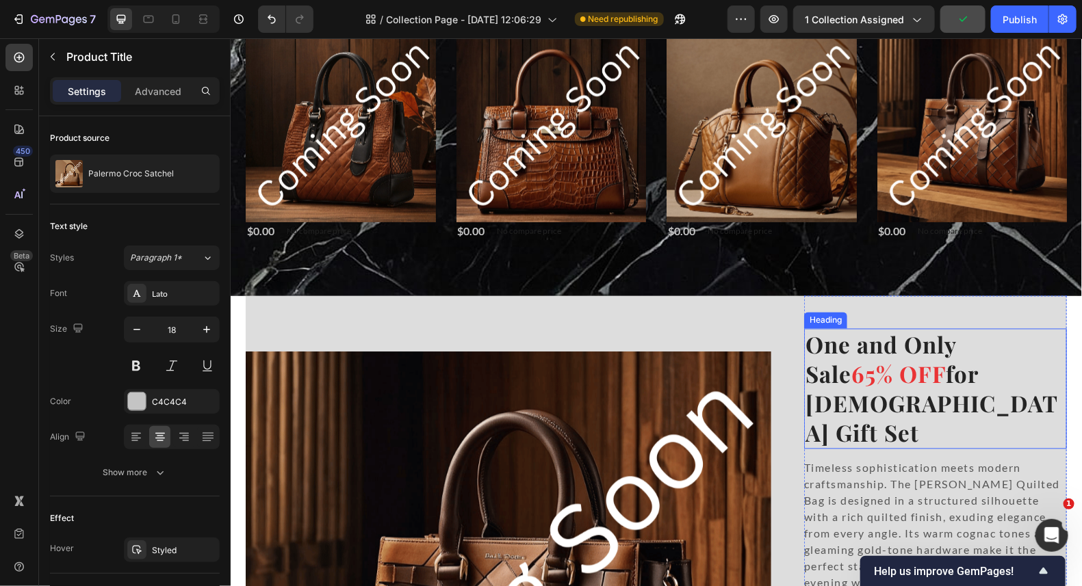
click at [878, 358] on span "65% OFF" at bounding box center [897, 373] width 94 height 30
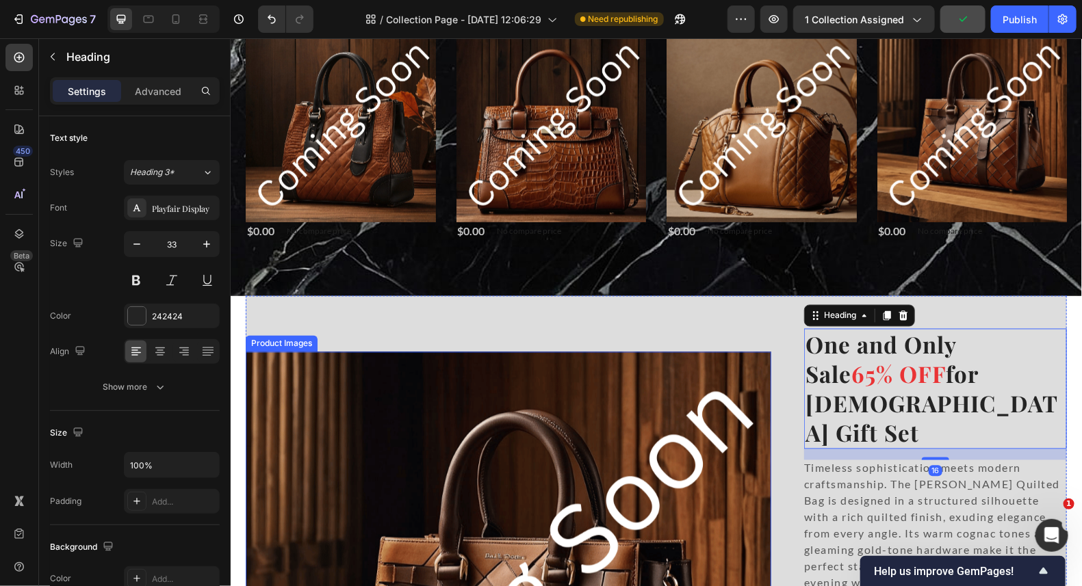
scroll to position [1254, 0]
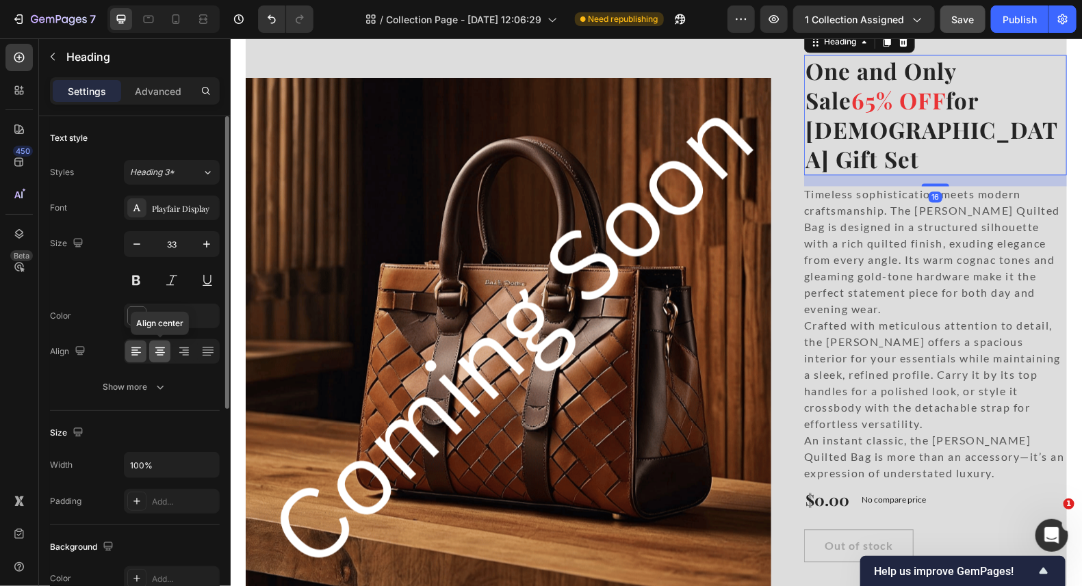
click at [163, 352] on icon at bounding box center [160, 352] width 14 height 14
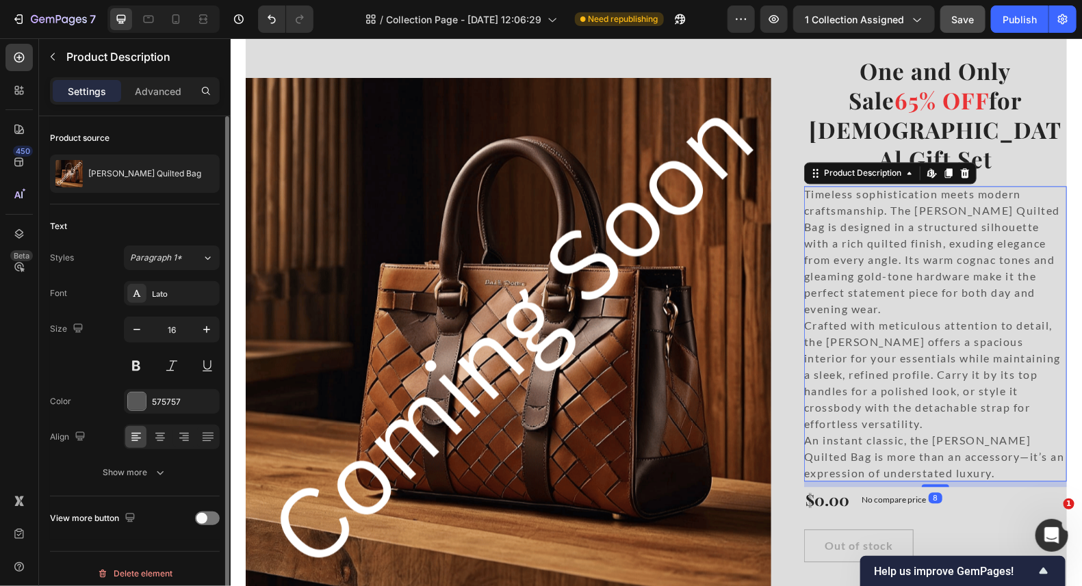
click at [930, 318] on p "Crafted with meticulous attention to detail, the [PERSON_NAME] offers a spaciou…" at bounding box center [931, 374] width 257 height 112
click at [163, 434] on icon at bounding box center [160, 437] width 14 height 14
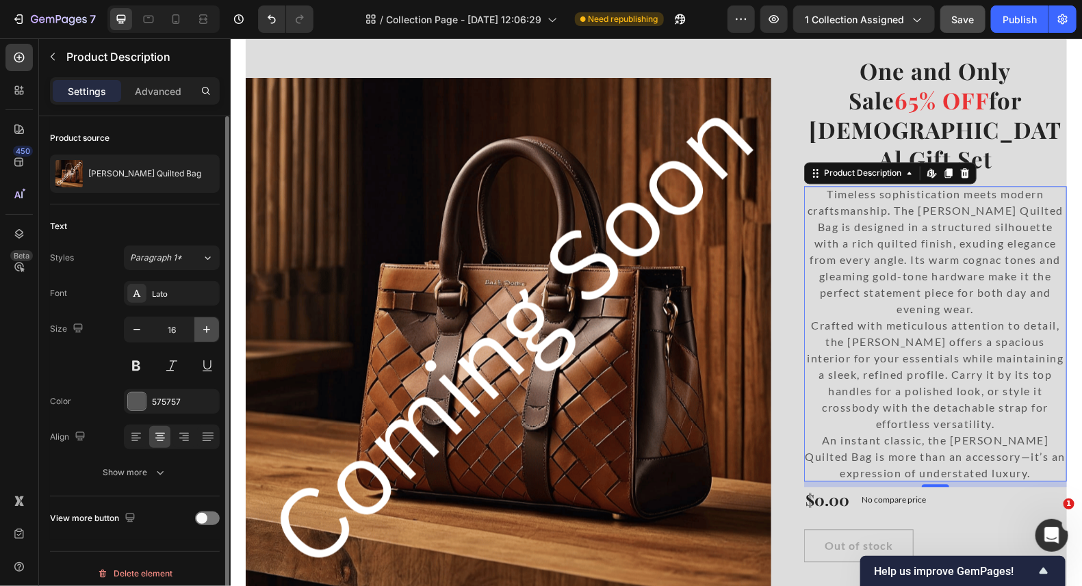
click at [202, 328] on icon "button" at bounding box center [207, 330] width 14 height 14
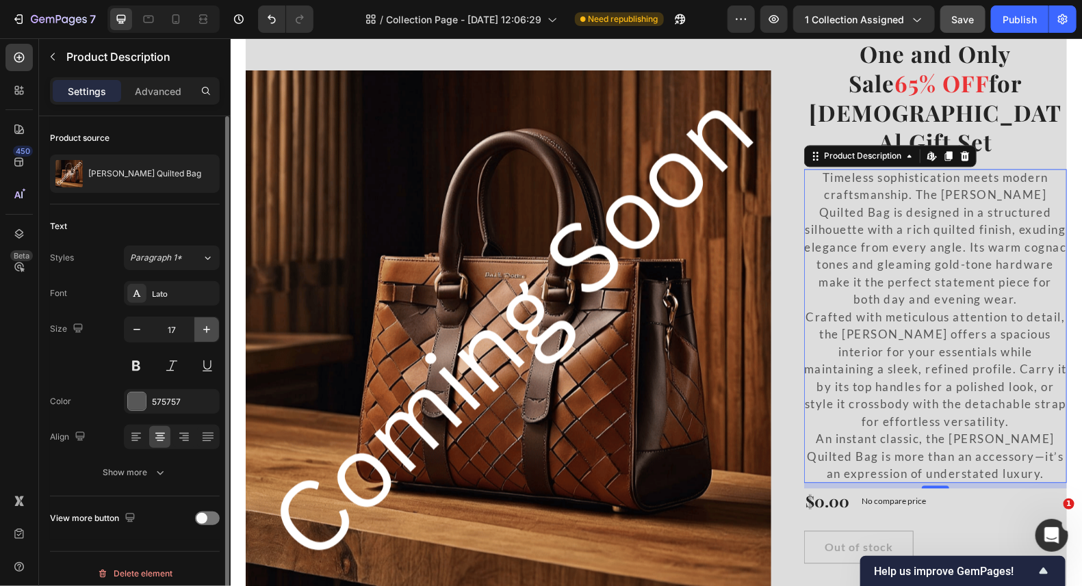
click at [202, 328] on icon "button" at bounding box center [207, 330] width 14 height 14
type input "18"
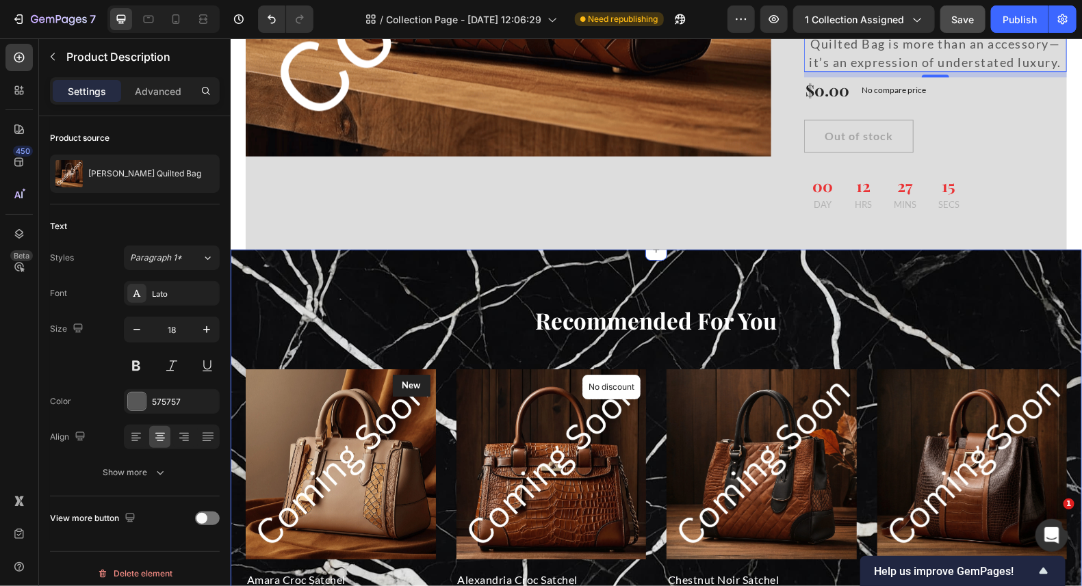
scroll to position [1837, 0]
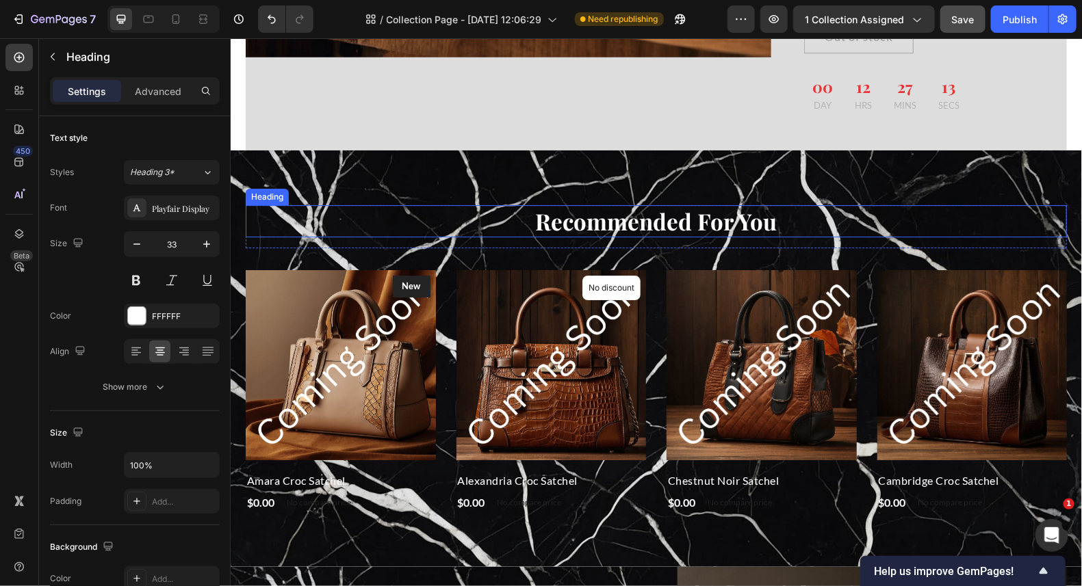
click at [584, 206] on p "Recommended For You" at bounding box center [655, 220] width 818 height 29
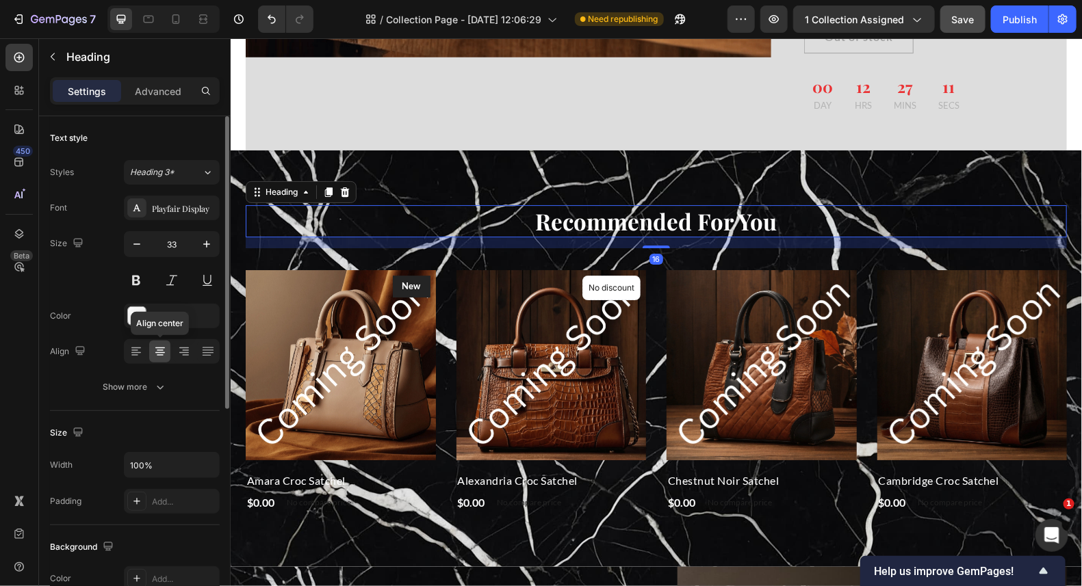
click at [155, 352] on icon at bounding box center [160, 352] width 14 height 14
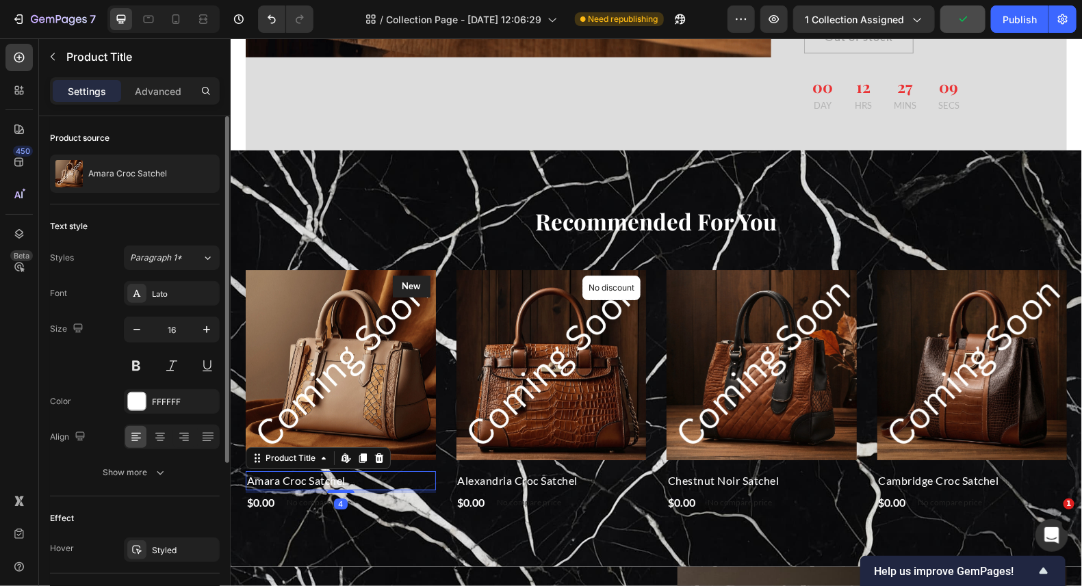
click at [281, 471] on h2 "Amara Croc Satchel" at bounding box center [340, 480] width 190 height 19
click at [163, 430] on icon at bounding box center [160, 437] width 14 height 14
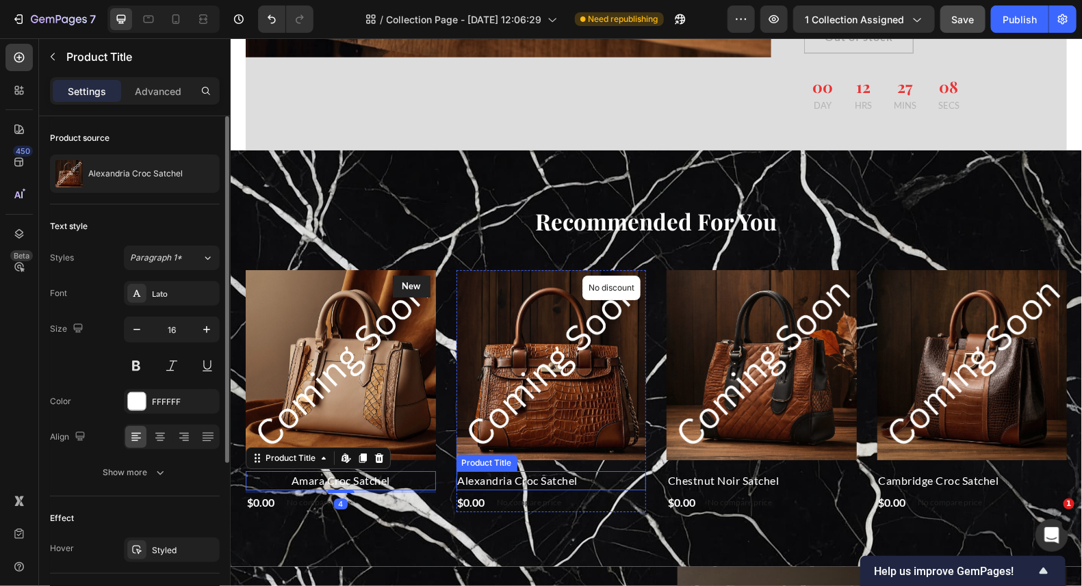
click at [523, 471] on h2 "Alexandria Croc Satchel" at bounding box center [551, 480] width 190 height 19
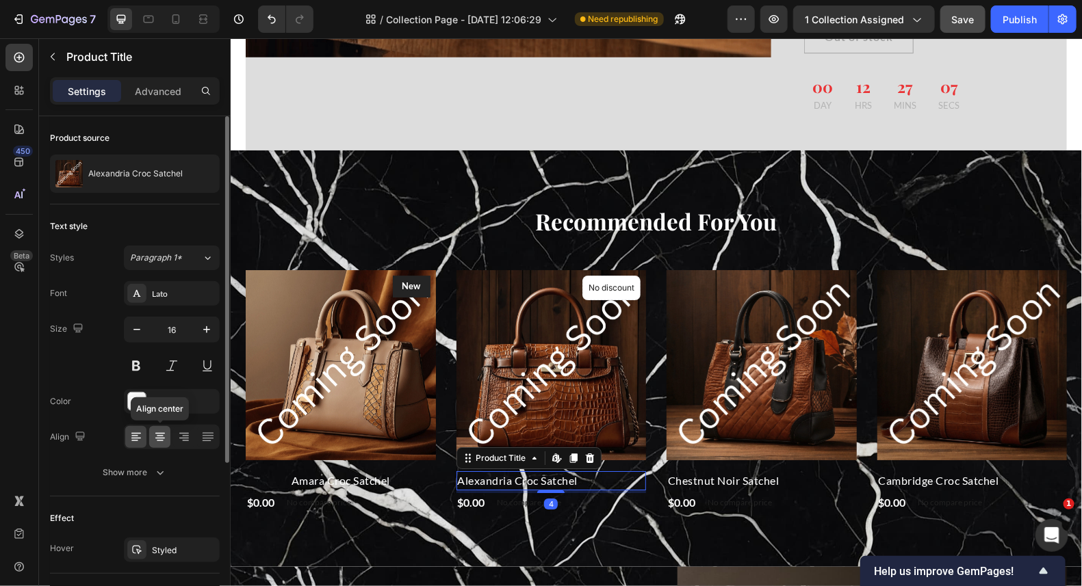
click at [163, 426] on div at bounding box center [159, 437] width 21 height 22
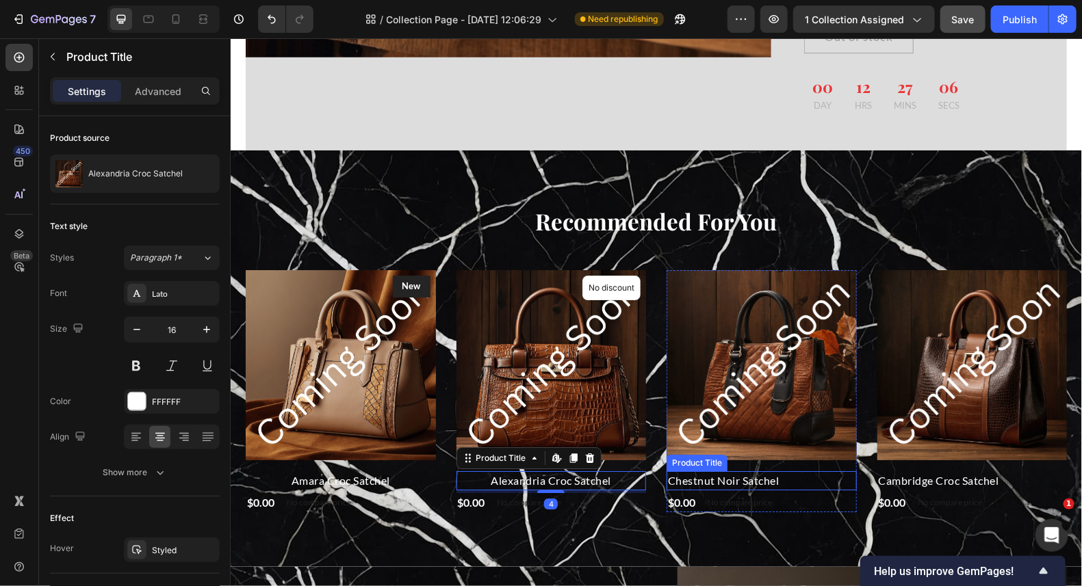
click at [681, 471] on h2 "Chestnut Noir Satchel" at bounding box center [761, 480] width 190 height 19
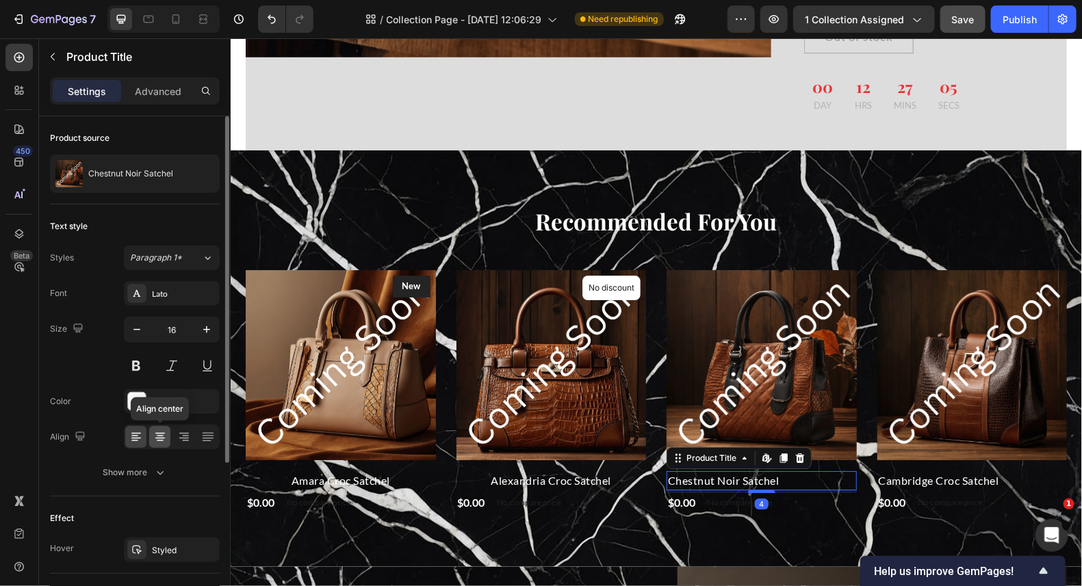
click at [156, 433] on icon at bounding box center [160, 437] width 14 height 14
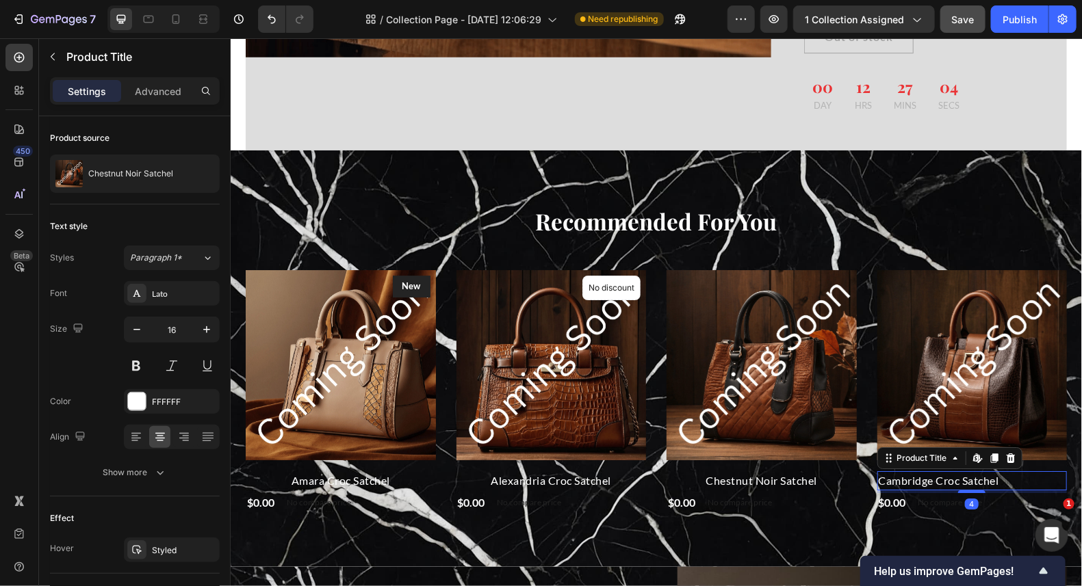
click at [900, 471] on h2 "Cambridge Croc Satchel" at bounding box center [971, 480] width 190 height 19
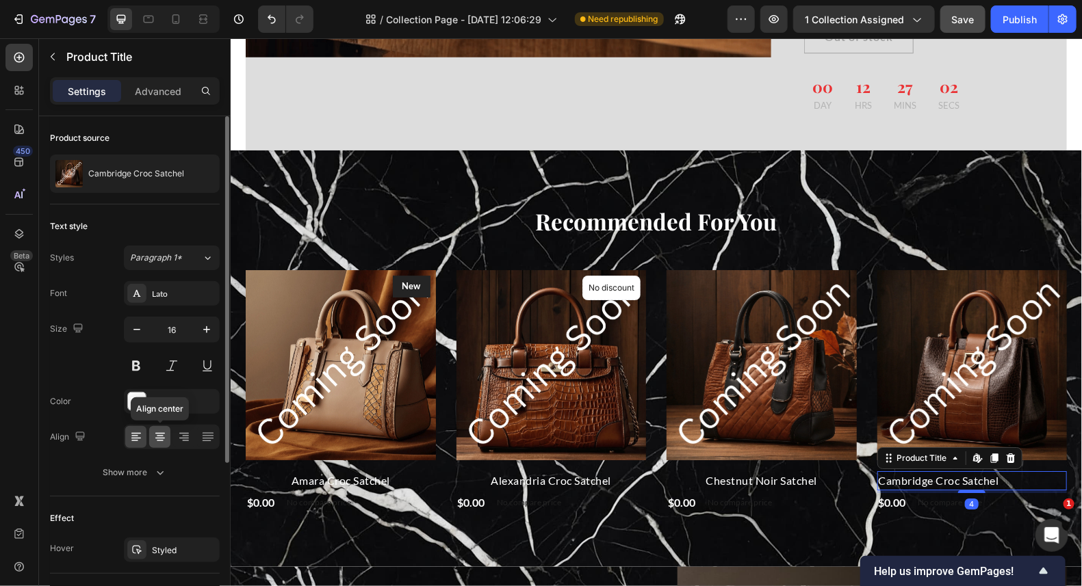
click at [165, 435] on icon at bounding box center [160, 437] width 14 height 14
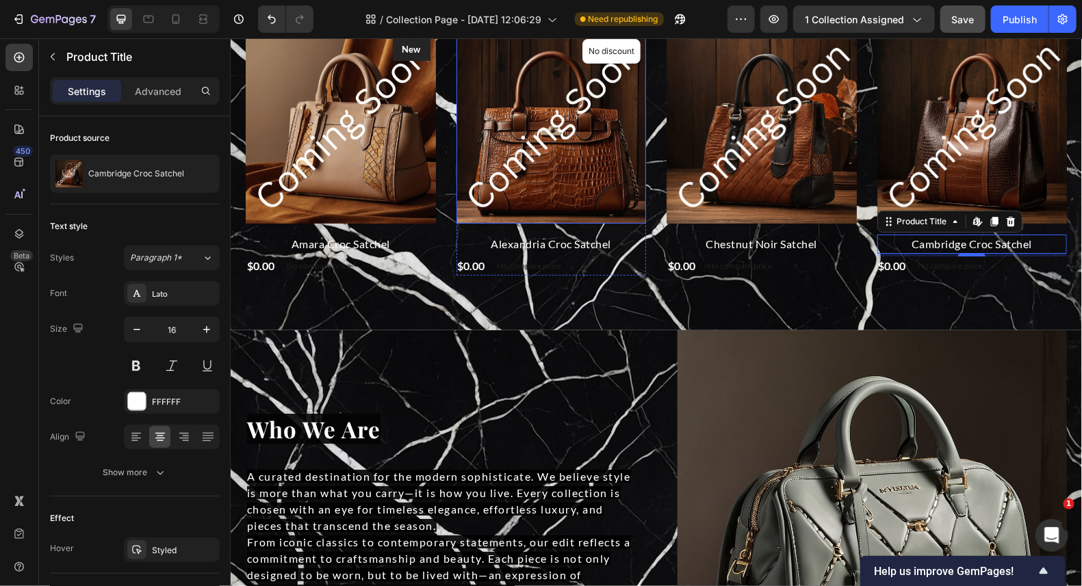
scroll to position [2042, 0]
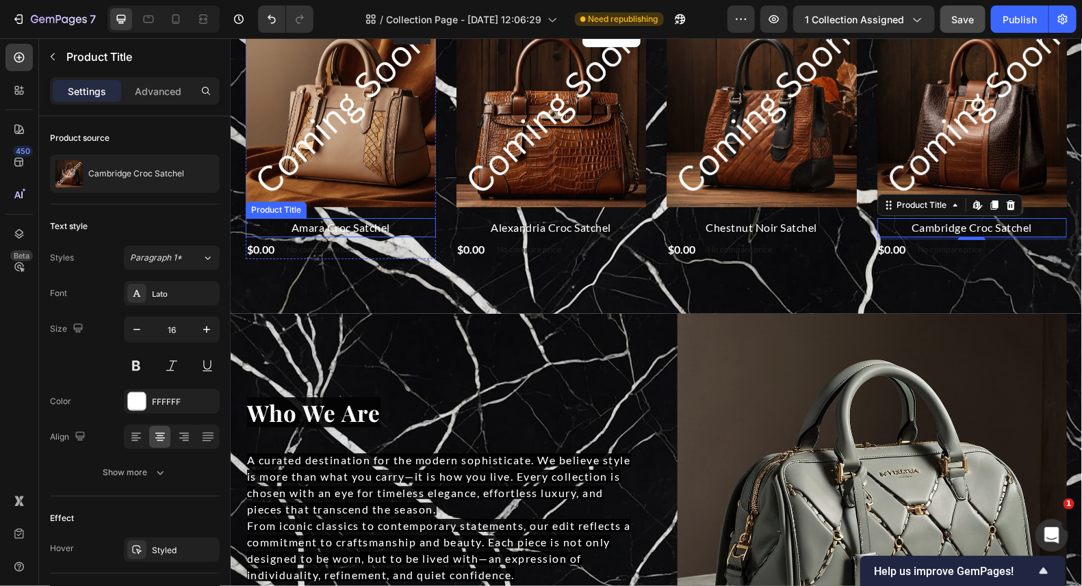
click at [319, 224] on h2 "Amara Croc Satchel" at bounding box center [340, 227] width 190 height 19
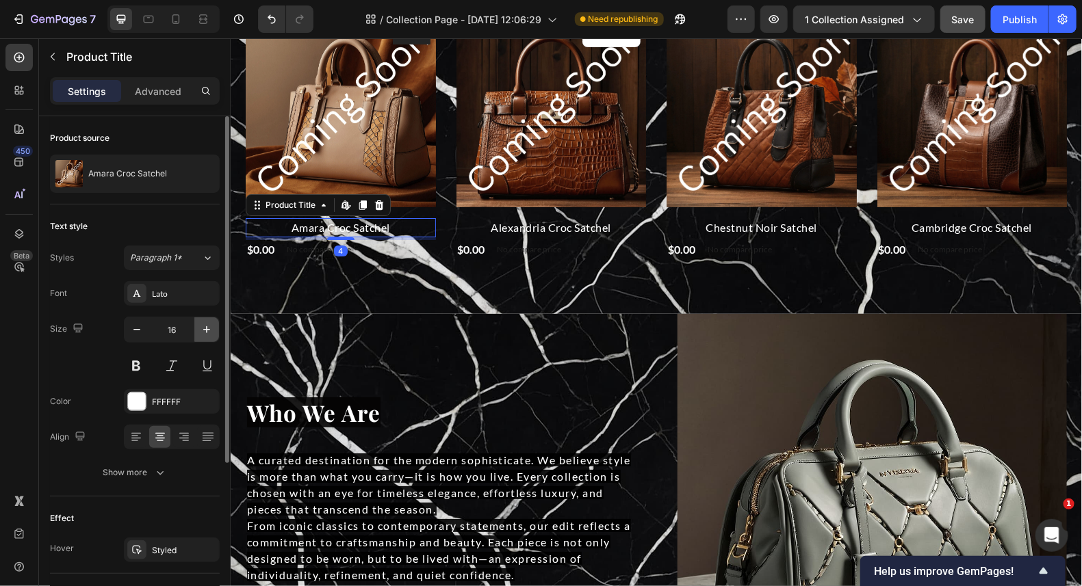
click at [211, 324] on icon "button" at bounding box center [207, 330] width 14 height 14
click at [212, 324] on icon "button" at bounding box center [207, 330] width 14 height 14
type input "18"
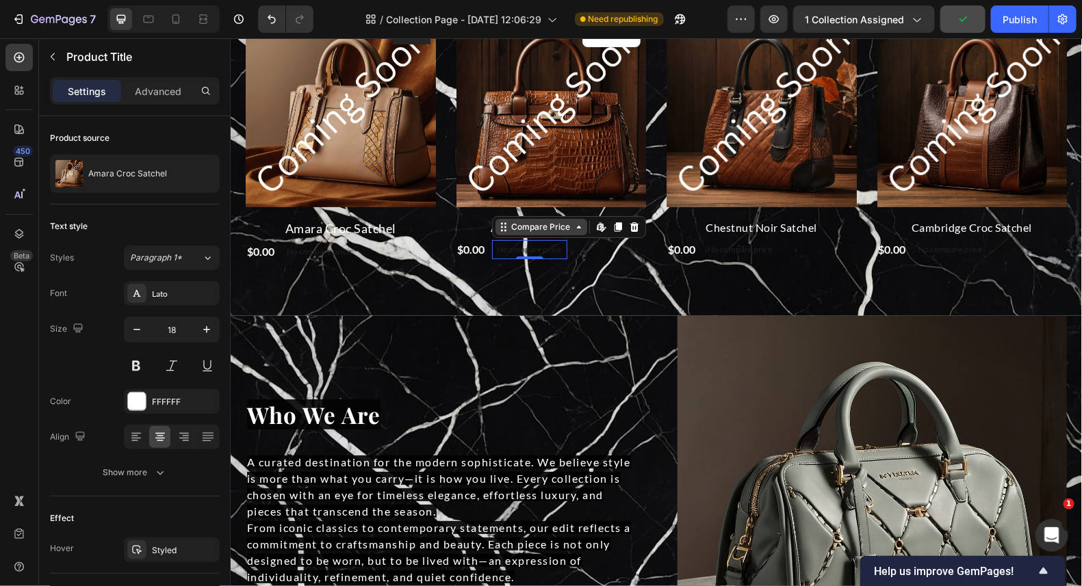
click at [527, 226] on div "Compare Price" at bounding box center [540, 226] width 64 height 12
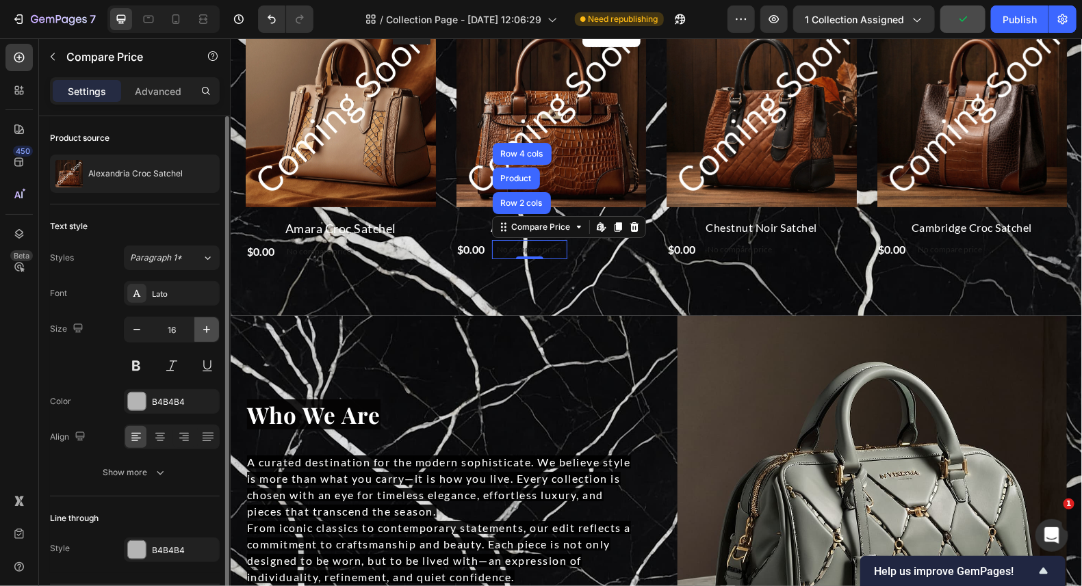
click at [207, 326] on icon "button" at bounding box center [207, 330] width 14 height 14
click at [208, 326] on icon "button" at bounding box center [207, 330] width 14 height 14
type input "18"
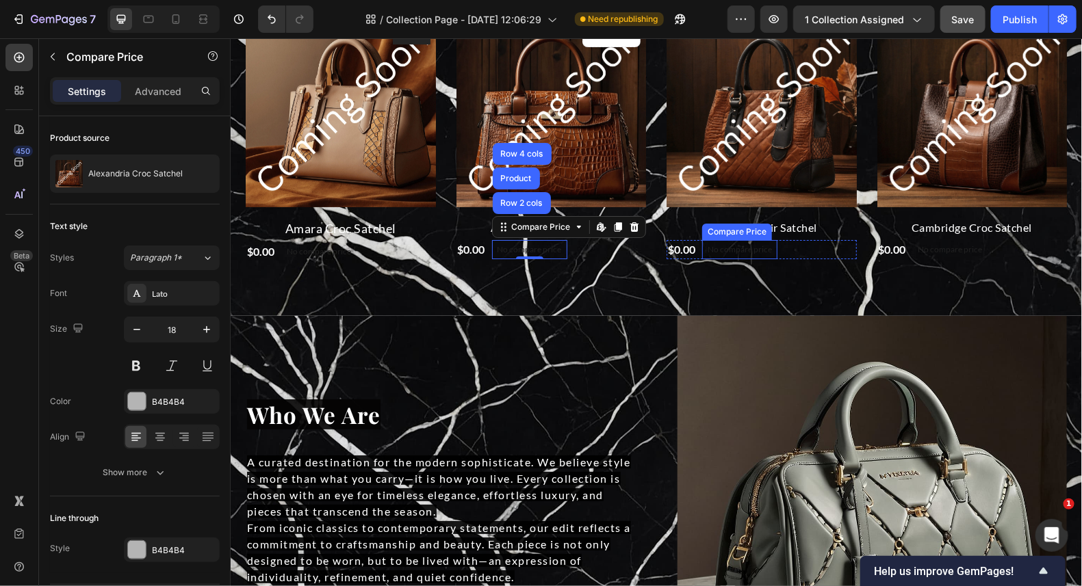
click at [736, 223] on div "Compare Price" at bounding box center [736, 231] width 70 height 16
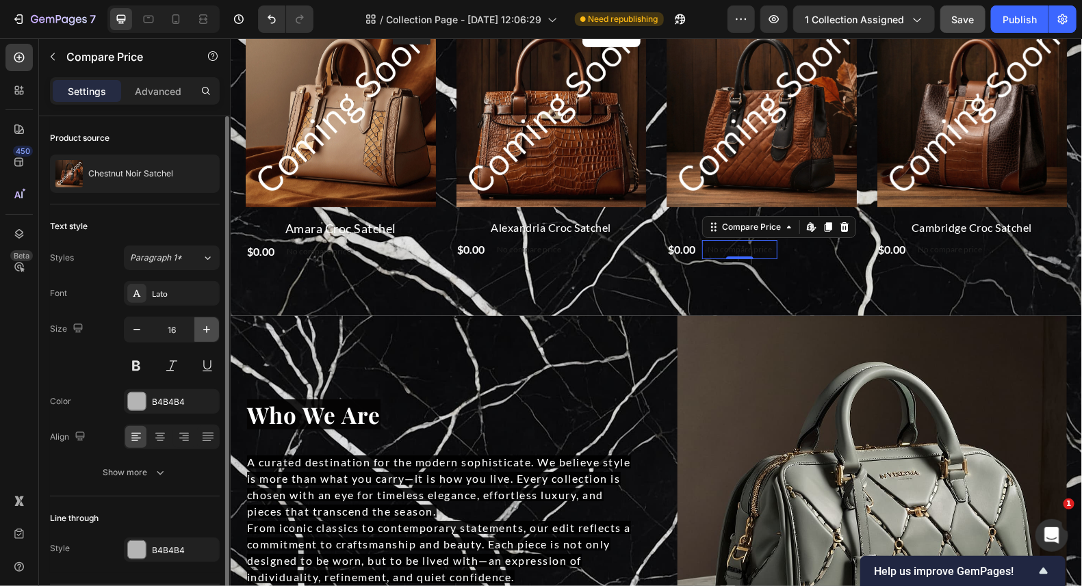
click at [212, 337] on button "button" at bounding box center [206, 329] width 25 height 25
click at [213, 337] on button "button" at bounding box center [206, 329] width 25 height 25
type input "18"
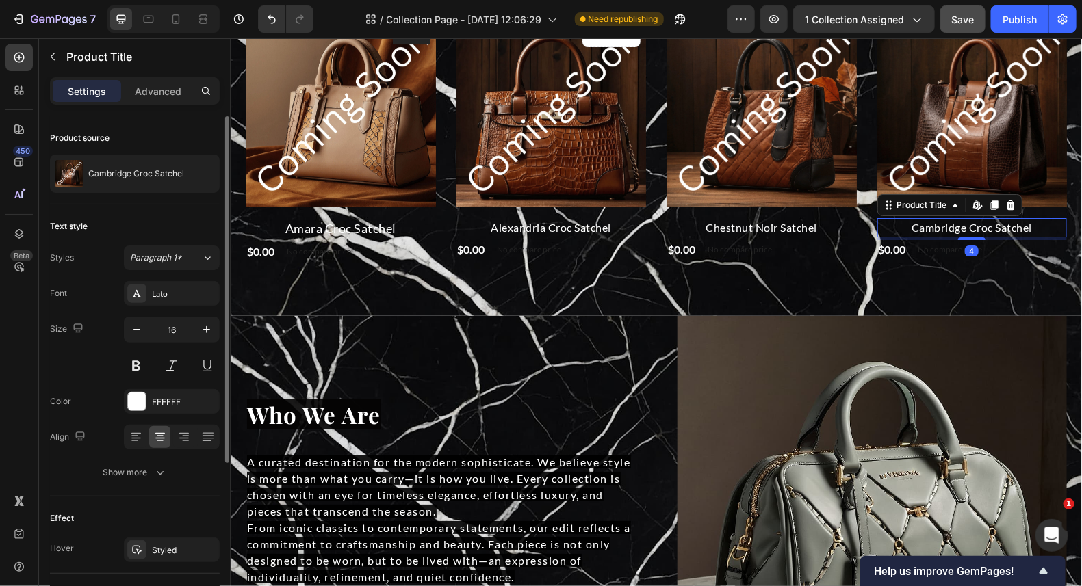
click at [965, 226] on h2 "Cambridge Croc Satchel" at bounding box center [971, 227] width 190 height 19
click at [200, 328] on icon "button" at bounding box center [207, 330] width 14 height 14
type input "18"
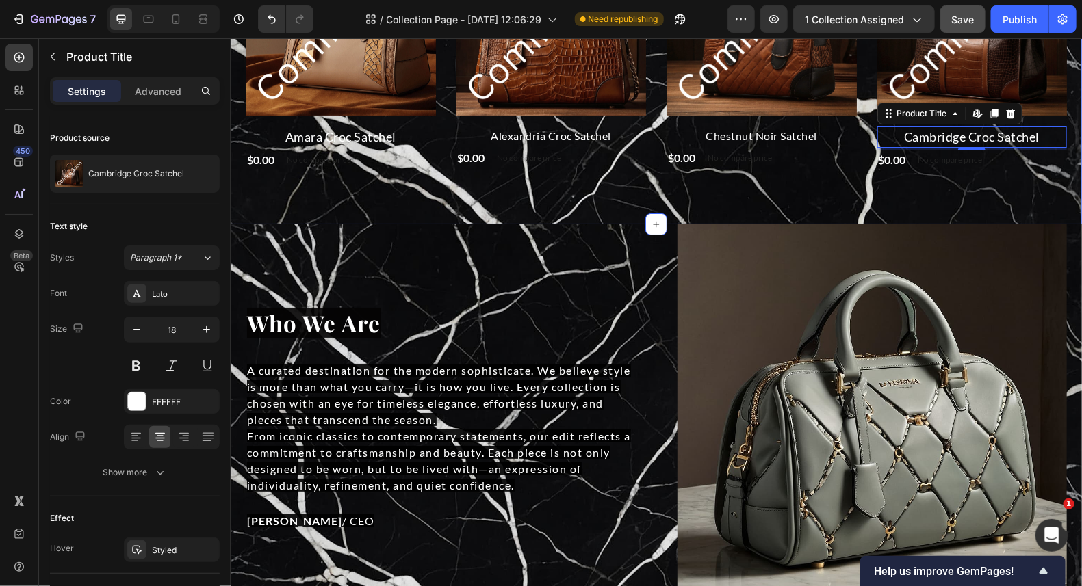
scroll to position [2247, 0]
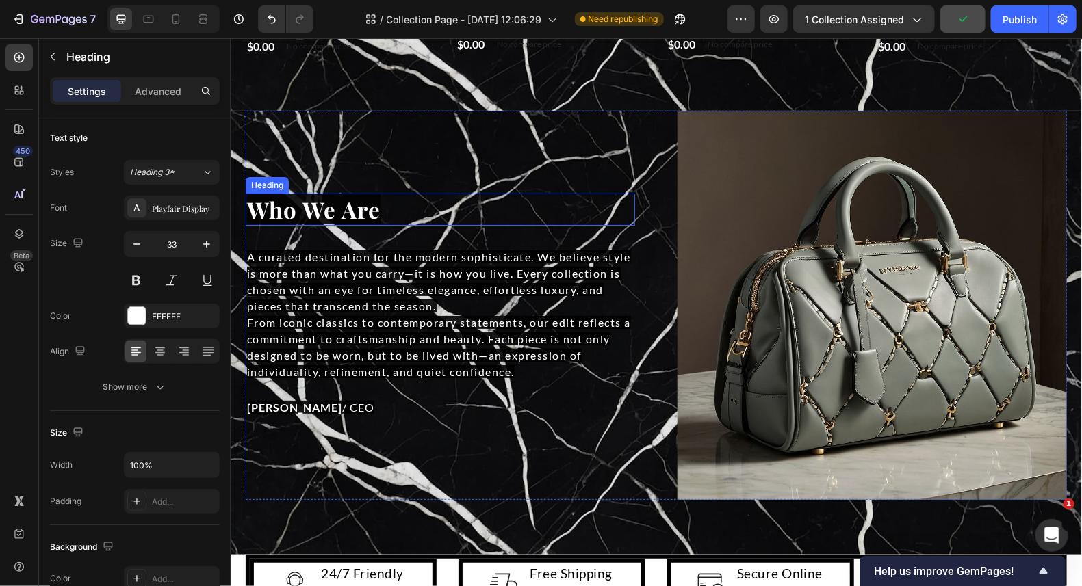
click at [310, 209] on span "Who We Are" at bounding box center [312, 209] width 133 height 30
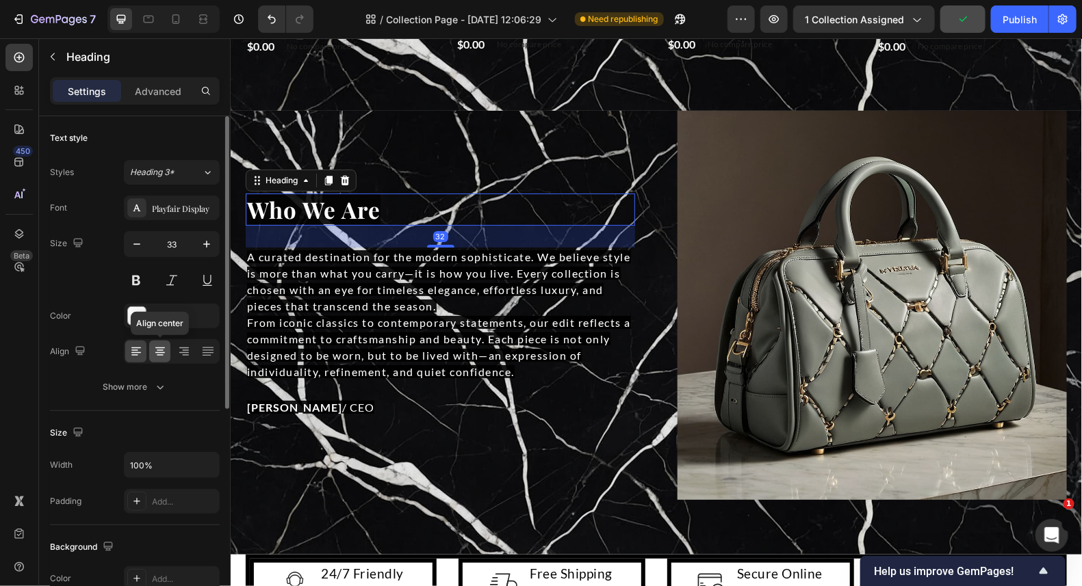
click at [161, 354] on icon at bounding box center [160, 352] width 14 height 14
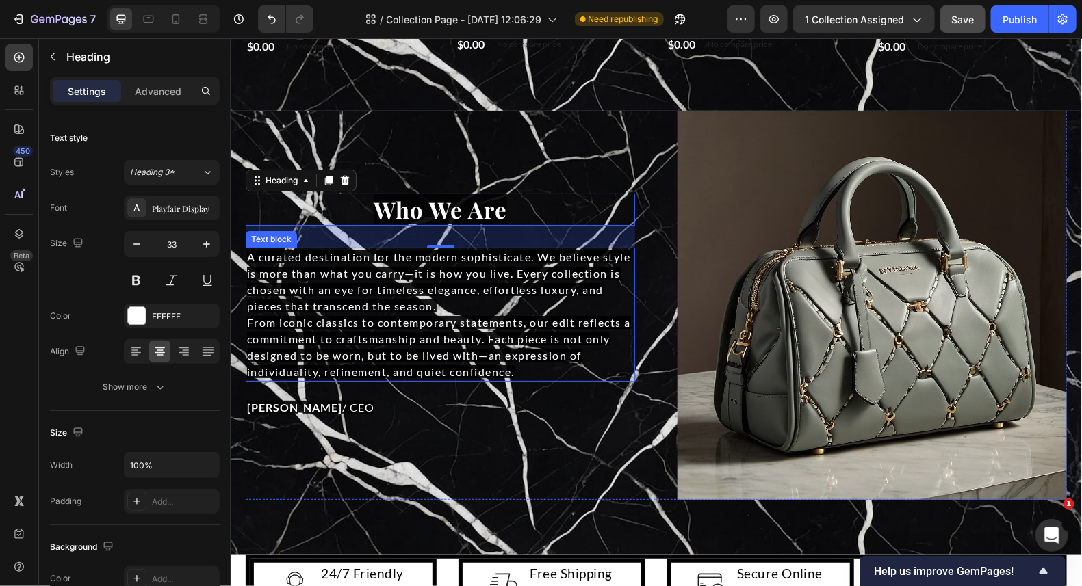
click at [389, 291] on span "A curated destination for the modern sophisticate. We believe style is more tha…" at bounding box center [438, 281] width 384 height 62
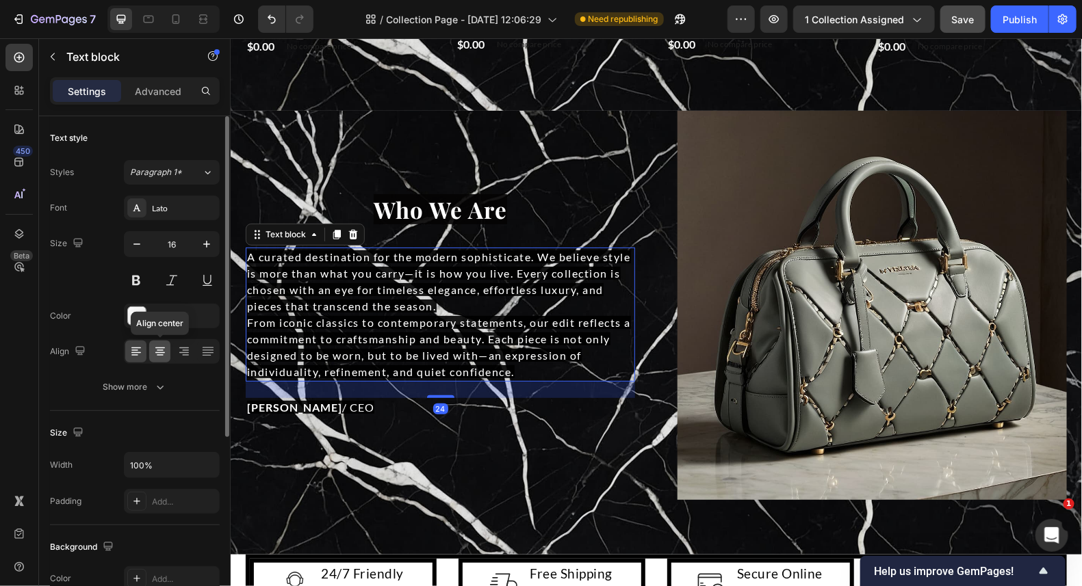
click at [161, 356] on icon at bounding box center [160, 352] width 14 height 14
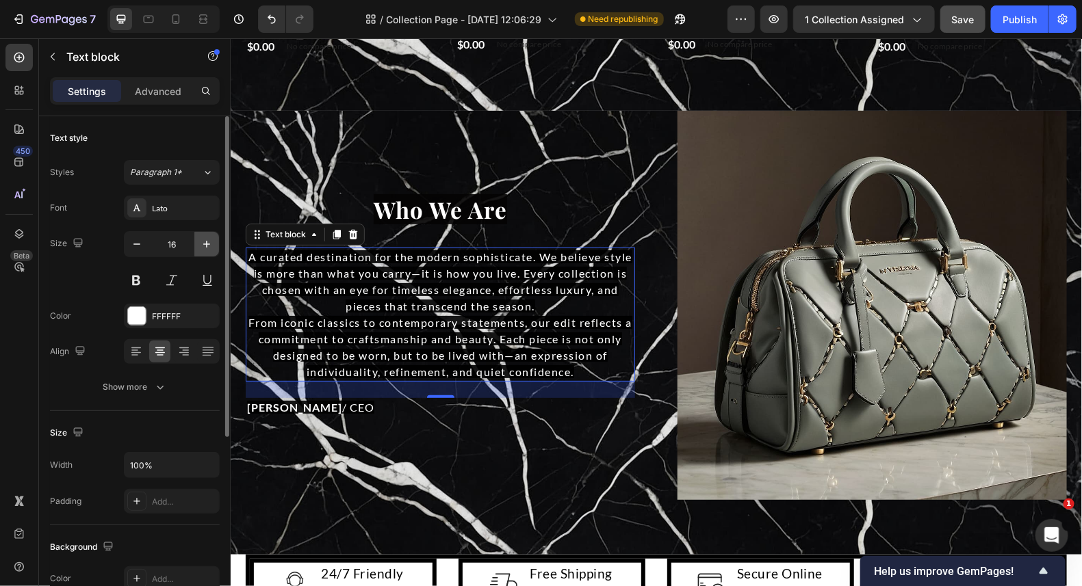
click at [210, 250] on icon "button" at bounding box center [207, 244] width 14 height 14
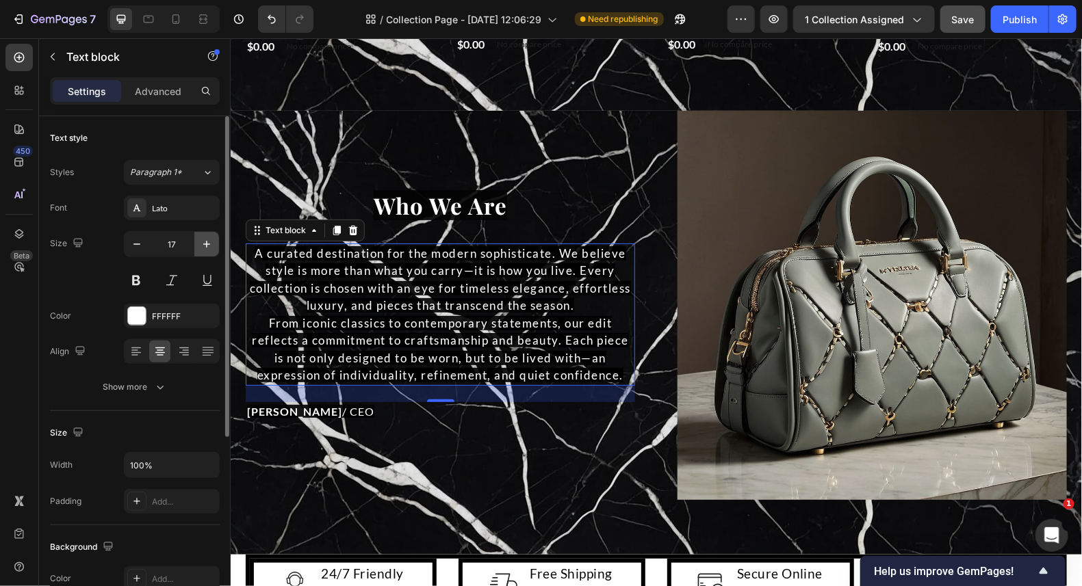
type input "18"
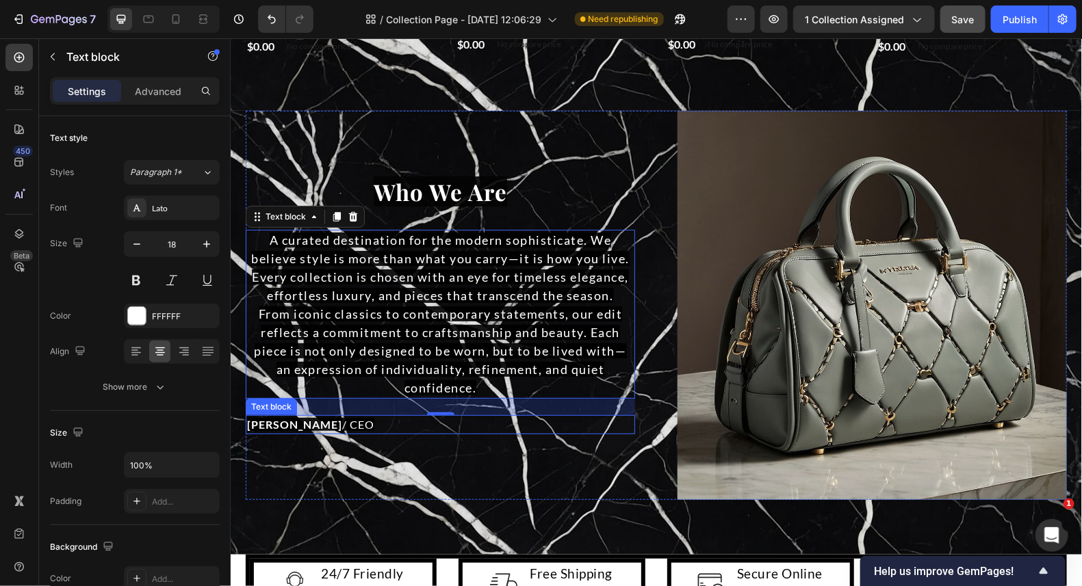
click at [313, 417] on span "[PERSON_NAME] / CEO" at bounding box center [309, 423] width 127 height 13
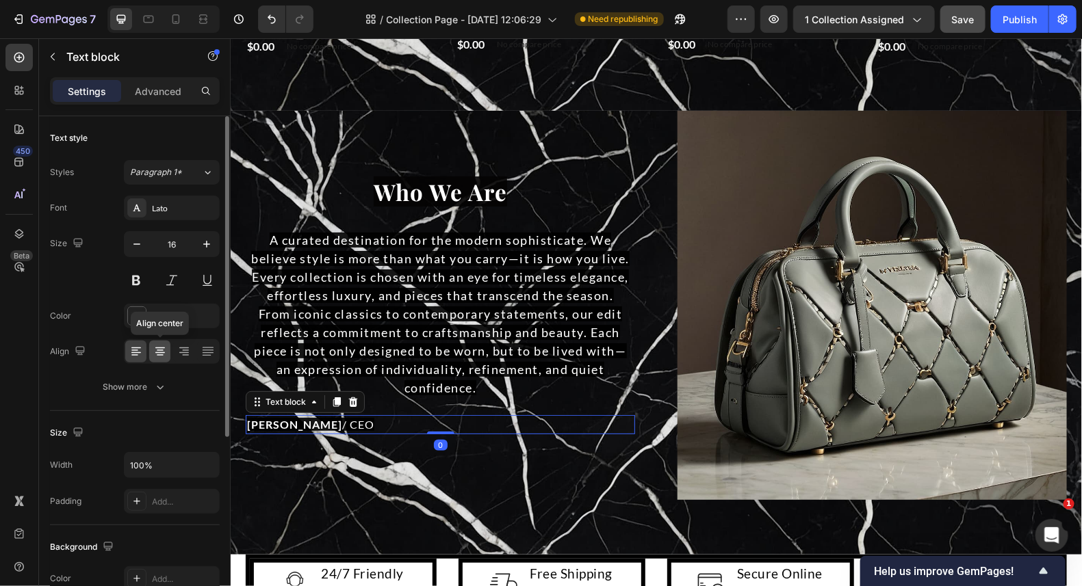
click at [152, 356] on div at bounding box center [159, 352] width 21 height 22
click at [208, 254] on button "button" at bounding box center [206, 244] width 25 height 25
type input "17"
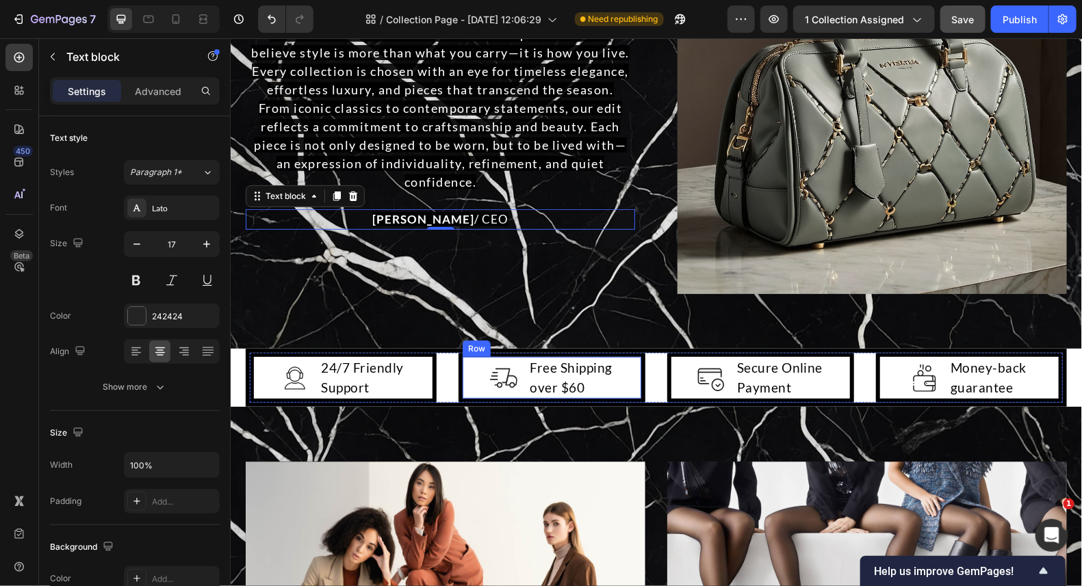
scroll to position [2521, 0]
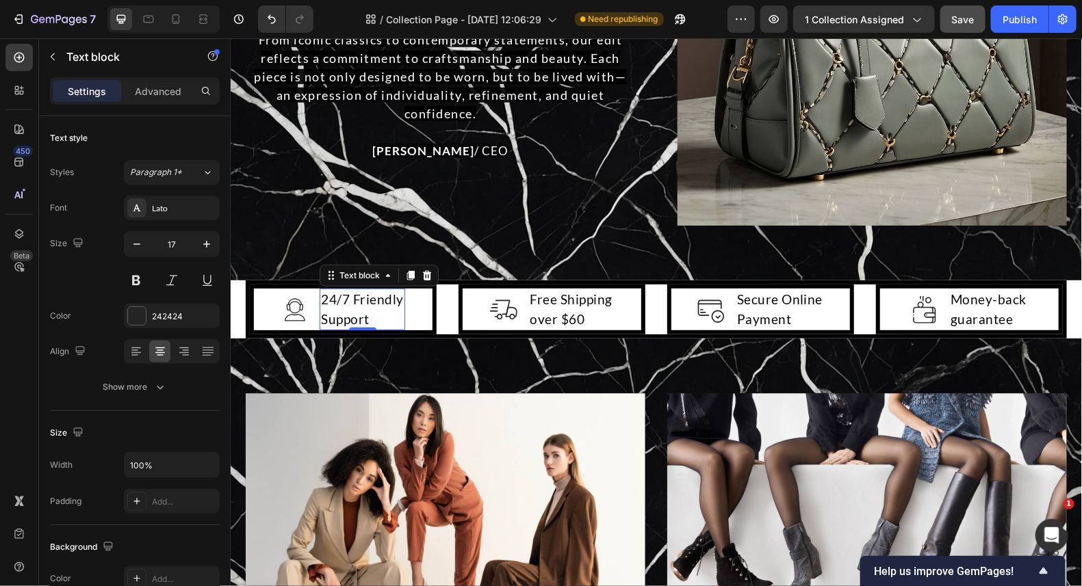
click at [359, 306] on p "24/7 Friendly Support" at bounding box center [361, 308] width 83 height 39
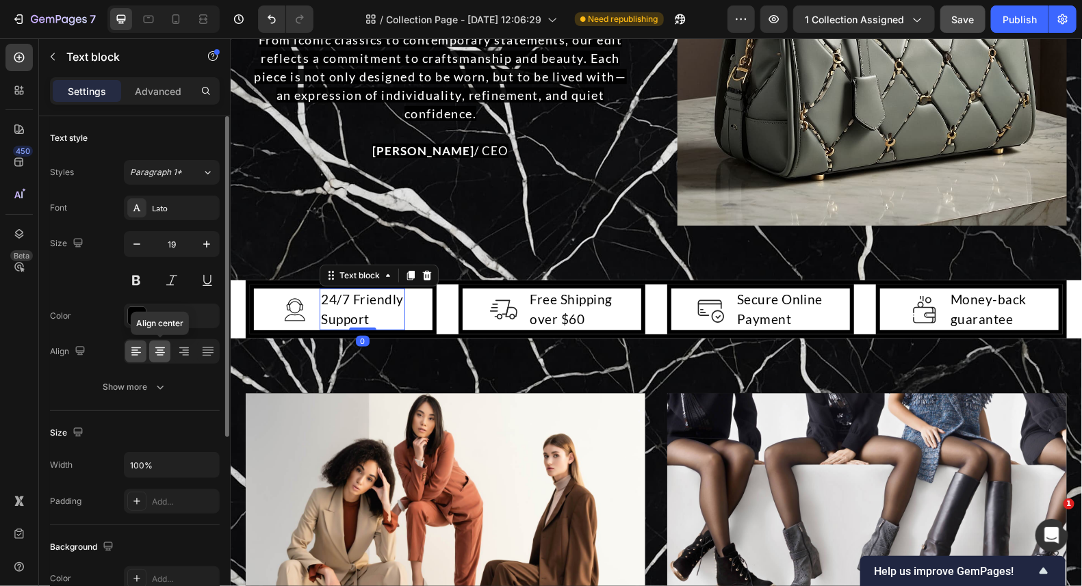
click at [162, 350] on icon at bounding box center [160, 350] width 7 height 1
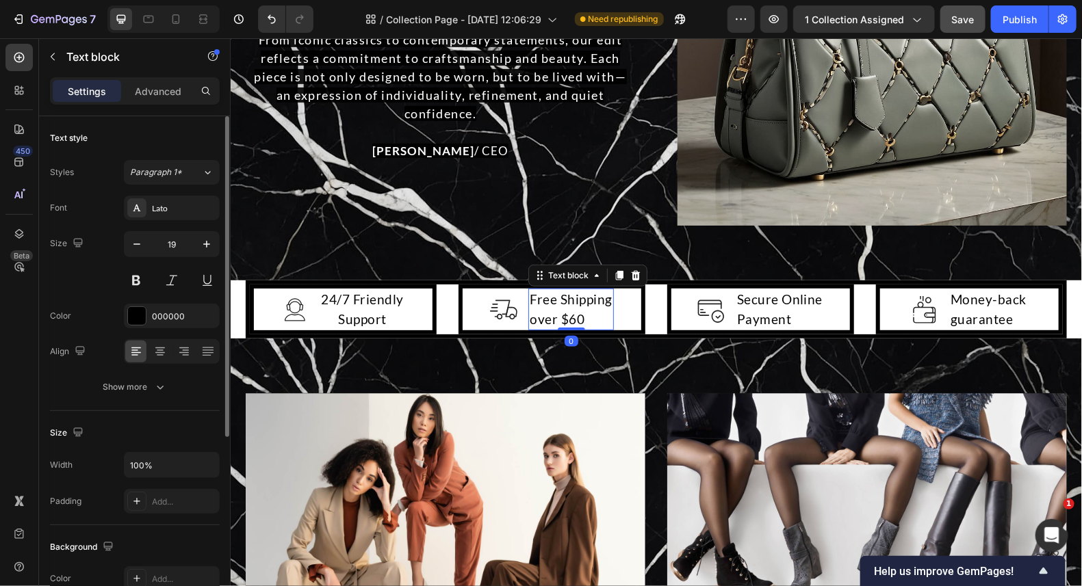
click at [537, 300] on p "Free Shipping over $60" at bounding box center [570, 308] width 83 height 39
click at [159, 350] on icon at bounding box center [160, 350] width 7 height 1
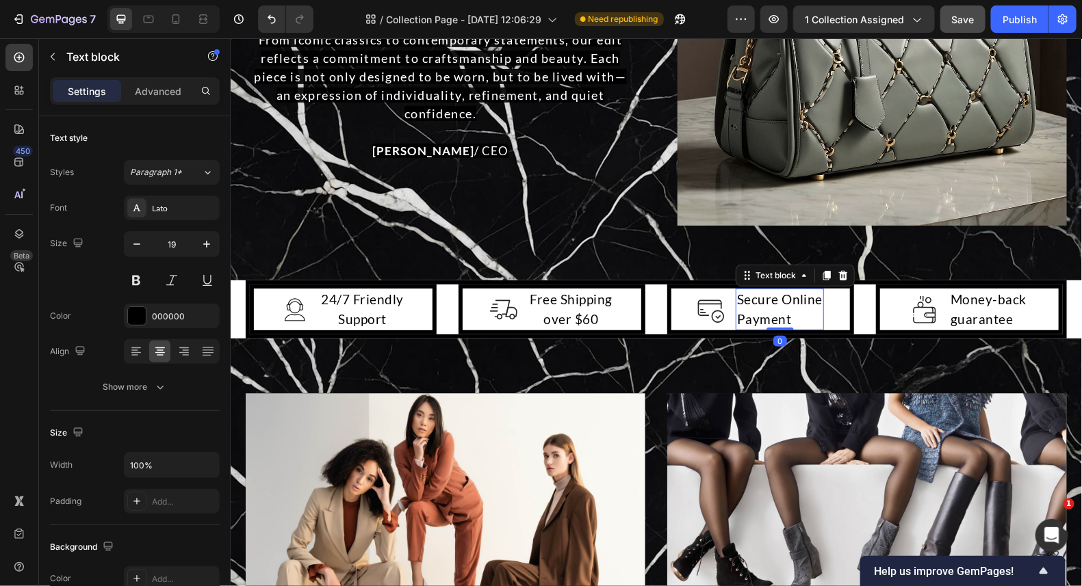
click at [755, 304] on p "Secure Online Payment" at bounding box center [779, 308] width 86 height 39
click at [155, 354] on icon at bounding box center [160, 352] width 14 height 14
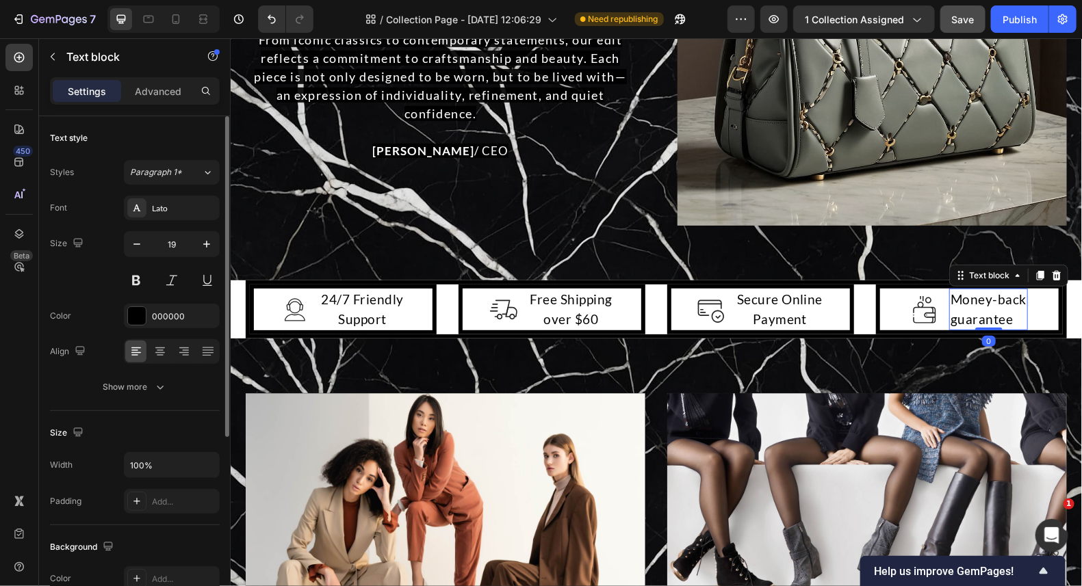
click at [980, 309] on p "guarantee" at bounding box center [987, 319] width 76 height 20
click at [153, 346] on icon at bounding box center [160, 352] width 14 height 14
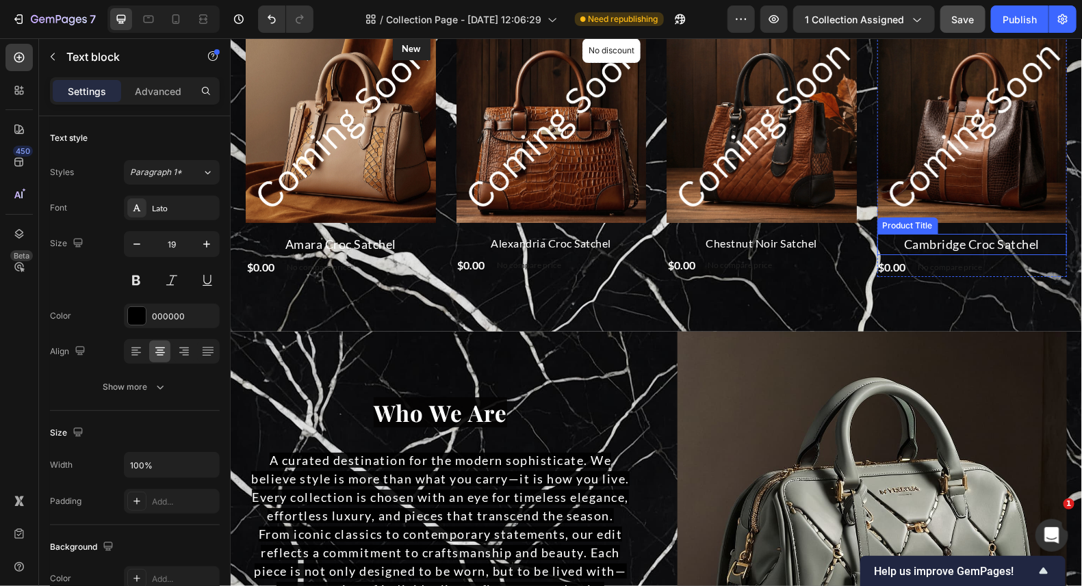
scroll to position [1794, 0]
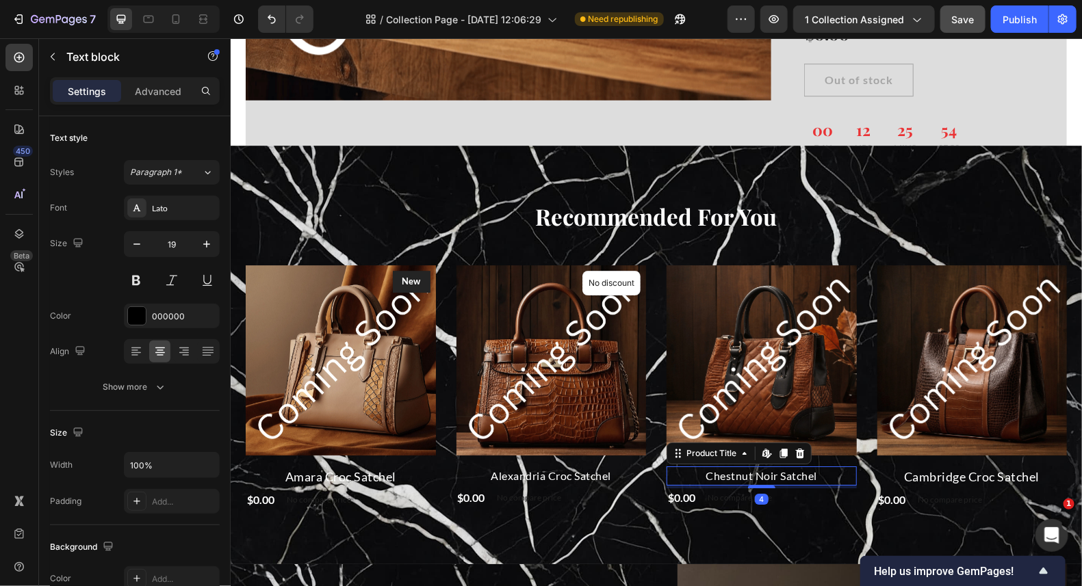
click at [721, 467] on h2 "Chestnut Noir Satchel" at bounding box center [761, 475] width 190 height 19
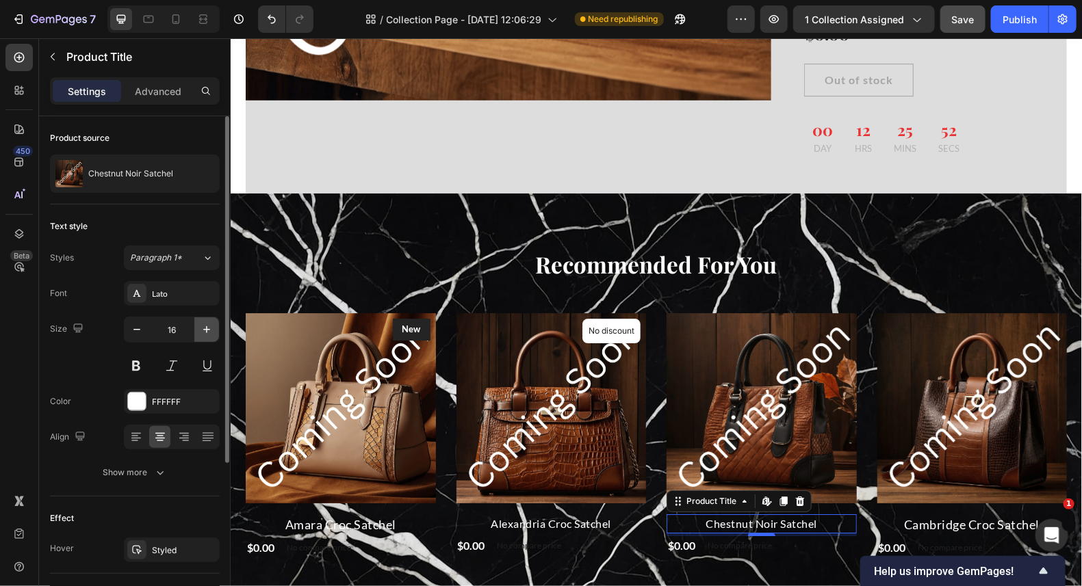
click at [202, 326] on icon "button" at bounding box center [207, 330] width 14 height 14
type input "18"
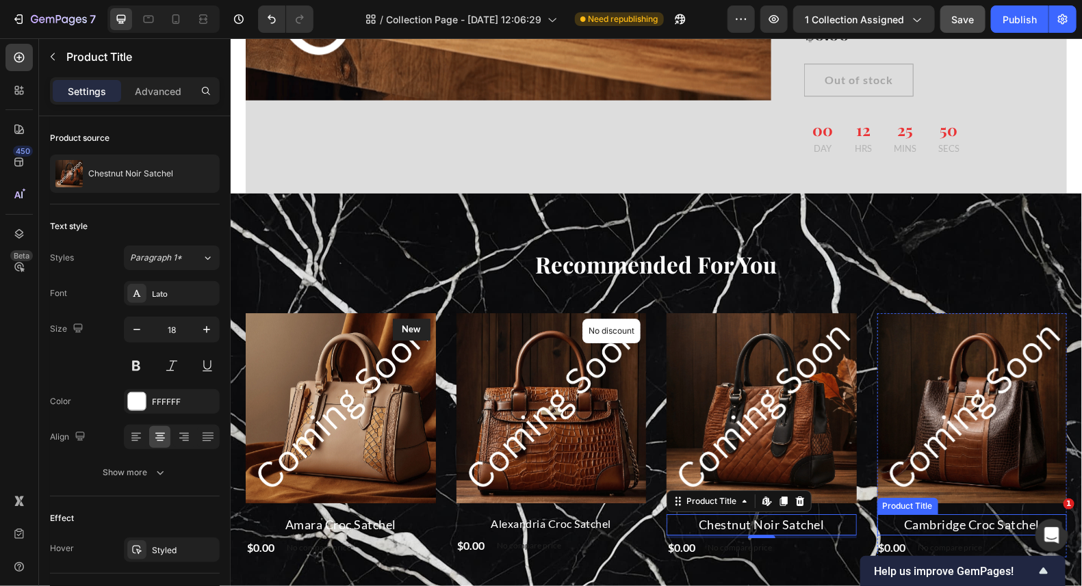
click at [994, 514] on h2 "Cambridge Croc Satchel" at bounding box center [971, 524] width 190 height 21
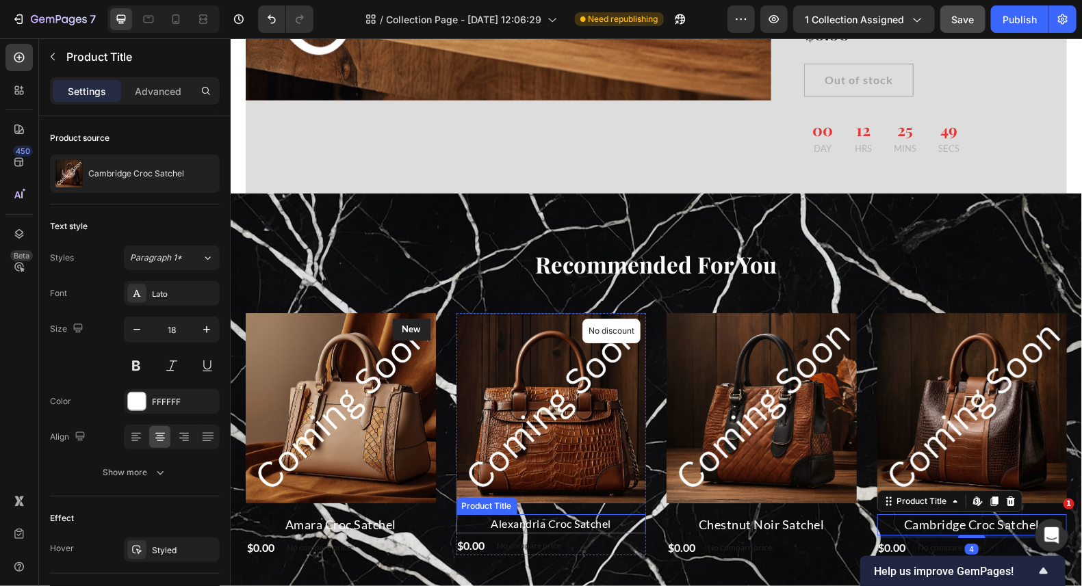
click at [532, 514] on h2 "Alexandria Croc Satchel" at bounding box center [551, 523] width 190 height 19
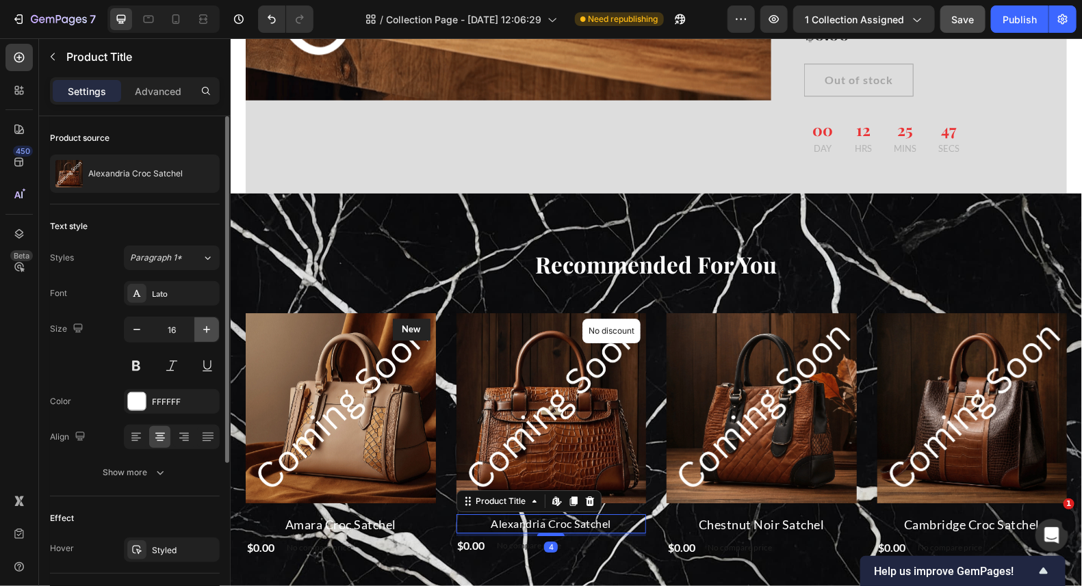
click at [197, 325] on button "button" at bounding box center [206, 329] width 25 height 25
click at [199, 326] on button "button" at bounding box center [206, 329] width 25 height 25
type input "18"
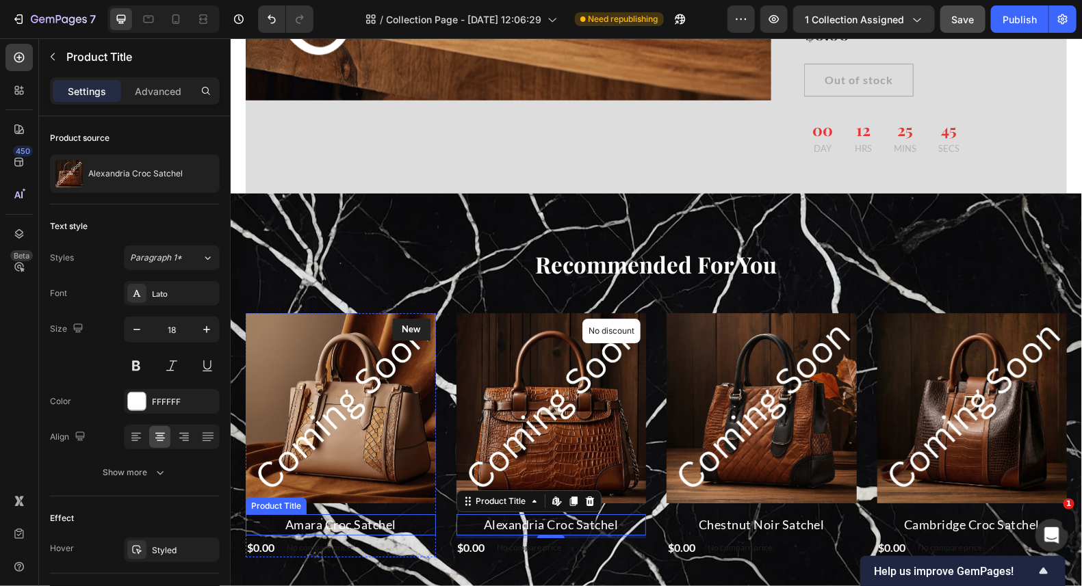
click at [365, 514] on h2 "Amara Croc Satchel" at bounding box center [340, 524] width 190 height 21
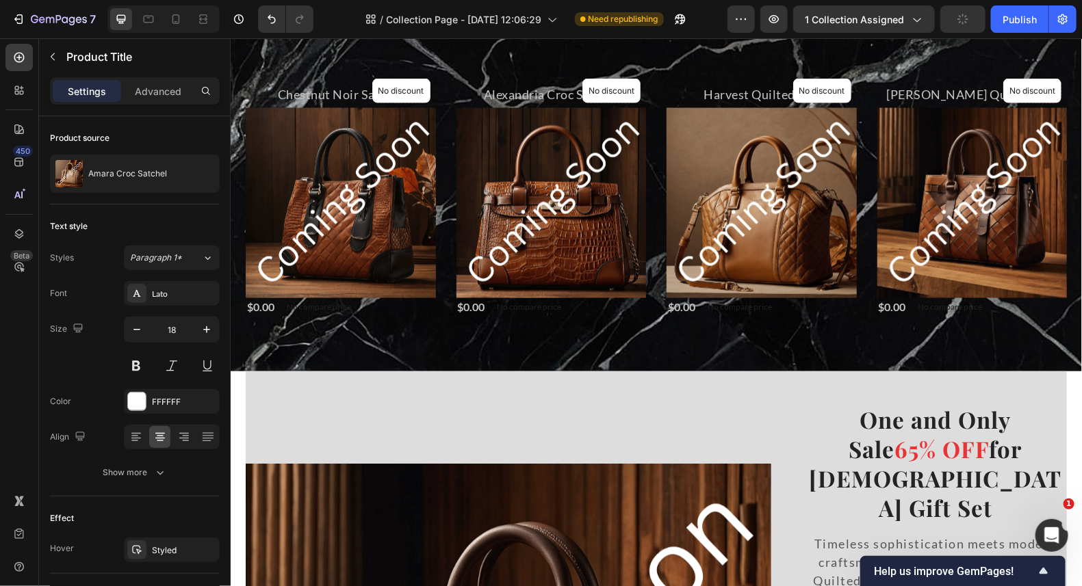
scroll to position [699, 0]
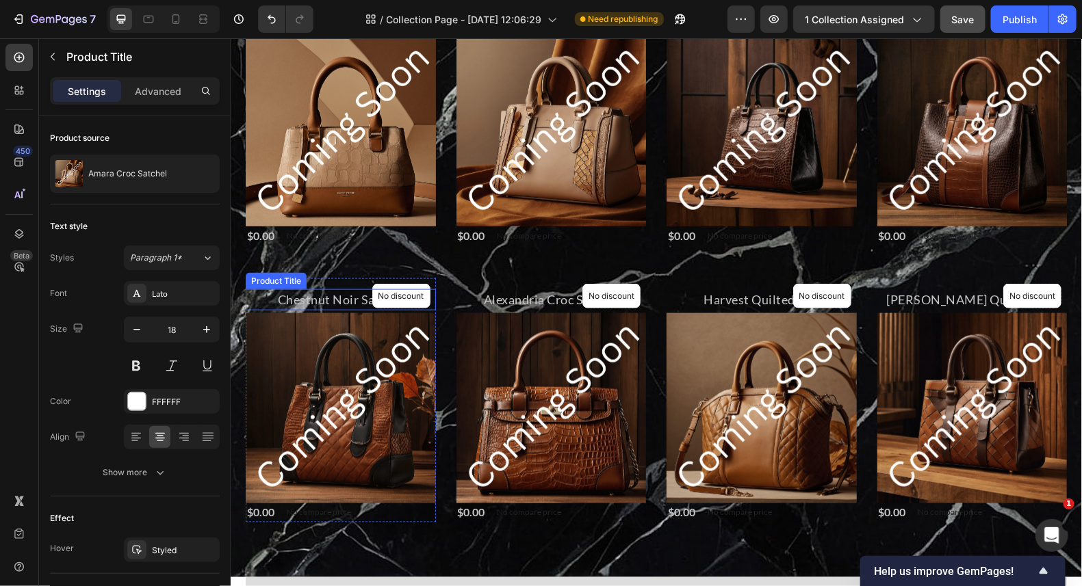
click at [324, 299] on h2 "Chestnut Noir Satchel" at bounding box center [340, 299] width 190 height 21
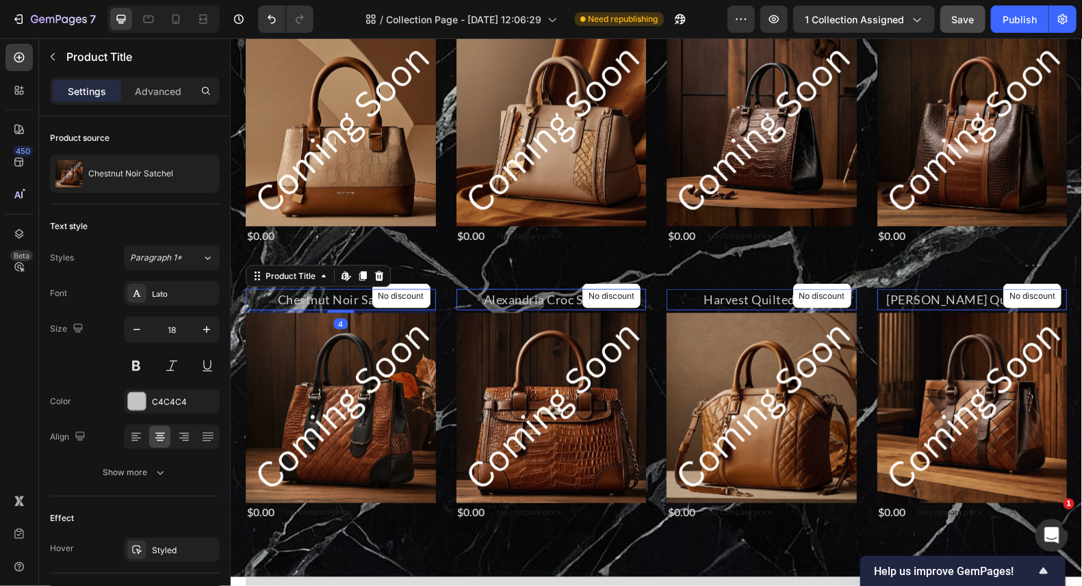
click at [541, 300] on h2 "Alexandria Croc Satchel" at bounding box center [551, 299] width 190 height 21
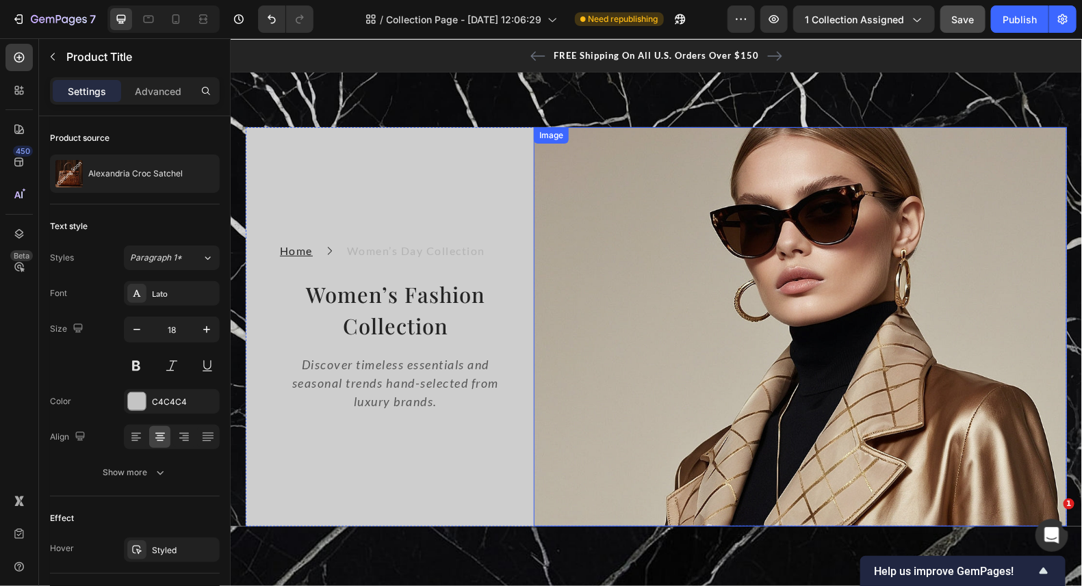
scroll to position [0, 0]
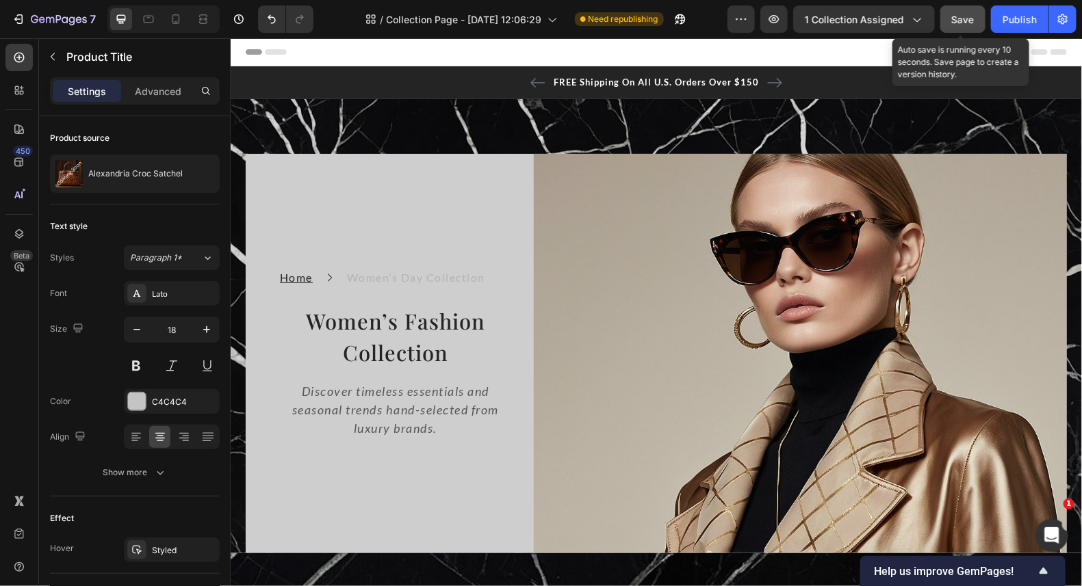
click at [963, 25] on div "Save" at bounding box center [963, 19] width 23 height 14
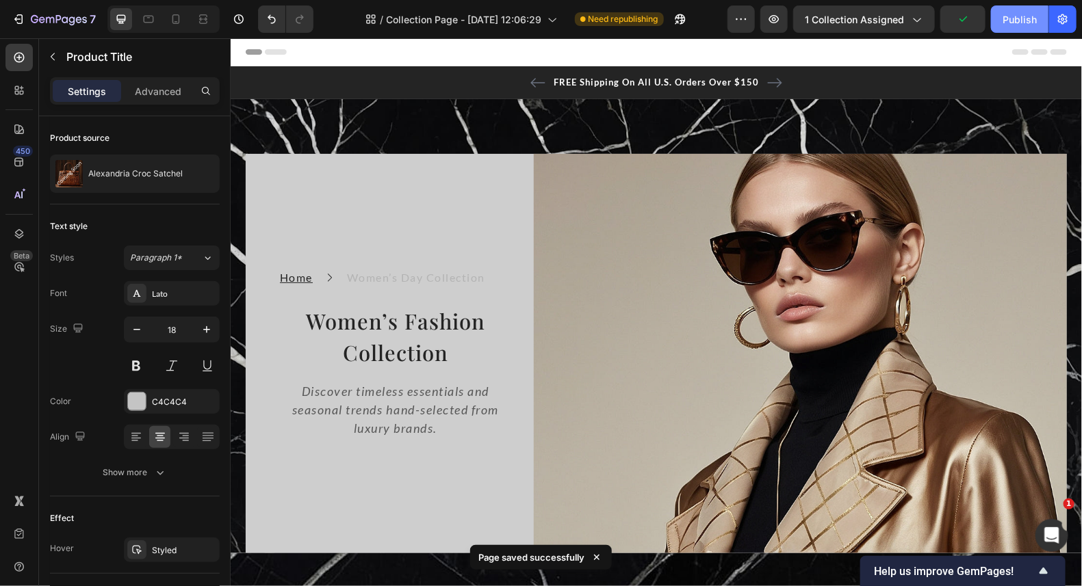
click at [1012, 14] on div "Publish" at bounding box center [1019, 19] width 34 height 14
